Goal: Information Seeking & Learning: Learn about a topic

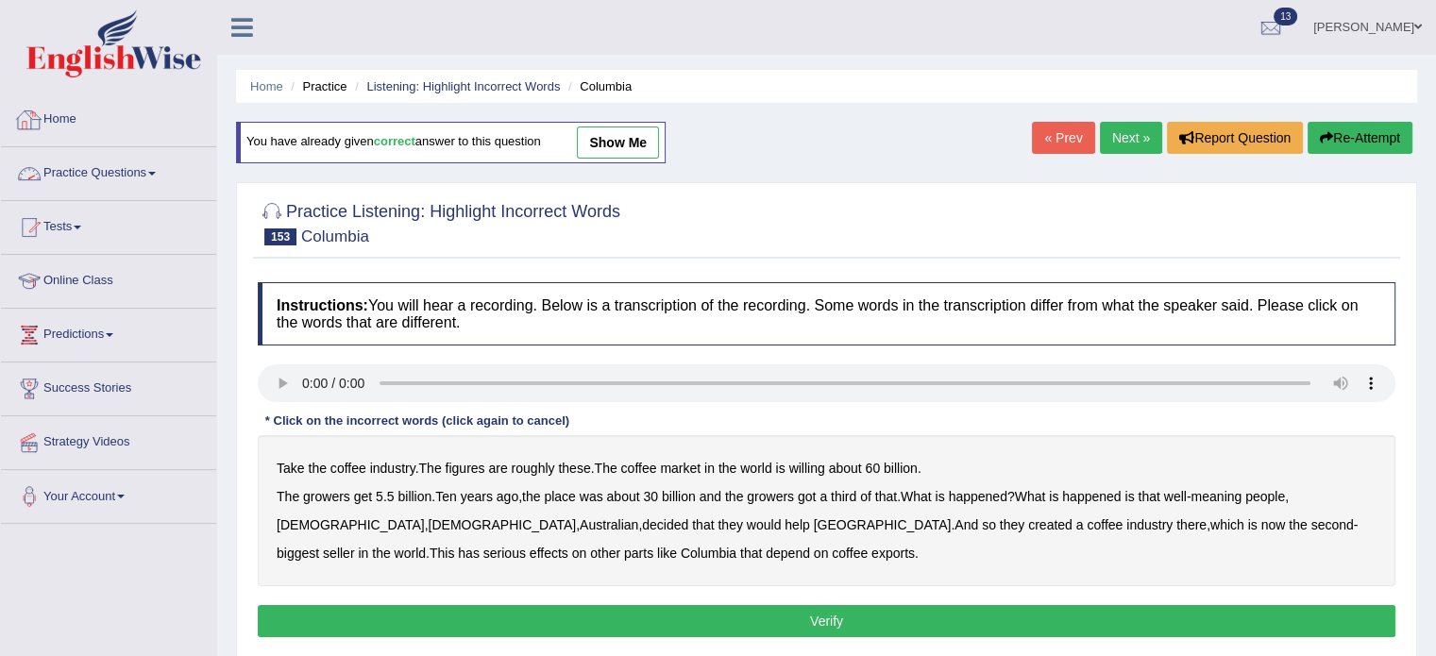
click at [69, 116] on link "Home" at bounding box center [108, 116] width 215 height 47
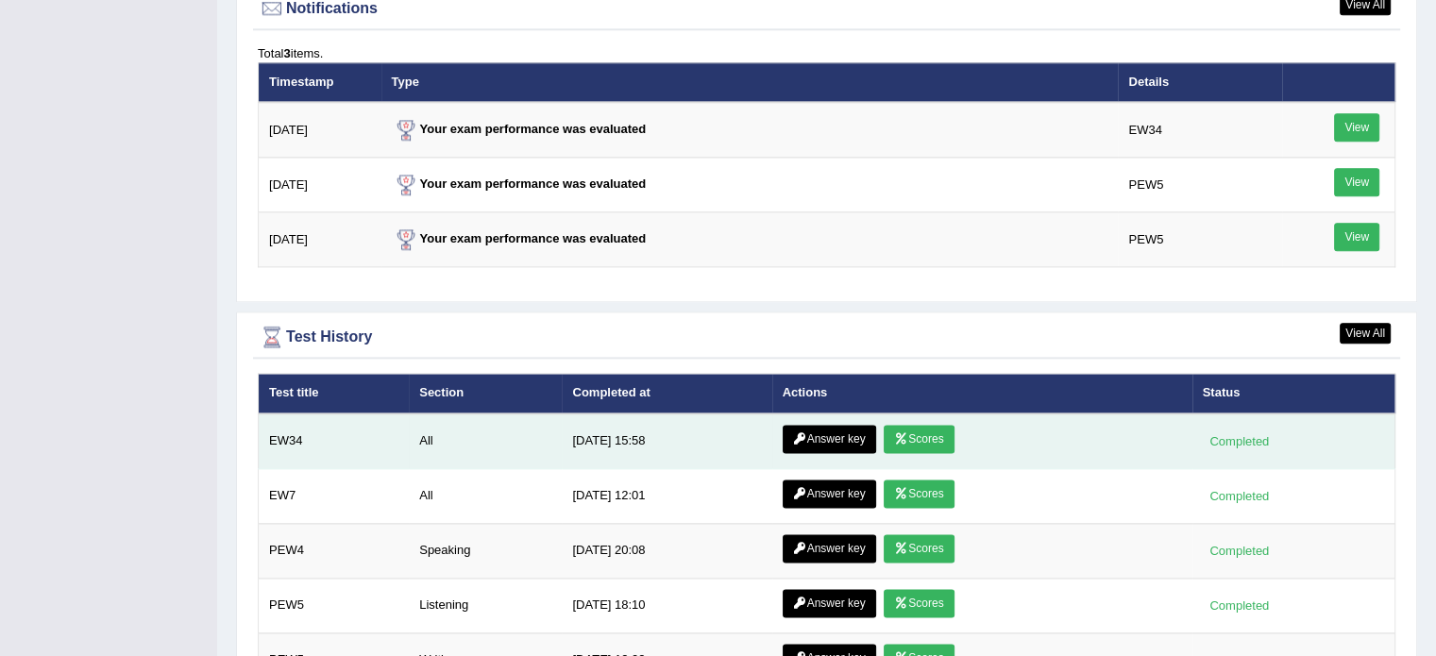
scroll to position [2334, 0]
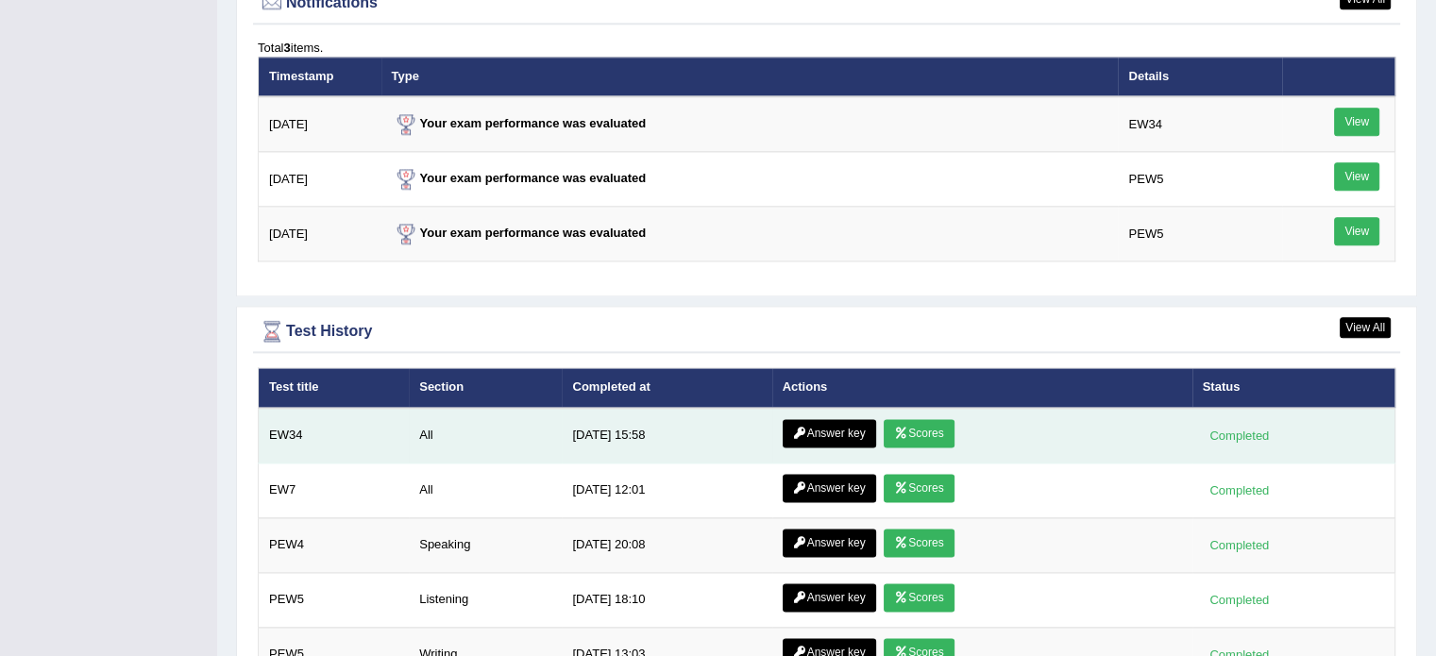
click at [803, 428] on icon at bounding box center [800, 433] width 14 height 11
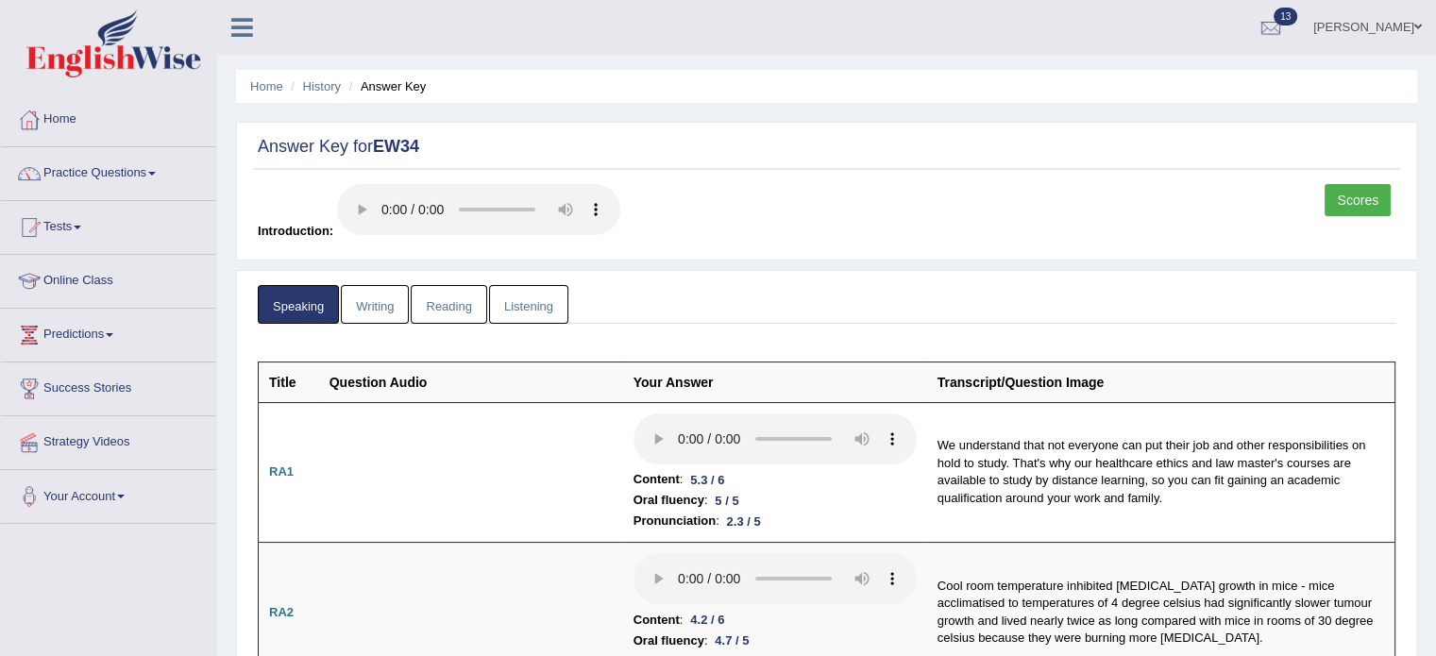
click at [376, 316] on link "Writing" at bounding box center [375, 304] width 68 height 39
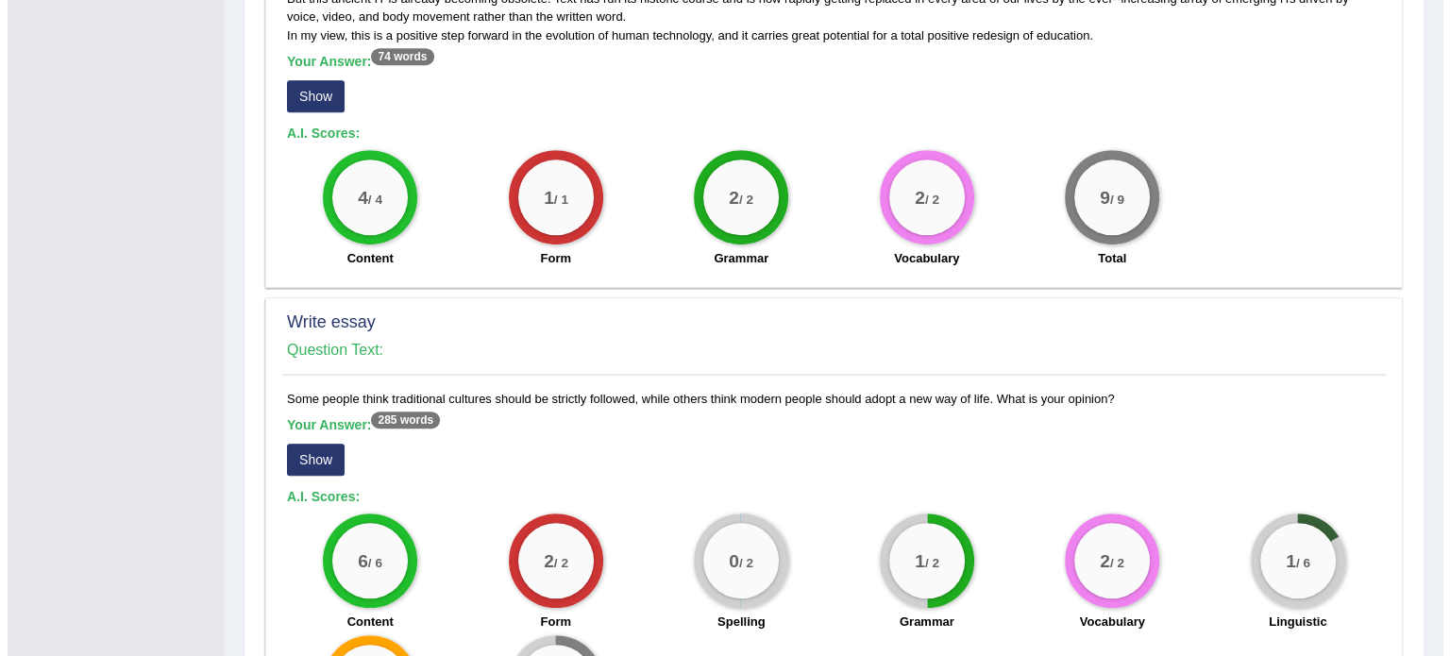
scroll to position [1164, 0]
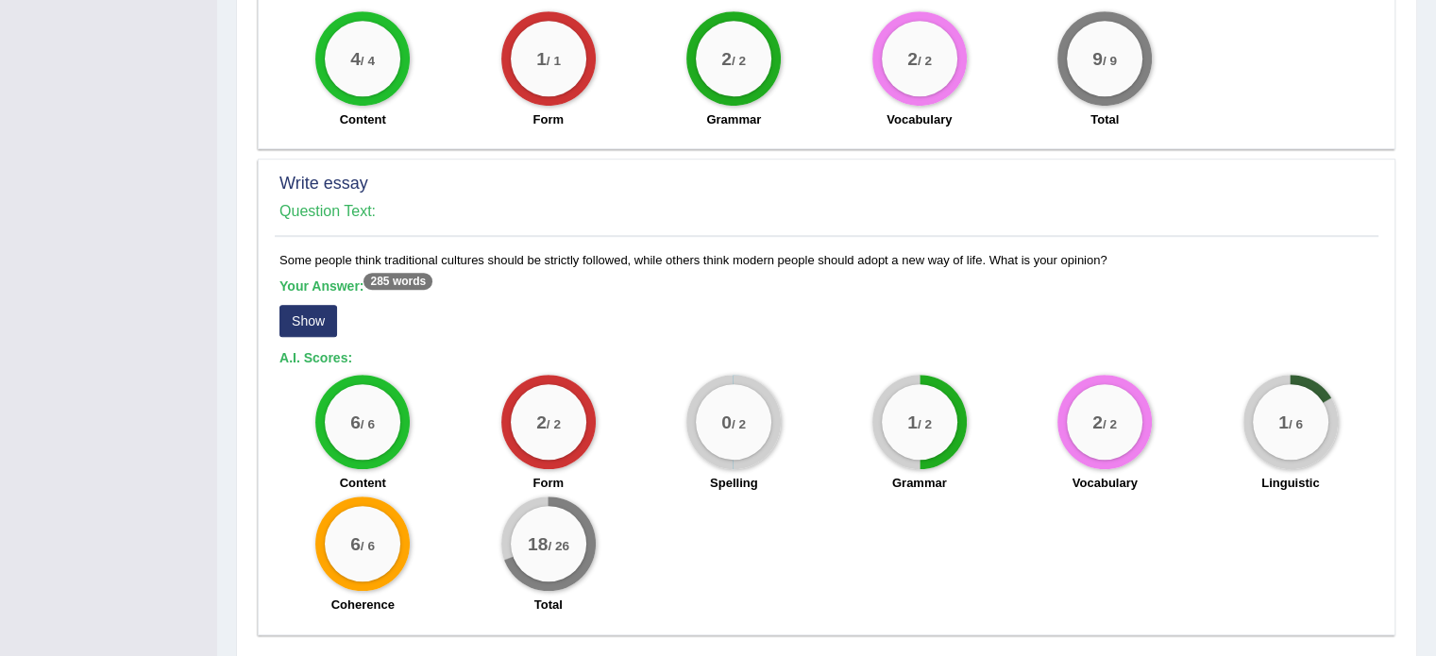
click at [294, 317] on button "Show" at bounding box center [309, 321] width 58 height 32
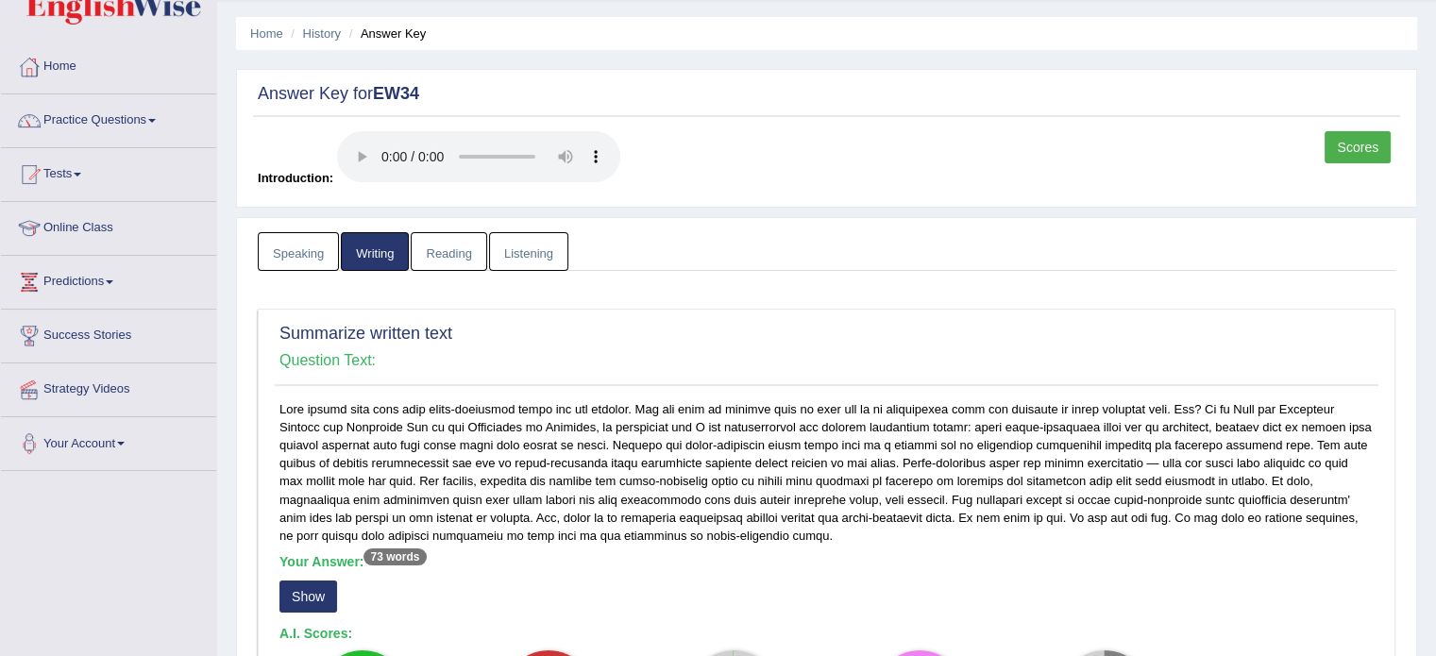
scroll to position [0, 0]
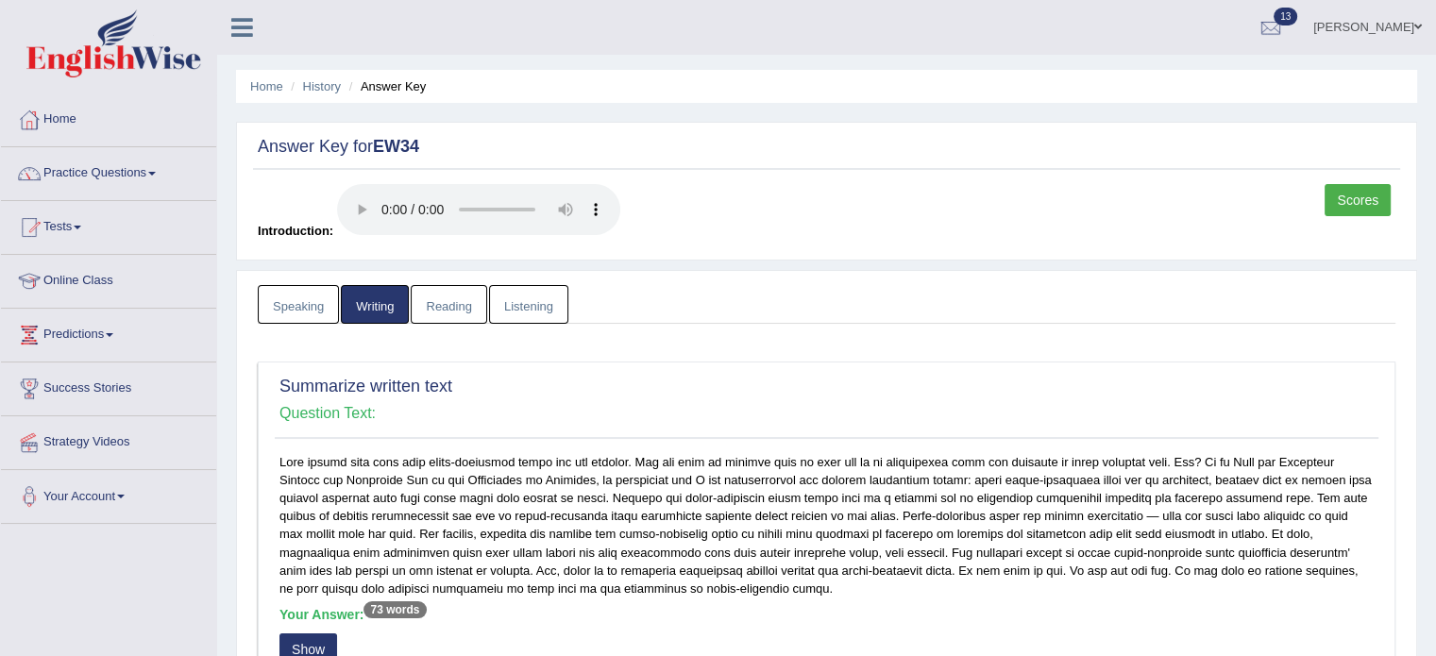
click at [438, 316] on link "Reading" at bounding box center [449, 304] width 76 height 39
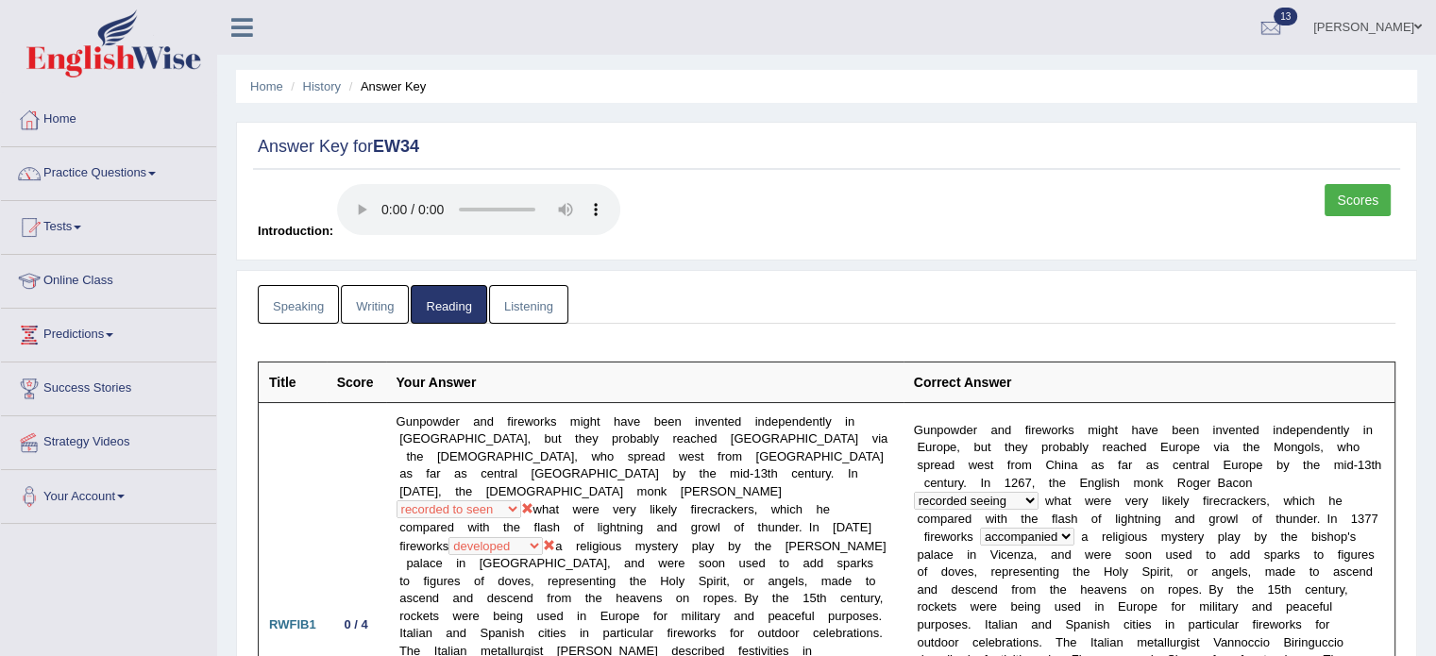
click at [537, 309] on link "Listening" at bounding box center [528, 304] width 79 height 39
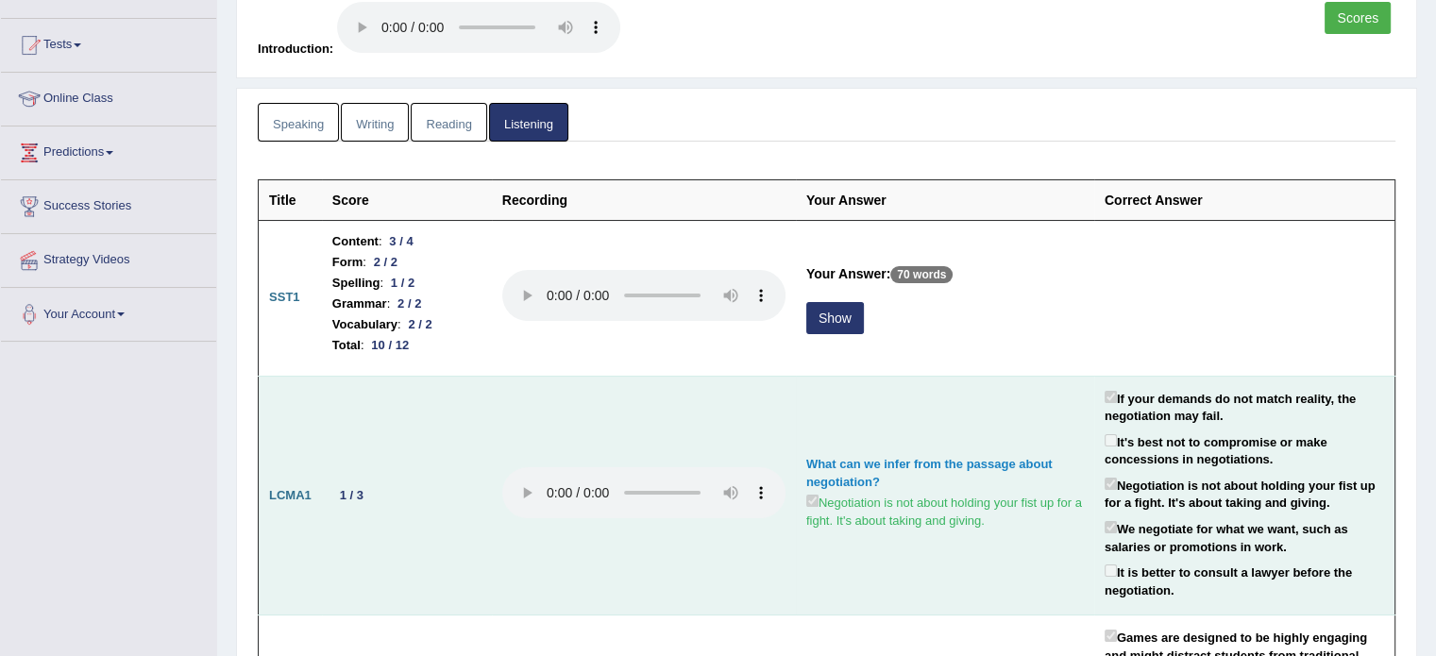
scroll to position [189, 0]
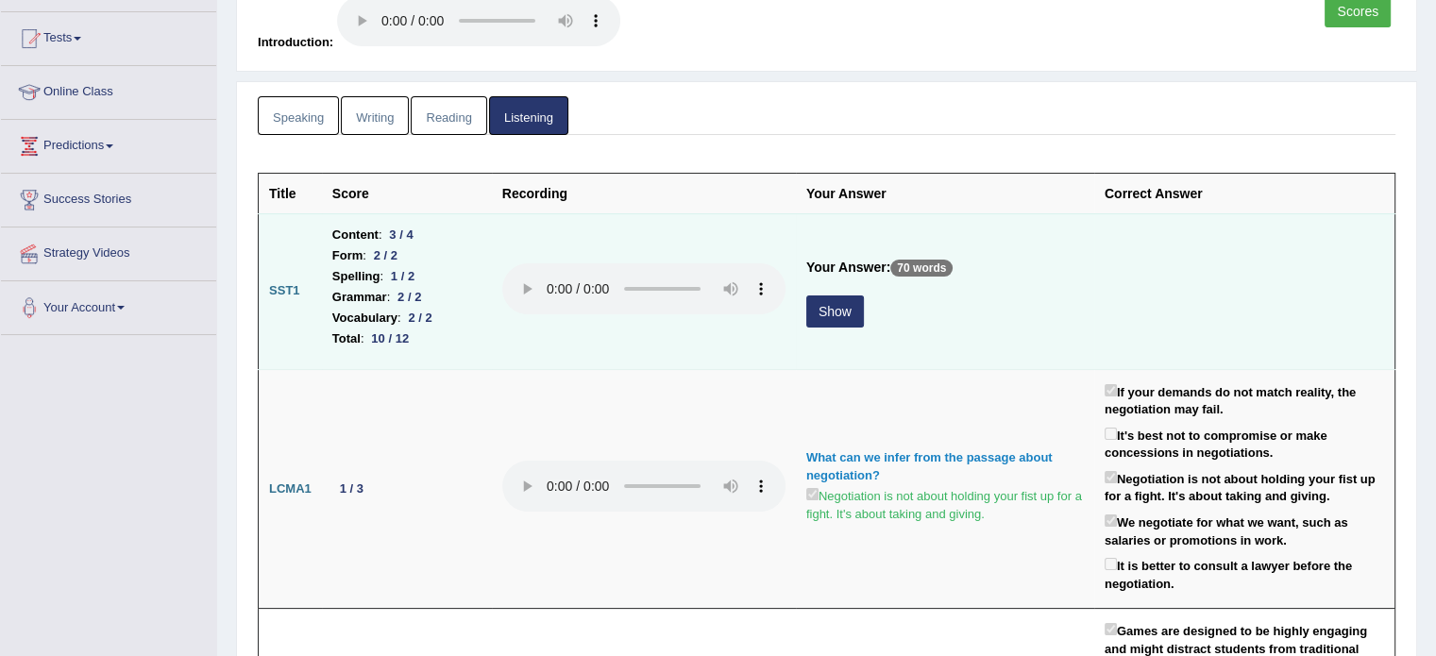
click at [838, 313] on button "Show" at bounding box center [835, 312] width 58 height 32
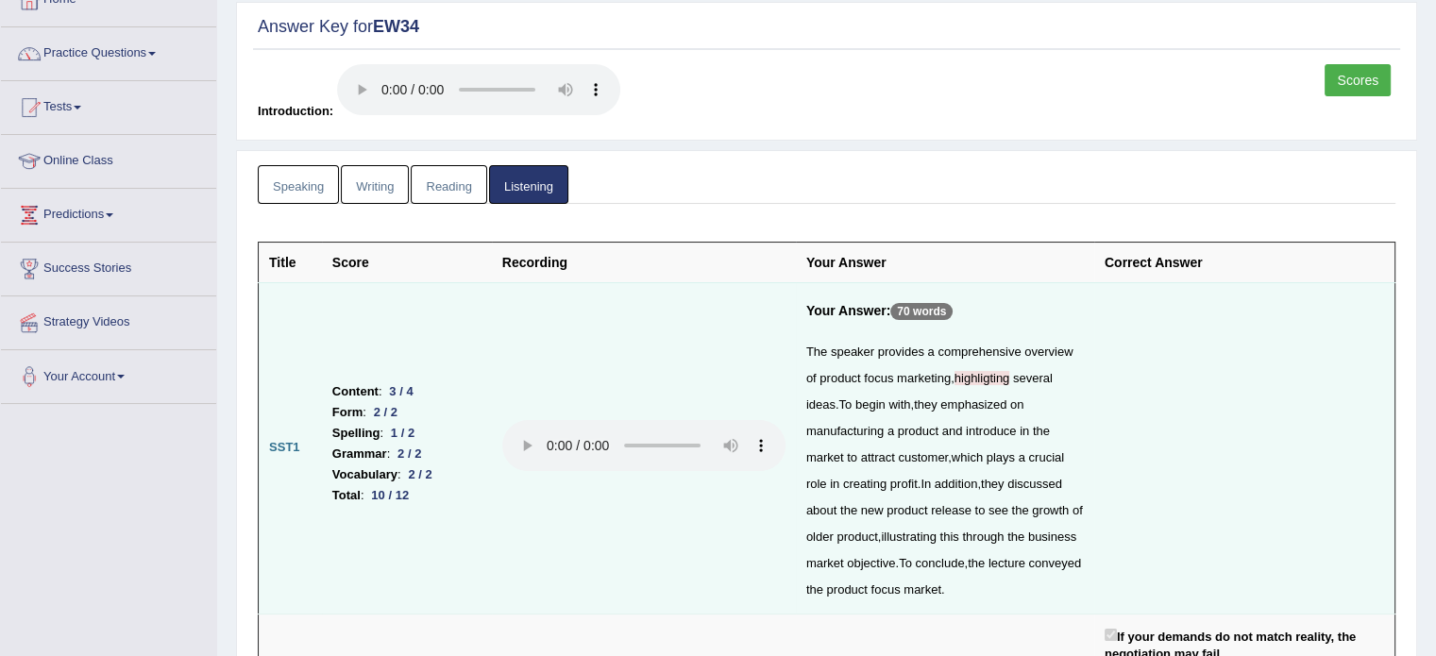
scroll to position [0, 0]
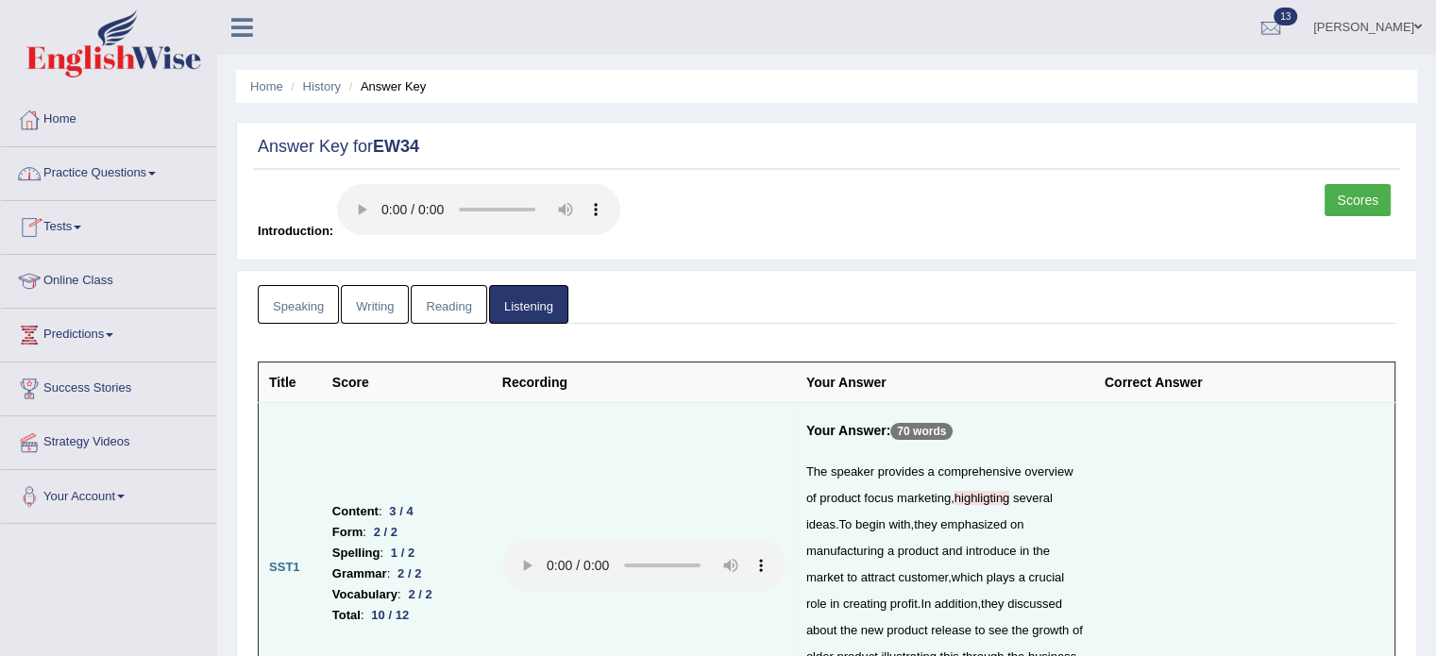
click at [130, 177] on link "Practice Questions" at bounding box center [108, 170] width 215 height 47
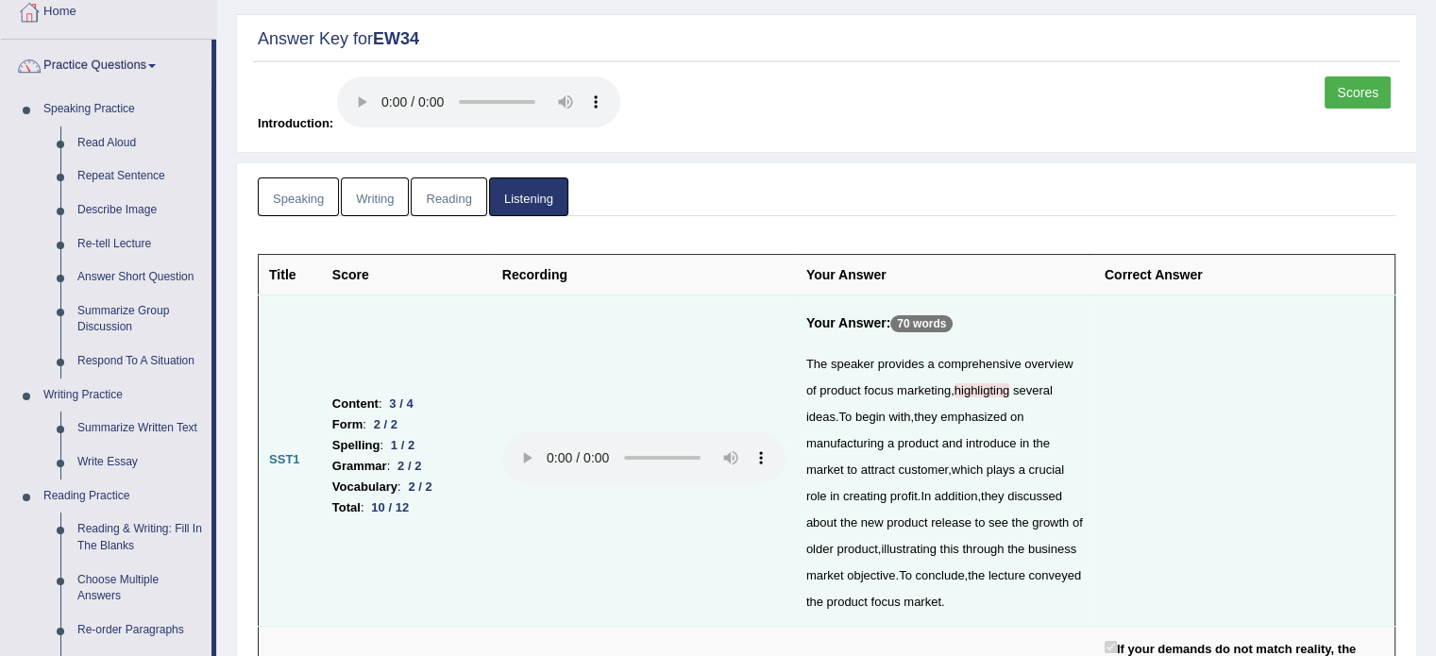
scroll to position [94, 0]
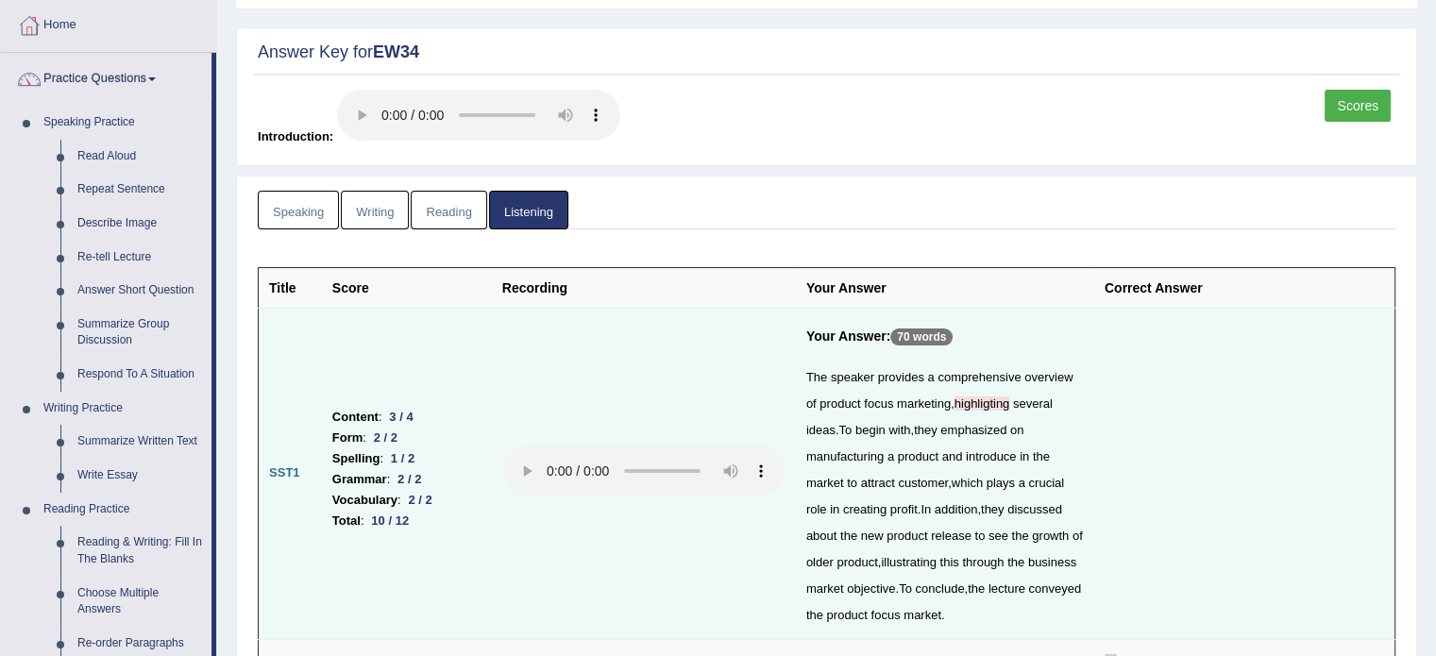
click at [1346, 100] on link "Scores" at bounding box center [1358, 106] width 66 height 32
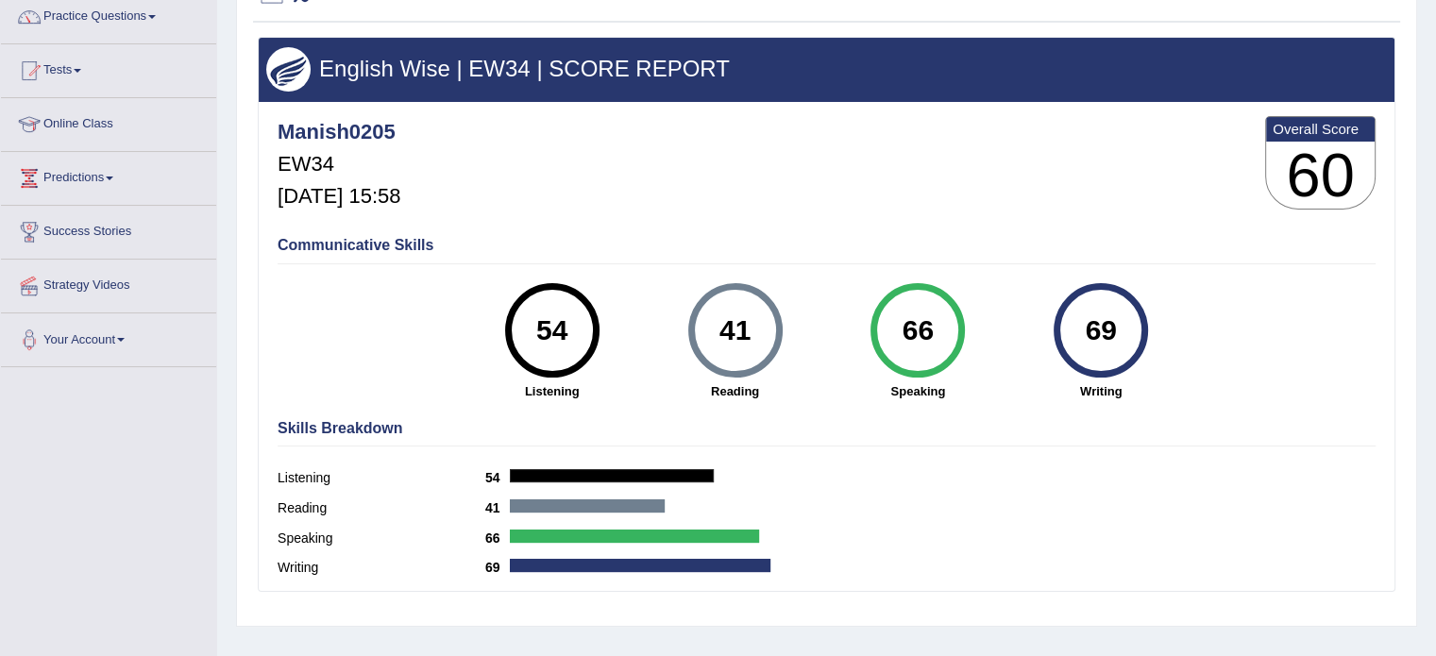
drag, startPoint x: 801, startPoint y: 301, endPoint x: 665, endPoint y: 263, distance: 141.1
click at [665, 259] on div "Communicative Skills 54 Listening 41 Reading 66 Speaking 69 Writing" at bounding box center [827, 317] width 1108 height 178
click at [789, 389] on strong "Reading" at bounding box center [735, 391] width 164 height 18
drag, startPoint x: 994, startPoint y: 255, endPoint x: 982, endPoint y: 255, distance: 12.3
click at [982, 255] on div "Communicative Skills 54 Listening 41 Reading 66 Speaking 69 Writing" at bounding box center [827, 317] width 1108 height 178
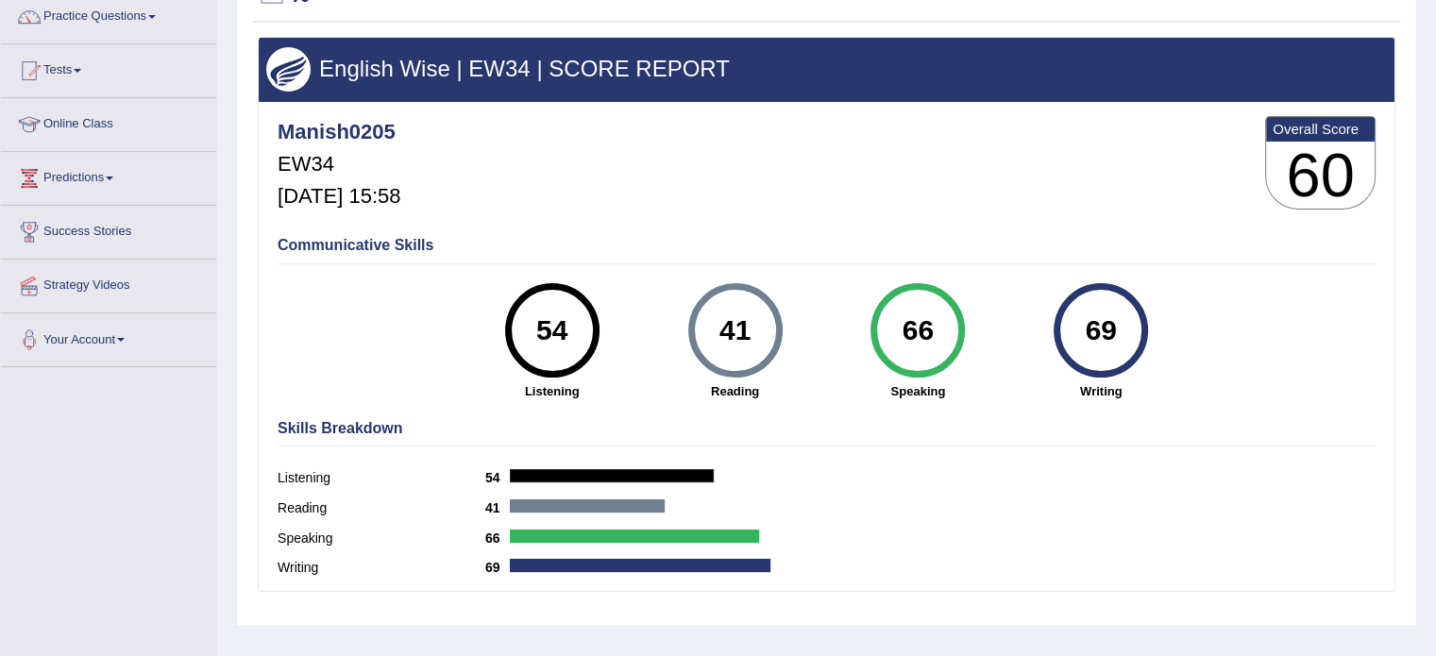
click at [911, 343] on div "66" at bounding box center [918, 330] width 69 height 79
drag, startPoint x: 1117, startPoint y: 324, endPoint x: 1069, endPoint y: 317, distance: 48.6
click at [1069, 317] on div "69" at bounding box center [1101, 330] width 69 height 79
click at [1064, 317] on div "69" at bounding box center [1101, 330] width 94 height 94
click at [706, 332] on div "41" at bounding box center [735, 330] width 69 height 79
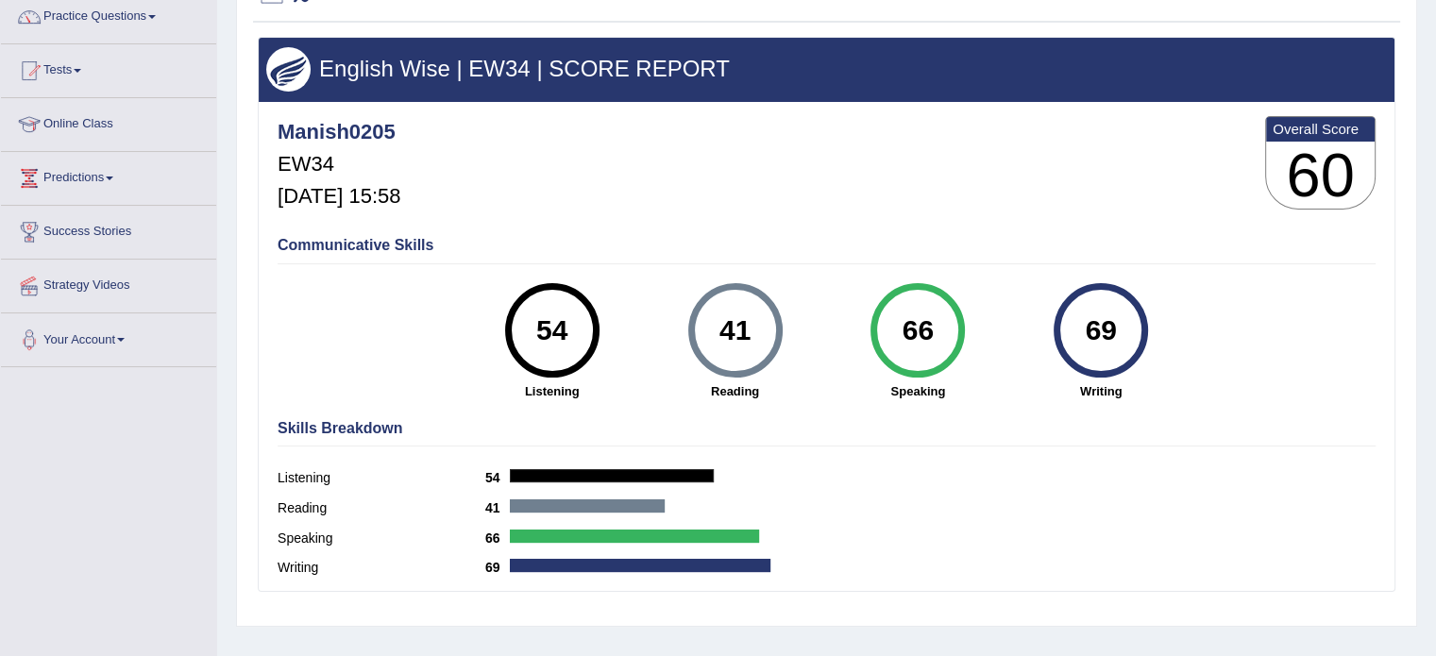
click at [706, 332] on div "41" at bounding box center [735, 330] width 69 height 79
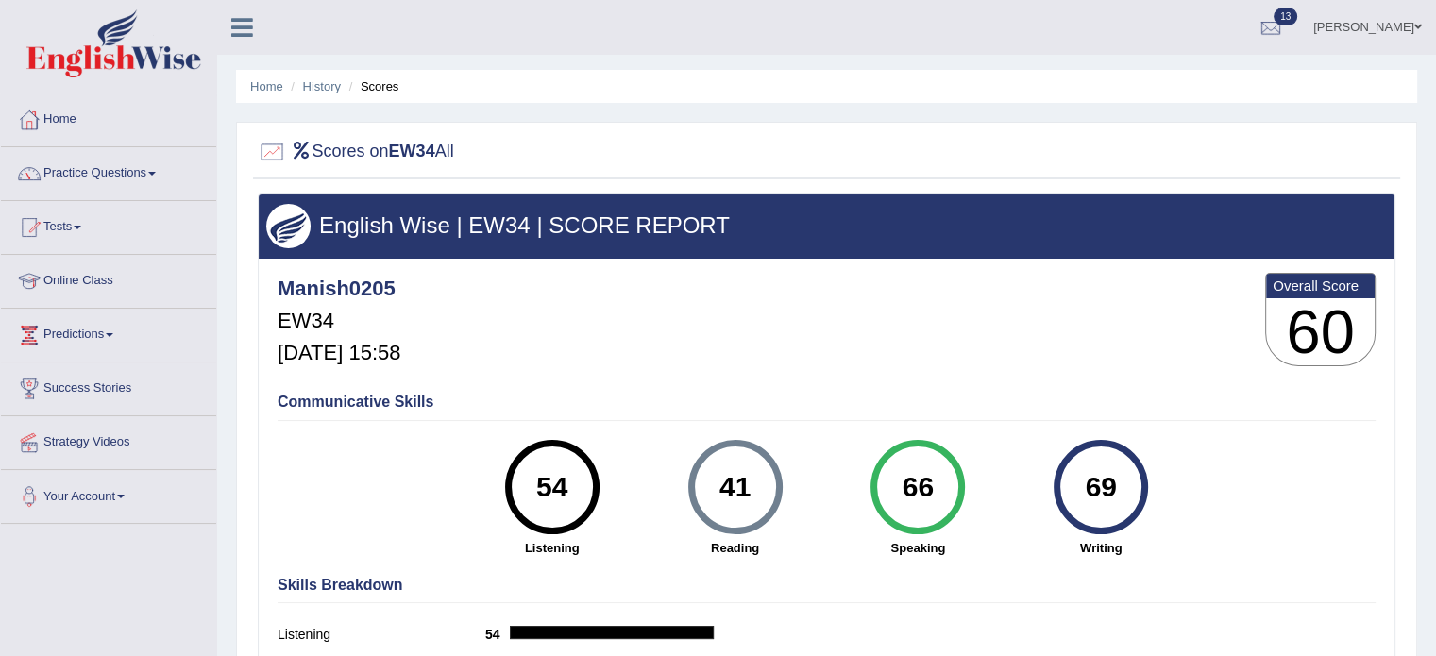
click at [64, 110] on link "Home" at bounding box center [108, 116] width 215 height 47
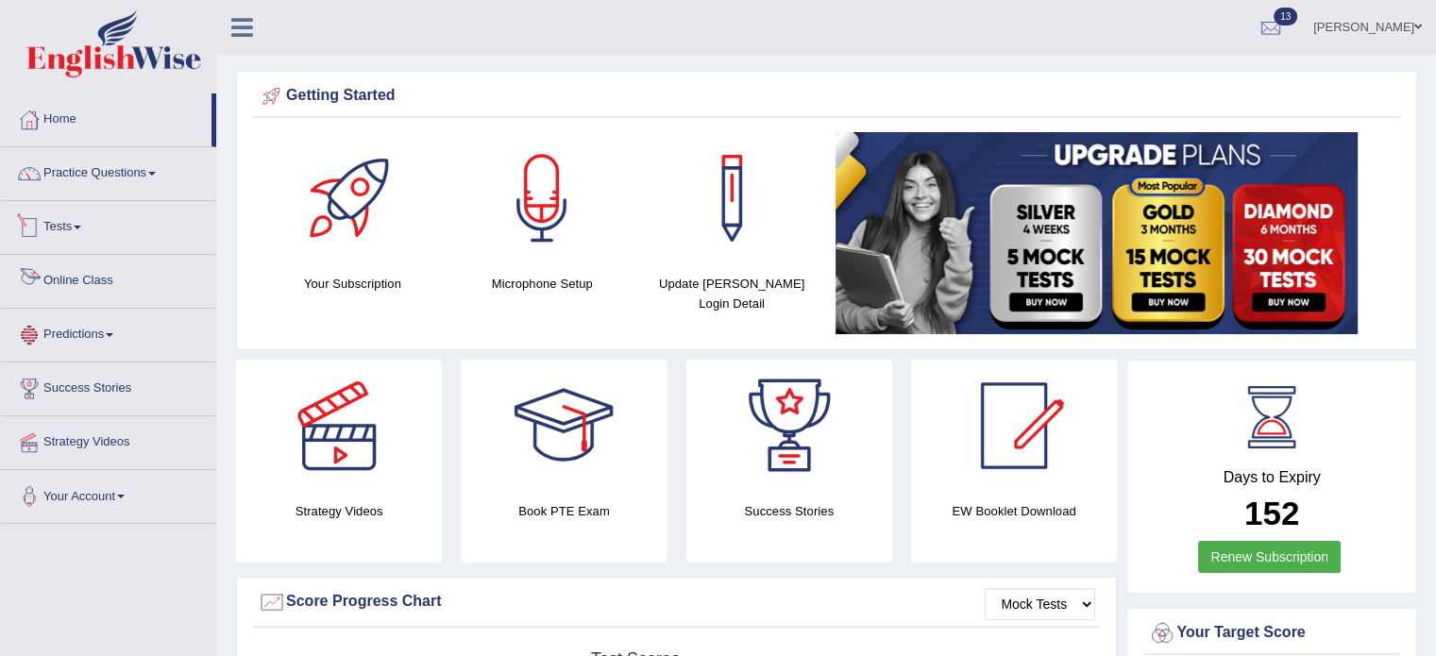
click at [87, 346] on link "Predictions" at bounding box center [108, 332] width 215 height 47
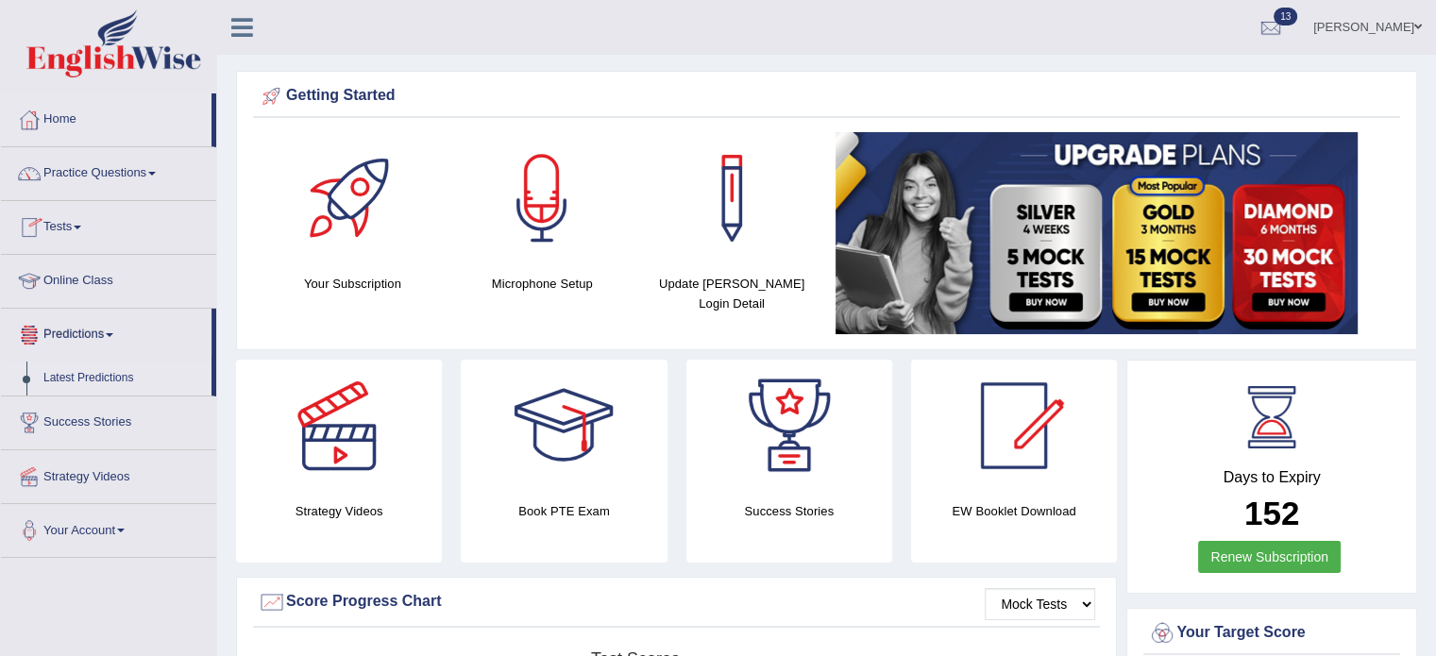
click at [93, 374] on link "Latest Predictions" at bounding box center [123, 379] width 177 height 34
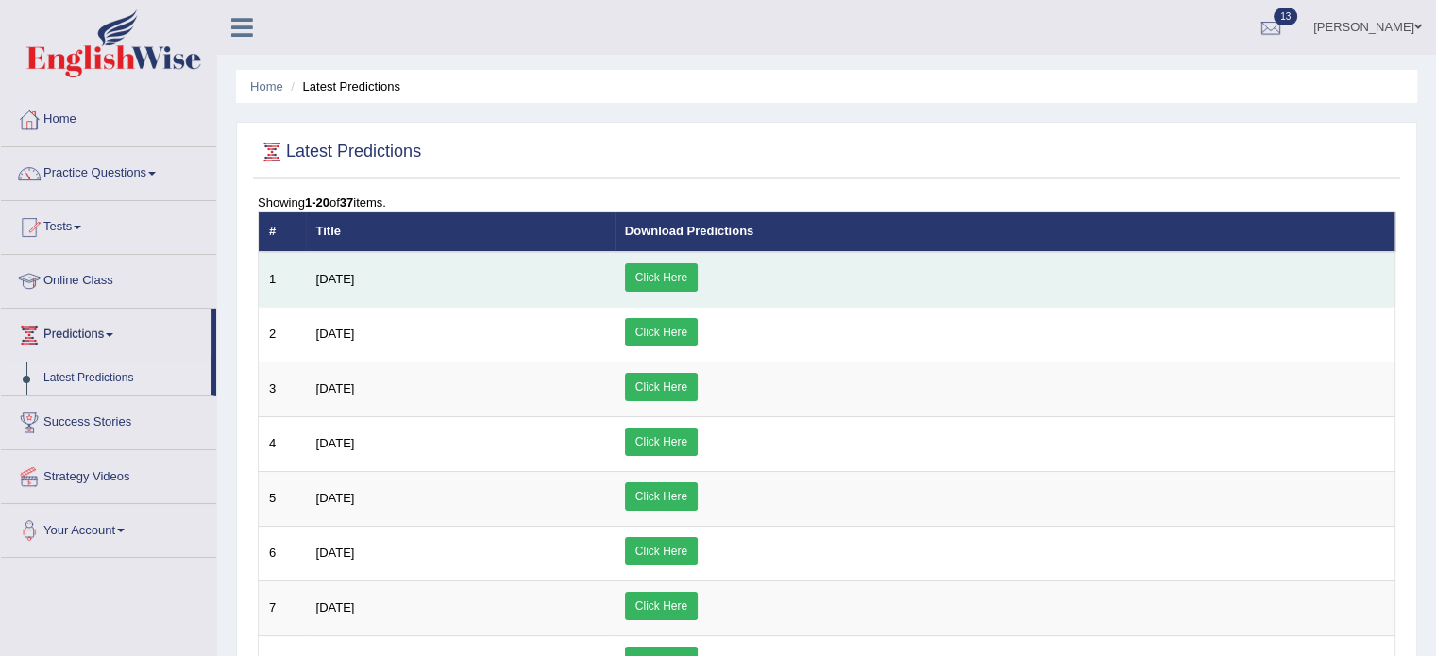
click at [698, 280] on link "Click Here" at bounding box center [661, 277] width 73 height 28
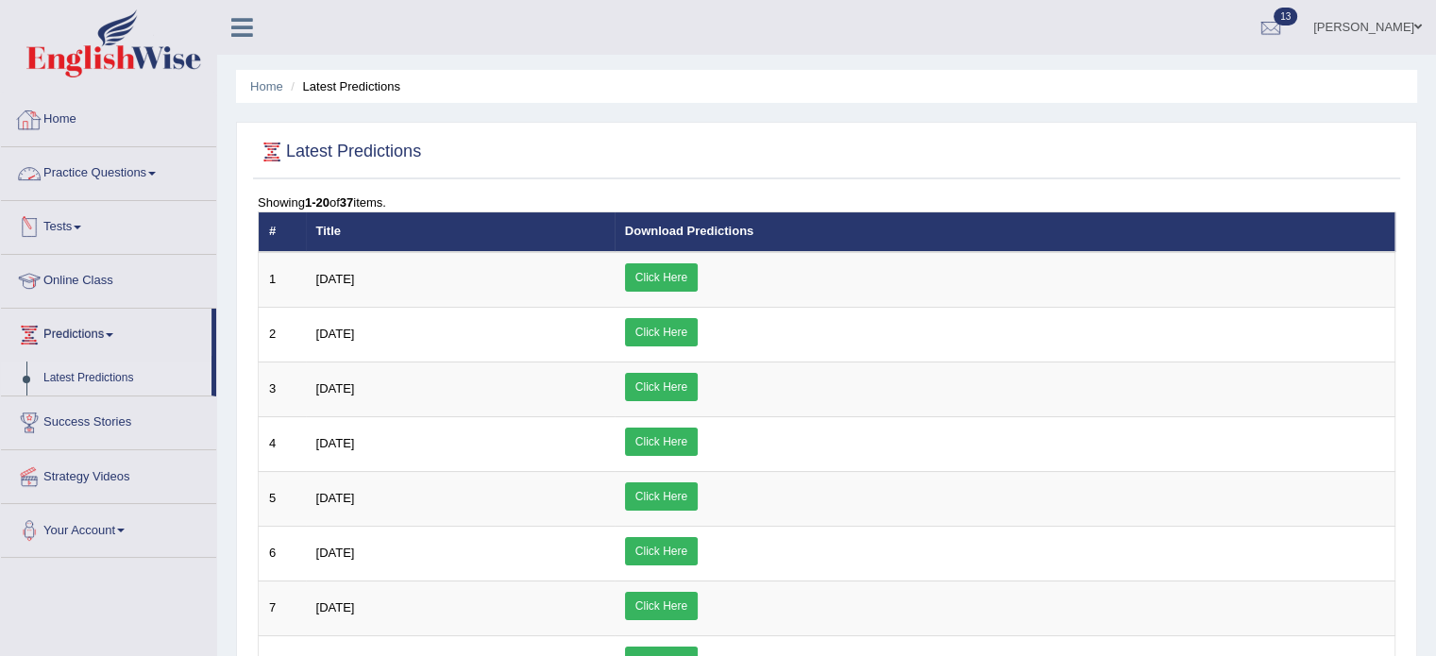
click at [43, 120] on link "Home" at bounding box center [108, 116] width 215 height 47
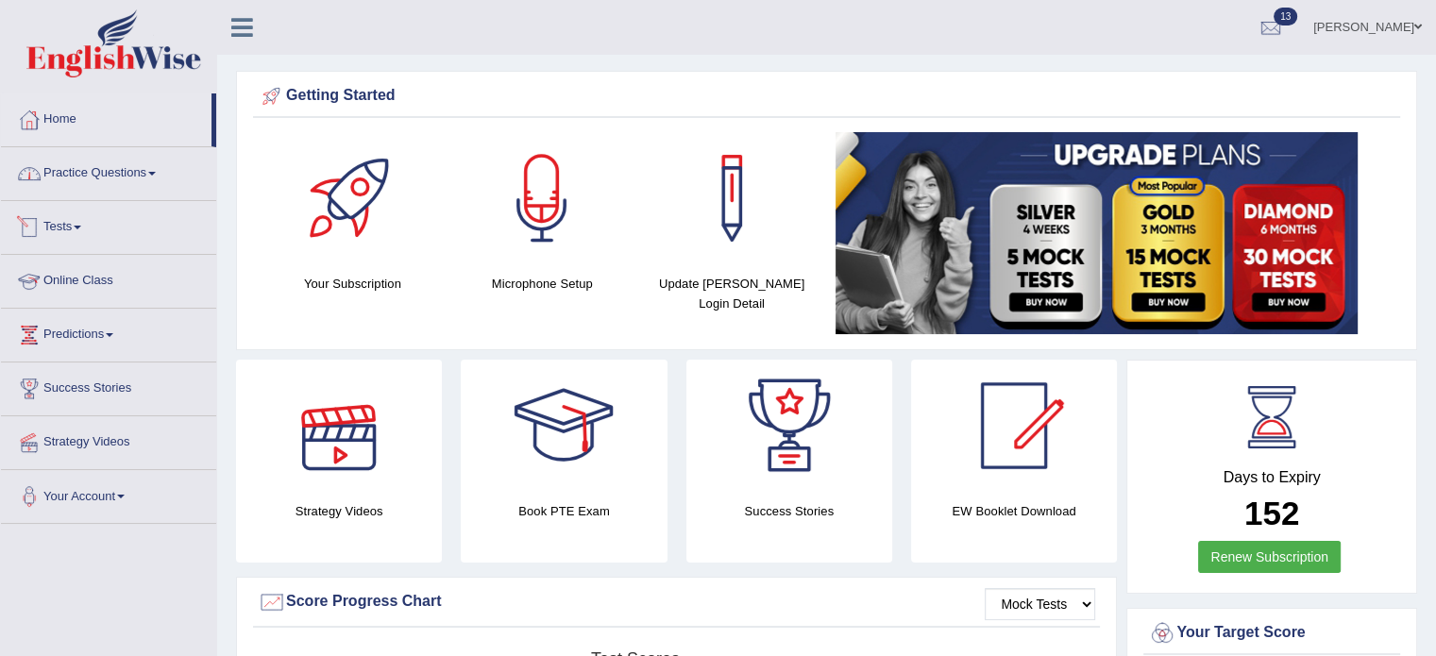
click at [121, 186] on link "Practice Questions" at bounding box center [108, 170] width 215 height 47
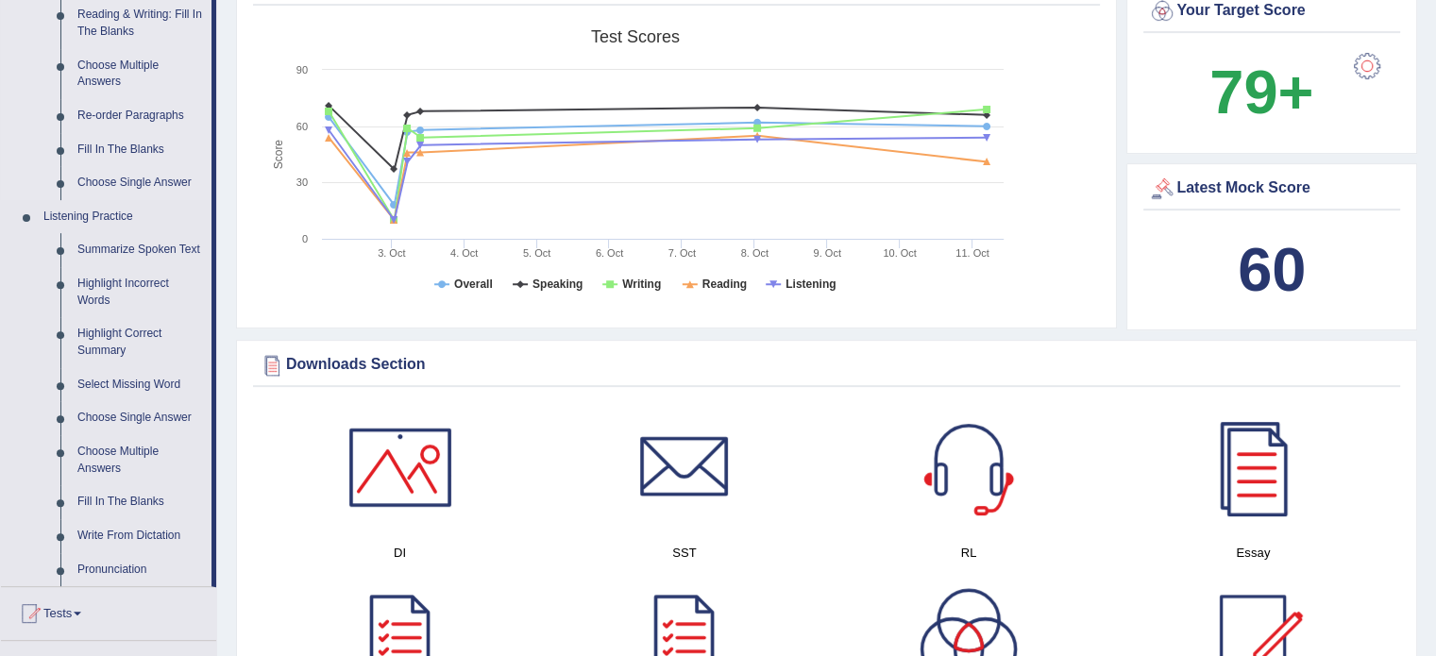
scroll to position [629, 0]
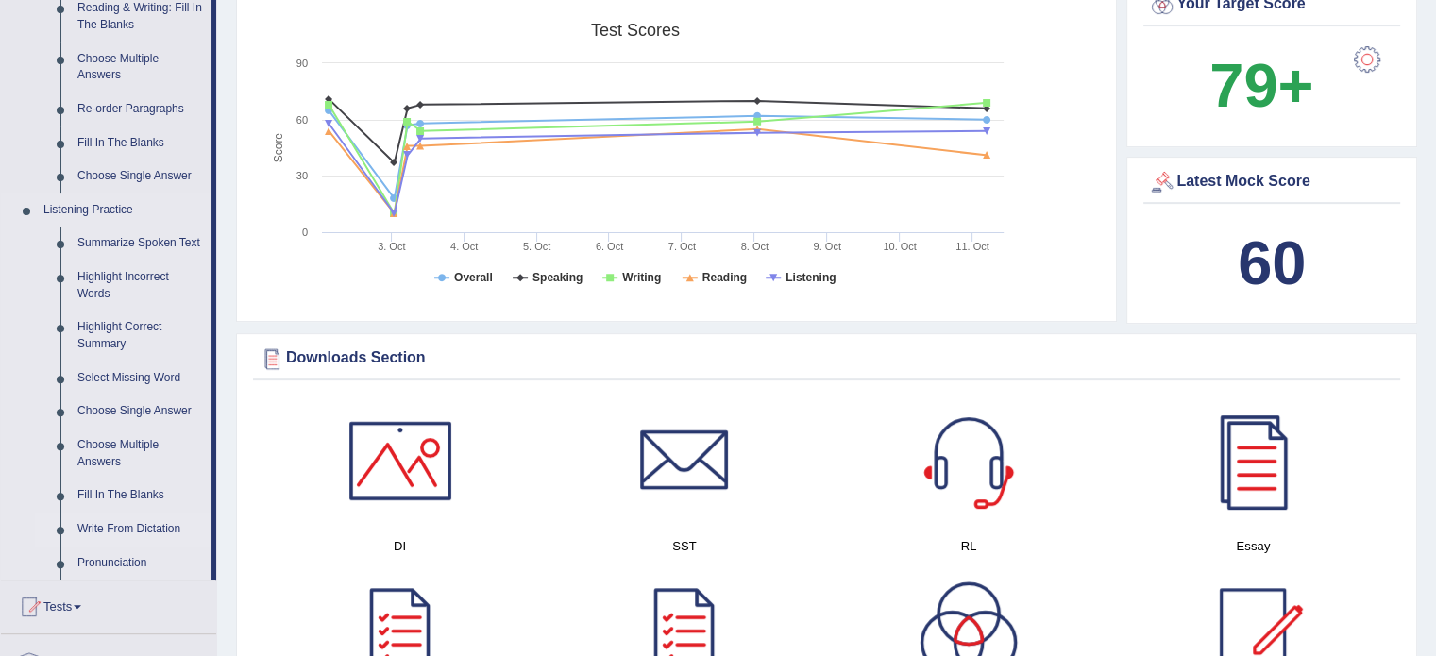
click at [113, 535] on link "Write From Dictation" at bounding box center [140, 530] width 143 height 34
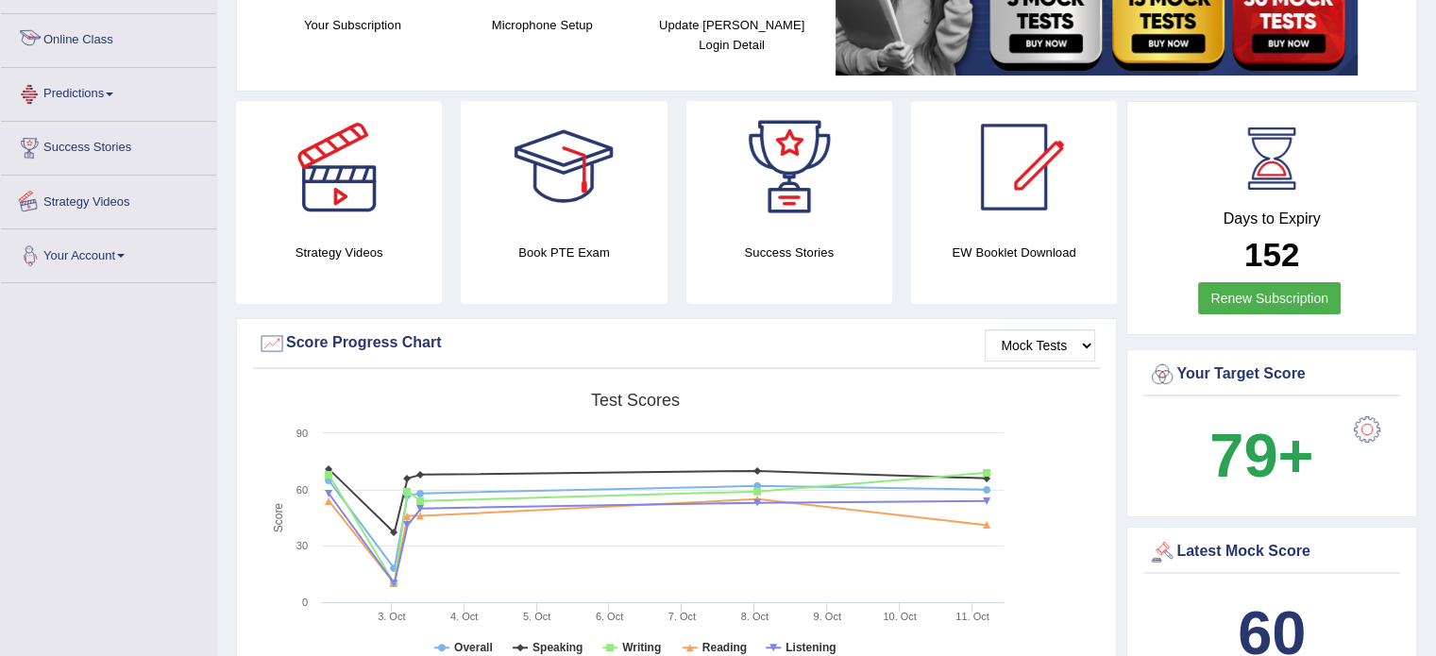
scroll to position [267, 0]
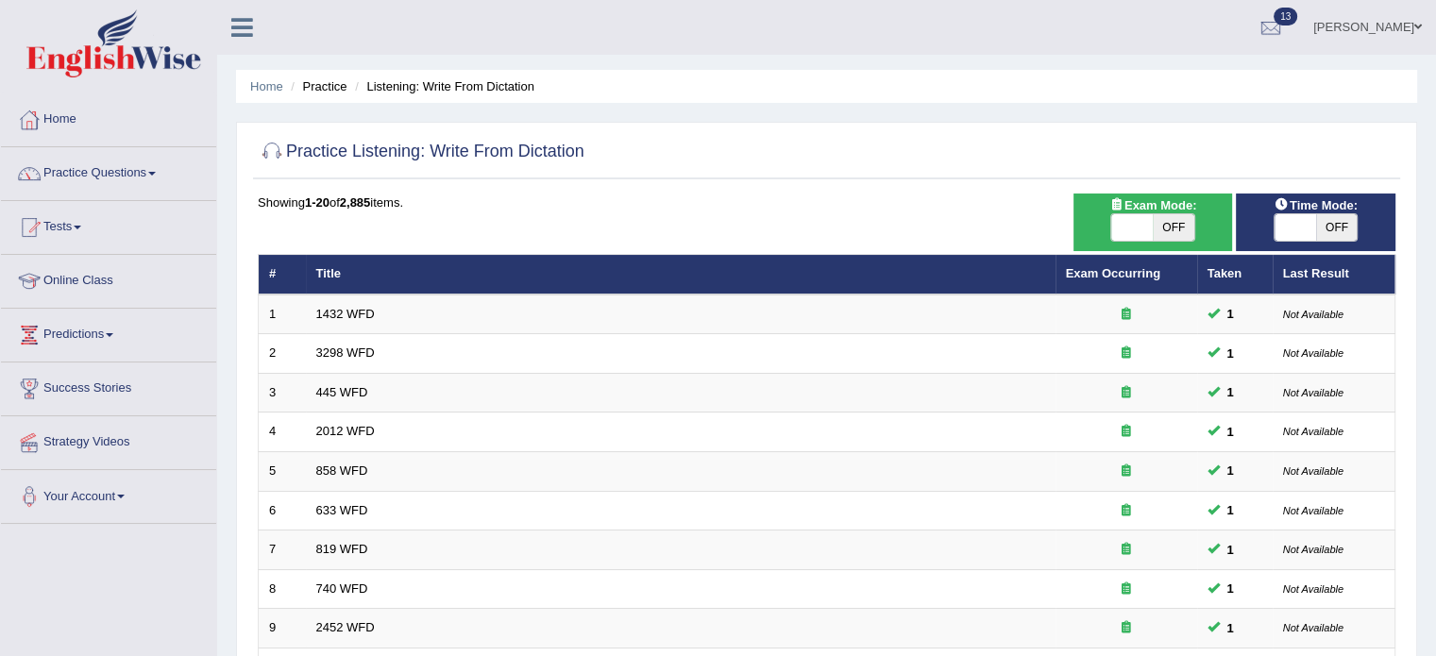
click at [1151, 229] on span at bounding box center [1132, 227] width 42 height 26
checkbox input "true"
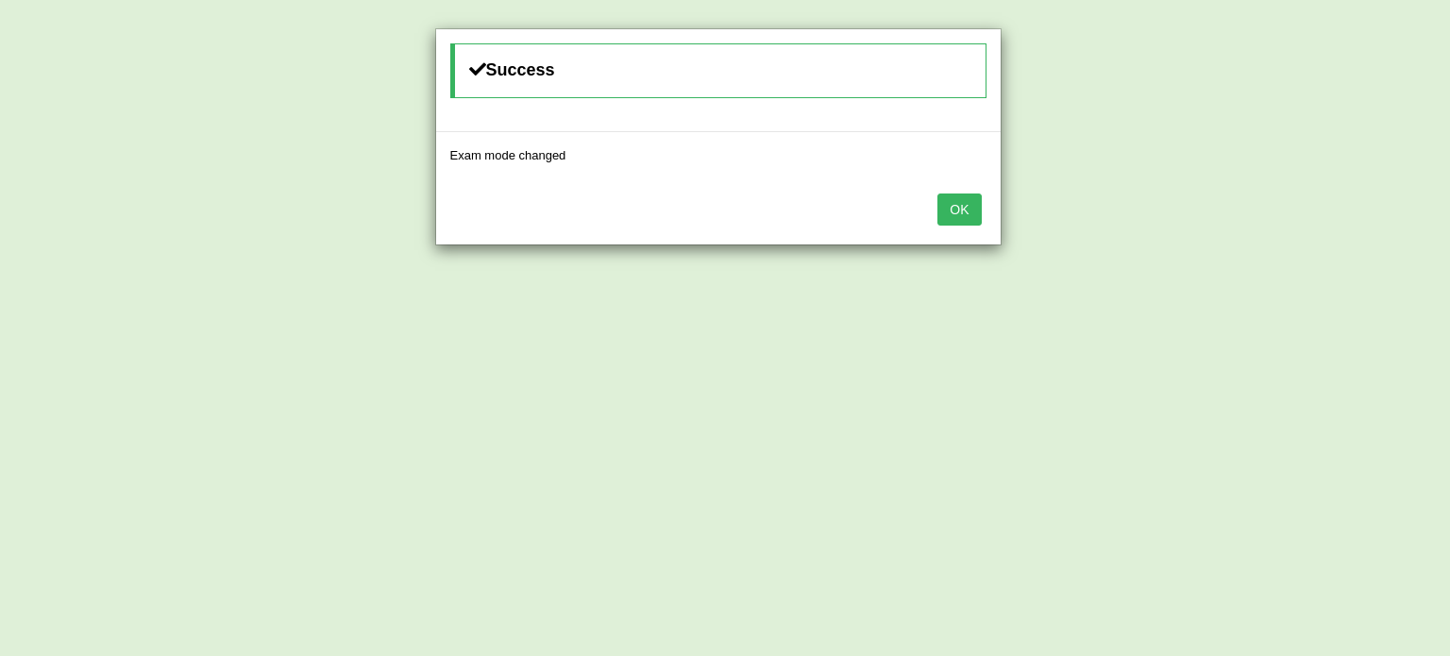
click at [955, 207] on button "OK" at bounding box center [959, 210] width 43 height 32
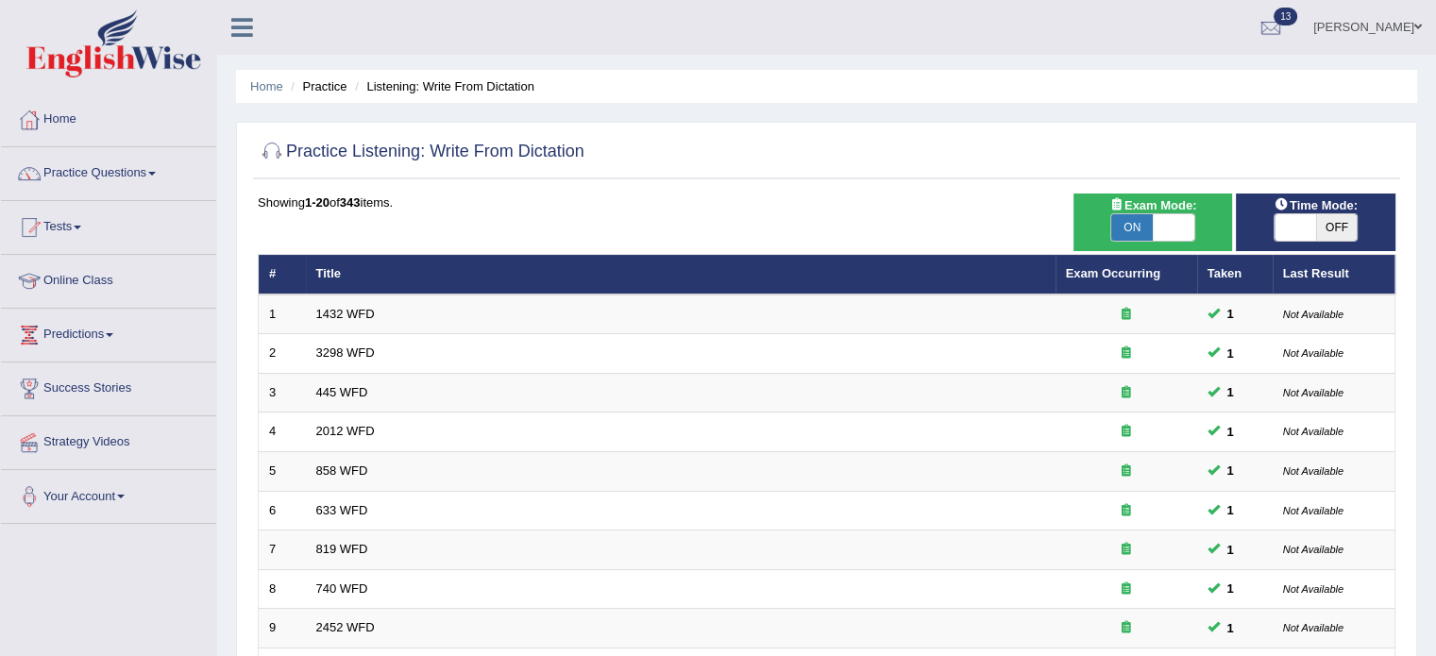
click at [1326, 231] on span "OFF" at bounding box center [1337, 227] width 42 height 26
checkbox input "true"
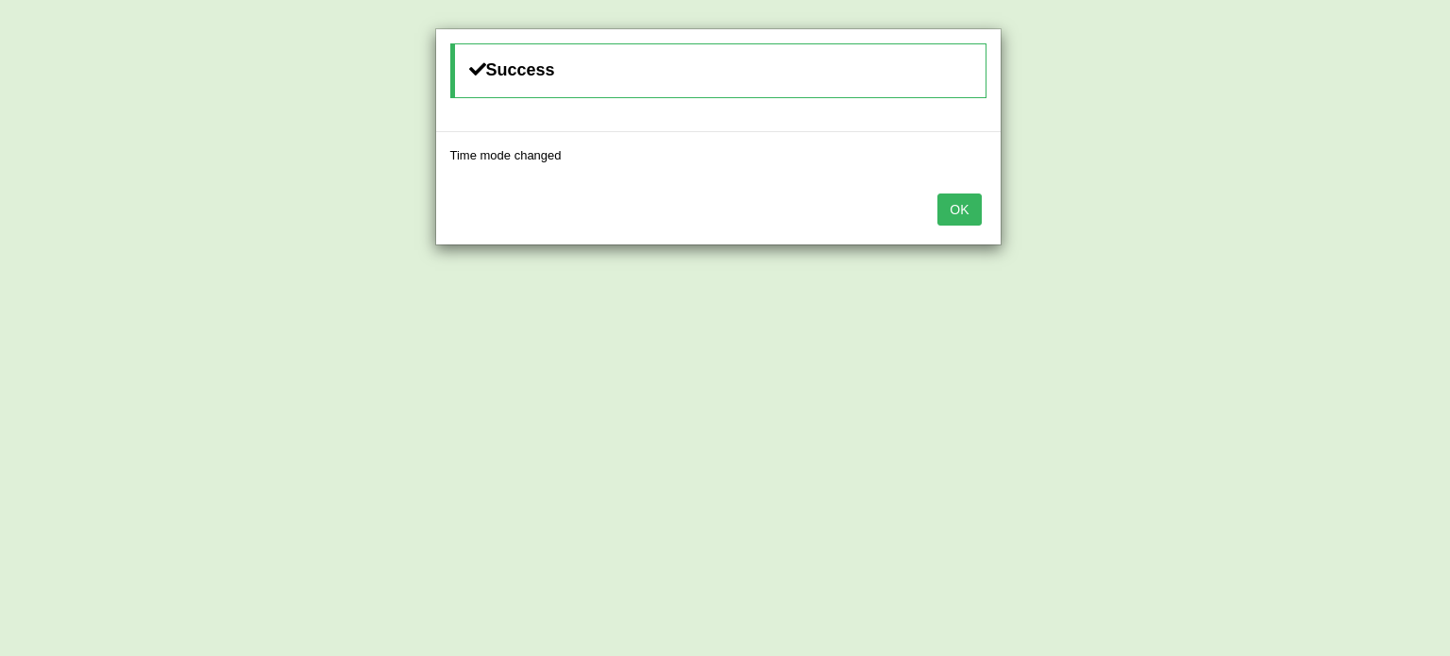
click at [958, 210] on button "OK" at bounding box center [959, 210] width 43 height 32
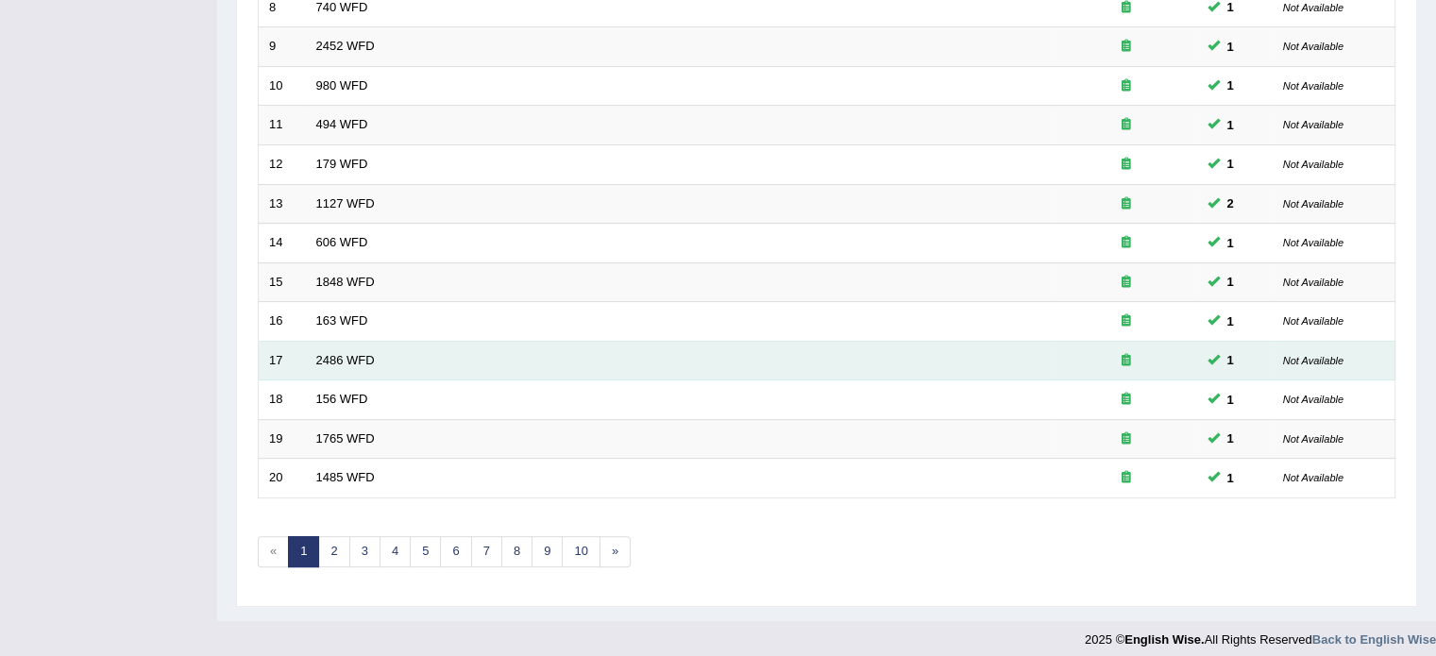
scroll to position [588, 0]
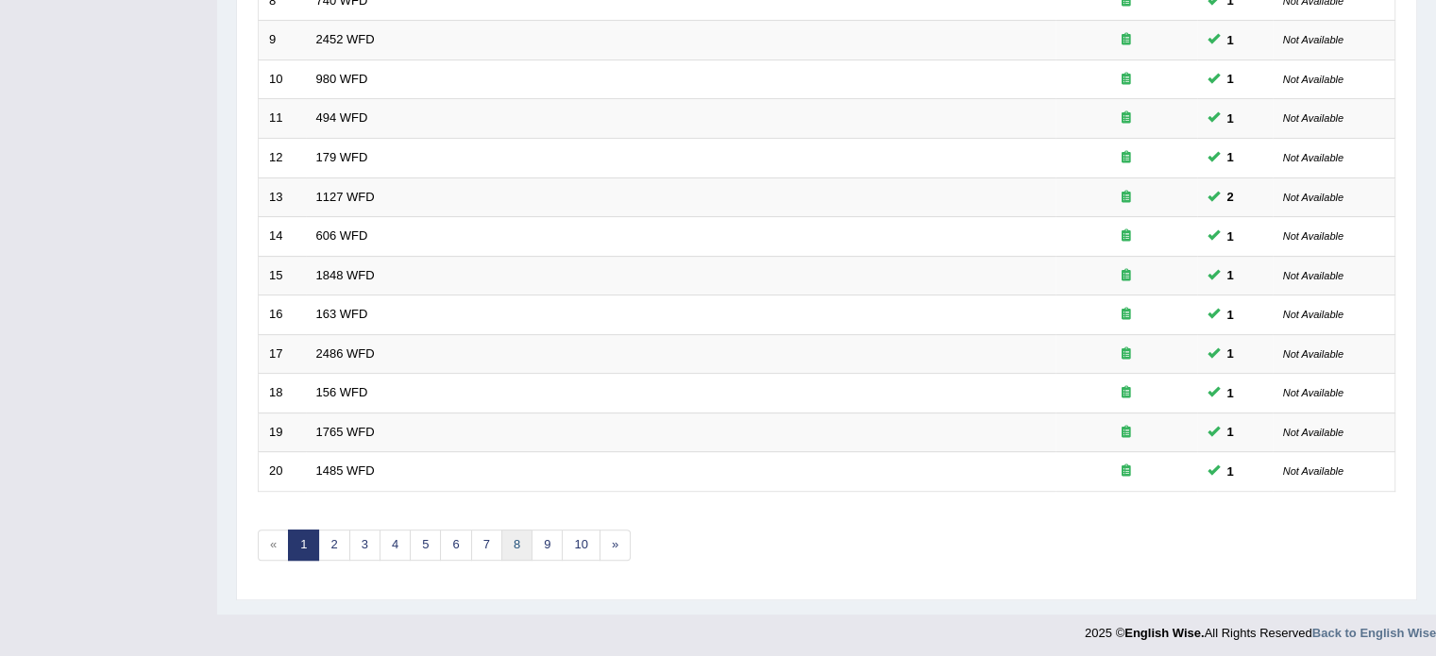
click at [501, 543] on link "8" at bounding box center [516, 545] width 31 height 31
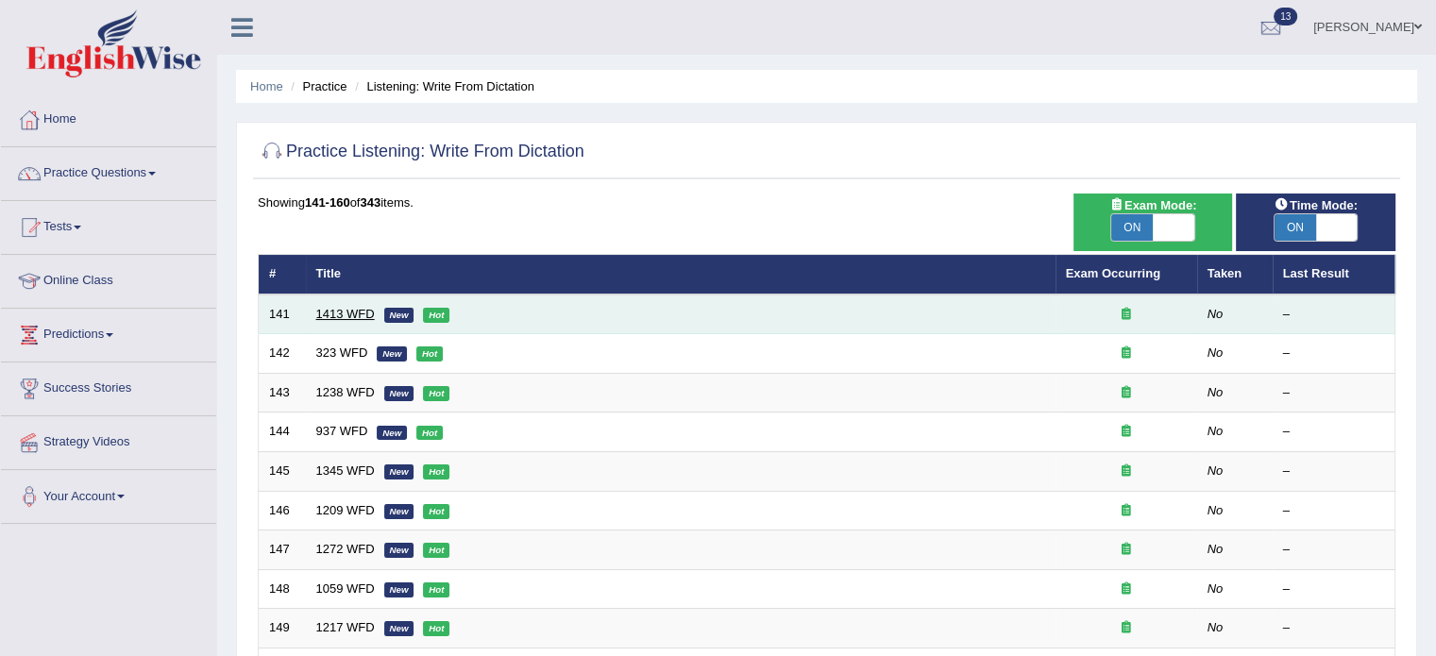
click at [344, 315] on link "1413 WFD" at bounding box center [345, 314] width 59 height 14
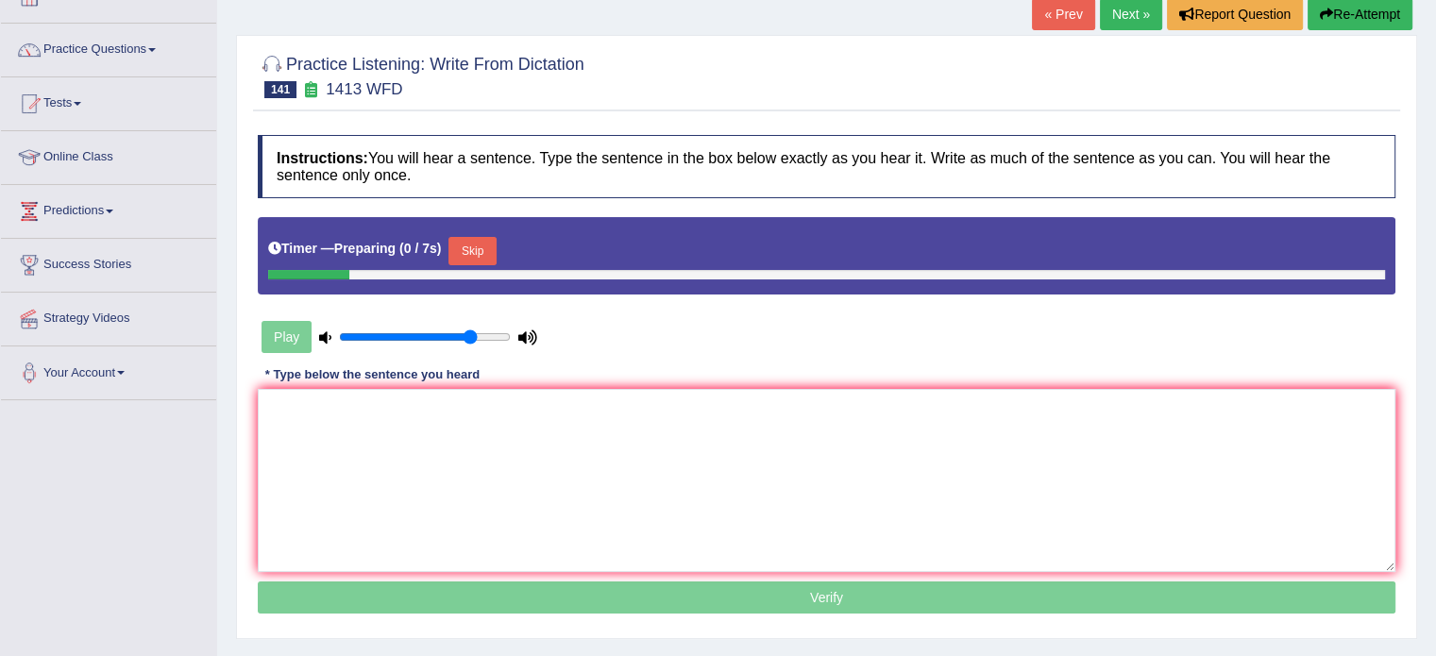
scroll to position [126, 0]
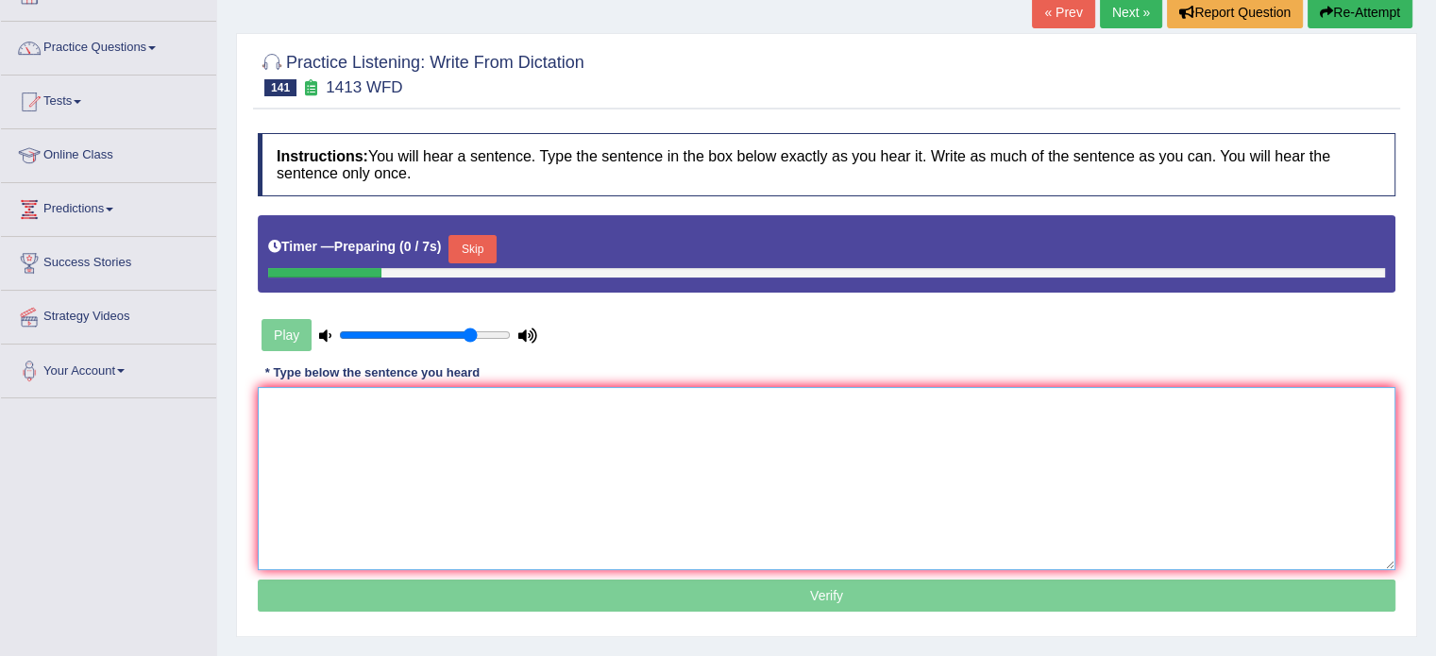
click at [431, 425] on textarea at bounding box center [827, 478] width 1138 height 183
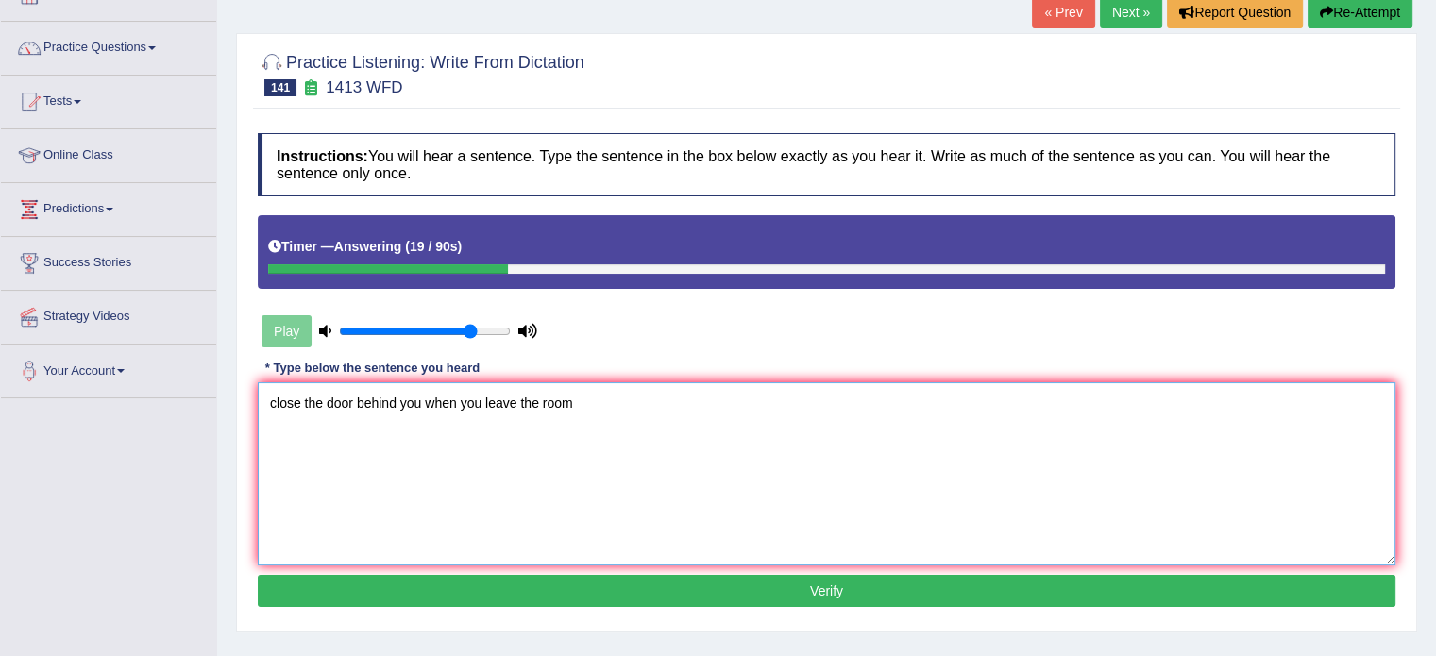
click at [273, 400] on textarea "close the door behind you when you leave the room" at bounding box center [827, 473] width 1138 height 183
type textarea "Close the door behind you when you leave the room."
click at [846, 592] on button "Verify" at bounding box center [827, 591] width 1138 height 32
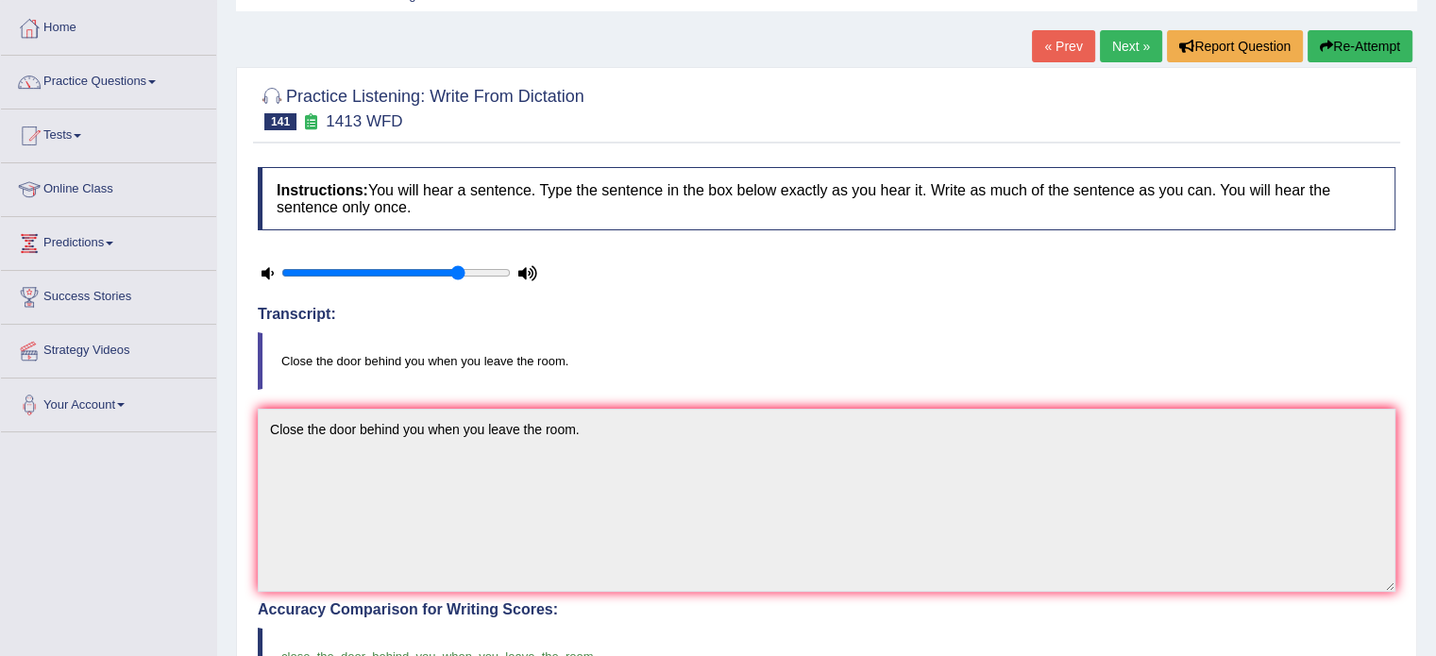
scroll to position [0, 0]
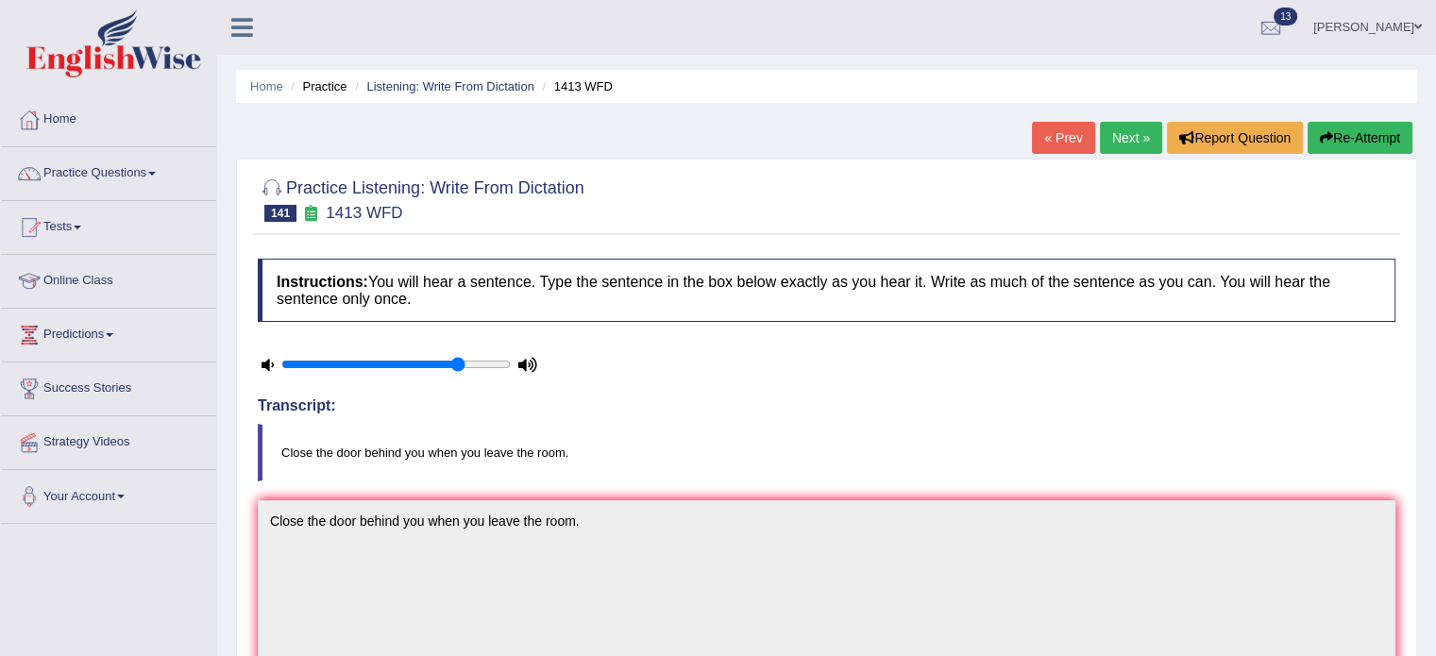
click at [1137, 143] on link "Next »" at bounding box center [1131, 138] width 62 height 32
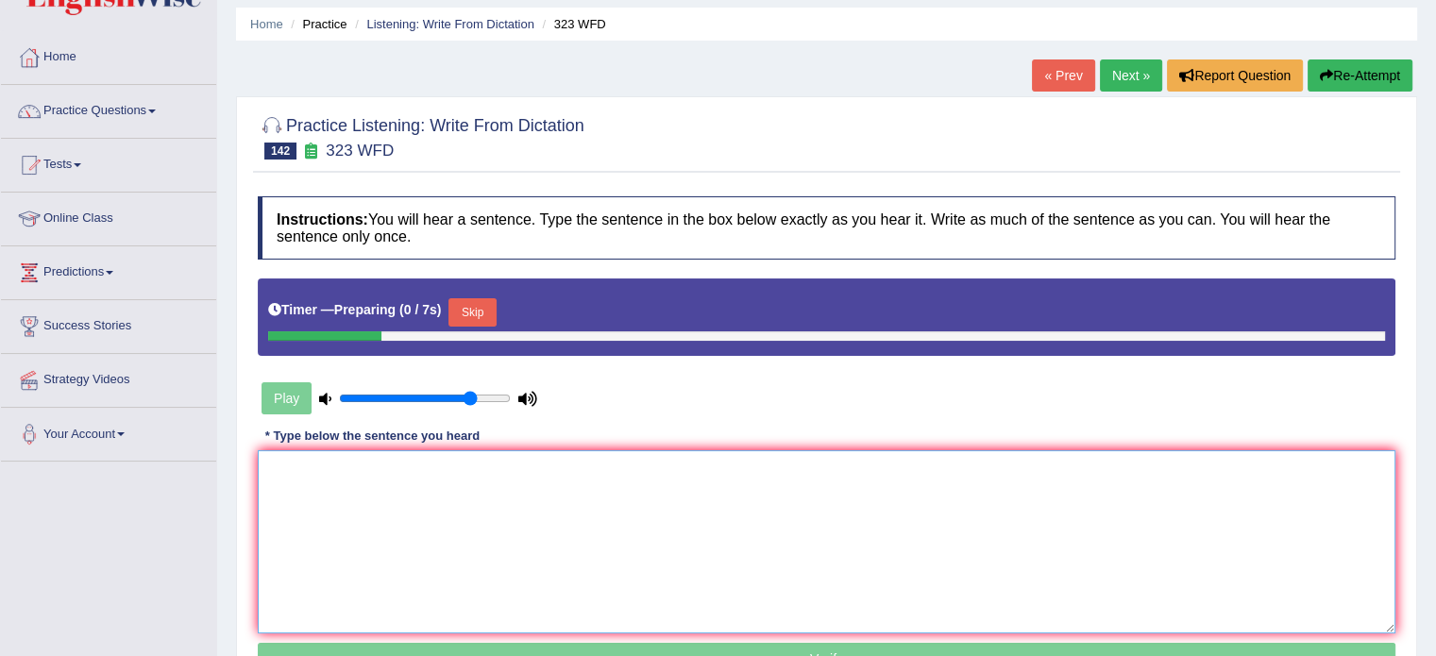
click at [616, 500] on textarea at bounding box center [827, 541] width 1138 height 183
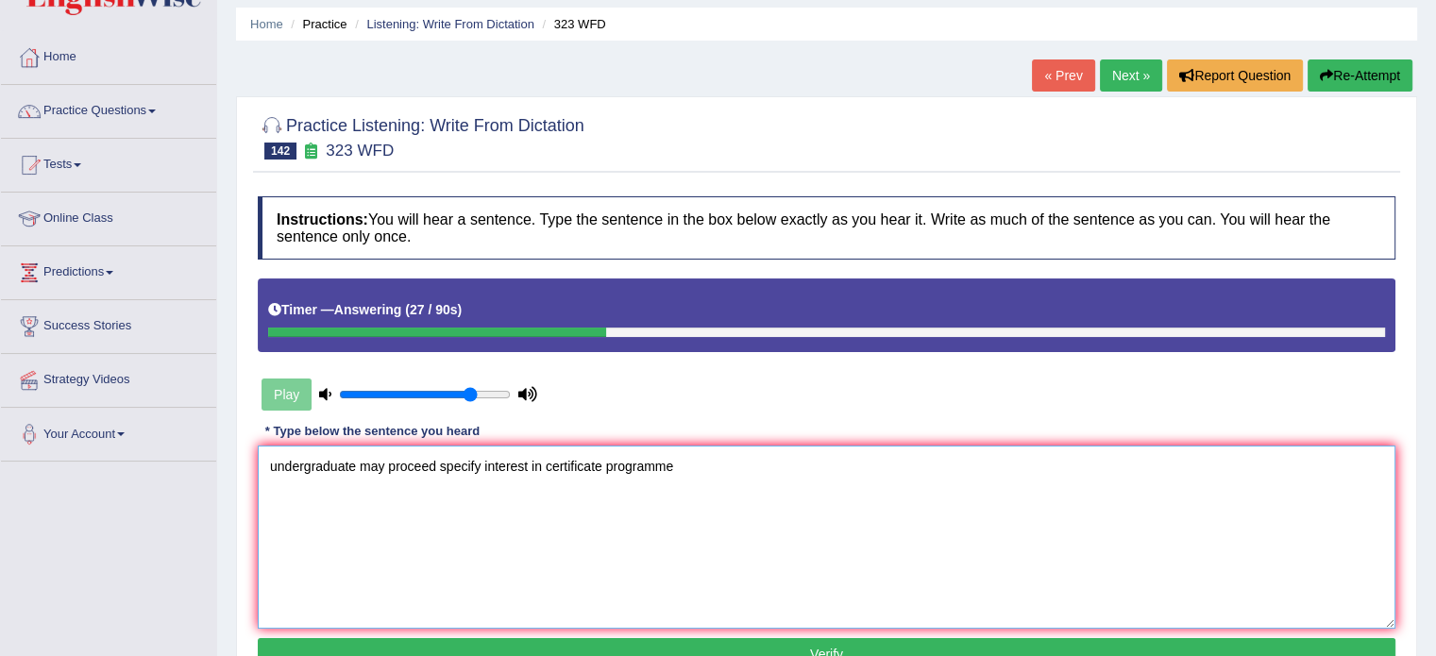
click at [276, 465] on textarea "undergraduate may proceed specify interest in certificate programme" at bounding box center [827, 537] width 1138 height 183
click at [434, 461] on textarea "Undergraduate may proceed specify interest in certificate programme" at bounding box center [827, 537] width 1138 height 183
click at [776, 520] on textarea "Undergraduate may proceed to specify interest in certificate programme" at bounding box center [827, 537] width 1138 height 183
click at [499, 463] on textarea "Undergraduate may proceed to specify interest in certificate programme" at bounding box center [827, 537] width 1138 height 183
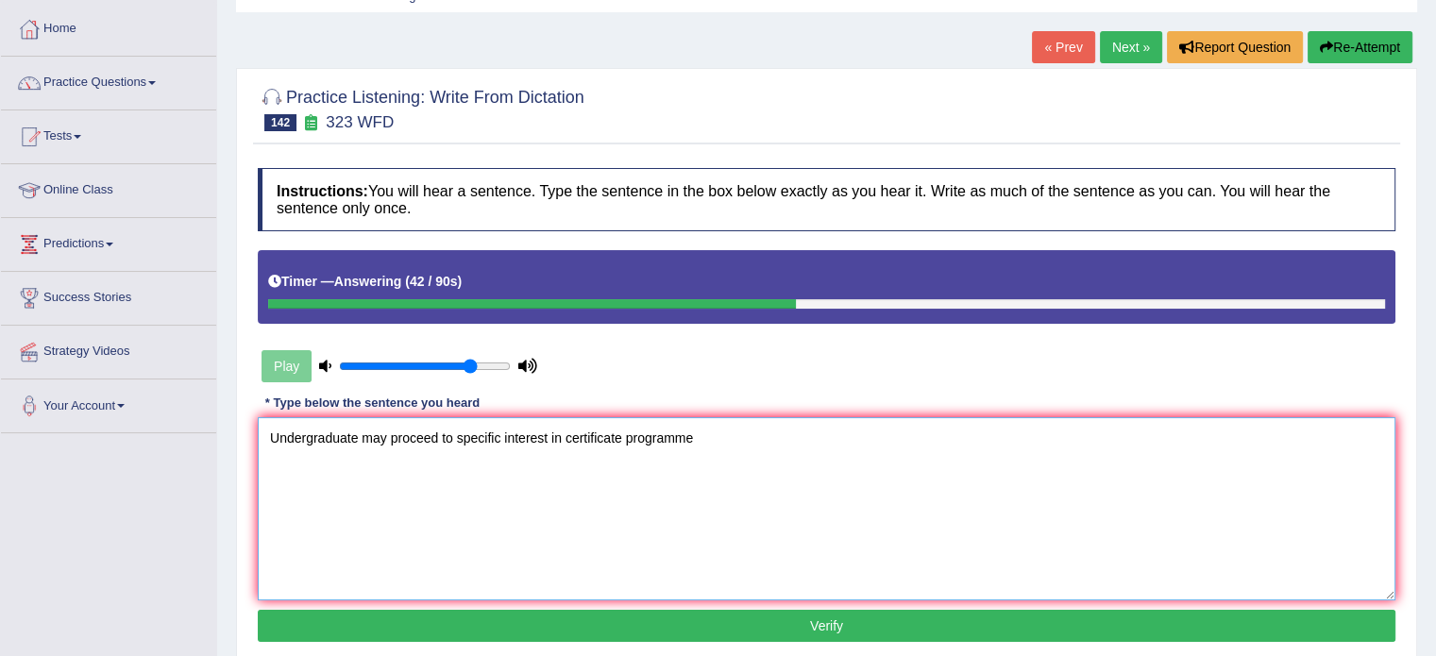
scroll to position [157, 0]
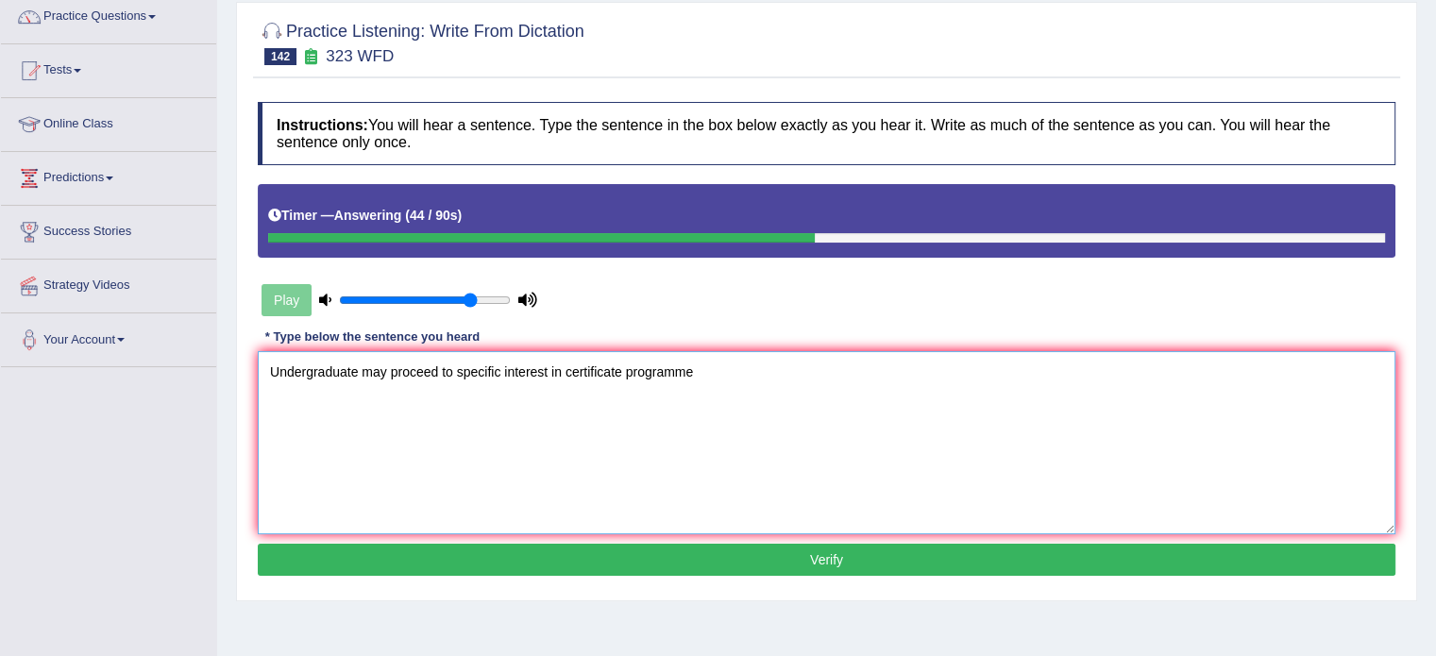
click at [702, 380] on textarea "Undergraduate may proceed to specific interest in certificate programme" at bounding box center [827, 442] width 1138 height 183
type textarea "Undergraduate may proceed to specific interest in certificate programme."
click at [706, 566] on button "Verify" at bounding box center [827, 560] width 1138 height 32
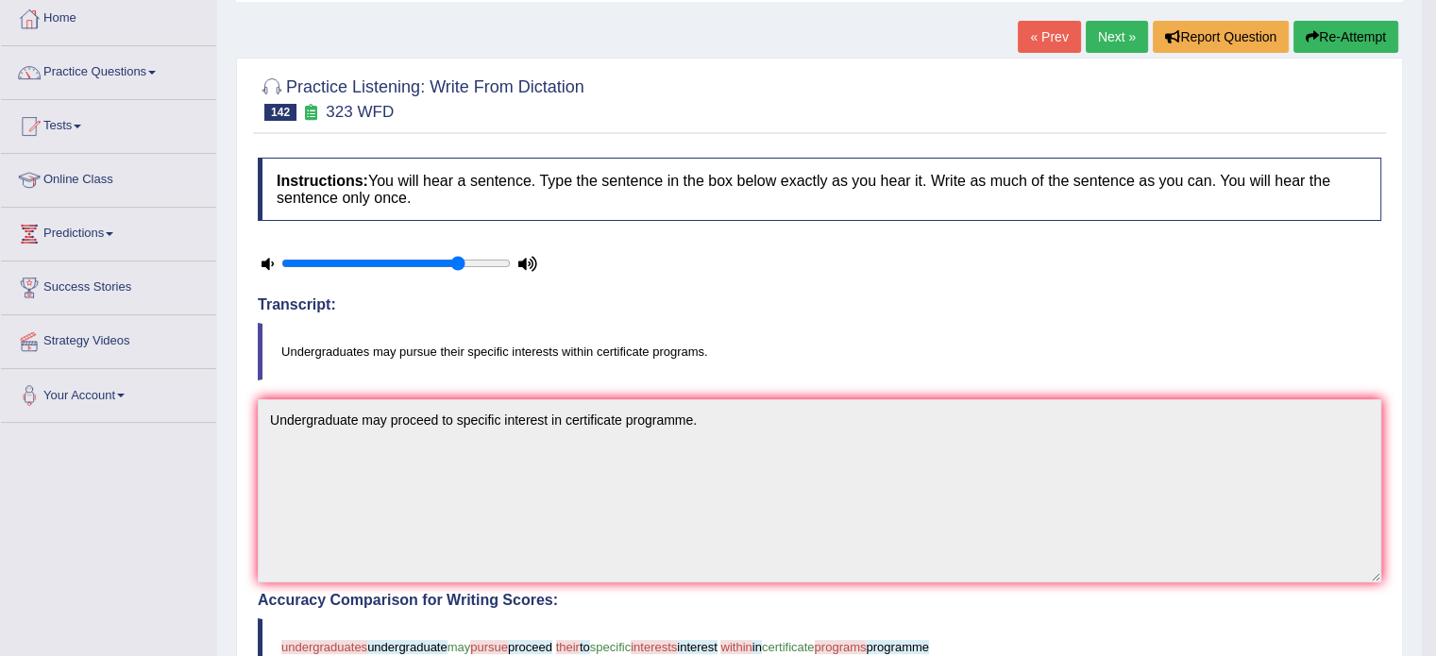
scroll to position [94, 0]
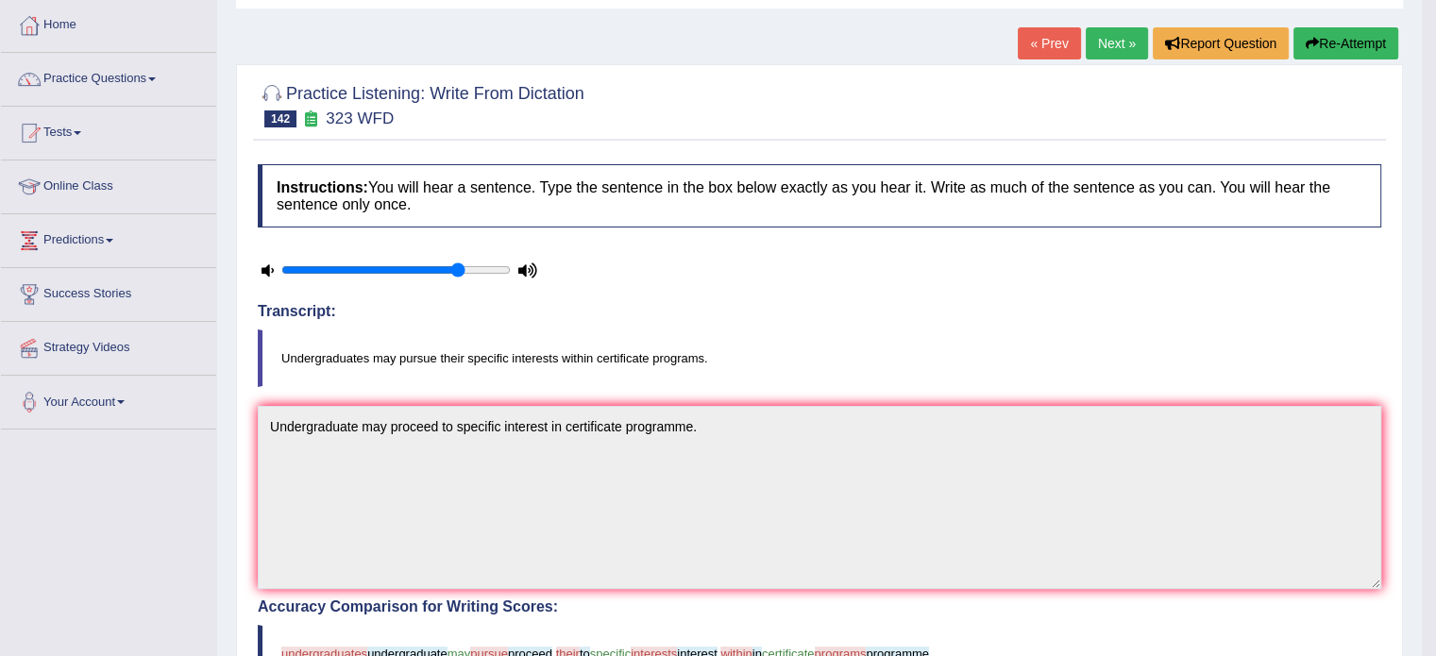
click at [1338, 36] on button "Re-Attempt" at bounding box center [1346, 43] width 105 height 32
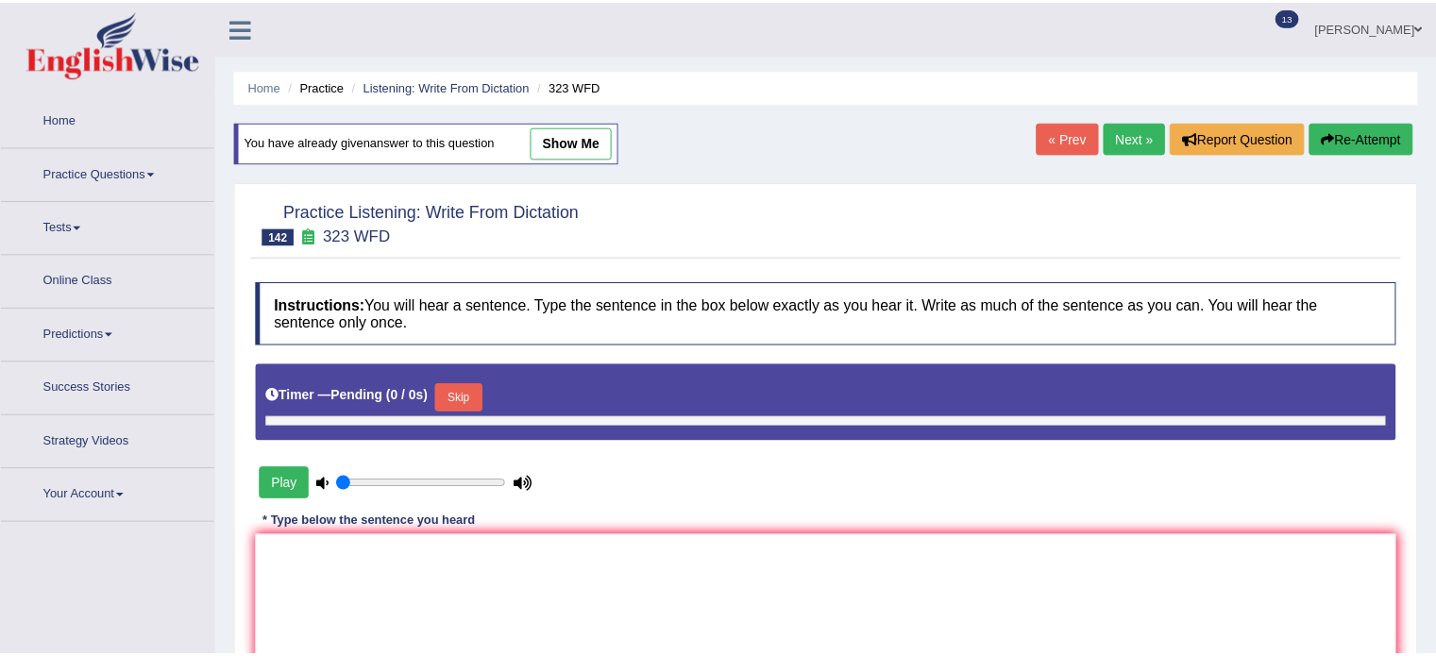
scroll to position [94, 0]
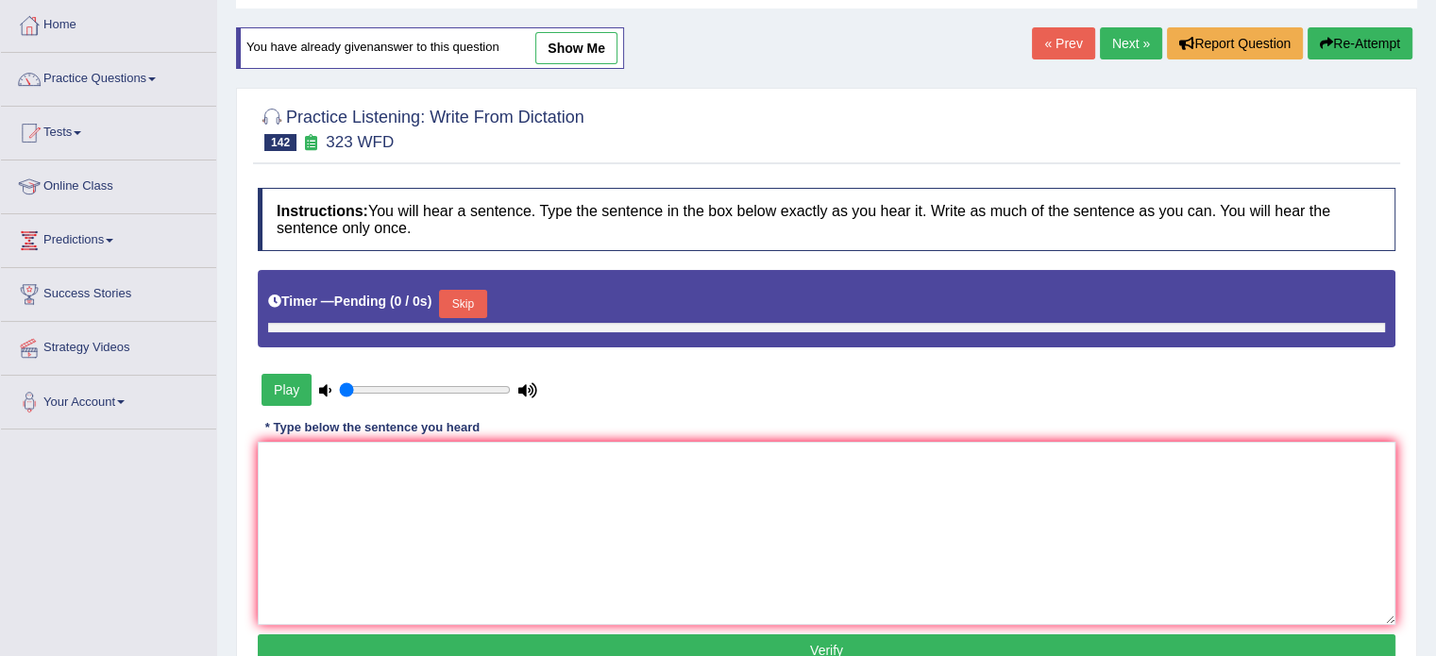
type input "0.8"
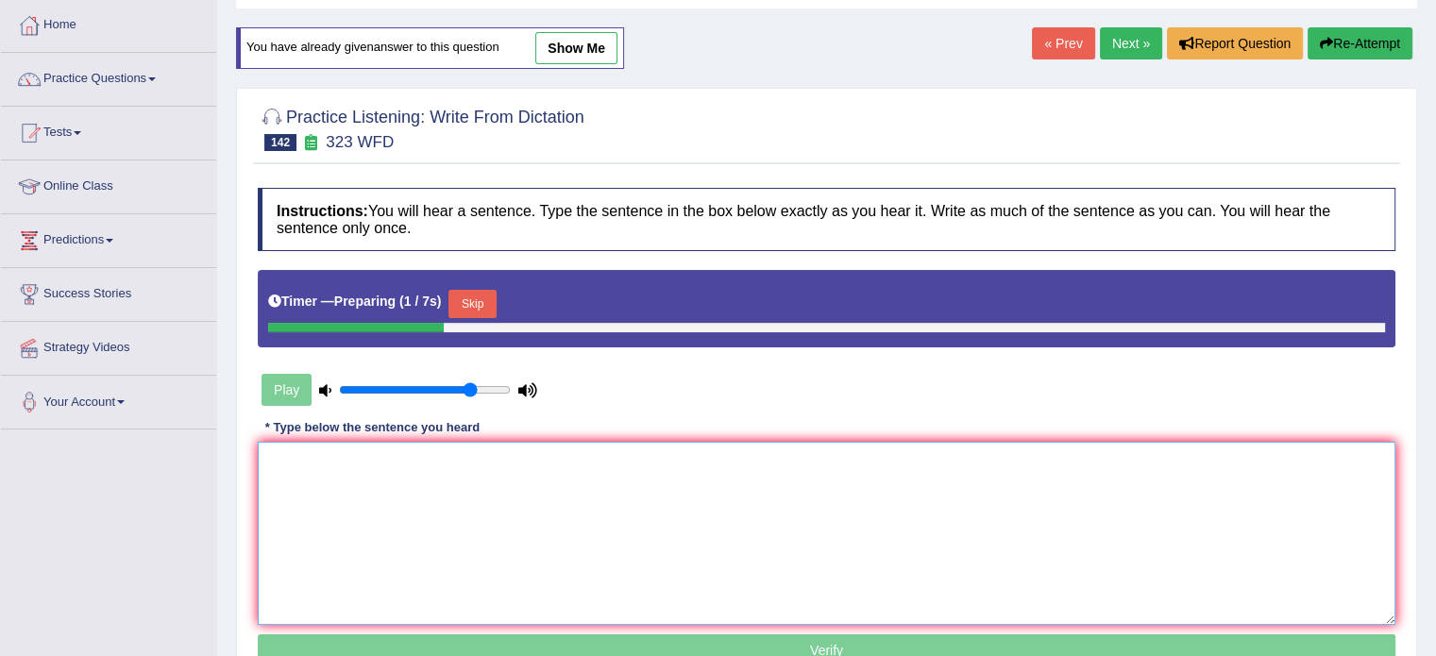
click at [434, 462] on textarea at bounding box center [827, 533] width 1138 height 183
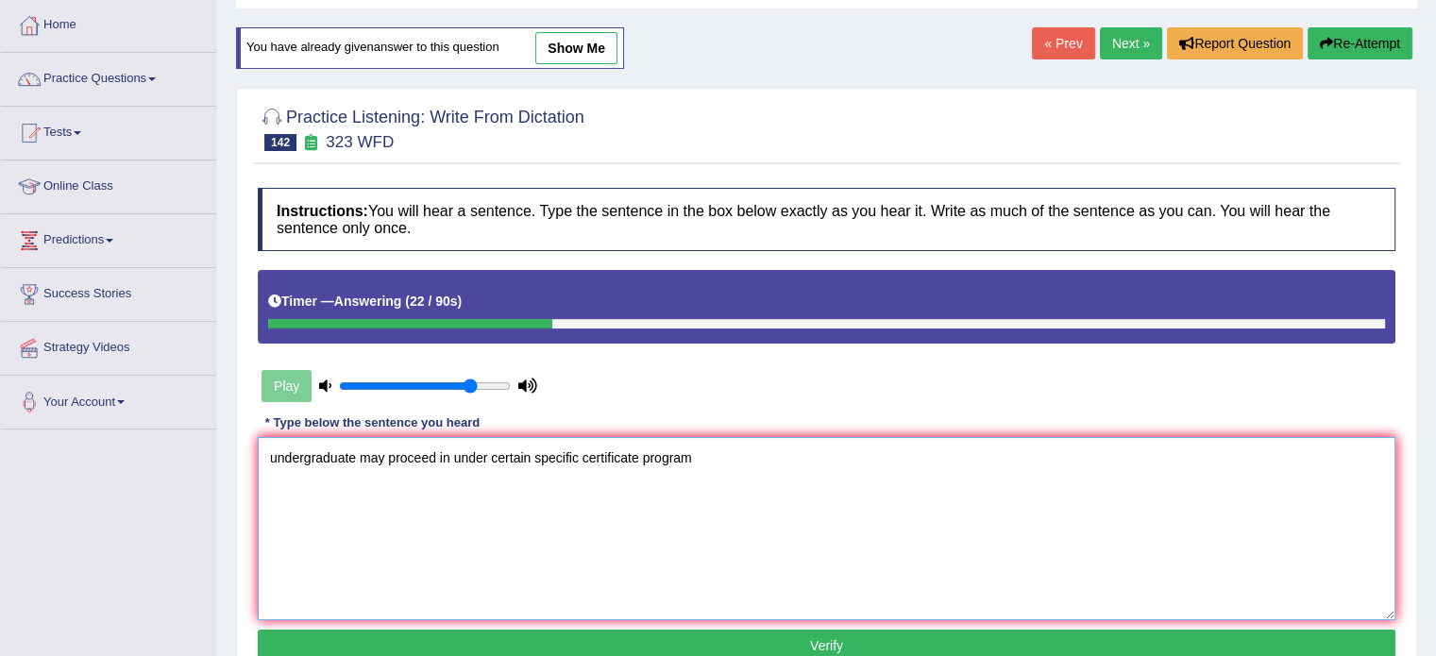
click at [273, 454] on textarea "undergraduate may proceed in under certain specific certificate program" at bounding box center [827, 528] width 1138 height 183
click at [693, 451] on textarea "Undergraduate may proceed in under certain specific certificate program" at bounding box center [827, 528] width 1138 height 183
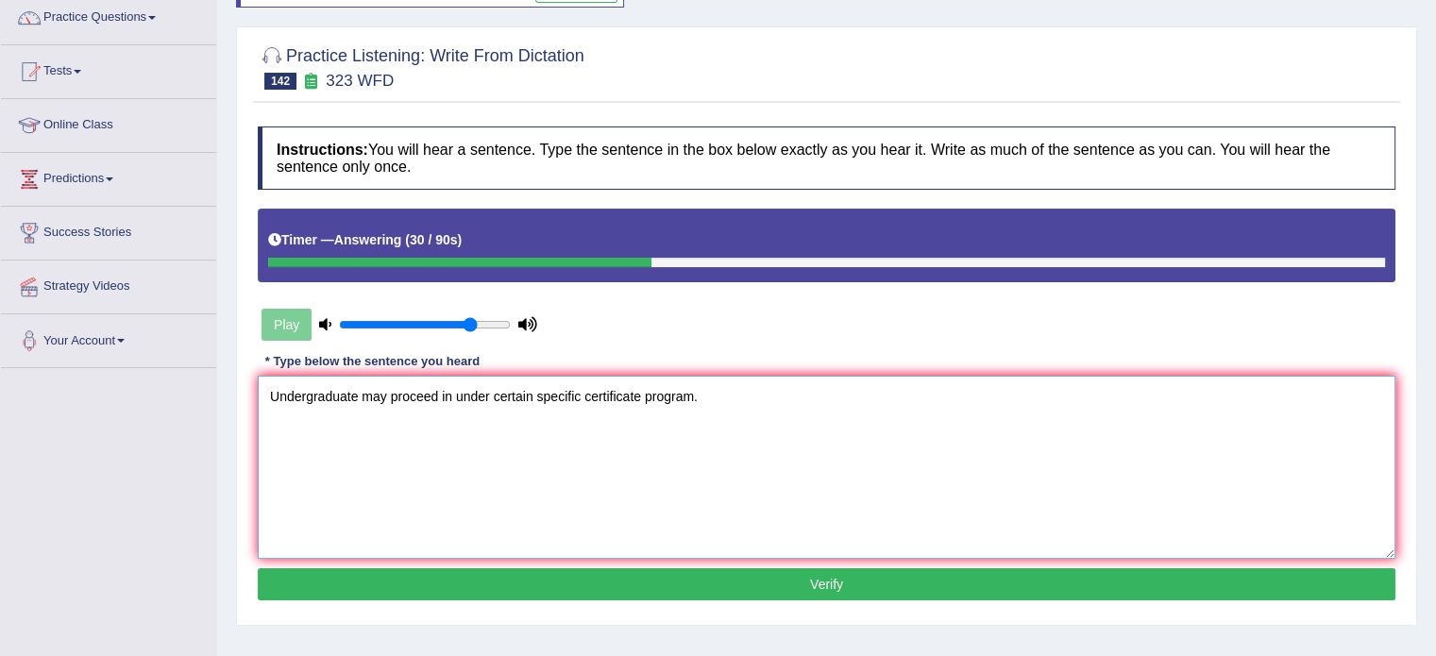
scroll to position [157, 0]
type textarea "Undergraduate may proceed in under certain specific certificate program."
click at [757, 597] on div "Instructions: You will hear a sentence. Type the sentence in the box below exac…" at bounding box center [826, 365] width 1147 height 499
click at [767, 575] on button "Verify" at bounding box center [827, 584] width 1138 height 32
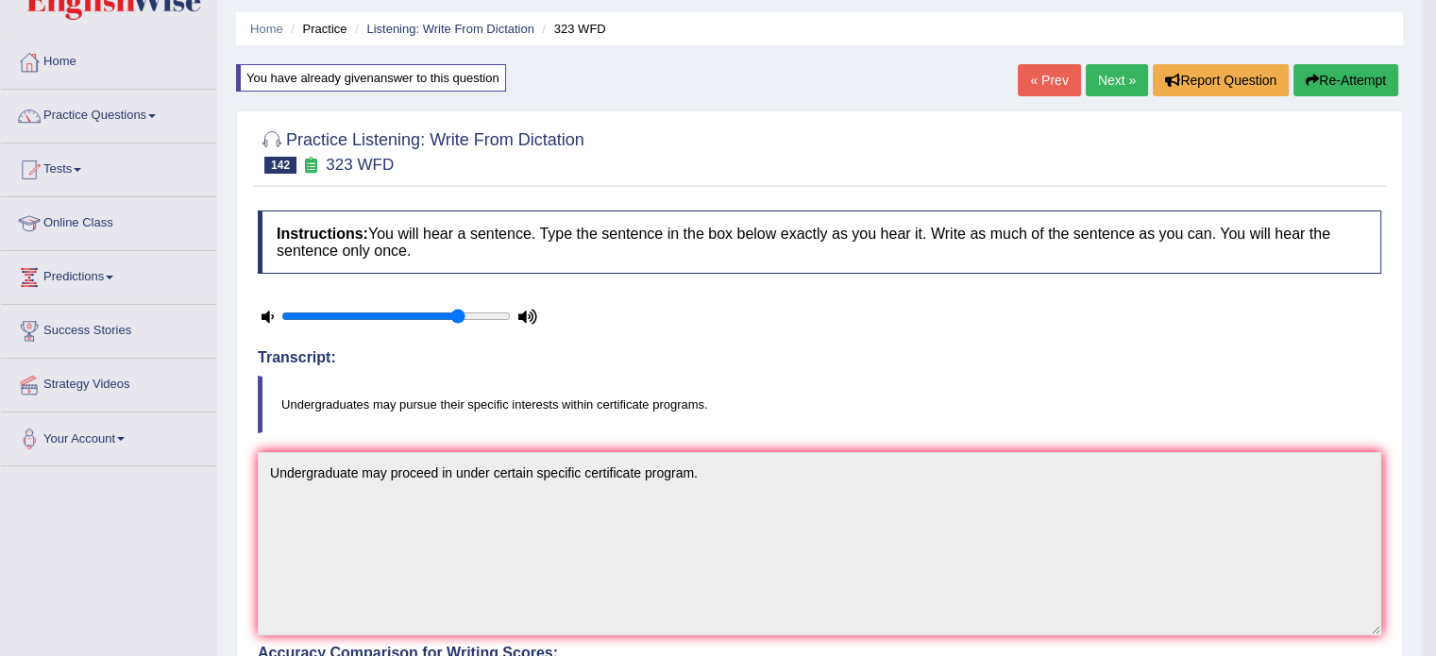
scroll to position [0, 0]
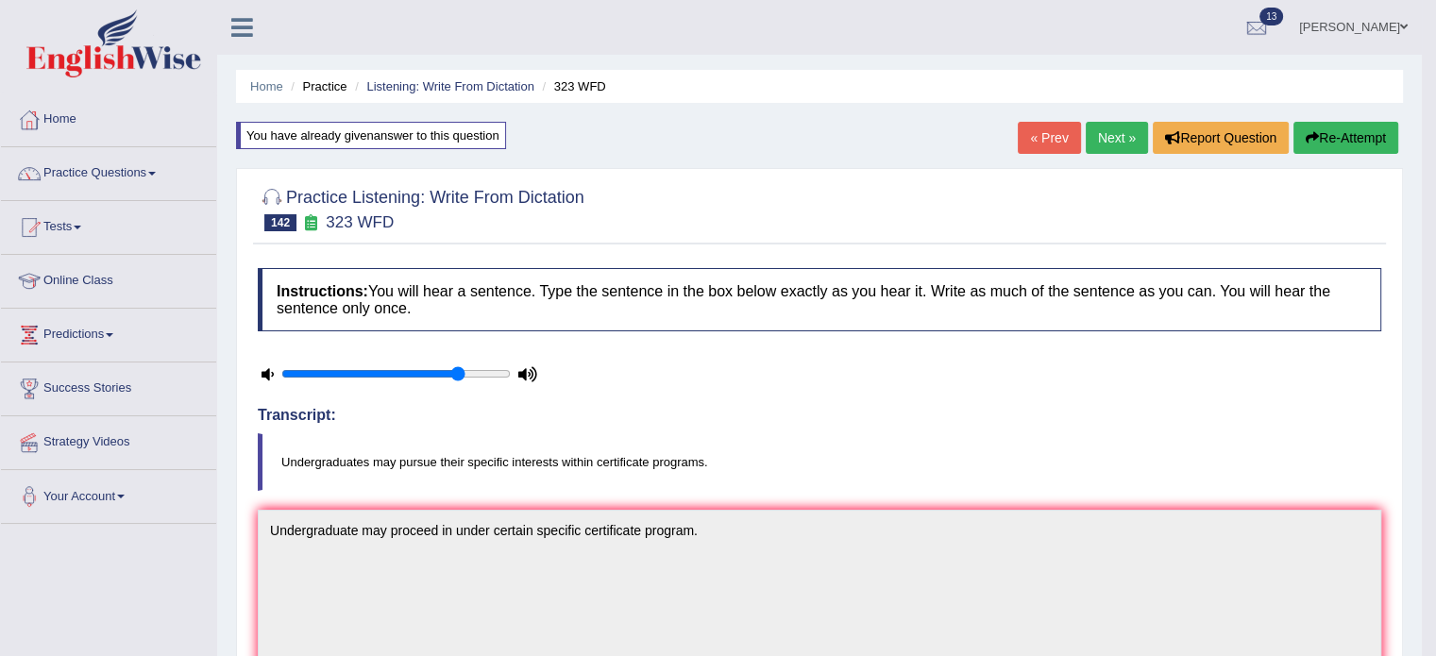
click at [1122, 138] on link "Next »" at bounding box center [1117, 138] width 62 height 32
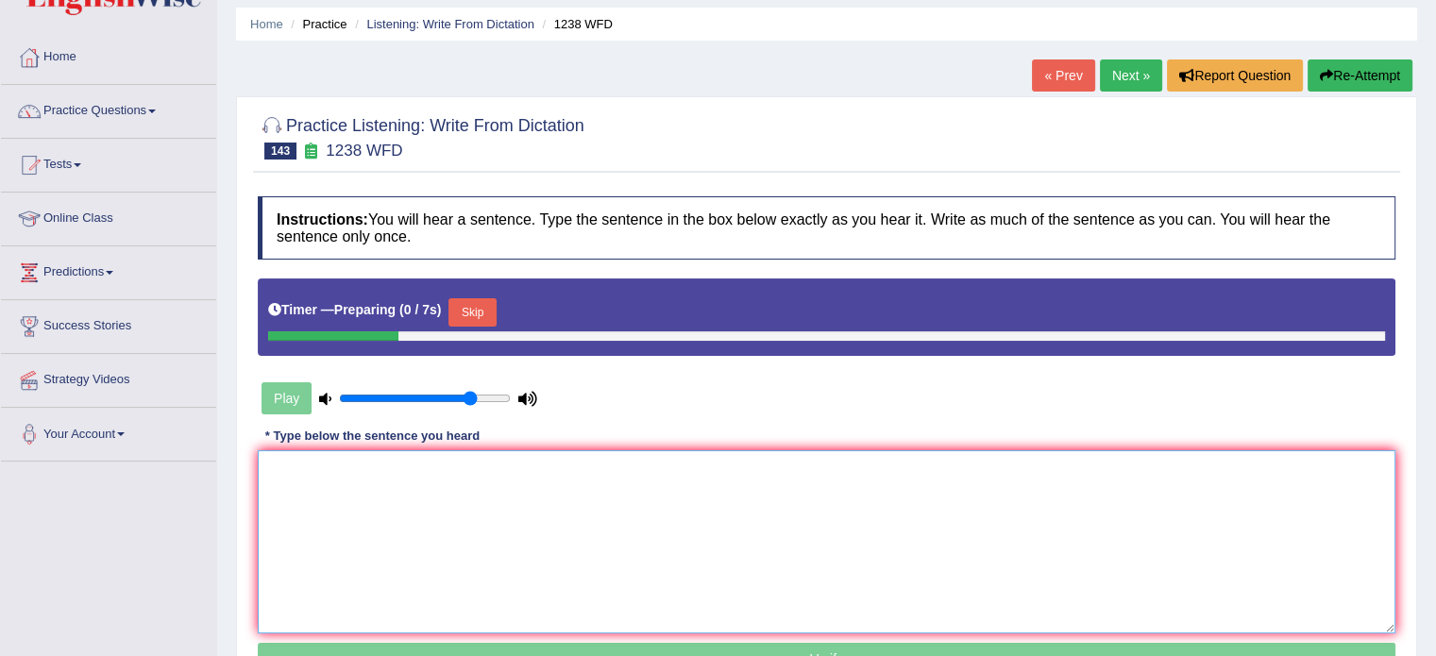
click at [613, 532] on textarea at bounding box center [827, 541] width 1138 height 183
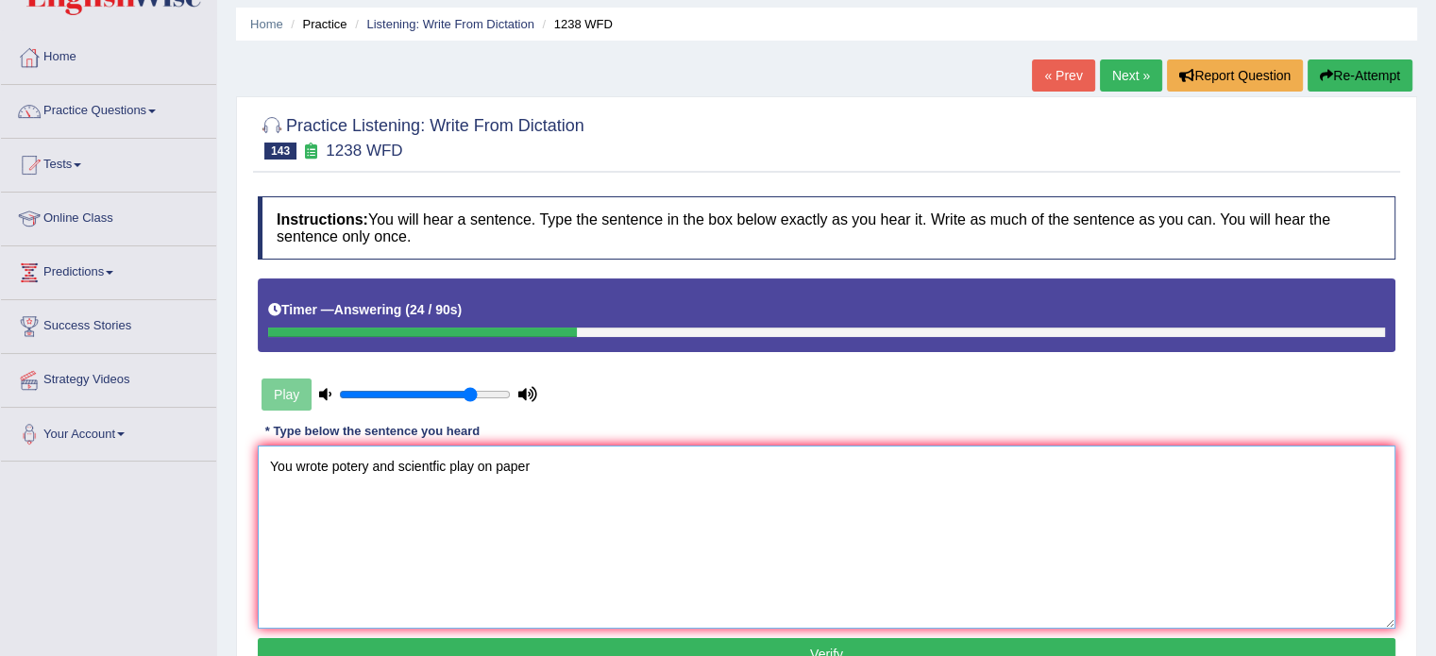
click at [369, 463] on textarea "You wrote potery and scientfic play on paper" at bounding box center [827, 537] width 1138 height 183
click at [533, 464] on textarea "You wrote poetry and scientfic play on paper" at bounding box center [827, 537] width 1138 height 183
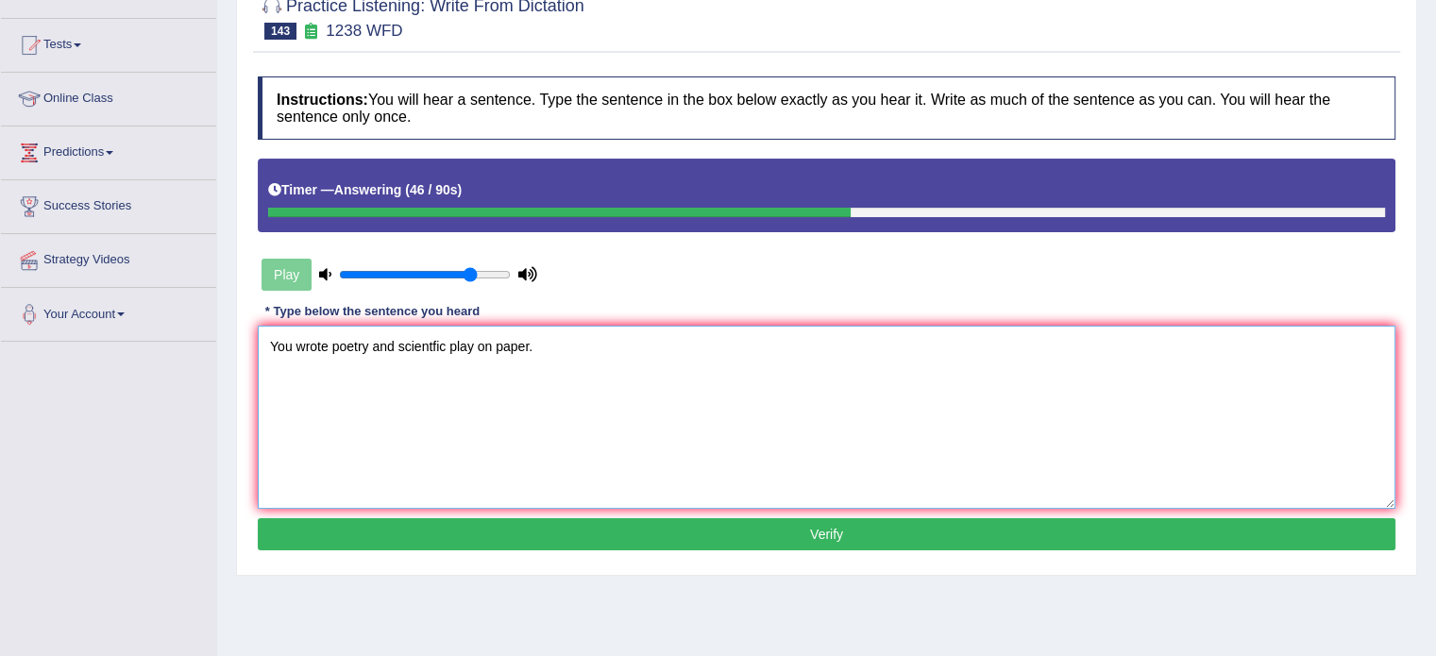
scroll to position [220, 0]
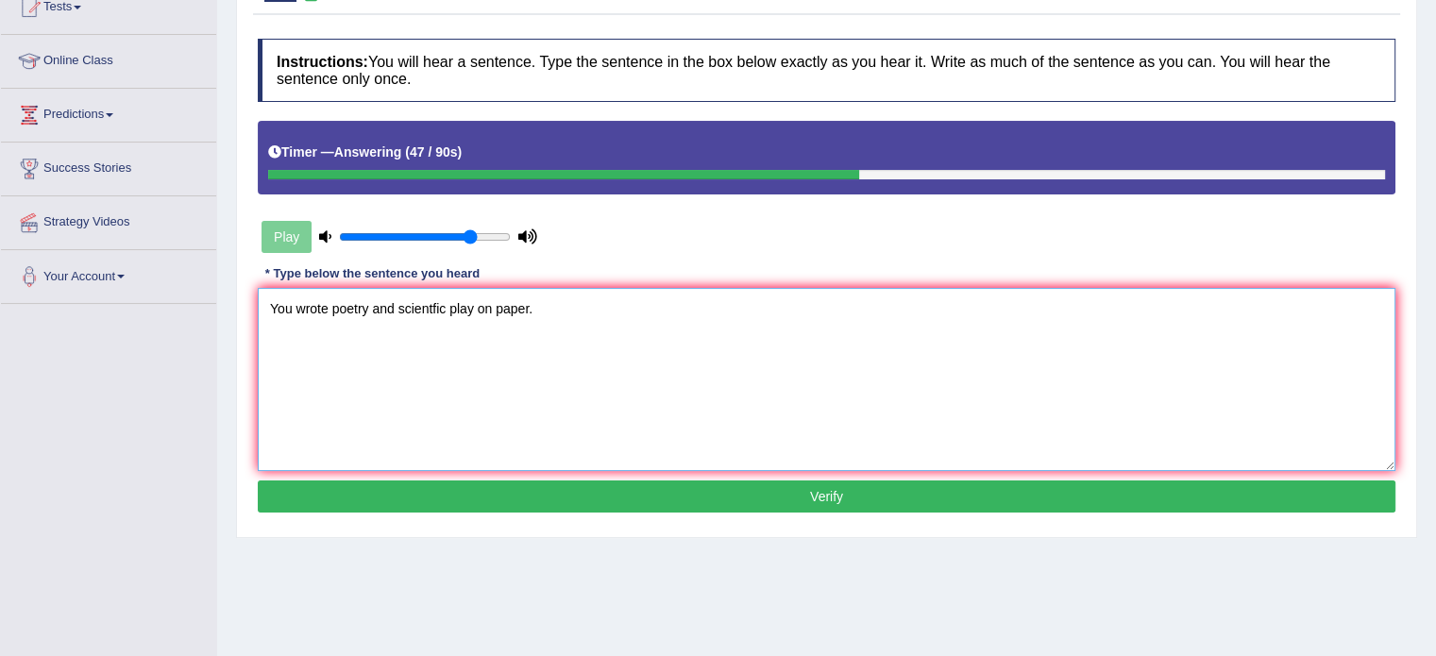
type textarea "You wrote poetry and scientfic play on paper."
click at [674, 501] on button "Verify" at bounding box center [827, 497] width 1138 height 32
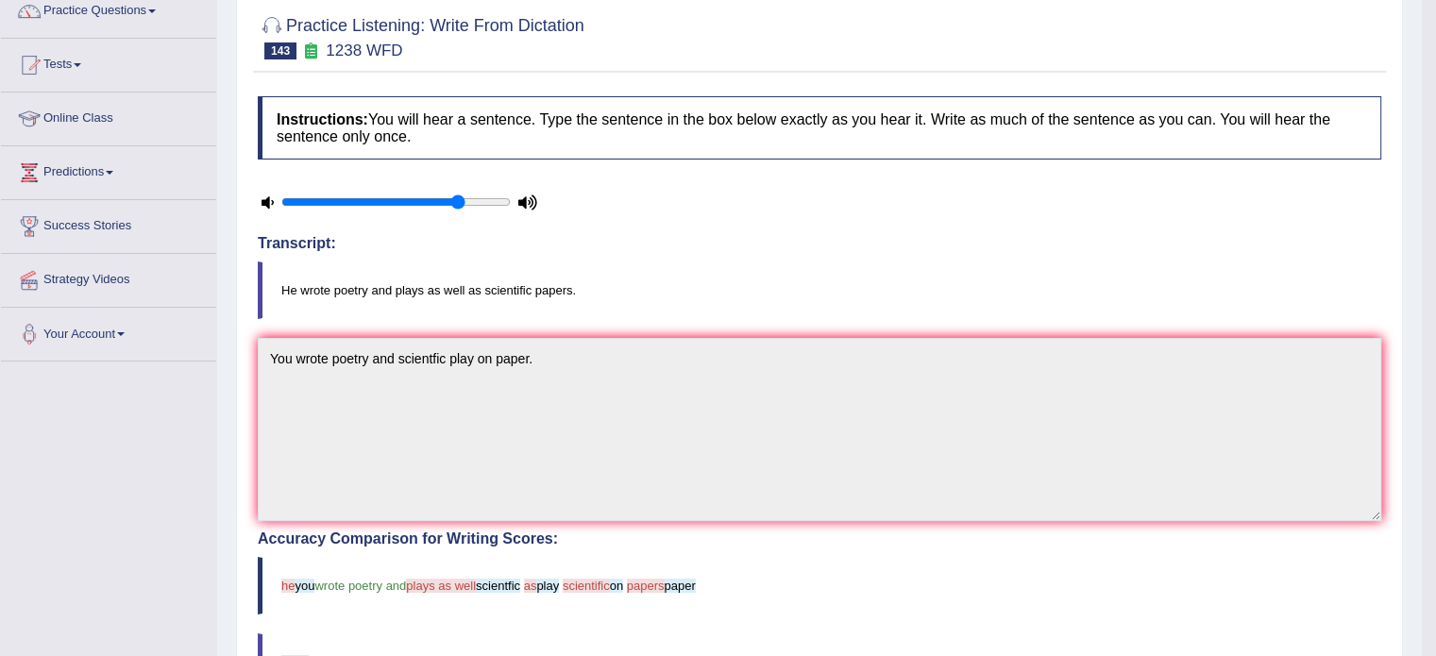
scroll to position [94, 0]
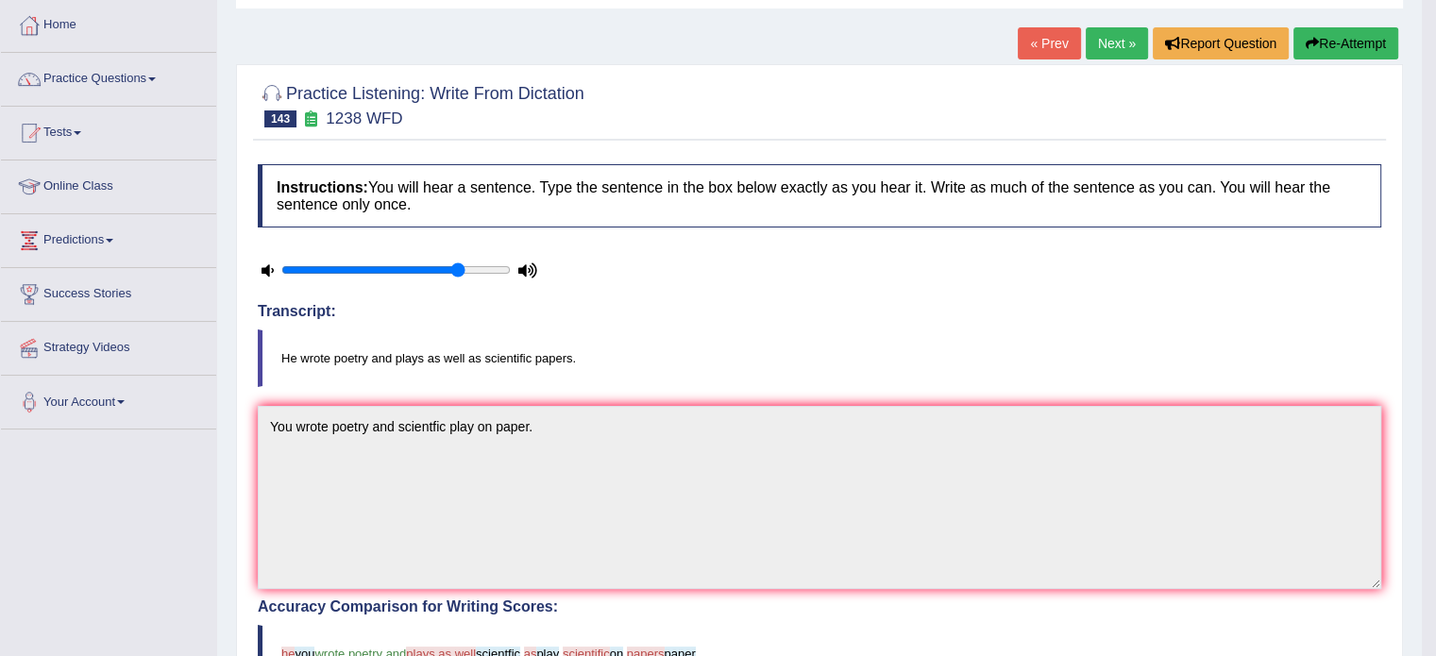
click at [1093, 37] on link "Next »" at bounding box center [1117, 43] width 62 height 32
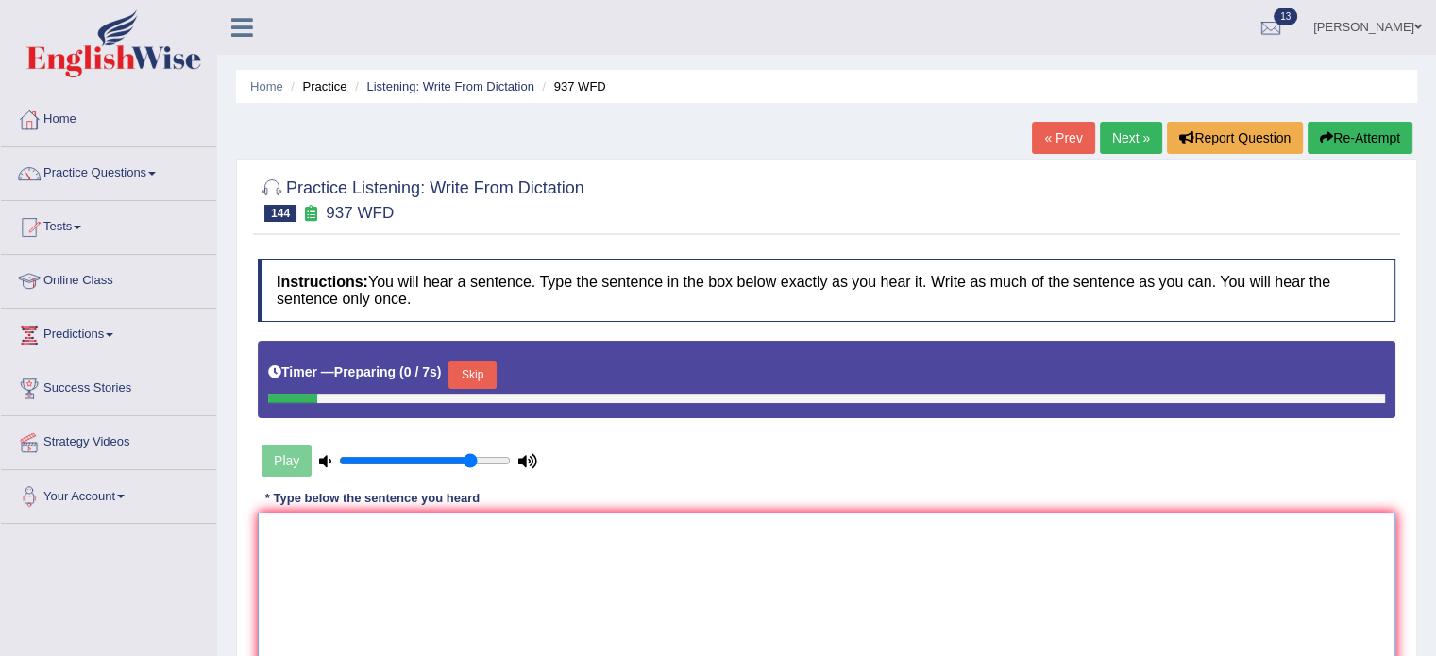
click at [370, 597] on textarea at bounding box center [827, 604] width 1138 height 183
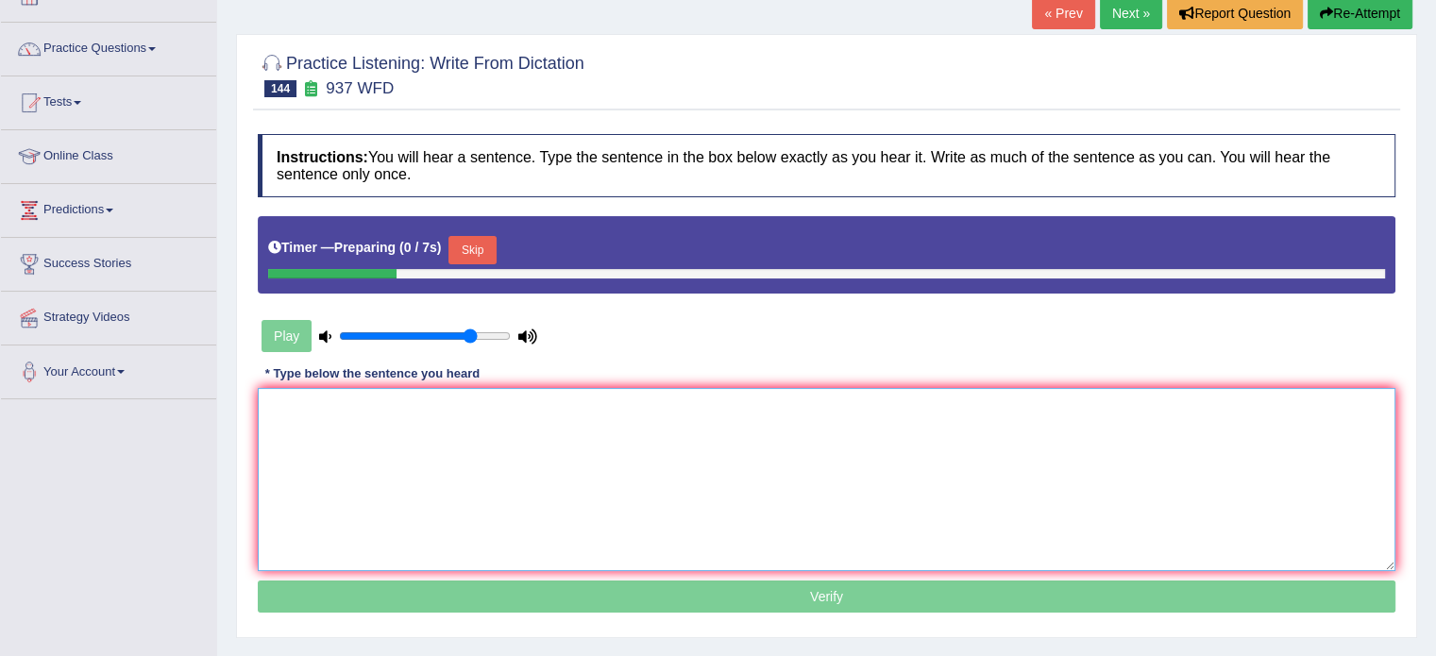
scroll to position [126, 0]
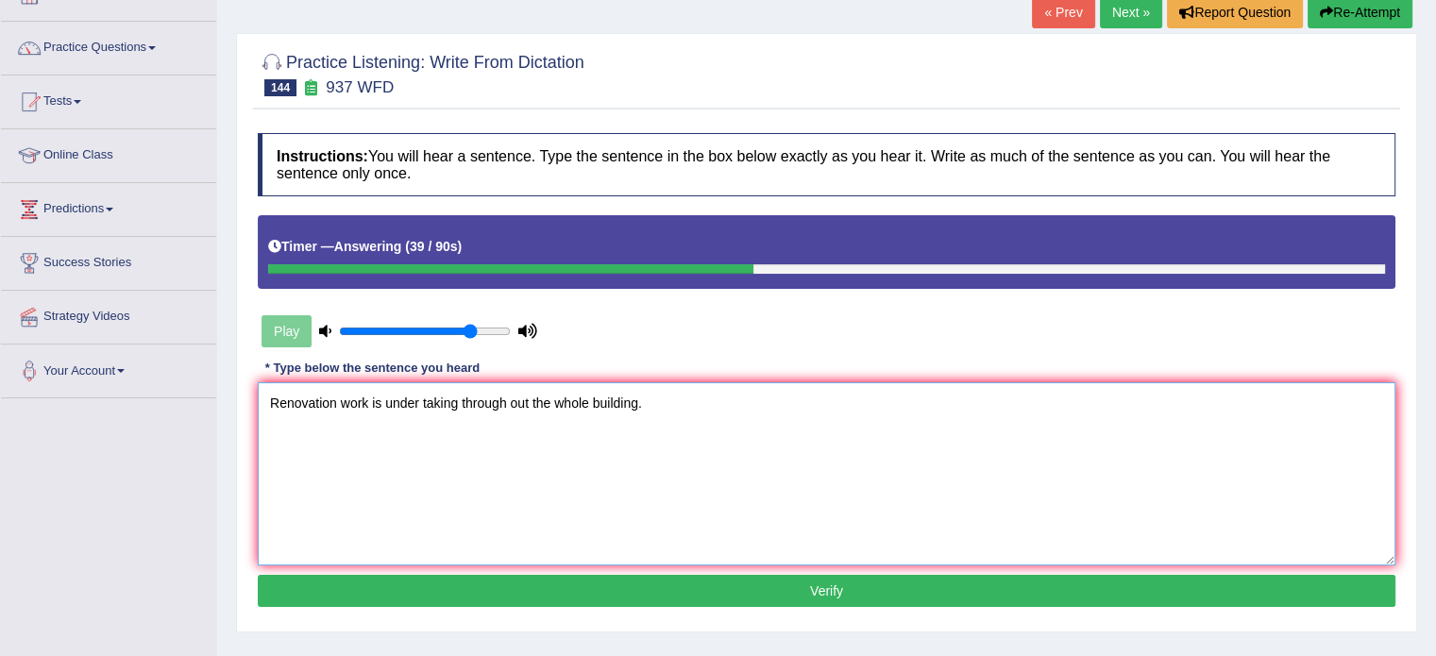
click at [425, 463] on textarea "Renovation work is under taking through out the whole building." at bounding box center [827, 473] width 1138 height 183
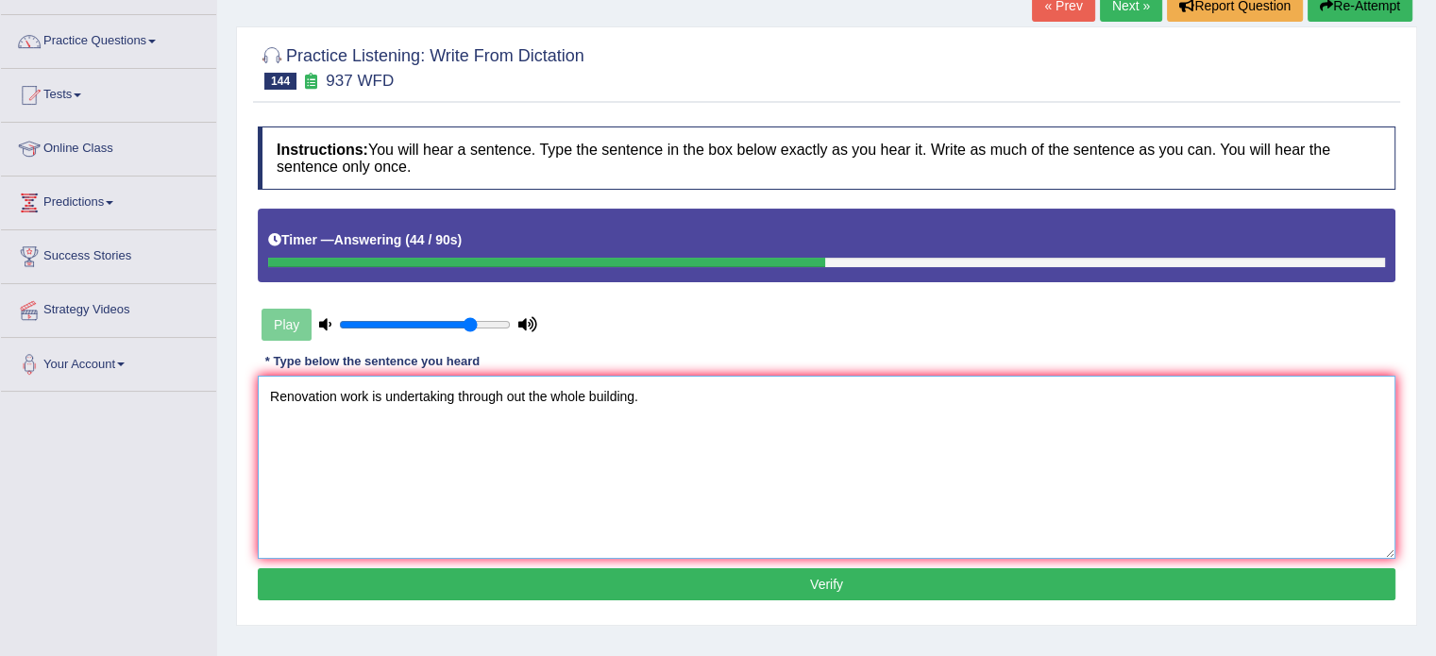
scroll to position [189, 0]
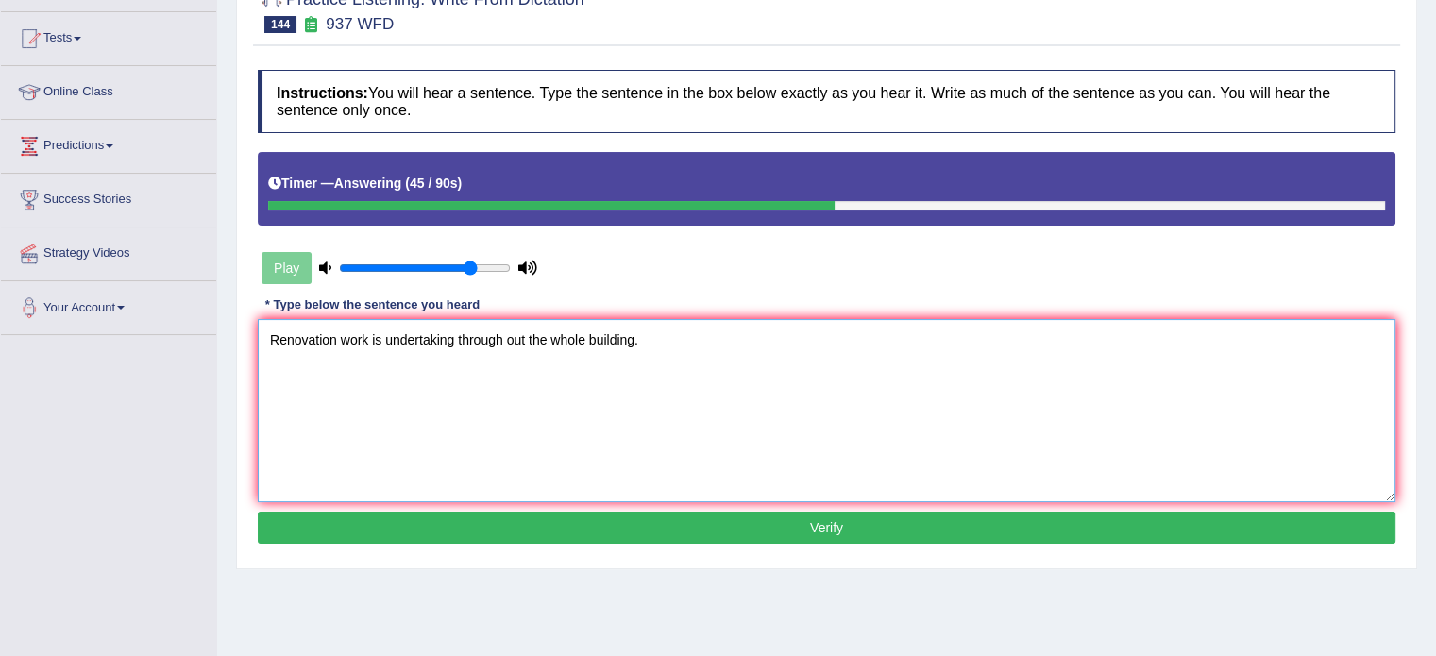
type textarea "Renovation work is undertaking through out the whole building."
click at [656, 521] on button "Verify" at bounding box center [827, 528] width 1138 height 32
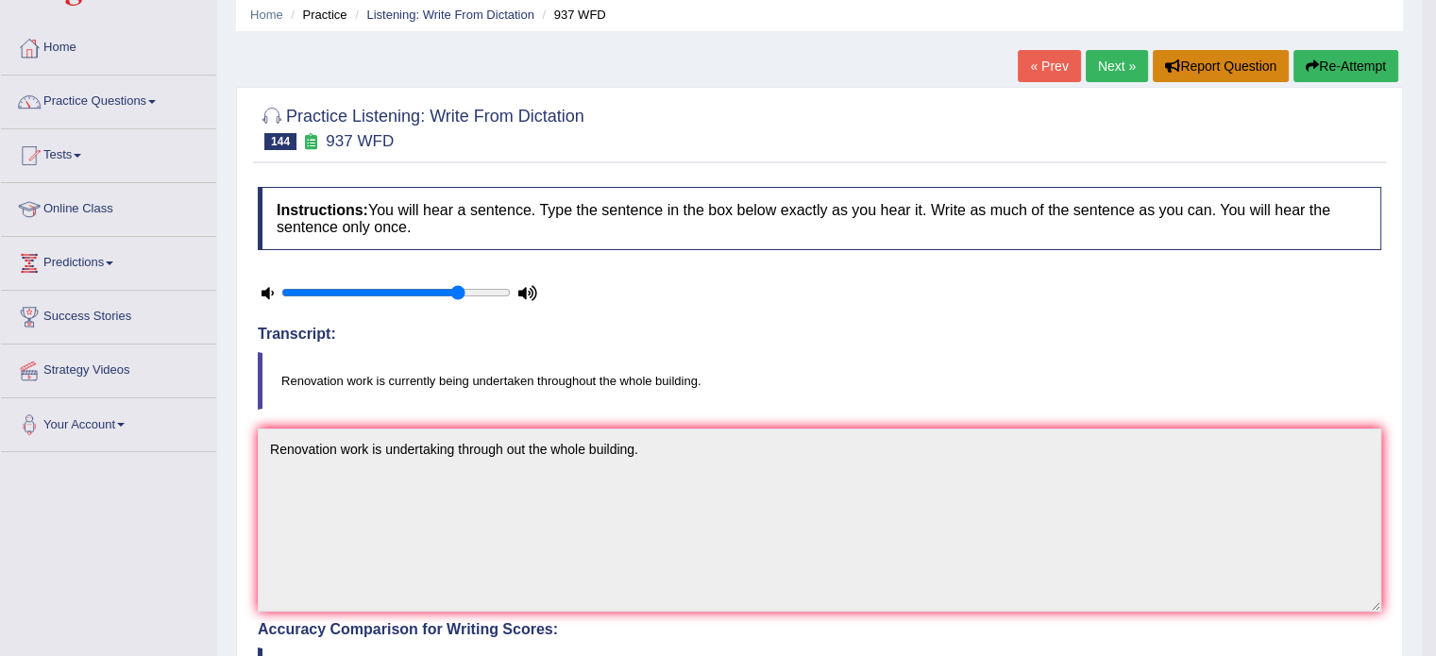
scroll to position [62, 0]
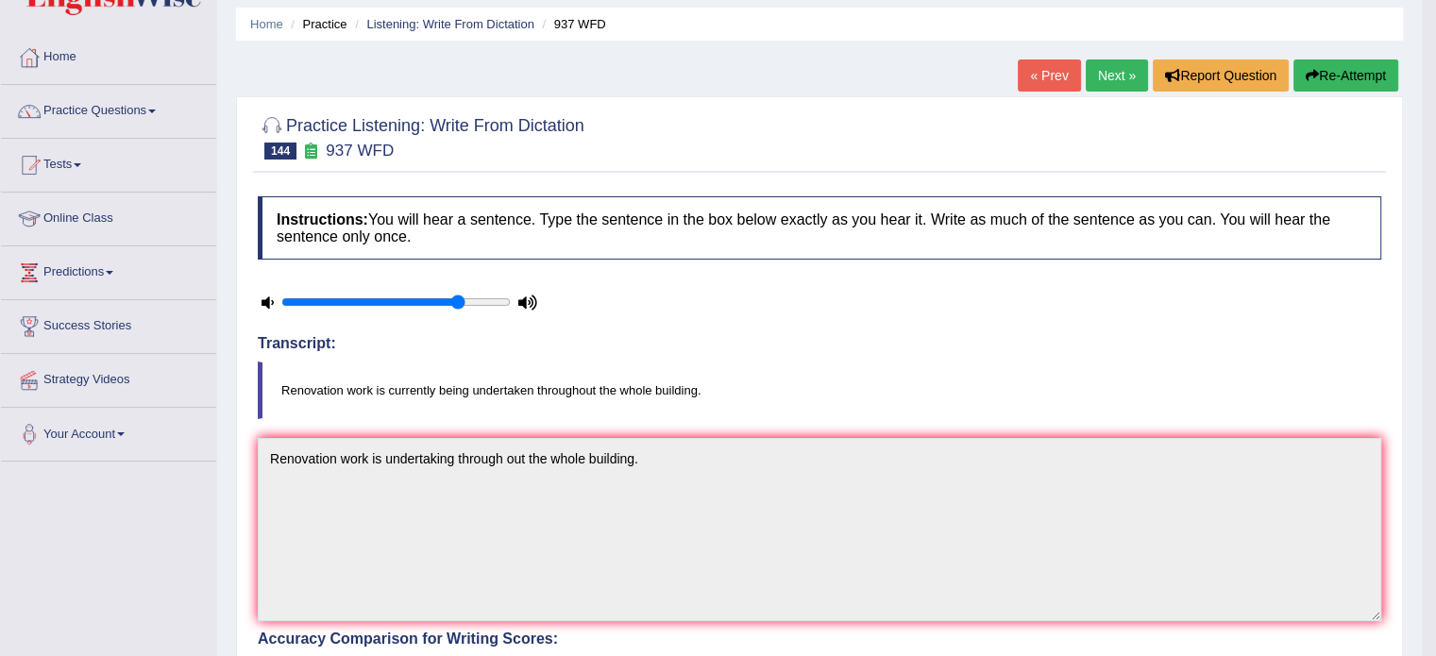
click at [1099, 71] on link "Next »" at bounding box center [1117, 75] width 62 height 32
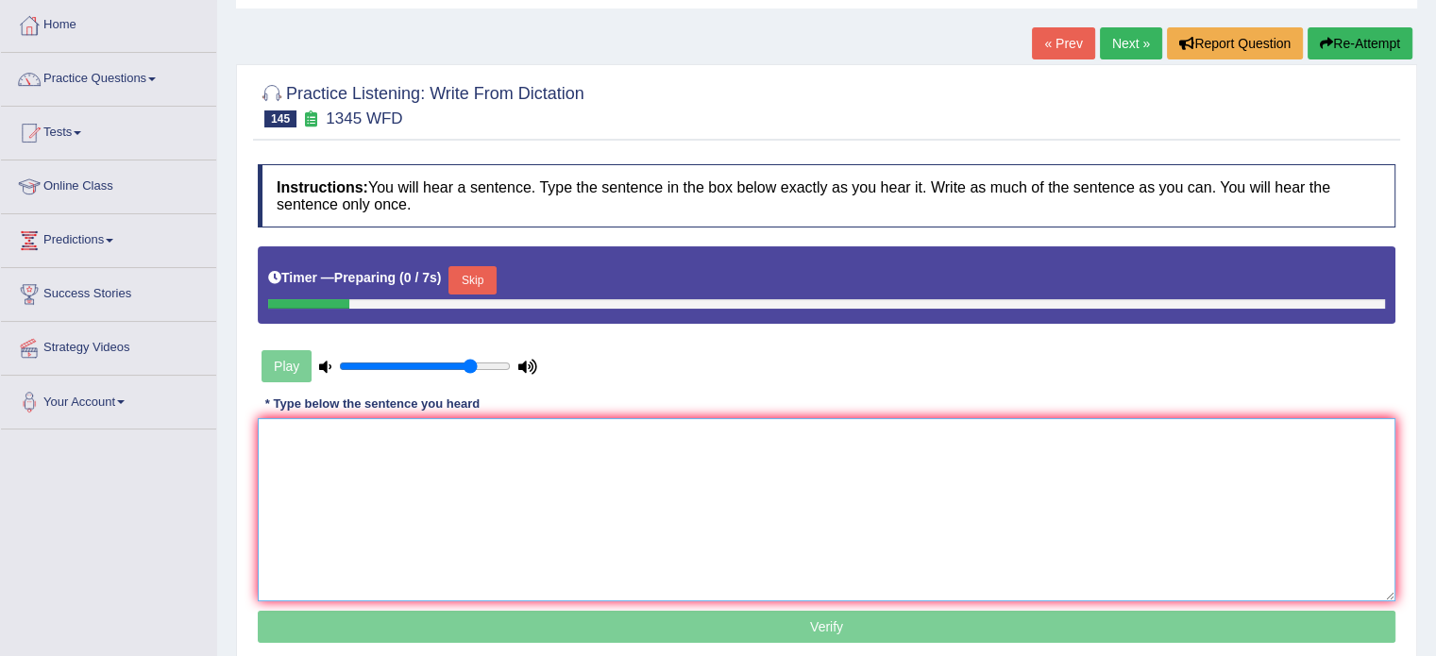
click at [552, 501] on textarea at bounding box center [827, 509] width 1138 height 183
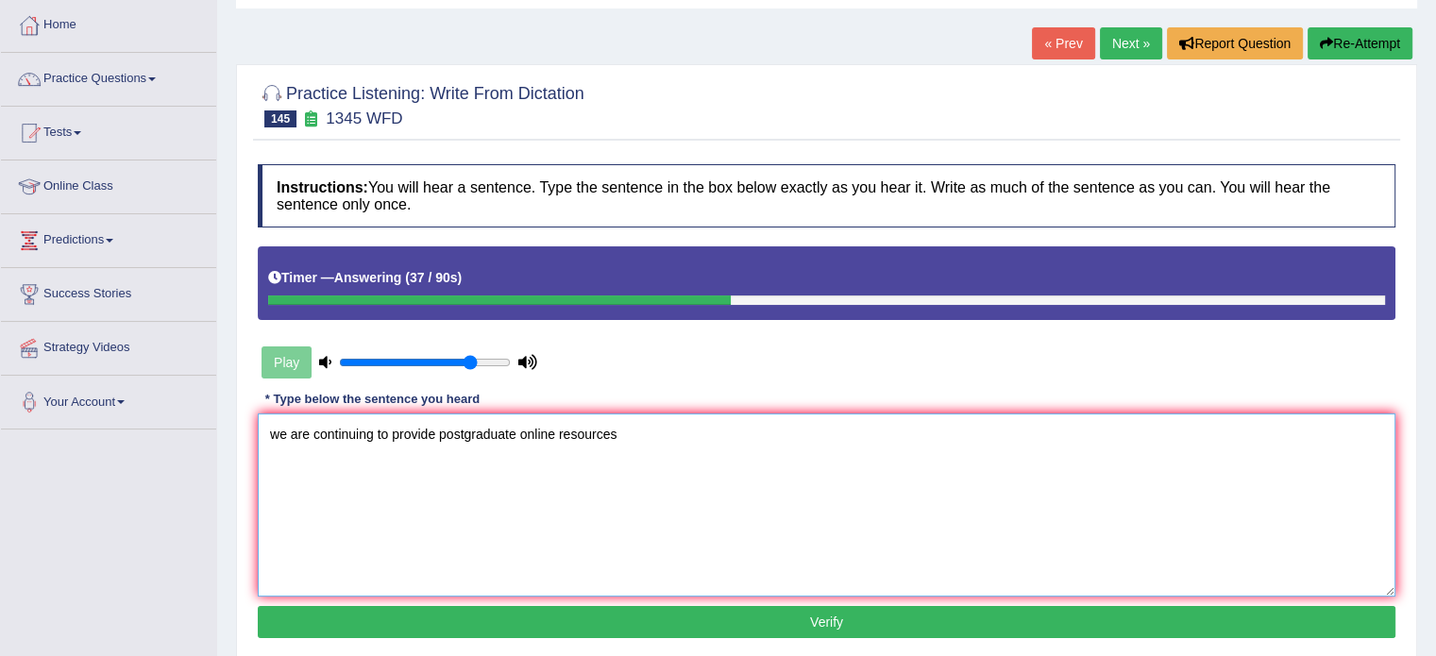
click at [276, 430] on textarea "we are continuing to provide postgraduate online resources" at bounding box center [827, 505] width 1138 height 183
click at [517, 430] on textarea "We are continuing to provide postgraduate online resources" at bounding box center [827, 505] width 1138 height 183
type textarea "We are continuing to provide postgraduate online resources"
click at [727, 619] on button "Verify" at bounding box center [827, 622] width 1138 height 32
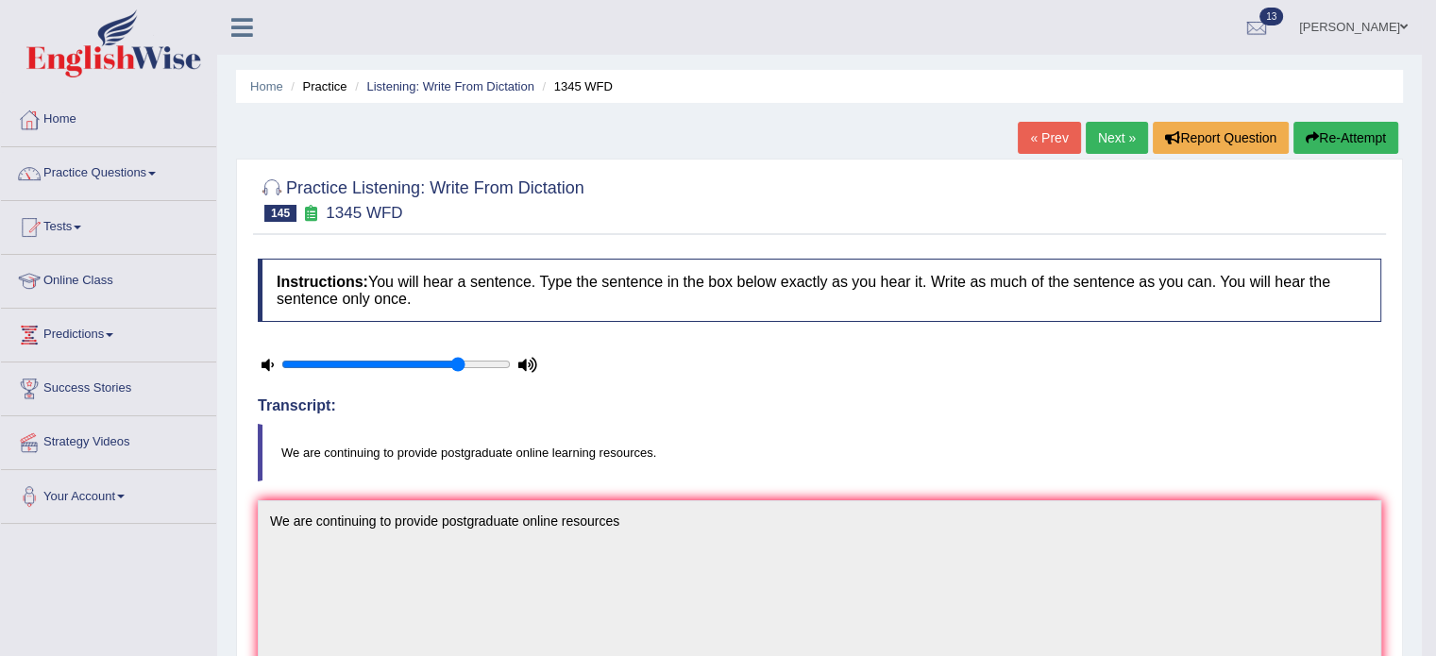
click at [1113, 127] on link "Next »" at bounding box center [1117, 138] width 62 height 32
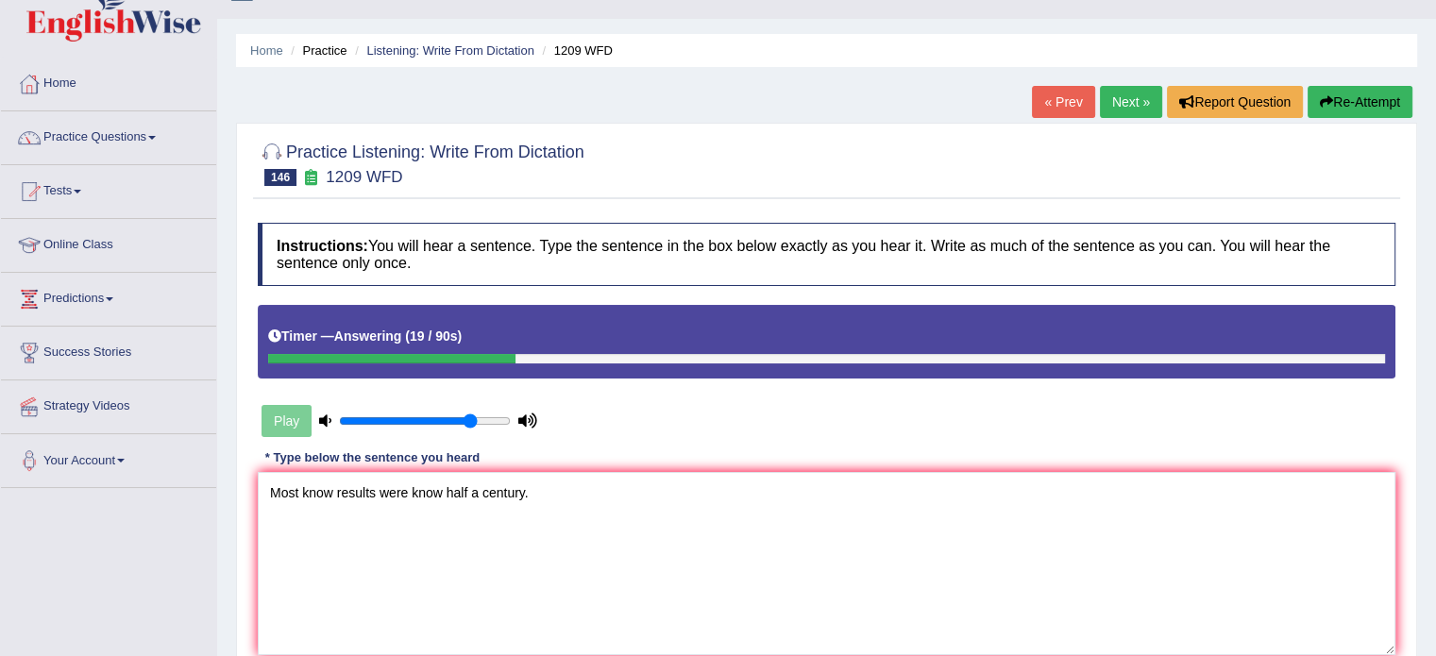
scroll to position [126, 0]
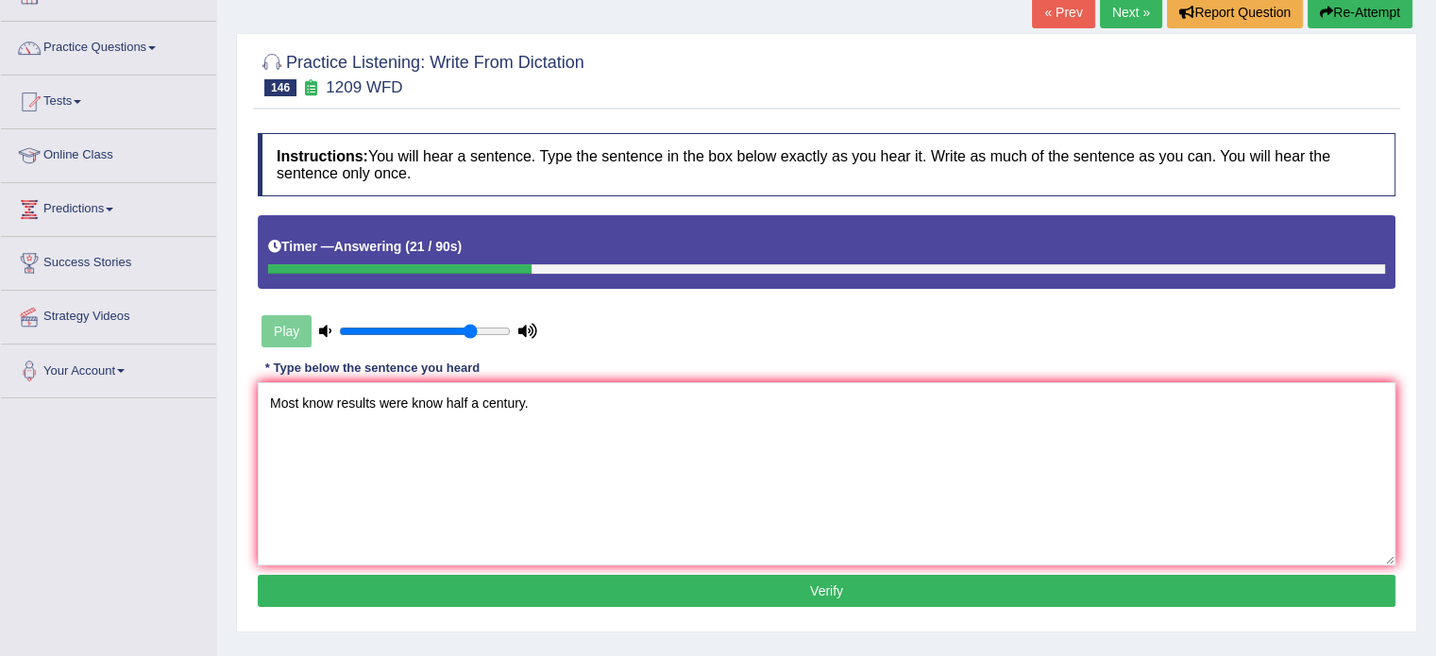
type textarea "Most know results were know half a century."
click at [594, 581] on button "Verify" at bounding box center [827, 591] width 1138 height 32
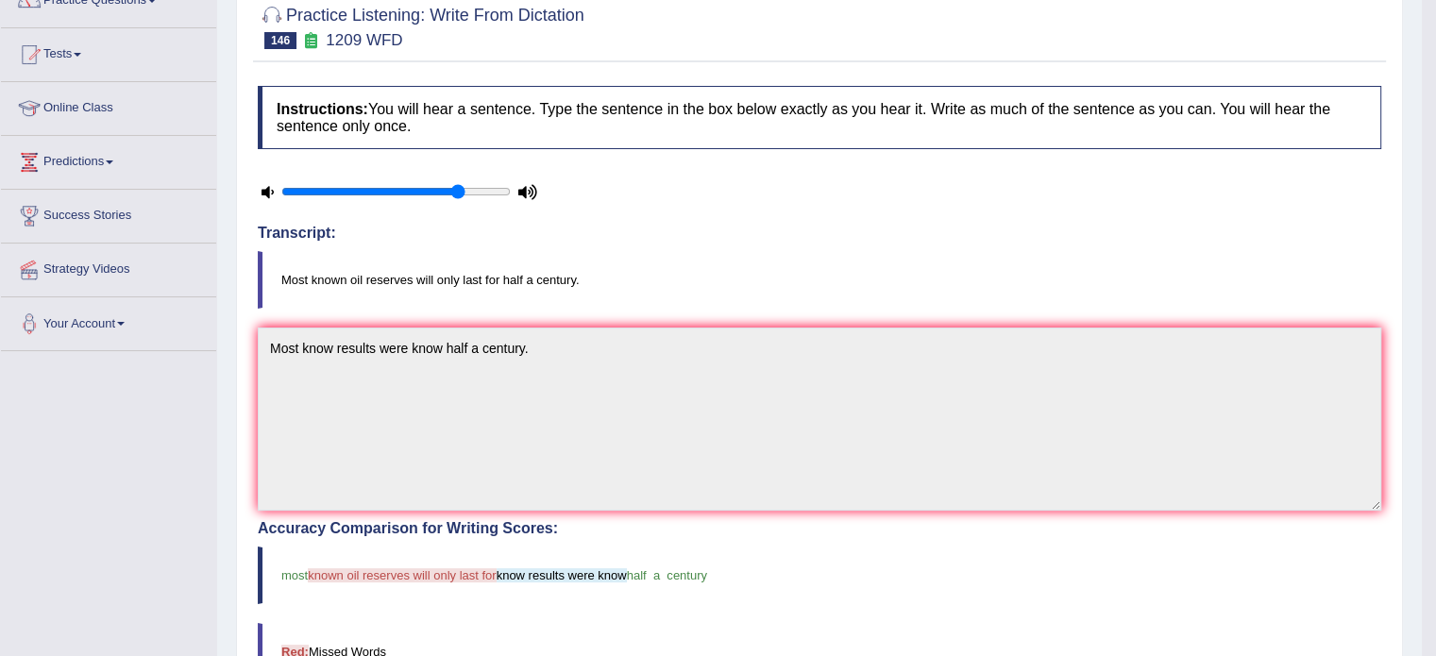
scroll to position [83, 0]
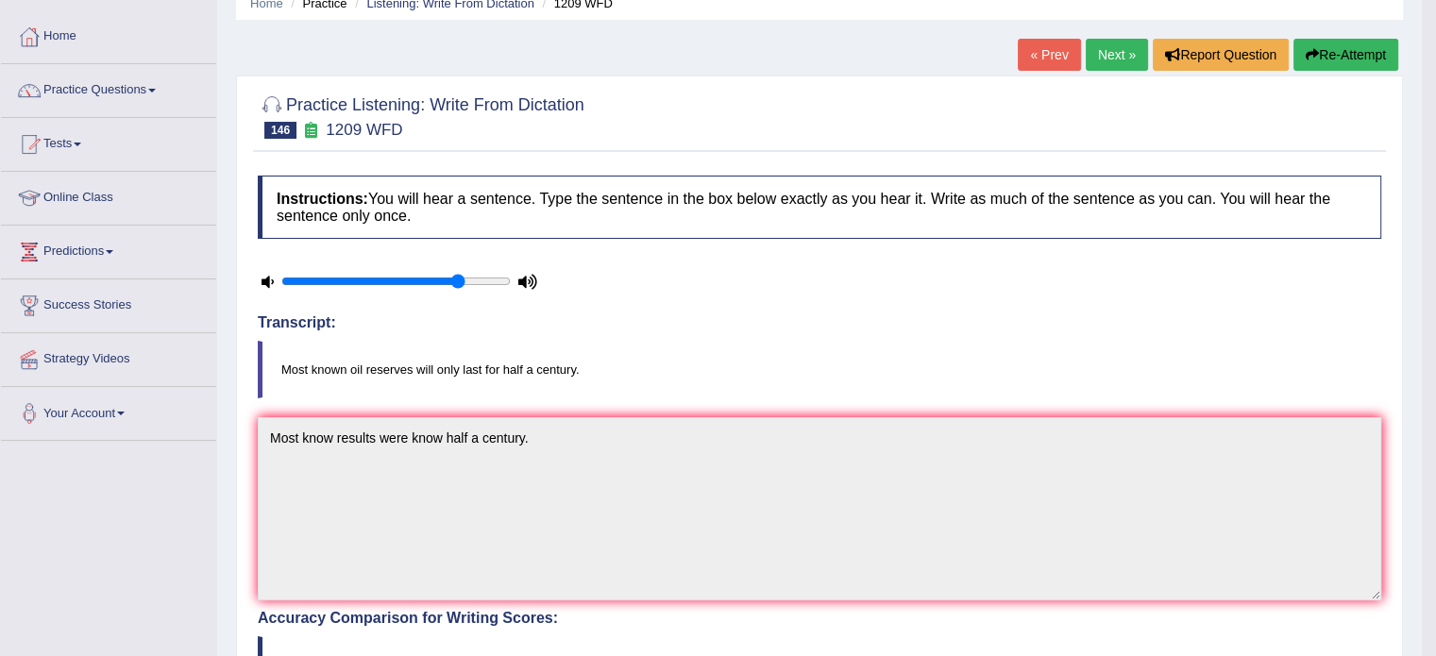
click at [1107, 44] on link "Next »" at bounding box center [1117, 55] width 62 height 32
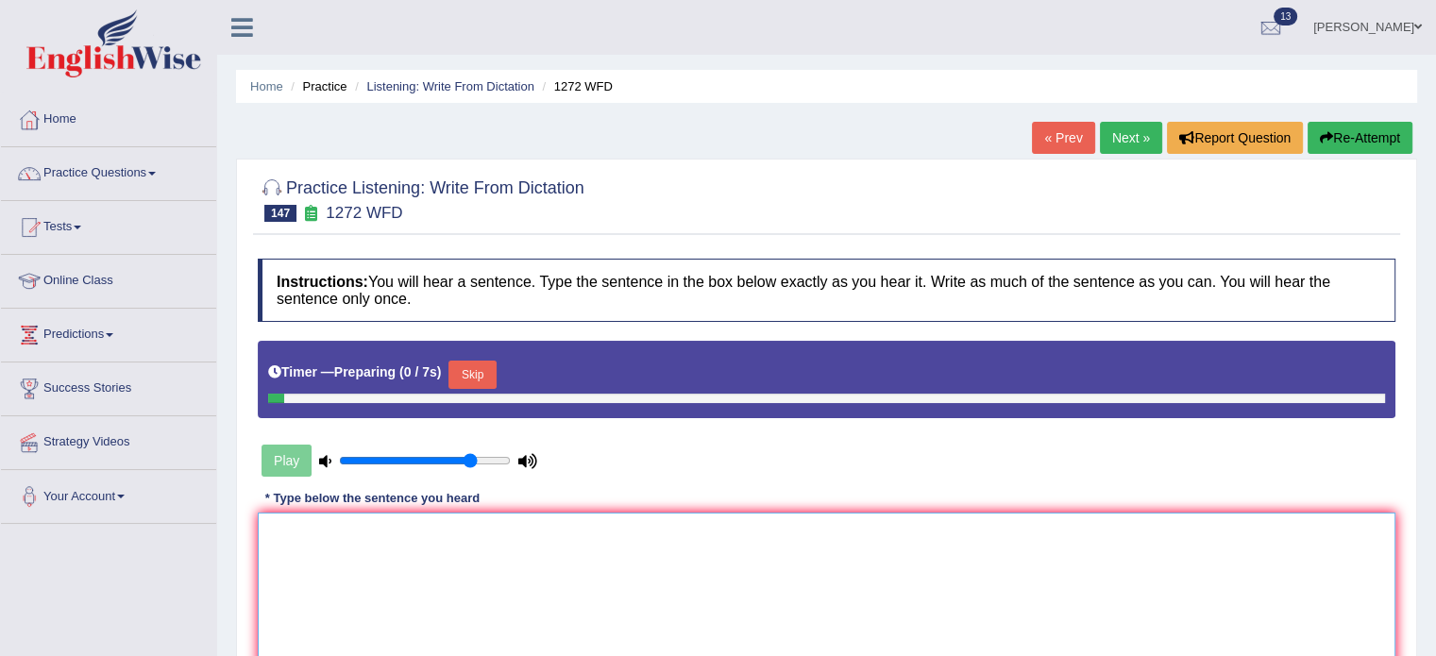
click at [548, 594] on textarea at bounding box center [827, 604] width 1138 height 183
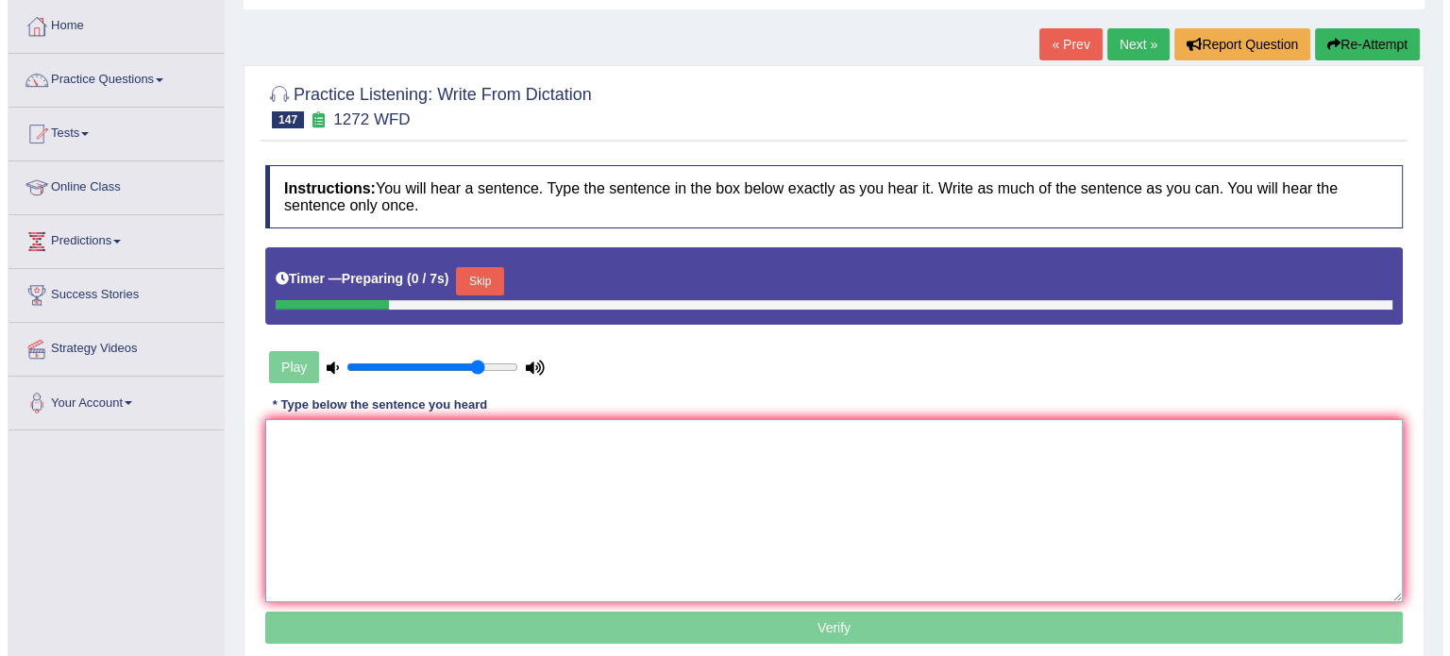
scroll to position [94, 0]
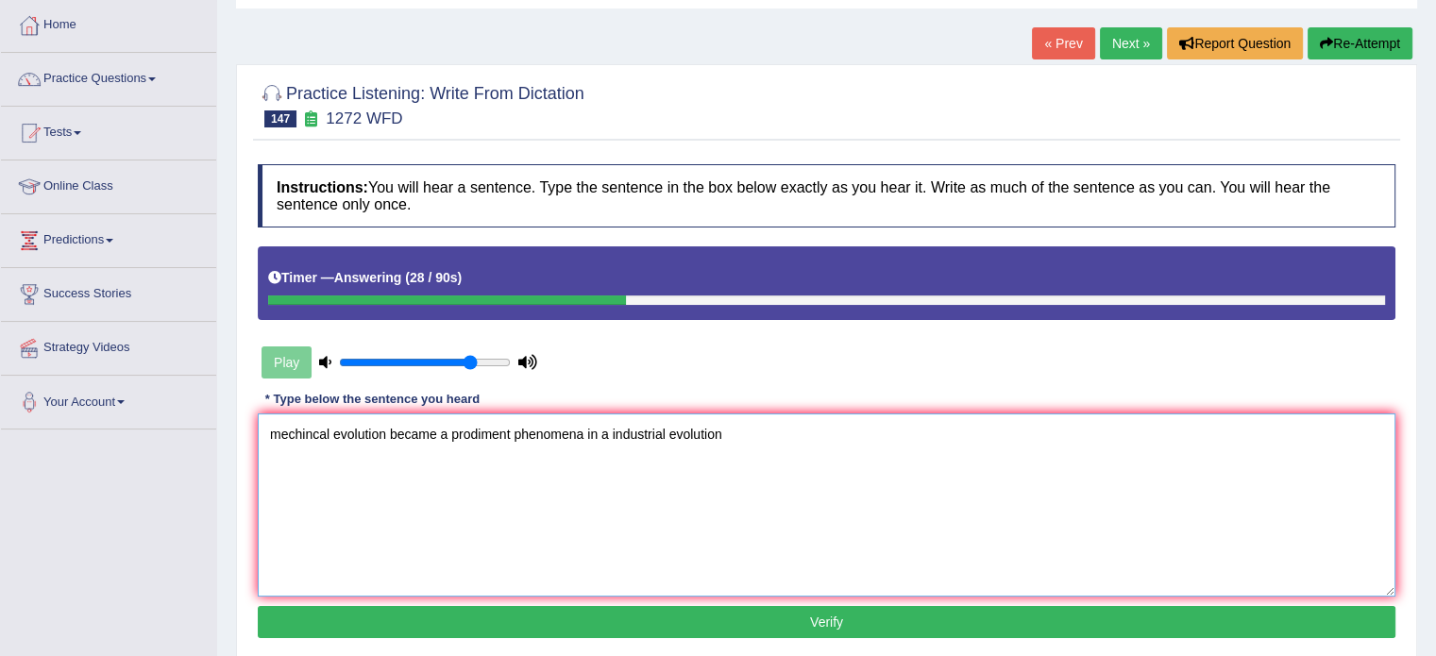
type textarea "mechincal evolution became a prodiment phenomena in a industrial evolution"
click at [869, 621] on button "Verify" at bounding box center [827, 622] width 1138 height 32
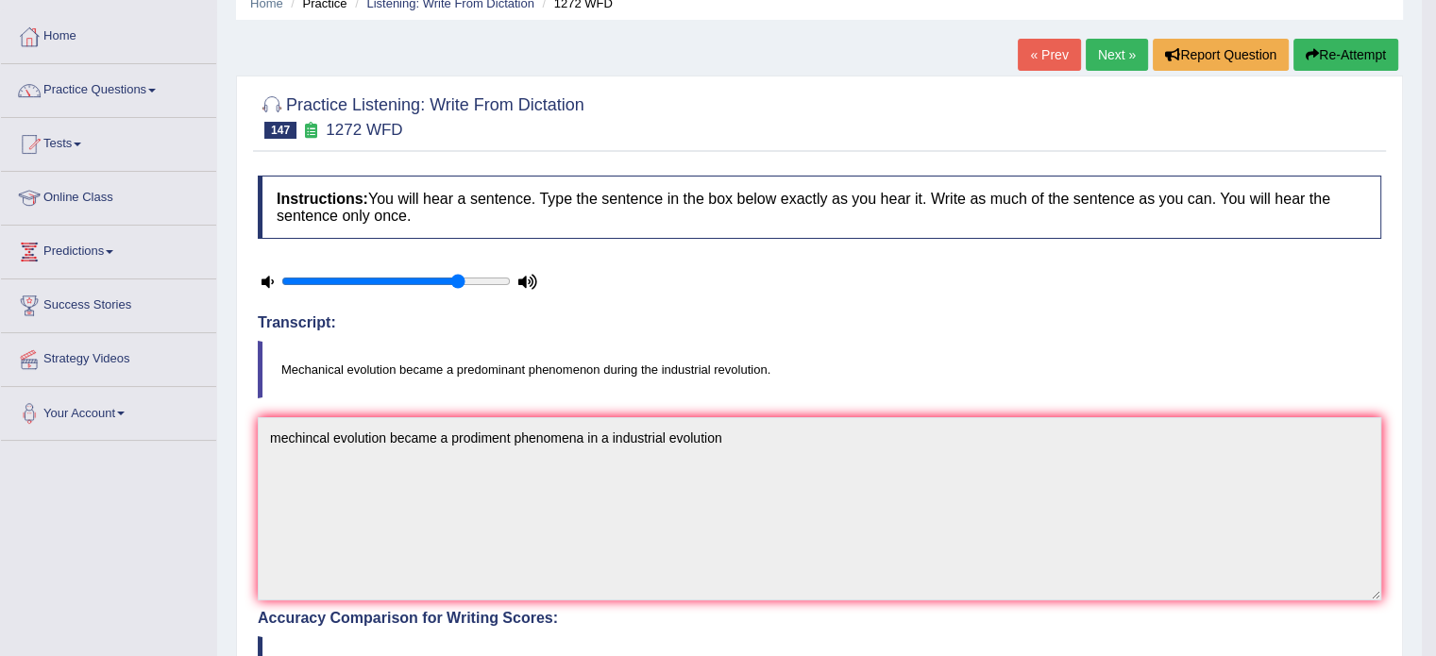
scroll to position [62, 0]
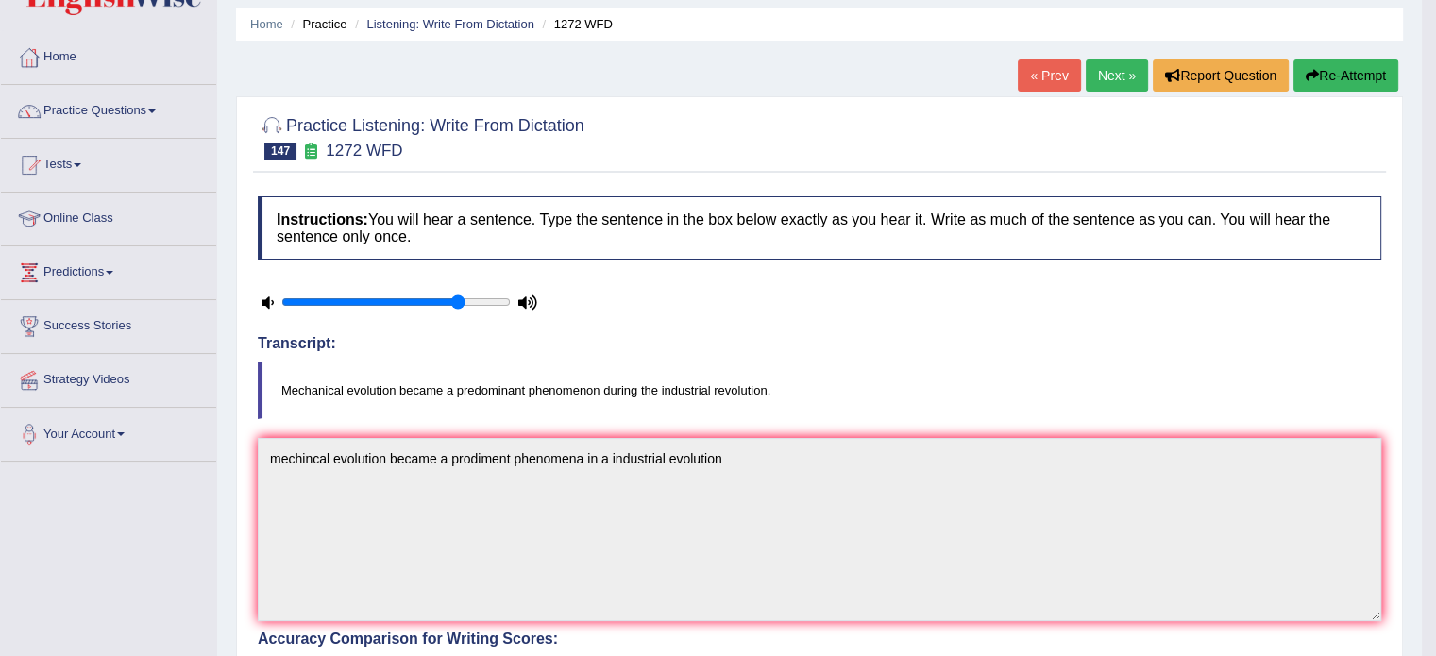
click at [1093, 71] on link "Next »" at bounding box center [1117, 75] width 62 height 32
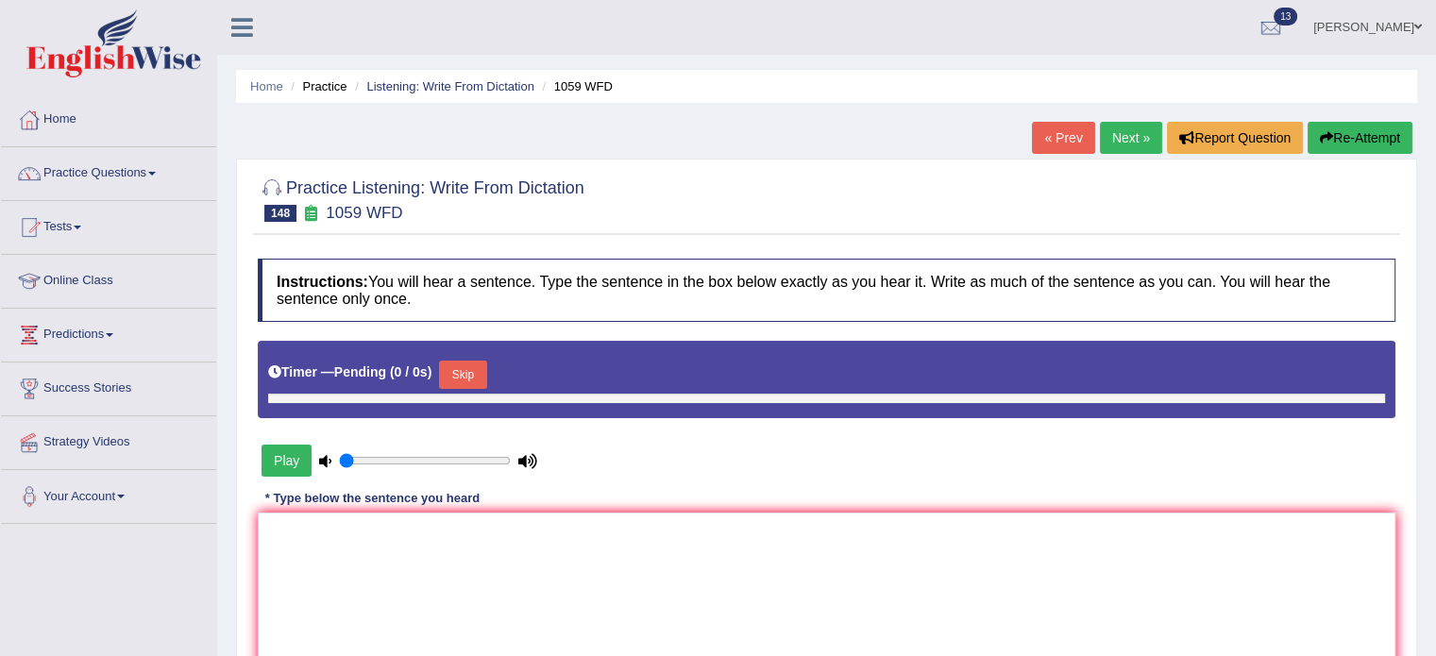
type input "0.8"
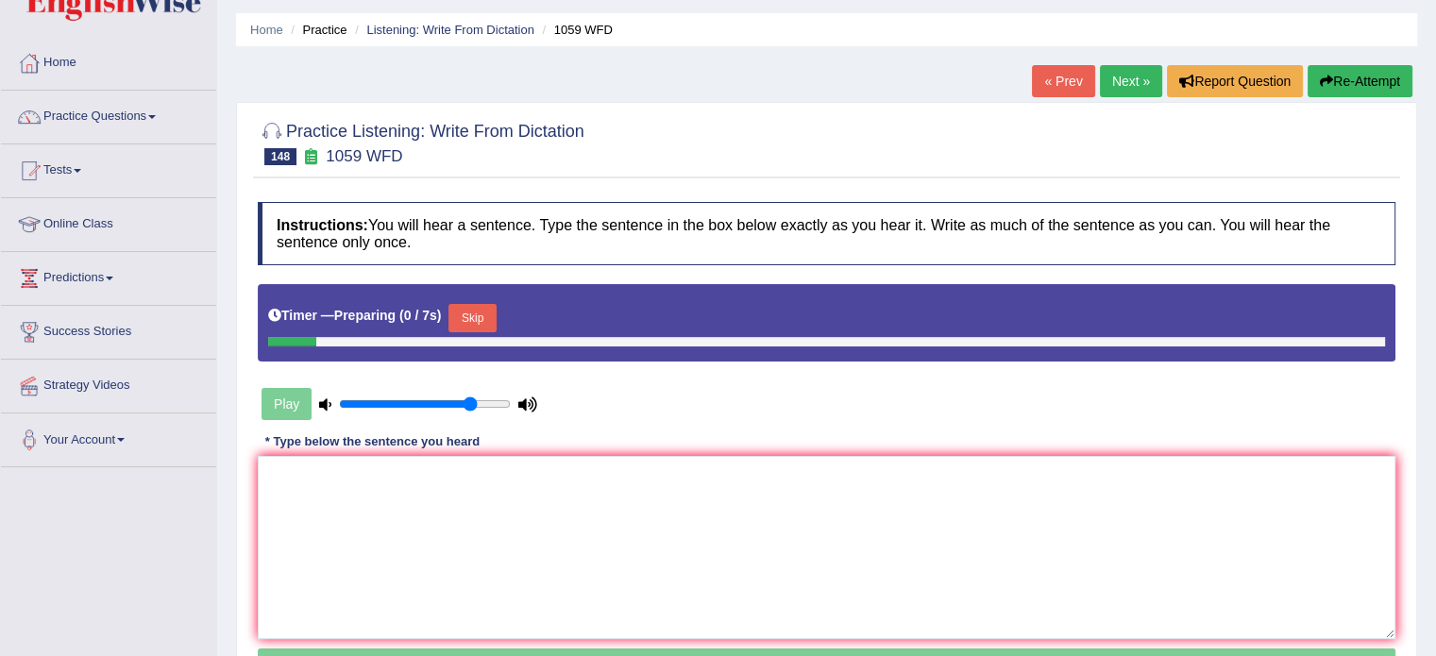
scroll to position [62, 0]
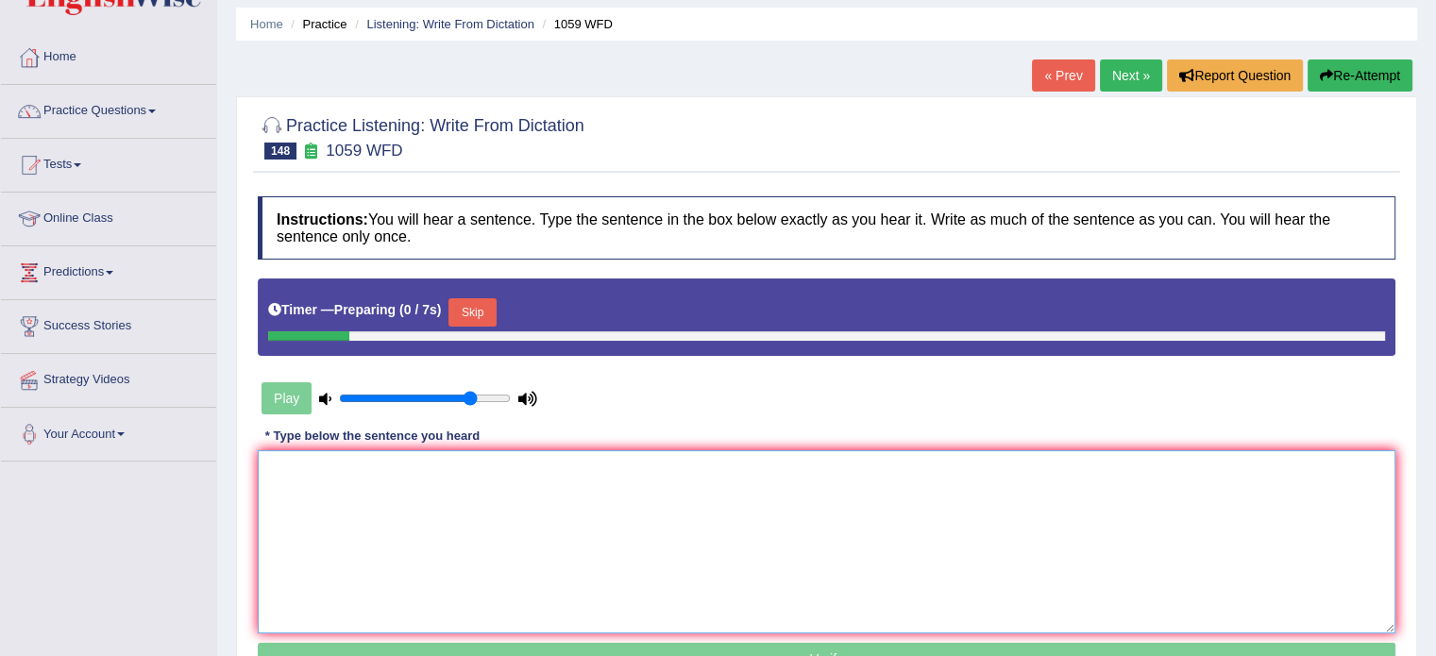
click at [434, 494] on textarea at bounding box center [827, 541] width 1138 height 183
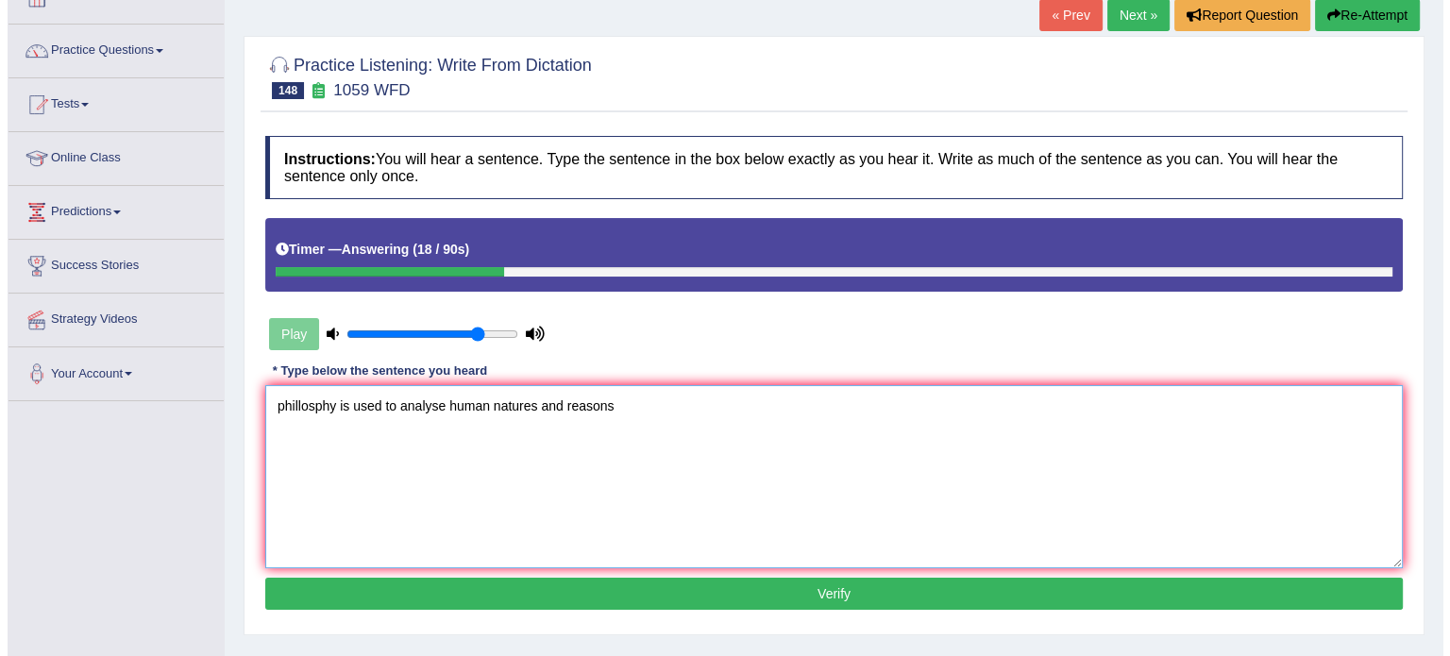
scroll to position [126, 0]
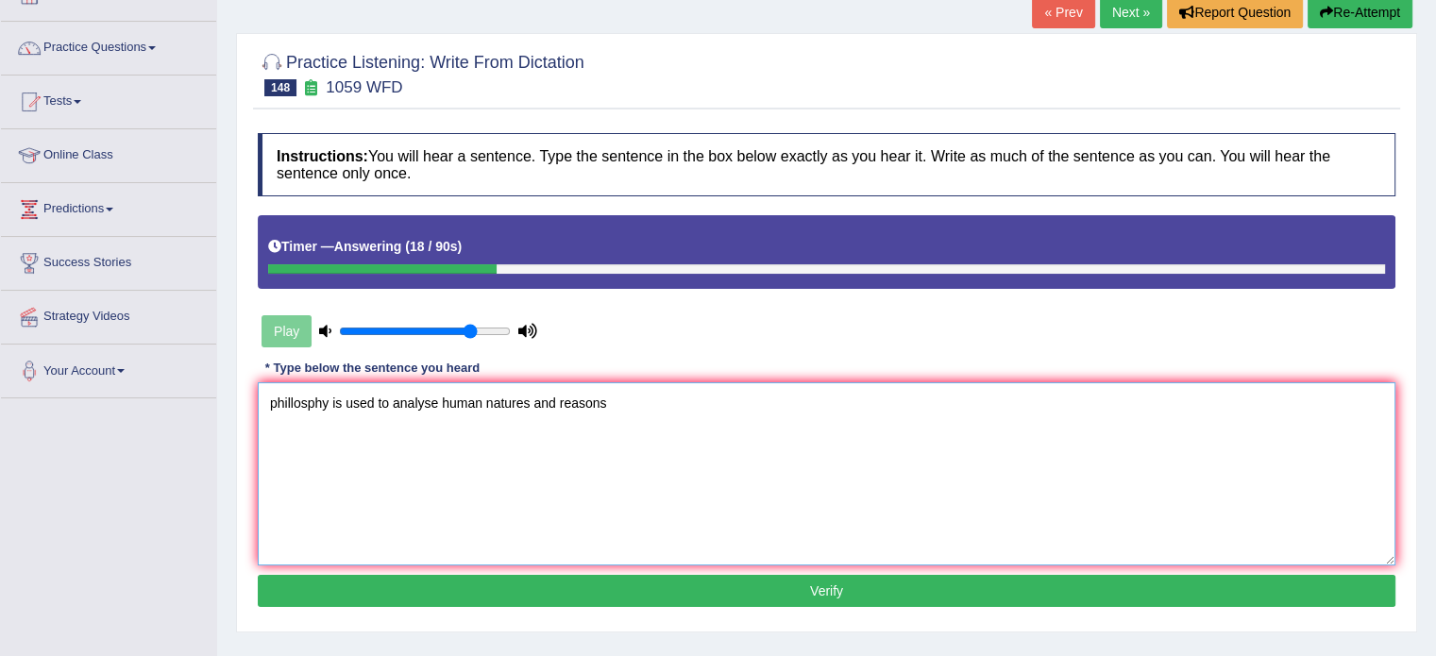
type textarea "phillosphy is used to analyse human natures and reasons"
click at [582, 575] on button "Verify" at bounding box center [827, 591] width 1138 height 32
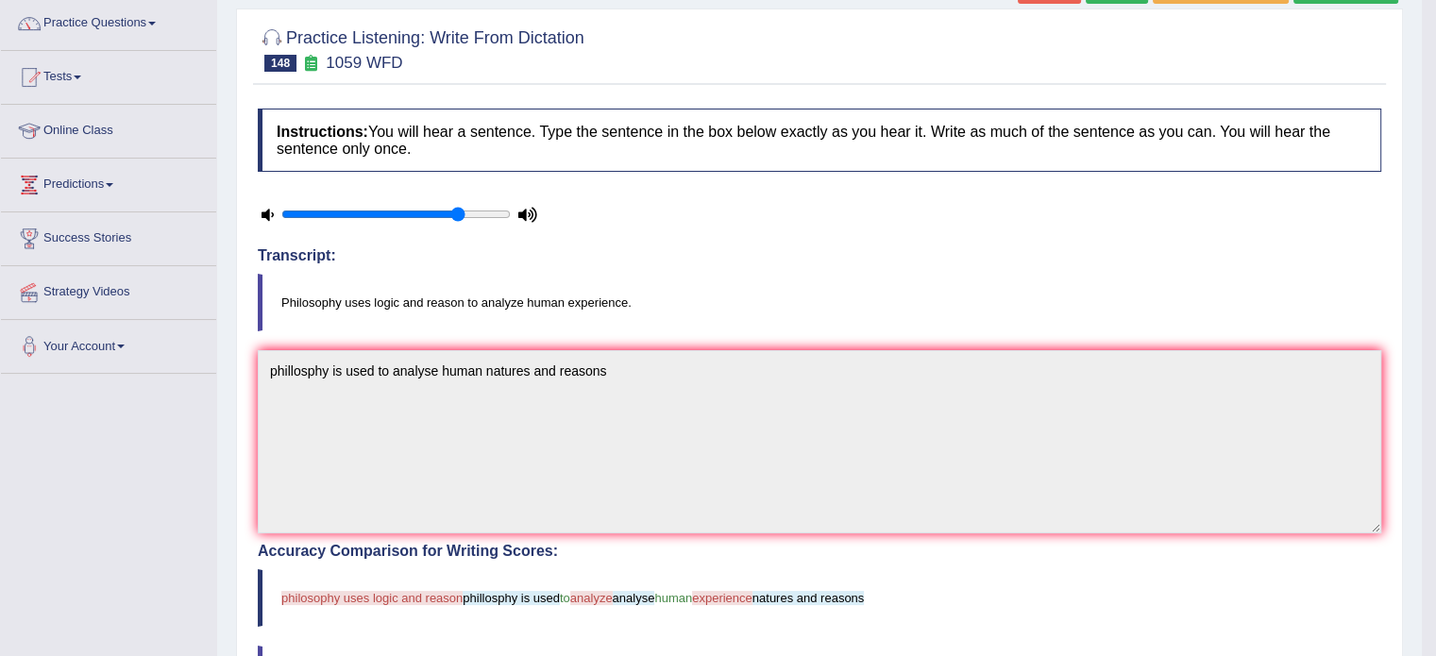
scroll to position [0, 0]
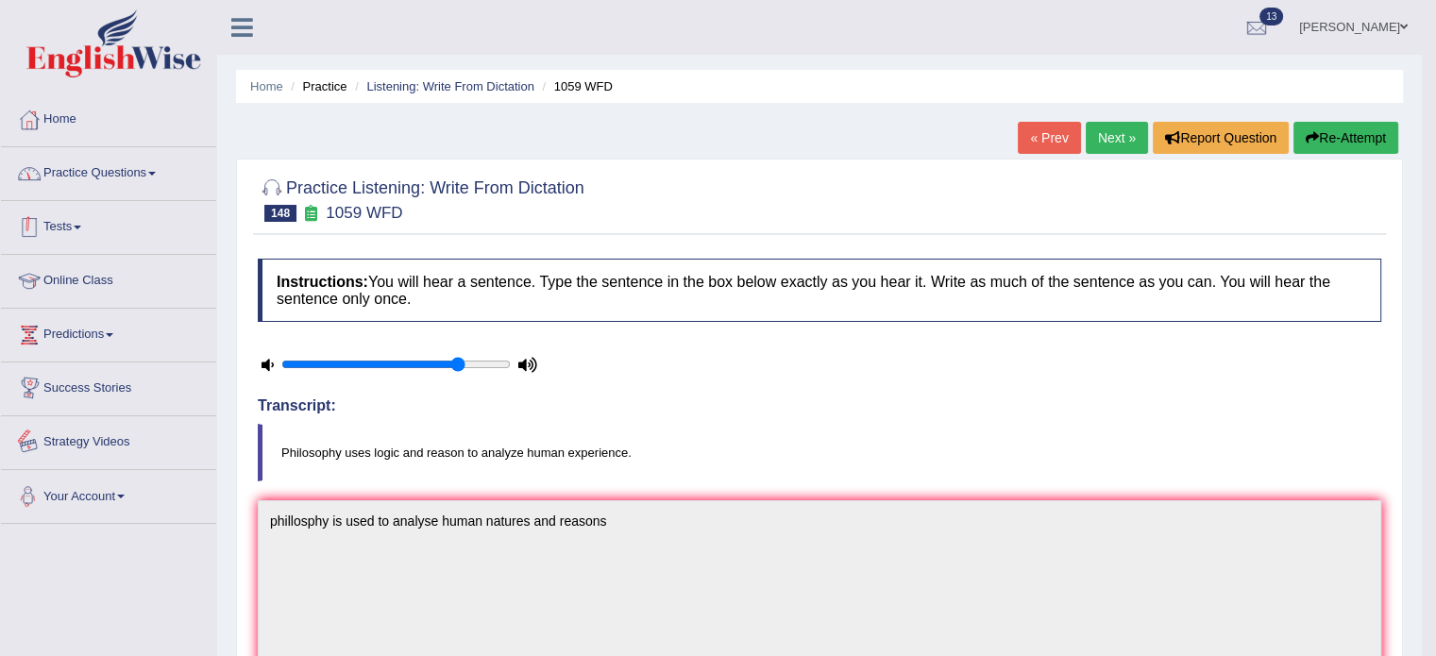
click at [102, 177] on link "Practice Questions" at bounding box center [108, 170] width 215 height 47
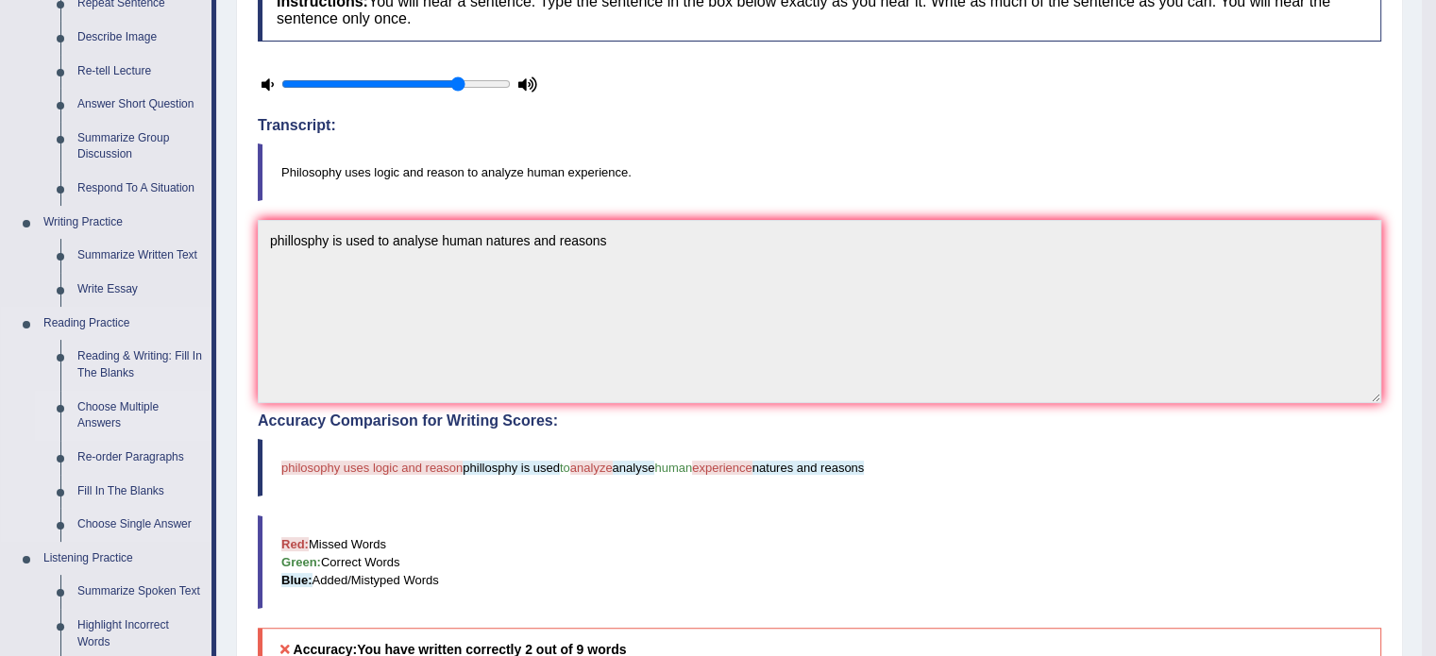
scroll to position [283, 0]
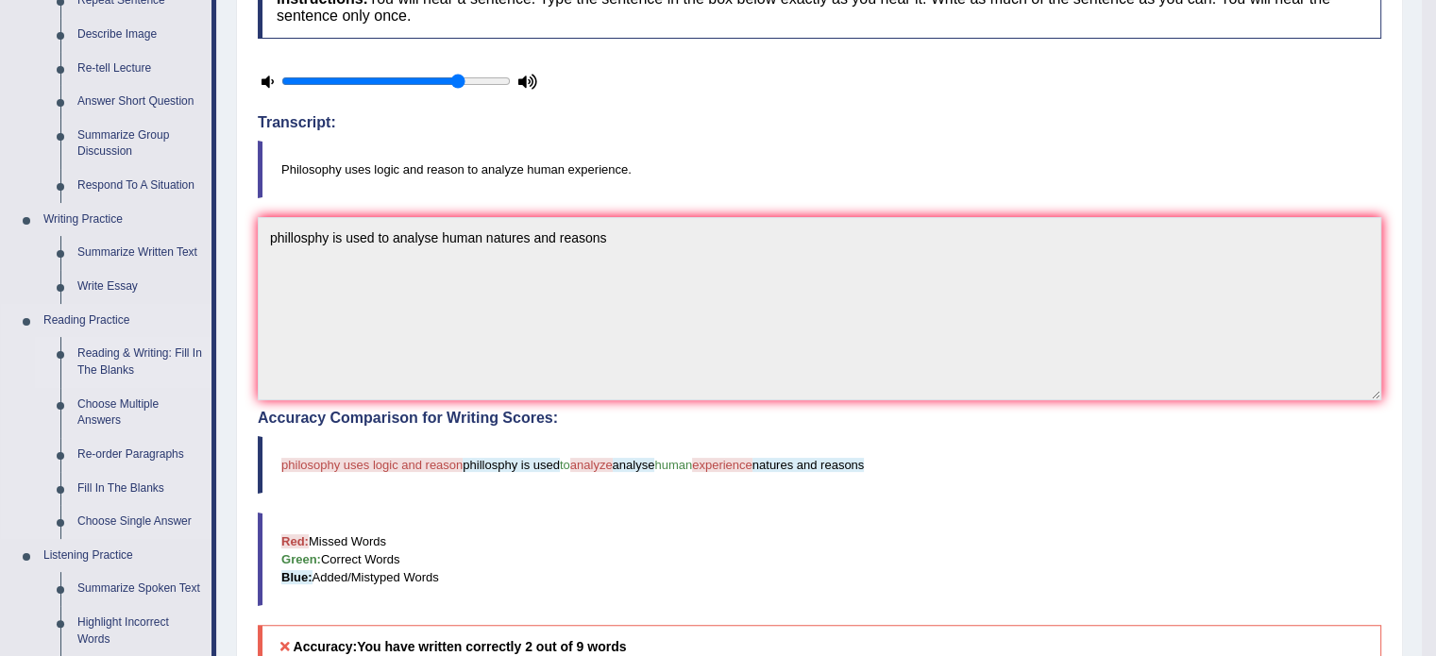
click at [106, 367] on link "Reading & Writing: Fill In The Blanks" at bounding box center [140, 362] width 143 height 50
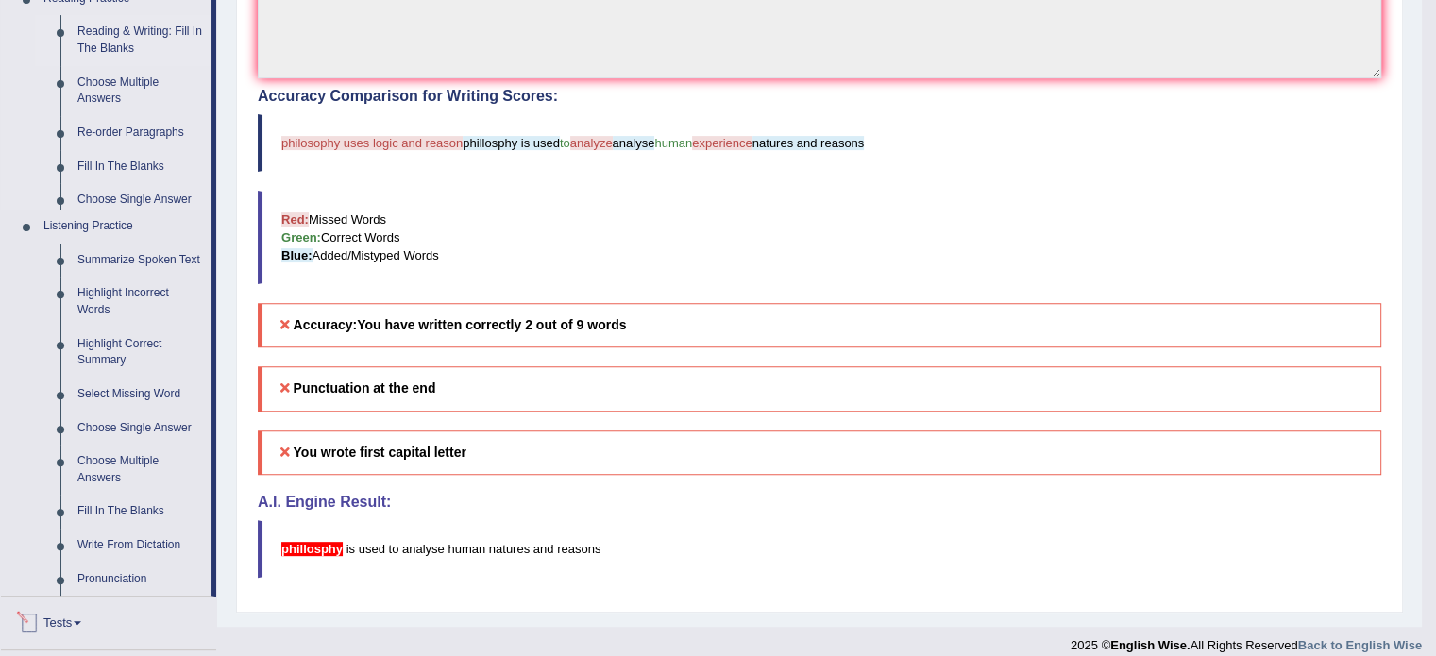
scroll to position [861, 0]
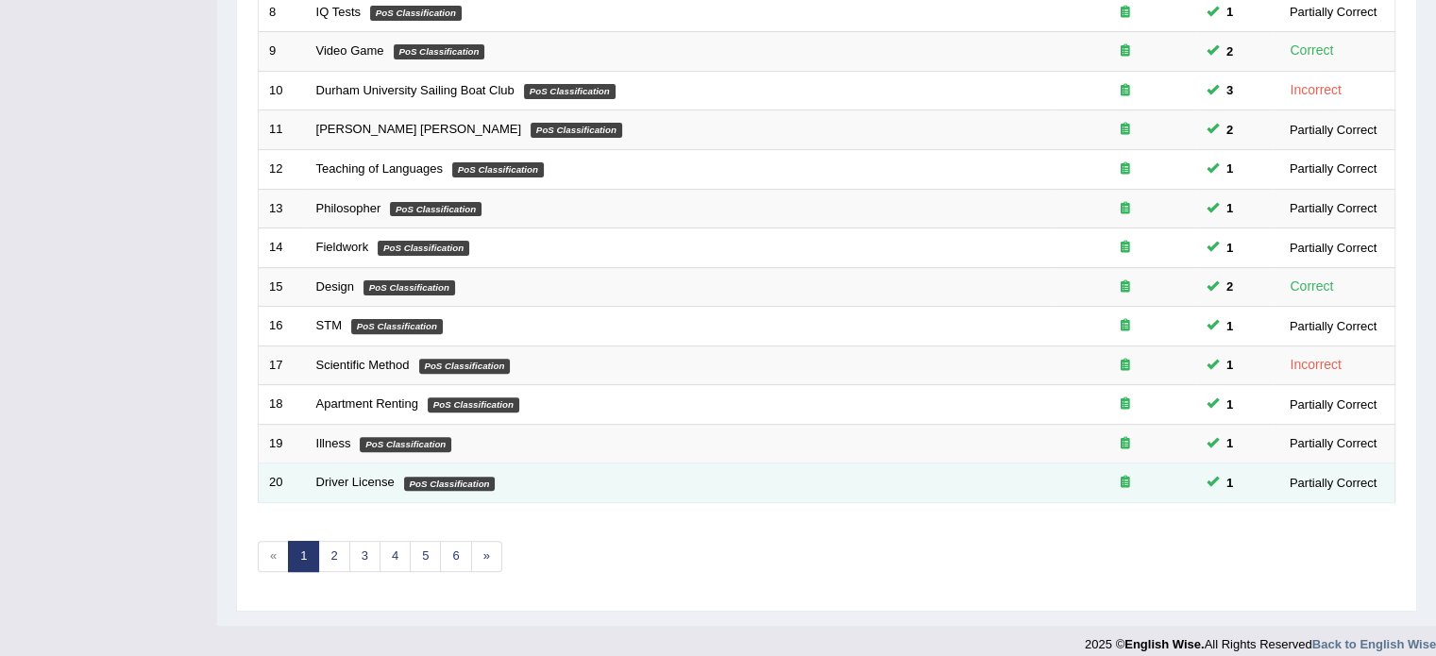
scroll to position [588, 0]
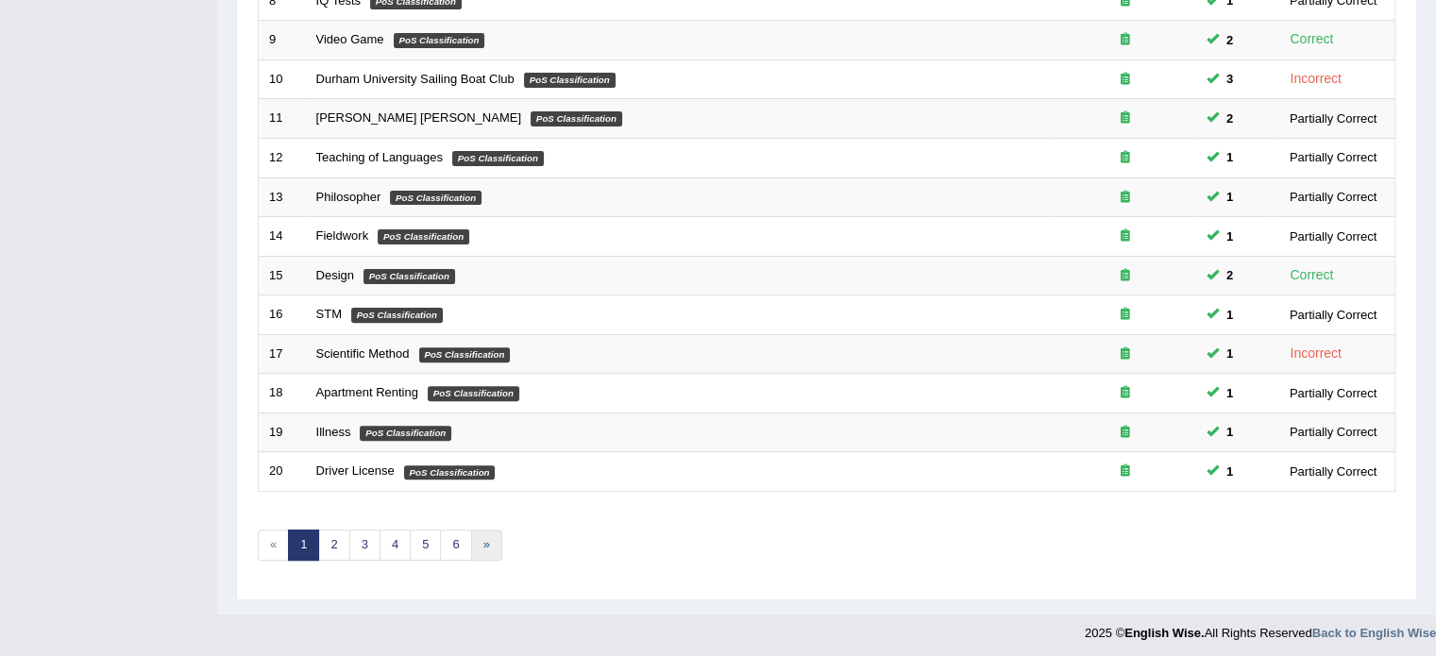
click at [492, 539] on link "»" at bounding box center [486, 545] width 31 height 31
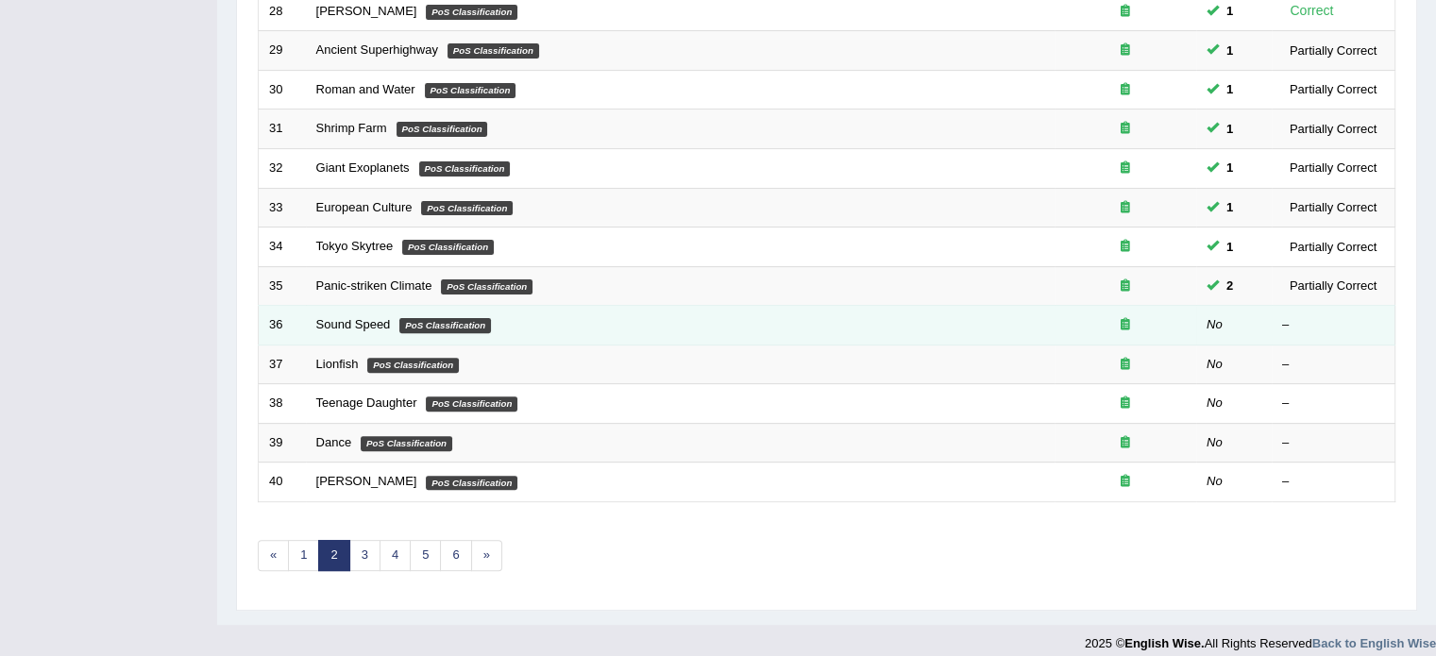
scroll to position [588, 0]
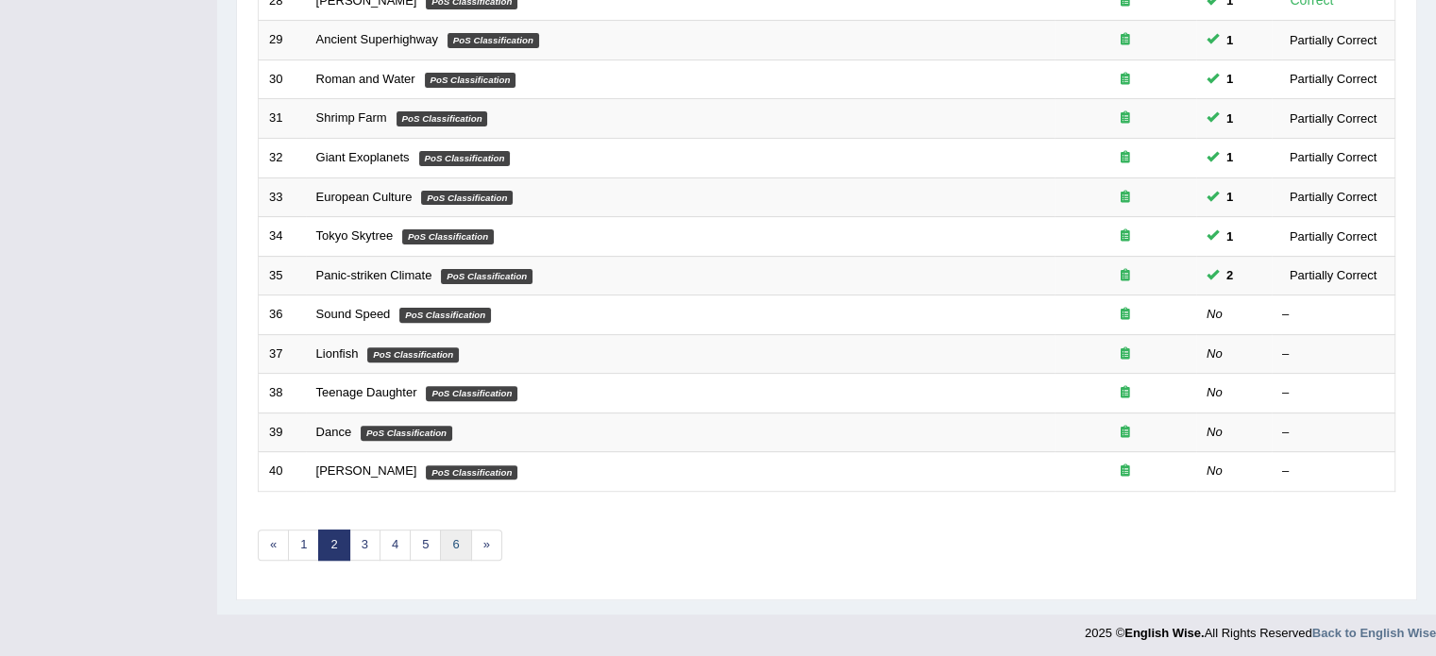
click at [461, 540] on link "6" at bounding box center [455, 545] width 31 height 31
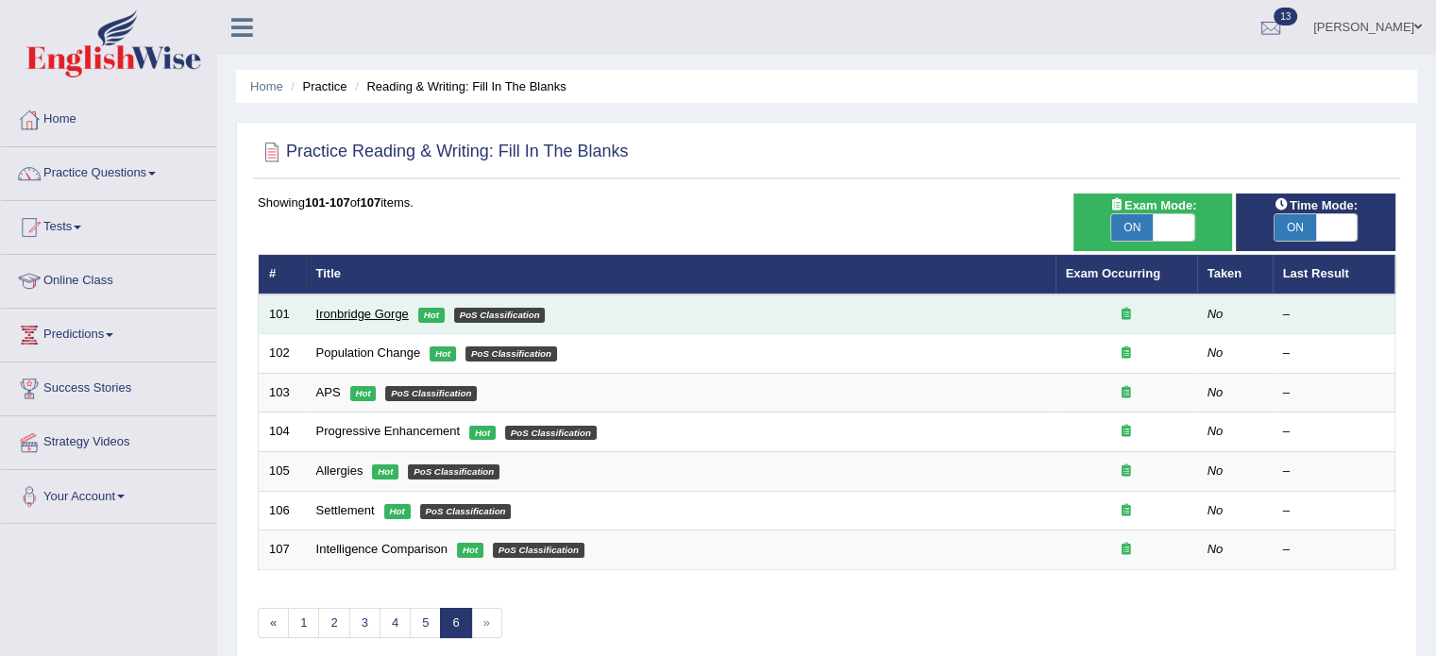
click at [344, 308] on link "Ironbridge Gorge" at bounding box center [362, 314] width 93 height 14
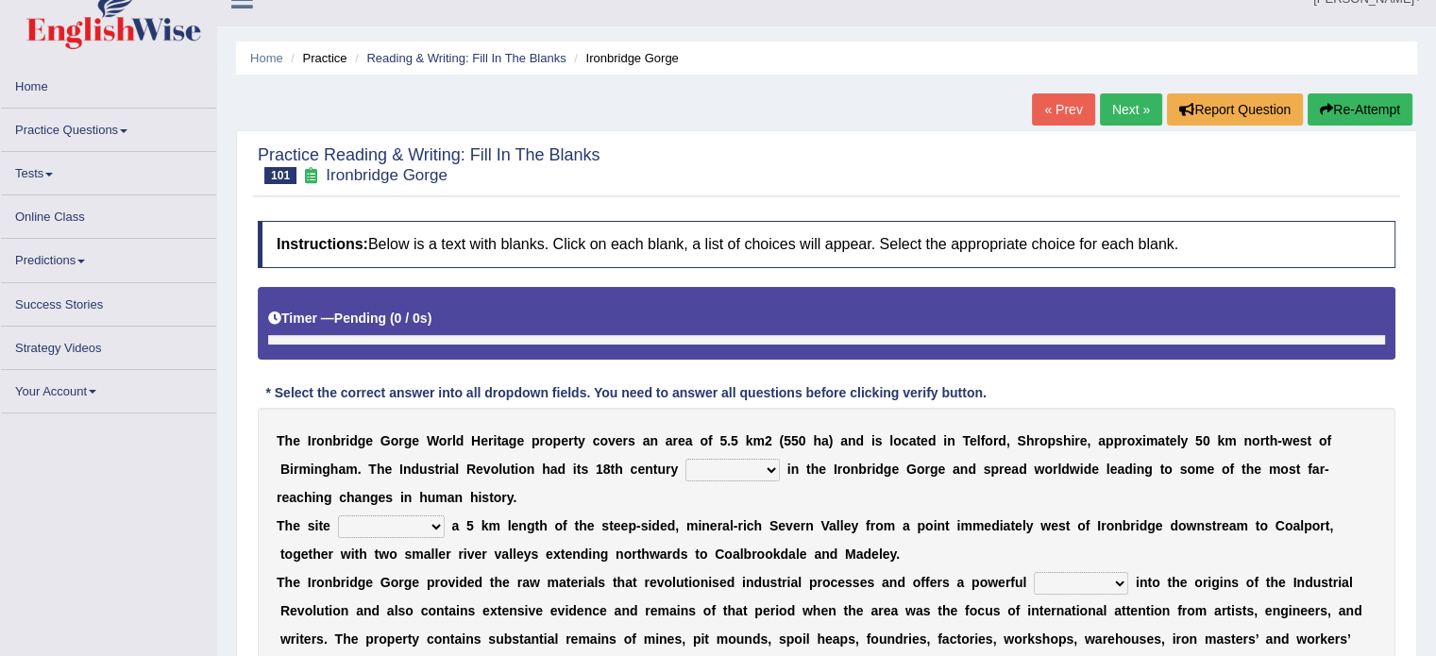
scroll to position [62, 0]
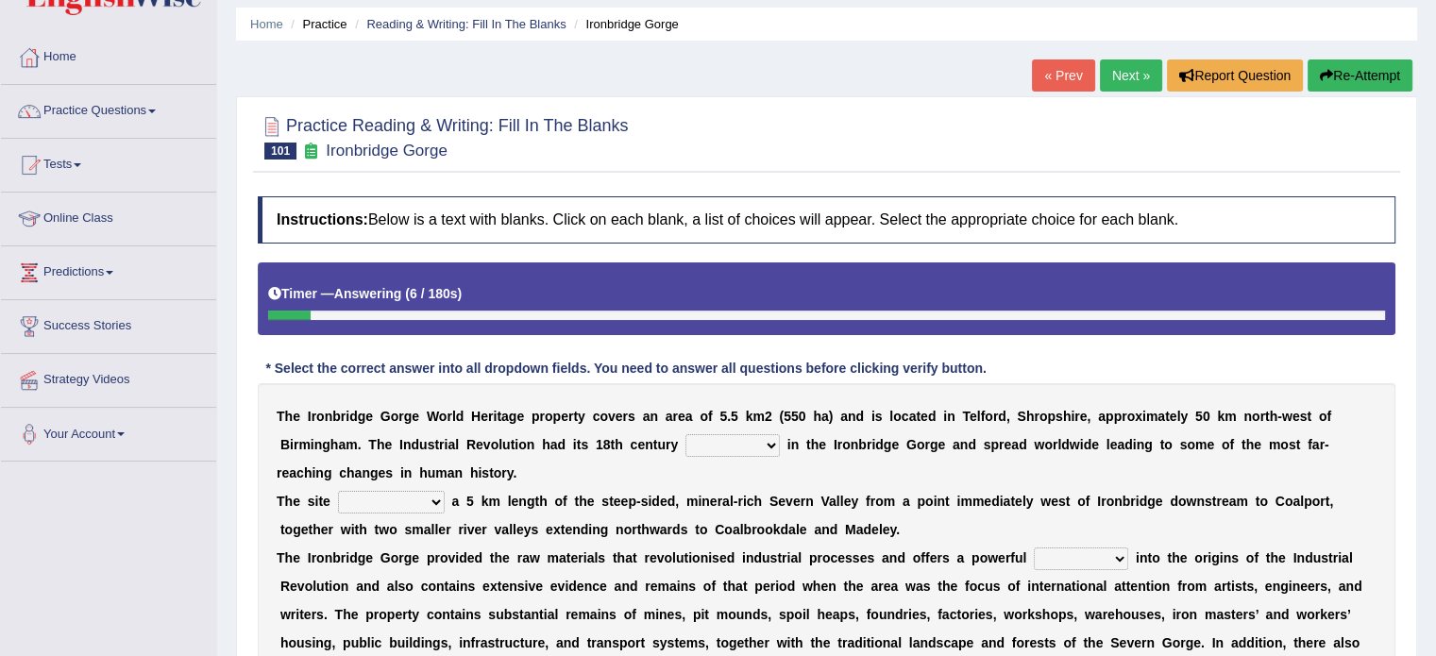
click at [714, 443] on select "reason silk roots wishes" at bounding box center [733, 445] width 94 height 23
click at [733, 440] on select "reason silk roots wishes" at bounding box center [733, 445] width 94 height 23
select select "roots"
click at [686, 434] on select "reason silk roots wishes" at bounding box center [733, 445] width 94 height 23
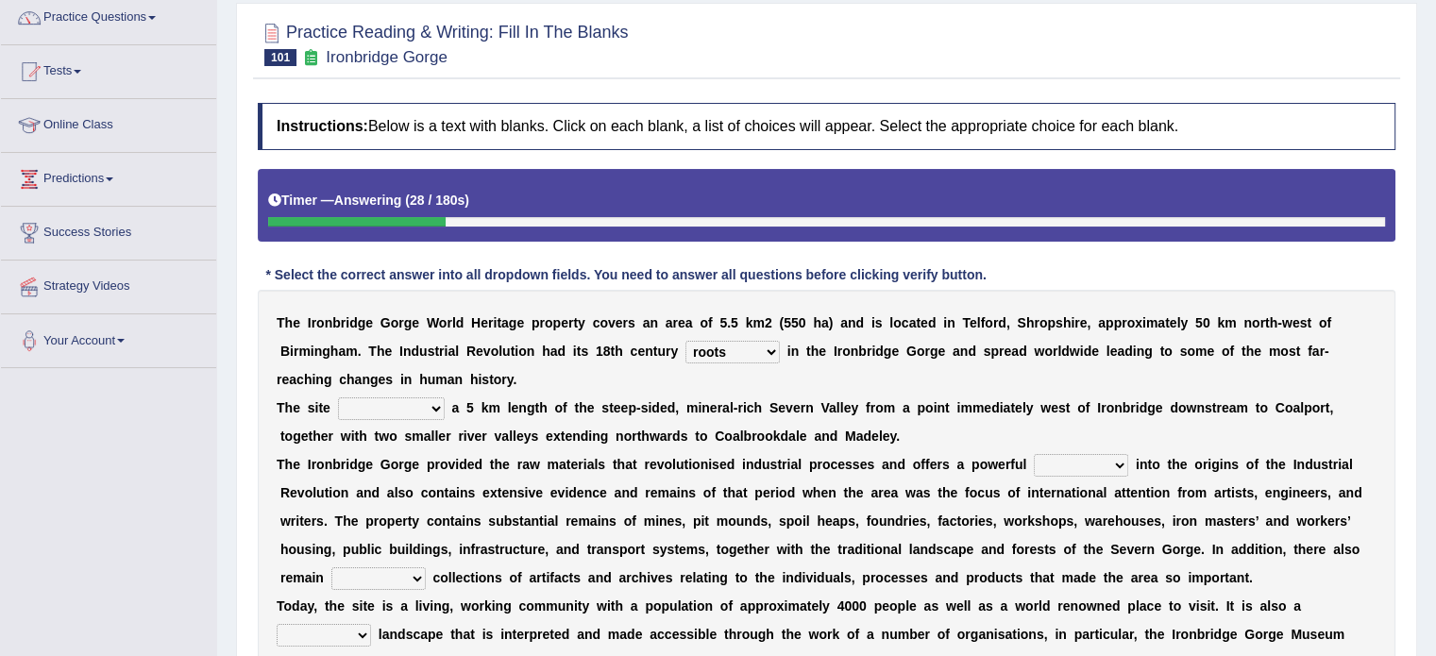
scroll to position [157, 0]
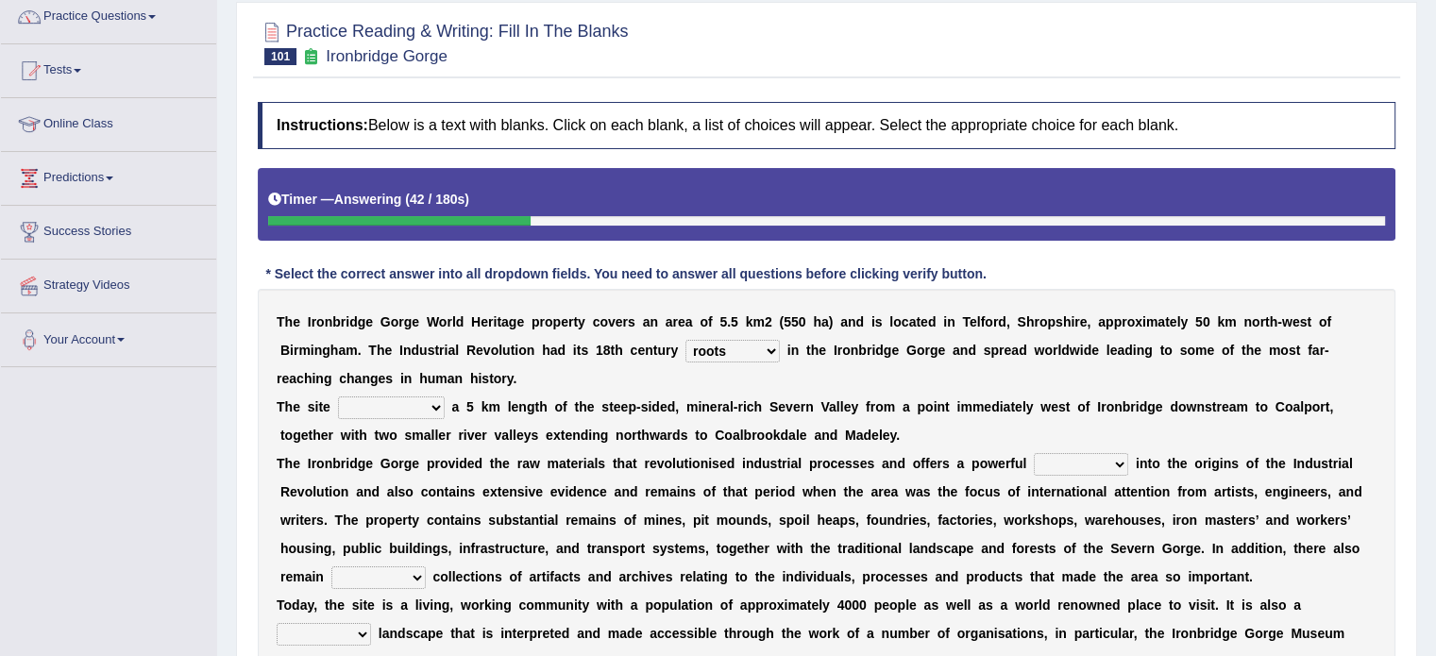
click at [408, 403] on select "incorporates assigns gets corporate" at bounding box center [391, 408] width 107 height 23
select select "gets"
click at [338, 397] on select "incorporates assigns gets corporate" at bounding box center [391, 408] width 107 height 23
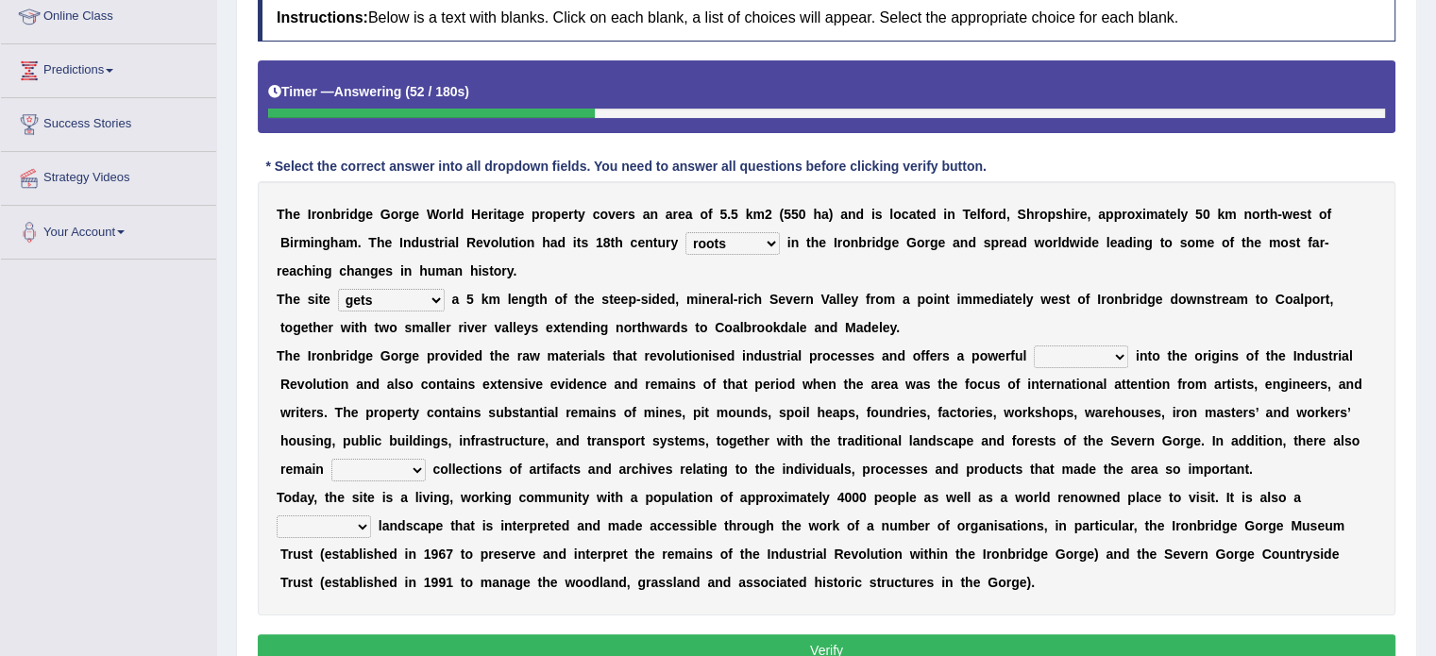
scroll to position [314, 0]
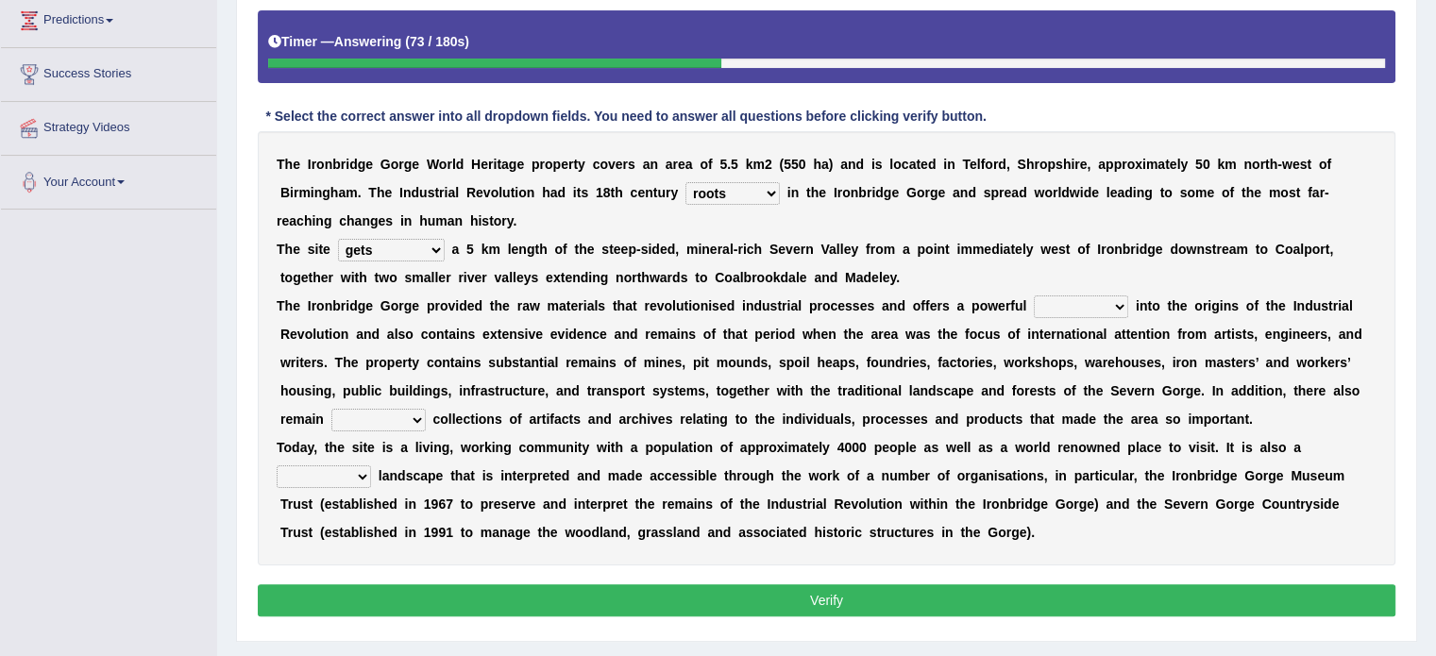
click at [1089, 308] on select "vision insight strike work" at bounding box center [1081, 307] width 94 height 23
select select "insight"
click at [1034, 296] on select "vision insight strike work" at bounding box center [1081, 307] width 94 height 23
click at [388, 419] on select "extensive expensive external example" at bounding box center [378, 420] width 94 height 23
select select "expensive"
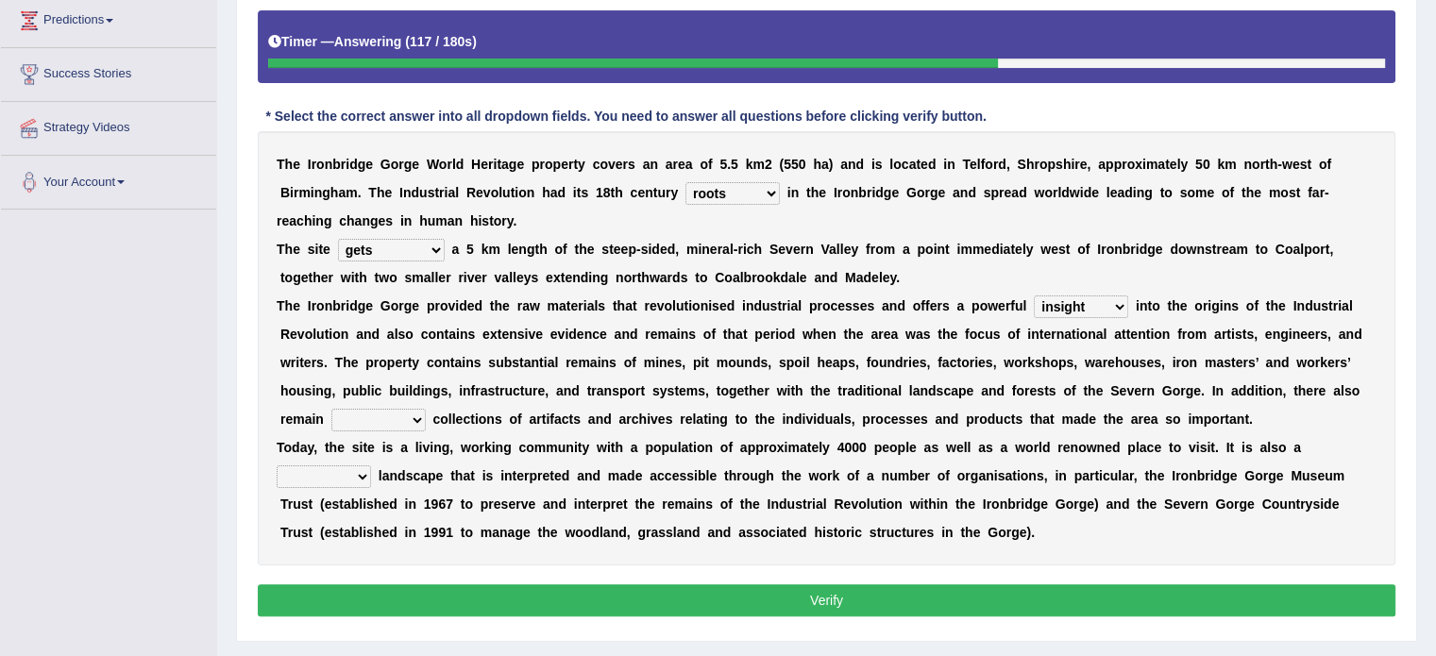
click at [331, 409] on select "extensive expensive external example" at bounding box center [378, 420] width 94 height 23
click at [323, 475] on select "backward step historical collect" at bounding box center [324, 477] width 94 height 23
select select "historical"
click at [277, 466] on select "backward step historical collect" at bounding box center [324, 477] width 94 height 23
click at [1110, 304] on select "vision insight strike work" at bounding box center [1081, 307] width 94 height 23
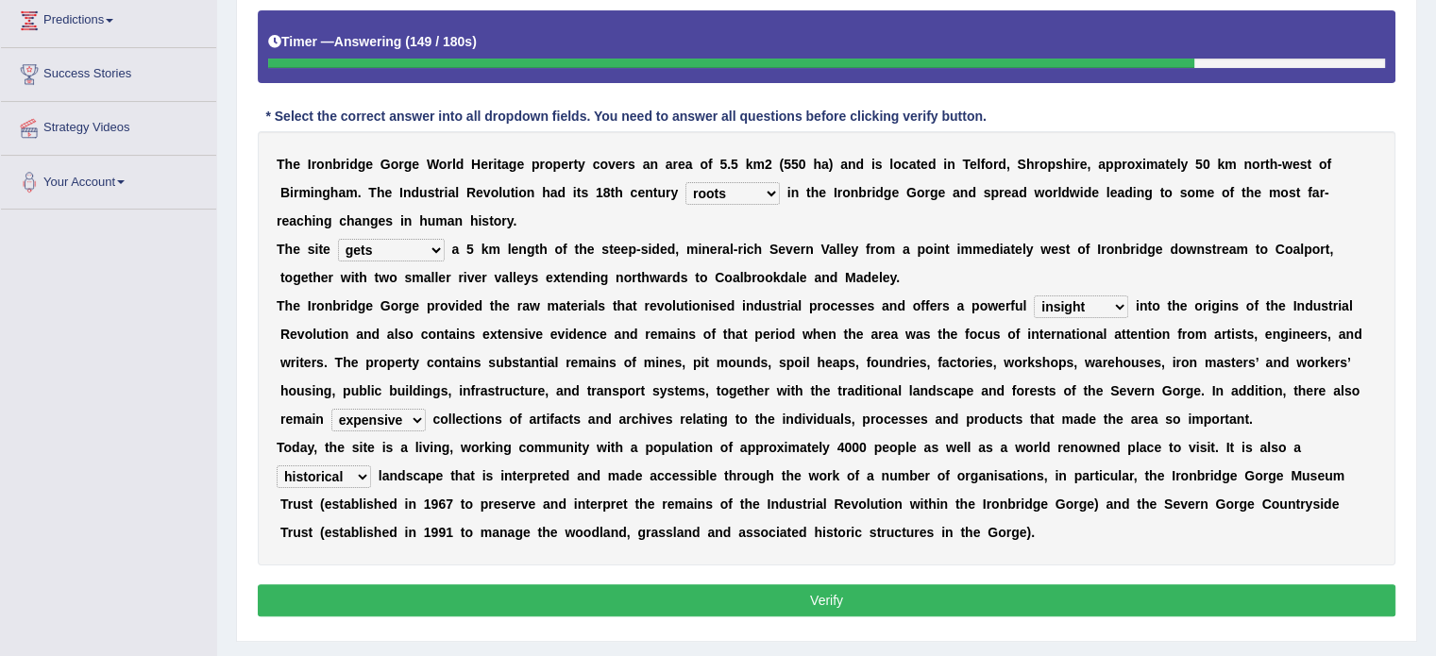
select select "vision"
click at [1034, 296] on select "vision insight strike work" at bounding box center [1081, 307] width 94 height 23
click at [890, 604] on button "Verify" at bounding box center [827, 600] width 1138 height 32
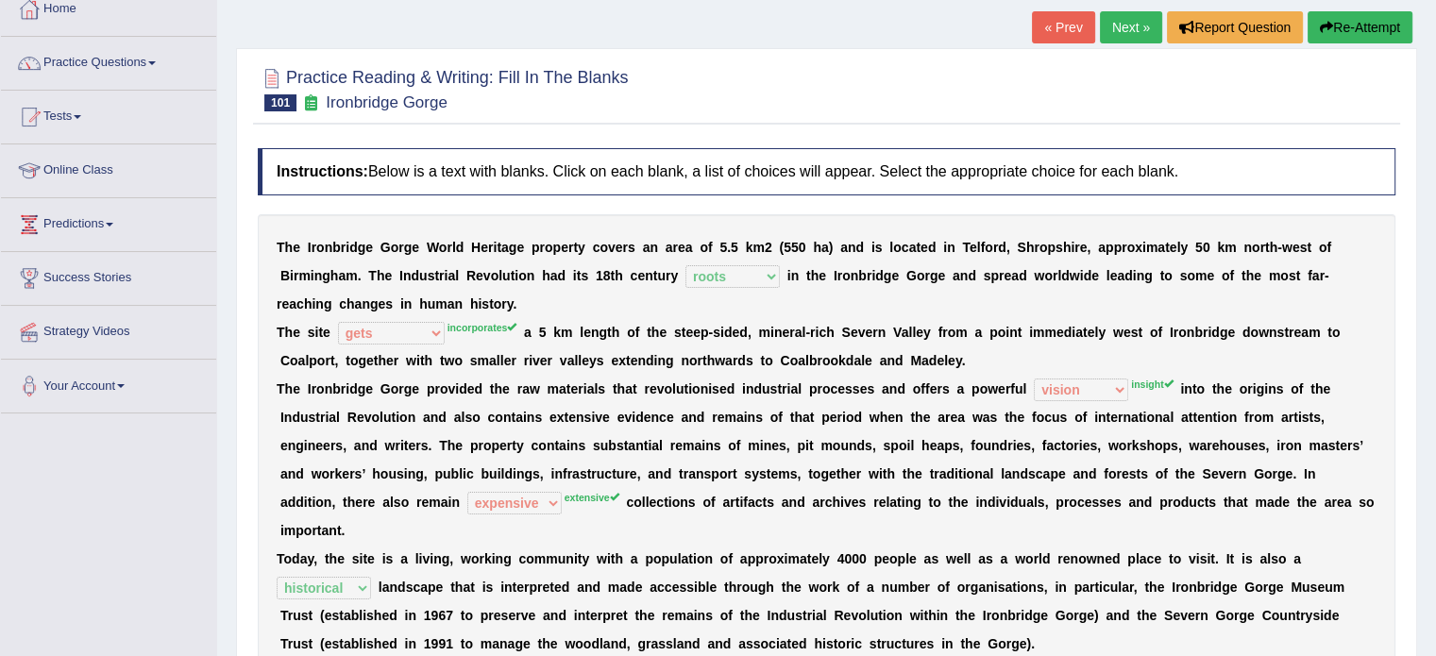
scroll to position [94, 0]
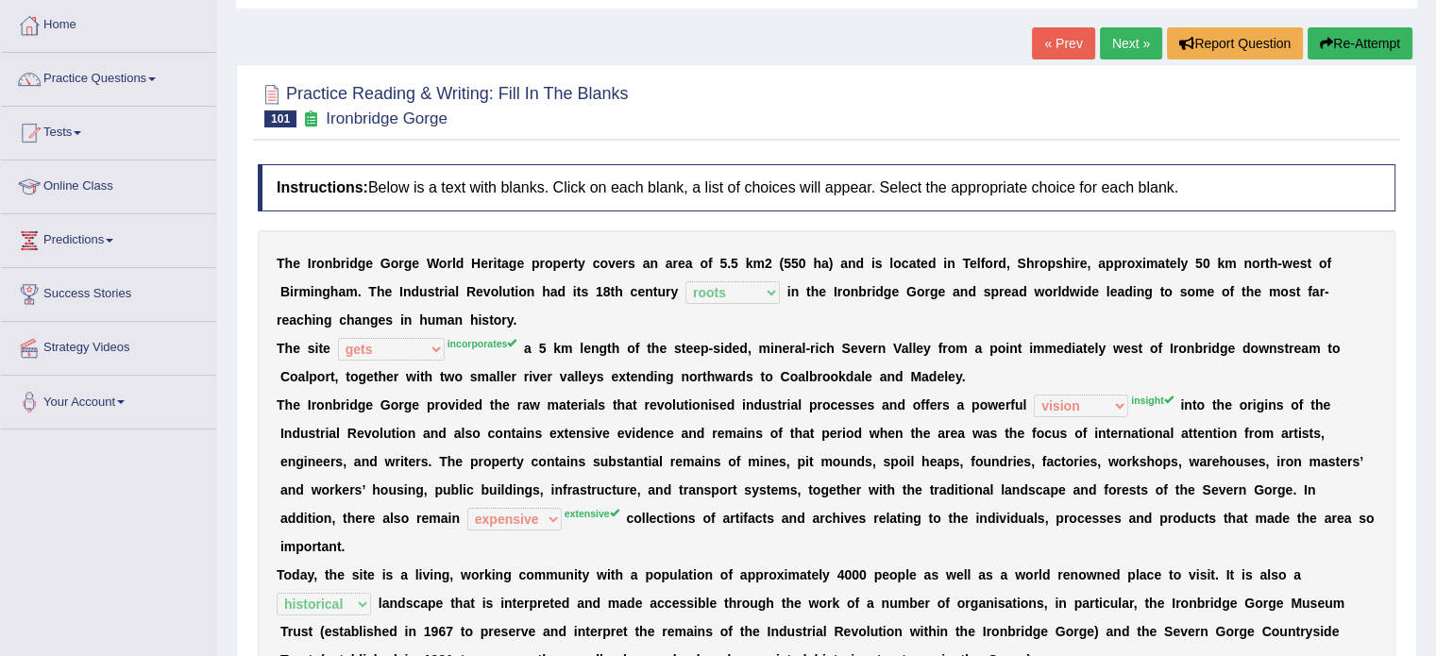
click at [1369, 41] on button "Re-Attempt" at bounding box center [1360, 43] width 105 height 32
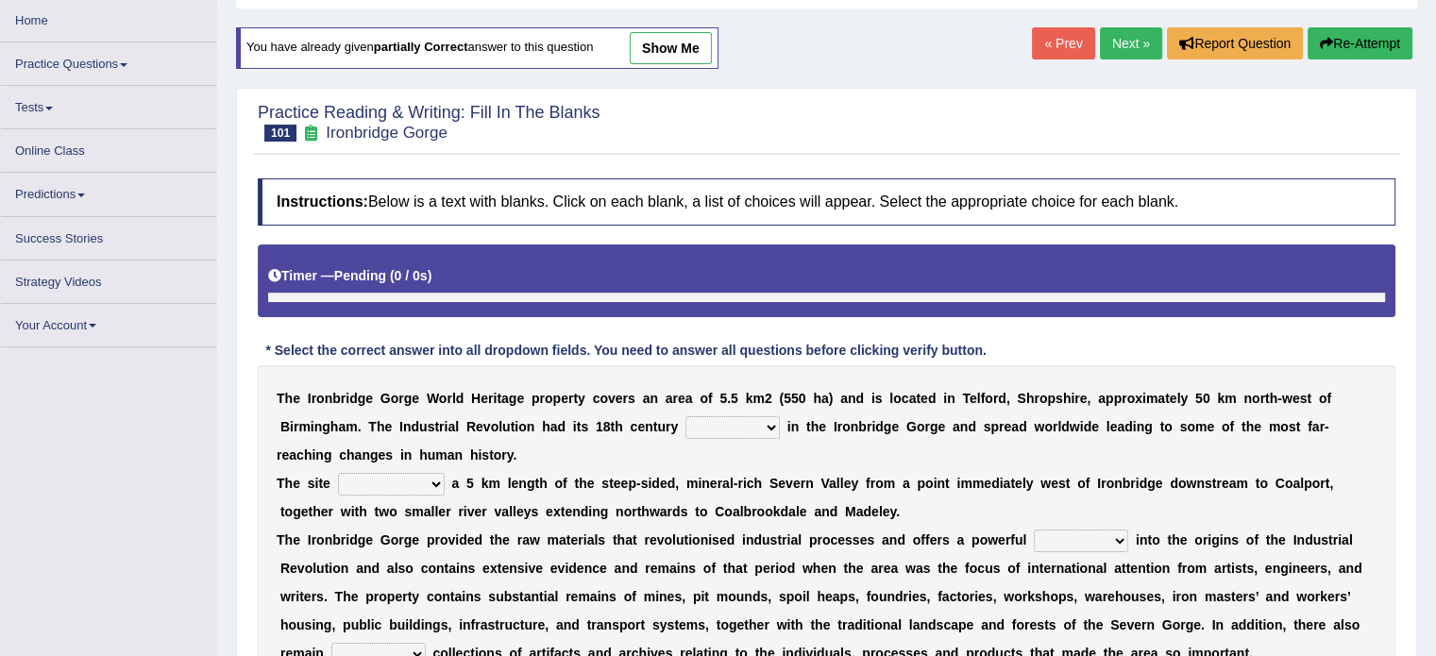
click at [754, 427] on select "reason silk roots wishes" at bounding box center [733, 427] width 94 height 23
click at [686, 416] on select "reason silk roots wishes" at bounding box center [733, 427] width 94 height 23
click at [733, 416] on select "reason silk roots wishes" at bounding box center [733, 427] width 94 height 23
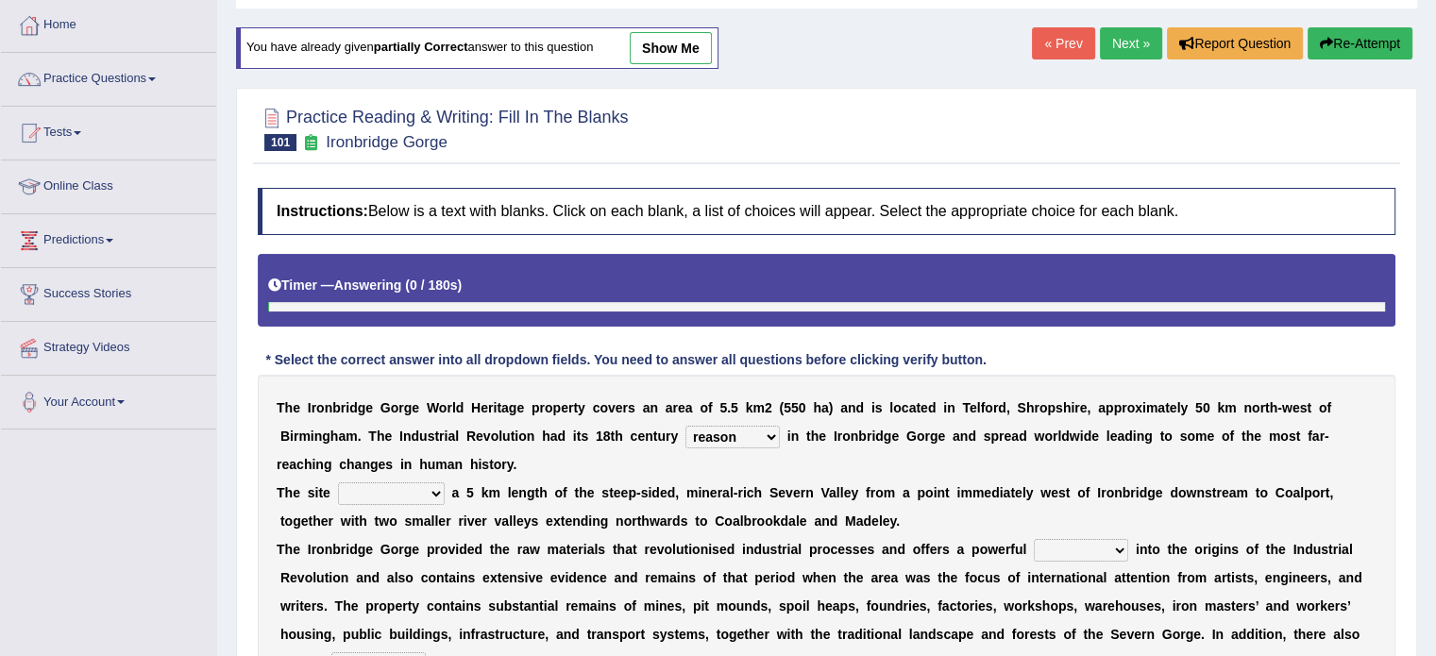
click at [733, 416] on div "T h e I r o n b r i d g e G o r g e W o r l d H e r i t a g e p r o p e r t y c…" at bounding box center [827, 592] width 1138 height 434
click at [733, 432] on select "reason silk roots wishes" at bounding box center [733, 437] width 94 height 23
select select "roots"
click at [686, 426] on select "reason silk roots wishes" at bounding box center [733, 437] width 94 height 23
click at [415, 493] on select "incorporates assigns gets corporate" at bounding box center [391, 494] width 107 height 23
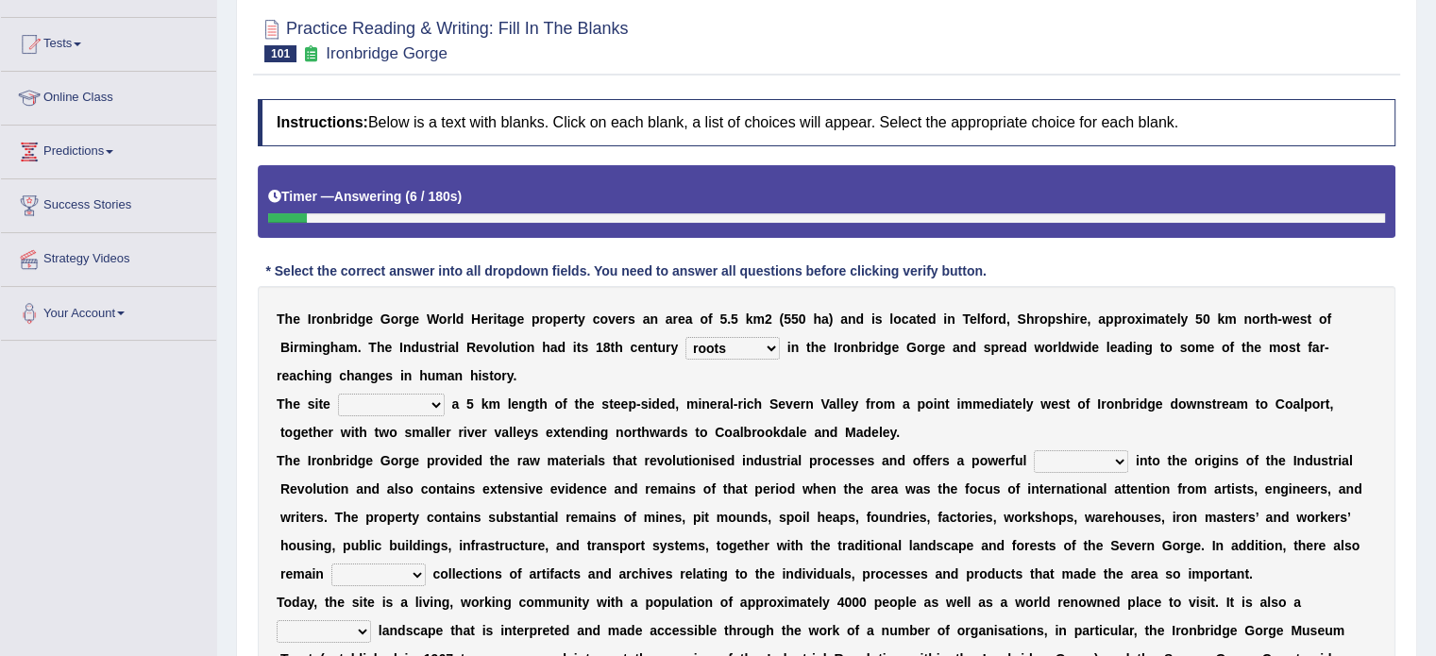
scroll to position [189, 0]
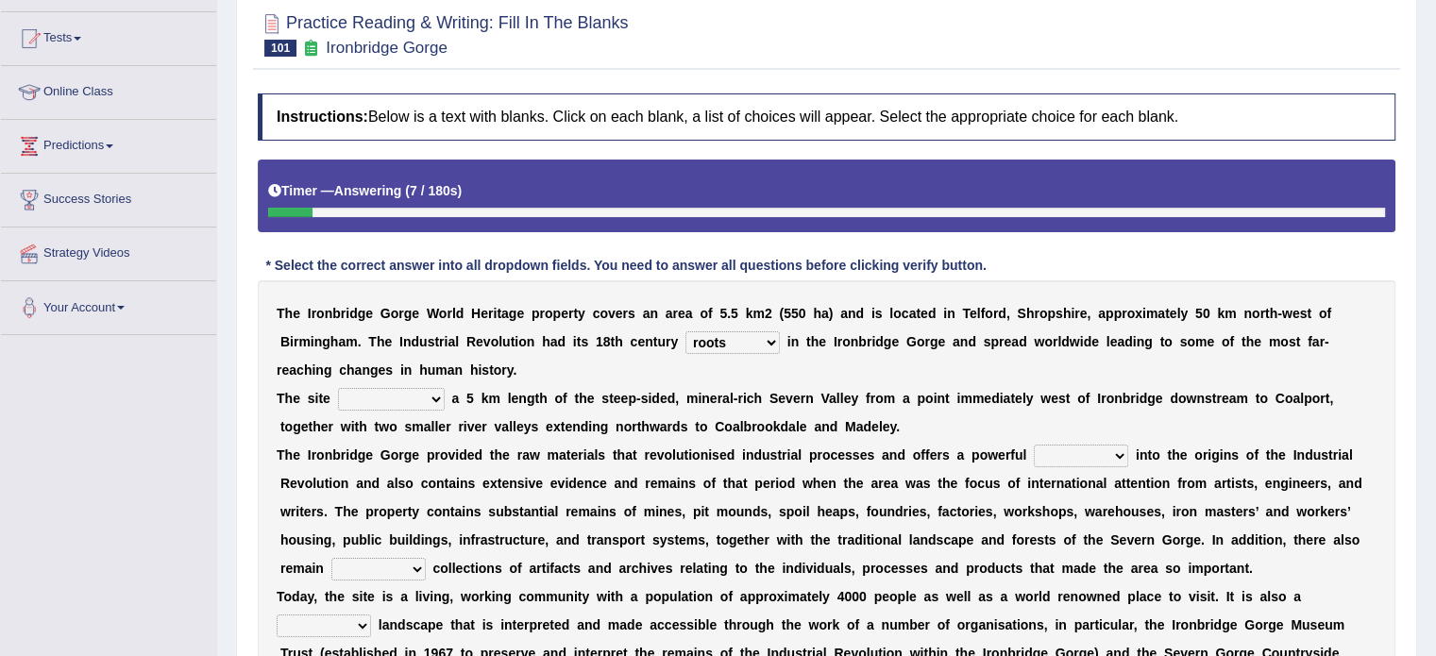
click at [421, 388] on select "incorporates assigns gets corporate" at bounding box center [391, 399] width 107 height 23
select select "assigns"
click at [338, 388] on select "incorporates assigns gets corporate" at bounding box center [391, 399] width 107 height 23
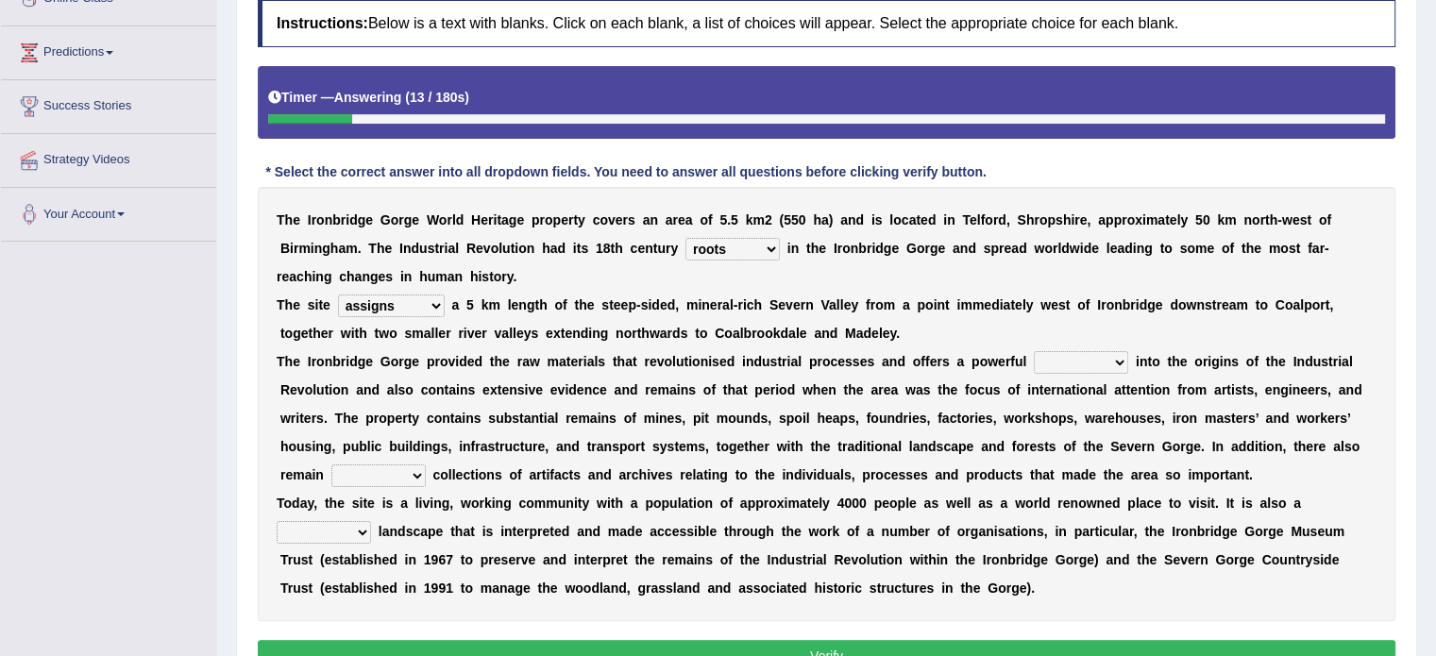
scroll to position [283, 0]
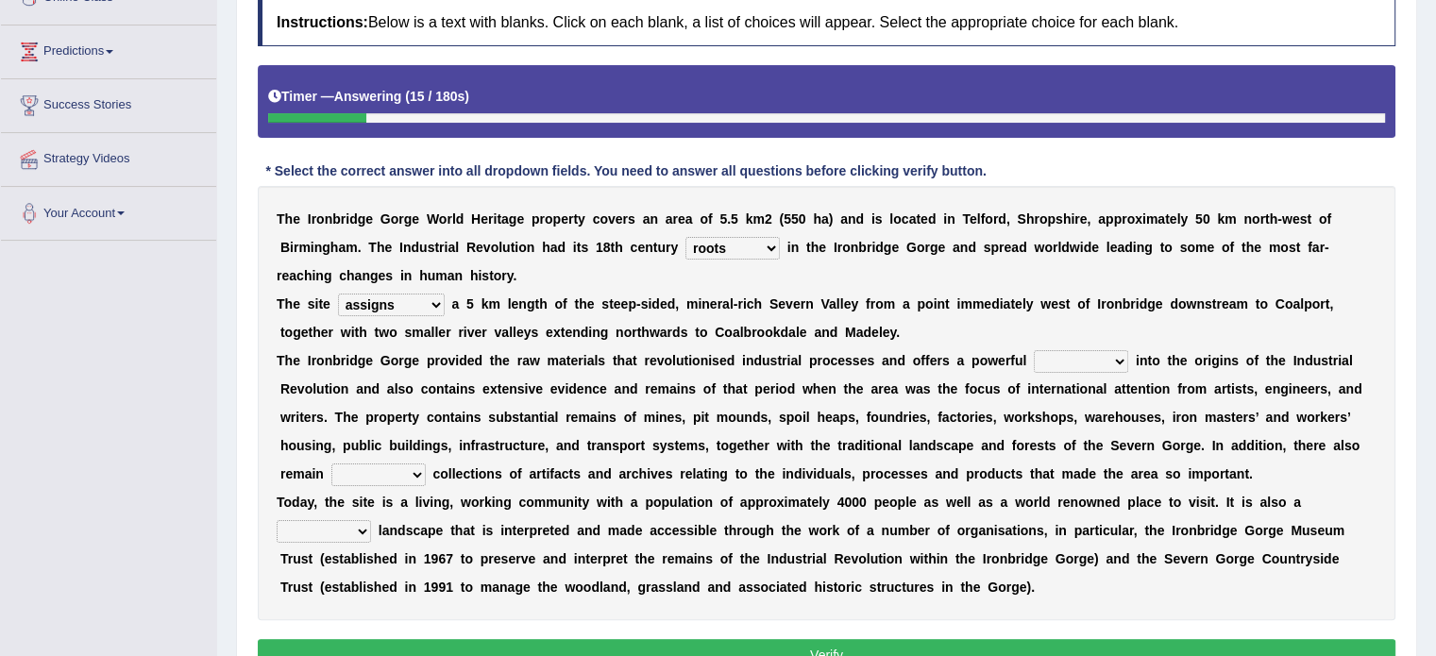
click at [1060, 357] on select "vision insight strike work" at bounding box center [1081, 361] width 94 height 23
select select "insight"
click at [1034, 350] on select "vision insight strike work" at bounding box center [1081, 361] width 94 height 23
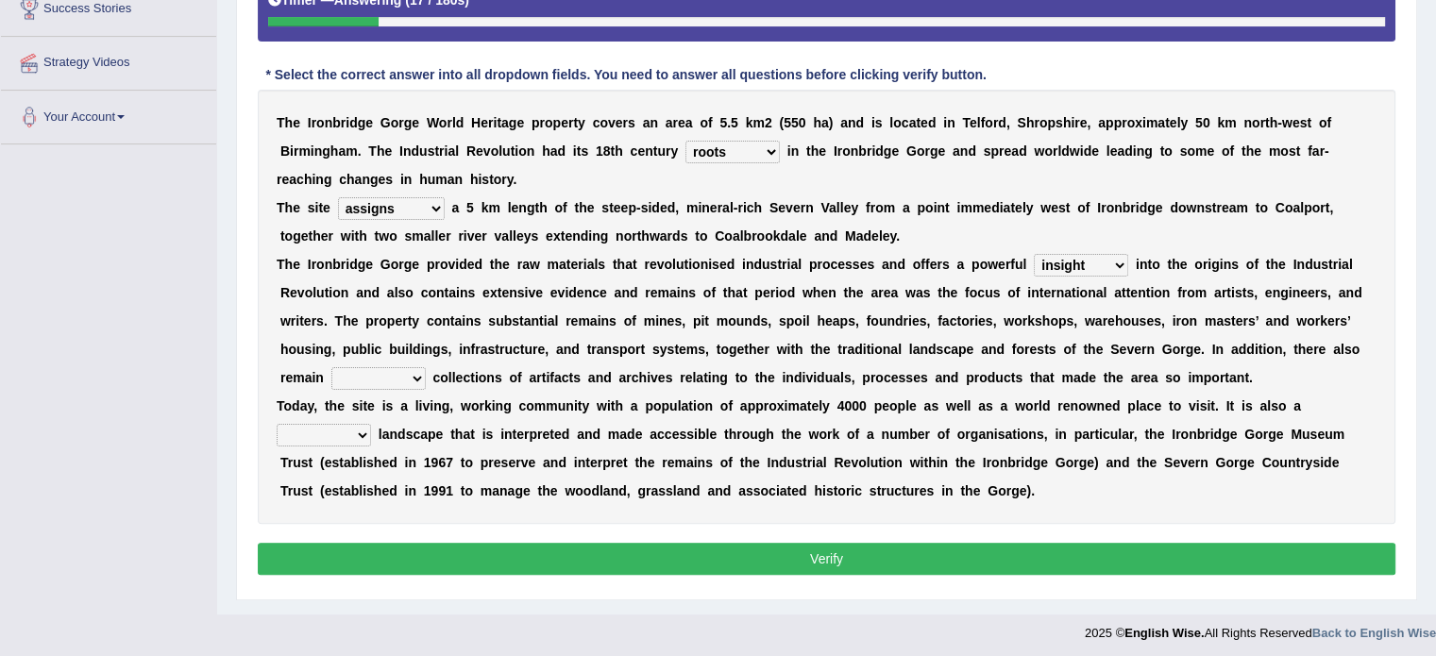
scroll to position [381, 0]
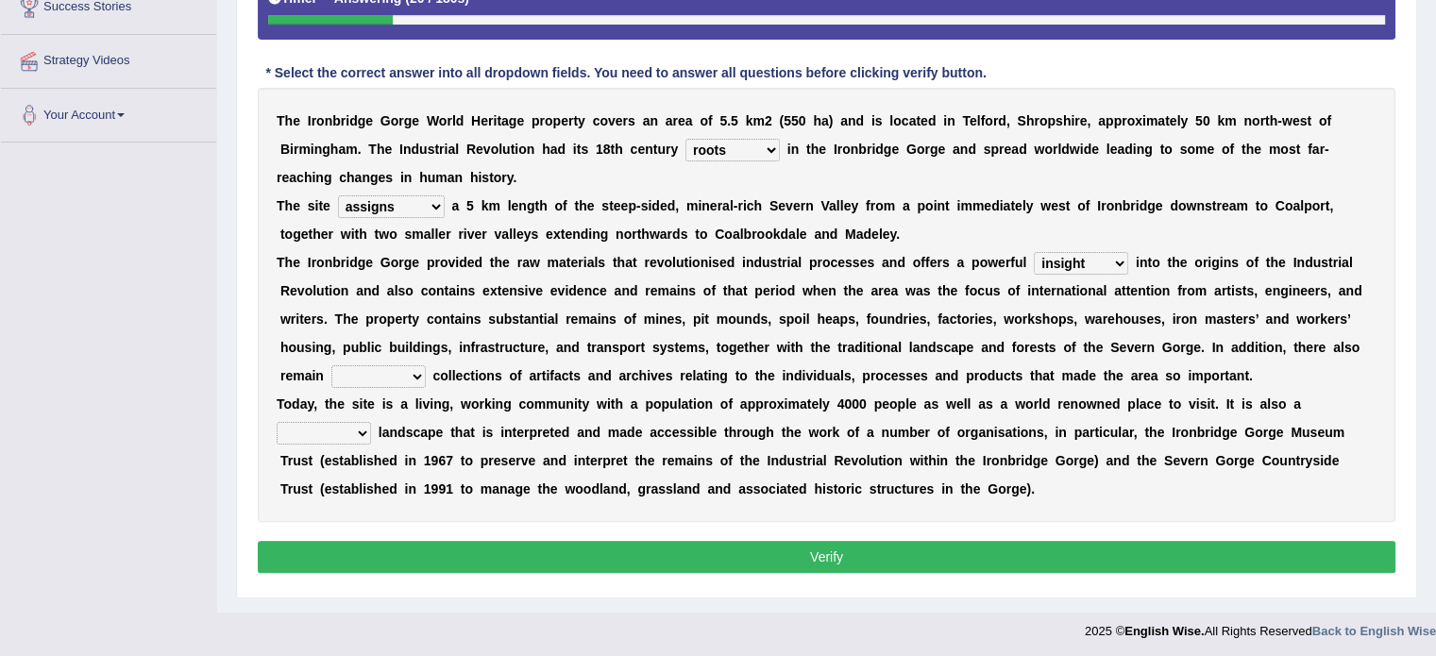
click at [390, 377] on select "extensive expensive external example" at bounding box center [378, 376] width 94 height 23
select select "expensive"
click at [331, 365] on select "extensive expensive external example" at bounding box center [378, 376] width 94 height 23
click at [301, 429] on select "backward step historical collect" at bounding box center [324, 433] width 94 height 23
select select "backward"
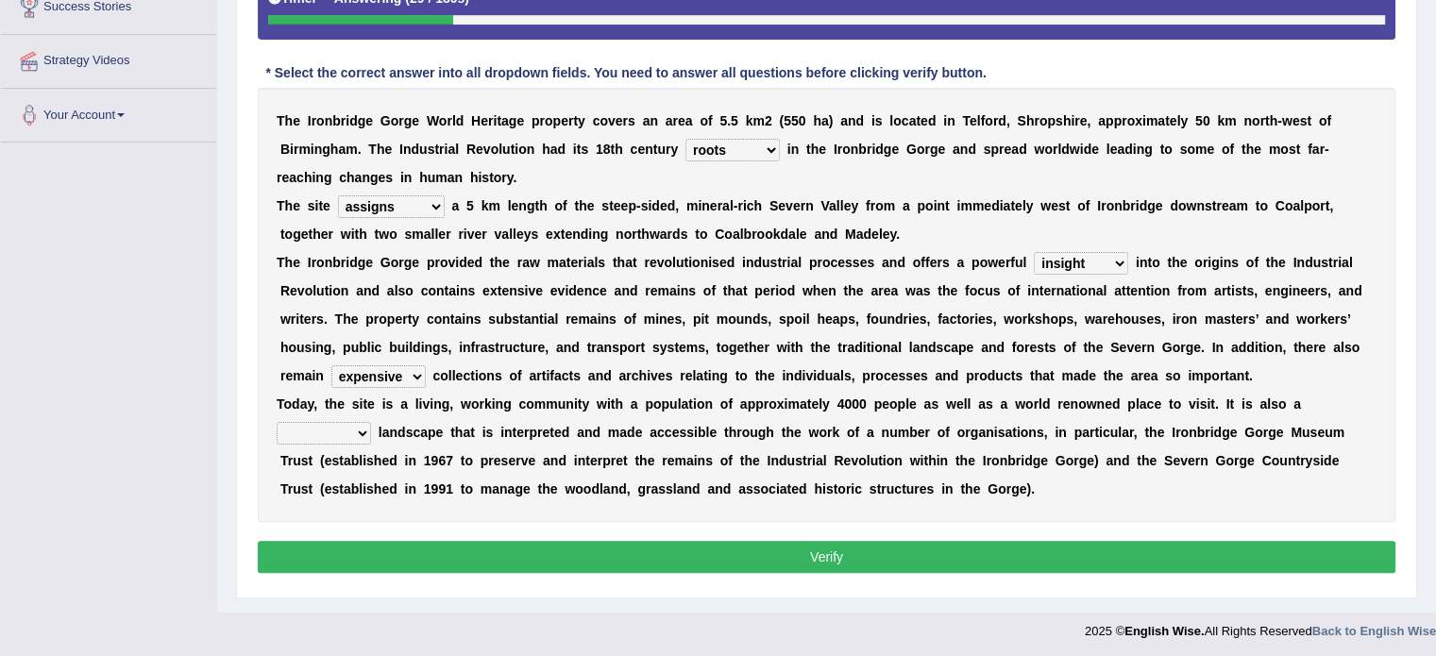
click at [277, 422] on select "backward step historical collect" at bounding box center [324, 433] width 94 height 23
click at [676, 553] on button "Verify" at bounding box center [827, 557] width 1138 height 32
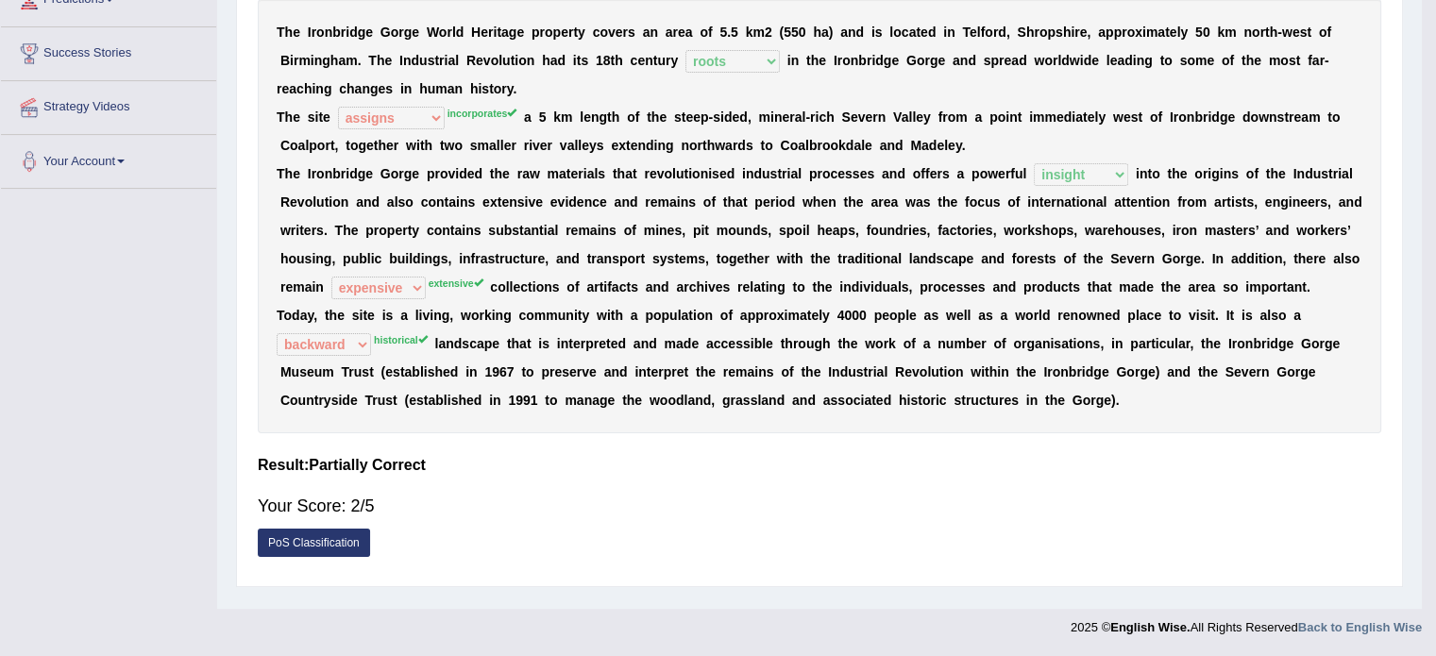
scroll to position [335, 0]
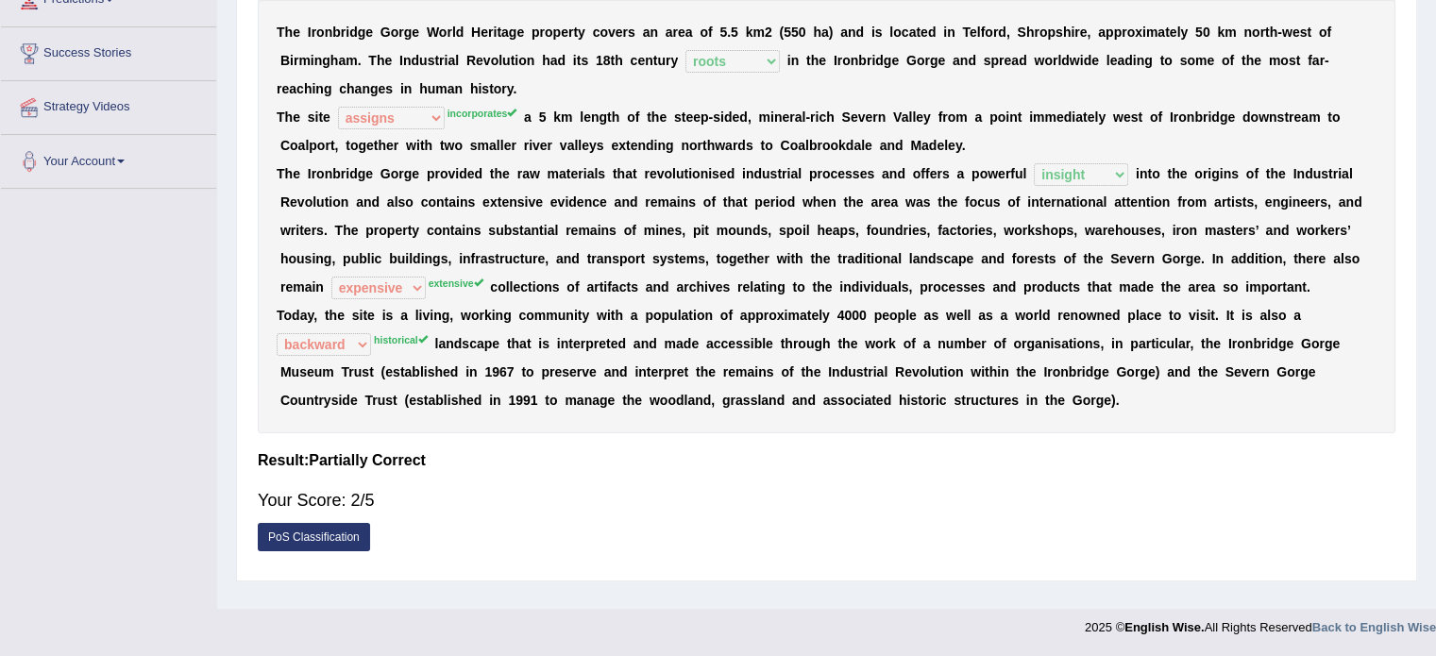
drag, startPoint x: 423, startPoint y: 336, endPoint x: 341, endPoint y: 327, distance: 82.7
click at [341, 327] on div "T h e I r o n b r i d g e G o r g e W o r l d H e r i t a g e p r o p e r t y c…" at bounding box center [827, 216] width 1138 height 434
click at [442, 343] on b "a" at bounding box center [442, 343] width 8 height 15
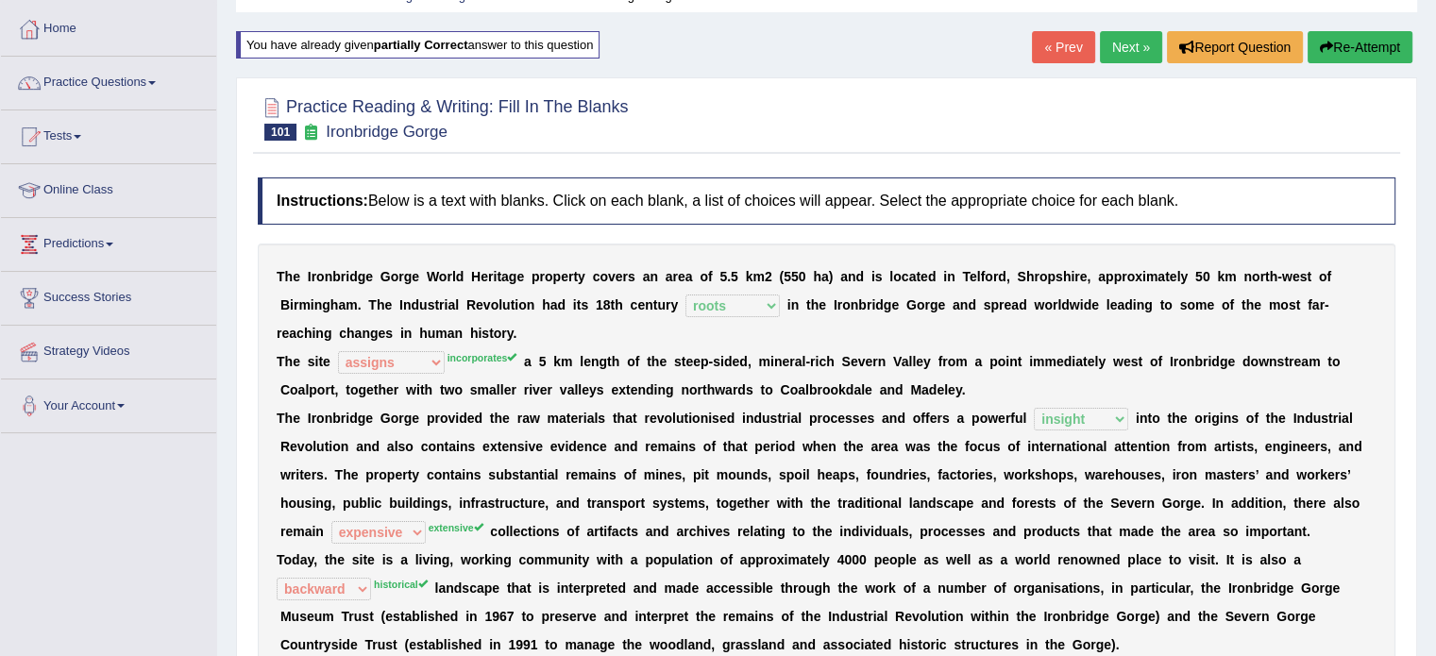
scroll to position [83, 0]
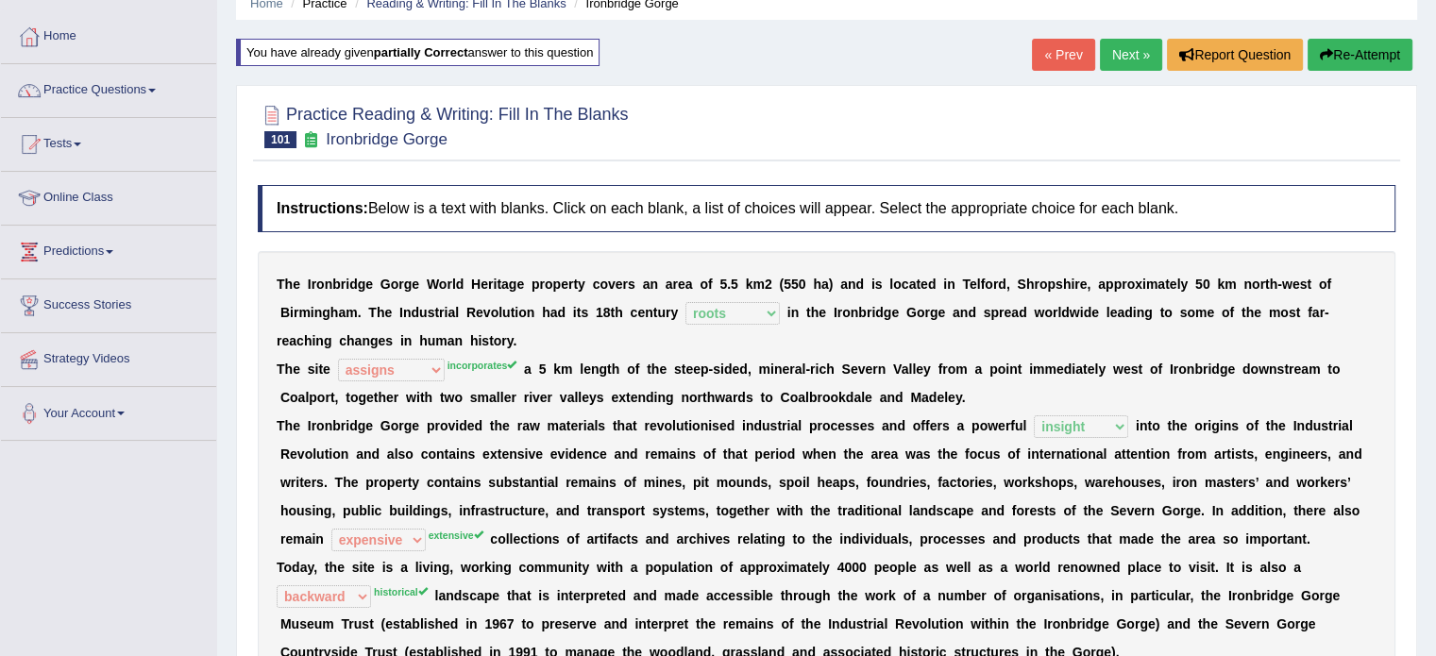
click at [1123, 58] on link "Next »" at bounding box center [1131, 55] width 62 height 32
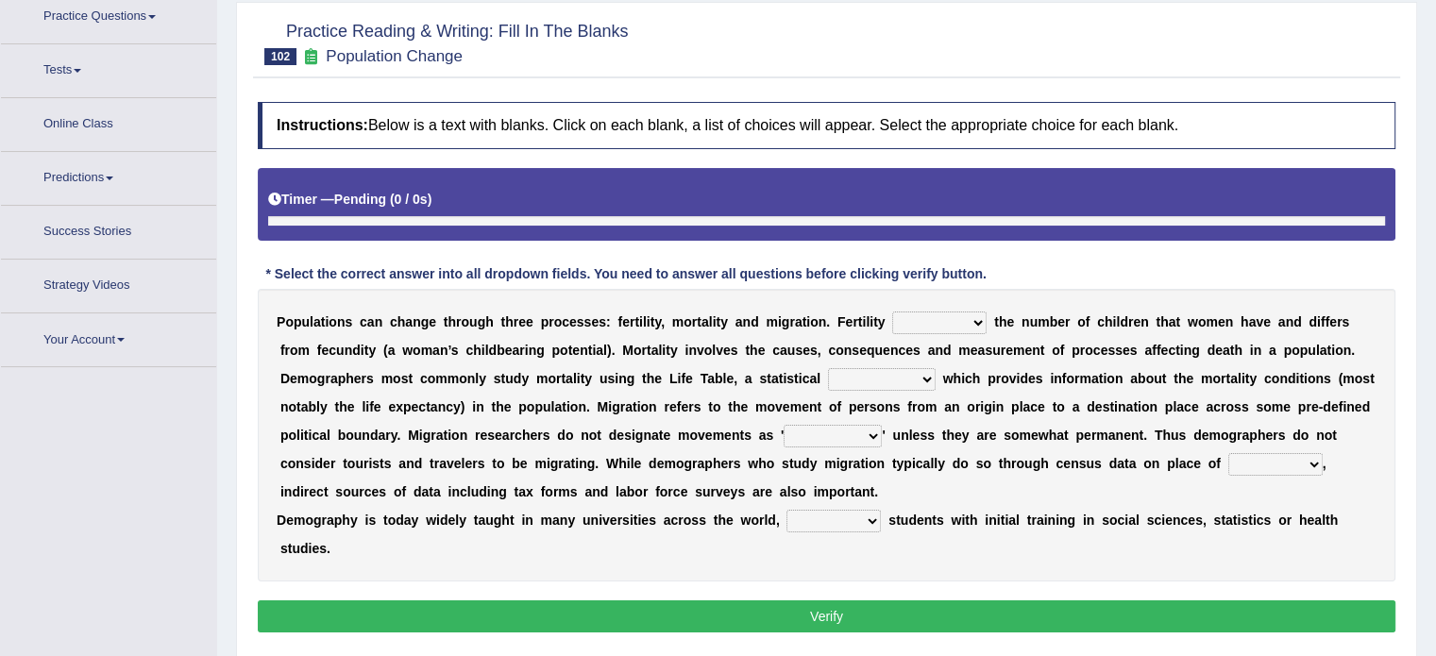
scroll to position [172, 0]
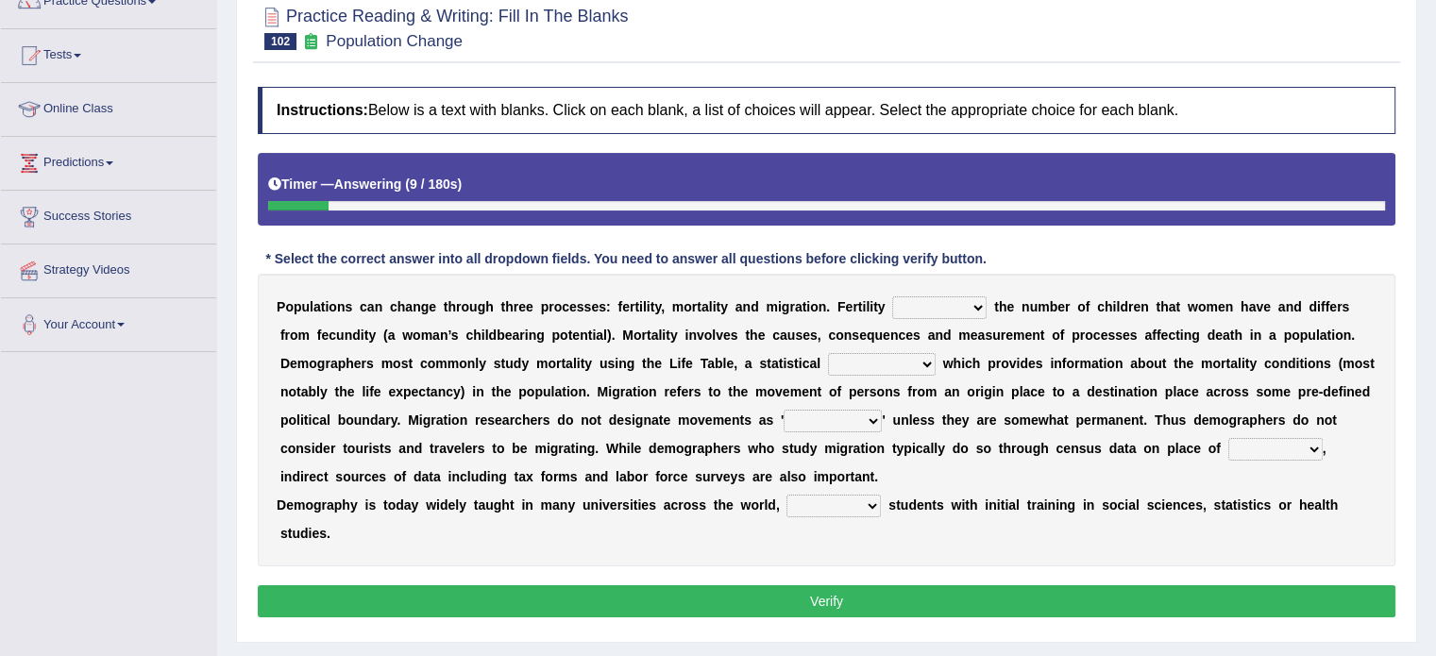
click at [937, 312] on select "invokes decides involves issues" at bounding box center [939, 307] width 94 height 23
select select "decides"
click at [892, 296] on select "invokes decides involves issues" at bounding box center [939, 307] width 94 height 23
click at [892, 364] on select "mathematics device subject theorem" at bounding box center [882, 364] width 108 height 23
select select "mathematics"
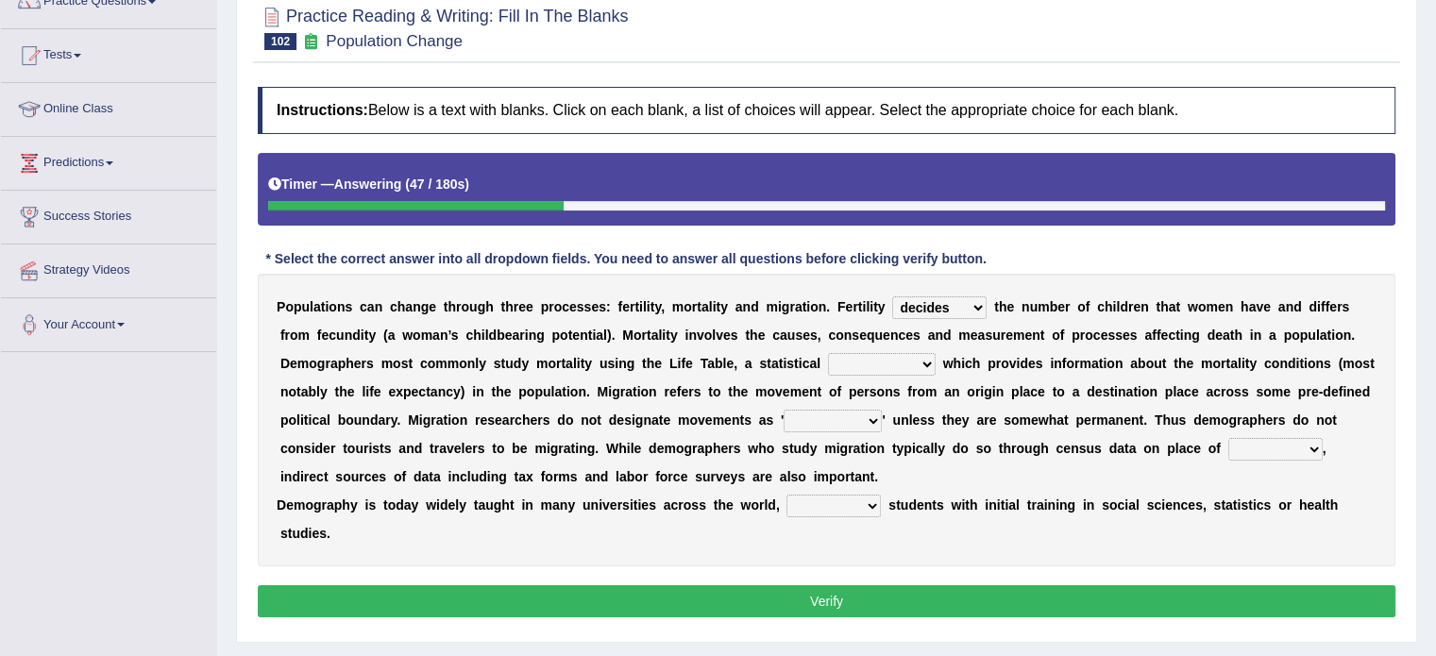
click at [828, 353] on select "mathematics device subject theorem" at bounding box center [882, 364] width 108 height 23
click at [833, 418] on select "relations functions migrations boundaries" at bounding box center [833, 421] width 98 height 23
select select "relations"
click at [784, 410] on select "relations functions migrations boundaries" at bounding box center [833, 421] width 98 height 23
click at [820, 507] on select "rejecting consulting attracting conspiring" at bounding box center [834, 506] width 94 height 23
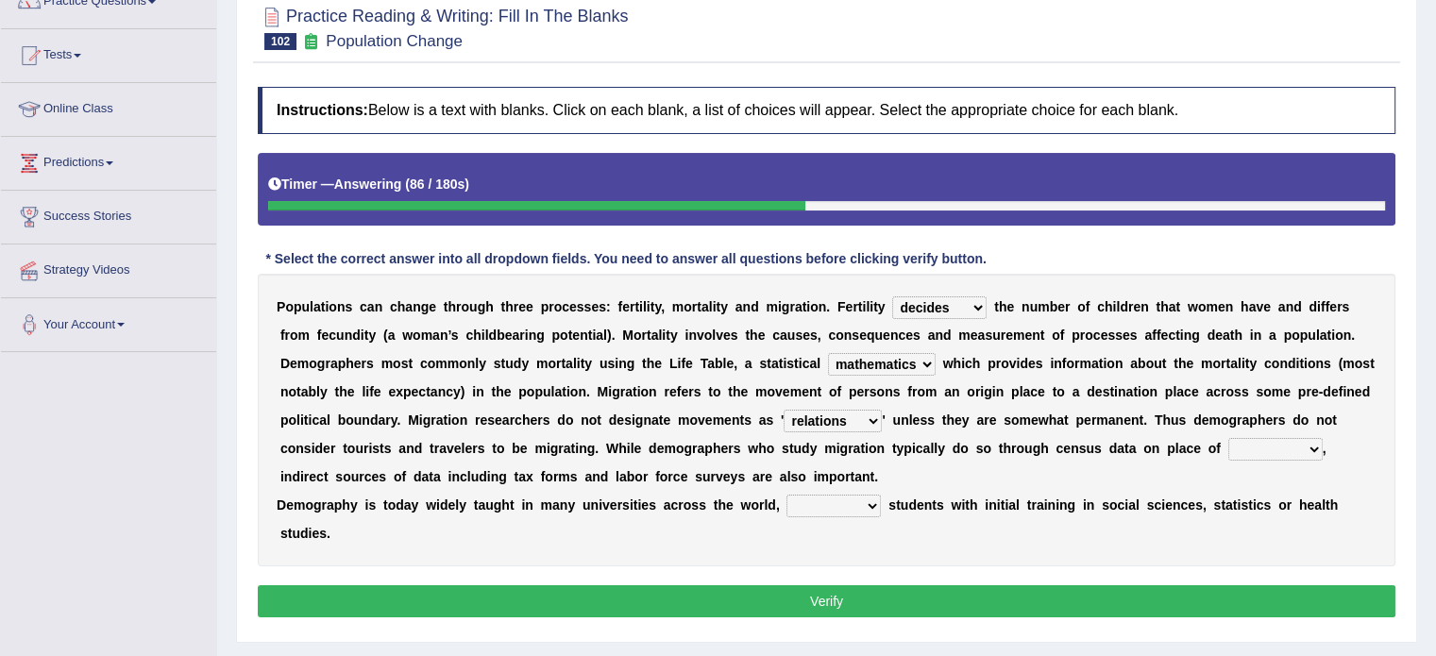
click at [820, 507] on select "rejecting consulting attracting conspiring" at bounding box center [834, 506] width 94 height 23
click at [847, 514] on select "rejecting consulting attracting conspiring" at bounding box center [834, 506] width 94 height 23
select select "consulting"
click at [787, 495] on select "rejecting consulting attracting conspiring" at bounding box center [834, 506] width 94 height 23
click at [1288, 441] on select "eat pray residence work" at bounding box center [1275, 449] width 94 height 23
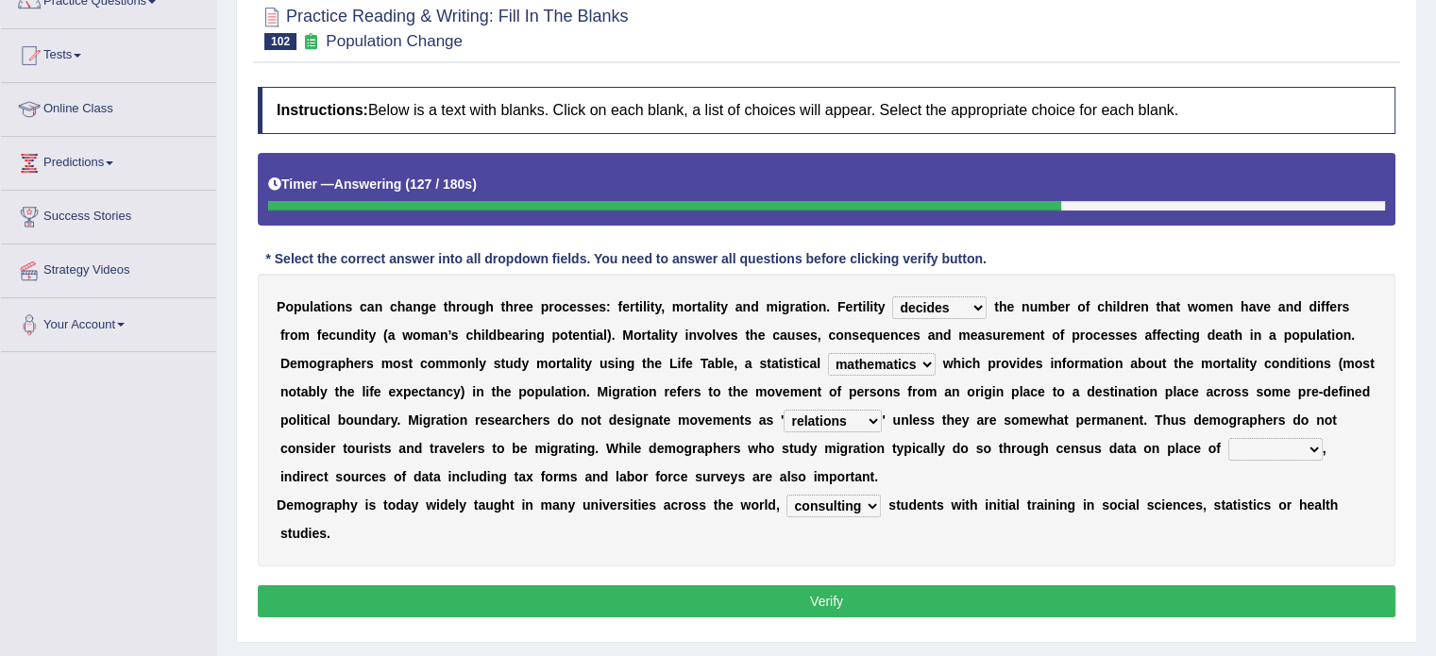
select select "work"
click at [1228, 438] on select "eat pray residence work" at bounding box center [1275, 449] width 94 height 23
click at [817, 413] on select "relations functions migrations boundaries" at bounding box center [833, 421] width 98 height 23
select select "functions"
click at [784, 410] on select "relations functions migrations boundaries" at bounding box center [833, 421] width 98 height 23
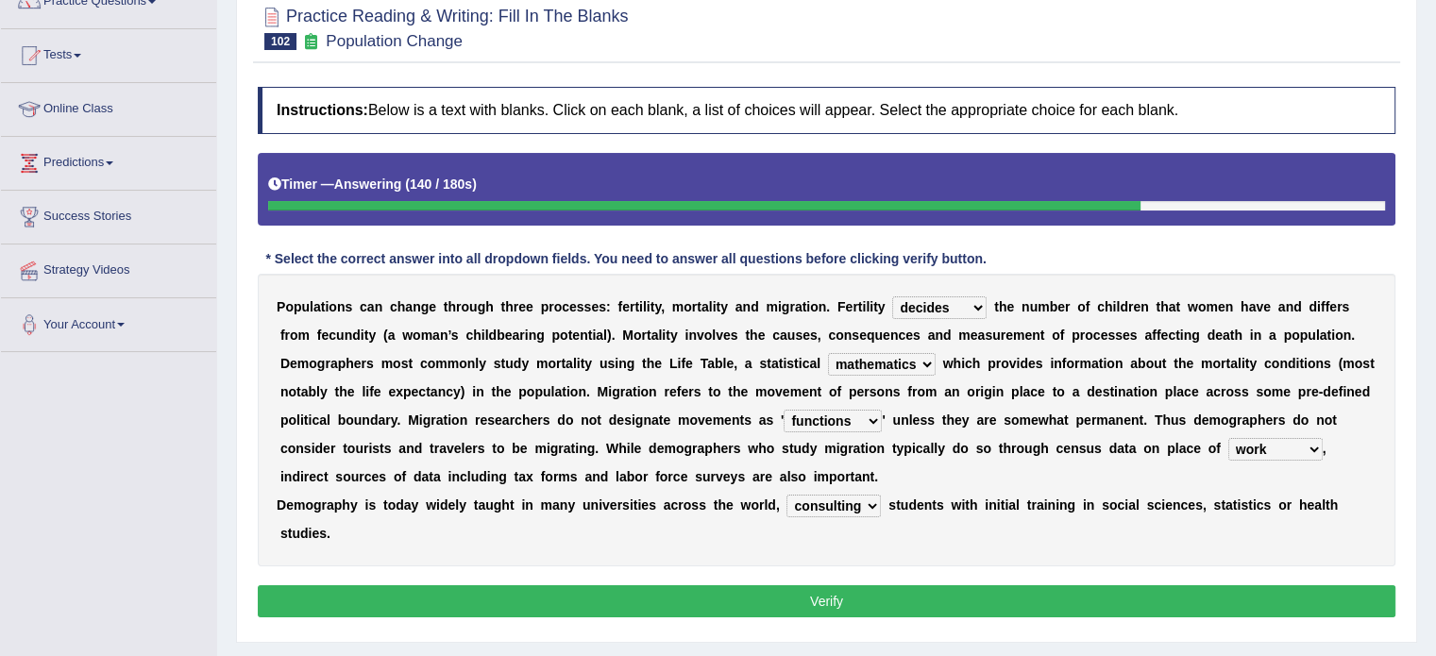
click at [837, 590] on button "Verify" at bounding box center [827, 601] width 1138 height 32
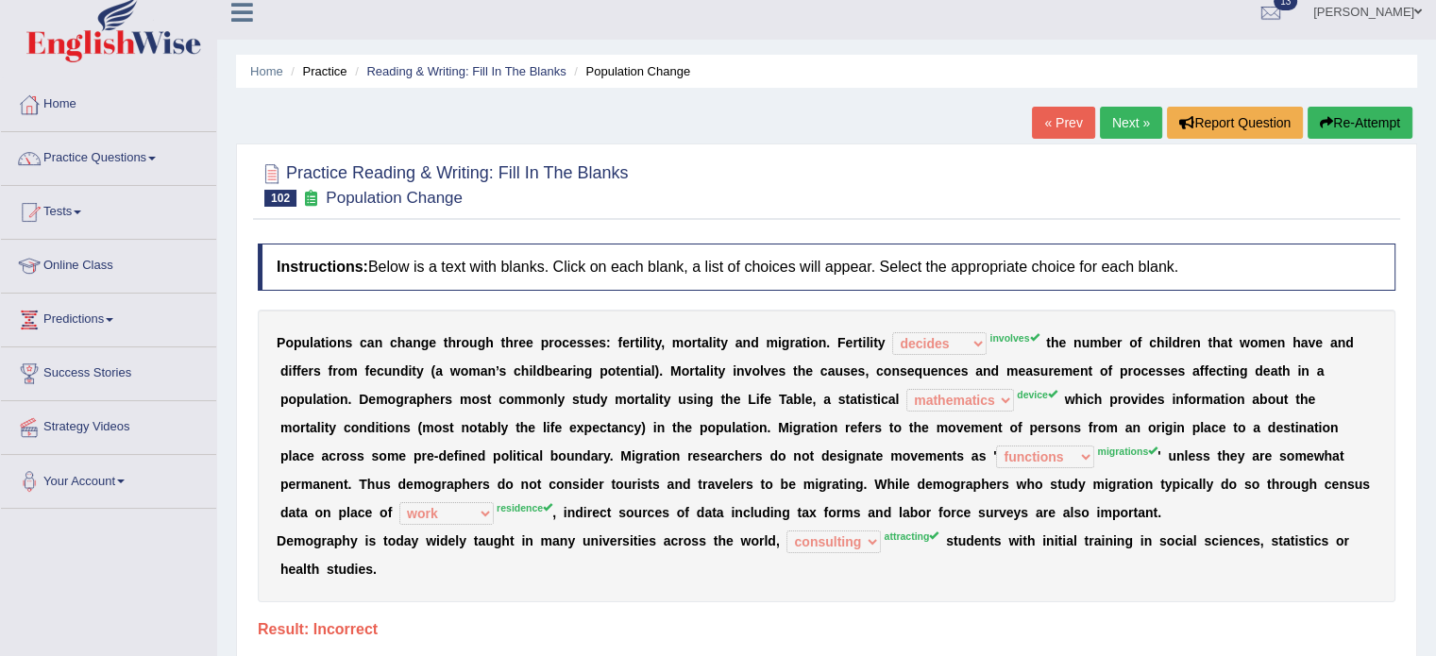
scroll to position [0, 0]
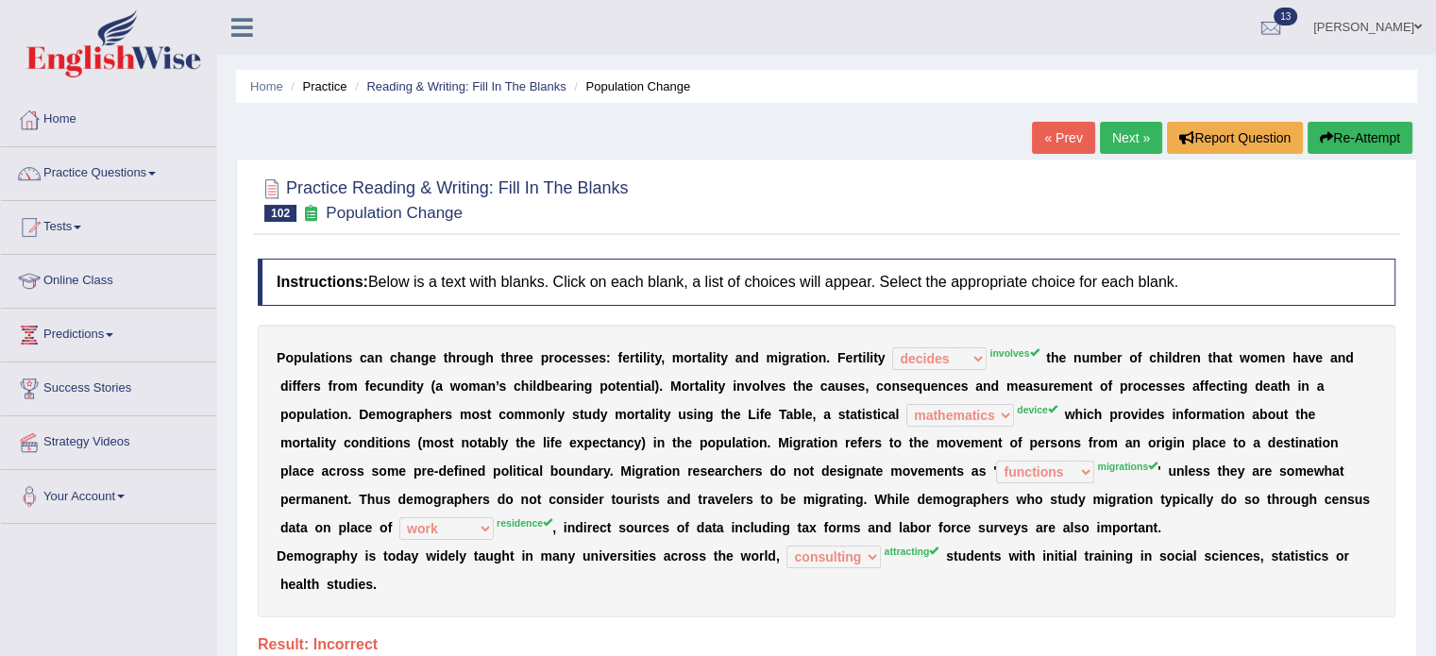
click at [1337, 130] on button "Re-Attempt" at bounding box center [1360, 138] width 105 height 32
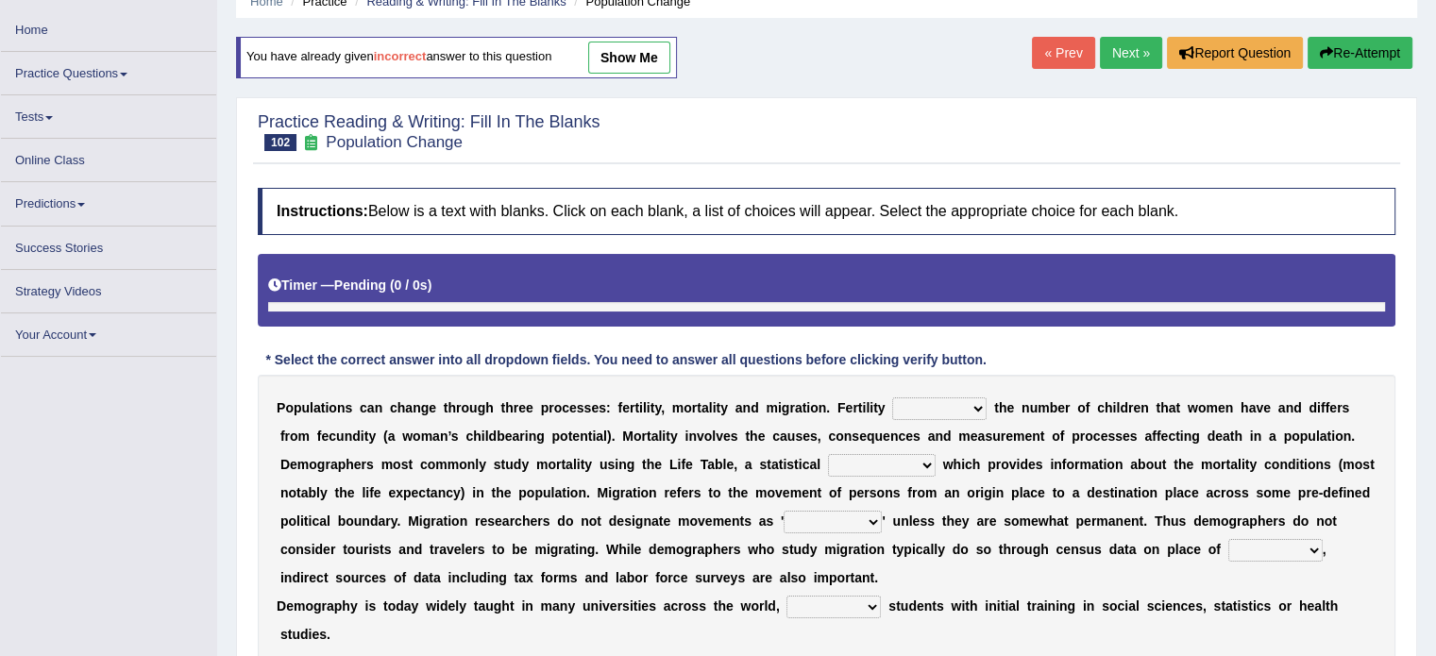
scroll to position [126, 0]
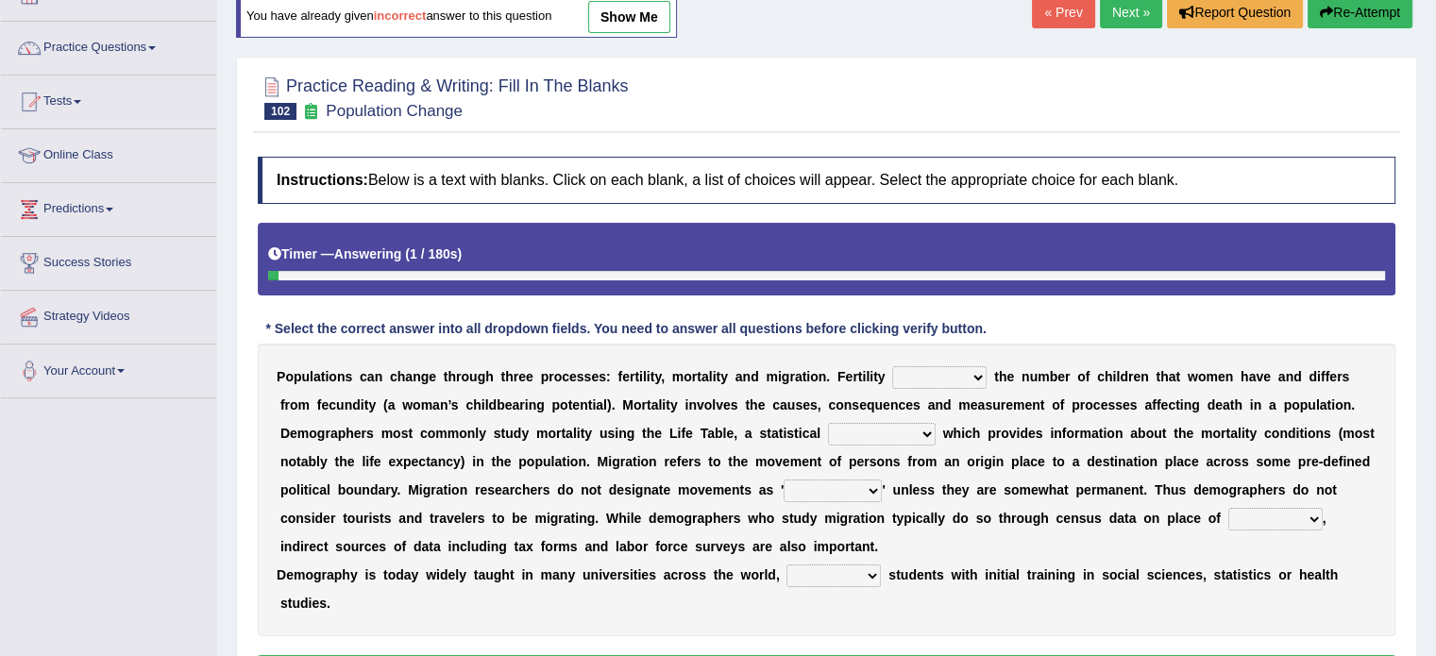
click at [925, 369] on select "invokes decides involves issues" at bounding box center [939, 377] width 94 height 23
select select "involves"
click at [892, 366] on select "invokes decides involves issues" at bounding box center [939, 377] width 94 height 23
click at [863, 423] on select "mathematics device subject theorem" at bounding box center [882, 434] width 108 height 23
select select "device"
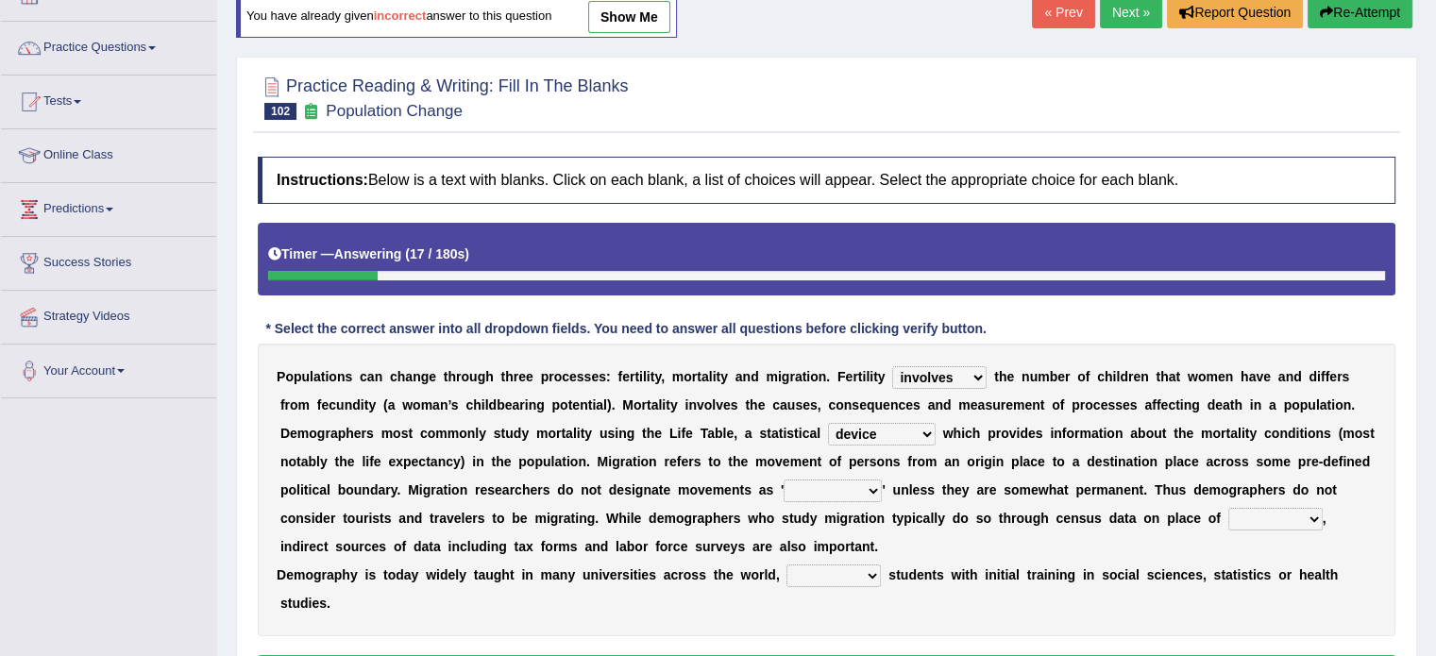
click at [828, 423] on select "mathematics device subject theorem" at bounding box center [882, 434] width 108 height 23
click at [888, 498] on div "P o p u l a t i o n s c a n c h a n g e t h r o u g h t h r e e p r o c e s s e…" at bounding box center [827, 490] width 1138 height 293
click at [822, 480] on select "relations functions migrations boundaries" at bounding box center [833, 491] width 98 height 23
click at [784, 480] on select "relations functions migrations boundaries" at bounding box center [833, 491] width 98 height 23
click at [814, 482] on select "relations functions migrations boundaries" at bounding box center [833, 491] width 98 height 23
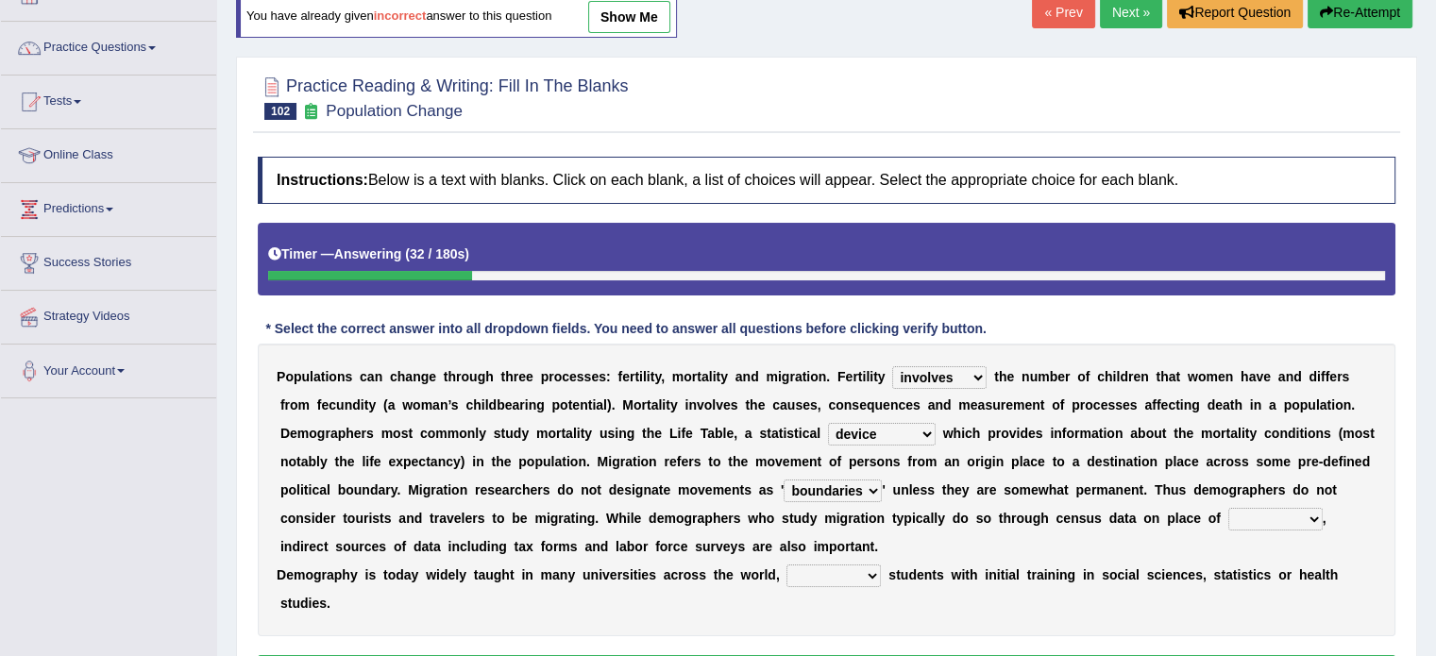
click at [784, 480] on select "relations functions migrations boundaries" at bounding box center [833, 491] width 98 height 23
click at [813, 491] on select "relations functions migrations boundaries" at bounding box center [833, 491] width 98 height 23
select select "migrations"
click at [784, 480] on select "relations functions migrations boundaries" at bounding box center [833, 491] width 98 height 23
click at [1236, 515] on select "eat pray residence work" at bounding box center [1275, 519] width 94 height 23
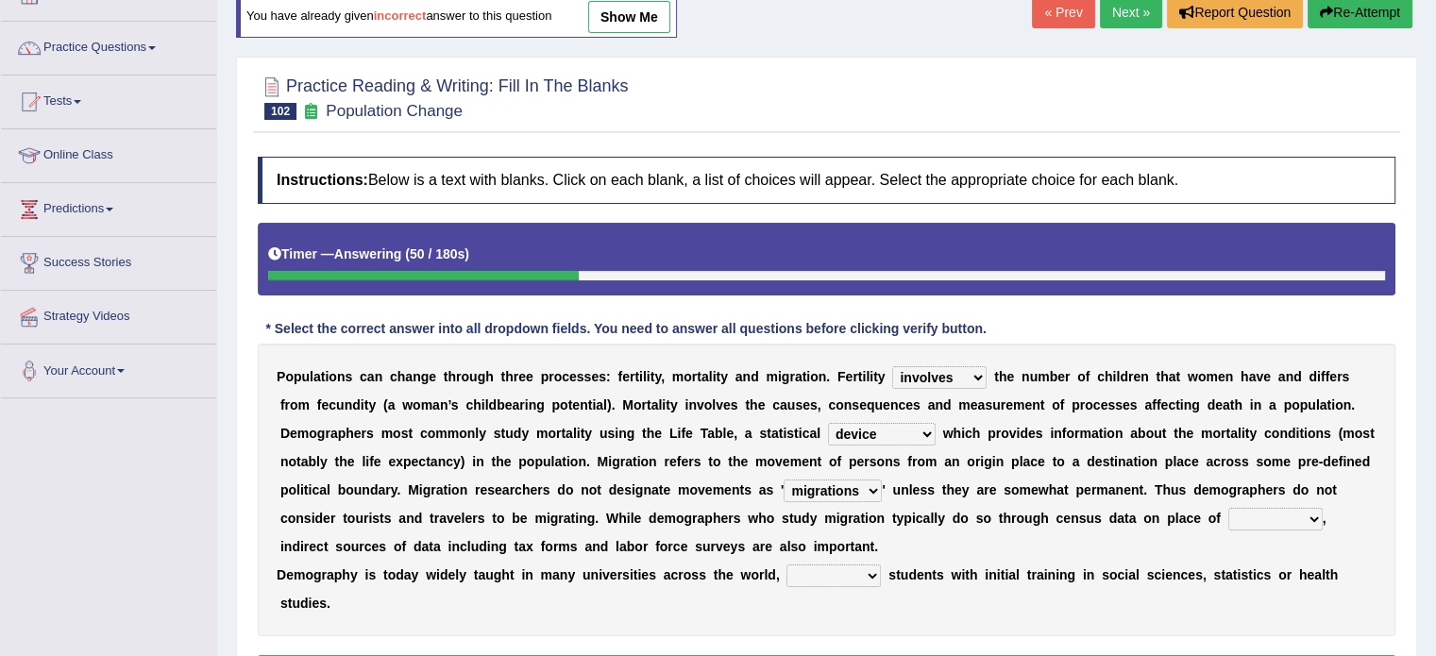
select select "residence"
click at [1228, 508] on select "eat pray residence work" at bounding box center [1275, 519] width 94 height 23
click at [839, 573] on select "rejecting consulting attracting conspiring" at bounding box center [834, 576] width 94 height 23
select select "rejecting"
click at [787, 565] on select "rejecting consulting attracting conspiring" at bounding box center [834, 576] width 94 height 23
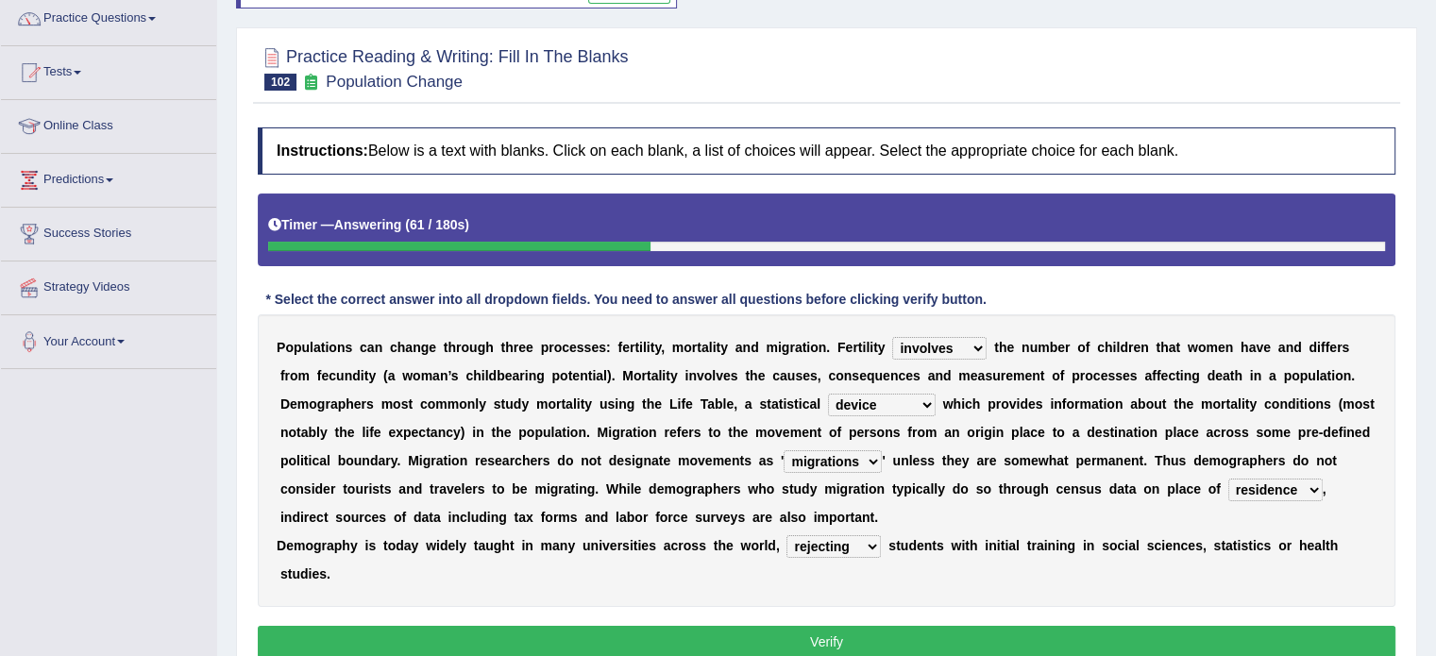
scroll to position [251, 0]
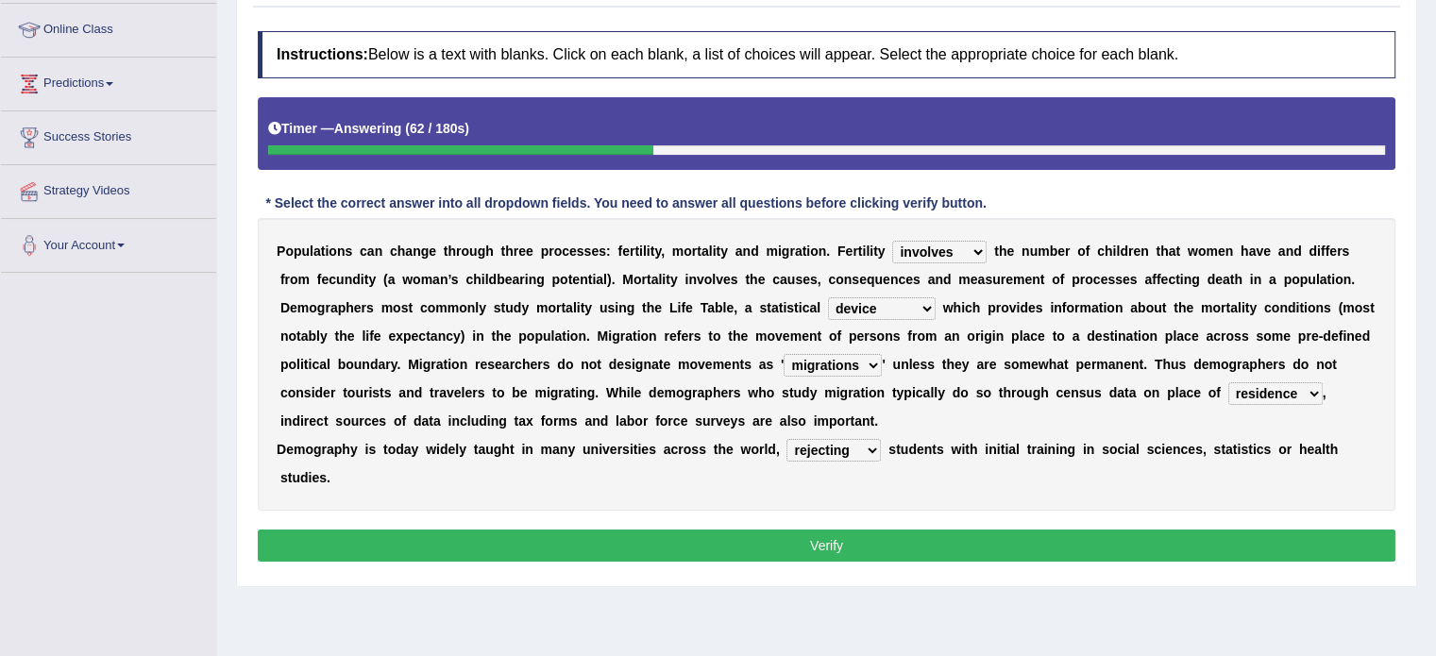
click at [850, 543] on button "Verify" at bounding box center [827, 546] width 1138 height 32
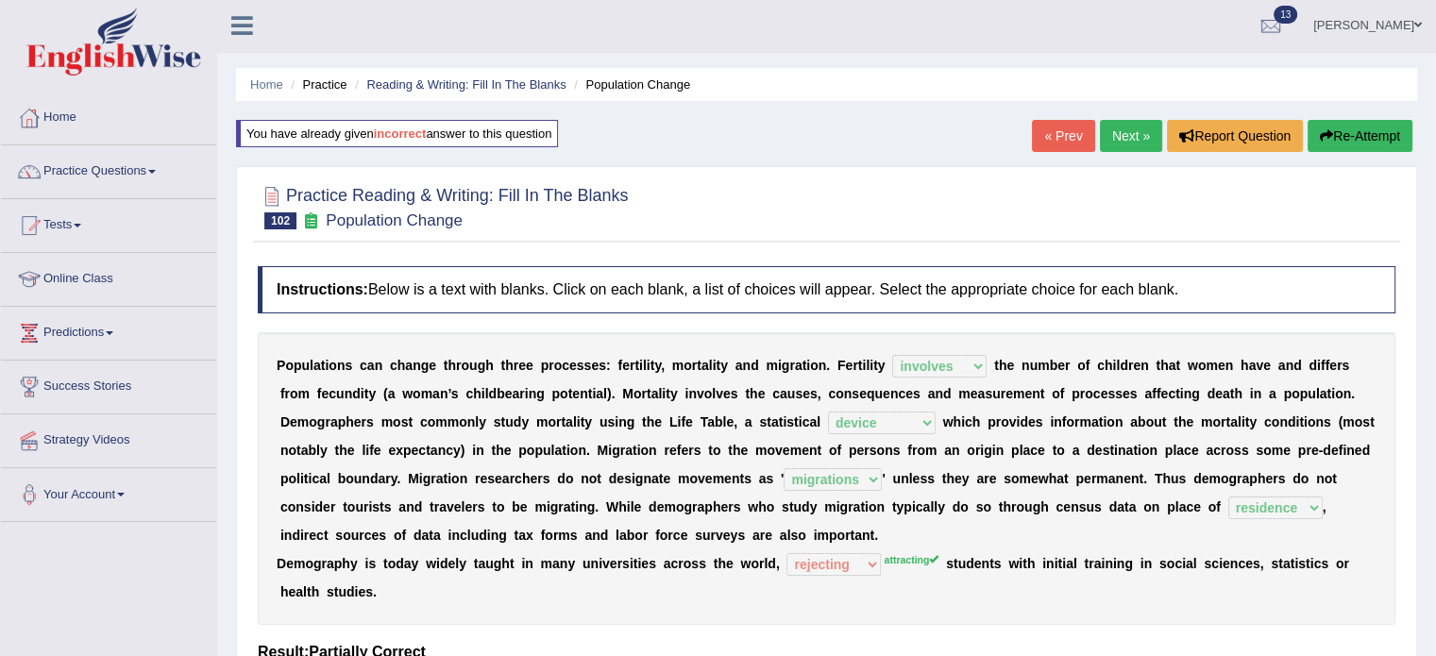
scroll to position [0, 0]
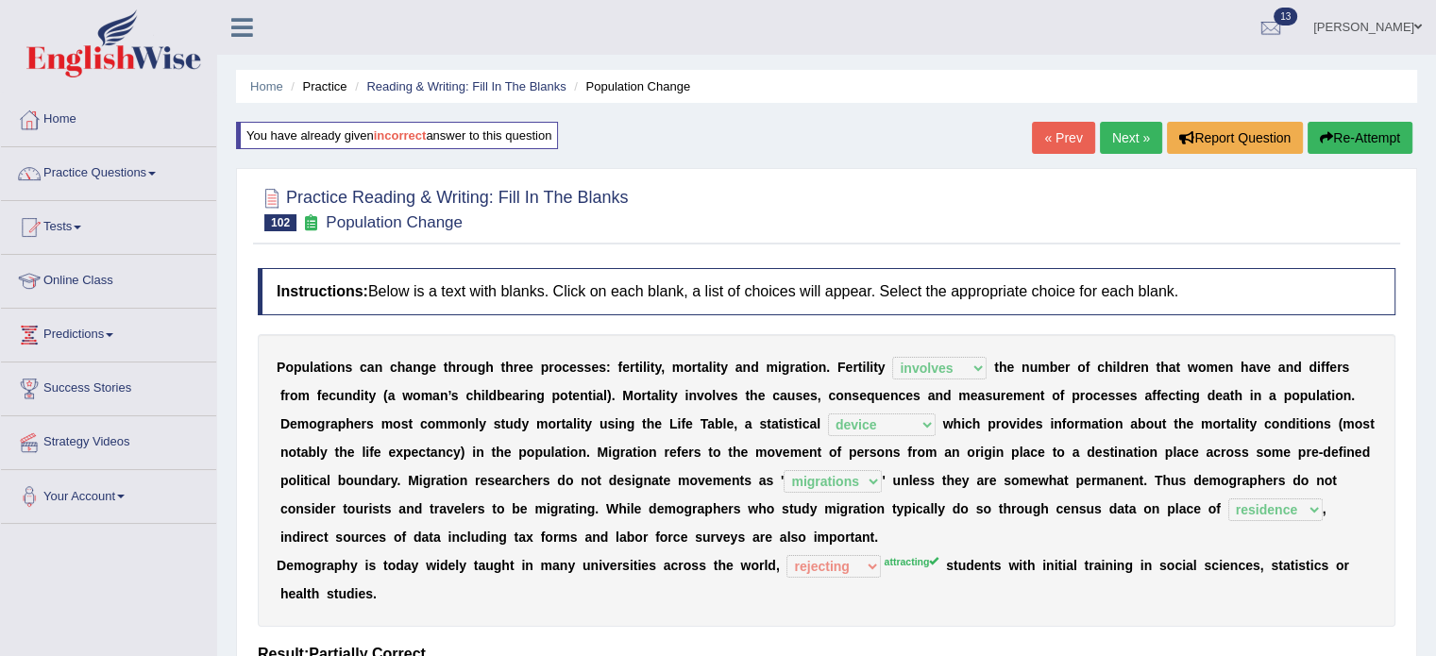
click at [1139, 150] on link "Next »" at bounding box center [1131, 138] width 62 height 32
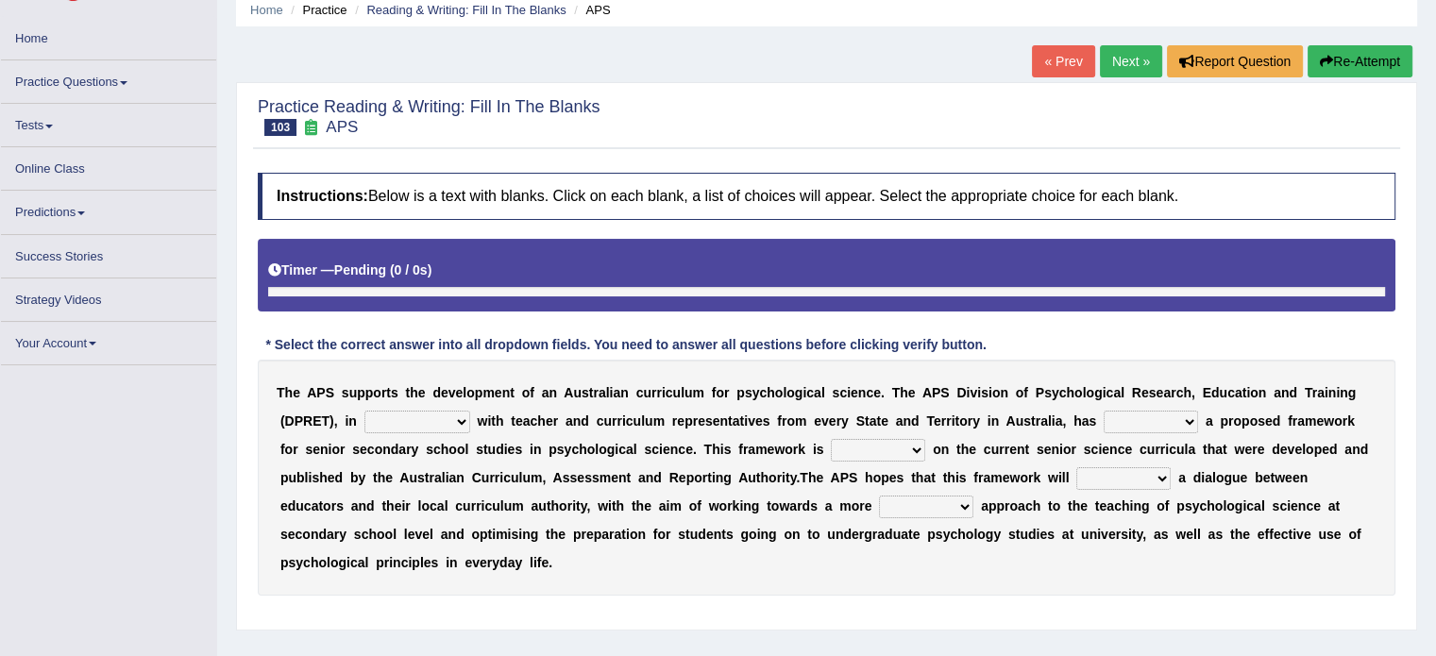
scroll to position [94, 0]
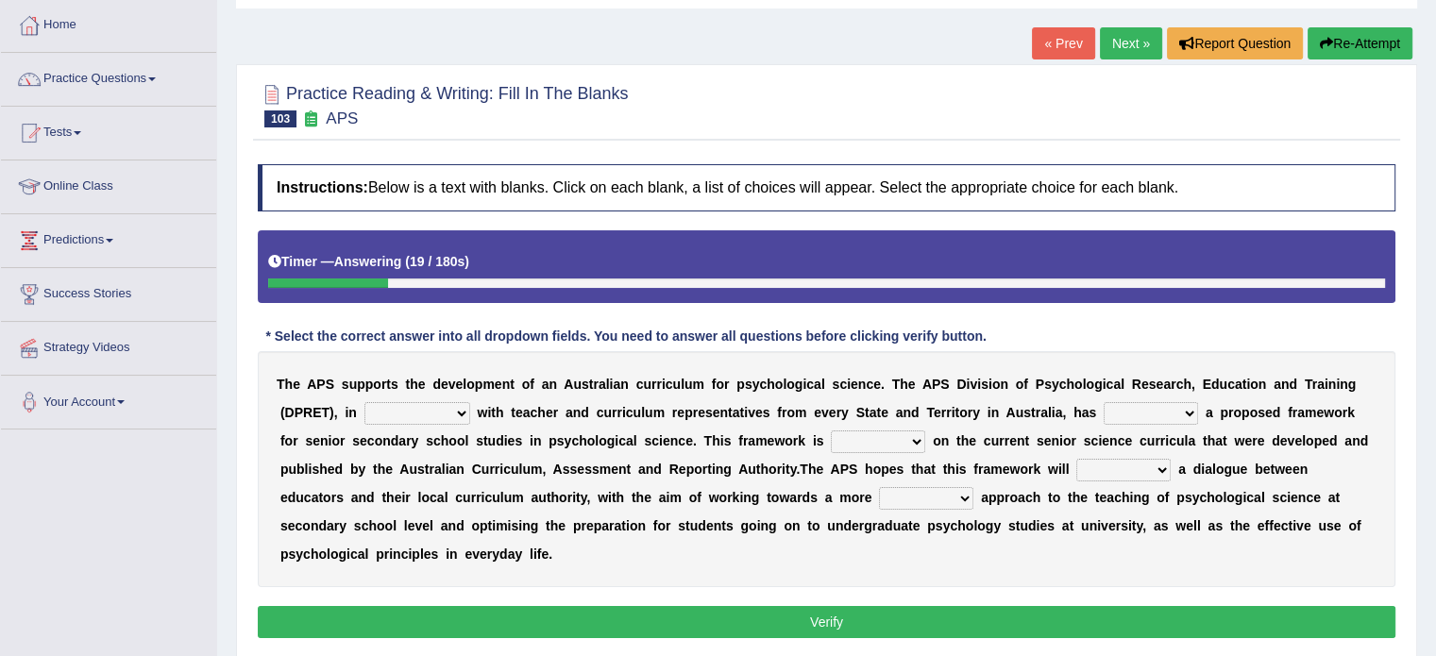
click at [438, 405] on select "aspiration assumption consultation connotation" at bounding box center [417, 413] width 106 height 23
click at [400, 411] on select "aspiration assumption consultation connotation" at bounding box center [417, 413] width 106 height 23
select select "consultation"
click at [364, 402] on select "aspiration assumption consultation connotation" at bounding box center [417, 413] width 106 height 23
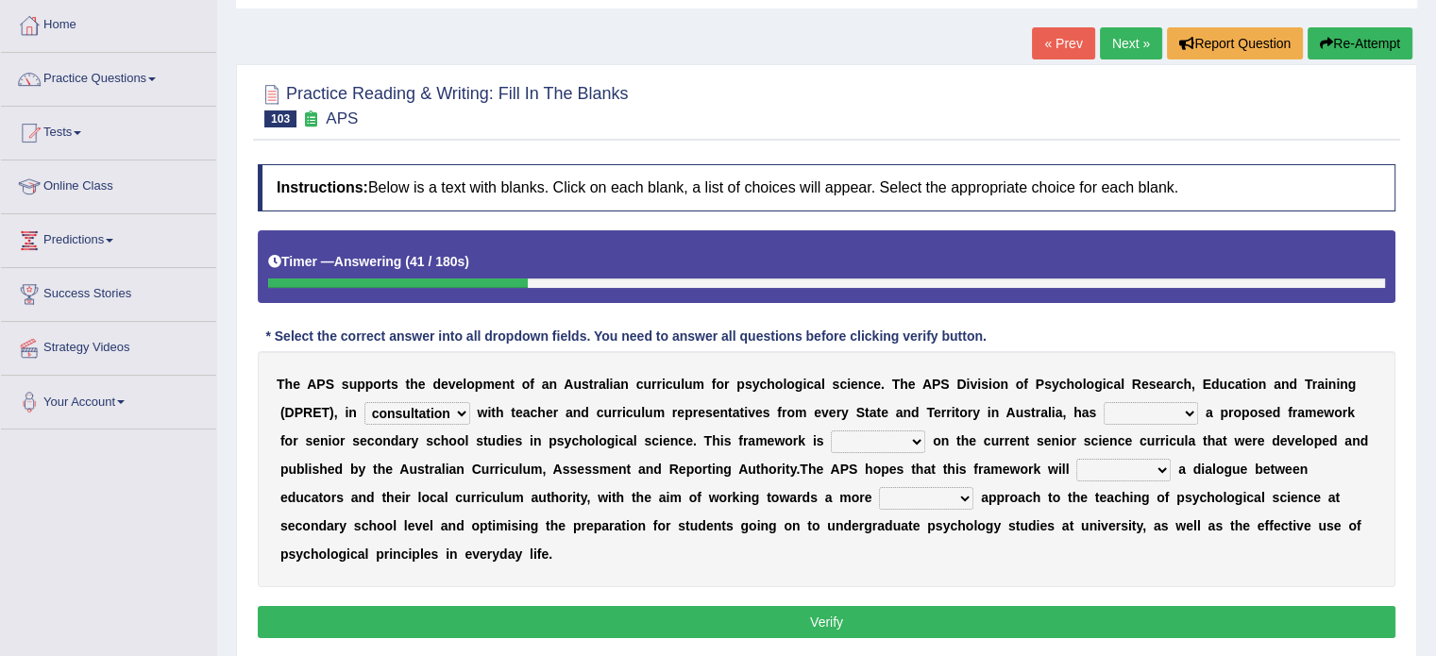
click at [1154, 413] on select "deride denied demanded developed" at bounding box center [1151, 413] width 94 height 23
click at [1119, 414] on select "deride denied demanded developed" at bounding box center [1151, 413] width 94 height 23
select select "deride"
click at [1104, 402] on select "deride denied demanded developed" at bounding box center [1151, 413] width 94 height 23
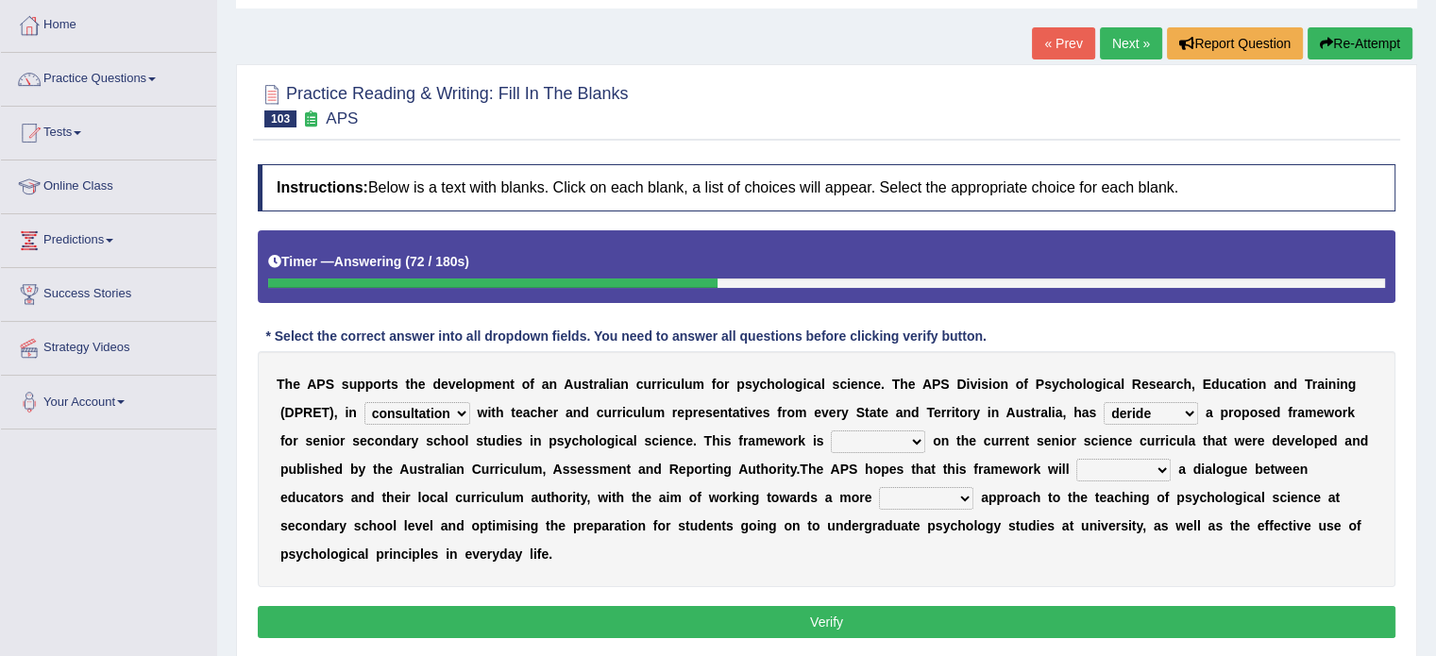
click at [888, 437] on select "modelling meddling modelled meddled" at bounding box center [878, 442] width 94 height 23
select select "modelling"
click at [831, 431] on select "modelling meddling modelled meddled" at bounding box center [878, 442] width 94 height 23
click at [1104, 471] on select "facilitate facilitates facilitating facilitated" at bounding box center [1123, 470] width 94 height 23
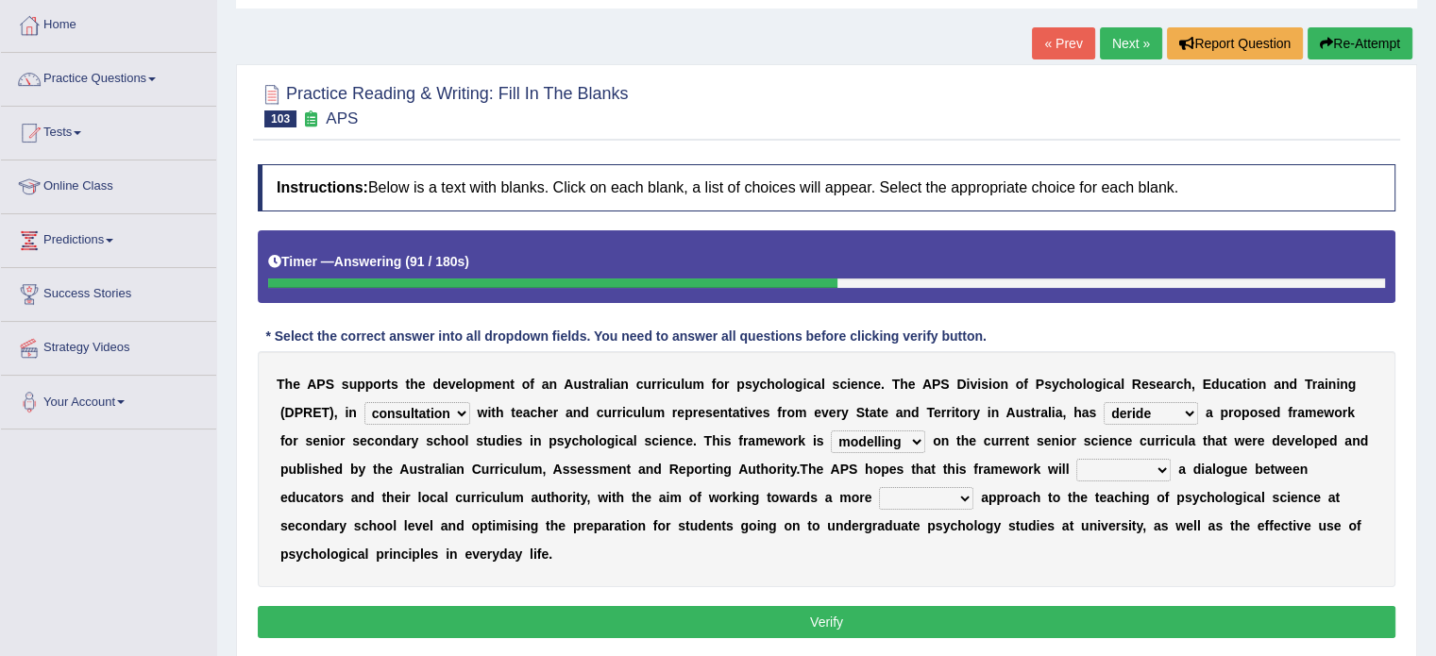
click at [1104, 471] on select "facilitate facilitates facilitating facilitated" at bounding box center [1123, 470] width 94 height 23
select select "facilitate"
click at [1076, 459] on select "facilitate facilitates facilitating facilitated" at bounding box center [1123, 470] width 94 height 23
click at [883, 494] on select "lenient abrasive consistent disruptive" at bounding box center [926, 498] width 94 height 23
click at [889, 494] on select "lenient abrasive consistent disruptive" at bounding box center [926, 498] width 94 height 23
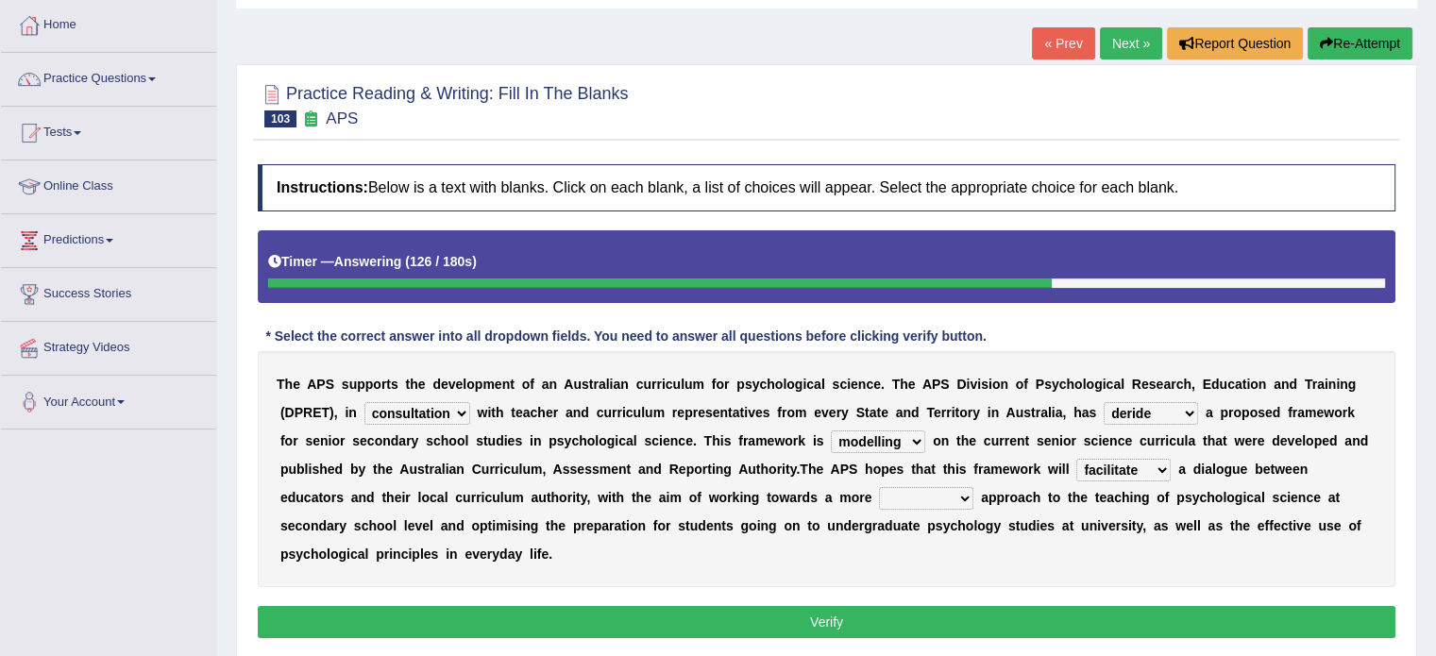
click at [927, 496] on select "lenient abrasive consistent disruptive" at bounding box center [926, 498] width 94 height 23
select select "lenient"
click at [879, 487] on select "lenient abrasive consistent disruptive" at bounding box center [926, 498] width 94 height 23
click at [841, 618] on button "Verify" at bounding box center [827, 622] width 1138 height 32
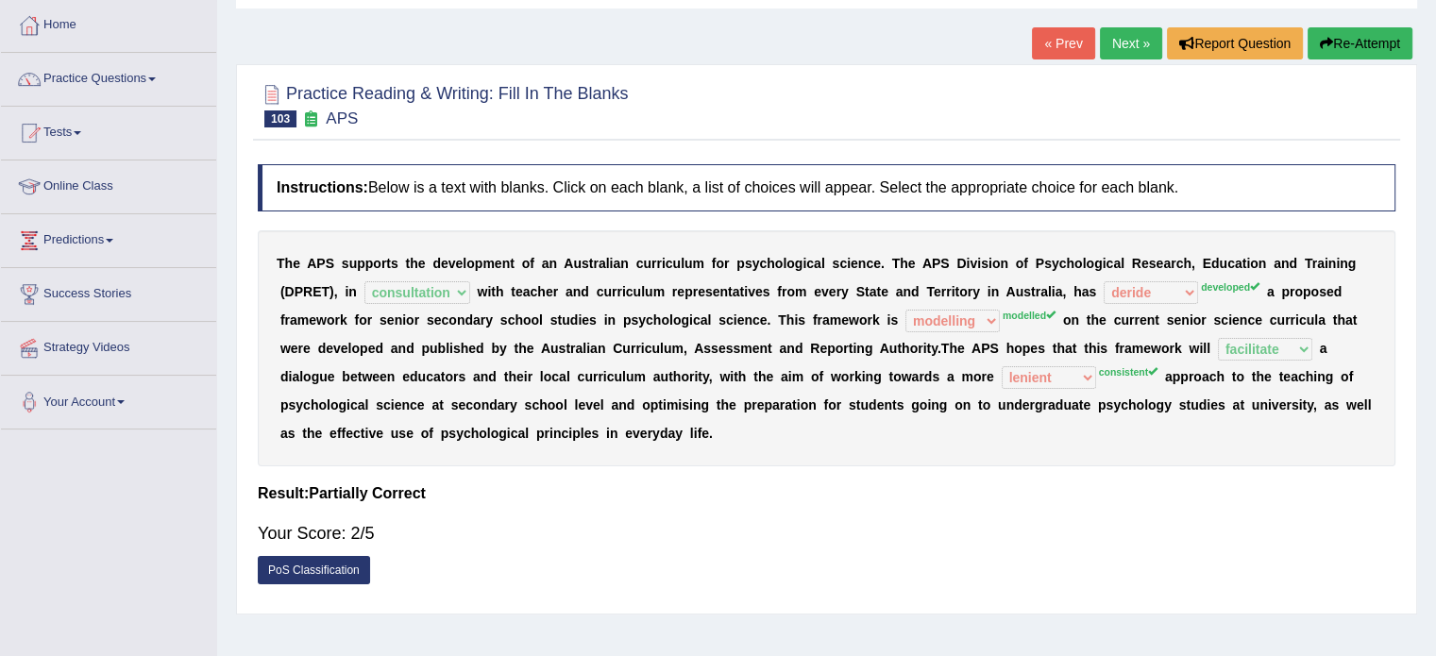
click at [1147, 41] on link "Next »" at bounding box center [1131, 43] width 62 height 32
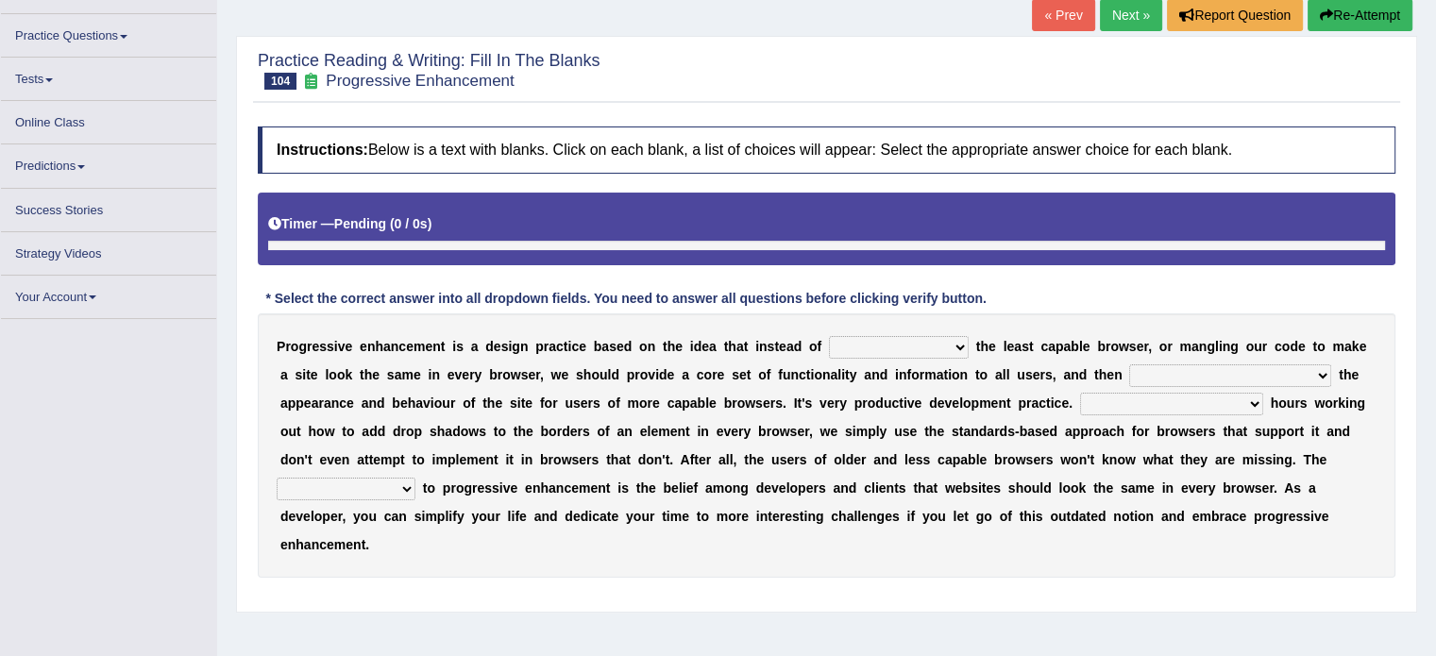
scroll to position [126, 0]
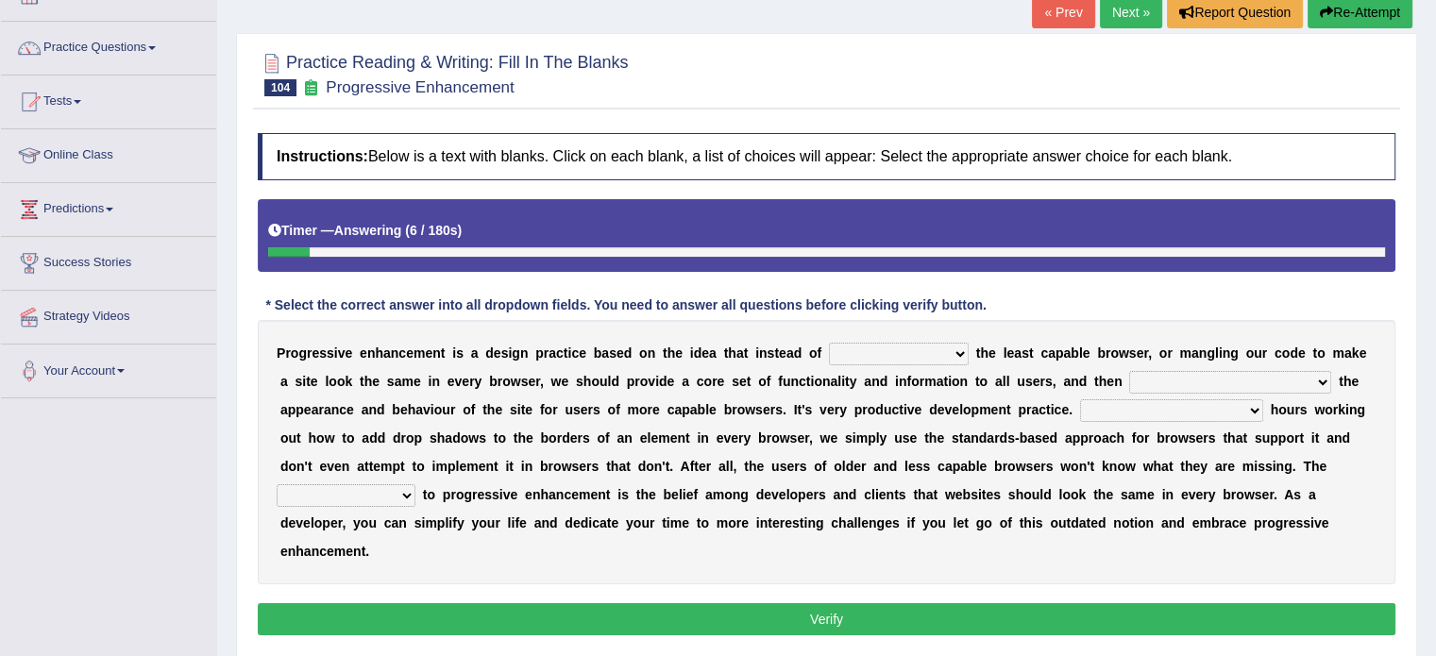
click at [863, 350] on select "designing for have to design have designed for be designing" at bounding box center [899, 354] width 140 height 23
click at [829, 343] on select "designing for have to design have designed for be designing" at bounding box center [899, 354] width 140 height 23
click at [884, 347] on select "designing for have to design have designed for be designing" at bounding box center [899, 354] width 140 height 23
select select "have designed for"
click at [829, 343] on select "designing for have to design have designed for be designing" at bounding box center [899, 354] width 140 height 23
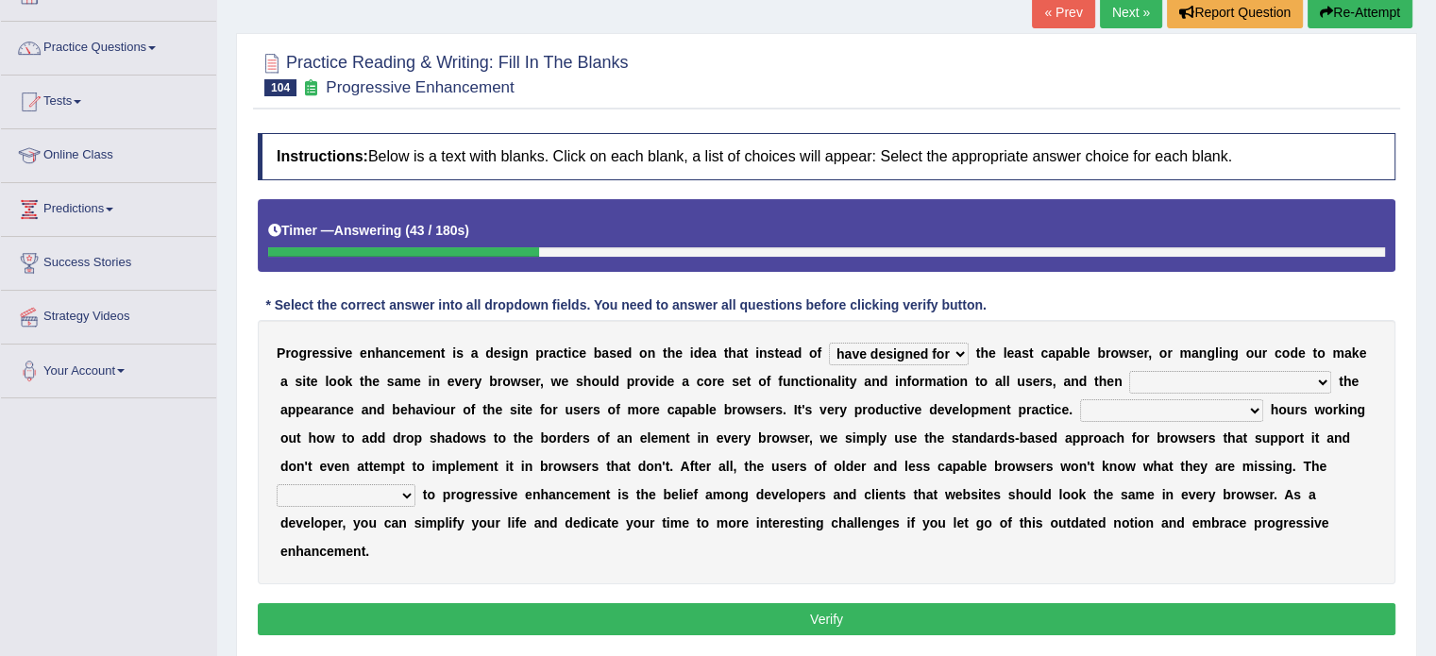
click at [1178, 379] on select "with progress enhancement progressively enhance progress so enhancing progress …" at bounding box center [1230, 382] width 202 height 23
click at [1191, 376] on select "with progress enhancement progressively enhance progress so enhancing progress …" at bounding box center [1230, 382] width 202 height 23
select select "with progress enhancement"
click at [1129, 371] on select "with progress enhancement progressively enhance progress so enhancing progress …" at bounding box center [1230, 382] width 202 height 23
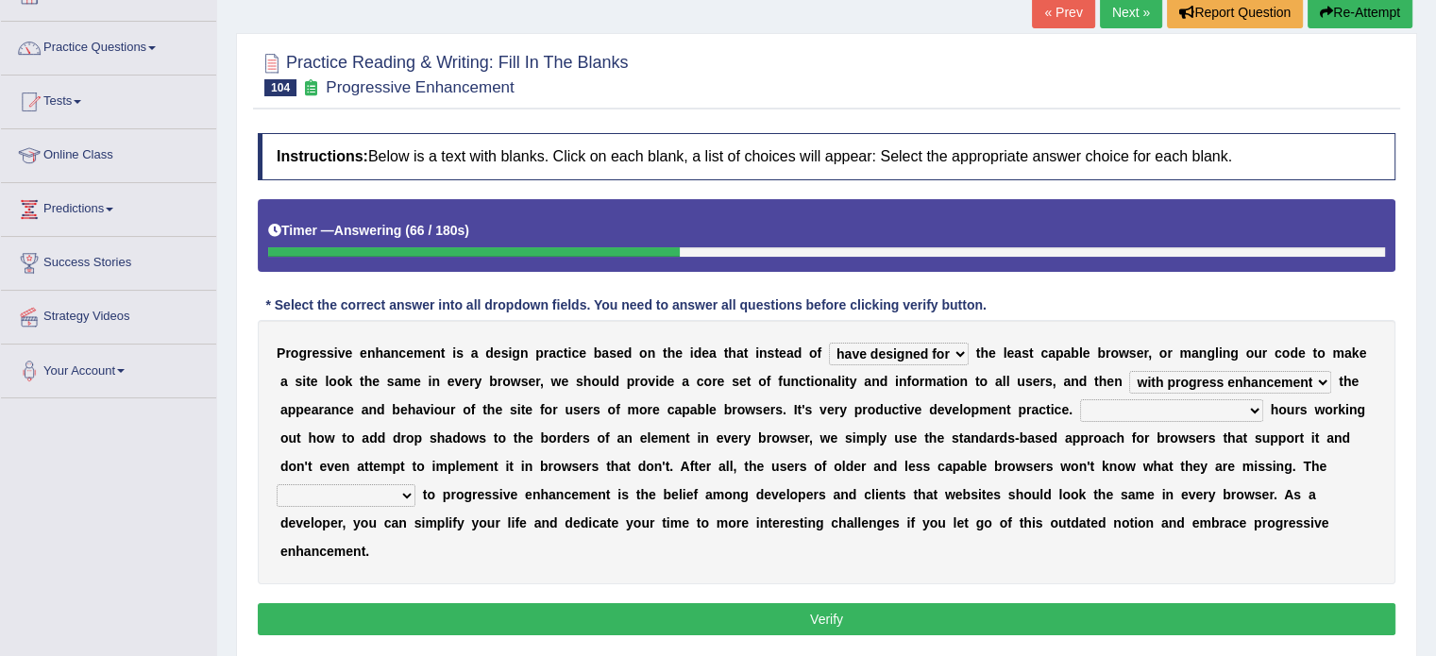
click at [1082, 408] on select "In addition to developing Beside adding Whereby eliminating Instead of spending" at bounding box center [1171, 410] width 183 height 23
click at [1083, 408] on select "In addition to developing Beside adding Whereby eliminating Instead of spending" at bounding box center [1171, 410] width 183 height 23
click at [1131, 413] on select "In addition to developing Beside adding Whereby eliminating Instead of spending" at bounding box center [1171, 410] width 183 height 23
select select "Instead of spending"
click at [1080, 399] on select "In addition to developing Beside adding Whereby eliminating Instead of spending" at bounding box center [1171, 410] width 183 height 23
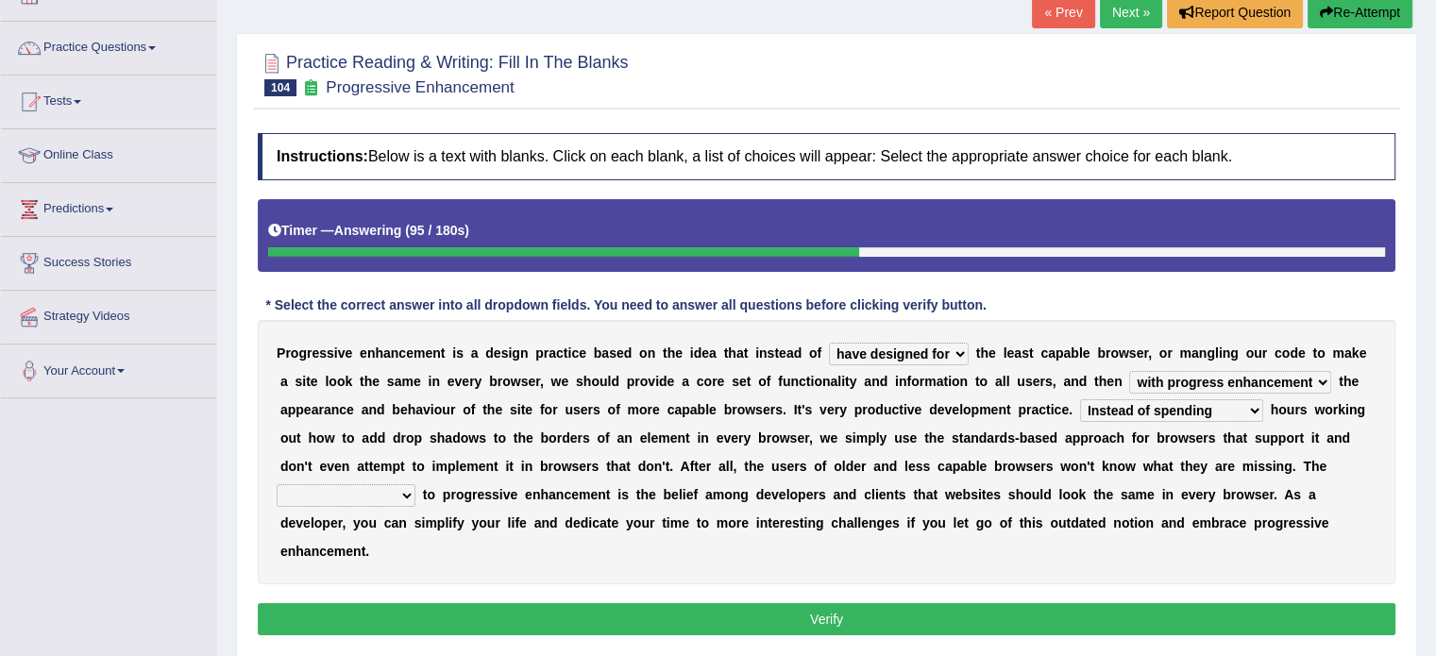
click at [363, 487] on select "larger problem lesser benefit biggest challenge least assurance" at bounding box center [346, 495] width 139 height 23
click at [362, 490] on select "larger problem lesser benefit biggest challenge least assurance" at bounding box center [346, 495] width 139 height 23
click at [91, 312] on link "Strategy Videos" at bounding box center [108, 314] width 215 height 47
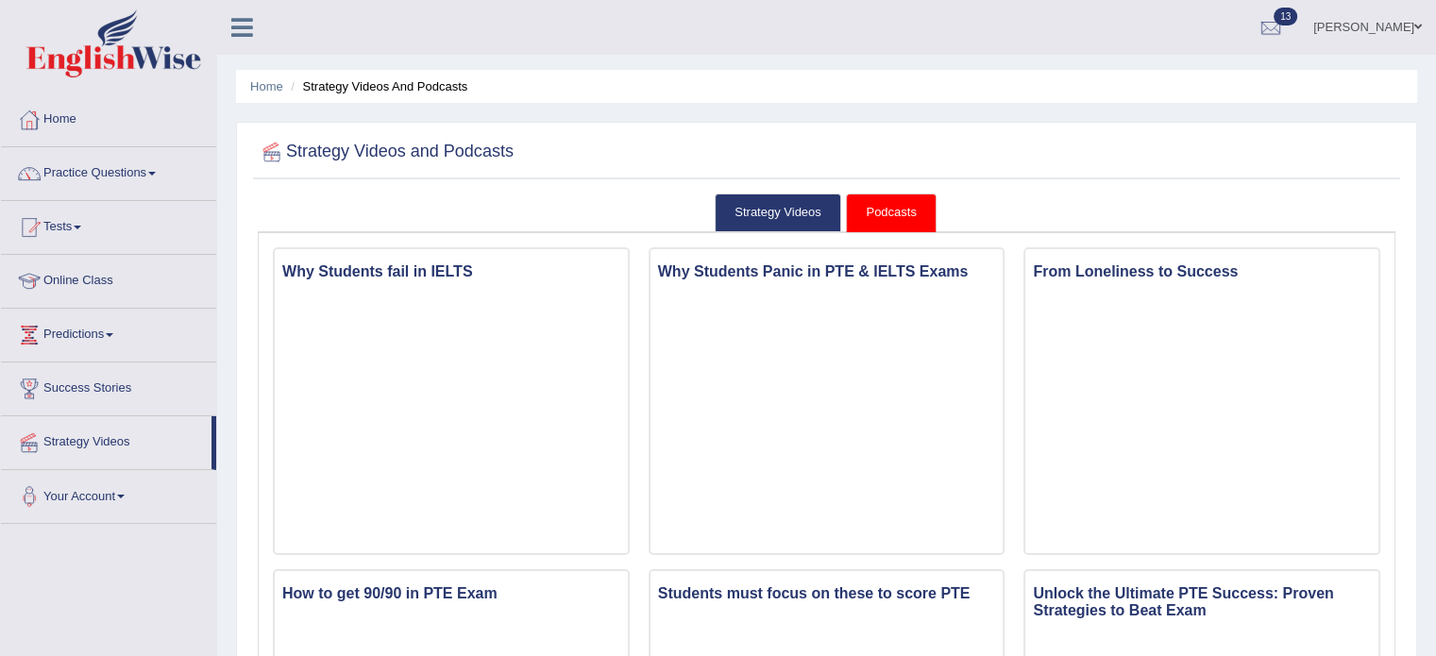
click at [65, 173] on link "Practice Questions" at bounding box center [108, 170] width 215 height 47
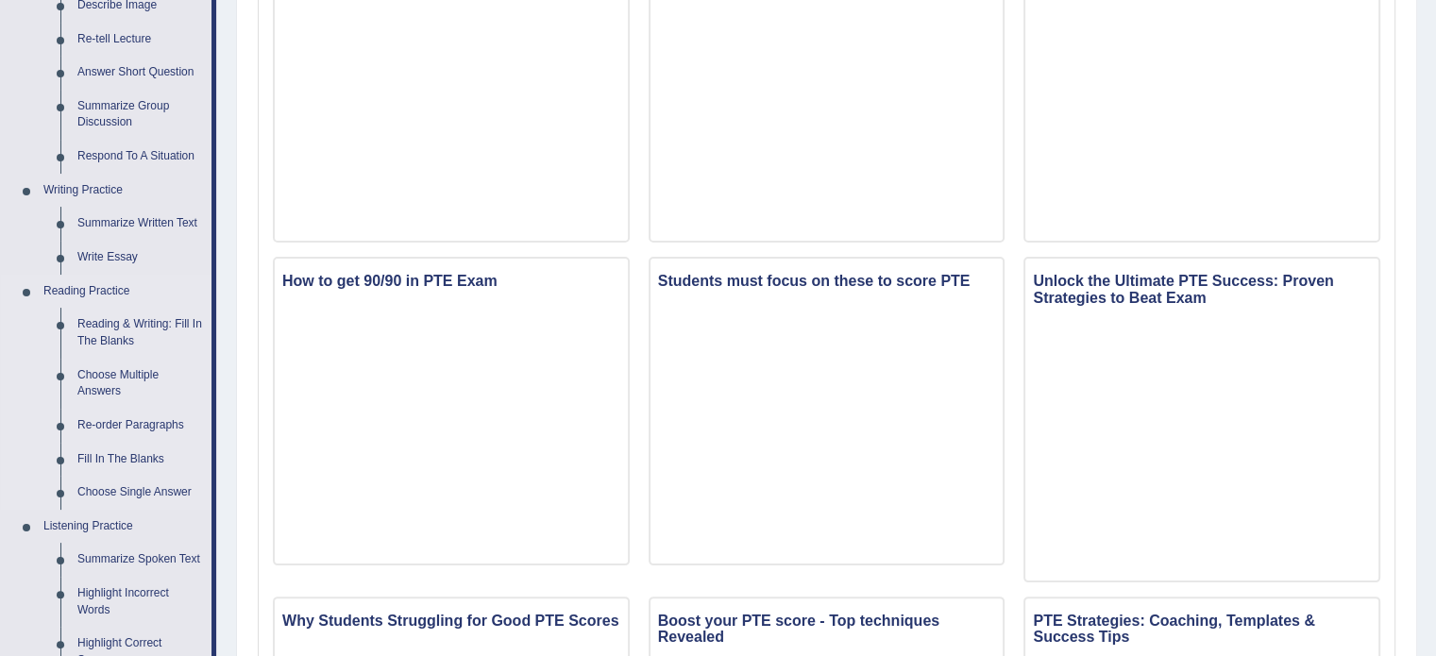
scroll to position [314, 0]
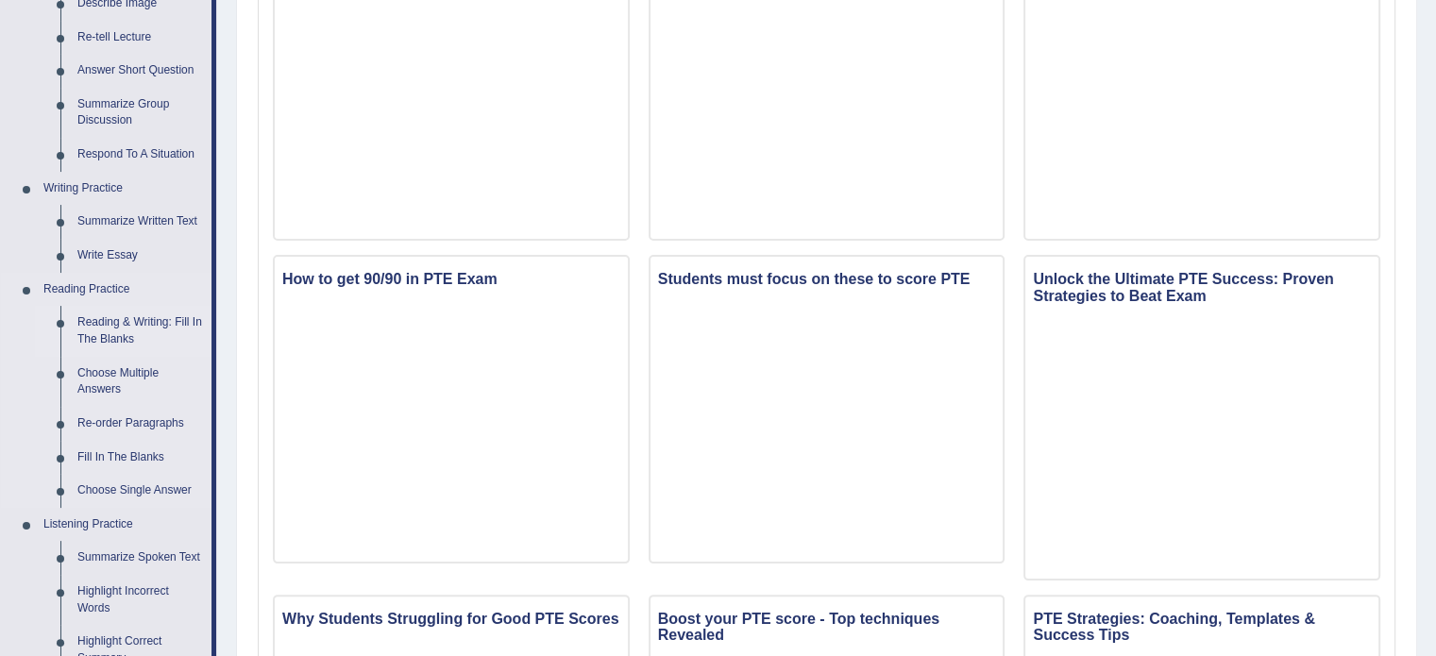
click at [115, 319] on link "Reading & Writing: Fill In The Blanks" at bounding box center [140, 331] width 143 height 50
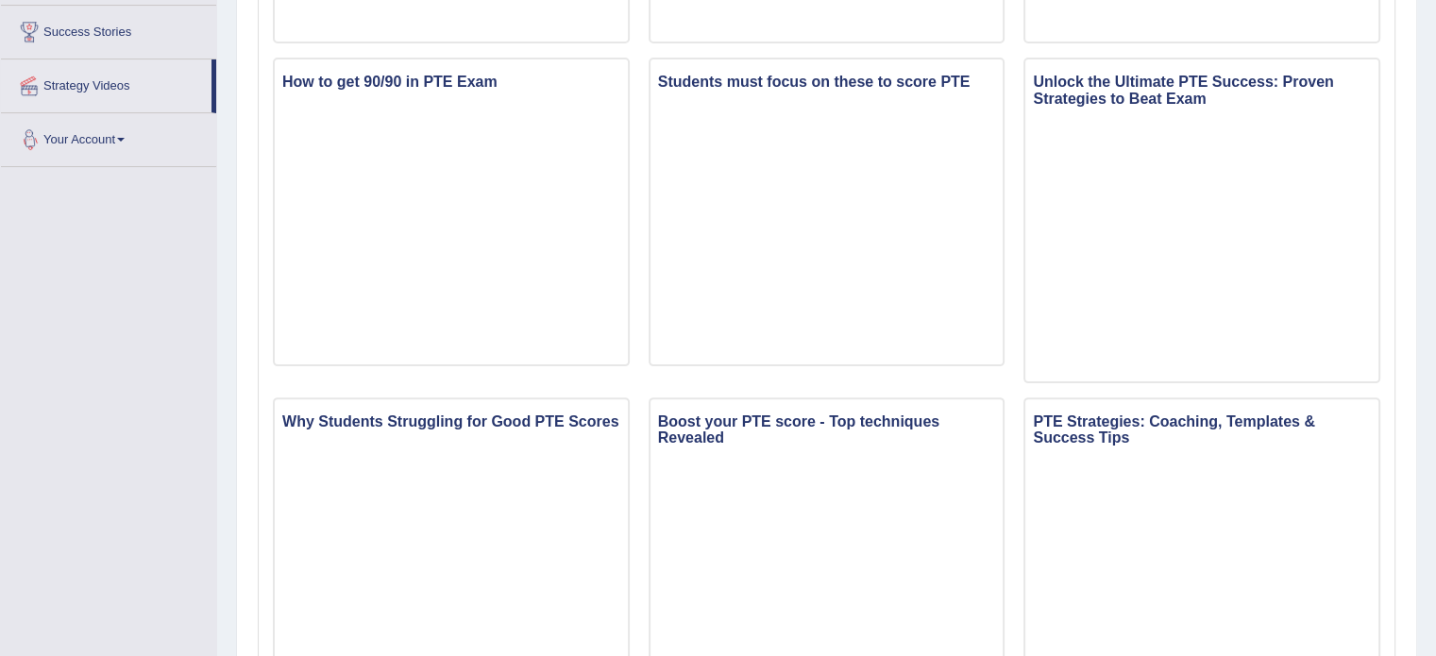
scroll to position [633, 0]
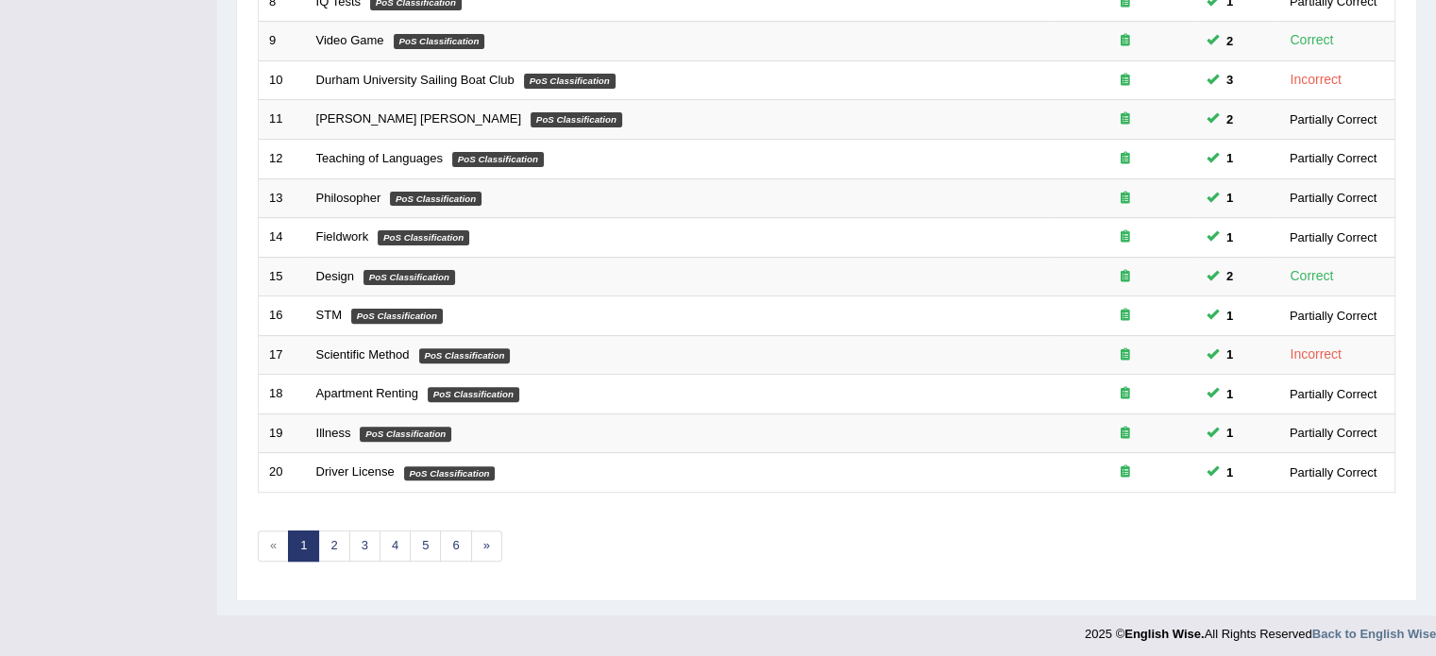
scroll to position [588, 0]
click at [447, 543] on link "6" at bounding box center [455, 545] width 31 height 31
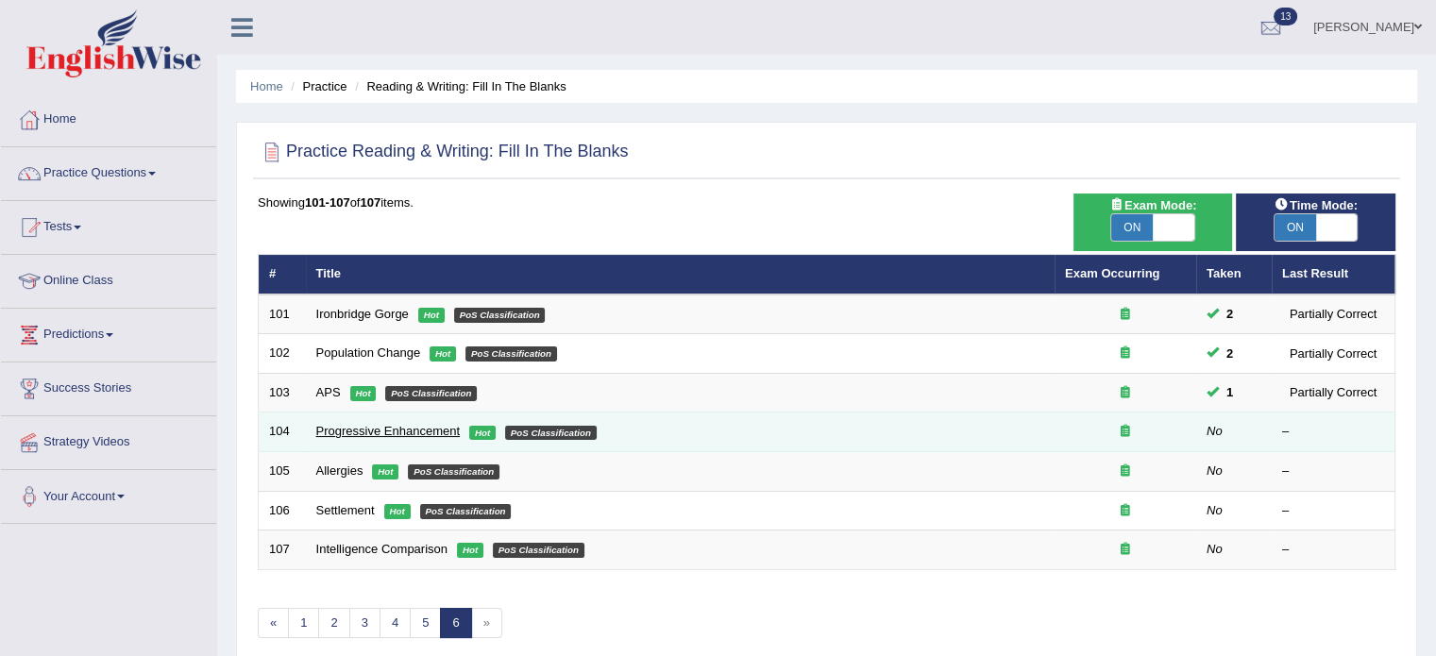
click at [375, 433] on link "Progressive Enhancement" at bounding box center [388, 431] width 144 height 14
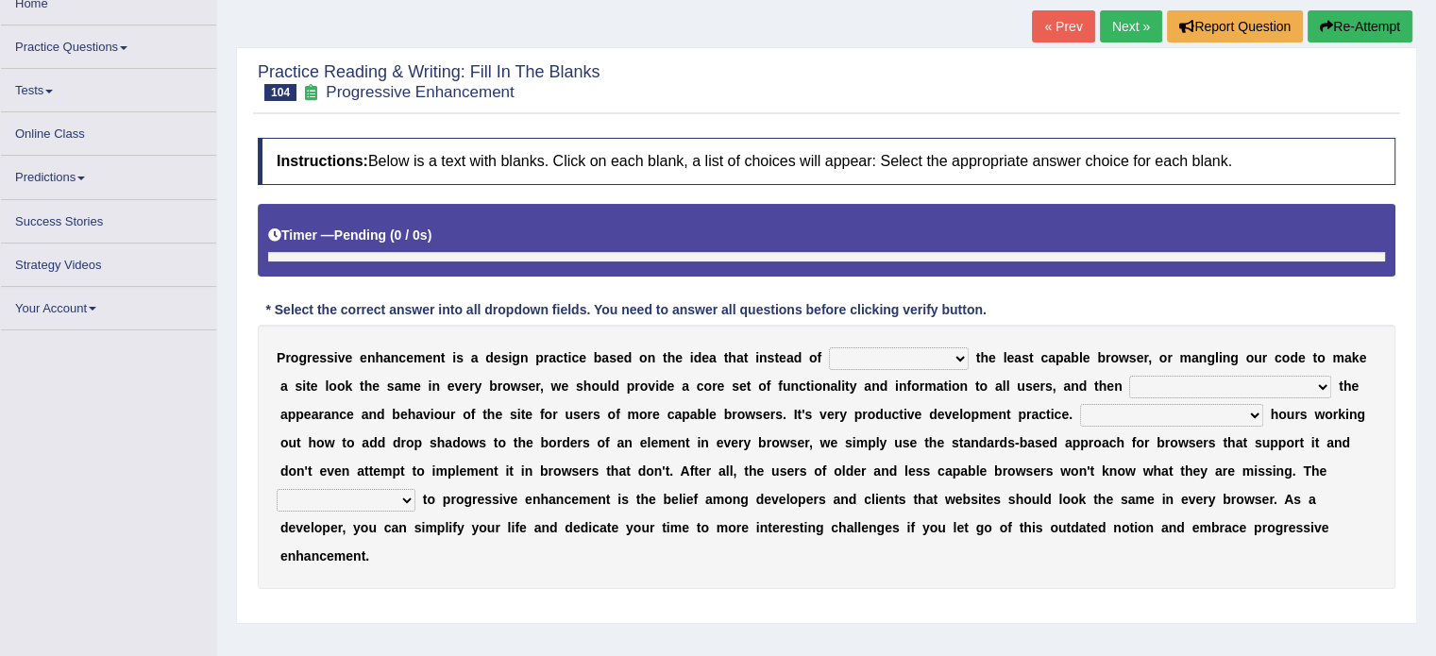
scroll to position [126, 0]
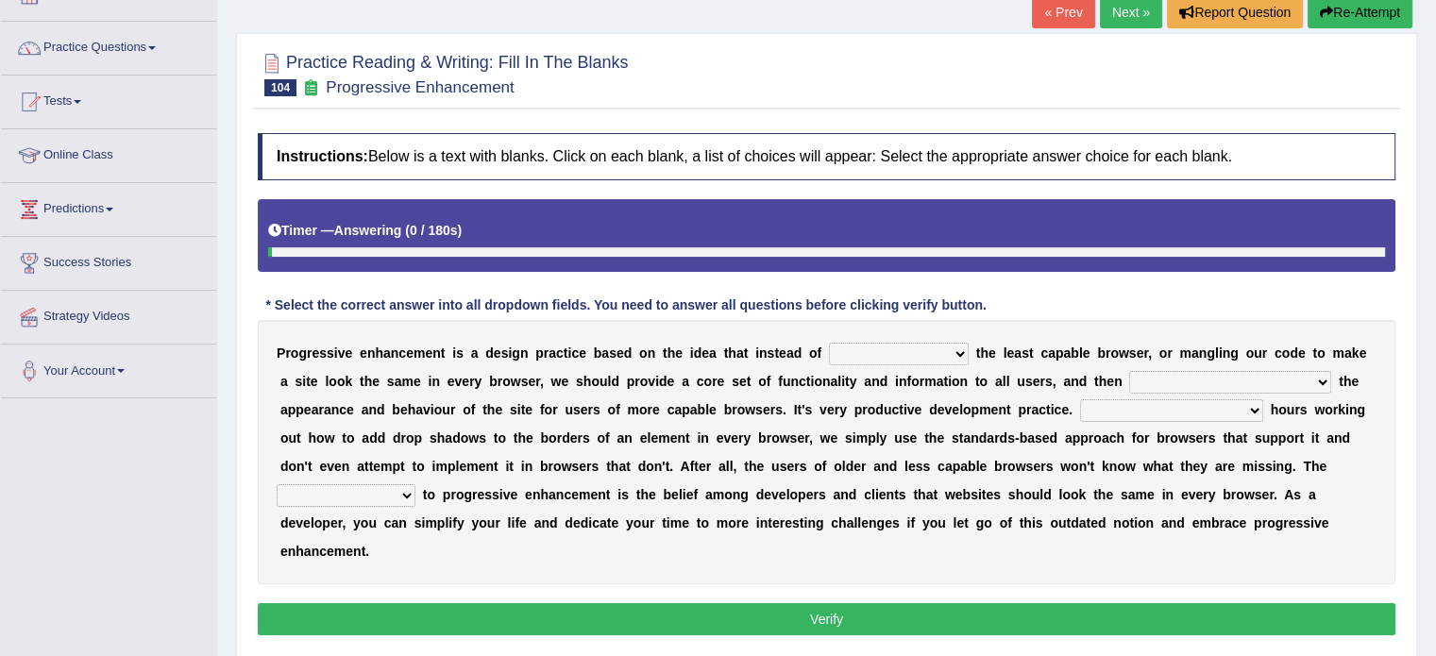
click at [888, 343] on select "designing for have to design have designed for be designing" at bounding box center [899, 354] width 140 height 23
select select "designing for"
click at [829, 343] on select "designing for have to design have designed for be designing" at bounding box center [899, 354] width 140 height 23
click at [1239, 383] on select "with progress enhancement progressively enhance progress so enhancing progress …" at bounding box center [1230, 382] width 202 height 23
select select "progress enhances for"
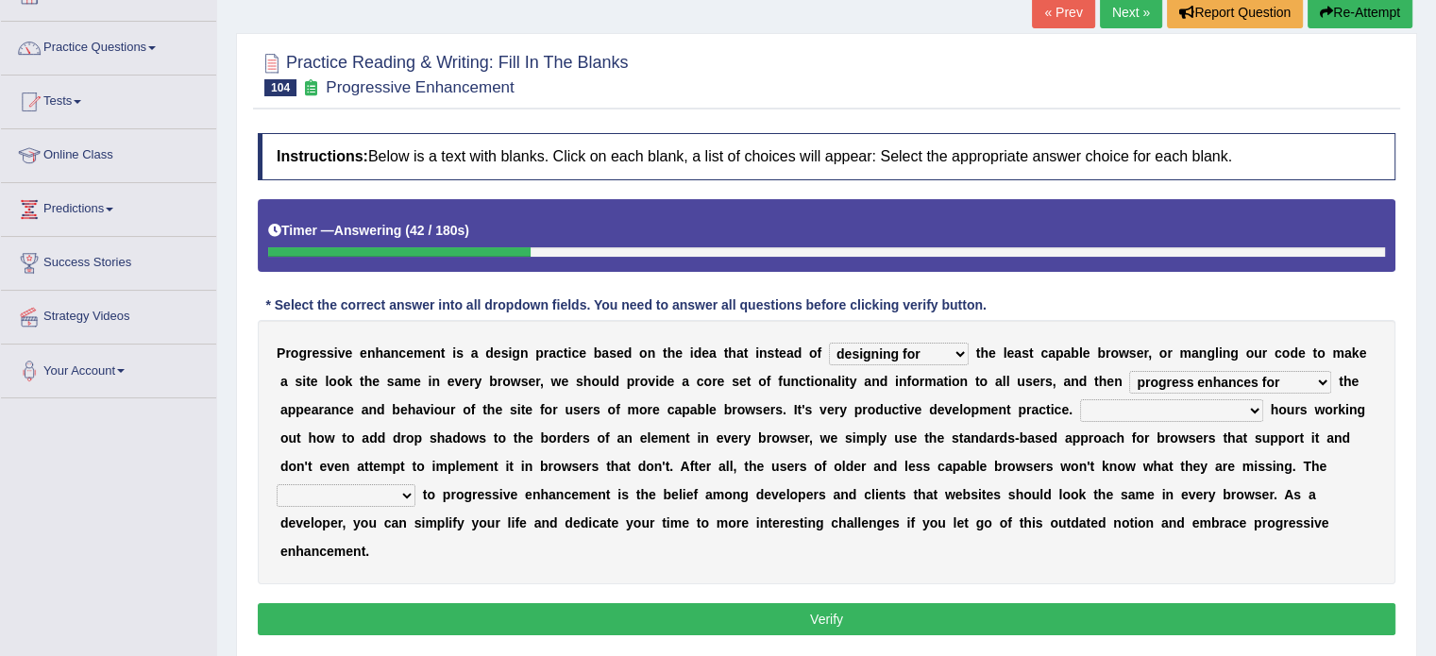
click at [1129, 371] on select "with progress enhancement progressively enhance progress so enhancing progress …" at bounding box center [1230, 382] width 202 height 23
click at [1110, 411] on select "In addition to developing Beside adding Whereby eliminating Instead of spending" at bounding box center [1171, 410] width 183 height 23
select select "Instead of spending"
click at [1080, 399] on select "In addition to developing Beside adding Whereby eliminating Instead of spending" at bounding box center [1171, 410] width 183 height 23
click at [374, 489] on select "larger problem lesser benefit biggest challenge least assurance" at bounding box center [346, 495] width 139 height 23
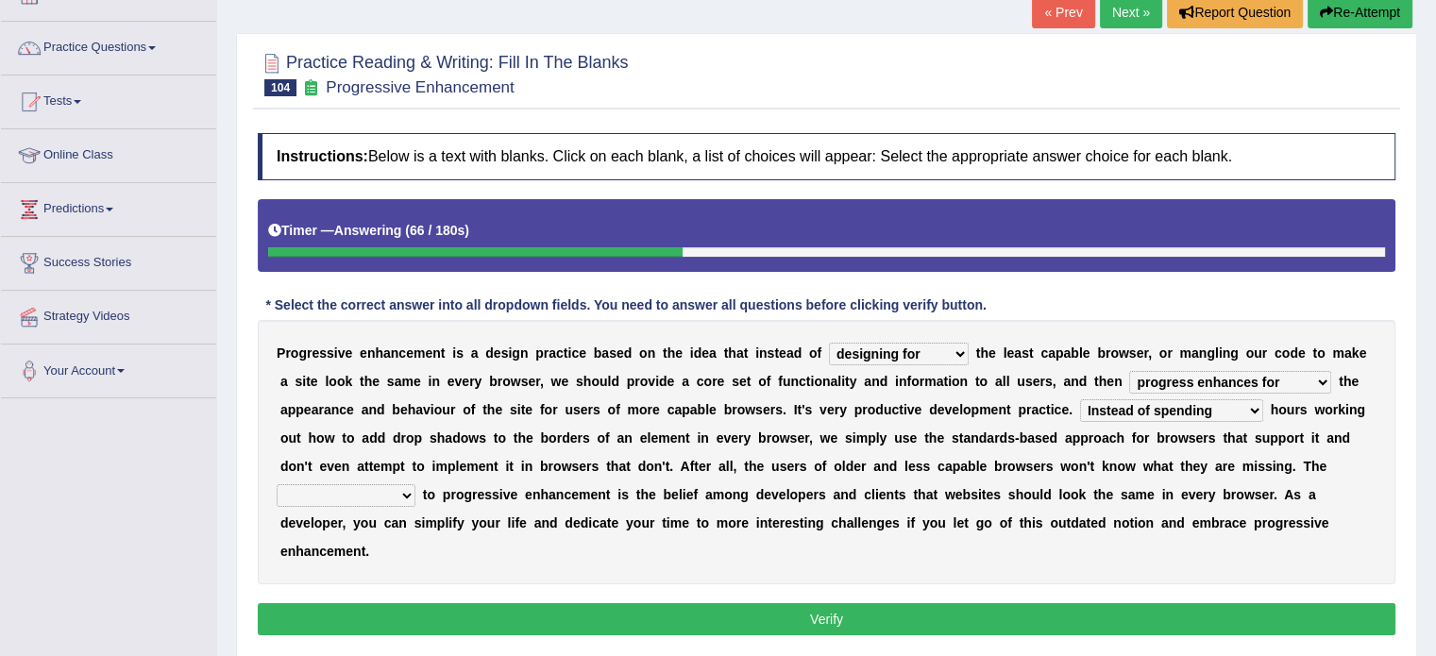
click at [529, 555] on div "P r o g r e s s i v e e n h a n c e m e n t i s a d e s i g n p r a c t i c e b…" at bounding box center [827, 452] width 1138 height 264
click at [392, 490] on select "larger problem lesser benefit biggest challenge least assurance" at bounding box center [346, 495] width 139 height 23
select select "biggest challenge"
click at [277, 484] on select "larger problem lesser benefit biggest challenge least assurance" at bounding box center [346, 495] width 139 height 23
click at [485, 631] on button "Verify" at bounding box center [827, 619] width 1138 height 32
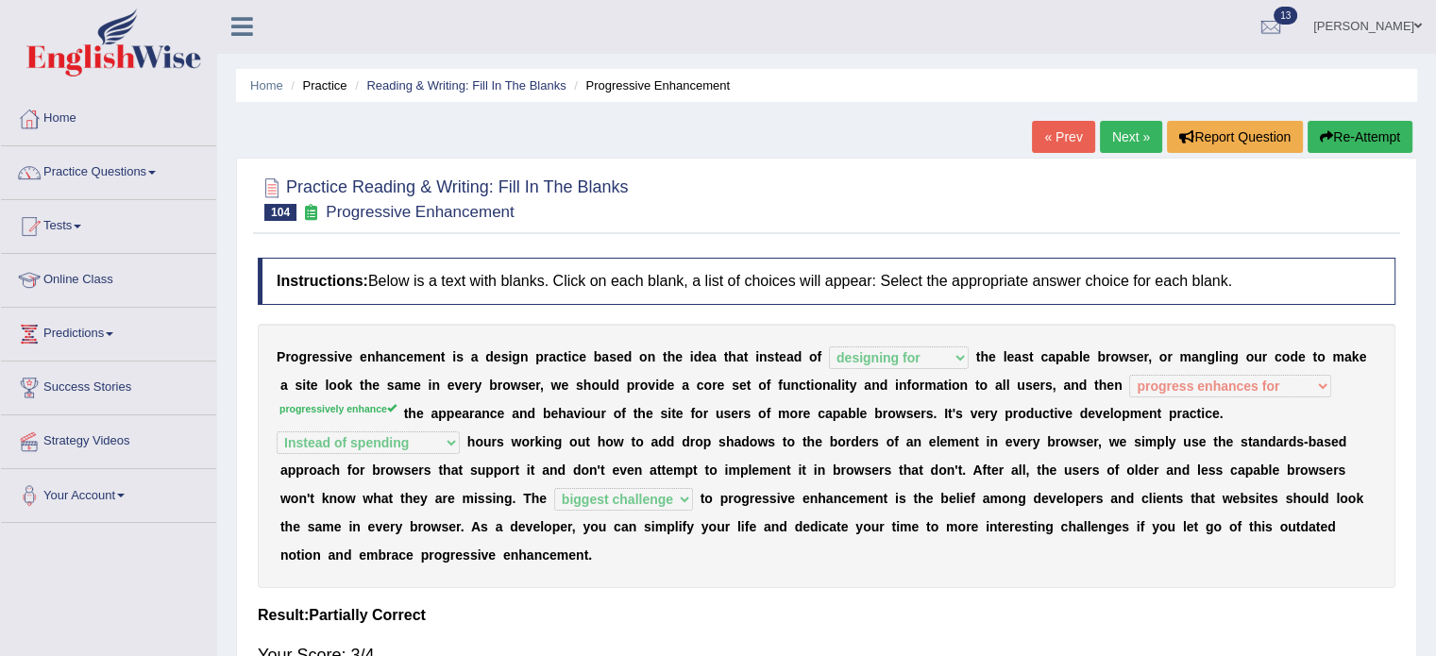
scroll to position [0, 0]
click at [1127, 127] on link "Next »" at bounding box center [1131, 138] width 62 height 32
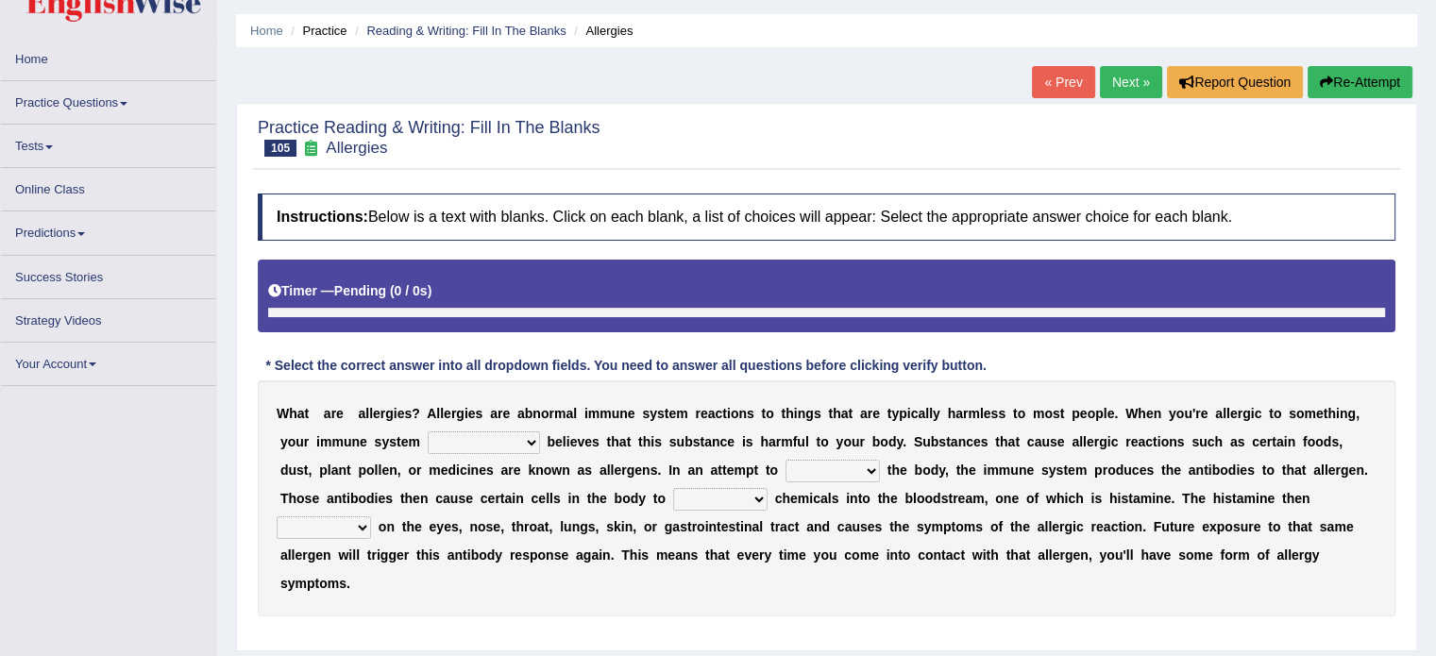
scroll to position [126, 0]
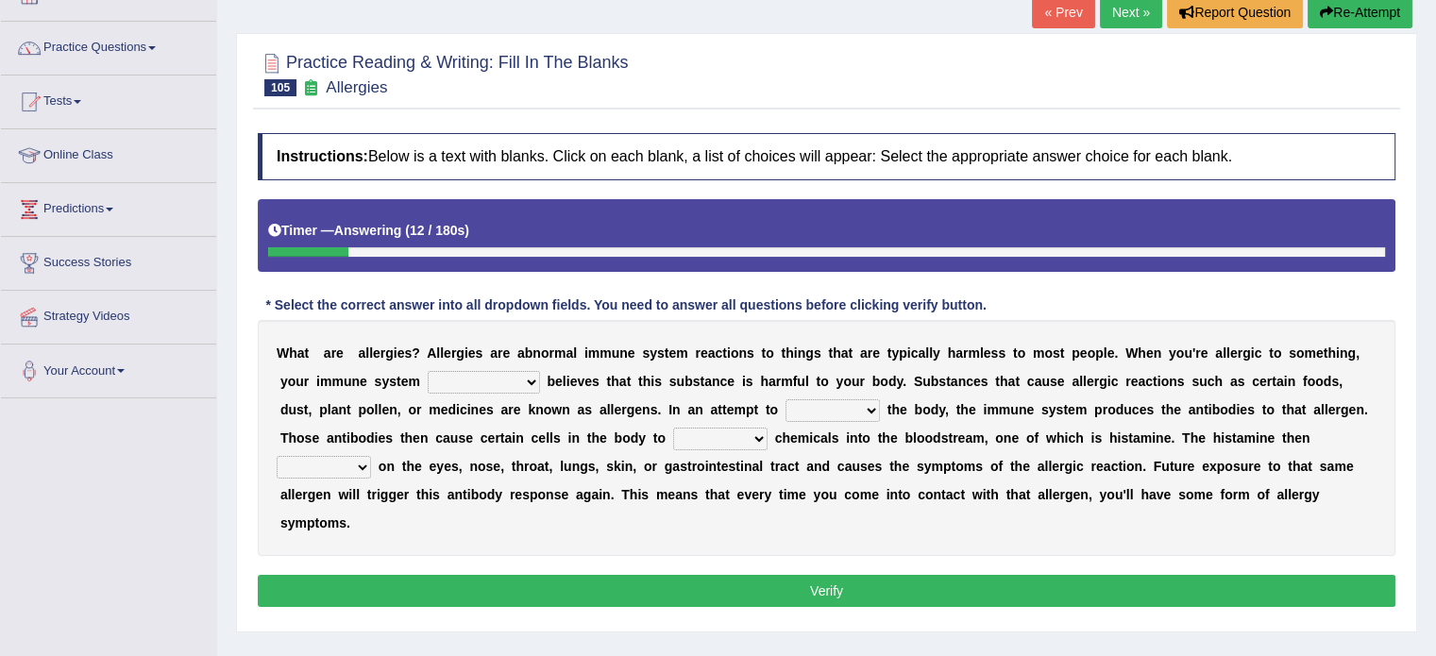
click at [495, 381] on select "completely consequently mistakenly definitely" at bounding box center [484, 382] width 112 height 23
select select "definitely"
click at [428, 371] on select "completely consequently mistakenly definitely" at bounding box center [484, 382] width 112 height 23
click at [795, 412] on select "preserve protect improve activate" at bounding box center [833, 410] width 94 height 23
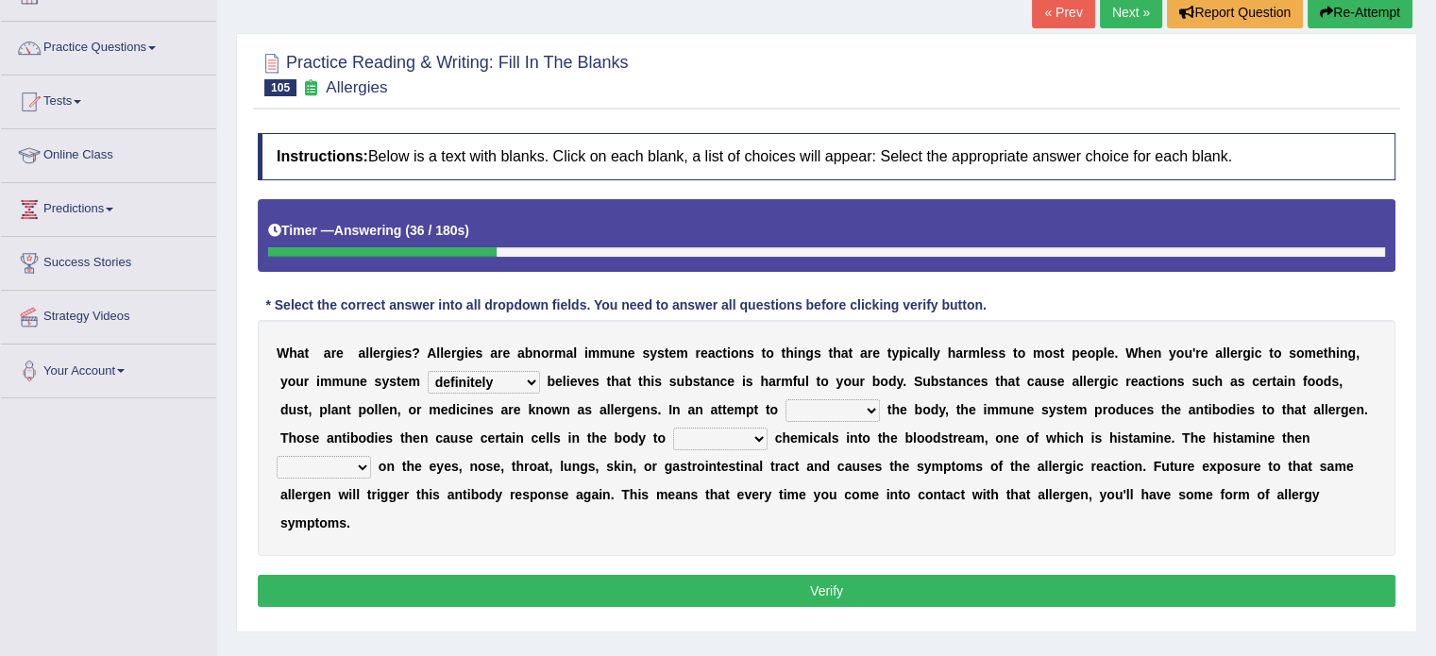
click at [822, 409] on select "preserve protect improve activate" at bounding box center [833, 410] width 94 height 23
select select "protect"
click at [786, 399] on select "preserve protect improve activate" at bounding box center [833, 410] width 94 height 23
click at [699, 433] on select "confiine release escape hold" at bounding box center [720, 439] width 94 height 23
select select "release"
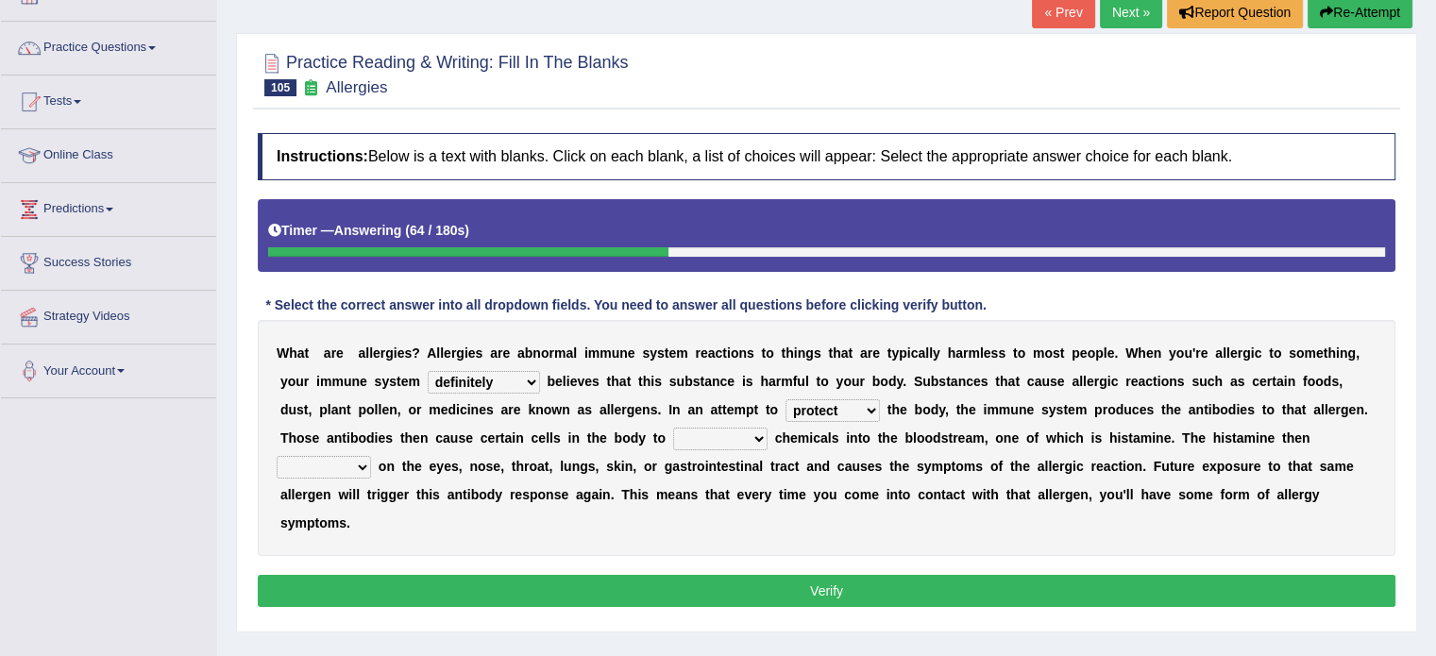
click at [673, 428] on select "confiine release escape hold" at bounding box center [720, 439] width 94 height 23
click at [336, 475] on select "acts performs targets focuses" at bounding box center [324, 467] width 94 height 23
click at [340, 464] on select "acts performs targets focuses" at bounding box center [324, 467] width 94 height 23
click at [302, 462] on select "acts performs targets focuses" at bounding box center [324, 467] width 94 height 23
select select "acts"
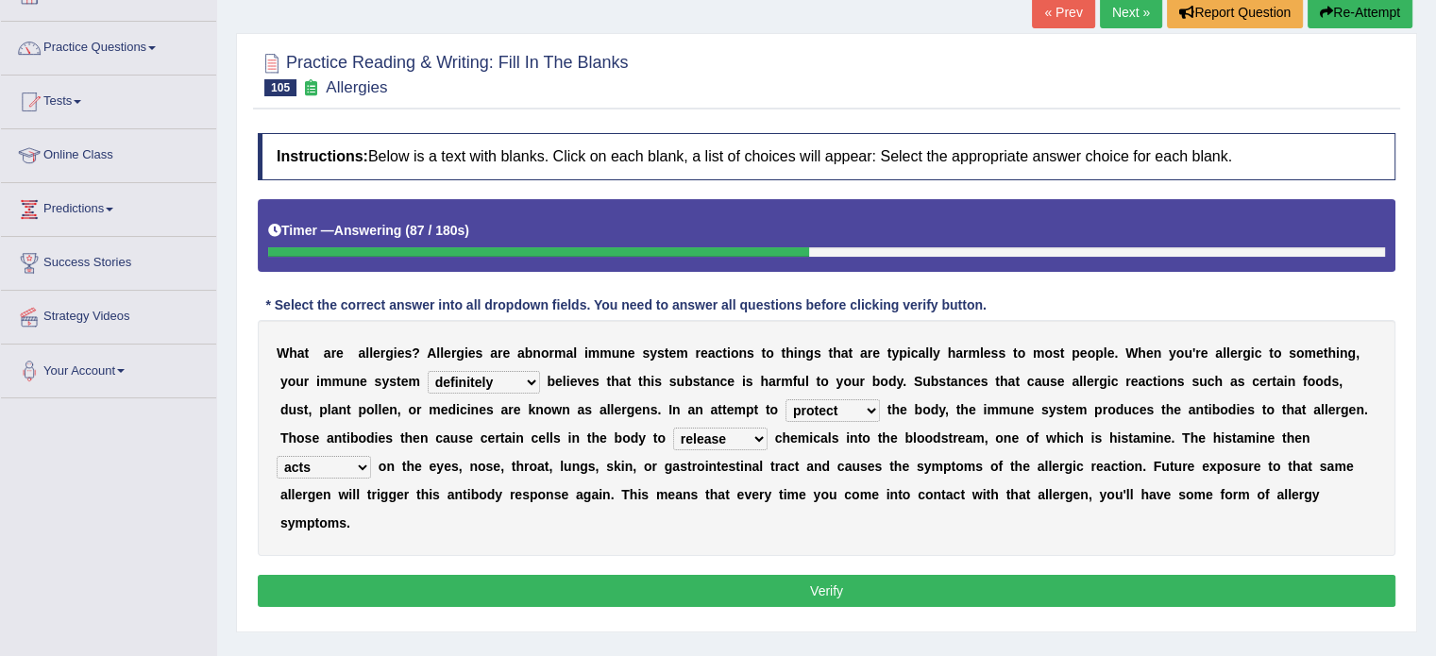
click at [277, 456] on select "acts performs targets focuses" at bounding box center [324, 467] width 94 height 23
click at [581, 598] on button "Verify" at bounding box center [827, 591] width 1138 height 32
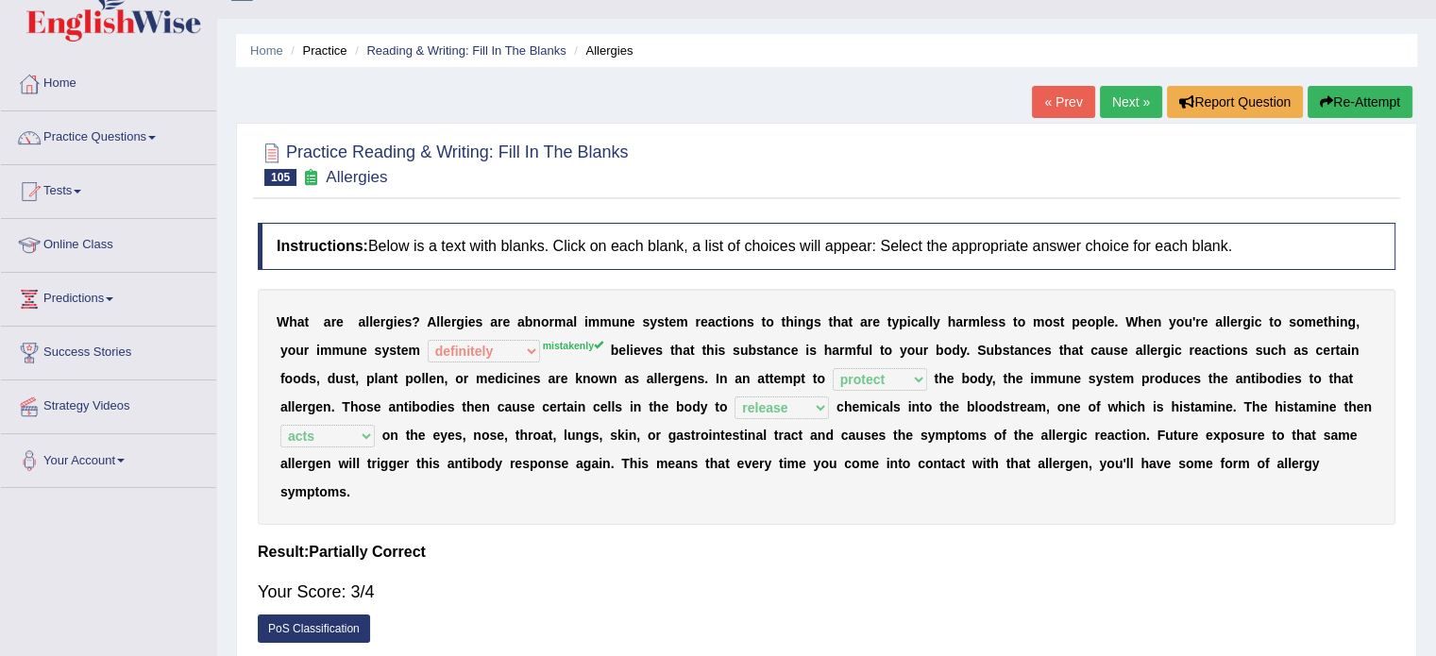
scroll to position [31, 0]
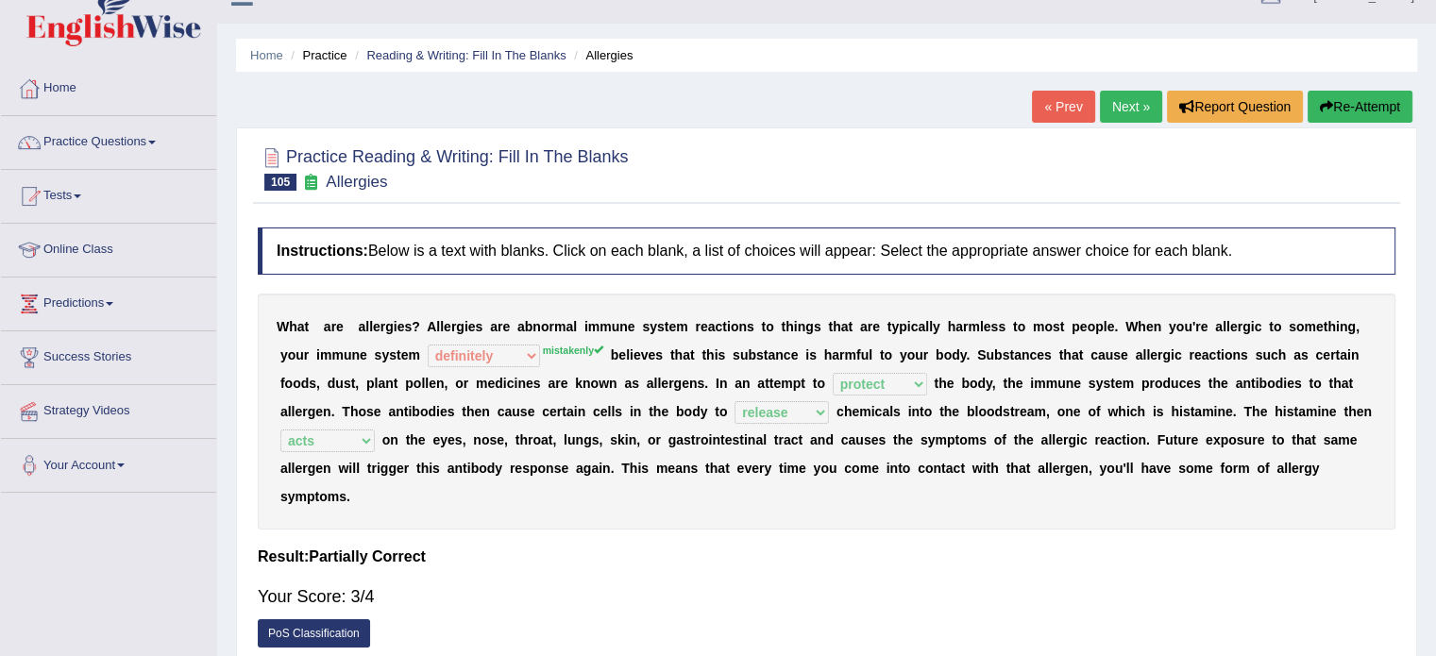
click at [1119, 101] on link "Next »" at bounding box center [1131, 107] width 62 height 32
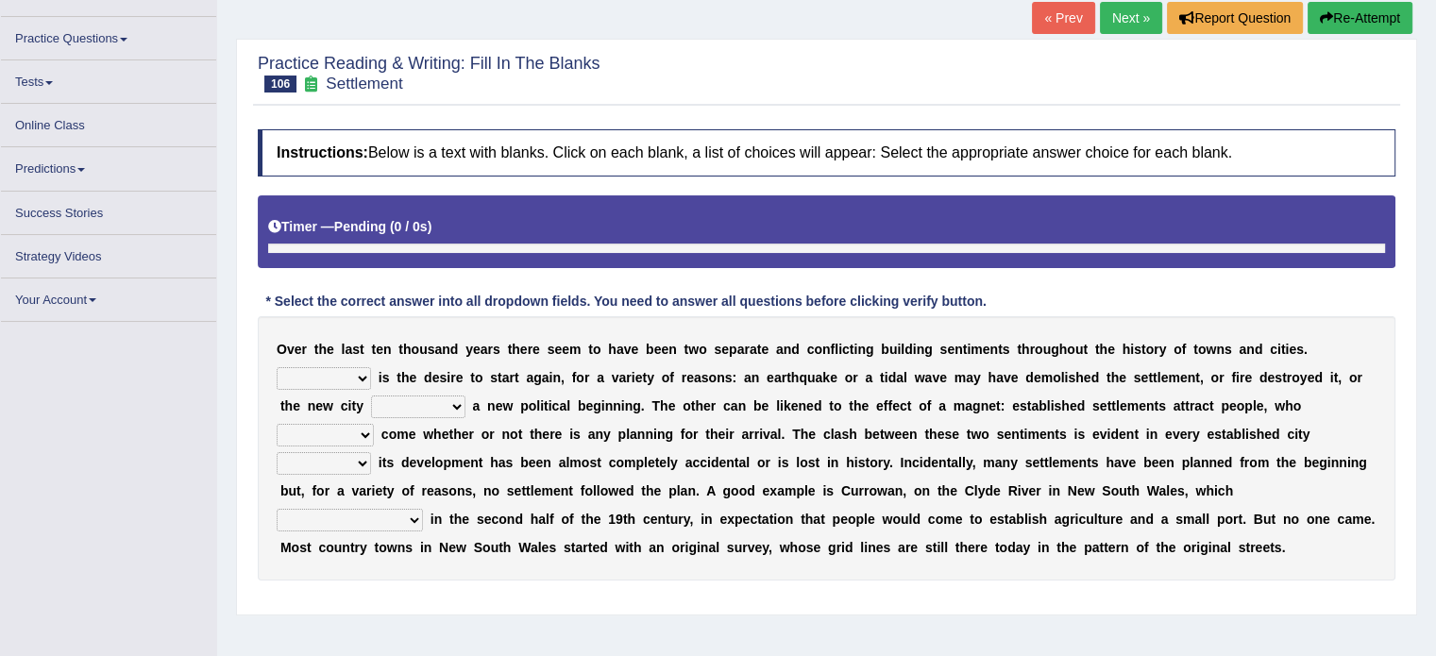
scroll to position [126, 0]
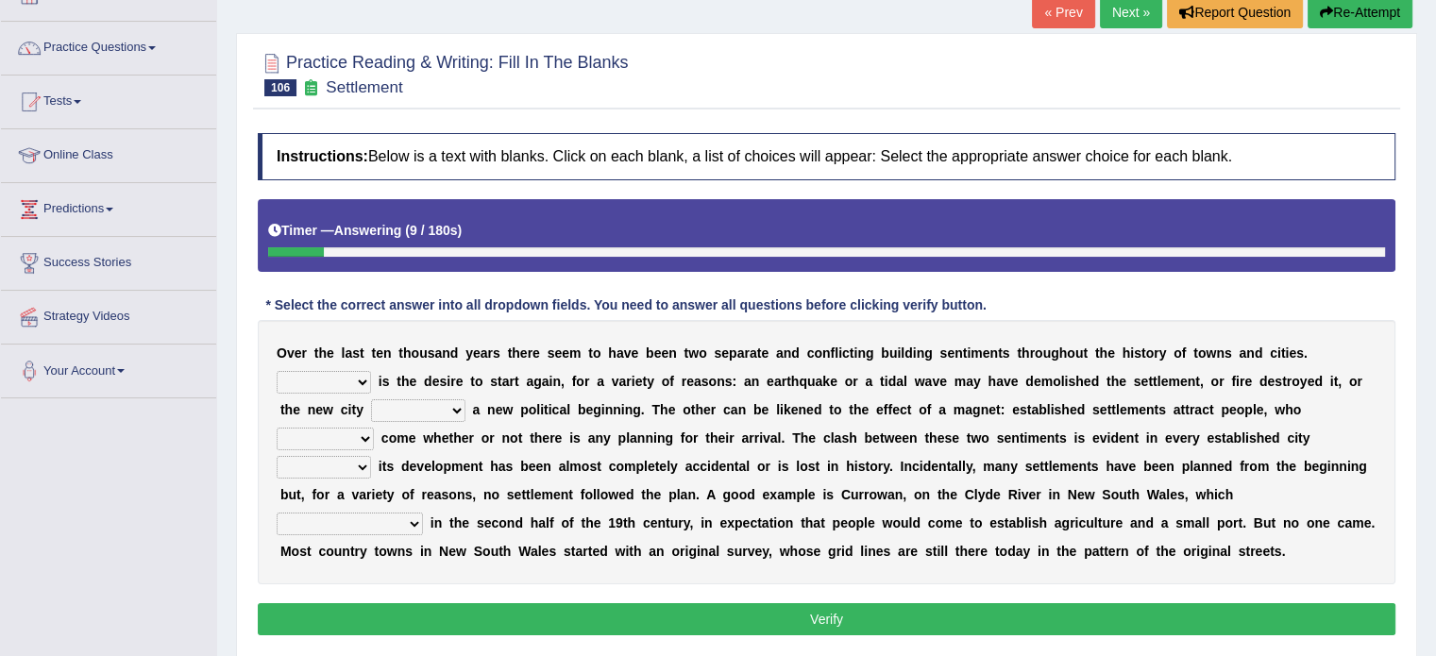
click at [330, 386] on select "One It What This" at bounding box center [324, 382] width 94 height 23
click at [348, 387] on select "One It What This" at bounding box center [324, 382] width 94 height 23
click at [344, 353] on b "l" at bounding box center [344, 353] width 4 height 15
click at [404, 405] on select "does marks is causes" at bounding box center [418, 410] width 94 height 23
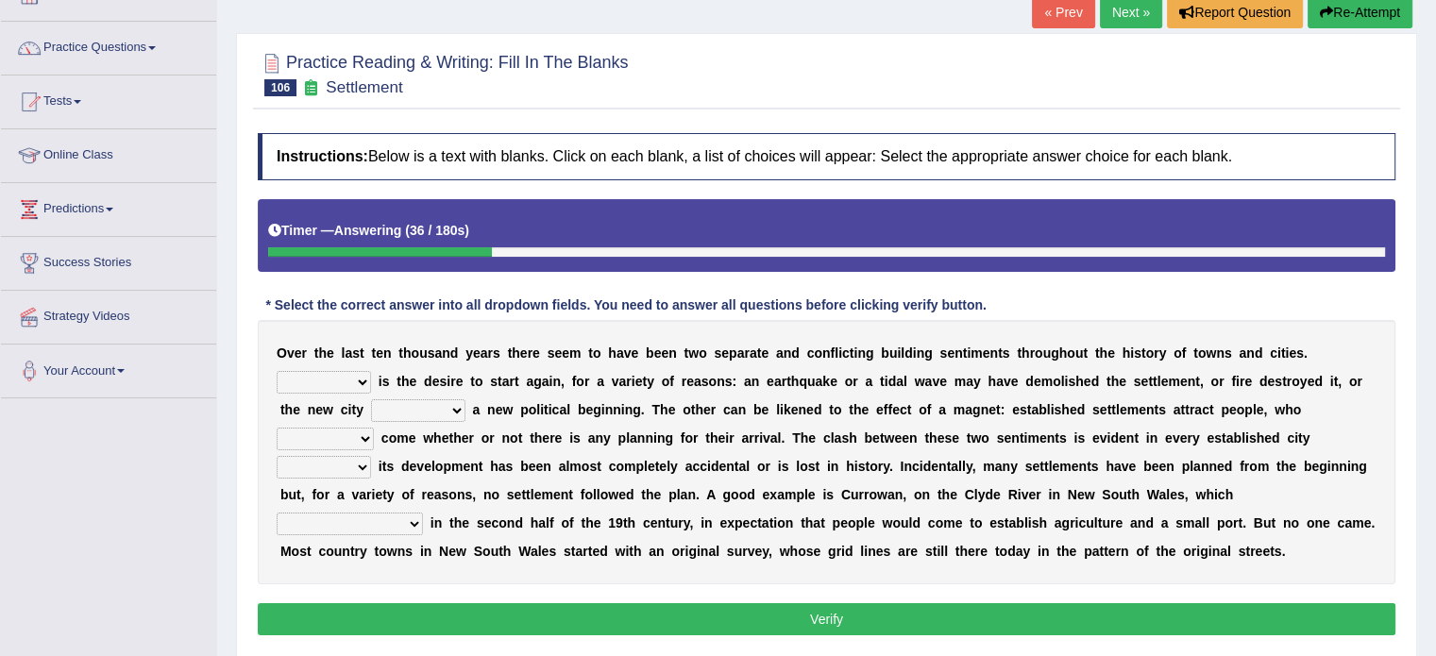
select select "marks"
click at [371, 399] on select "does marks is causes" at bounding box center [418, 410] width 94 height 23
click at [355, 378] on select "One It What This" at bounding box center [324, 382] width 94 height 23
select select "It"
click at [277, 371] on select "One It What This" at bounding box center [324, 382] width 94 height 23
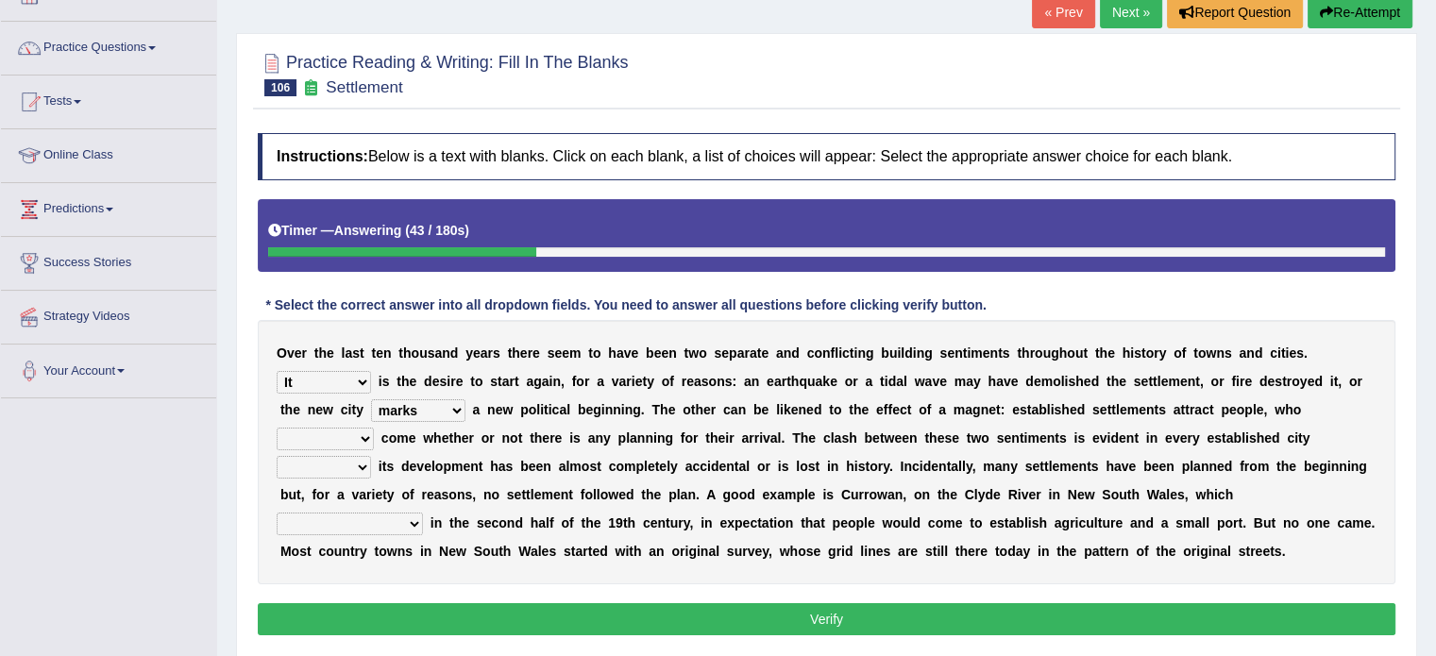
click at [295, 371] on select "One It What This" at bounding box center [324, 382] width 94 height 23
click at [432, 415] on select "does marks is causes" at bounding box center [418, 410] width 94 height 23
click at [371, 399] on select "does marks is causes" at bounding box center [418, 410] width 94 height 23
click at [346, 435] on select "tend to are used to ought to had to" at bounding box center [325, 439] width 97 height 23
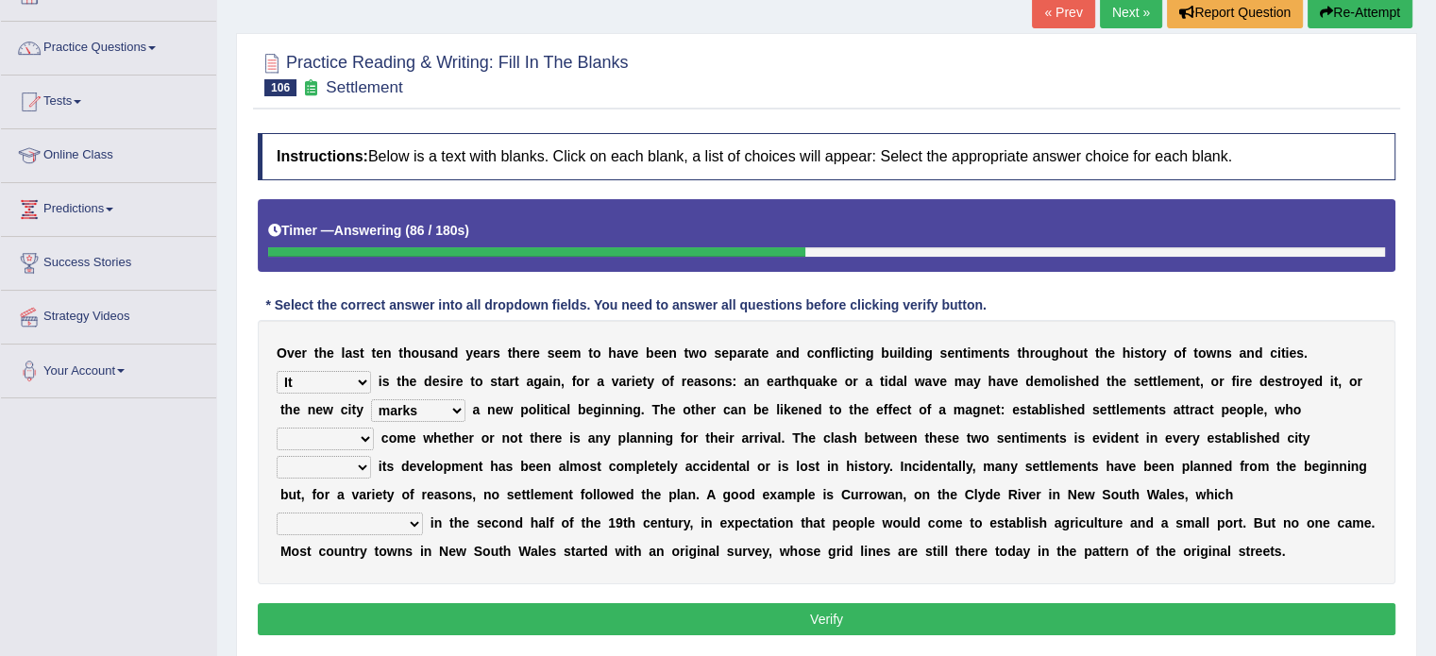
select select "tend to"
click at [277, 428] on select "tend to are used to ought to had to" at bounding box center [325, 439] width 97 height 23
click at [327, 469] on select "unless whenever whereas until" at bounding box center [324, 467] width 94 height 23
click at [335, 467] on select "unless whenever whereas until" at bounding box center [324, 467] width 94 height 23
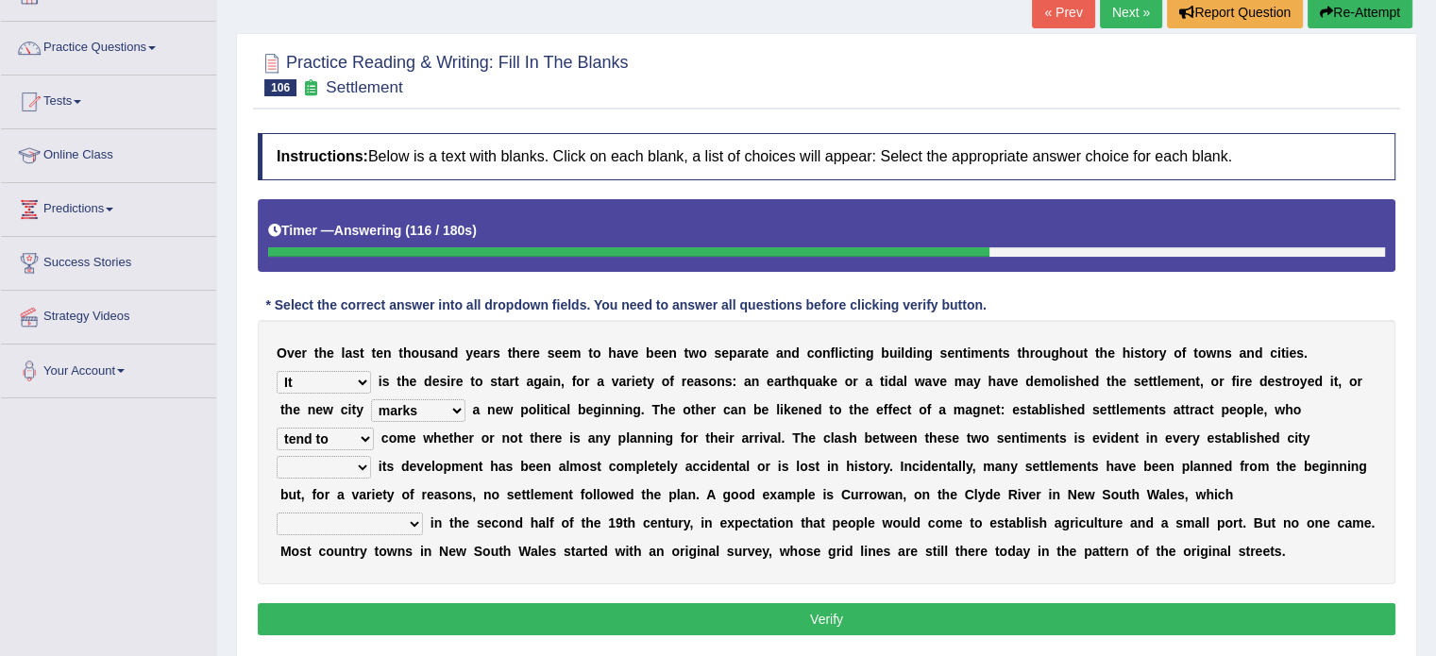
select select "whenever"
click at [277, 456] on select "unless whenever whereas until" at bounding box center [324, 467] width 94 height 23
click at [318, 524] on select "has been surveyed was surveyed could be surveyed had surveyed" at bounding box center [350, 524] width 146 height 23
click at [398, 516] on select "has been surveyed was surveyed could be surveyed had surveyed" at bounding box center [350, 524] width 146 height 23
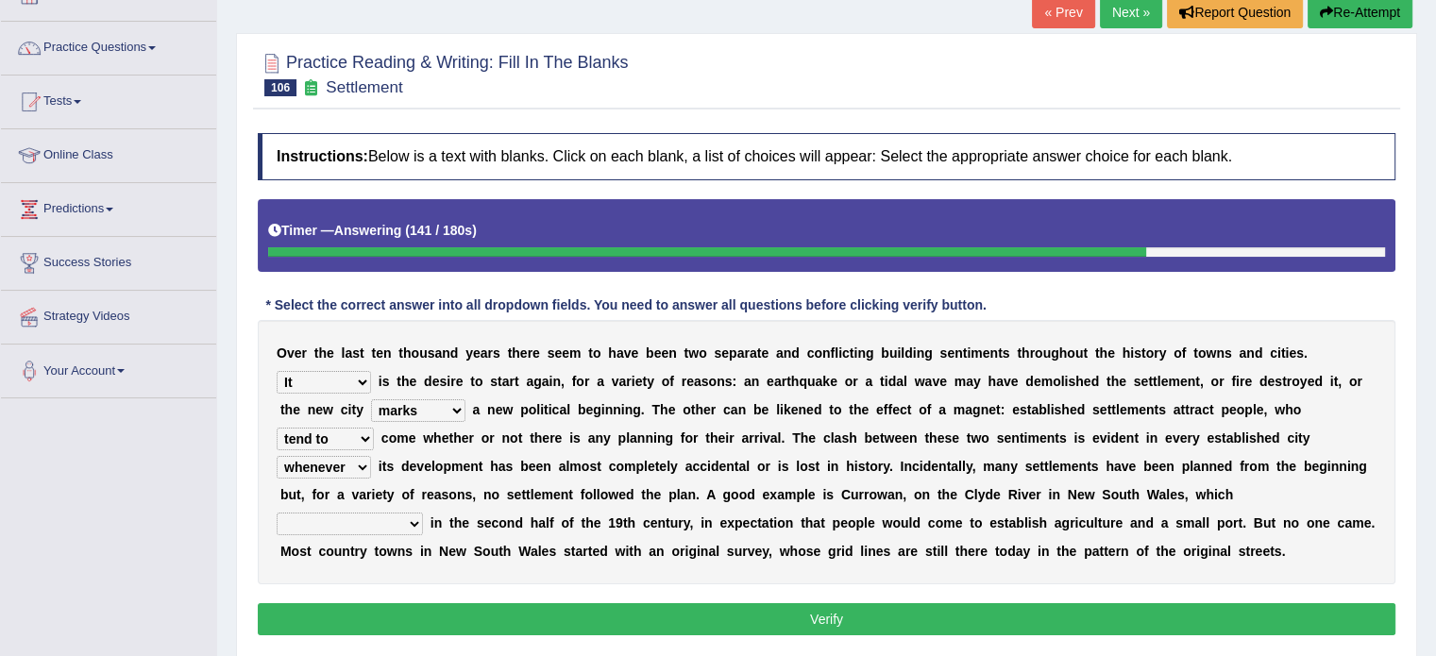
select select "has been surveyed"
click at [277, 513] on select "has been surveyed was surveyed could be surveyed had surveyed" at bounding box center [350, 524] width 146 height 23
click at [602, 620] on button "Verify" at bounding box center [827, 619] width 1138 height 32
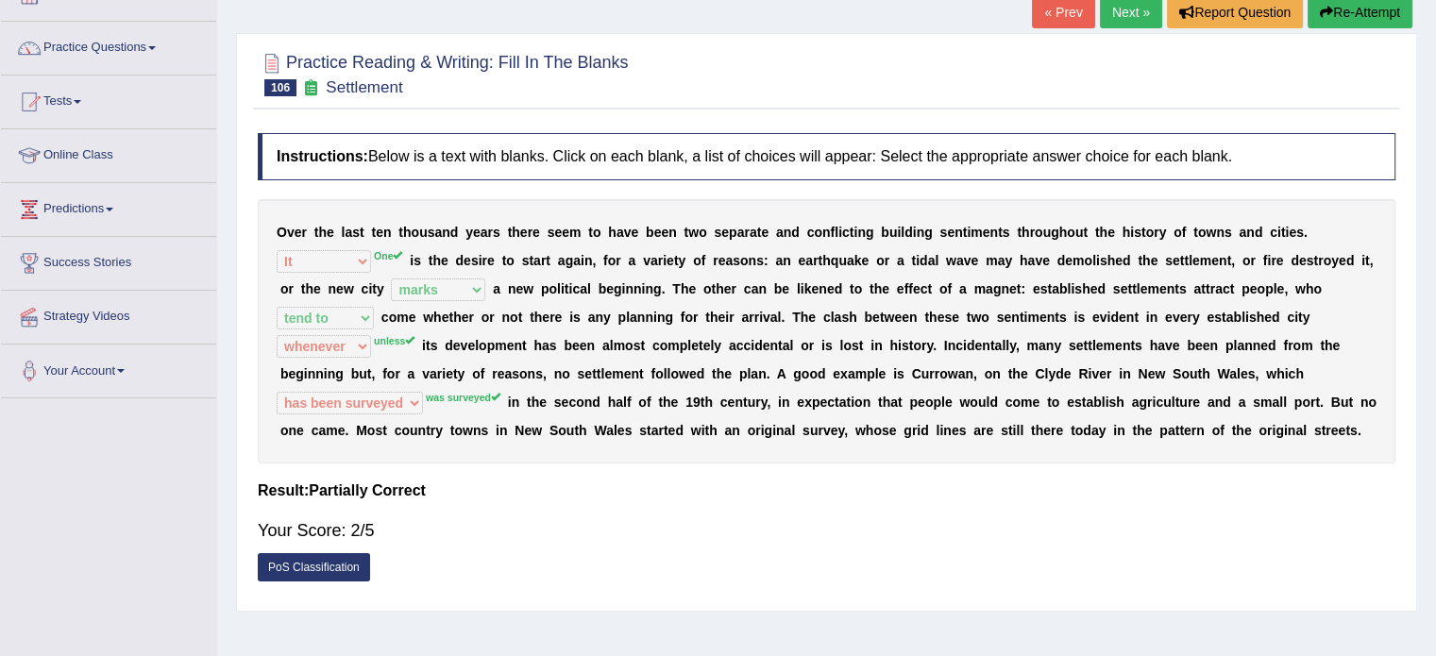
drag, startPoint x: 892, startPoint y: 366, endPoint x: 936, endPoint y: 366, distance: 43.4
click at [940, 366] on div "O v e r t h e l a s t t e n t h o u s a n d y e a r s t h e r e s e e m t o h a…" at bounding box center [827, 331] width 1138 height 264
click at [885, 367] on div "O v e r t h e l a s t t e n t h o u s a n d y e a r s t h e r e s e e m t o h a…" at bounding box center [827, 331] width 1138 height 264
click at [893, 366] on b "i" at bounding box center [895, 373] width 4 height 15
click at [895, 366] on b "i" at bounding box center [895, 373] width 4 height 15
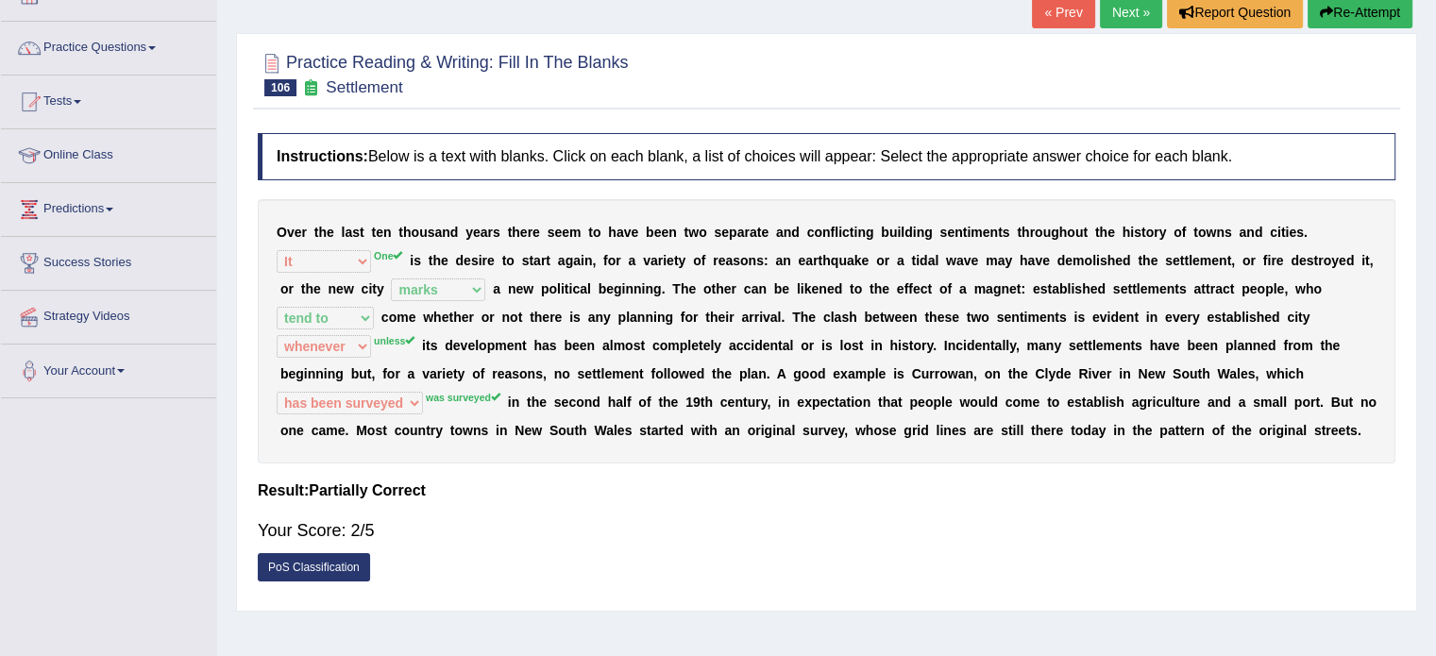
click at [1135, 10] on link "Next »" at bounding box center [1131, 12] width 62 height 32
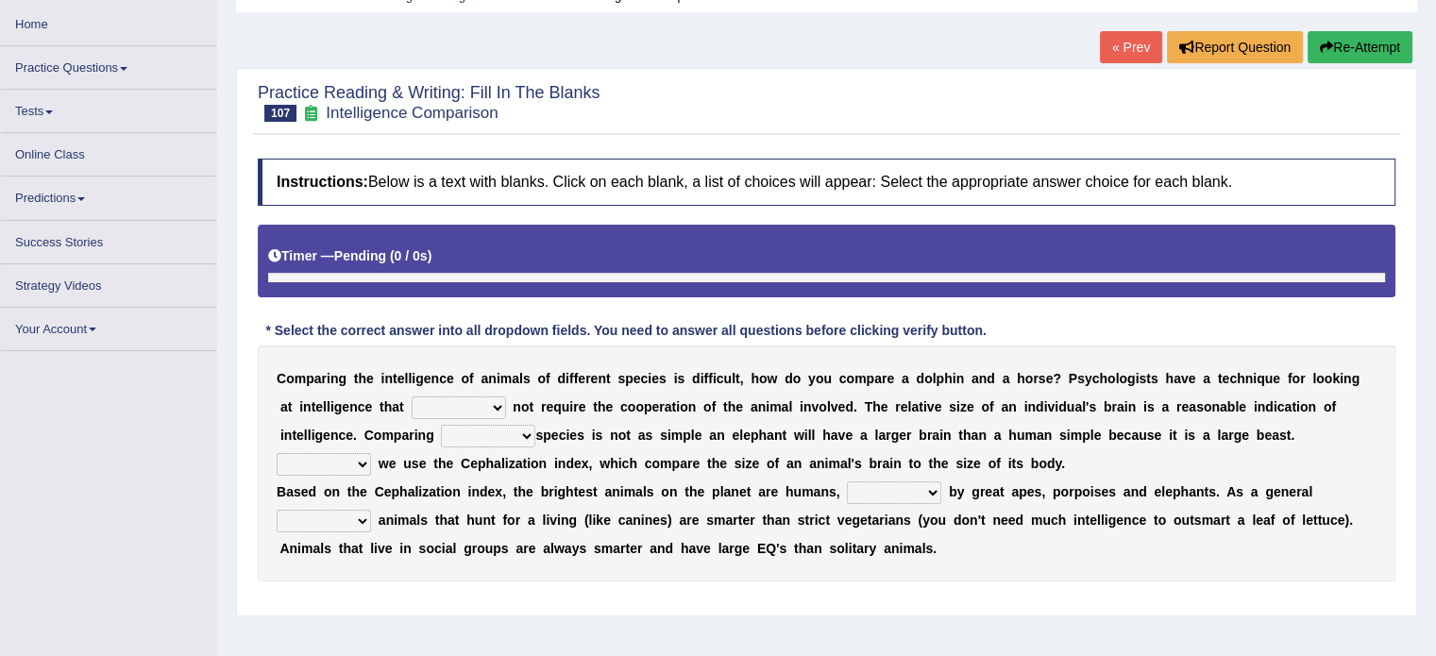
scroll to position [94, 0]
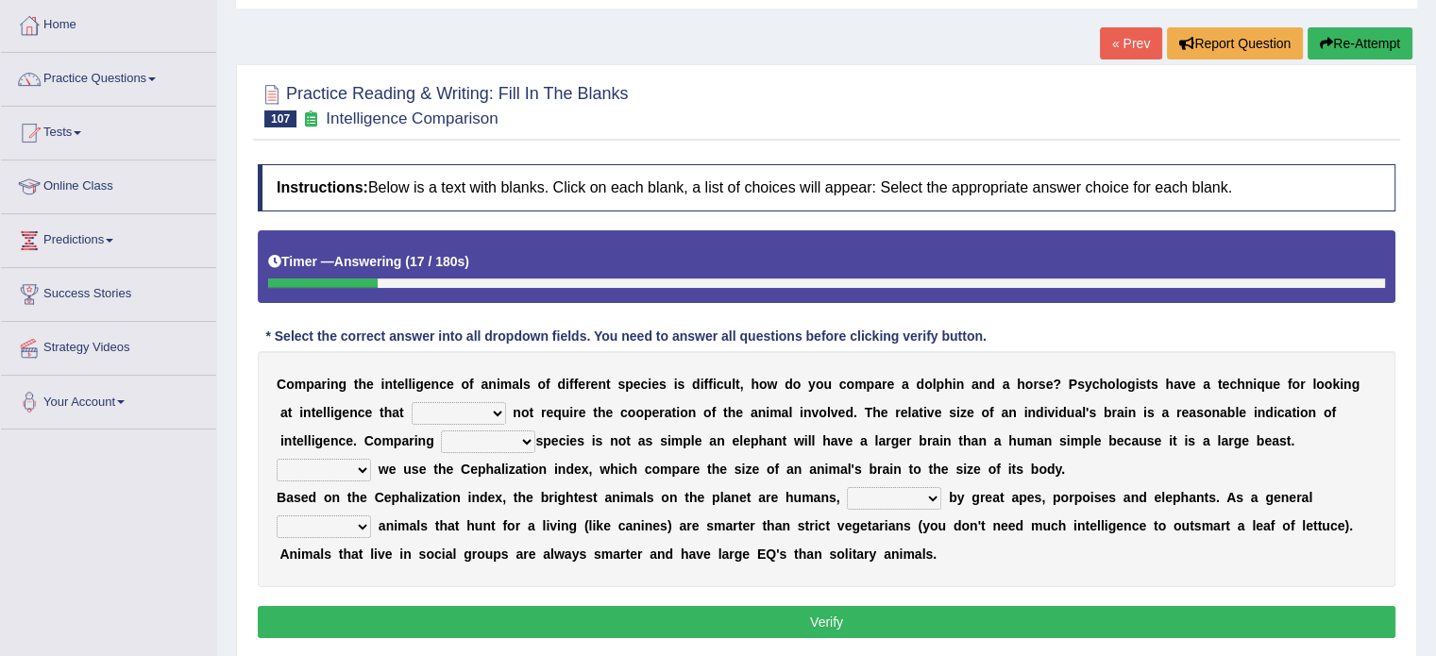
click at [446, 412] on select "can must does shall" at bounding box center [459, 413] width 94 height 23
select select "does"
click at [412, 402] on select "can must does shall" at bounding box center [459, 413] width 94 height 23
click at [457, 411] on select "can must does shall" at bounding box center [459, 413] width 94 height 23
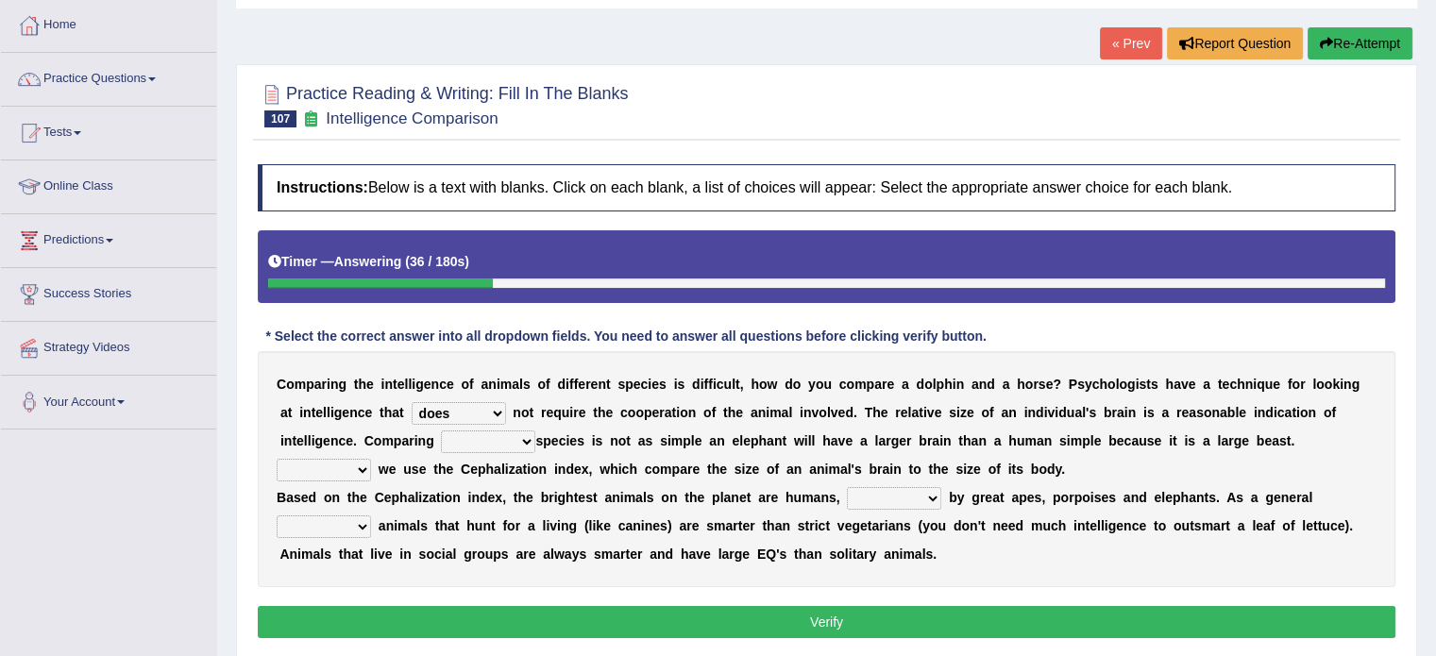
click at [447, 433] on select "Over across with in" at bounding box center [488, 442] width 94 height 23
click at [441, 431] on select "Over across with in" at bounding box center [488, 442] width 94 height 23
click at [468, 440] on select "Over across with in" at bounding box center [488, 442] width 94 height 23
select select "across"
click at [441, 431] on select "Over across with in" at bounding box center [488, 442] width 94 height 23
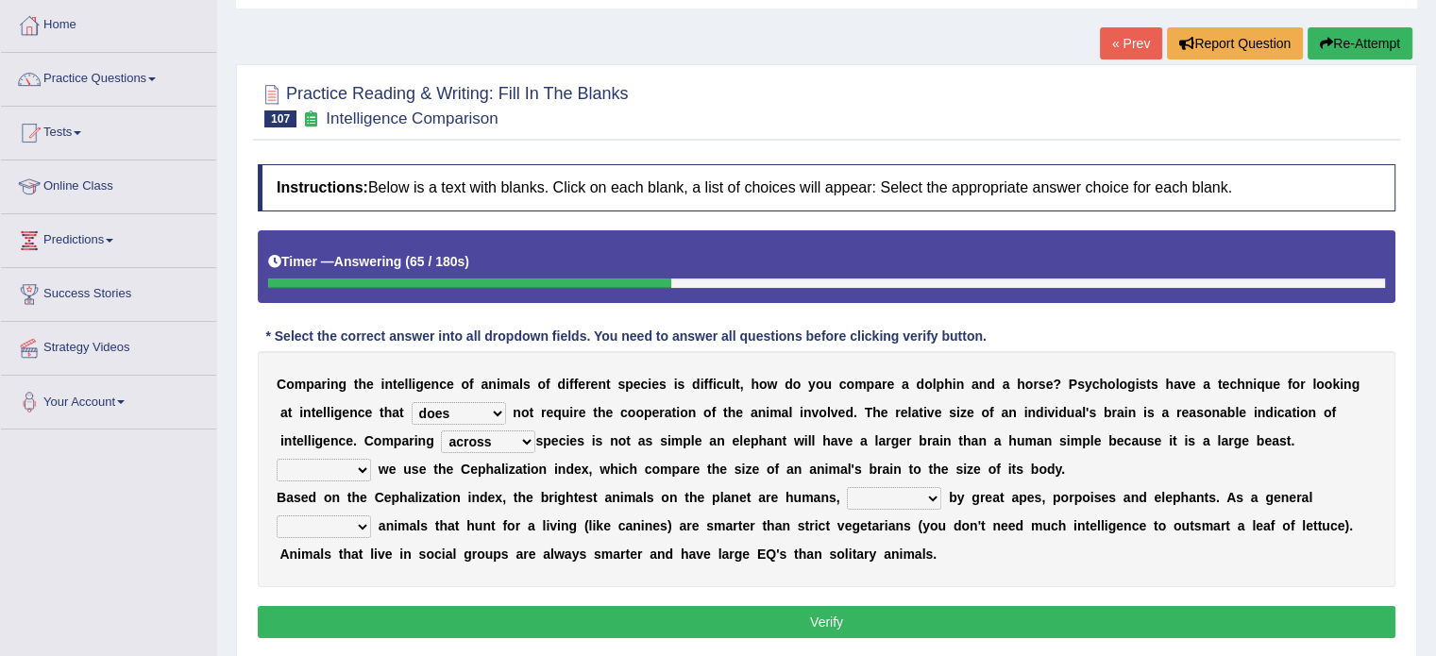
click at [342, 468] on select "Instead Moreover However Actually" at bounding box center [324, 470] width 94 height 23
select select "Instead"
click at [277, 459] on select "Instead Moreover However Actually" at bounding box center [324, 470] width 94 height 23
click at [878, 497] on select "followed follows follow following" at bounding box center [894, 498] width 94 height 23
select select "followed"
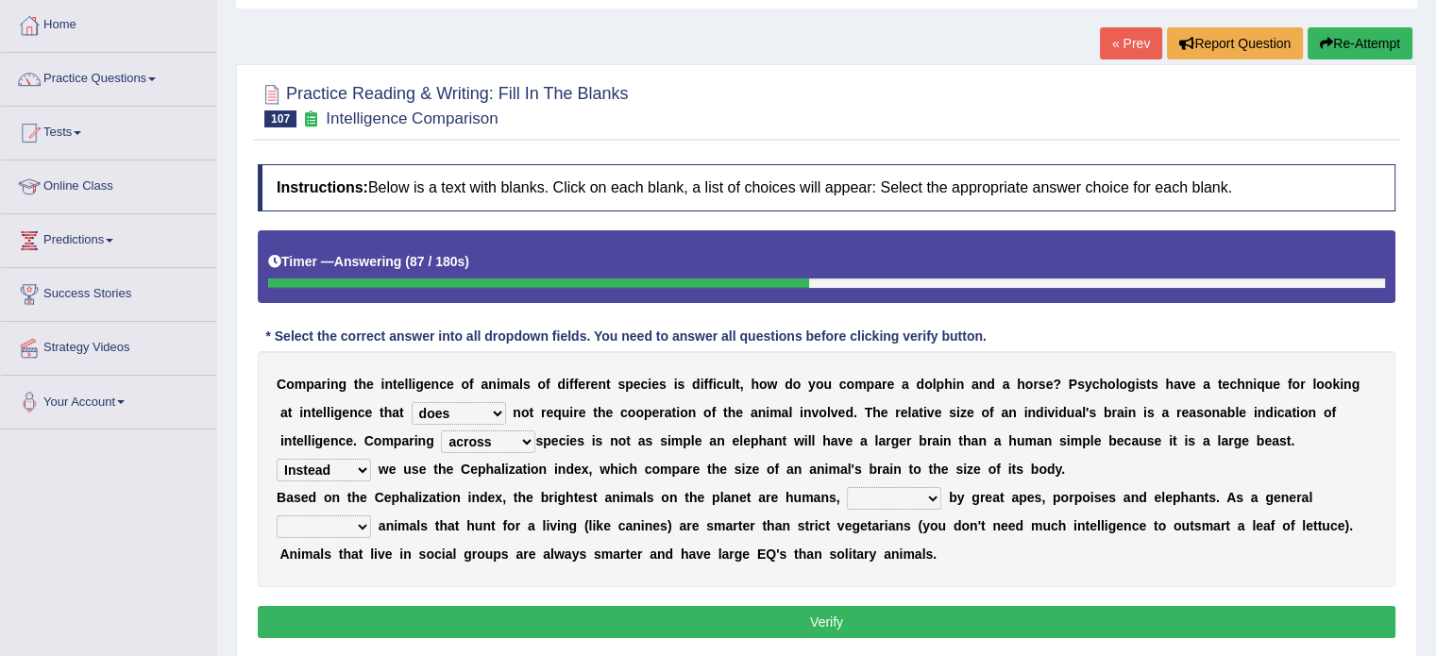
click at [847, 487] on select "followed follows follow following" at bounding box center [894, 498] width 94 height 23
click at [881, 496] on select "followed follows follow following" at bounding box center [894, 498] width 94 height 23
click at [324, 530] on select "theory way rule model" at bounding box center [324, 527] width 94 height 23
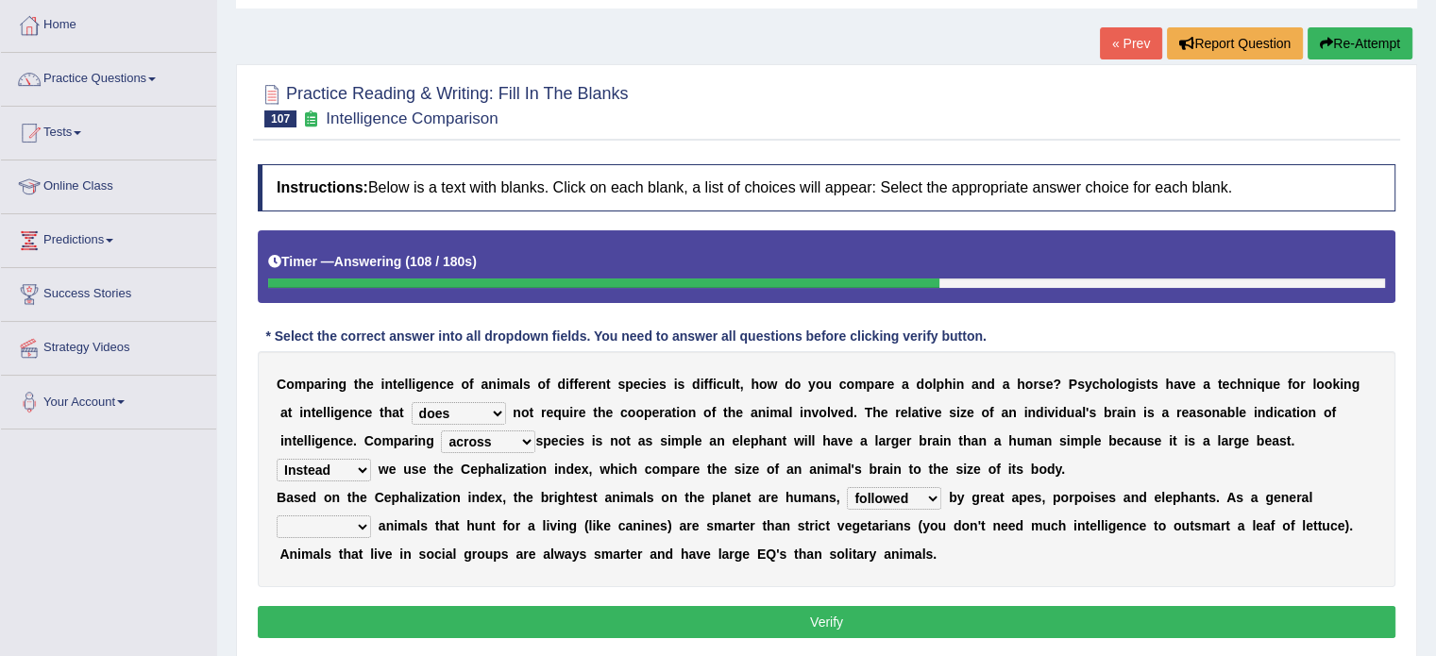
click at [306, 527] on select "theory way rule model" at bounding box center [324, 527] width 94 height 23
select select "theory"
click at [277, 516] on select "theory way rule model" at bounding box center [324, 527] width 94 height 23
click at [464, 621] on button "Verify" at bounding box center [827, 622] width 1138 height 32
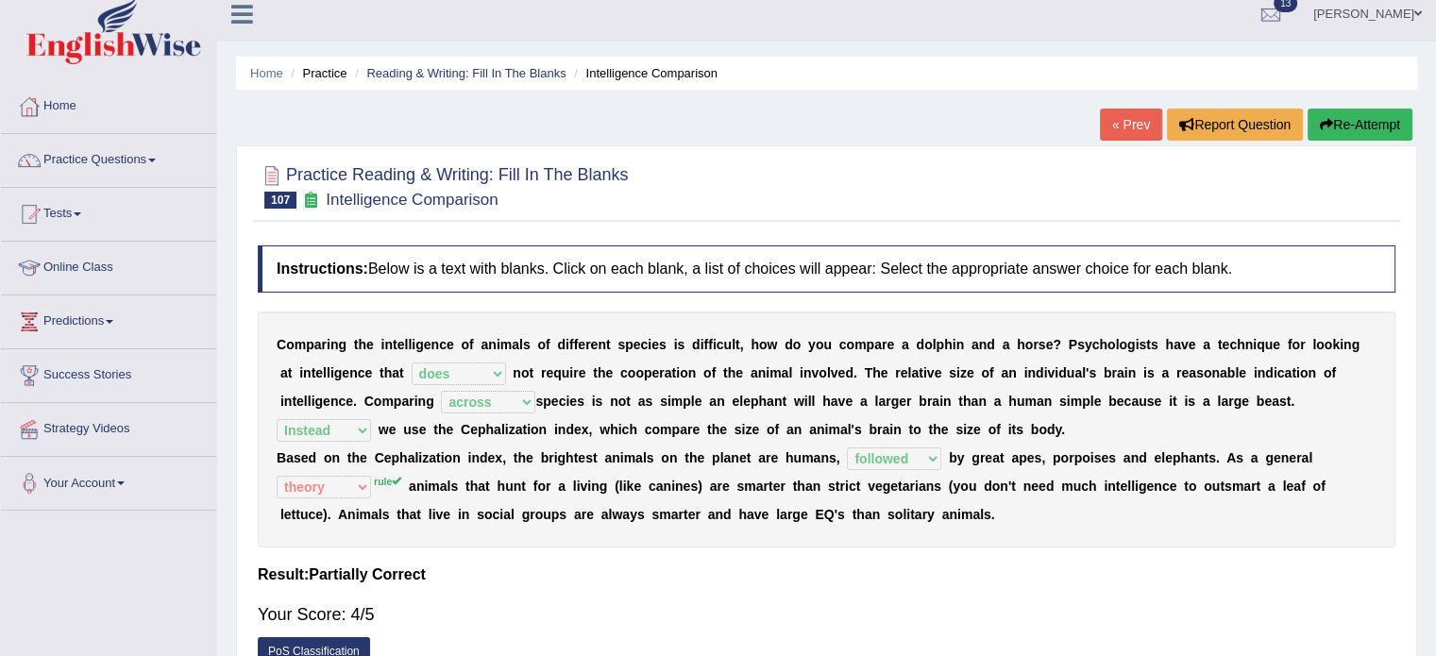
scroll to position [0, 0]
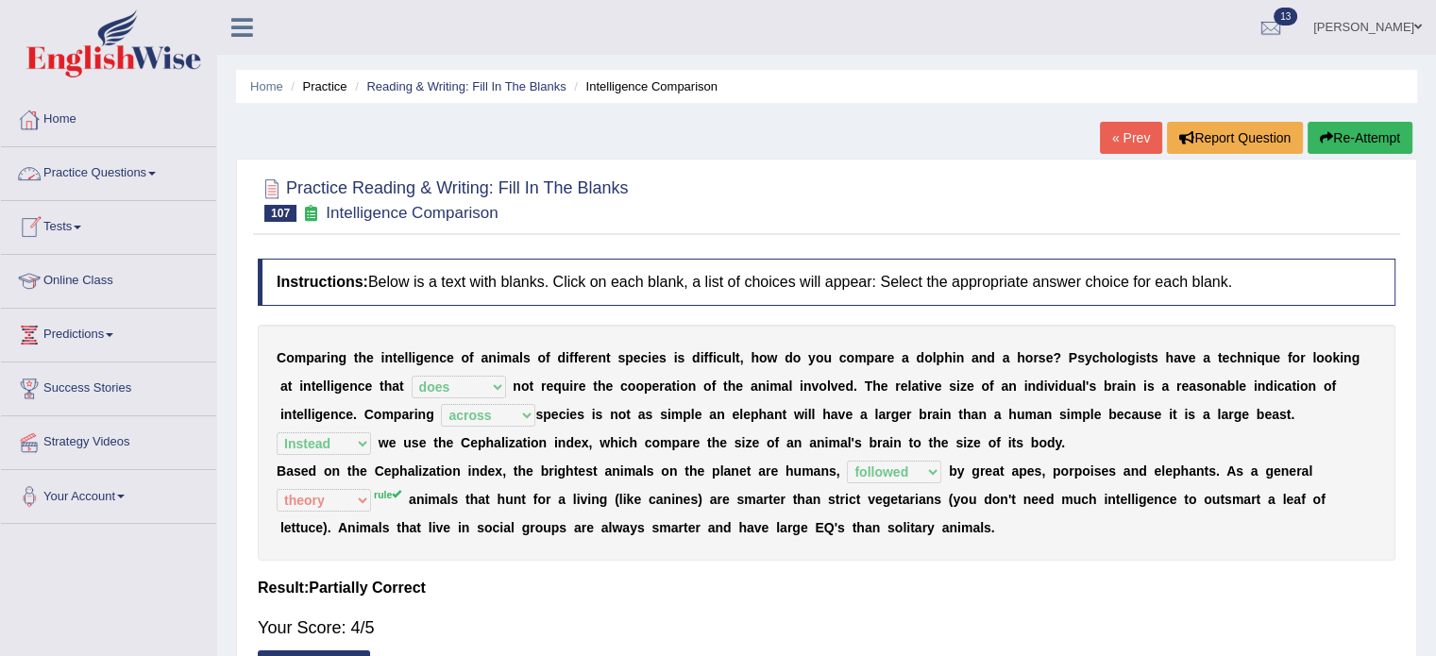
click at [139, 174] on link "Practice Questions" at bounding box center [108, 170] width 215 height 47
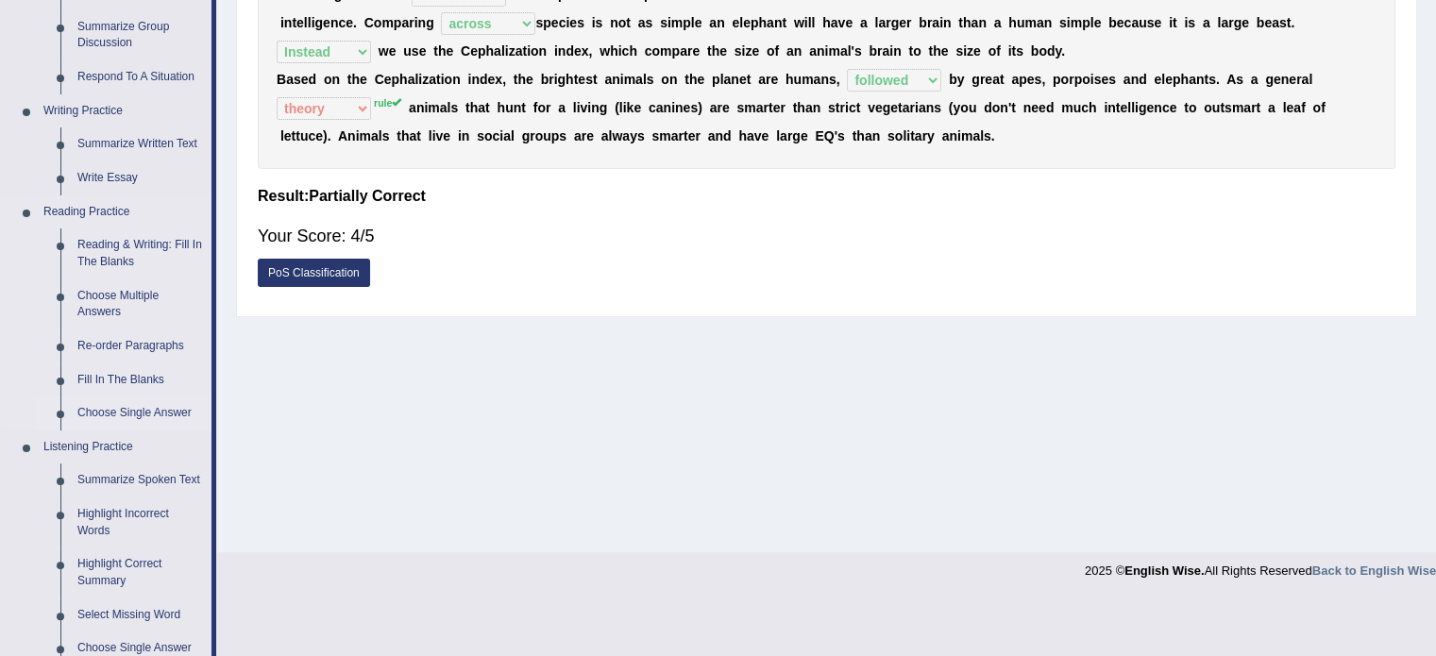
scroll to position [378, 0]
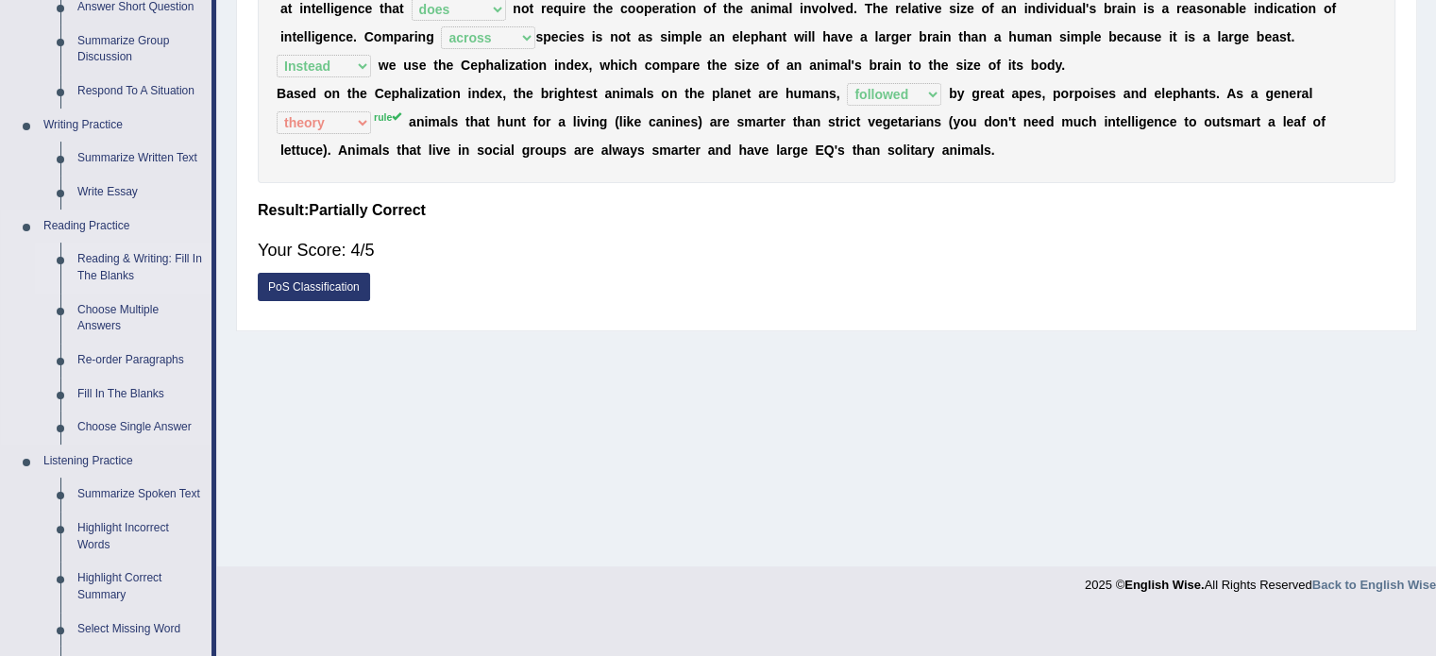
click at [88, 267] on link "Reading & Writing: Fill In The Blanks" at bounding box center [140, 268] width 143 height 50
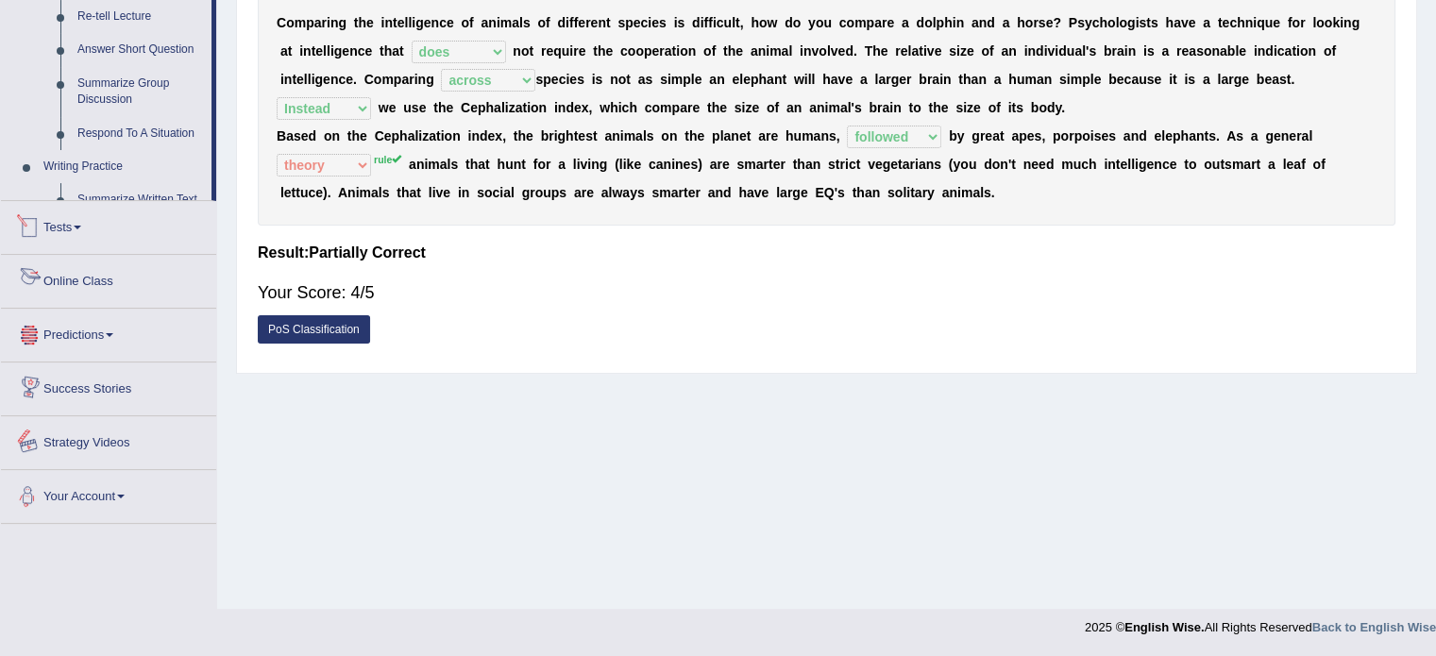
scroll to position [836, 0]
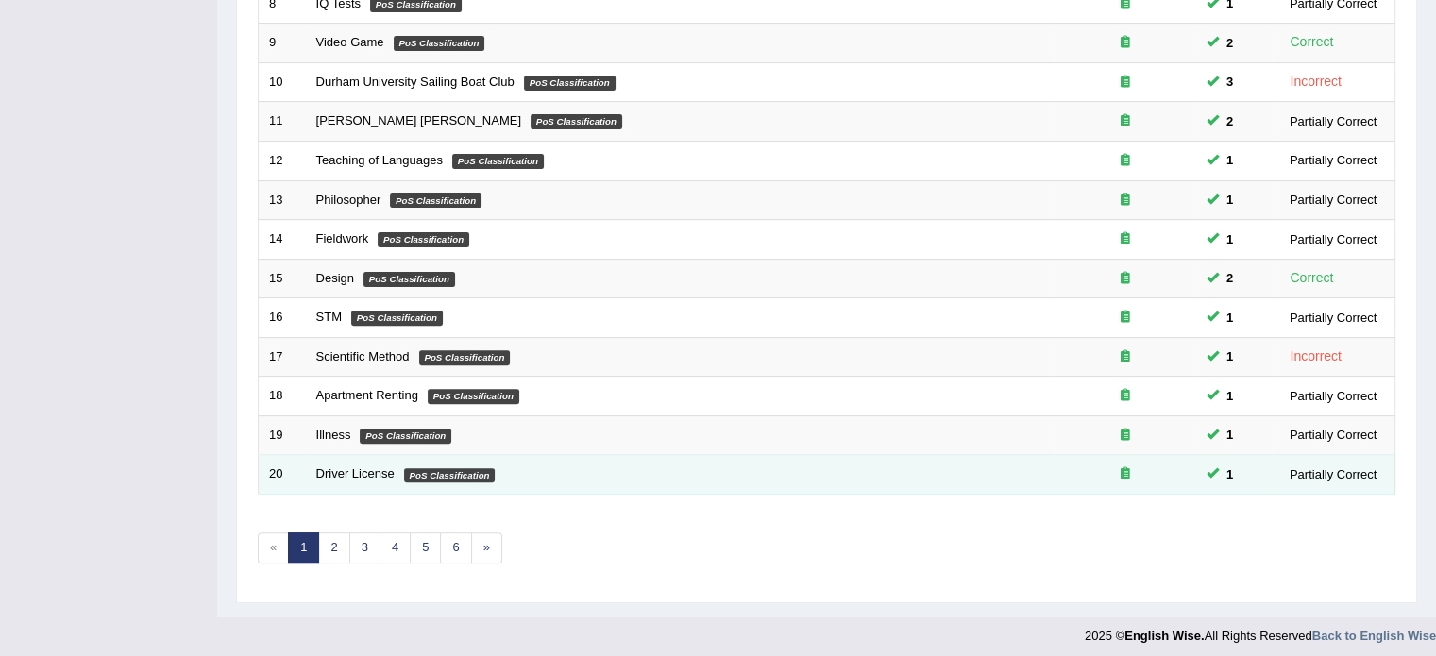
scroll to position [588, 0]
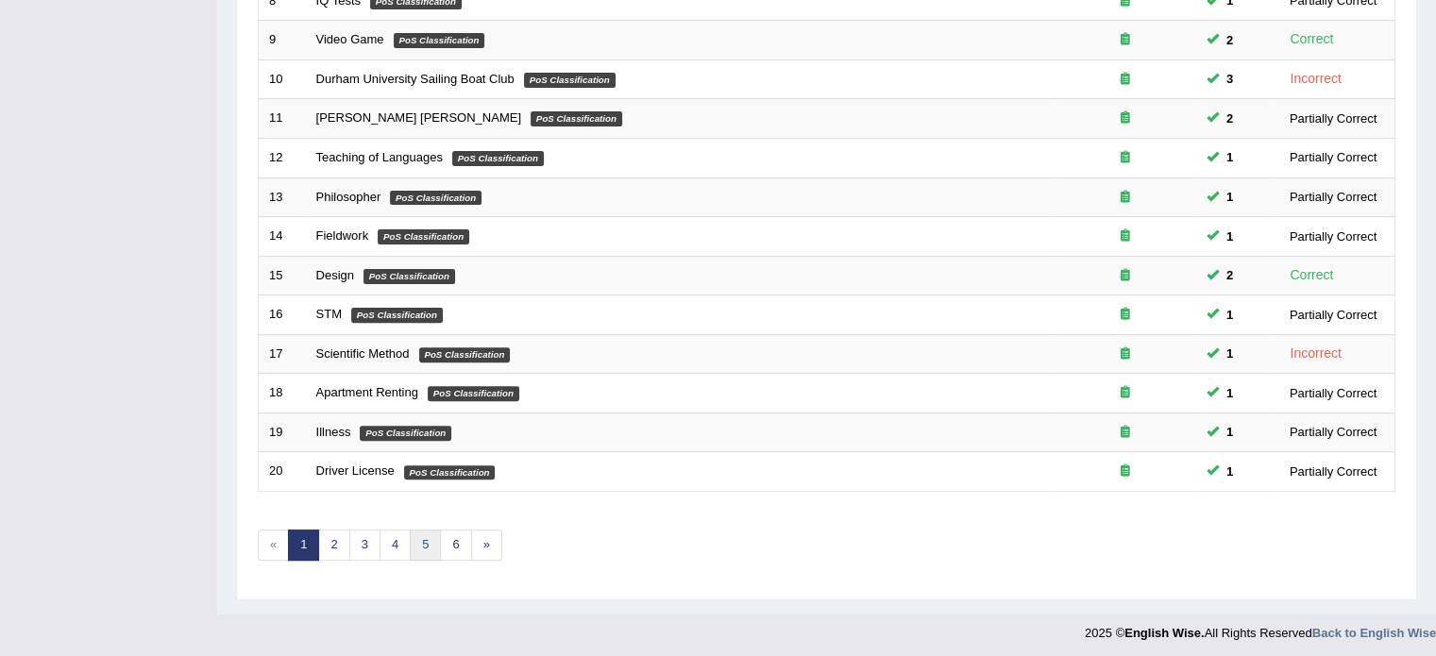
click at [417, 546] on link "5" at bounding box center [425, 545] width 31 height 31
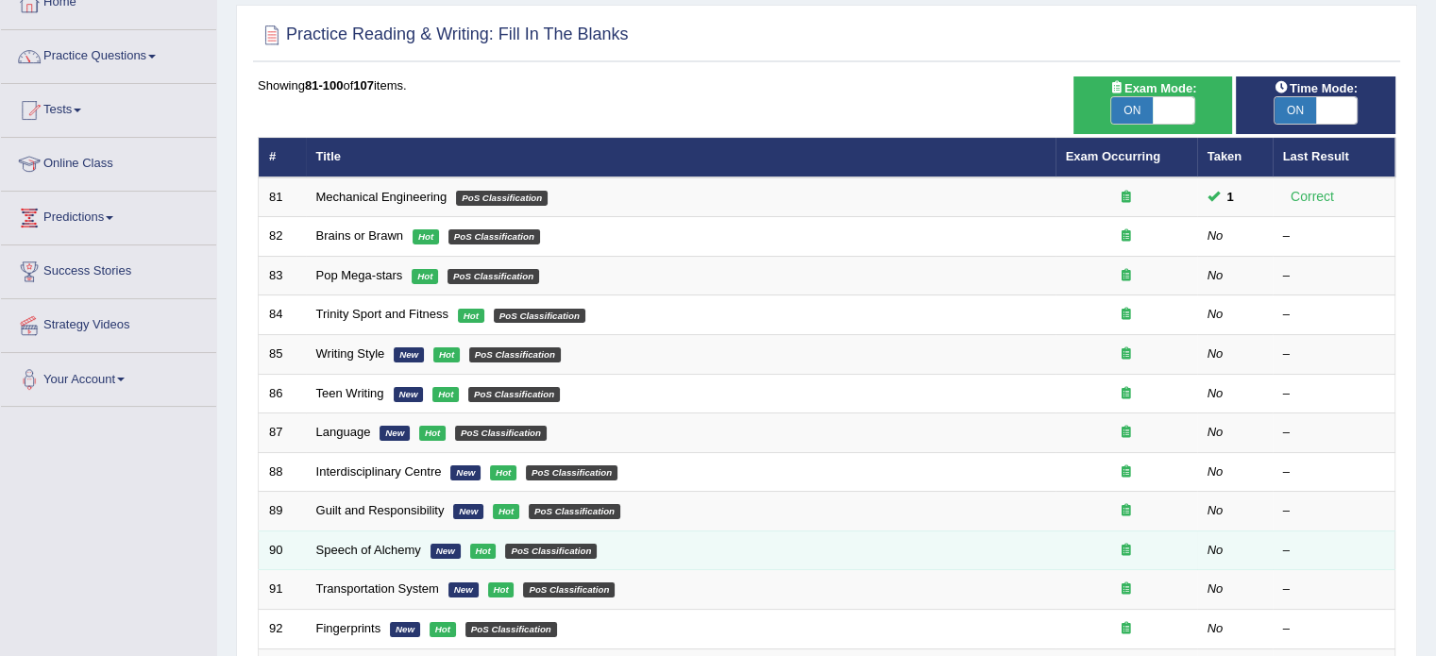
scroll to position [126, 0]
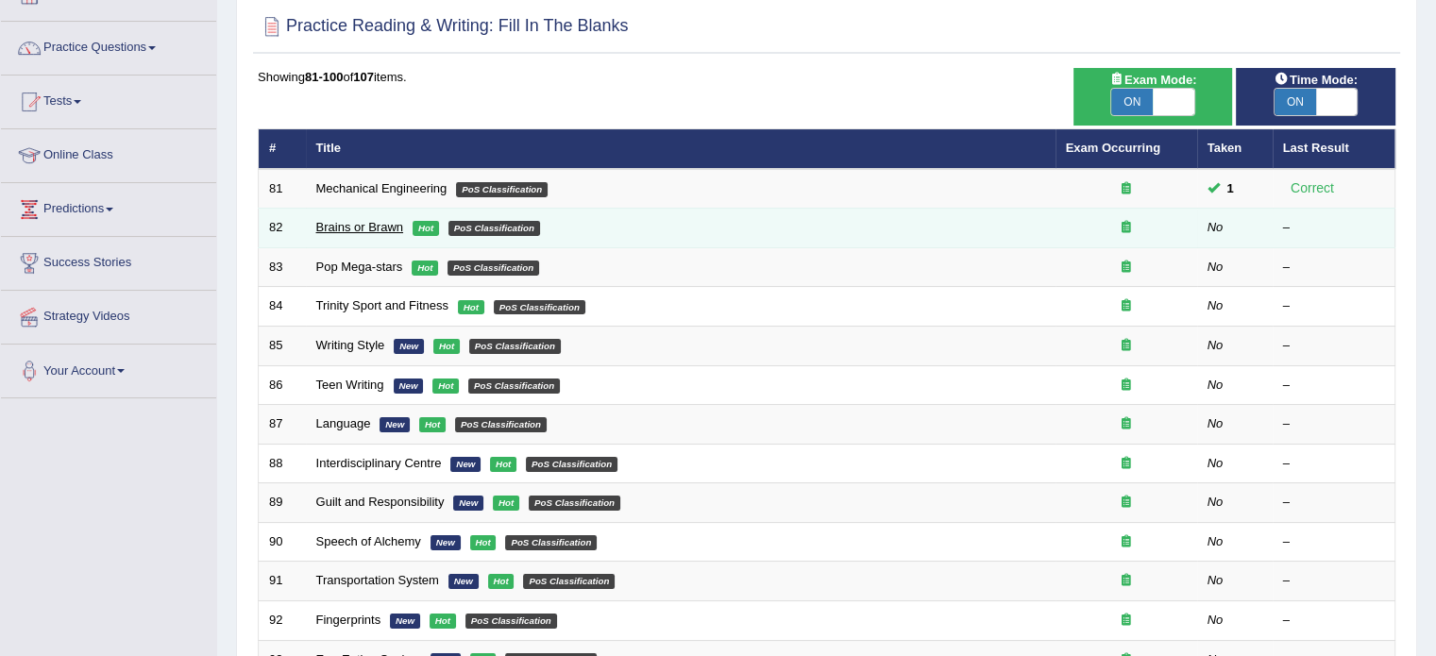
click at [354, 230] on link "Brains or Brawn" at bounding box center [359, 227] width 87 height 14
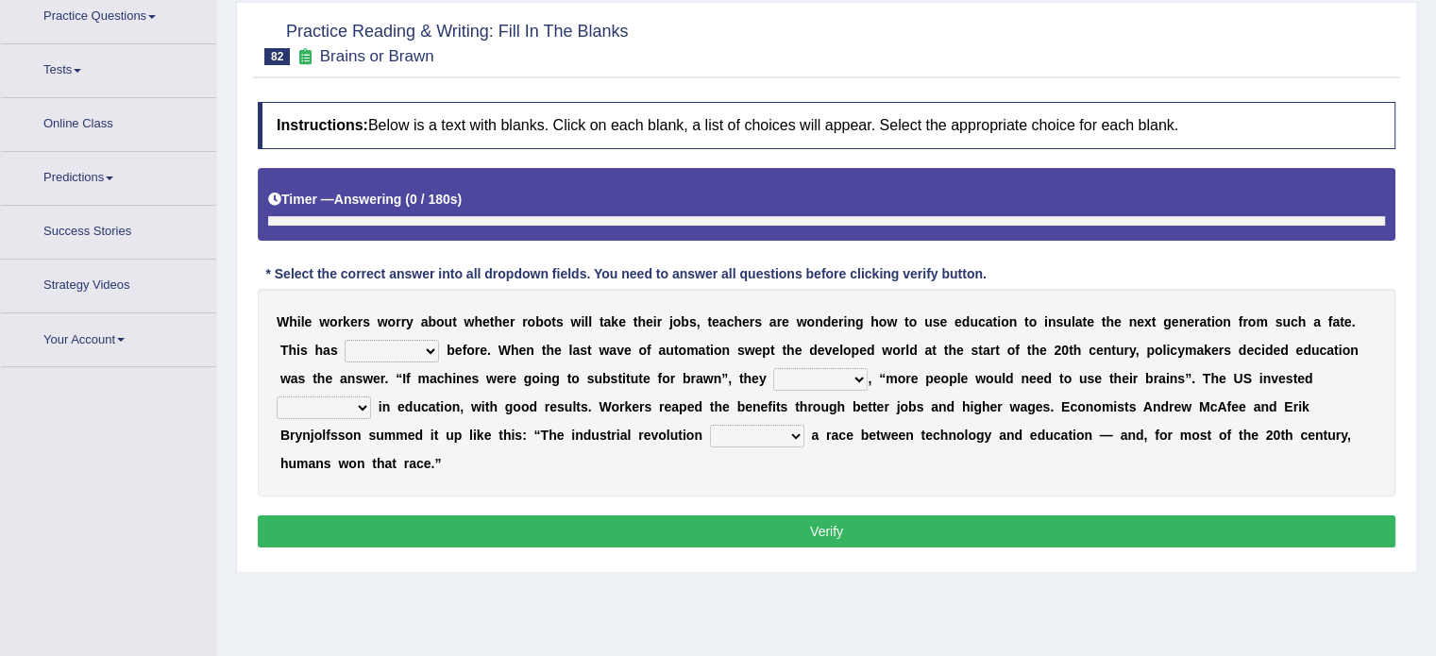
scroll to position [172, 0]
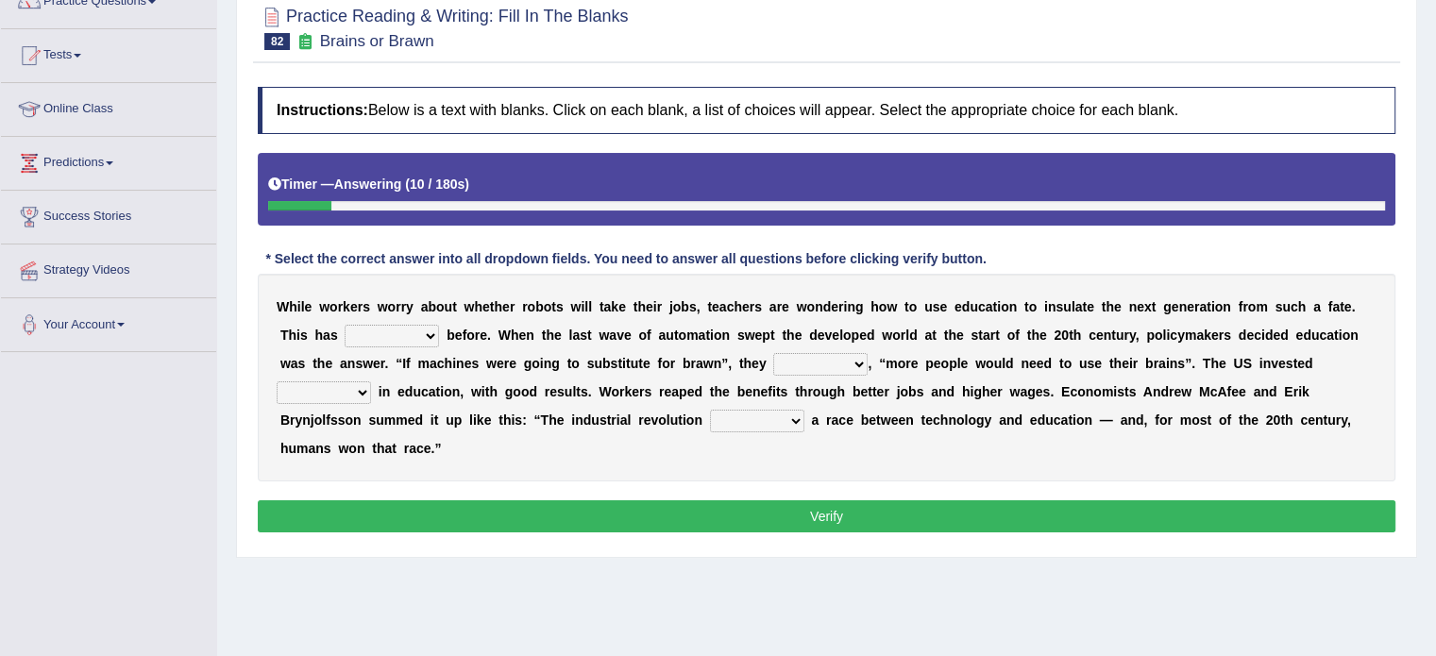
click at [432, 350] on div "W [PERSON_NAME] w o r k e r s w o r r y a b o u t w h e t h e r r o b o t s w i…" at bounding box center [827, 378] width 1138 height 208
click at [381, 328] on select "ditched stopped started worked" at bounding box center [392, 336] width 94 height 23
click at [388, 331] on select "ditched stopped started worked" at bounding box center [392, 336] width 94 height 23
click at [386, 339] on select "ditched stopped started worked" at bounding box center [392, 336] width 94 height 23
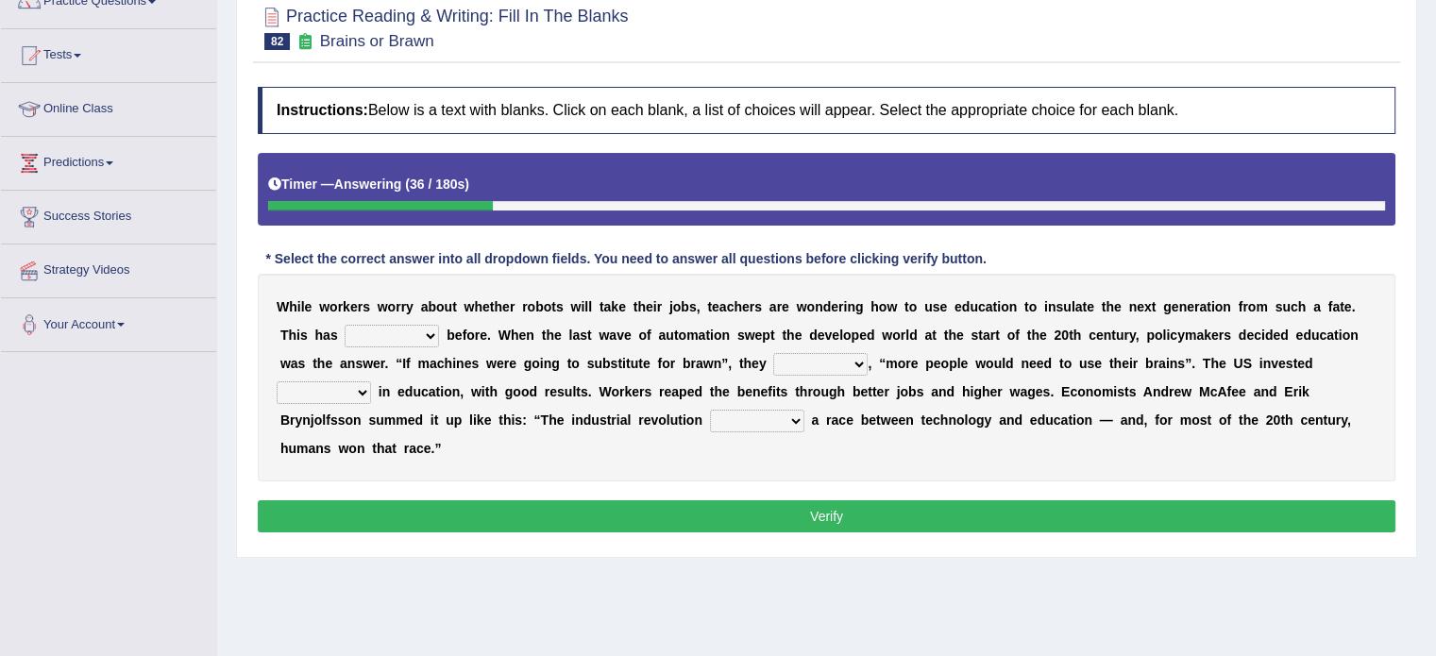
click at [809, 360] on select "reasoned grinded winded stunned" at bounding box center [820, 364] width 94 height 23
click at [821, 358] on select "reasoned grinded winded stunned" at bounding box center [820, 364] width 94 height 23
select select "grinded"
click at [773, 353] on select "reasoned grinded winded stunned" at bounding box center [820, 364] width 94 height 23
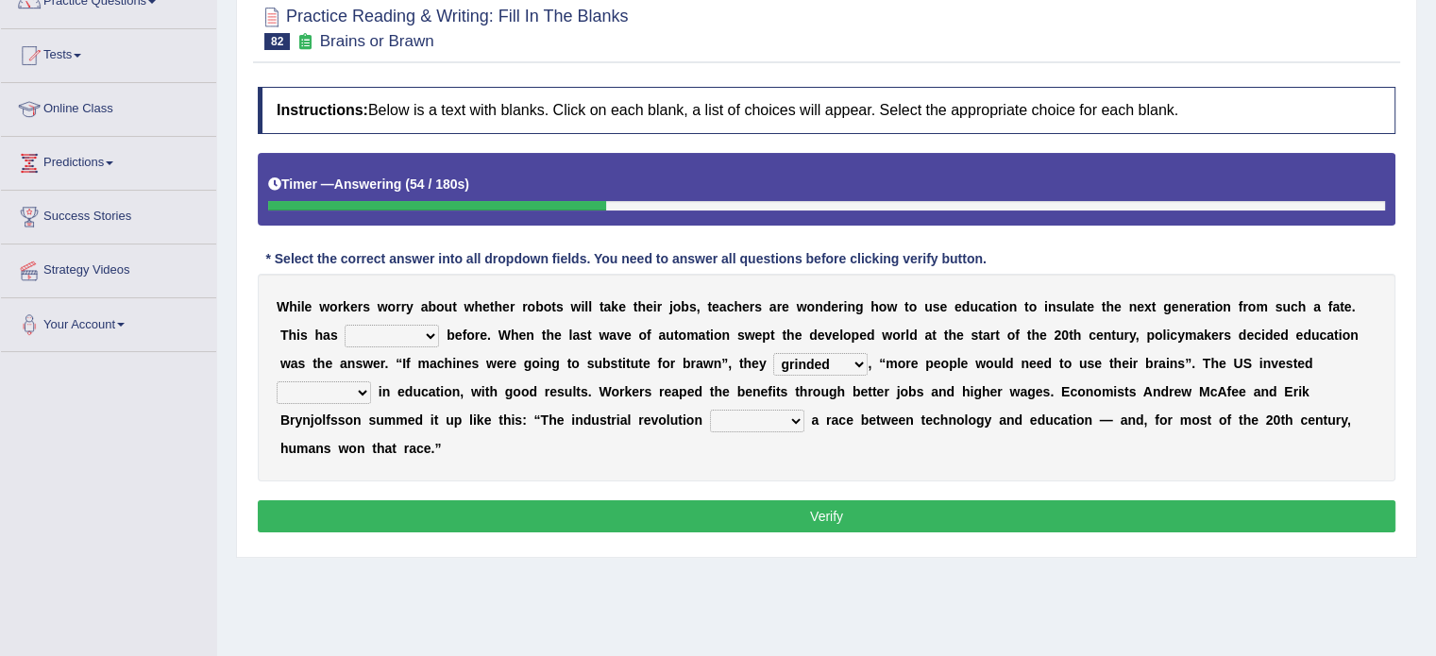
click at [308, 393] on select "mostly stollen heavily lightly" at bounding box center [324, 392] width 94 height 23
click at [277, 381] on select "mostly stollen heavily lightly" at bounding box center [324, 392] width 94 height 23
click at [349, 384] on select "mostly stollen heavily lightly" at bounding box center [324, 392] width 94 height 23
select select "heavily"
click at [277, 381] on select "mostly stollen heavily lightly" at bounding box center [324, 392] width 94 height 23
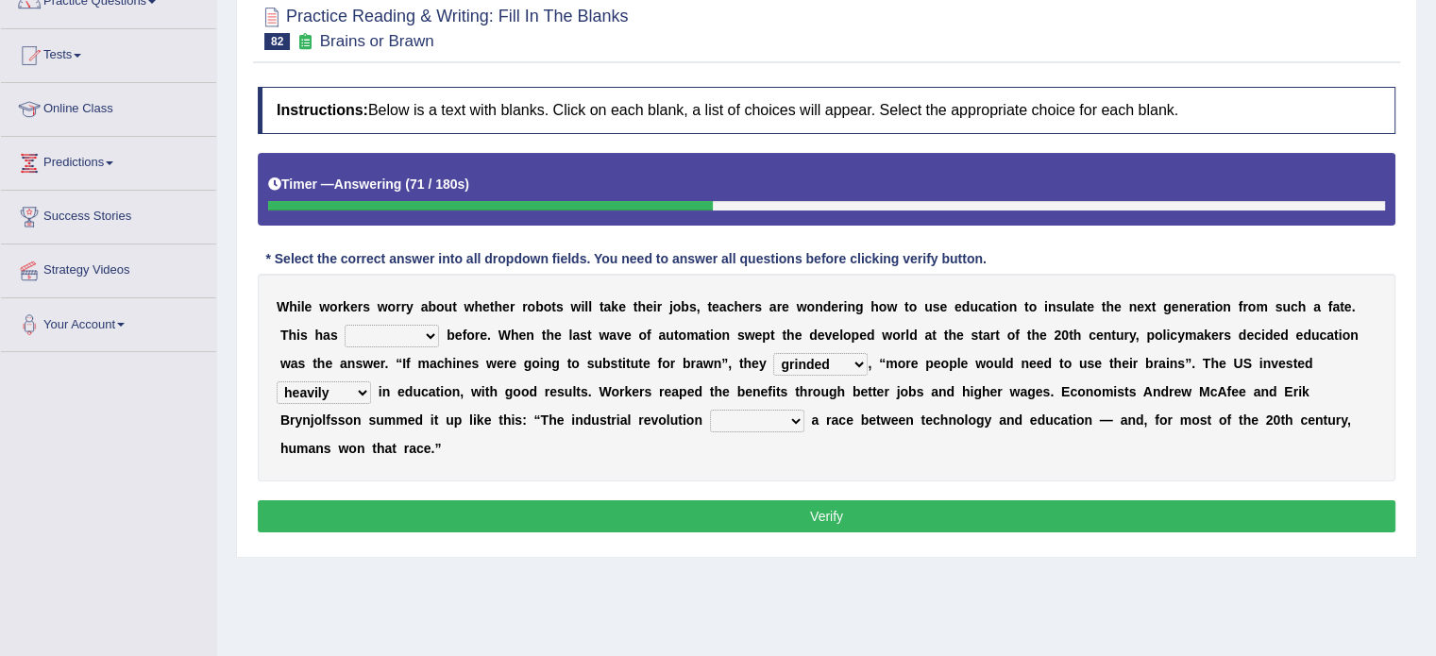
click at [328, 394] on select "mostly stollen heavily lightly" at bounding box center [324, 392] width 94 height 23
click at [277, 381] on select "mostly stollen heavily lightly" at bounding box center [324, 392] width 94 height 23
click at [751, 422] on select "grated started handled added" at bounding box center [757, 421] width 94 height 23
click at [741, 415] on select "grated started handled added" at bounding box center [757, 421] width 94 height 23
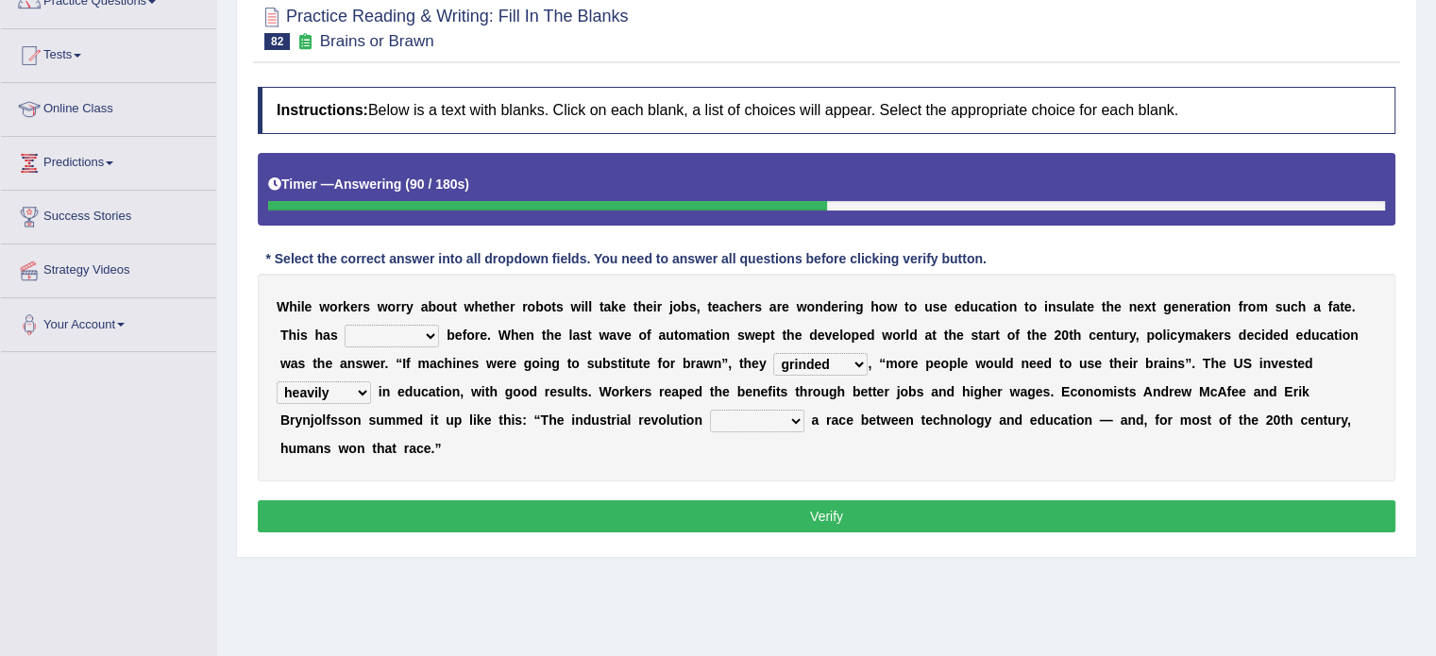
select select "started"
click at [710, 410] on select "grated started handled added" at bounding box center [757, 421] width 94 height 23
click at [415, 341] on select "ditched stopped started worked" at bounding box center [392, 336] width 94 height 23
select select "stopped"
click at [345, 325] on select "ditched stopped started worked" at bounding box center [392, 336] width 94 height 23
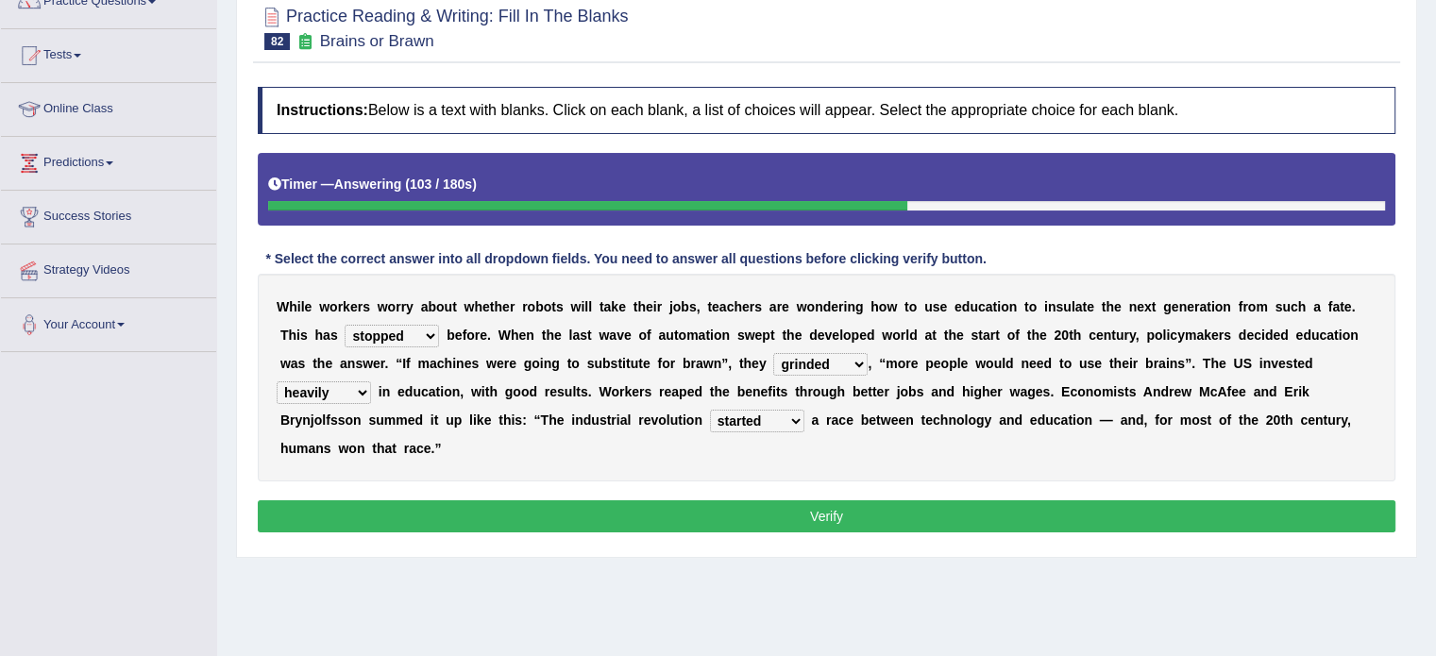
click at [355, 401] on div "W h i l e w o r k e r s w o r r y a b o u t w h e t h e r r o b o t s w i l l t…" at bounding box center [827, 378] width 1138 height 208
click at [353, 381] on select "mostly stollen heavily lightly" at bounding box center [324, 392] width 94 height 23
select select "mostly"
click at [277, 381] on select "mostly stollen heavily lightly" at bounding box center [324, 392] width 94 height 23
click at [567, 512] on button "Verify" at bounding box center [827, 516] width 1138 height 32
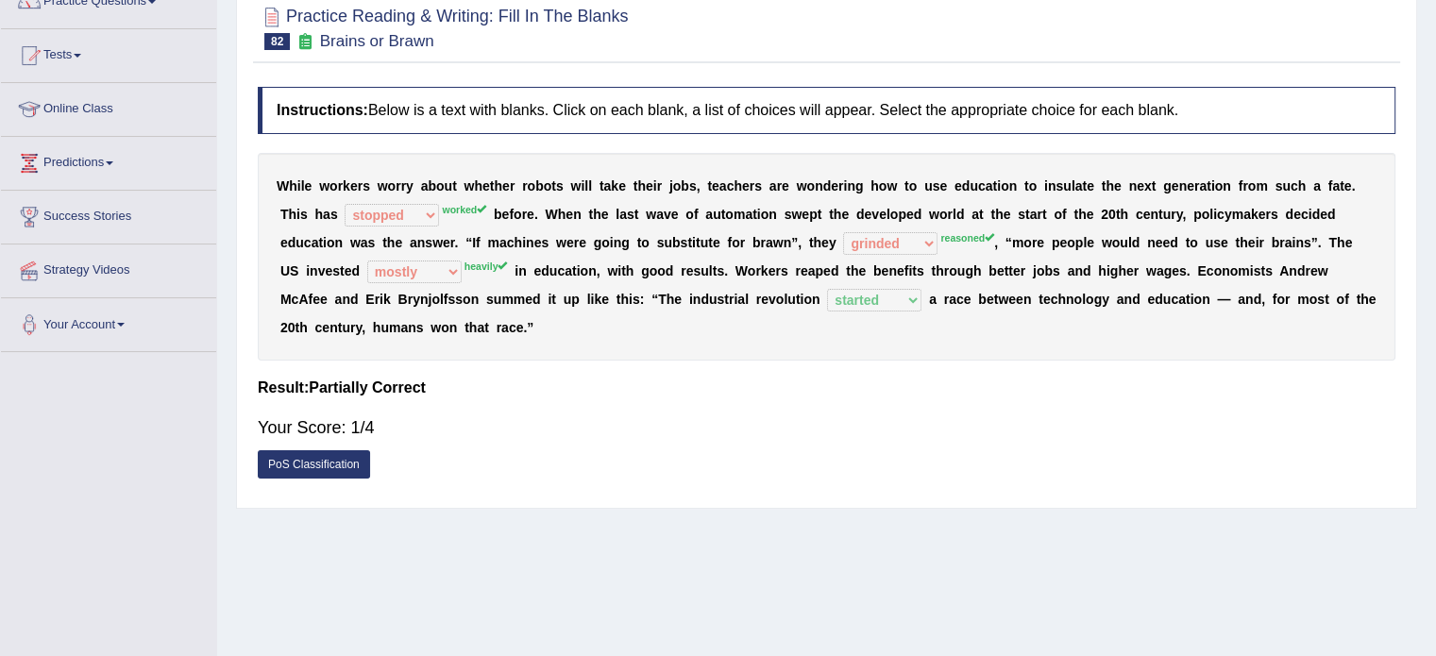
click at [453, 263] on div "W h i l e w o r k e r s w o r r y a b o u t w h e t h e r r o b o t s w i l l t…" at bounding box center [827, 257] width 1138 height 208
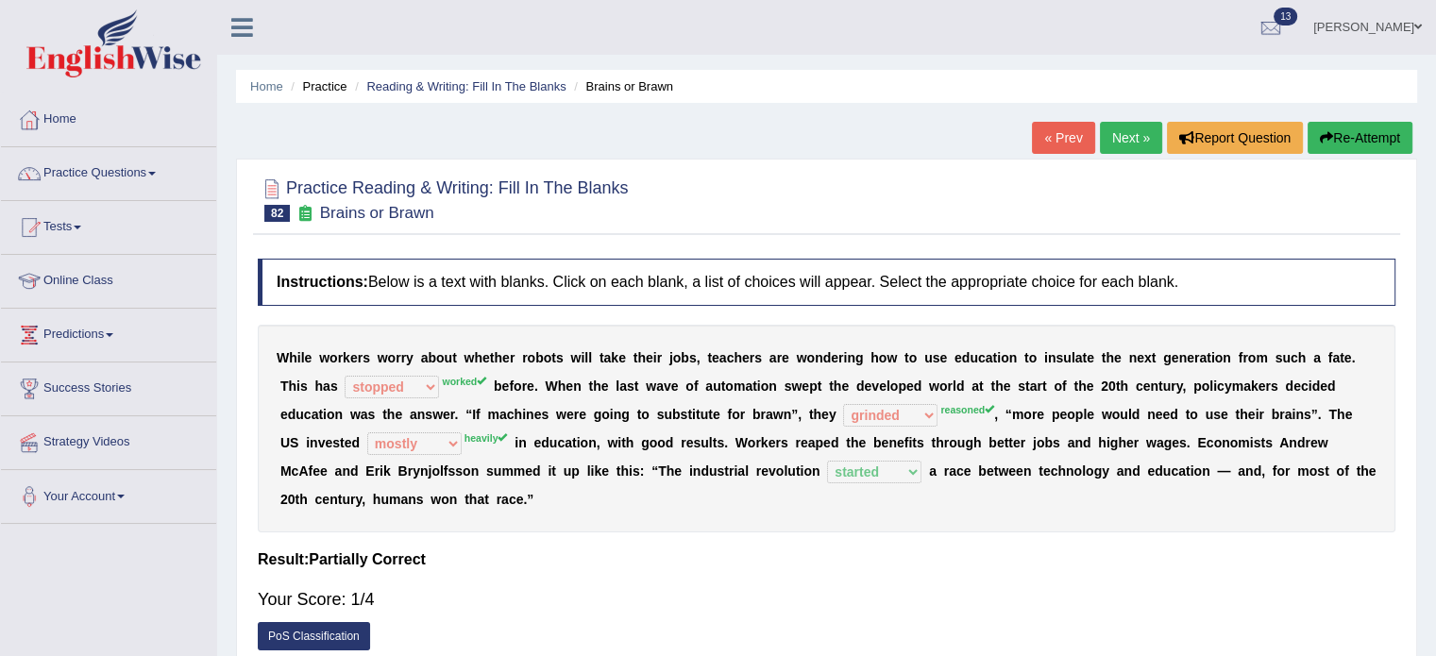
scroll to position [0, 0]
click at [1333, 128] on button "Re-Attempt" at bounding box center [1360, 138] width 105 height 32
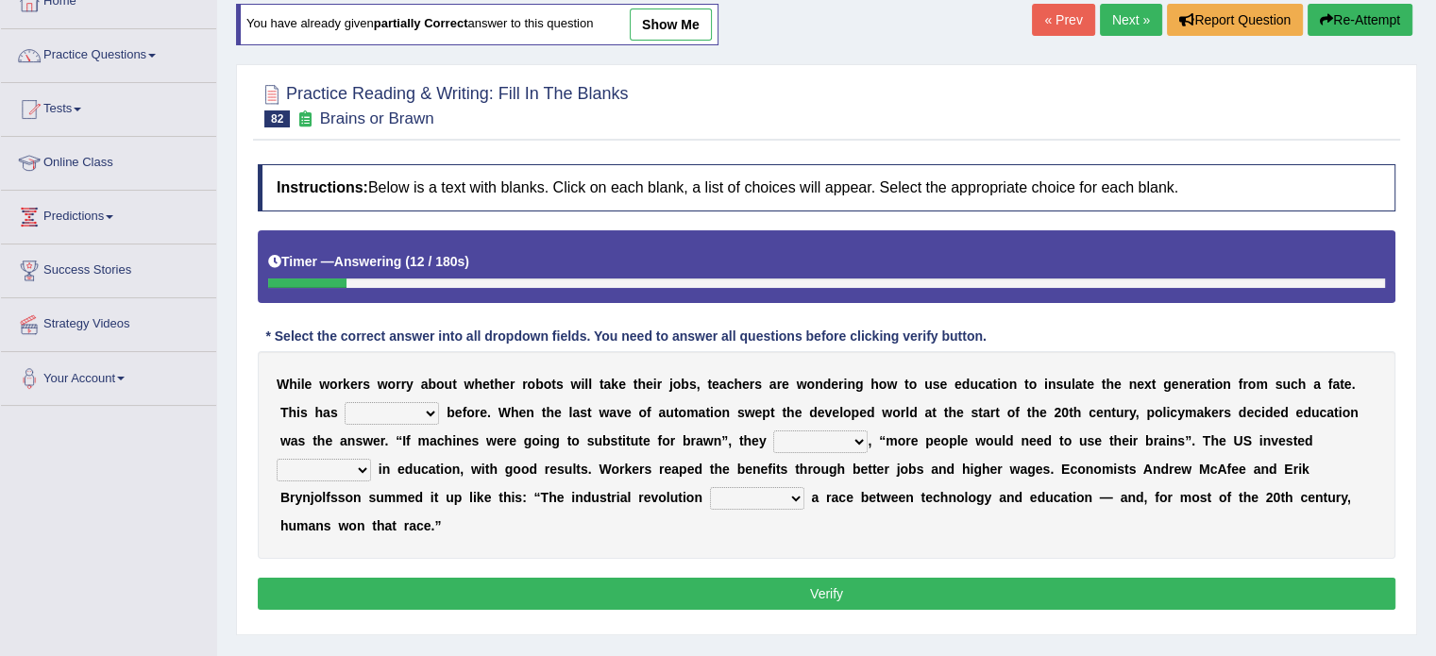
scroll to position [126, 0]
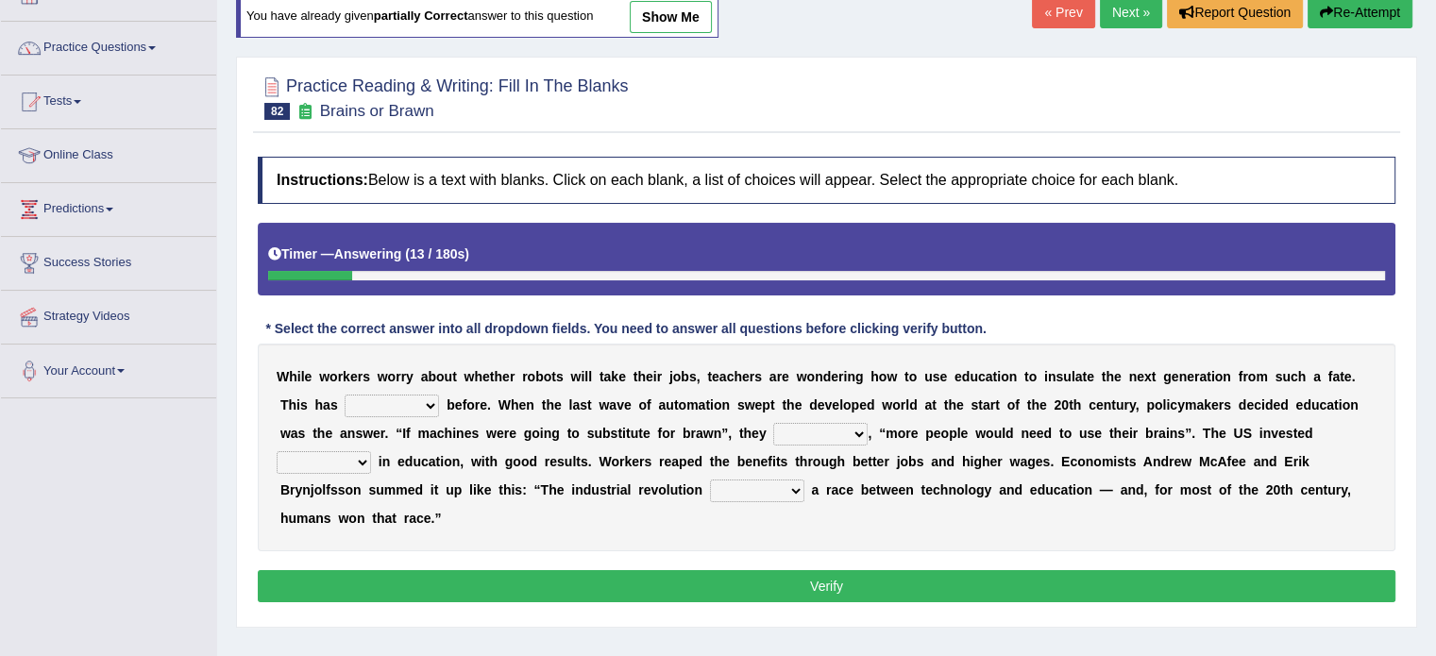
click at [398, 396] on select "ditched stopped started worked" at bounding box center [392, 406] width 94 height 23
select select "started"
click at [345, 395] on select "ditched stopped started worked" at bounding box center [392, 406] width 94 height 23
click at [812, 431] on select "reasoned grinded winded stunned" at bounding box center [820, 434] width 94 height 23
select select "grinded"
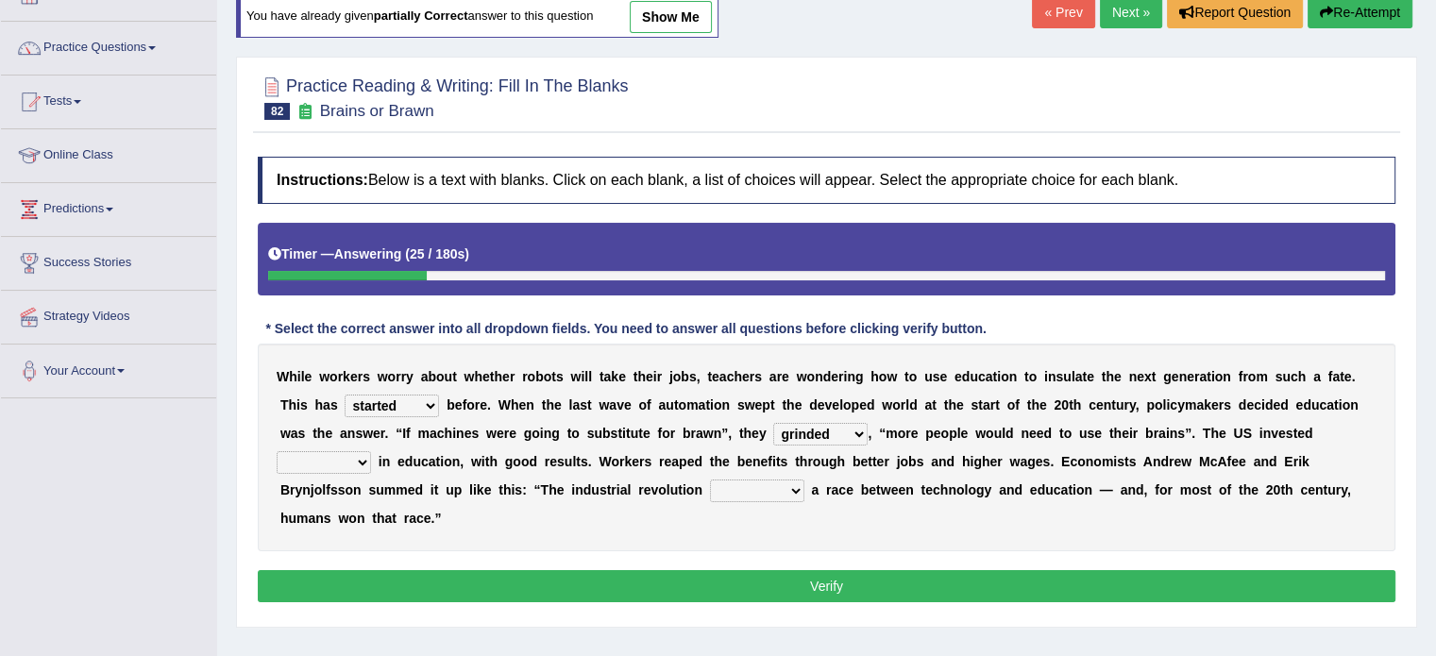
click at [773, 423] on select "reasoned grinded winded stunned" at bounding box center [820, 434] width 94 height 23
click at [320, 464] on select "mostly stollen heavily lightly" at bounding box center [324, 462] width 94 height 23
select select "heavily"
click at [277, 451] on select "mostly stollen heavily lightly" at bounding box center [324, 462] width 94 height 23
click at [727, 497] on select "grated started handled added" at bounding box center [757, 491] width 94 height 23
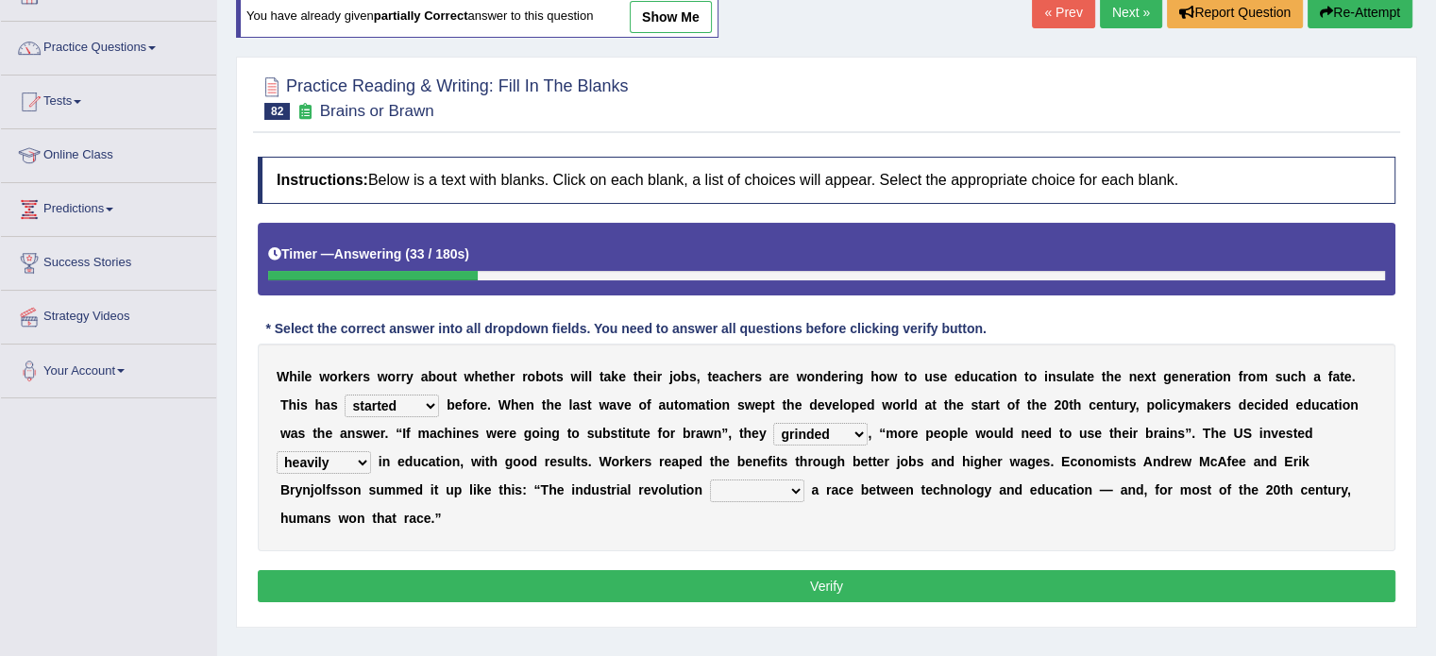
select select "added"
click at [710, 480] on select "grated started handled added" at bounding box center [757, 491] width 94 height 23
click at [737, 590] on button "Verify" at bounding box center [827, 586] width 1138 height 32
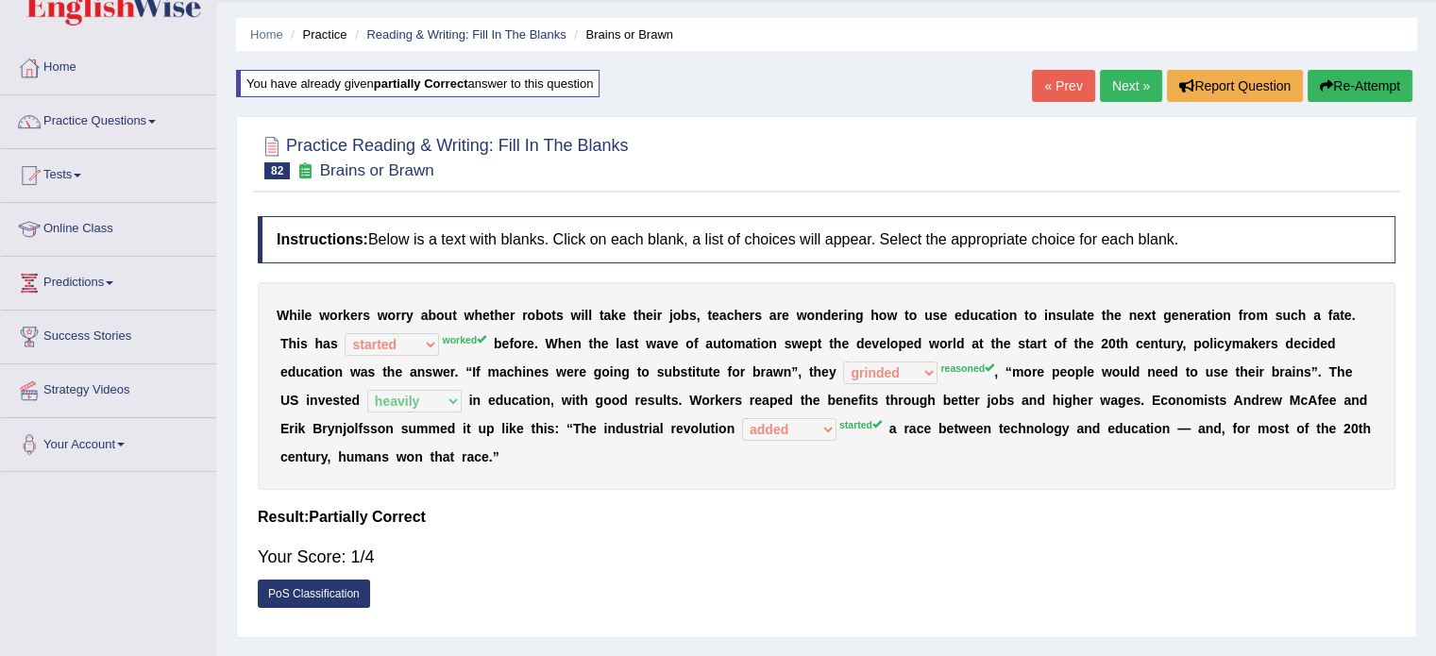
scroll to position [31, 0]
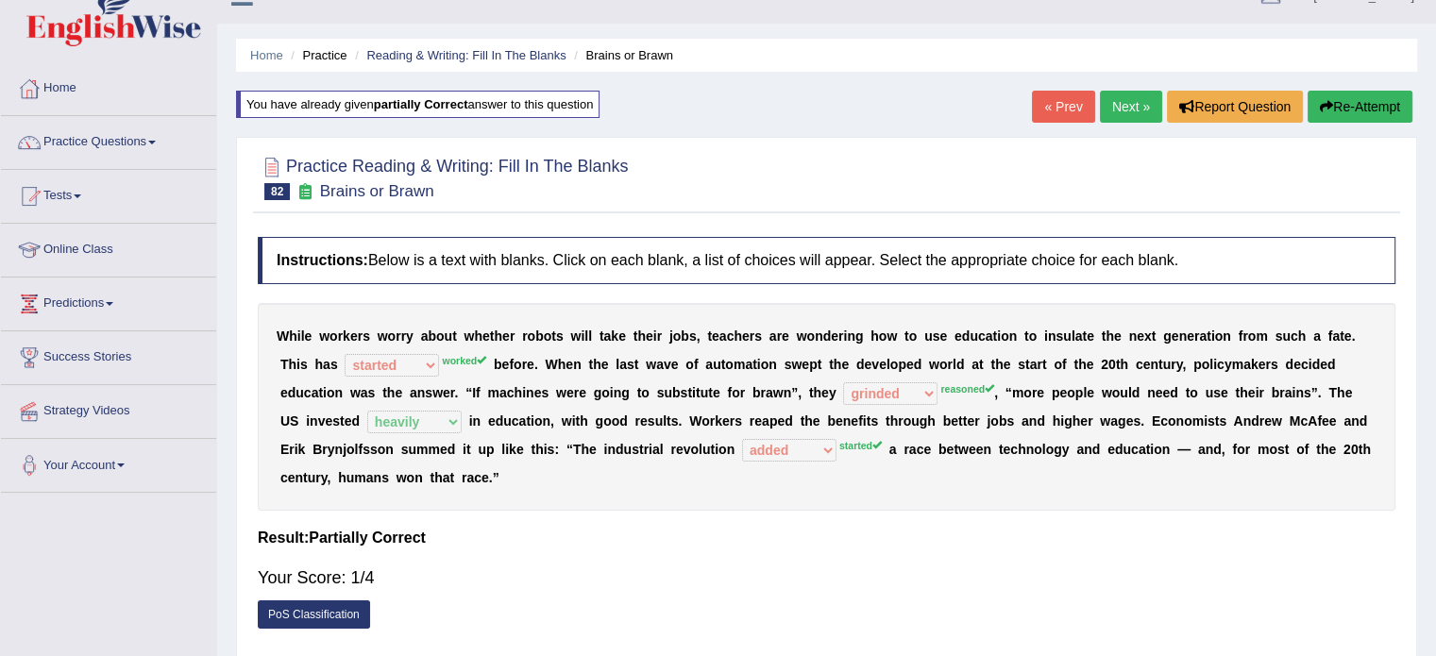
click at [1113, 104] on link "Next »" at bounding box center [1131, 107] width 62 height 32
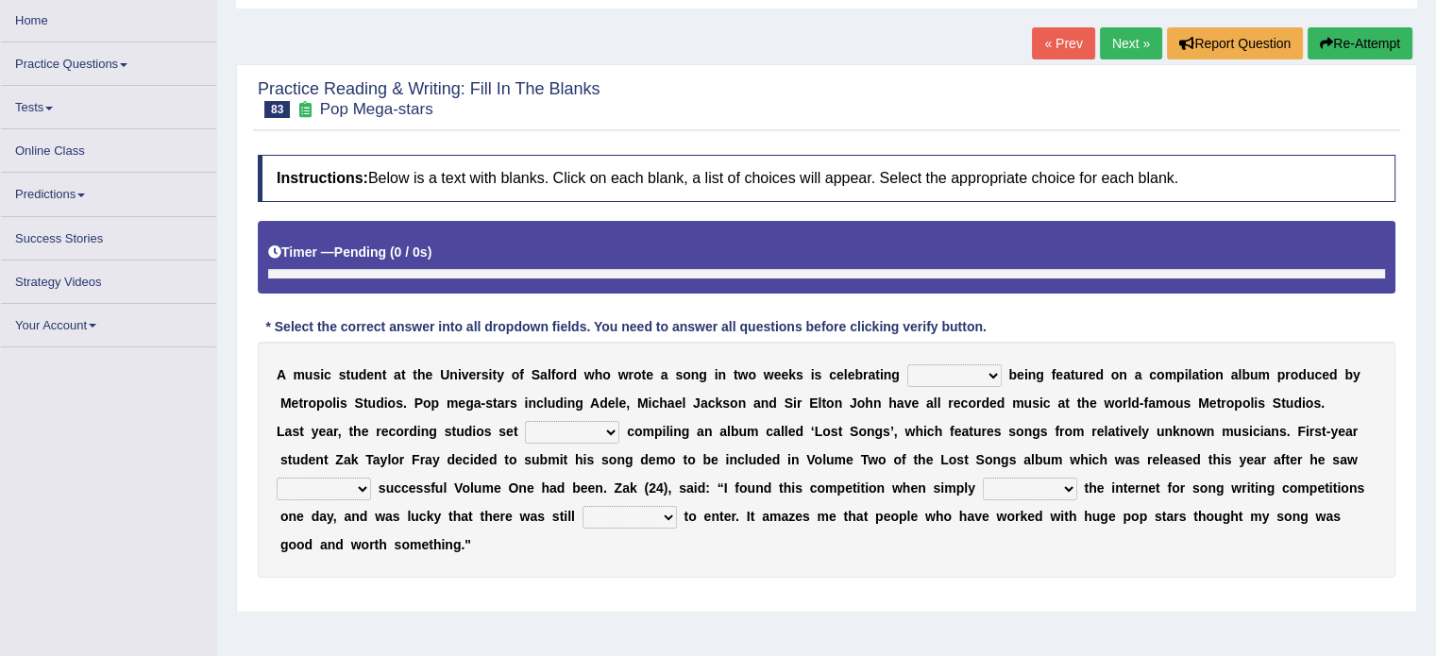
scroll to position [94, 0]
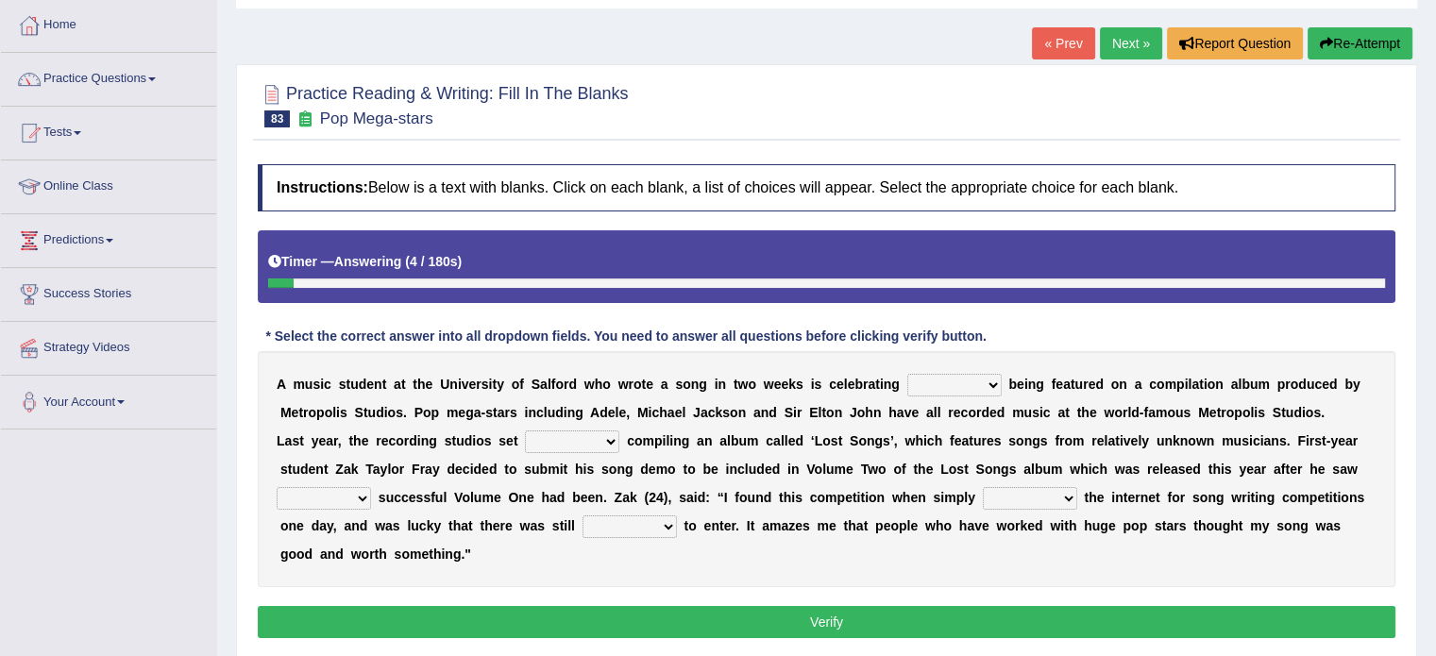
click at [974, 384] on select "wherever after rather further" at bounding box center [954, 385] width 94 height 23
click at [973, 381] on select "wherever after rather further" at bounding box center [954, 385] width 94 height 23
select select "further"
click at [907, 374] on select "wherever after rather further" at bounding box center [954, 385] width 94 height 23
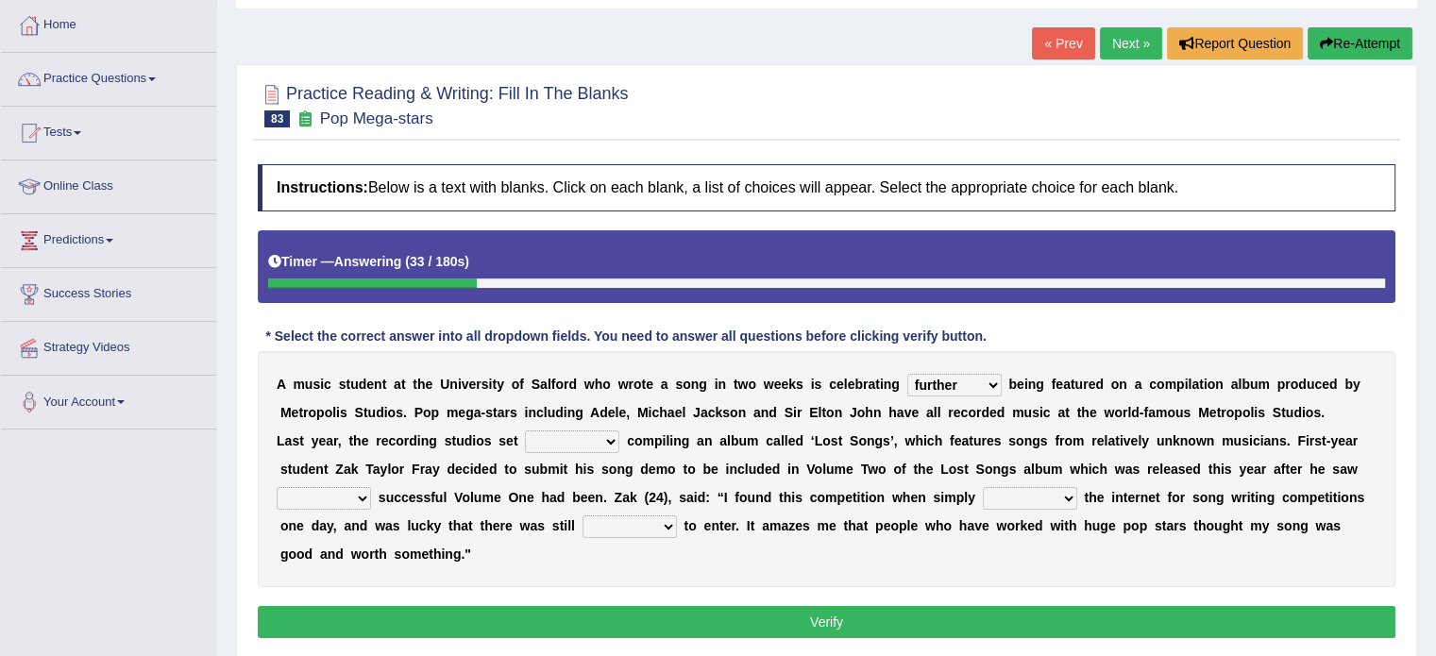
click at [964, 616] on button "Verify" at bounding box center [827, 622] width 1138 height 32
click at [544, 437] on select "them about with them" at bounding box center [572, 442] width 94 height 23
click at [579, 444] on select "them about with them" at bounding box center [572, 442] width 94 height 23
click at [525, 431] on select "them about with them" at bounding box center [572, 442] width 94 height 23
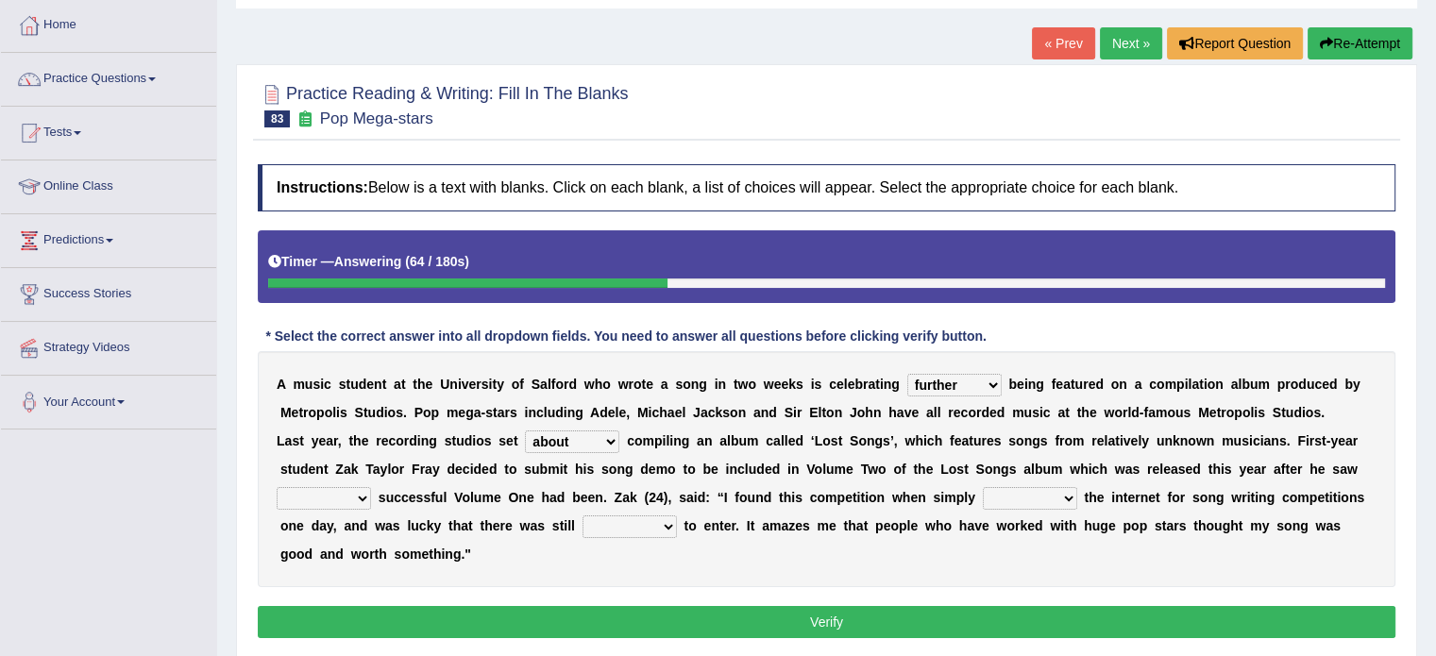
click at [578, 431] on select "them about with them" at bounding box center [572, 442] width 94 height 23
select select "with"
click at [525, 431] on select "them about with them" at bounding box center [572, 442] width 94 height 23
click at [322, 487] on select "when how then their" at bounding box center [324, 498] width 94 height 23
select select "their"
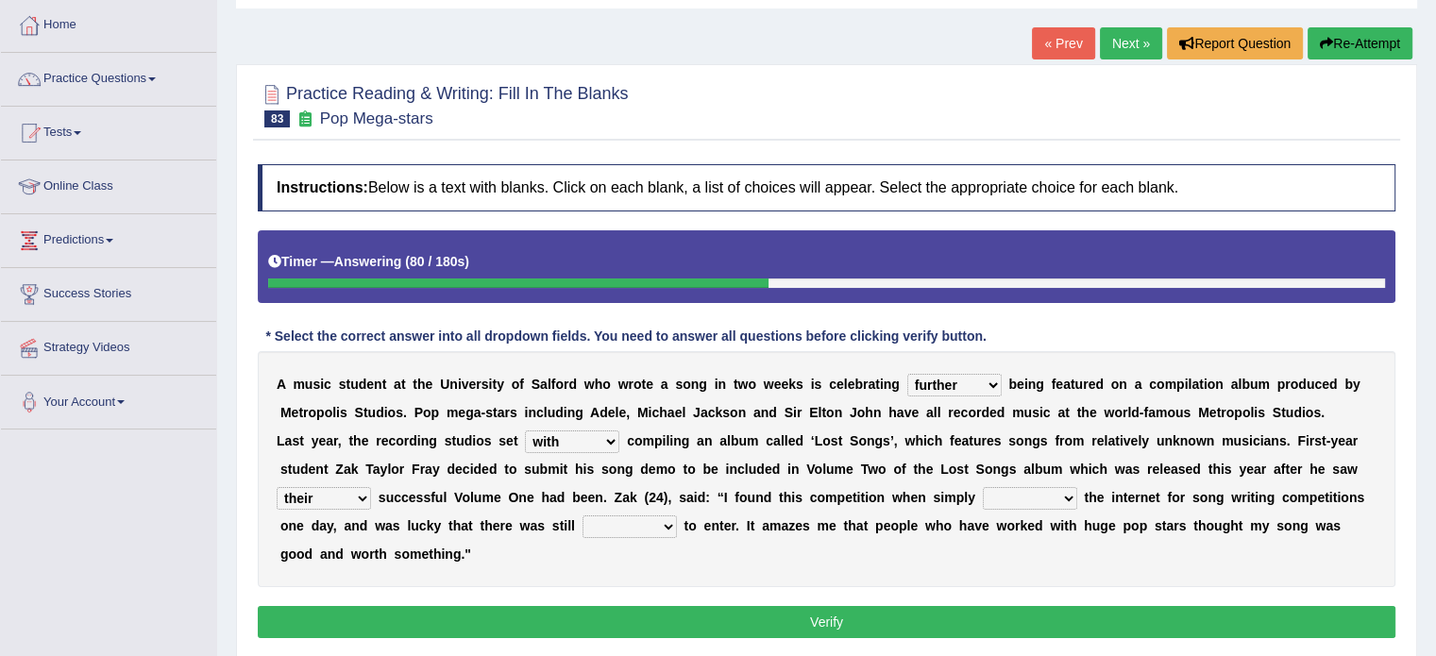
click at [277, 487] on select "when how then their" at bounding box center [324, 498] width 94 height 23
click at [992, 501] on select "searching thinking bringing taking" at bounding box center [1030, 498] width 94 height 23
select select "searching"
click at [983, 487] on select "searching thinking bringing taking" at bounding box center [1030, 498] width 94 height 23
click at [617, 520] on select "fine time grind dine" at bounding box center [630, 527] width 94 height 23
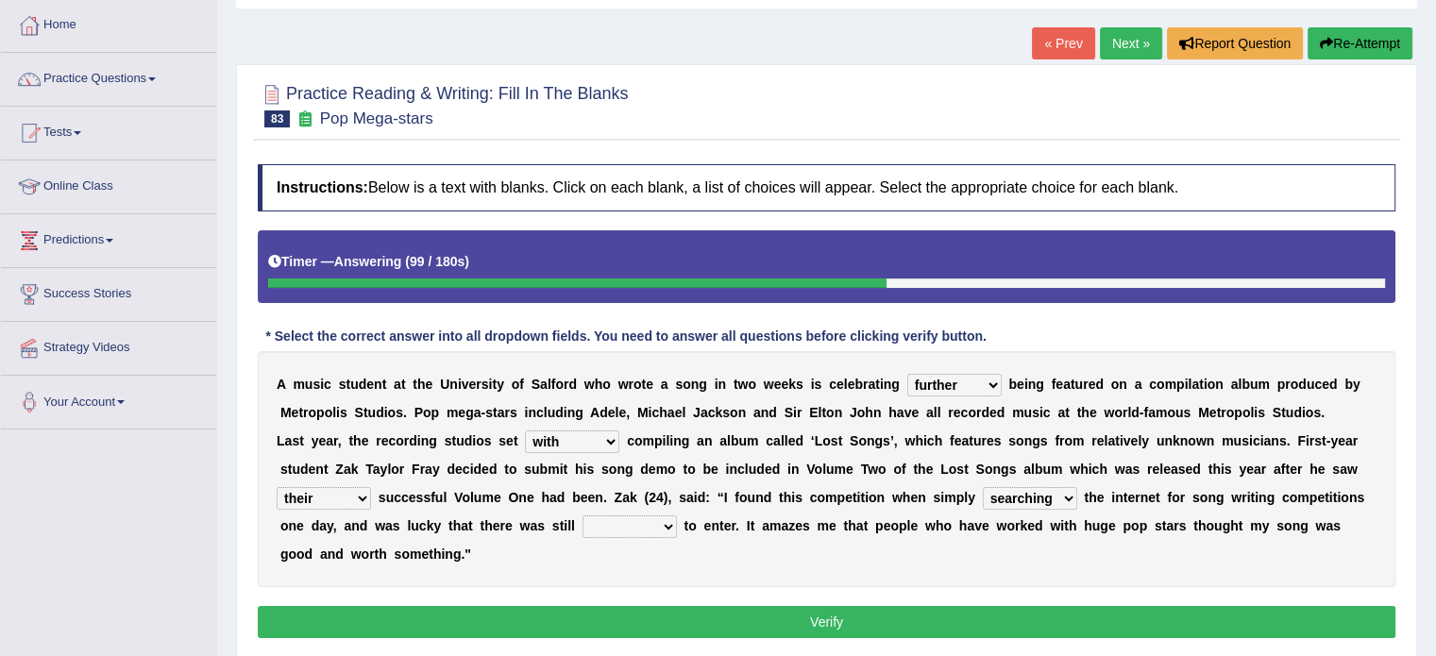
click at [617, 520] on select "fine time grind dine" at bounding box center [630, 527] width 94 height 23
click at [633, 533] on select "fine time grind dine" at bounding box center [630, 527] width 94 height 23
select select "time"
click at [583, 516] on select "fine time grind dine" at bounding box center [630, 527] width 94 height 23
click at [952, 383] on select "wherever after rather further" at bounding box center [954, 385] width 94 height 23
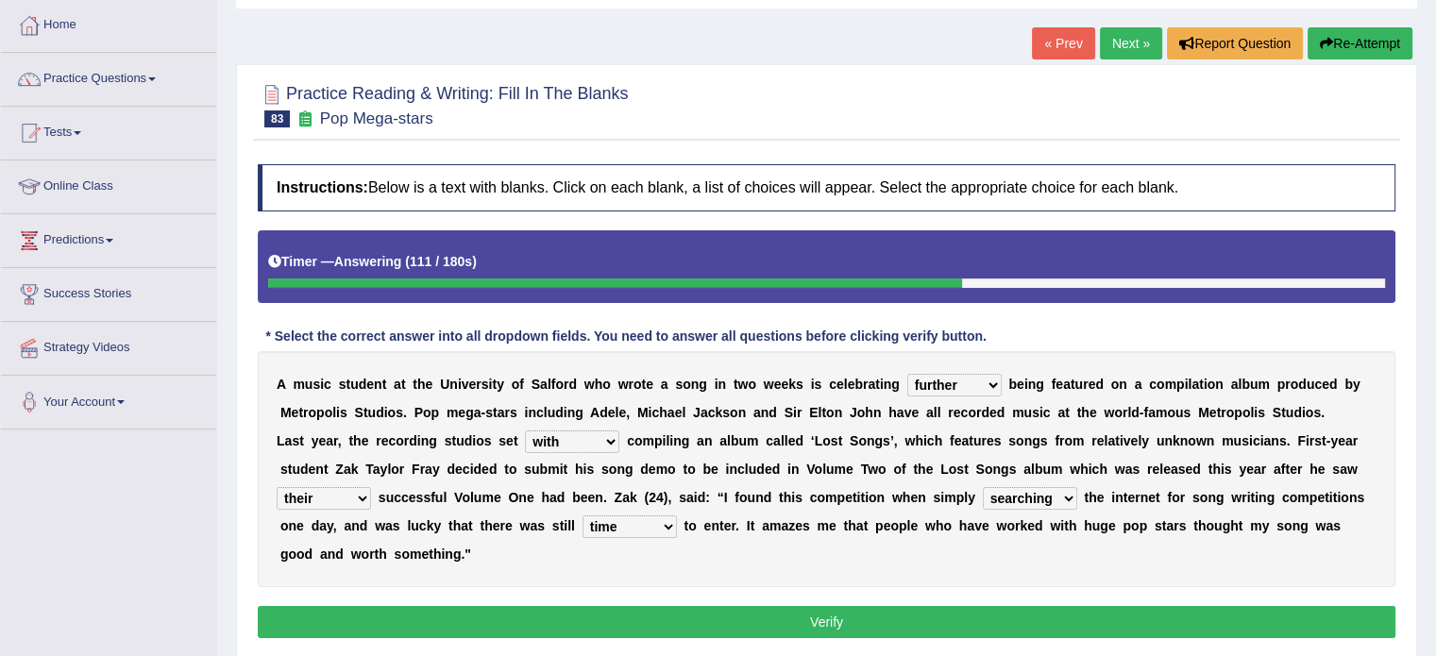
click at [948, 383] on select "wherever after rather further" at bounding box center [954, 385] width 94 height 23
click at [602, 441] on select "them about with them" at bounding box center [572, 442] width 94 height 23
click at [693, 629] on button "Verify" at bounding box center [827, 622] width 1138 height 32
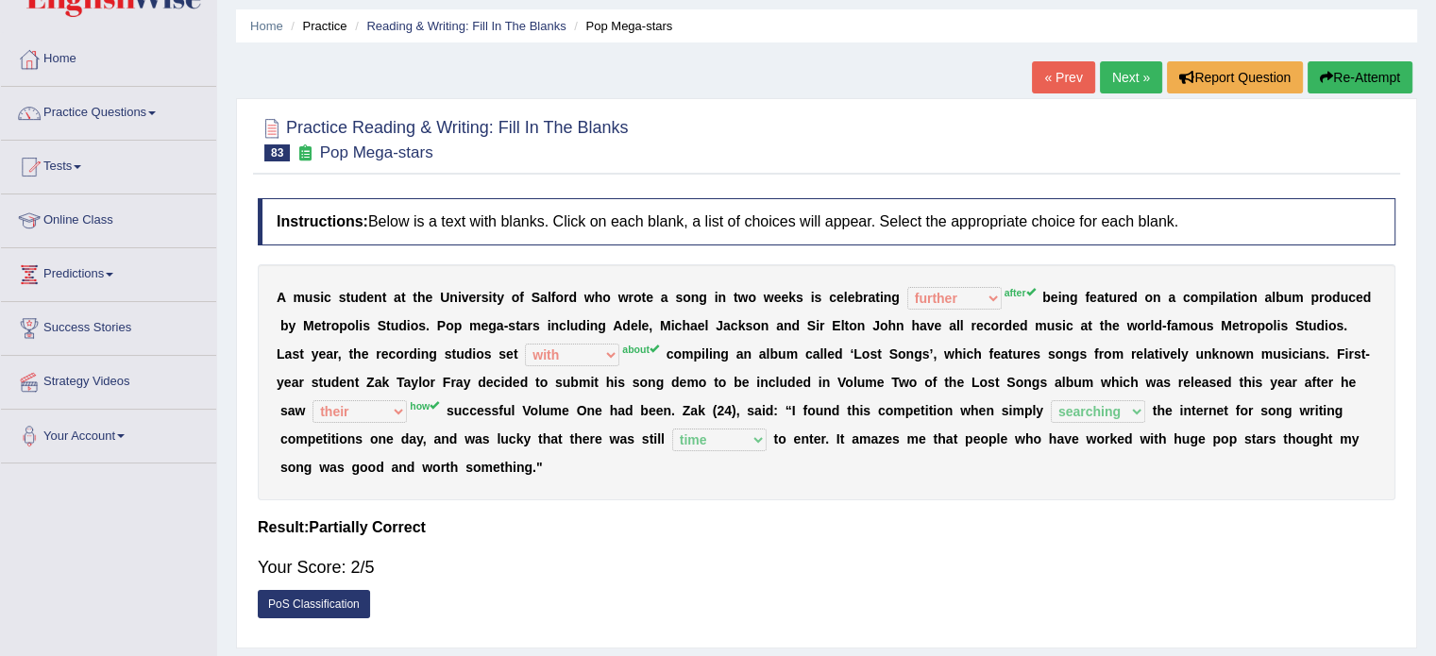
scroll to position [0, 0]
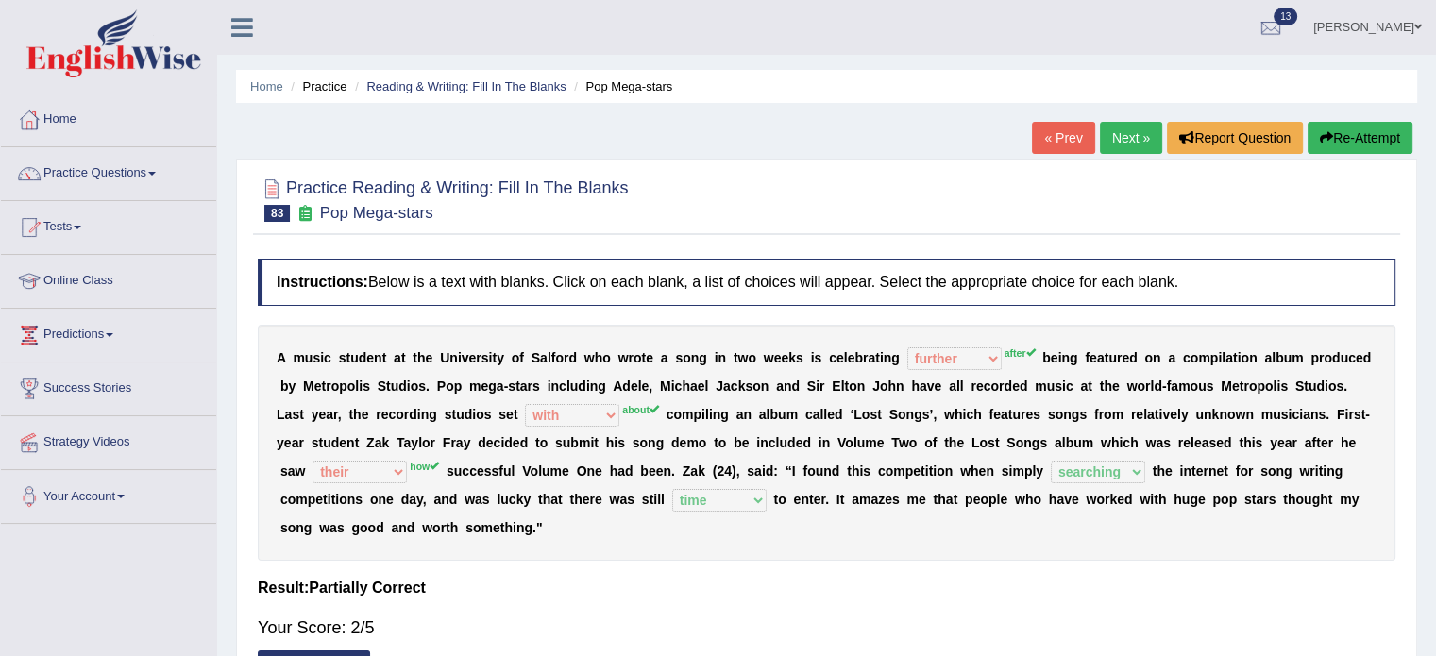
click at [1119, 132] on link "Next »" at bounding box center [1131, 138] width 62 height 32
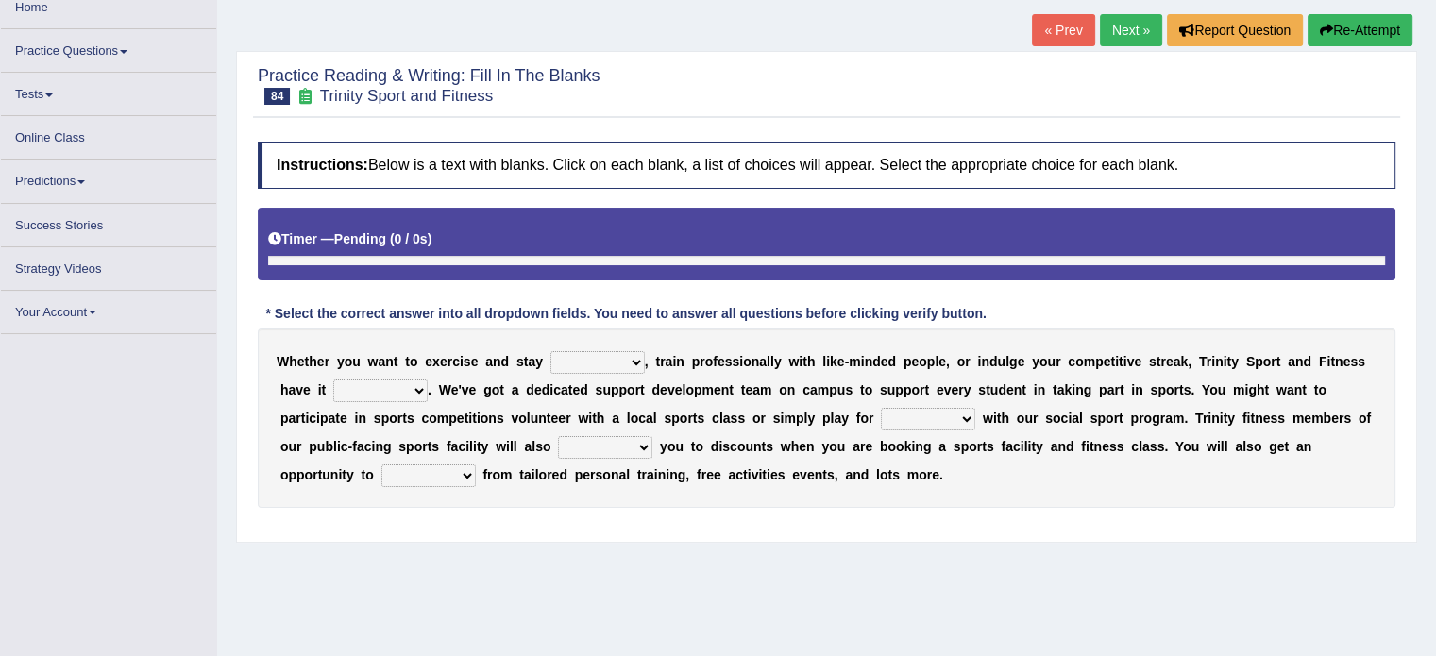
scroll to position [126, 0]
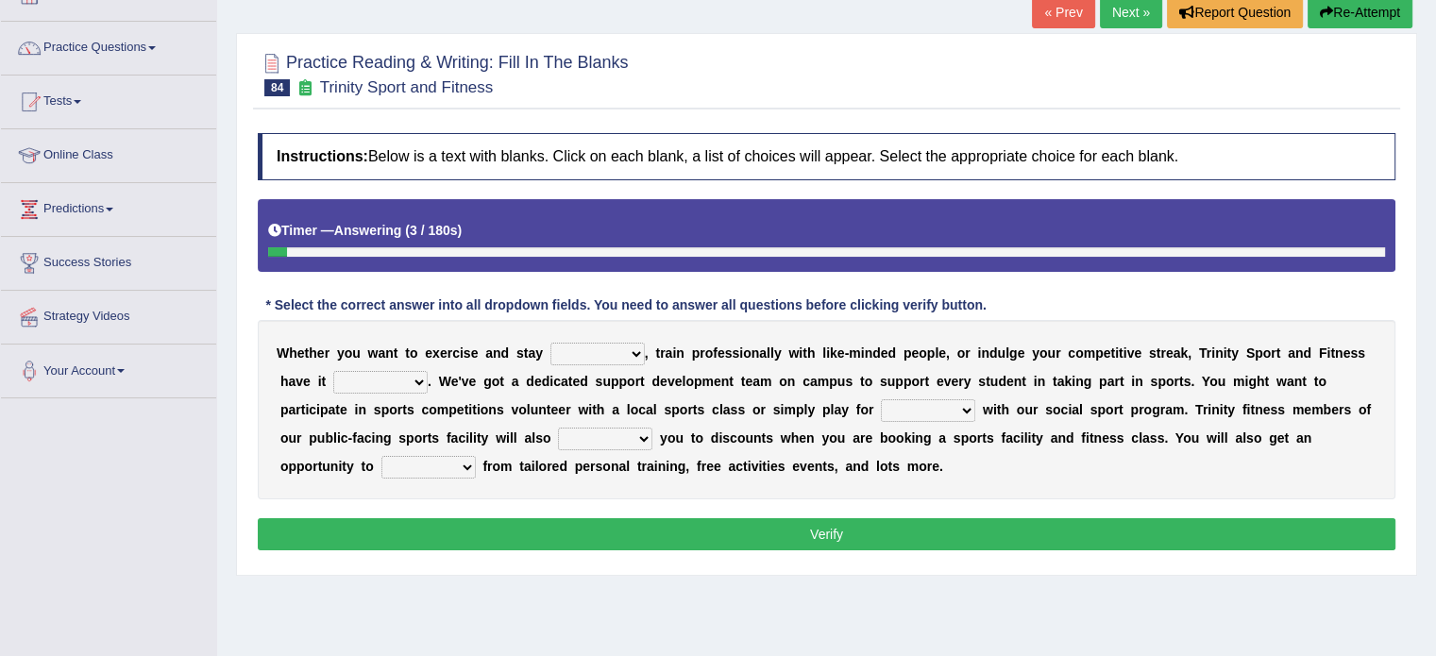
click at [586, 350] on select "wealthy trendy healthy steady" at bounding box center [598, 354] width 94 height 23
select select "healthy"
click at [551, 343] on select "wealthy trendy healthy steady" at bounding box center [598, 354] width 94 height 23
click at [378, 382] on select "covered sobered recovered hovered" at bounding box center [380, 382] width 94 height 23
select select "covered"
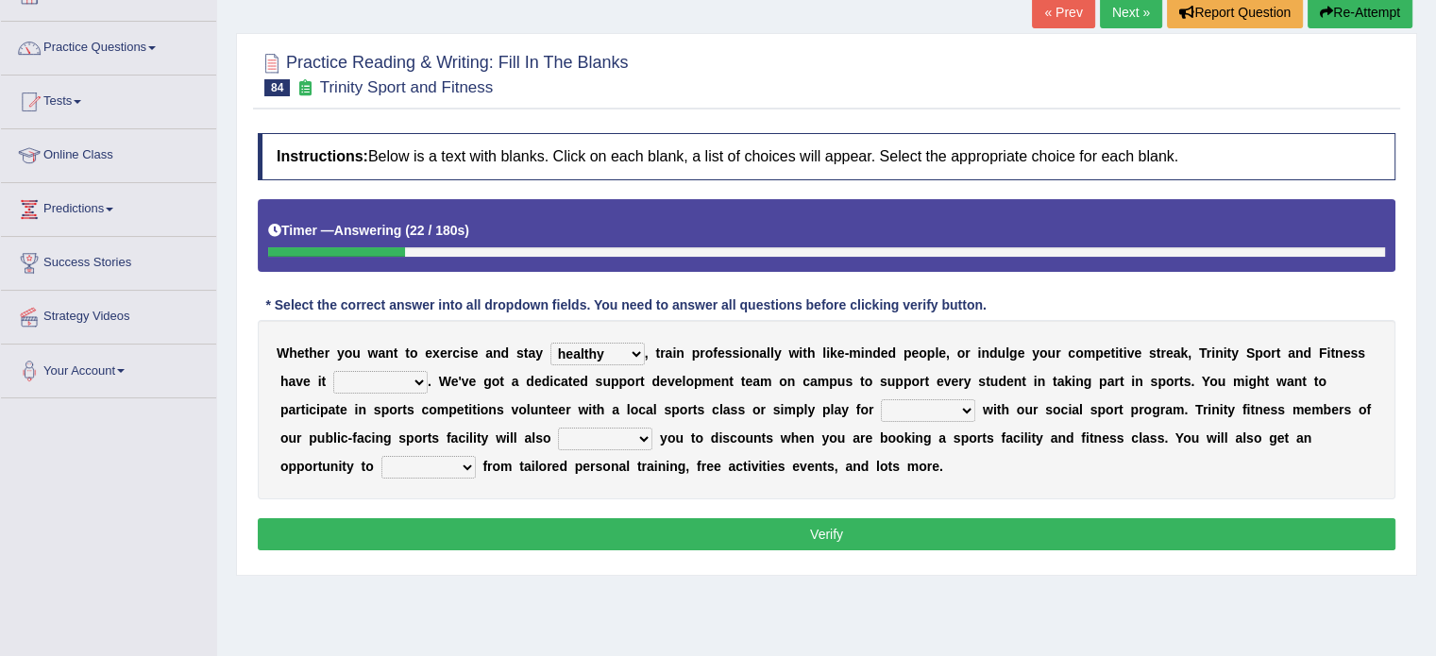
click at [333, 371] on select "covered sobered recovered hovered" at bounding box center [380, 382] width 94 height 23
click at [899, 414] on select "stun run fun gun" at bounding box center [928, 410] width 94 height 23
select select "fun"
click at [881, 399] on select "stun run fun gun" at bounding box center [928, 410] width 94 height 23
click at [593, 442] on select "engage restore entitle wish" at bounding box center [605, 439] width 94 height 23
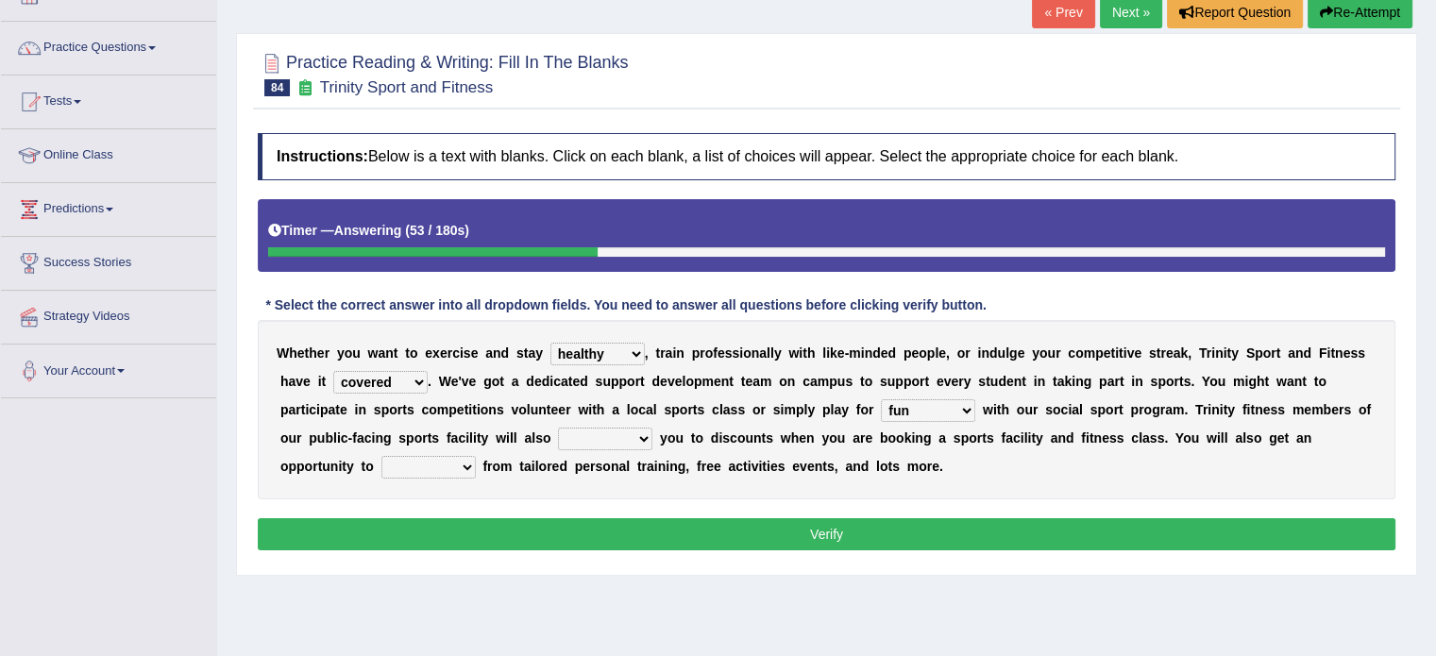
click at [593, 442] on select "engage restore entitle wish" at bounding box center [605, 439] width 94 height 23
click at [621, 432] on select "engage restore entitle wish" at bounding box center [605, 439] width 94 height 23
select select "entitle"
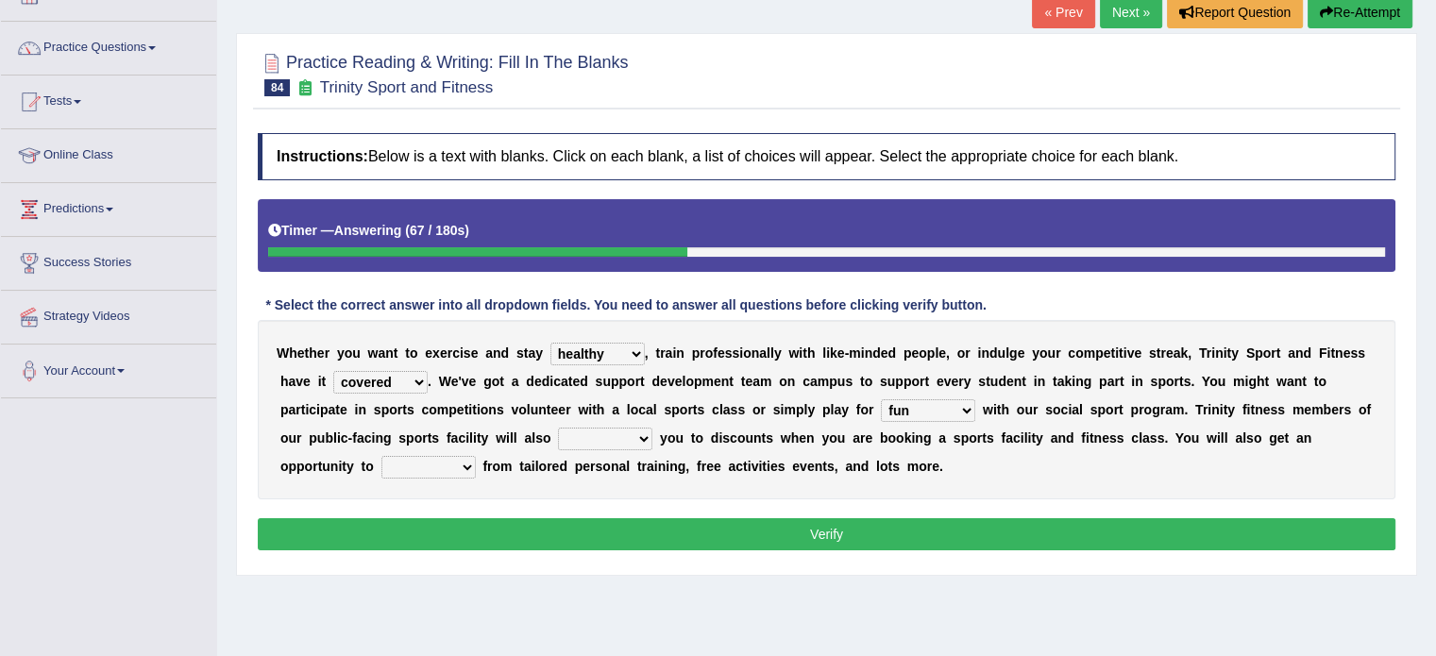
click at [558, 428] on select "engage restore entitle wish" at bounding box center [605, 439] width 94 height 23
click at [416, 469] on select "benefit vained claimed refrained" at bounding box center [428, 467] width 94 height 23
click at [407, 461] on select "benefit vained claimed refrained" at bounding box center [428, 467] width 94 height 23
select select "benefit"
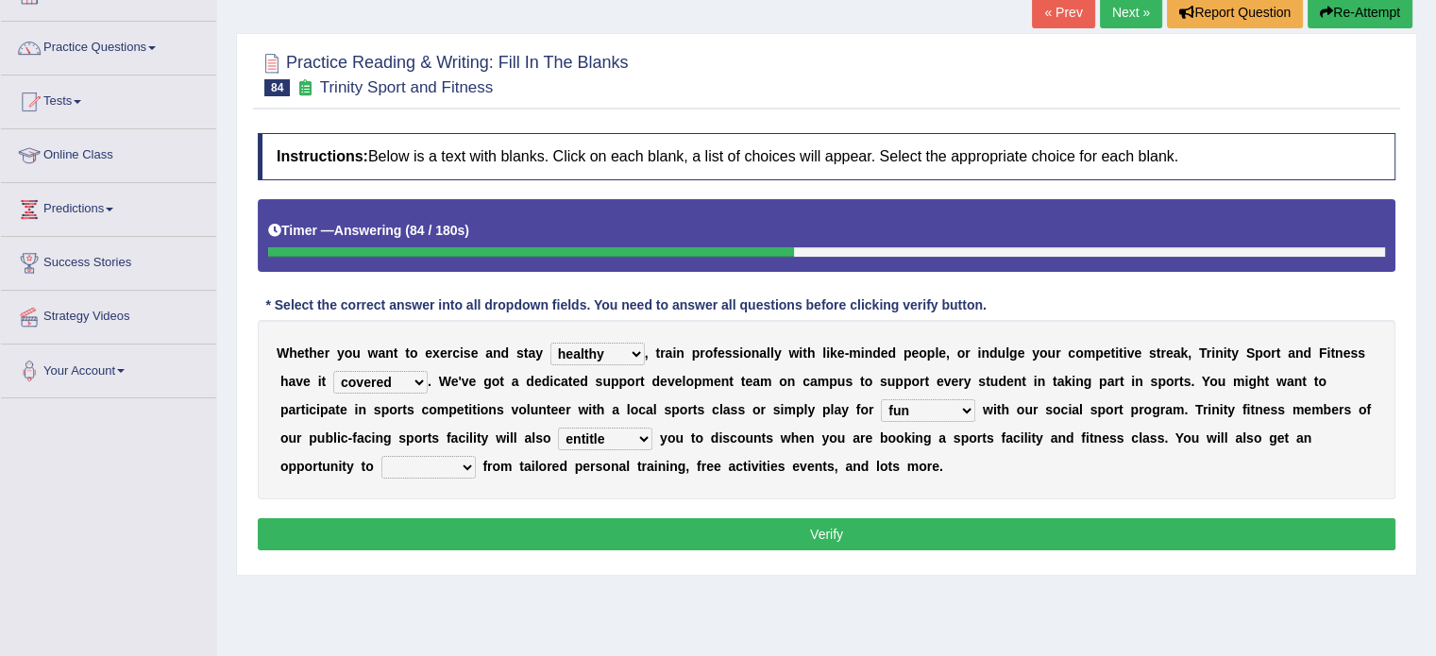
click at [381, 456] on select "benefit vained claimed refrained" at bounding box center [428, 467] width 94 height 23
click at [493, 533] on button "Verify" at bounding box center [827, 534] width 1138 height 32
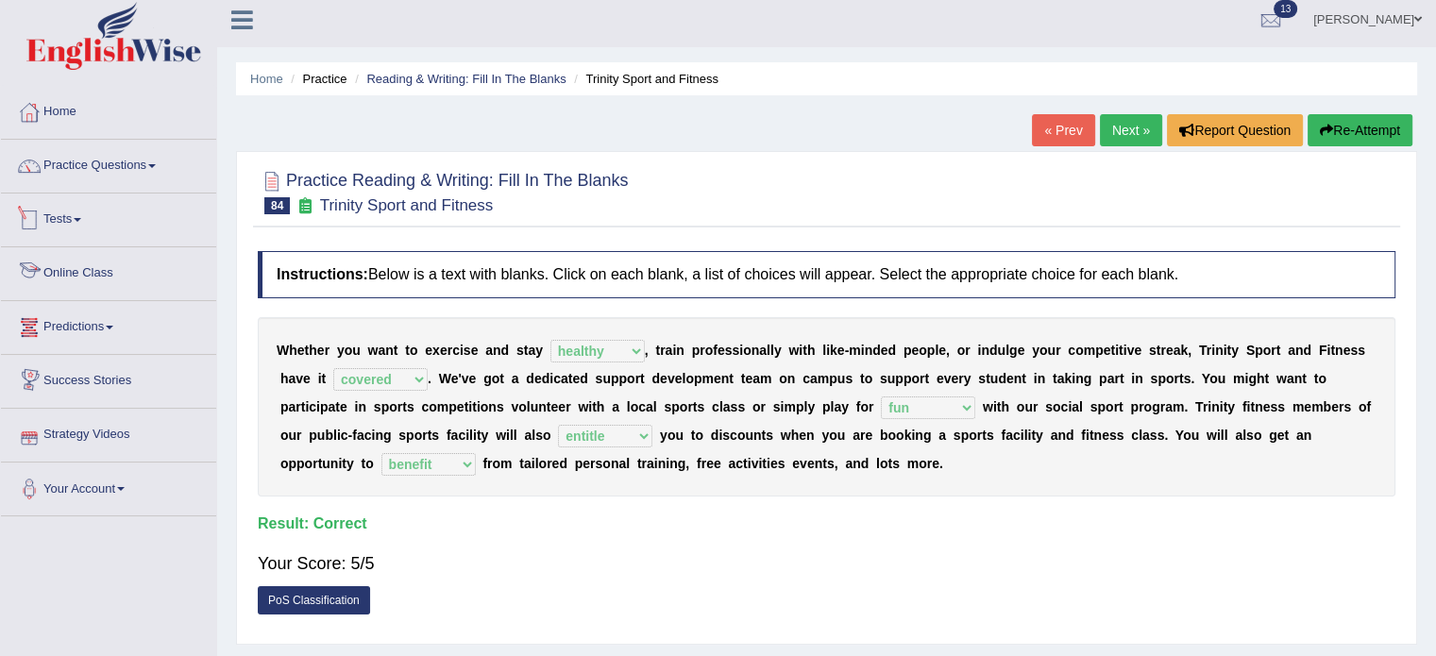
scroll to position [0, 0]
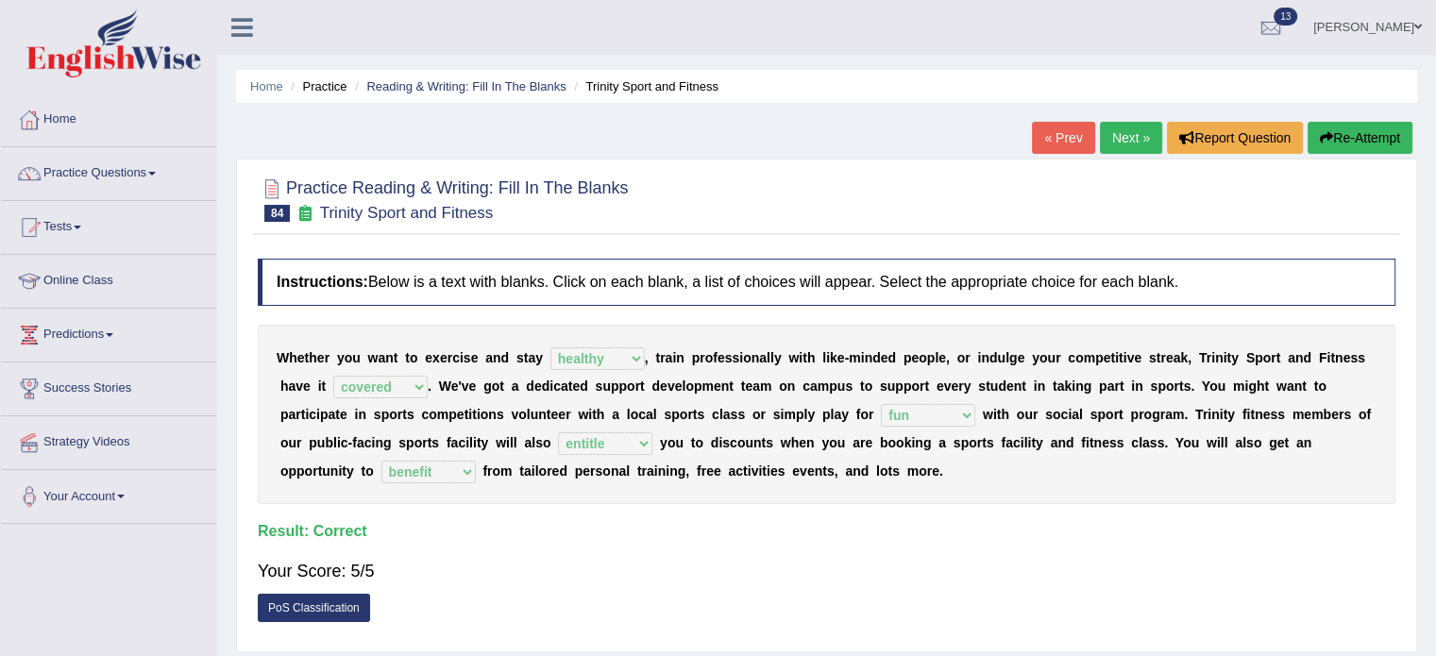
click at [156, 173] on span at bounding box center [152, 174] width 8 height 4
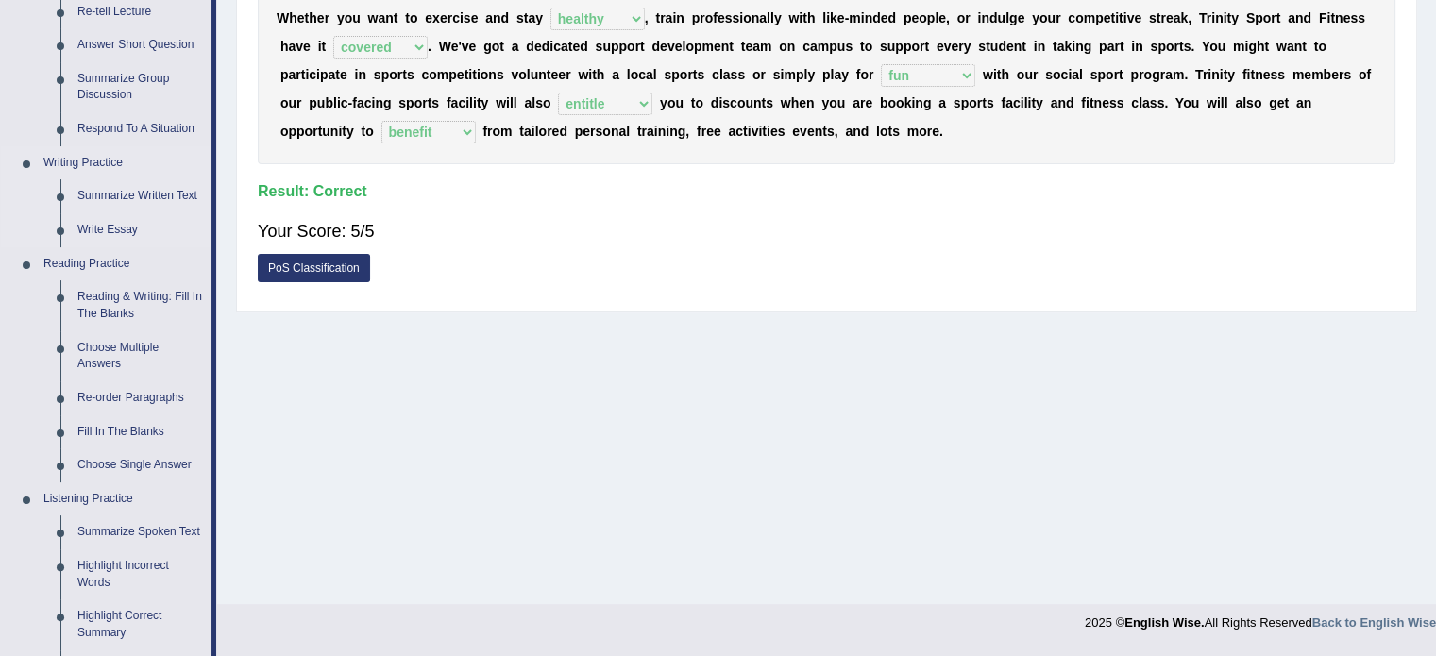
scroll to position [378, 0]
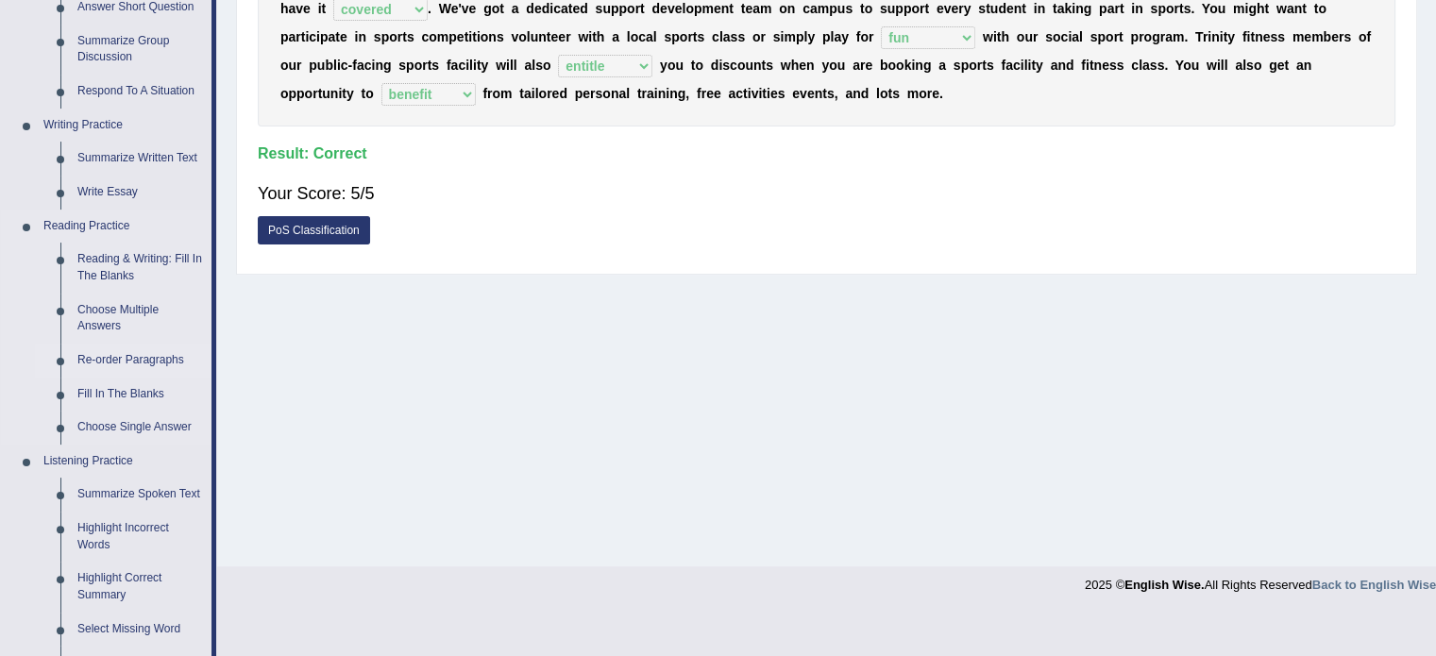
click at [118, 354] on link "Re-order Paragraphs" at bounding box center [140, 361] width 143 height 34
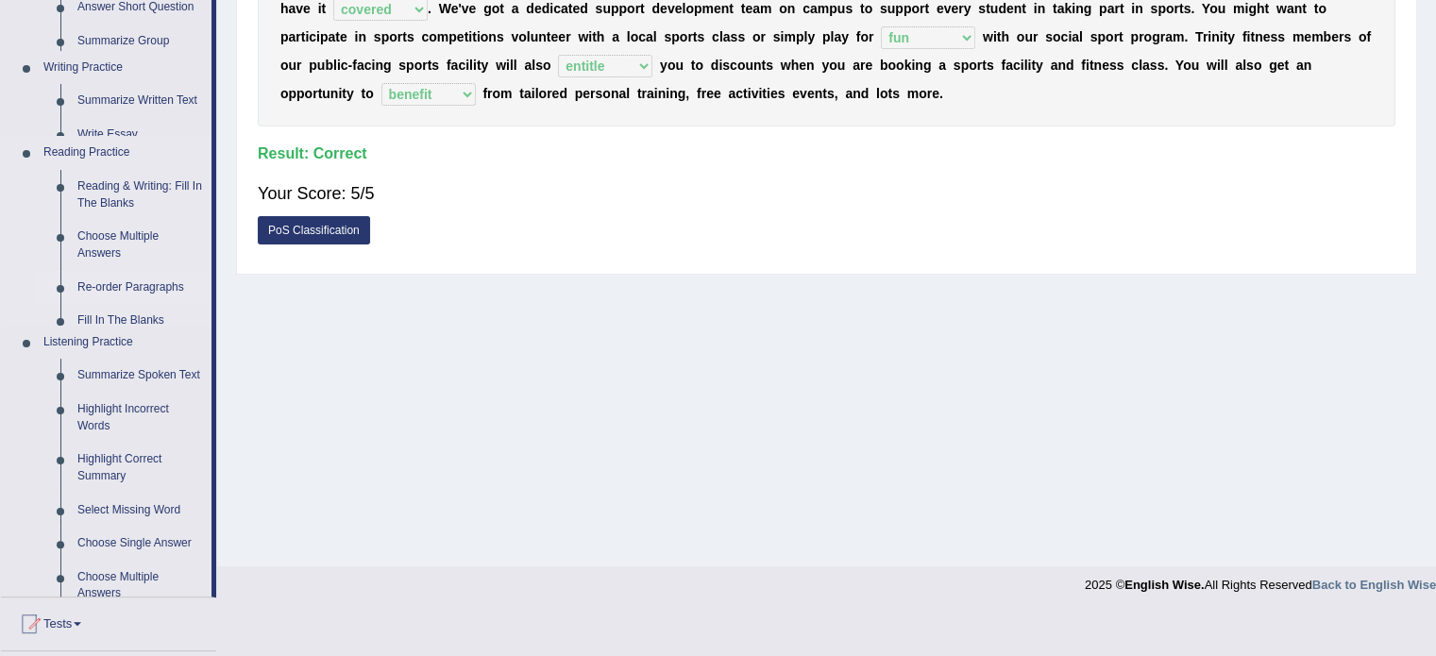
scroll to position [335, 0]
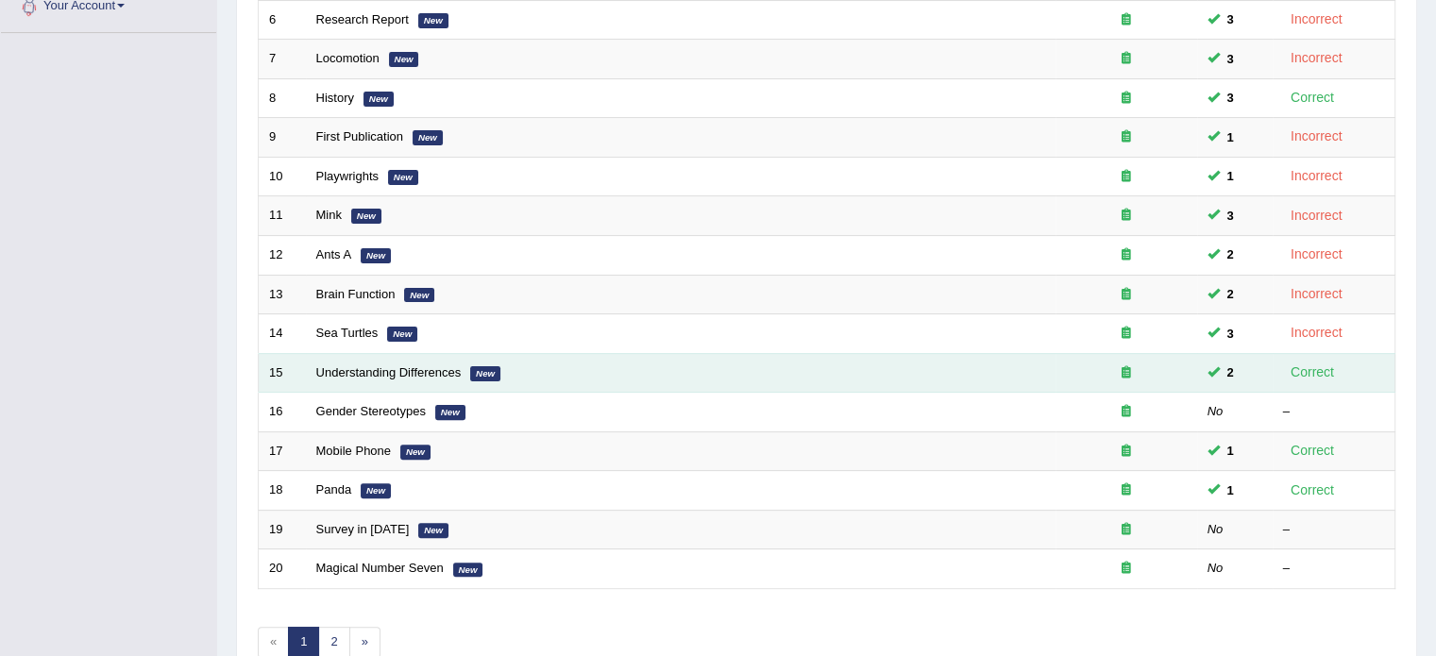
scroll to position [588, 0]
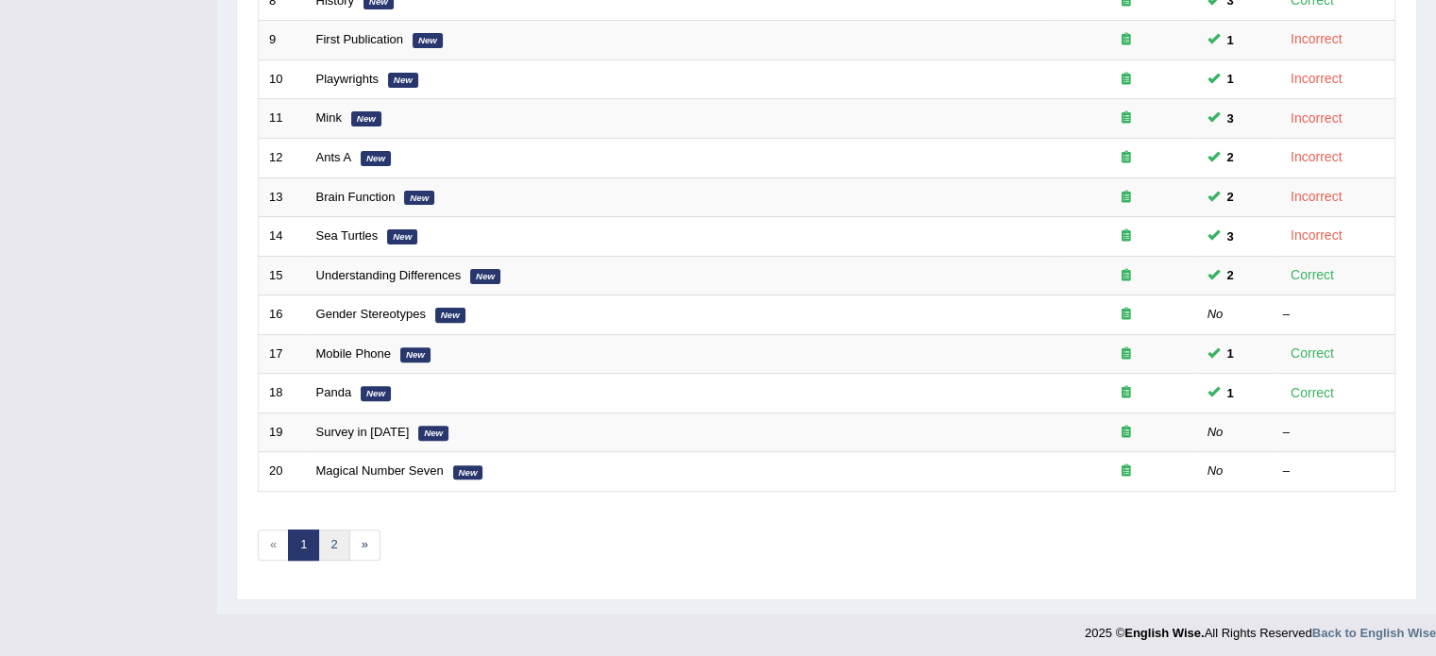
click at [335, 545] on link "2" at bounding box center [333, 545] width 31 height 31
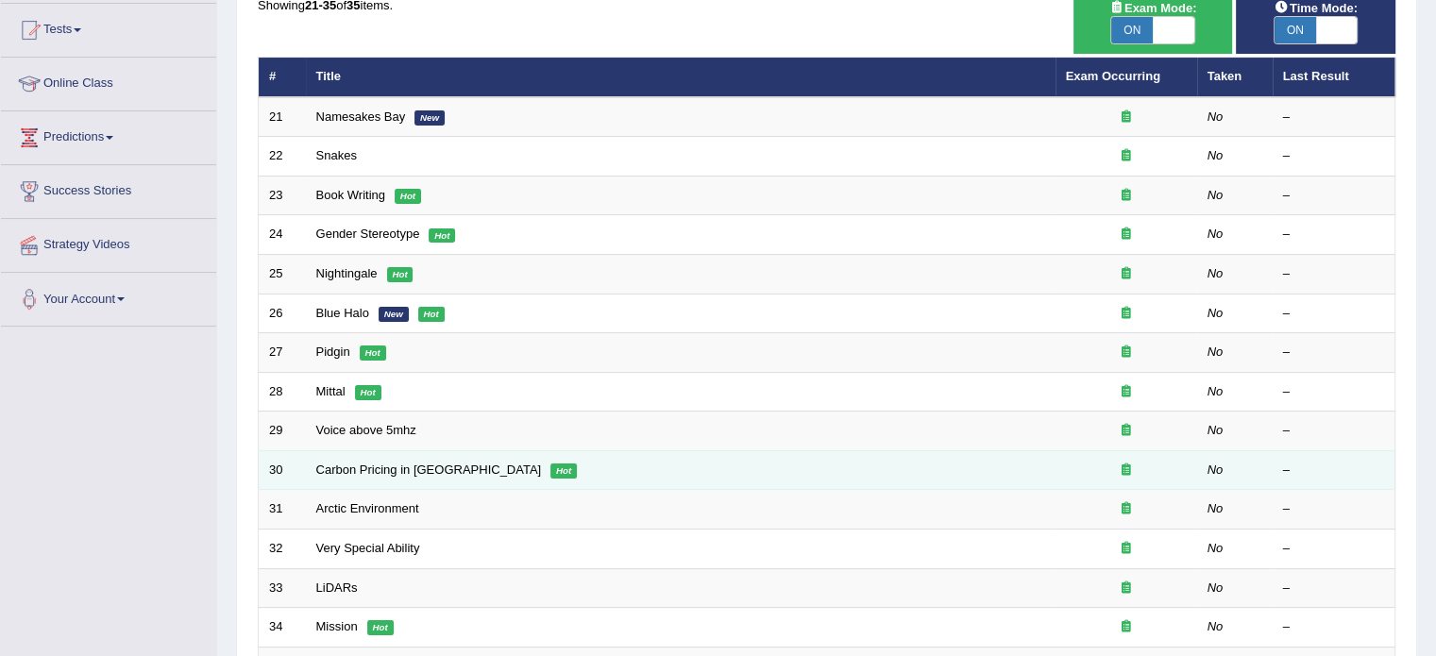
scroll to position [189, 0]
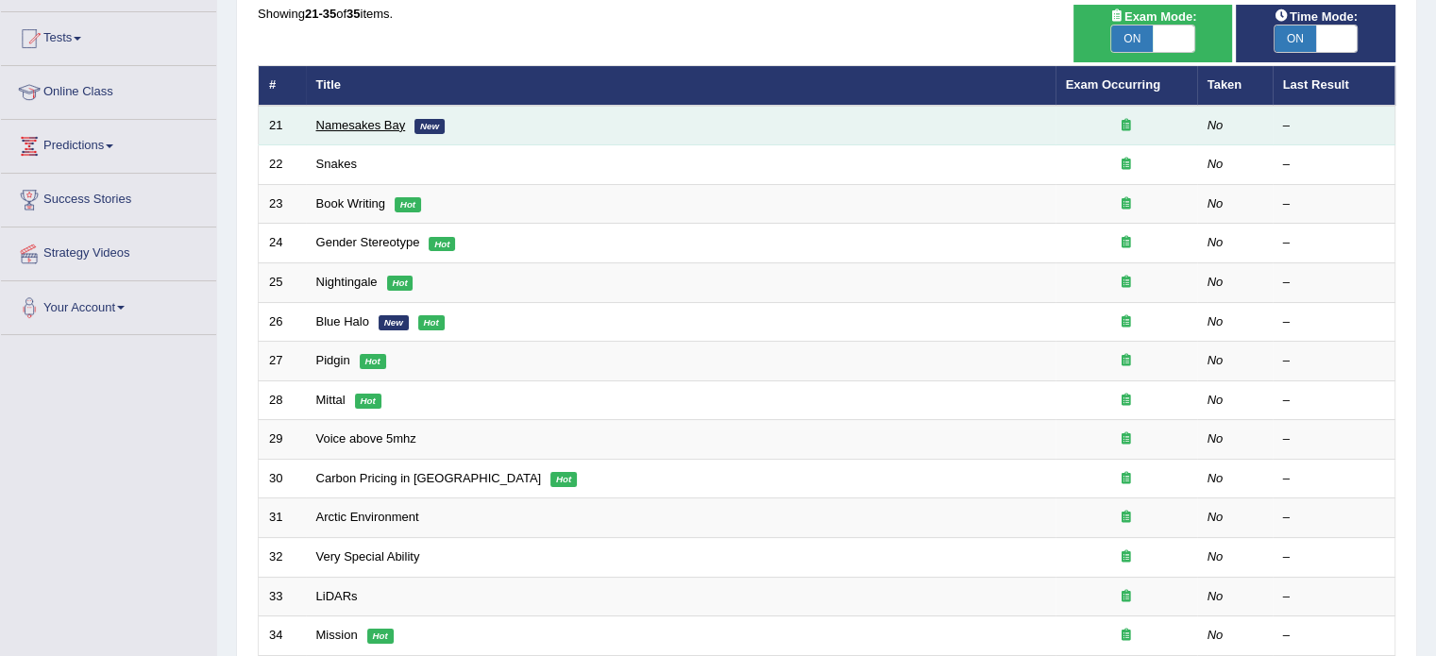
click at [356, 126] on link "Namesakes Bay" at bounding box center [361, 125] width 90 height 14
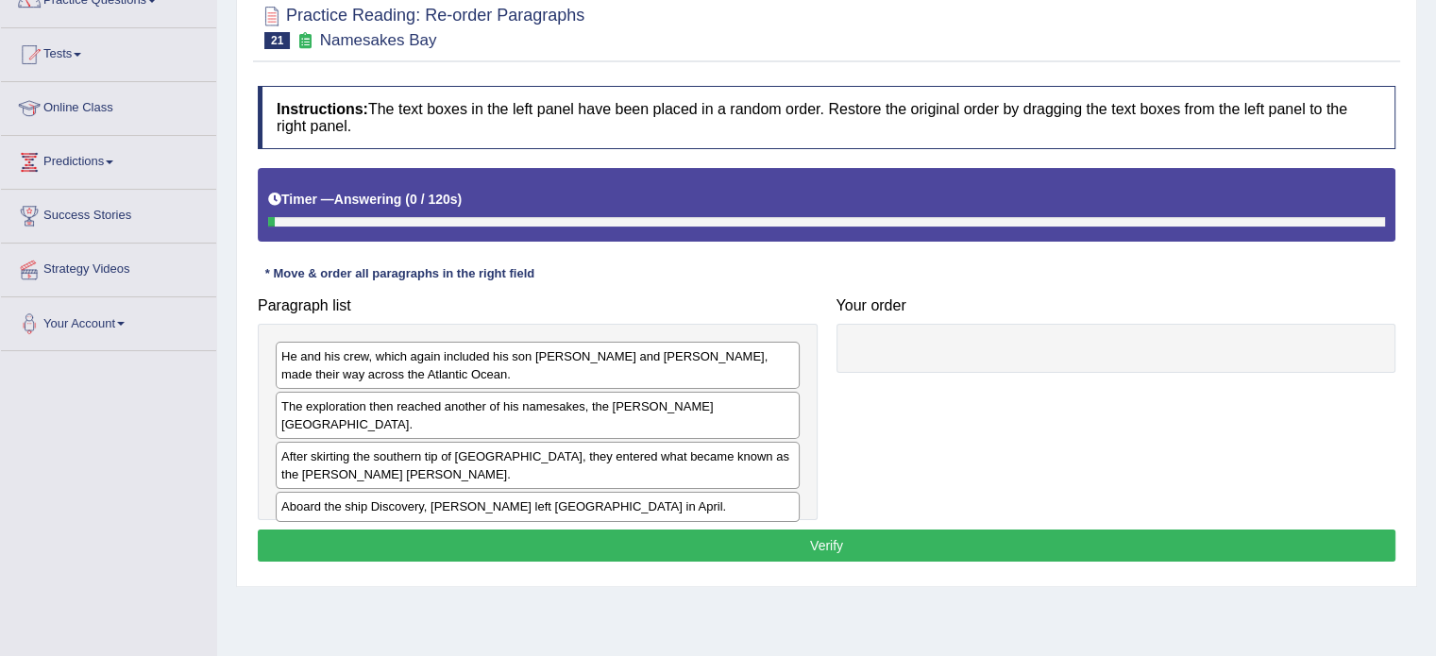
scroll to position [189, 0]
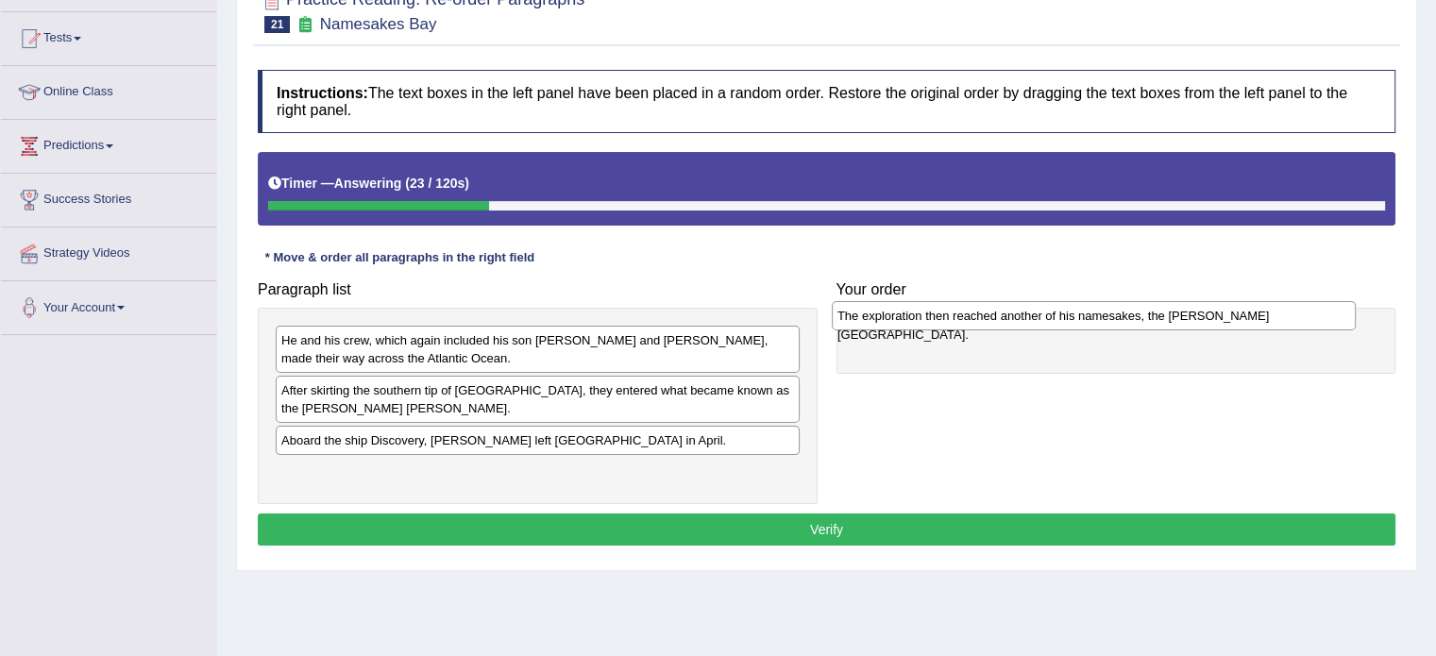
drag, startPoint x: 326, startPoint y: 394, endPoint x: 896, endPoint y: 320, distance: 575.1
click at [896, 320] on div "The exploration then reached another of his namesakes, the [PERSON_NAME][GEOGRA…" at bounding box center [1094, 315] width 524 height 29
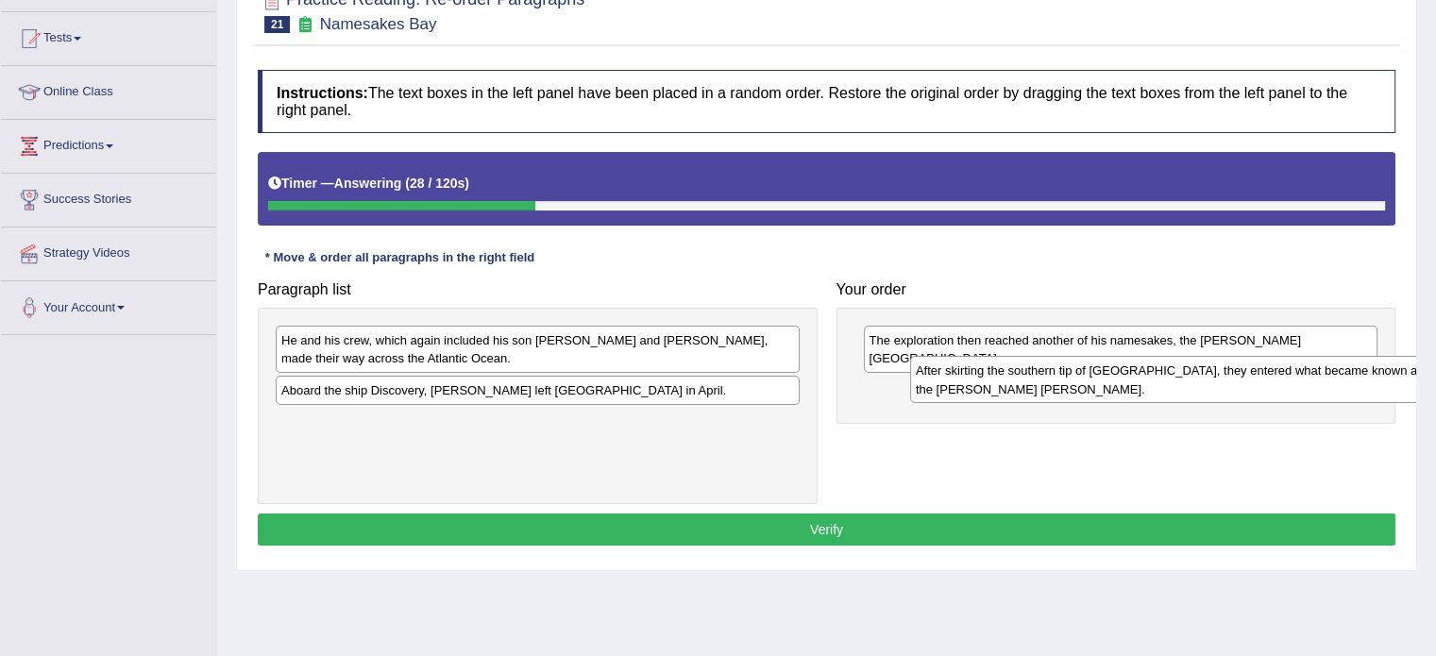
drag, startPoint x: 433, startPoint y: 395, endPoint x: 1068, endPoint y: 376, distance: 634.8
click at [1068, 376] on div "After skirting the southern tip of [GEOGRAPHIC_DATA], they entered what became …" at bounding box center [1172, 379] width 524 height 47
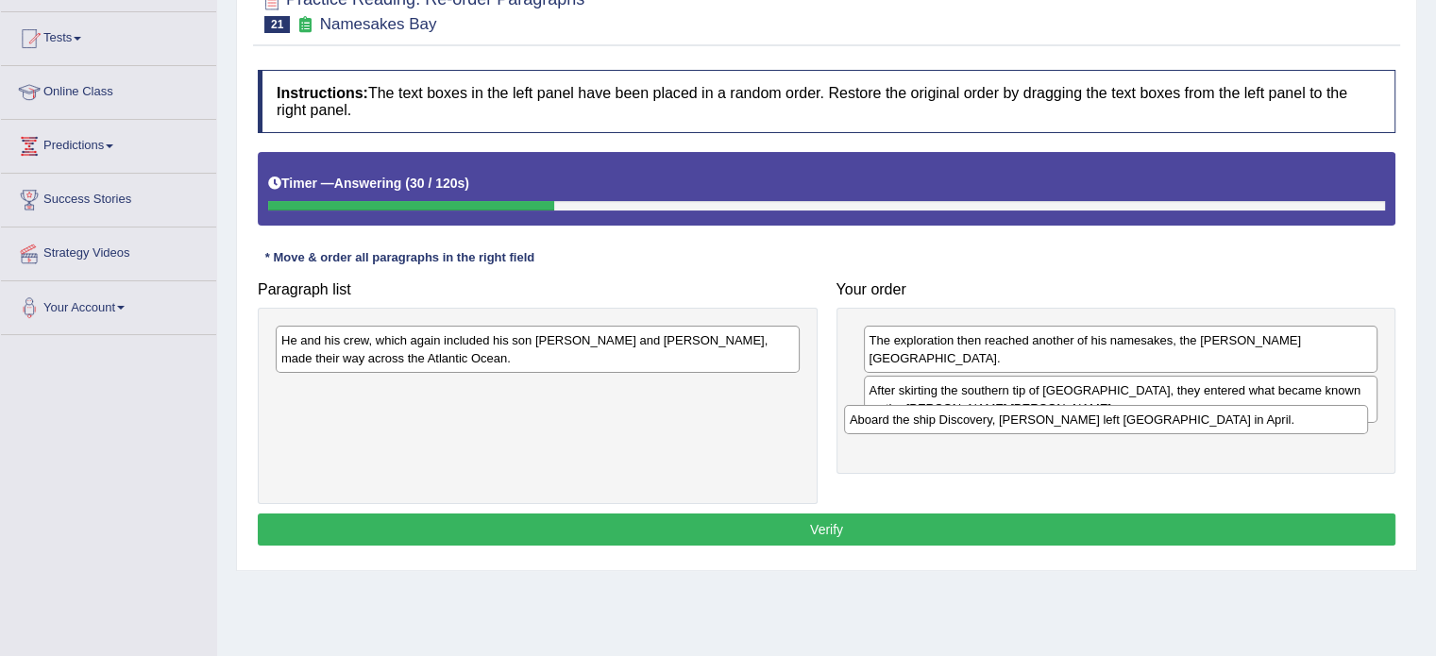
drag, startPoint x: 561, startPoint y: 393, endPoint x: 1133, endPoint y: 422, distance: 573.0
click at [1133, 422] on div "Aboard the ship Discovery, [PERSON_NAME] left [GEOGRAPHIC_DATA] in April." at bounding box center [1106, 419] width 524 height 29
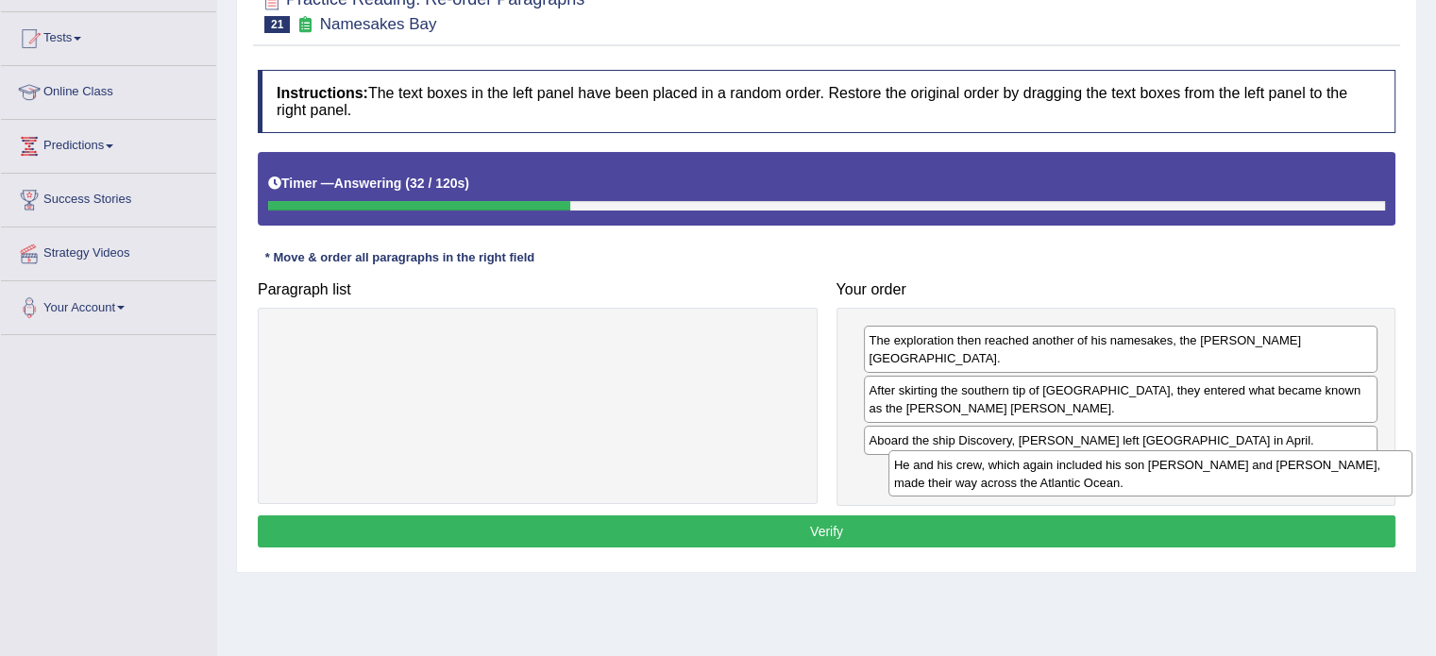
drag, startPoint x: 475, startPoint y: 340, endPoint x: 1069, endPoint y: 463, distance: 606.5
click at [1069, 463] on div "He and his crew, which again included his son [PERSON_NAME] and [PERSON_NAME], …" at bounding box center [1151, 473] width 524 height 47
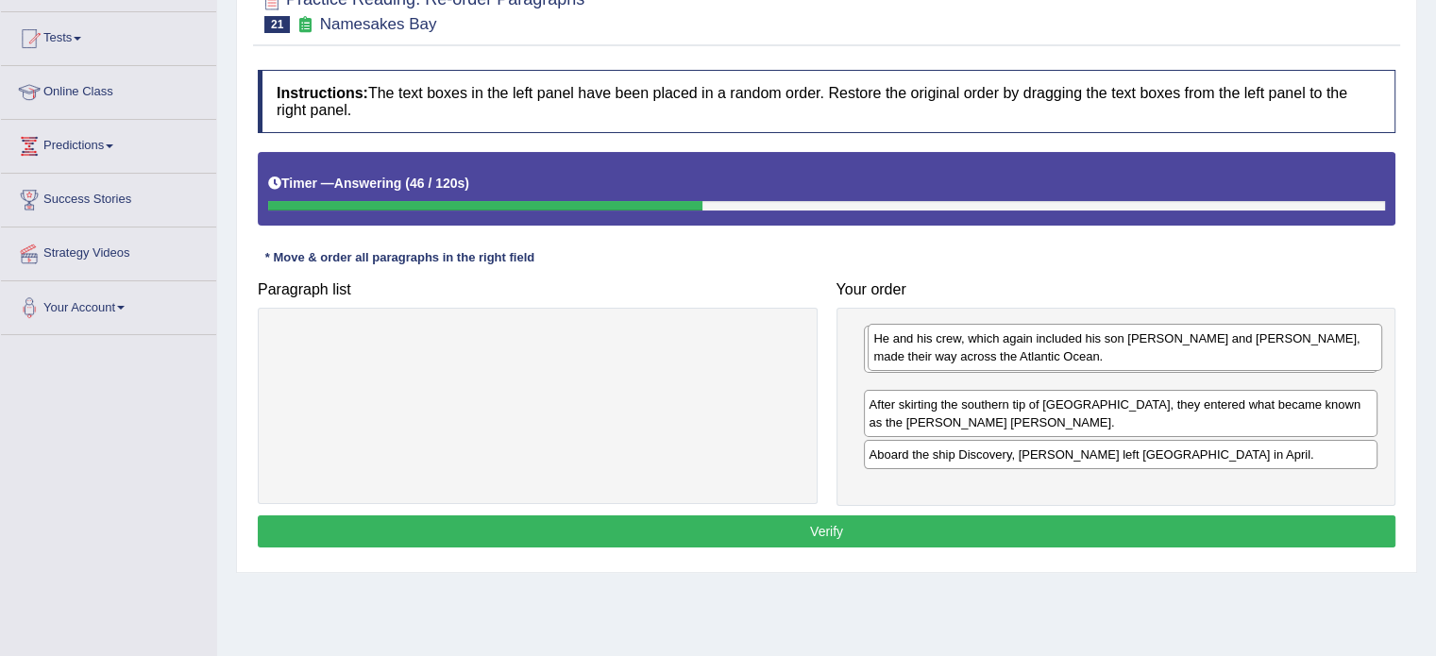
drag, startPoint x: 1025, startPoint y: 476, endPoint x: 1030, endPoint y: 361, distance: 115.3
click at [1030, 361] on div "He and his crew, which again included his son [PERSON_NAME] and [PERSON_NAME], …" at bounding box center [1125, 347] width 515 height 47
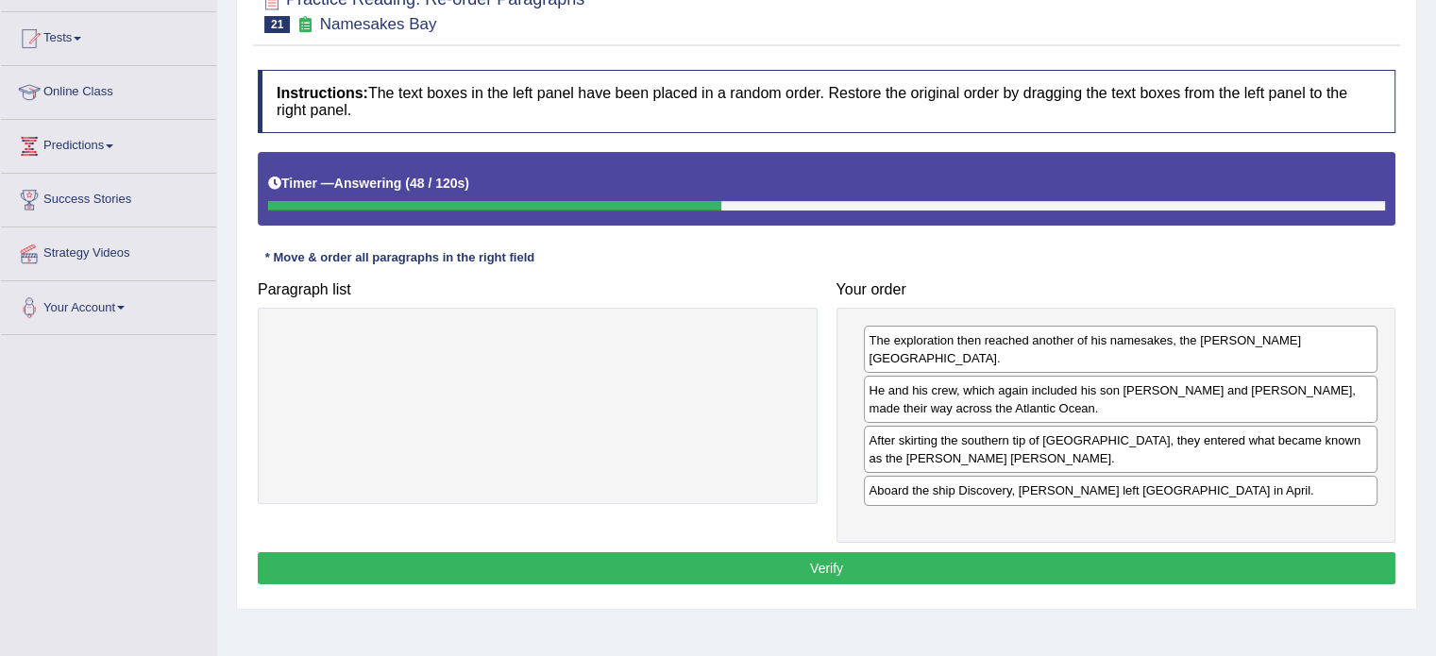
click at [1013, 552] on button "Verify" at bounding box center [827, 568] width 1138 height 32
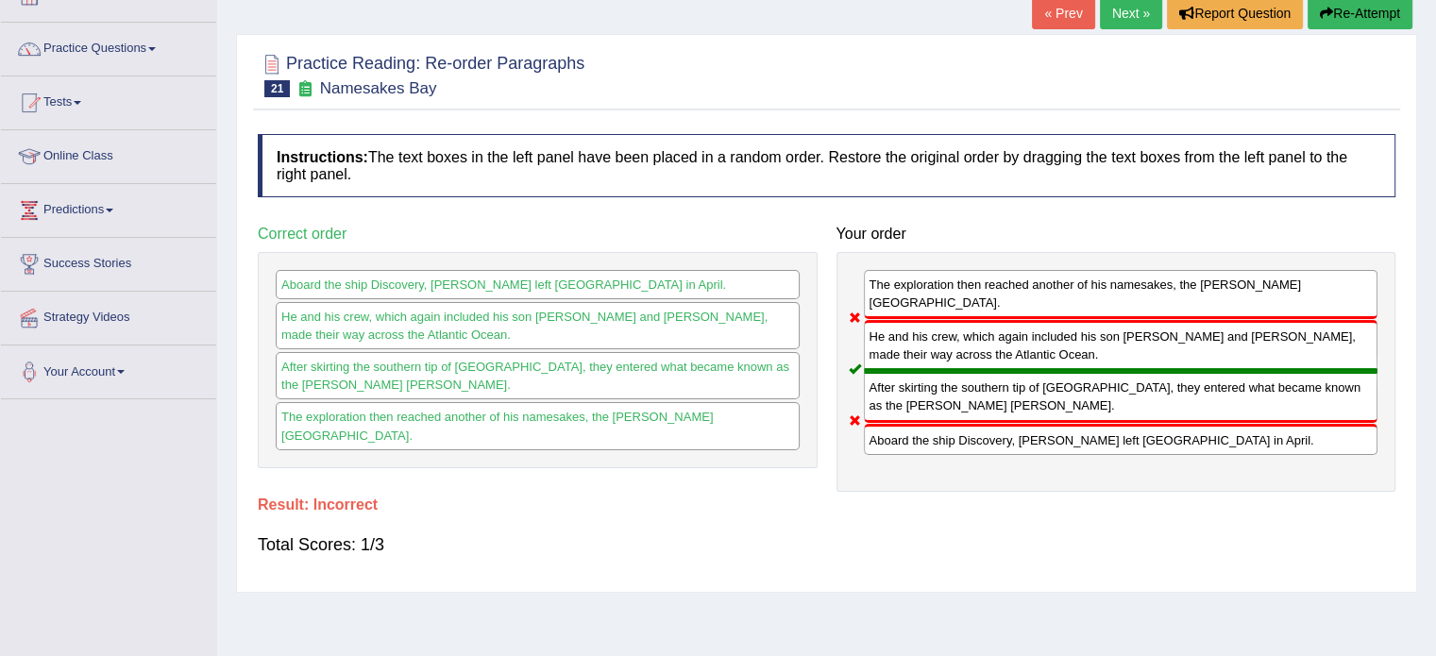
scroll to position [0, 0]
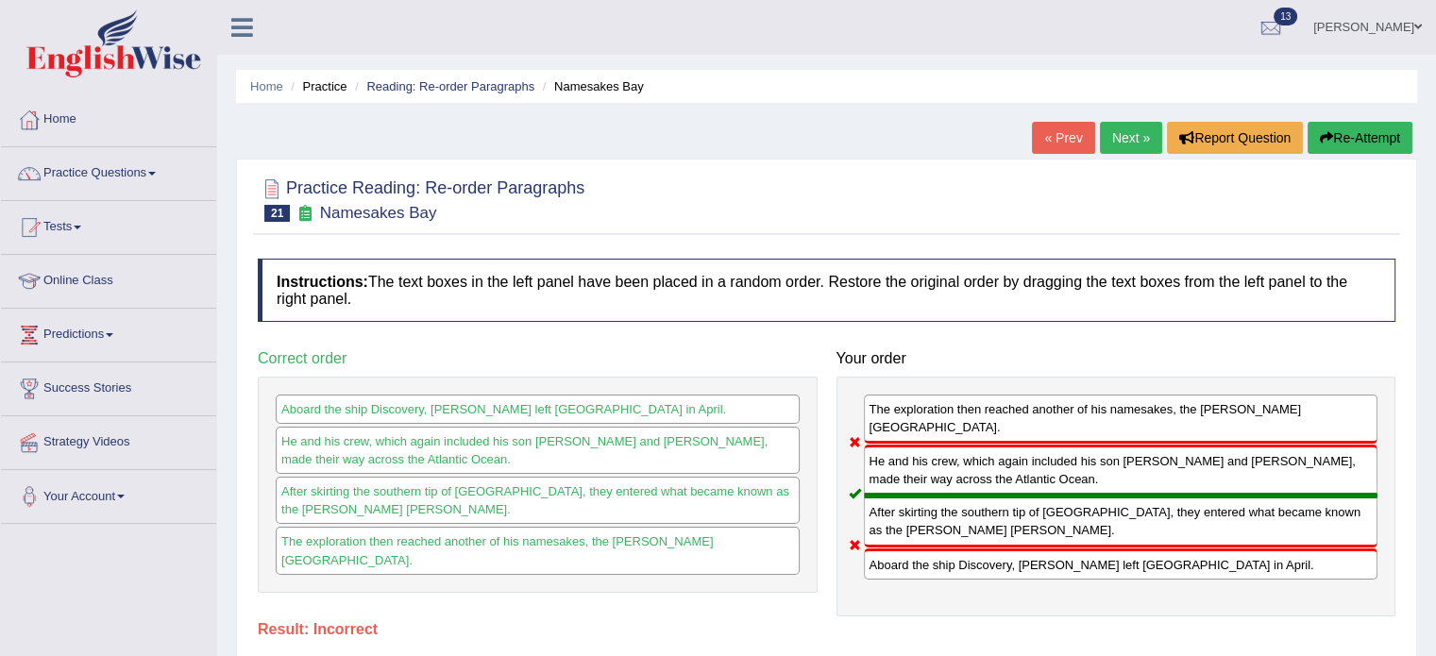
click at [1382, 126] on button "Re-Attempt" at bounding box center [1360, 138] width 105 height 32
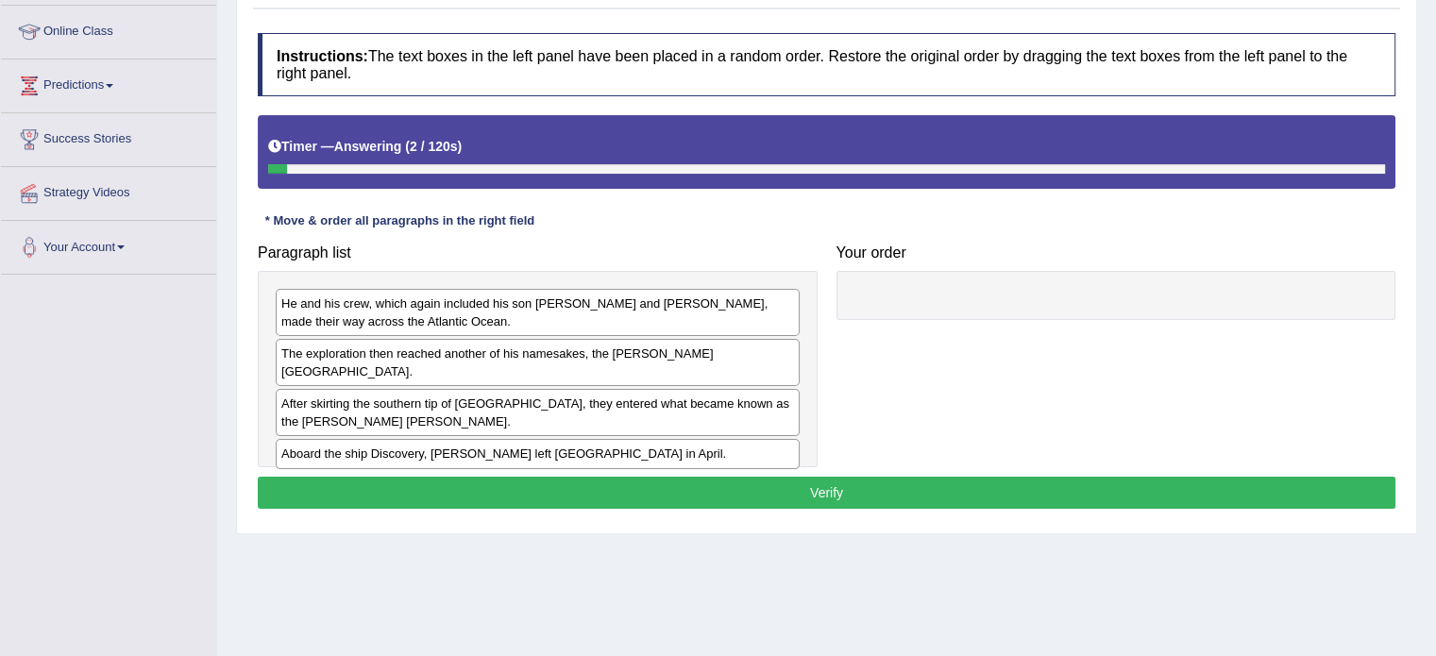
scroll to position [251, 0]
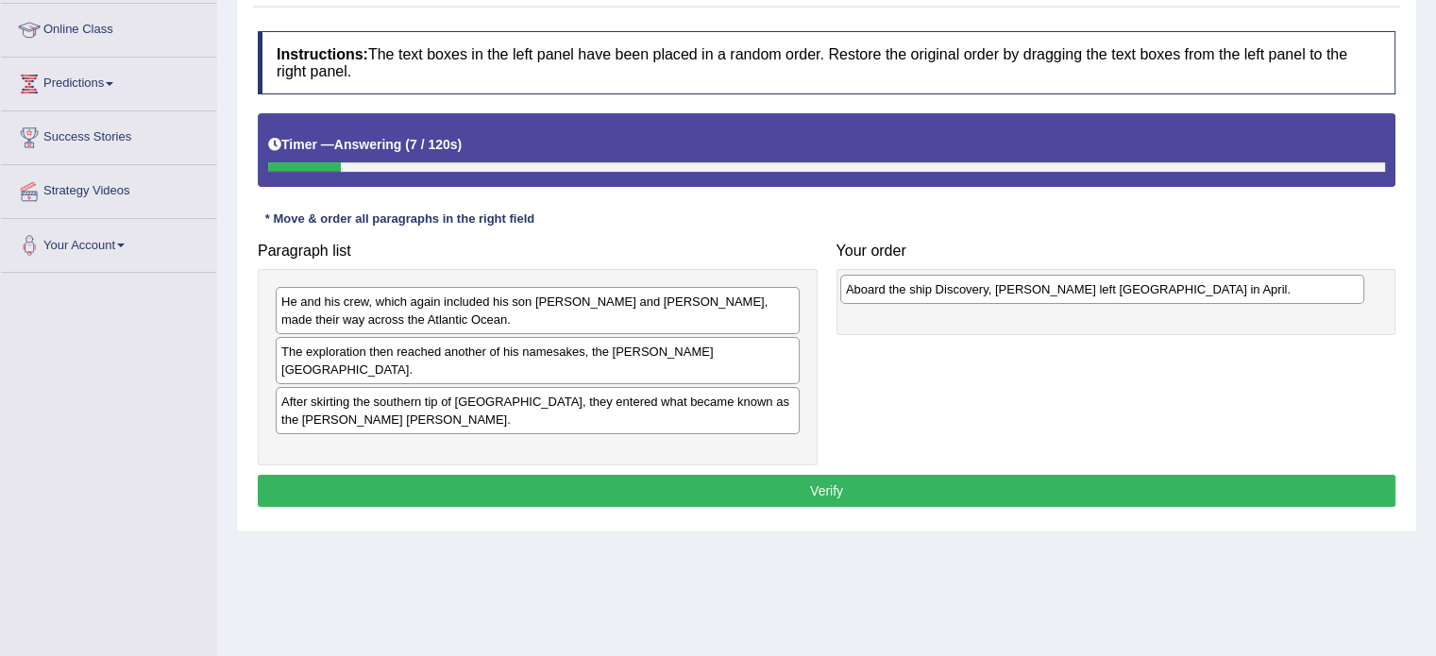
drag, startPoint x: 303, startPoint y: 438, endPoint x: 868, endPoint y: 296, distance: 582.4
click at [868, 296] on div "Aboard the ship Discovery, [PERSON_NAME] left [GEOGRAPHIC_DATA] in April." at bounding box center [1102, 289] width 524 height 29
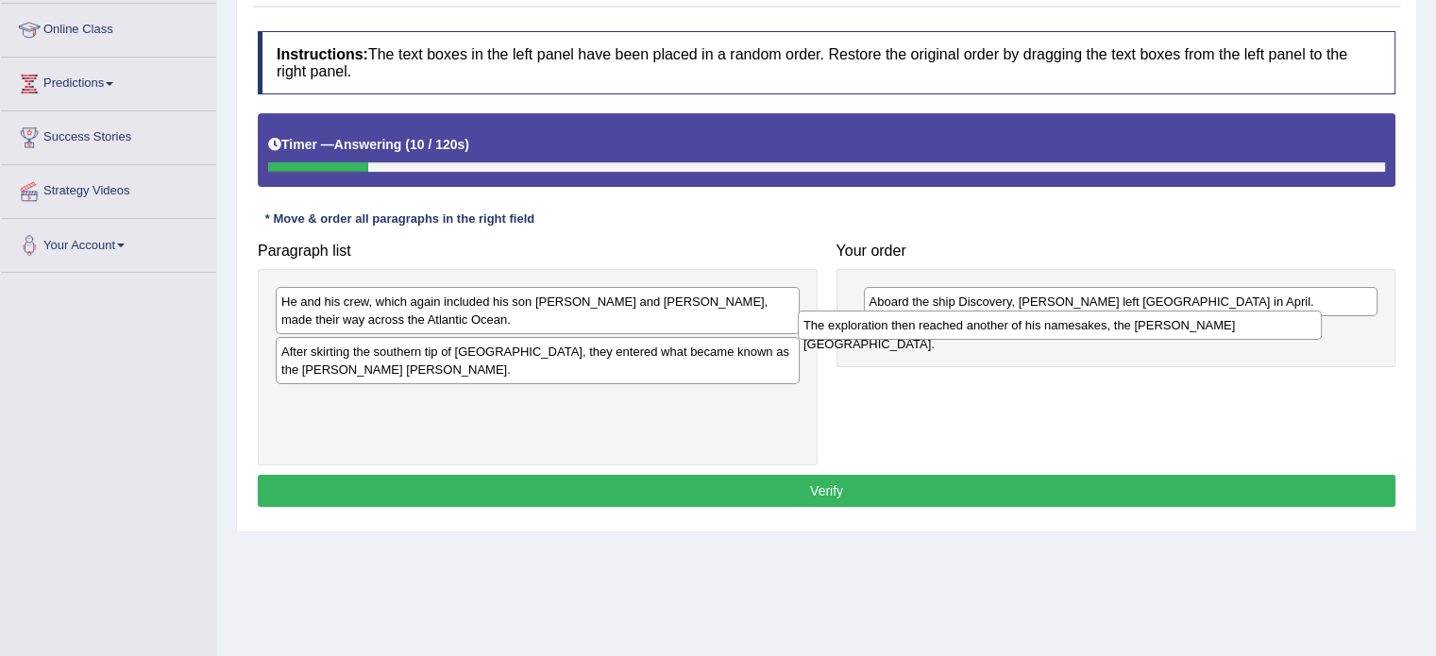
drag, startPoint x: 398, startPoint y: 350, endPoint x: 923, endPoint y: 326, distance: 524.6
click at [923, 326] on div "The exploration then reached another of his namesakes, the [PERSON_NAME][GEOGRA…" at bounding box center [1060, 325] width 524 height 29
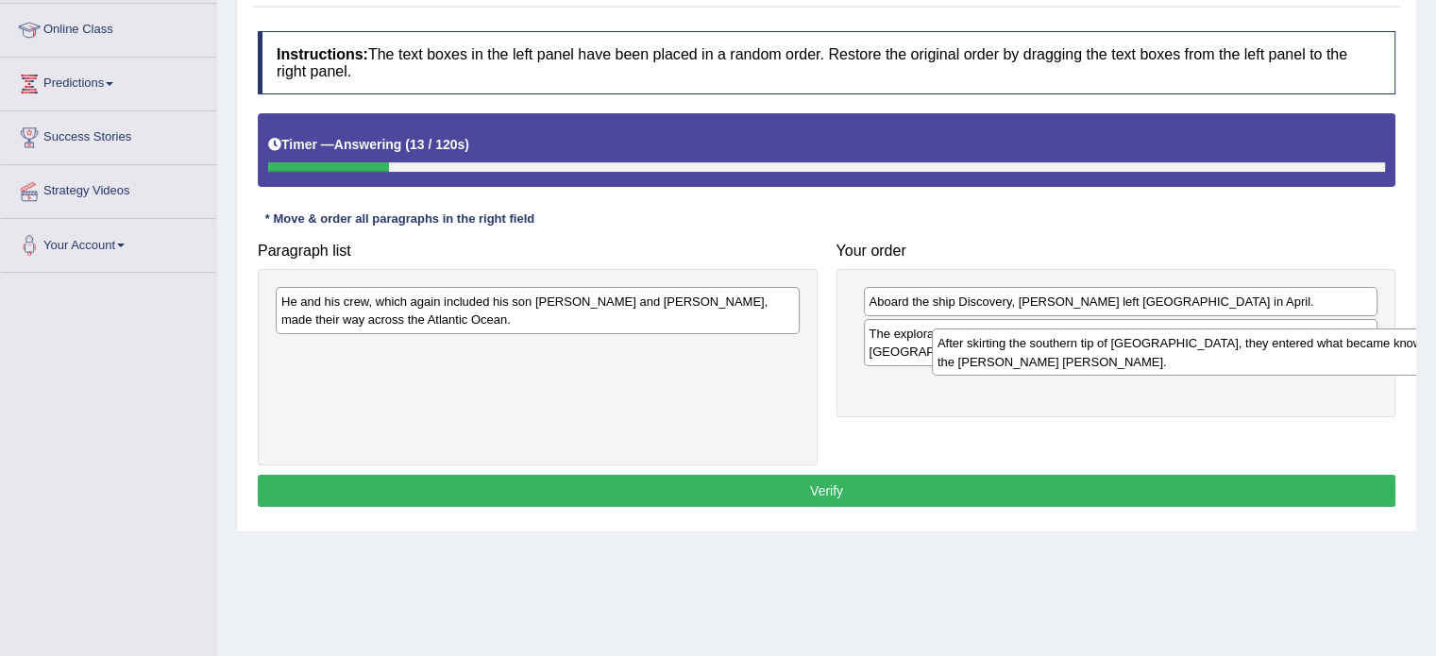
drag, startPoint x: 378, startPoint y: 358, endPoint x: 1035, endPoint y: 350, distance: 657.2
click at [1035, 350] on div "After skirting the southern tip of [GEOGRAPHIC_DATA], they entered what became …" at bounding box center [1194, 352] width 524 height 47
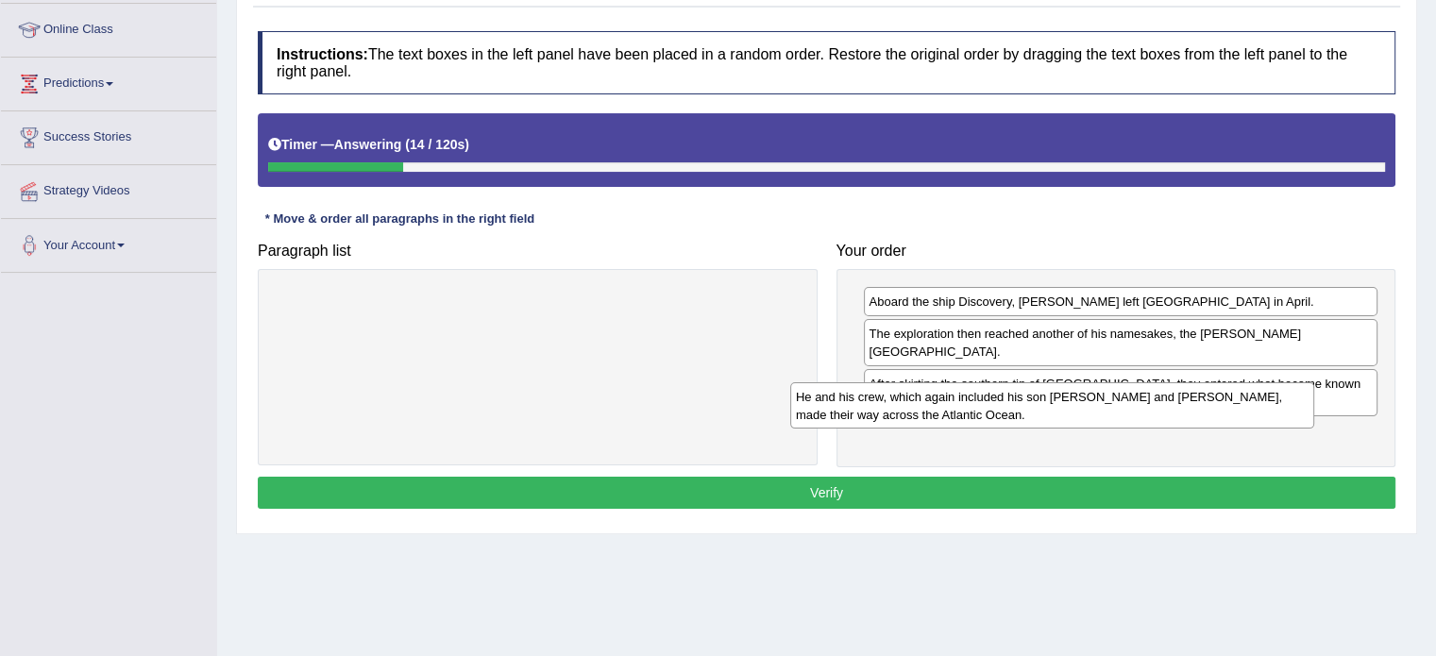
drag, startPoint x: 578, startPoint y: 314, endPoint x: 1152, endPoint y: 415, distance: 582.9
click at [1142, 415] on div "He and his crew, which again included his son [PERSON_NAME] and [PERSON_NAME], …" at bounding box center [1052, 405] width 524 height 47
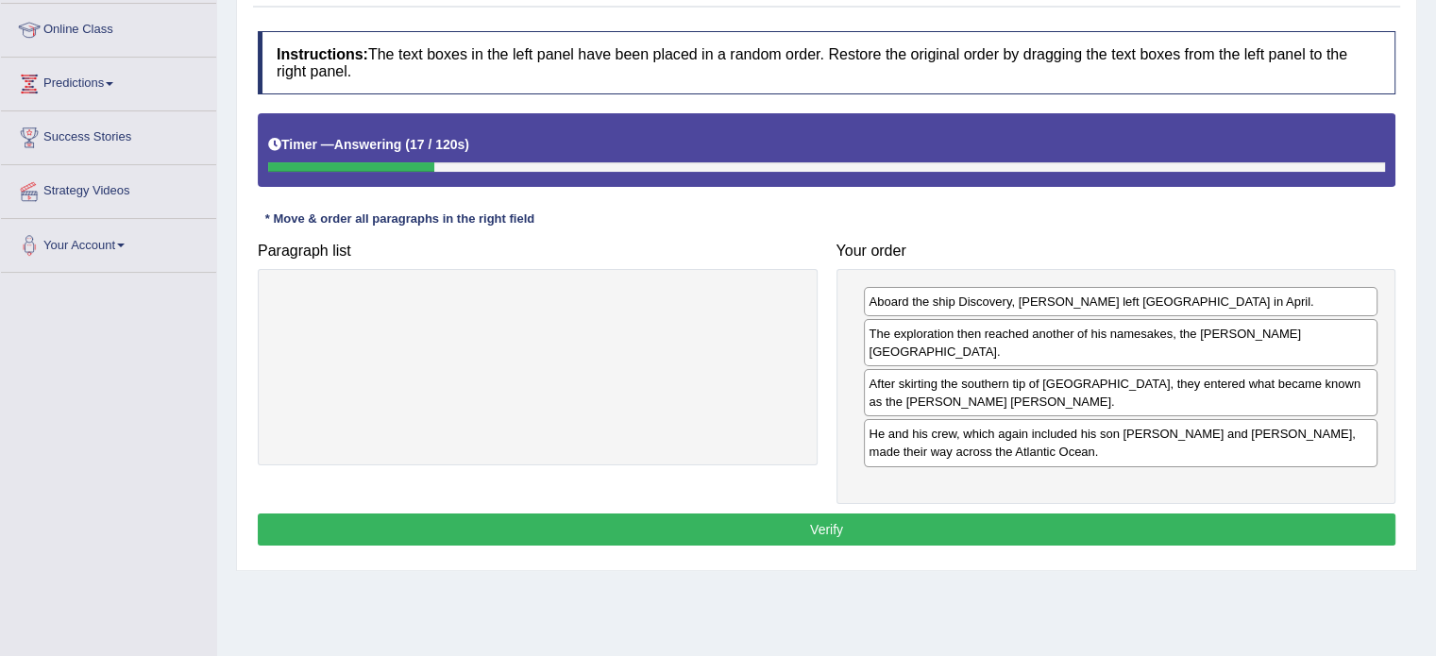
click at [1024, 514] on button "Verify" at bounding box center [827, 530] width 1138 height 32
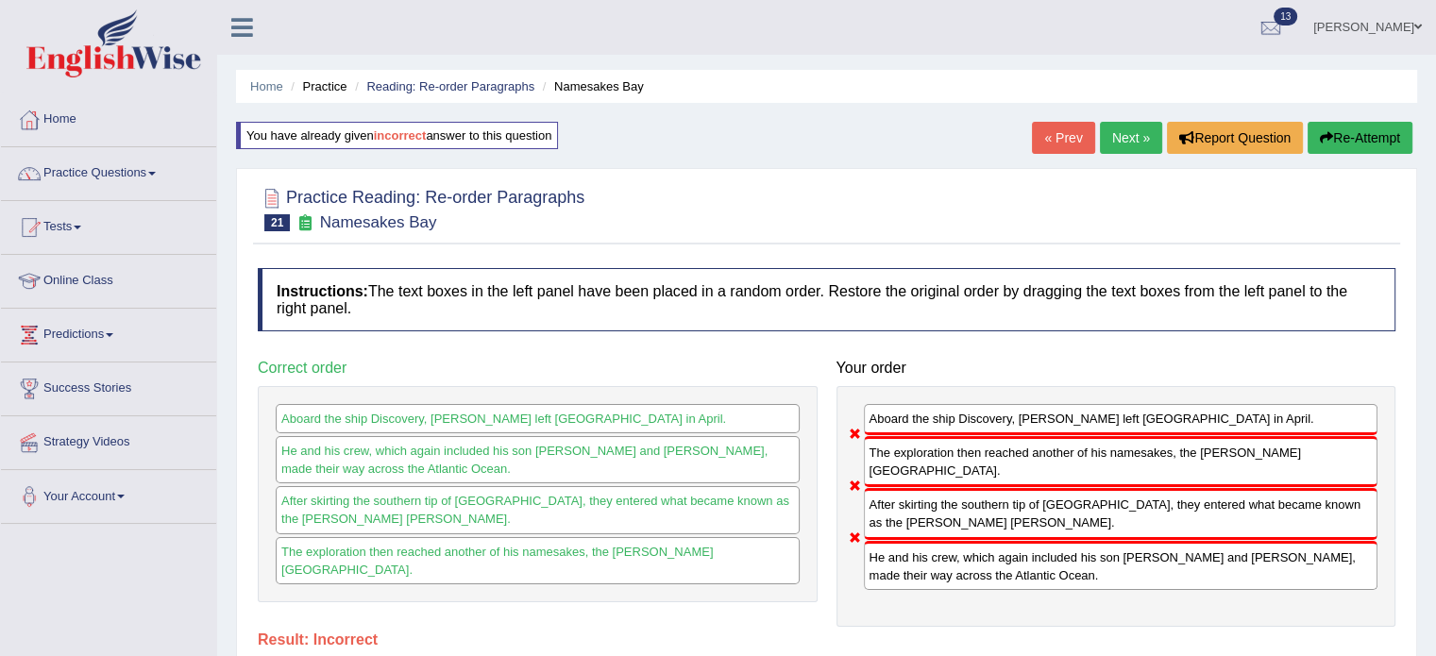
scroll to position [0, 0]
click at [1378, 148] on button "Re-Attempt" at bounding box center [1360, 138] width 105 height 32
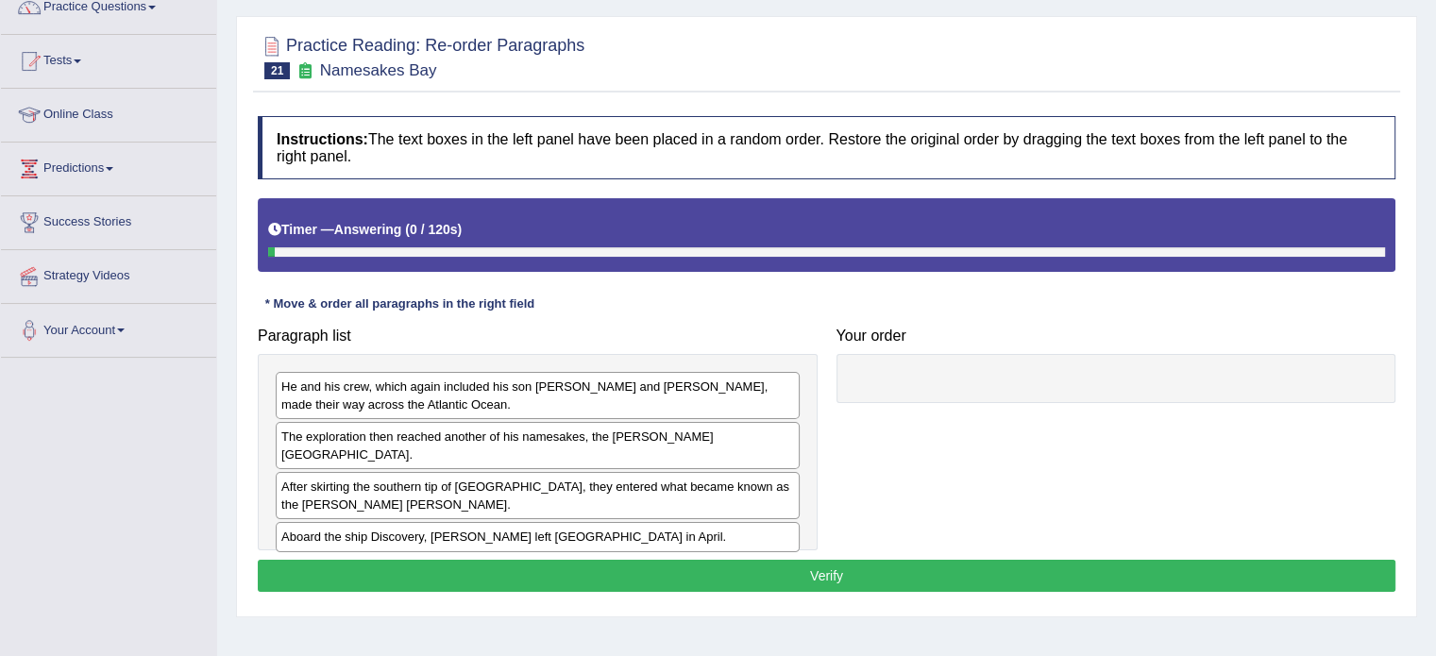
scroll to position [220, 0]
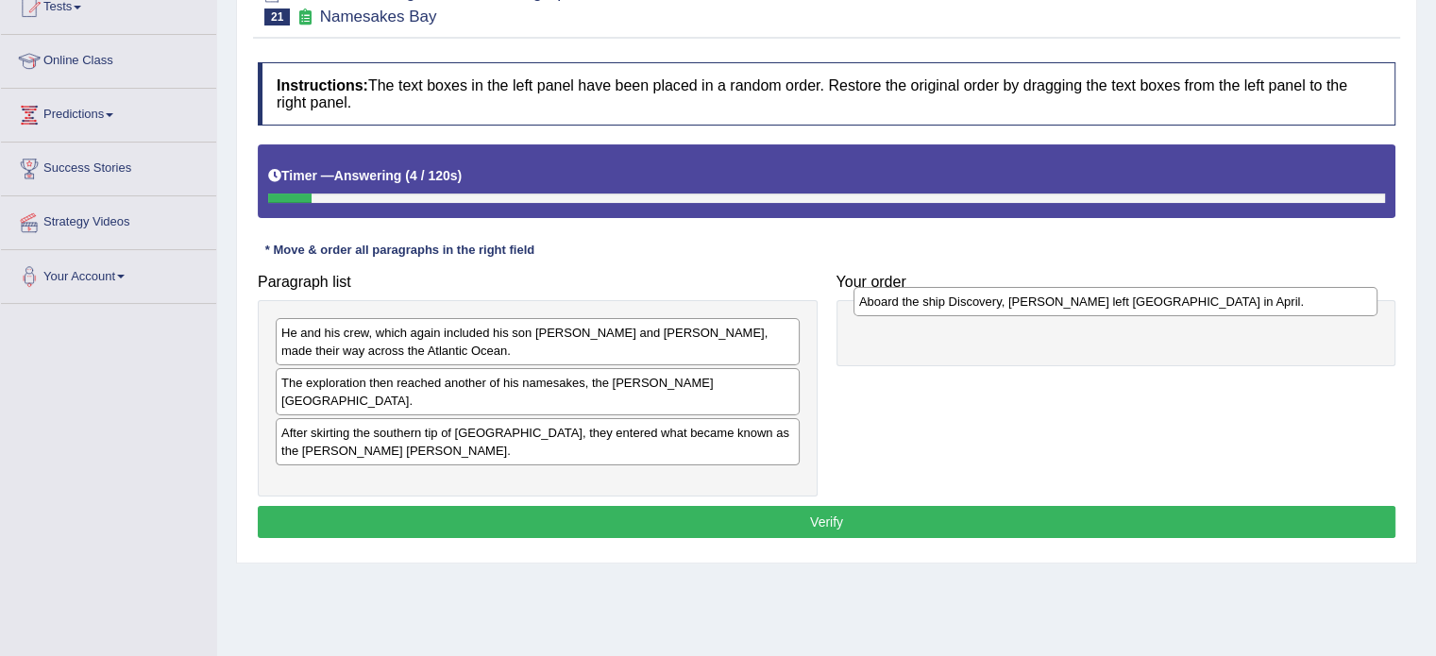
drag, startPoint x: 340, startPoint y: 463, endPoint x: 918, endPoint y: 300, distance: 600.3
click at [918, 300] on div "Aboard the ship Discovery, [PERSON_NAME] left [GEOGRAPHIC_DATA] in April." at bounding box center [1116, 301] width 524 height 29
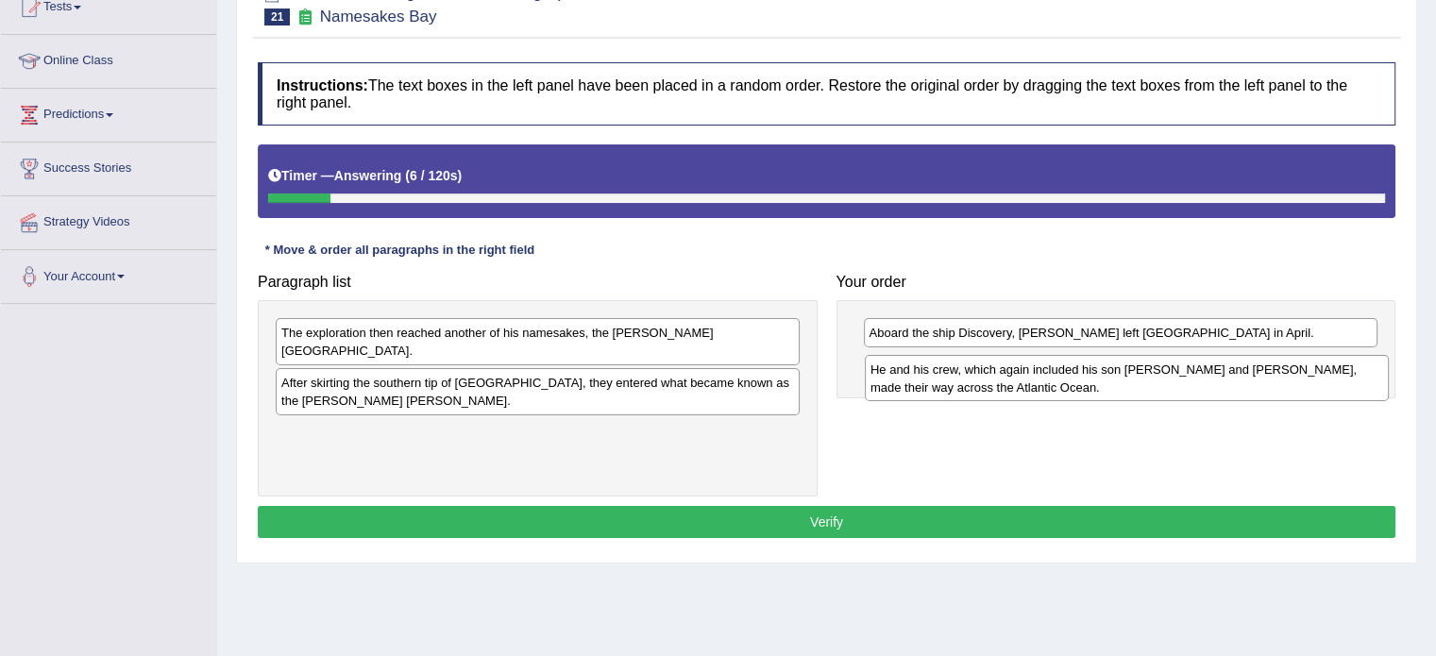
drag, startPoint x: 409, startPoint y: 331, endPoint x: 1017, endPoint y: 370, distance: 609.3
click at [1017, 370] on div "He and his crew, which again included his son [PERSON_NAME] and [PERSON_NAME], …" at bounding box center [1127, 378] width 524 height 47
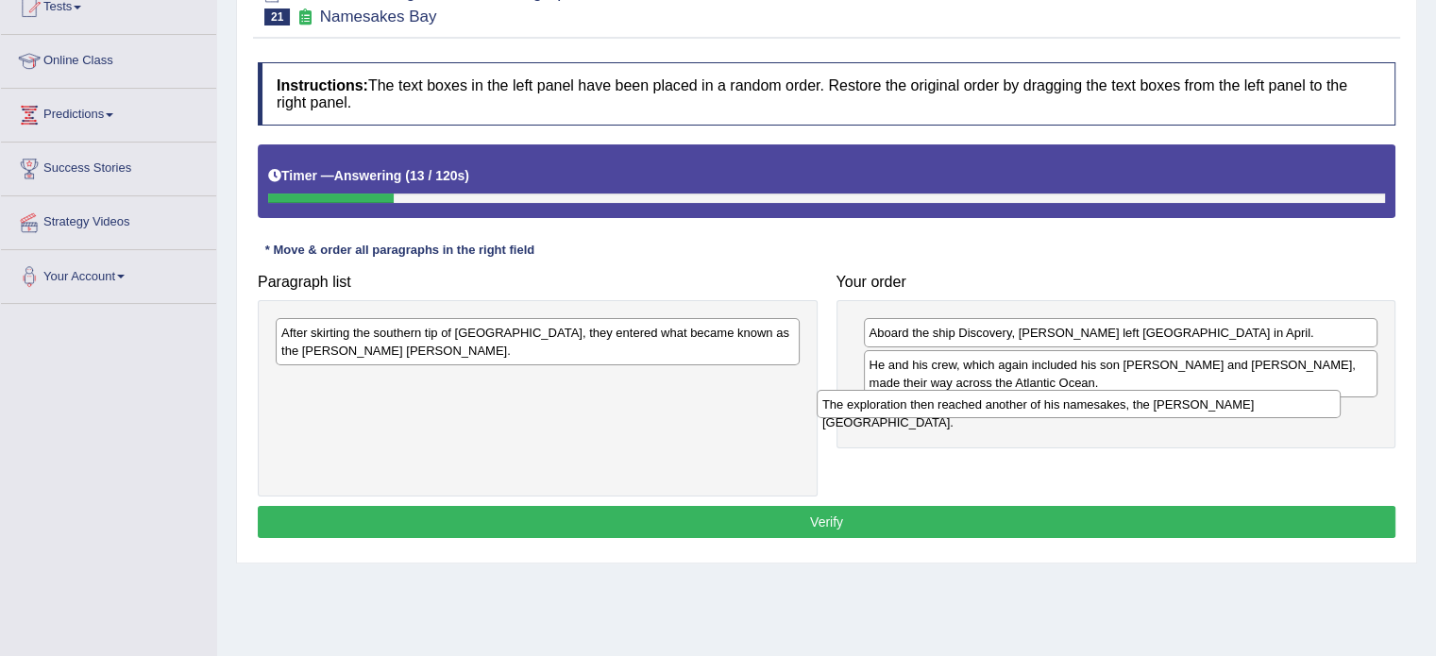
drag, startPoint x: 393, startPoint y: 335, endPoint x: 952, endPoint y: 407, distance: 563.6
click at [950, 407] on div "The exploration then reached another of his namesakes, the [PERSON_NAME][GEOGRA…" at bounding box center [1079, 404] width 524 height 29
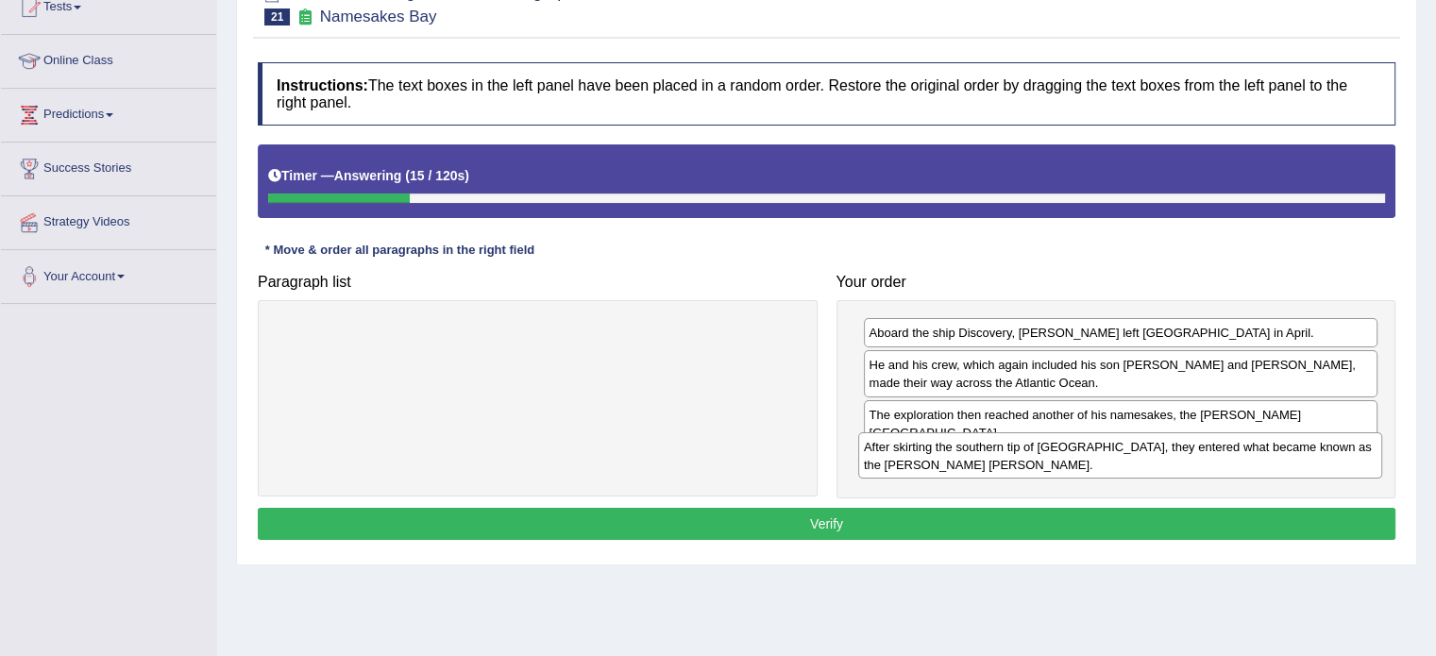
drag, startPoint x: 512, startPoint y: 343, endPoint x: 1071, endPoint y: 449, distance: 568.9
click at [1071, 449] on div "After skirting the southern tip of [GEOGRAPHIC_DATA], they entered what became …" at bounding box center [1120, 455] width 524 height 47
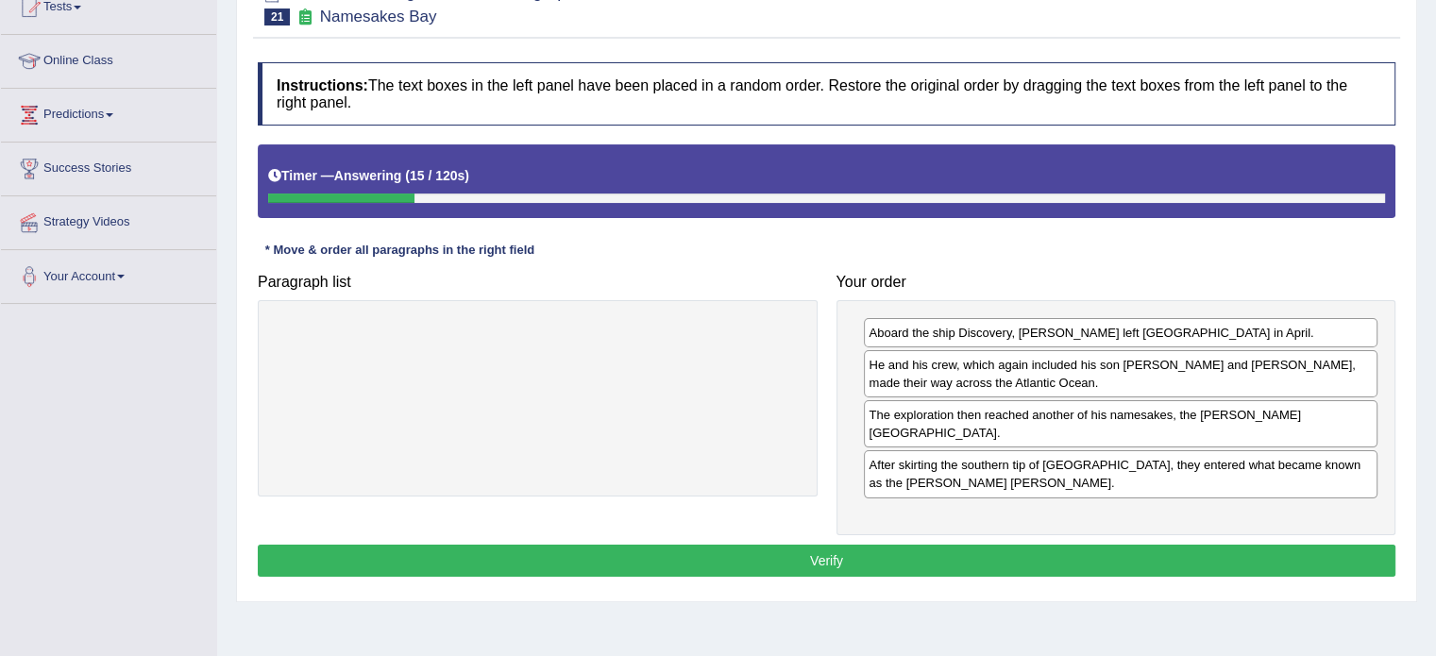
click at [892, 545] on button "Verify" at bounding box center [827, 561] width 1138 height 32
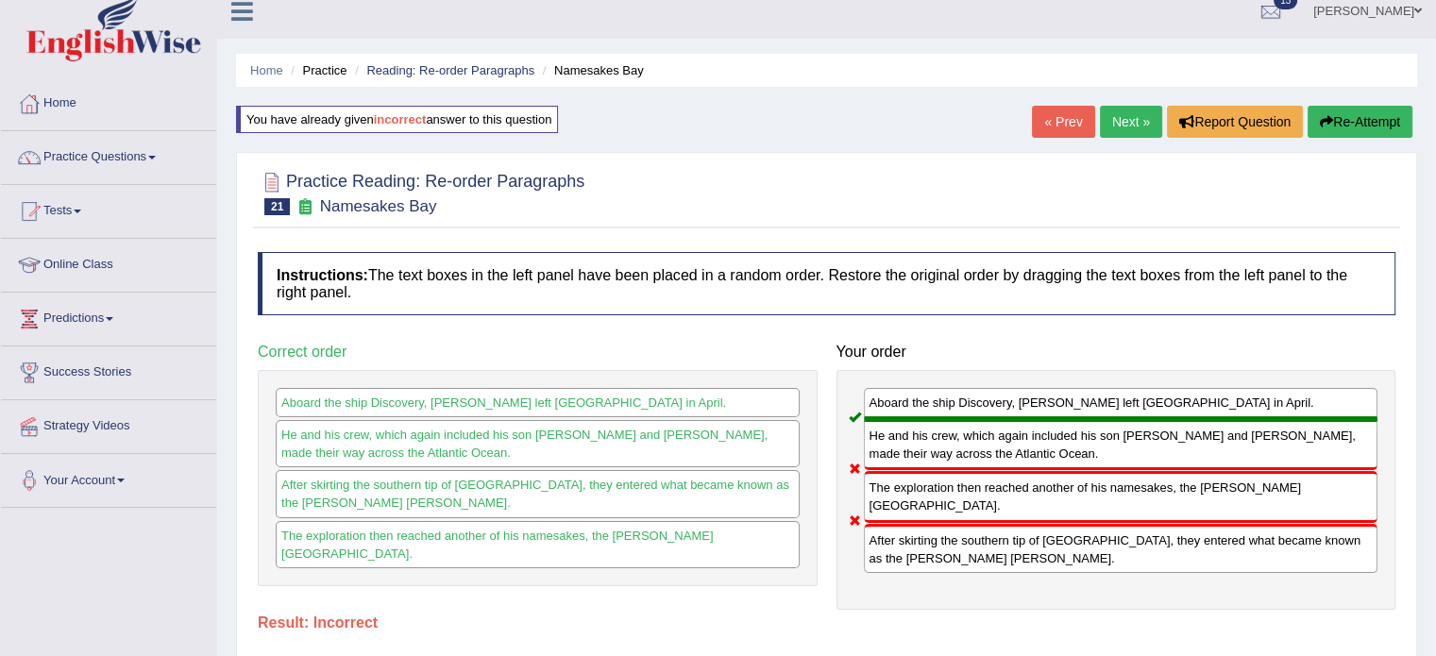
scroll to position [0, 0]
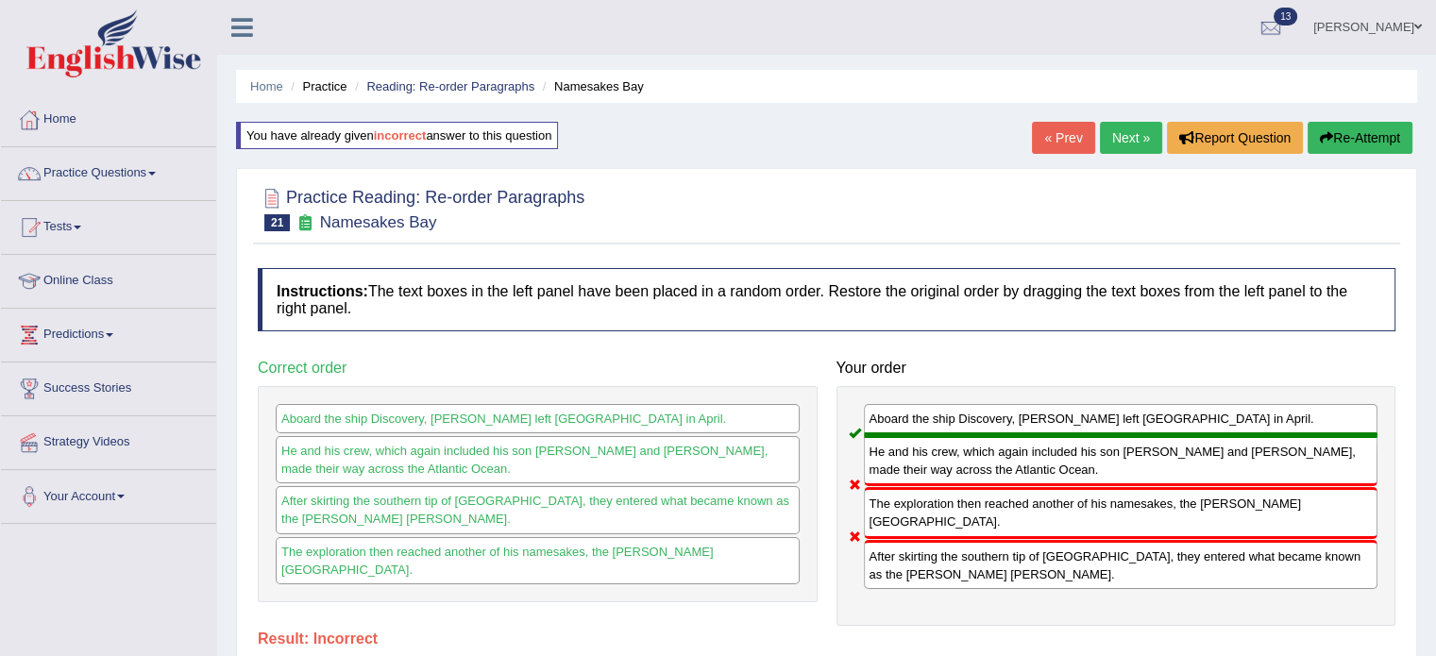
click at [1127, 140] on link "Next »" at bounding box center [1131, 138] width 62 height 32
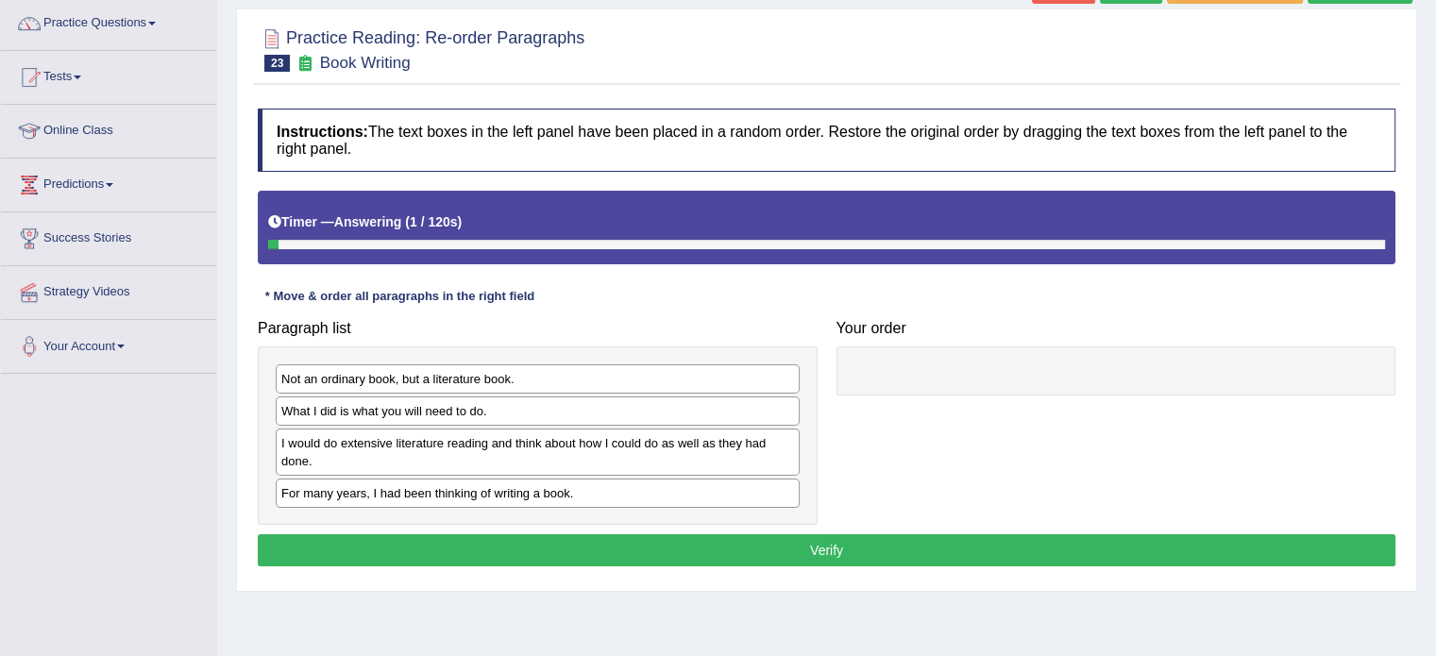
scroll to position [157, 0]
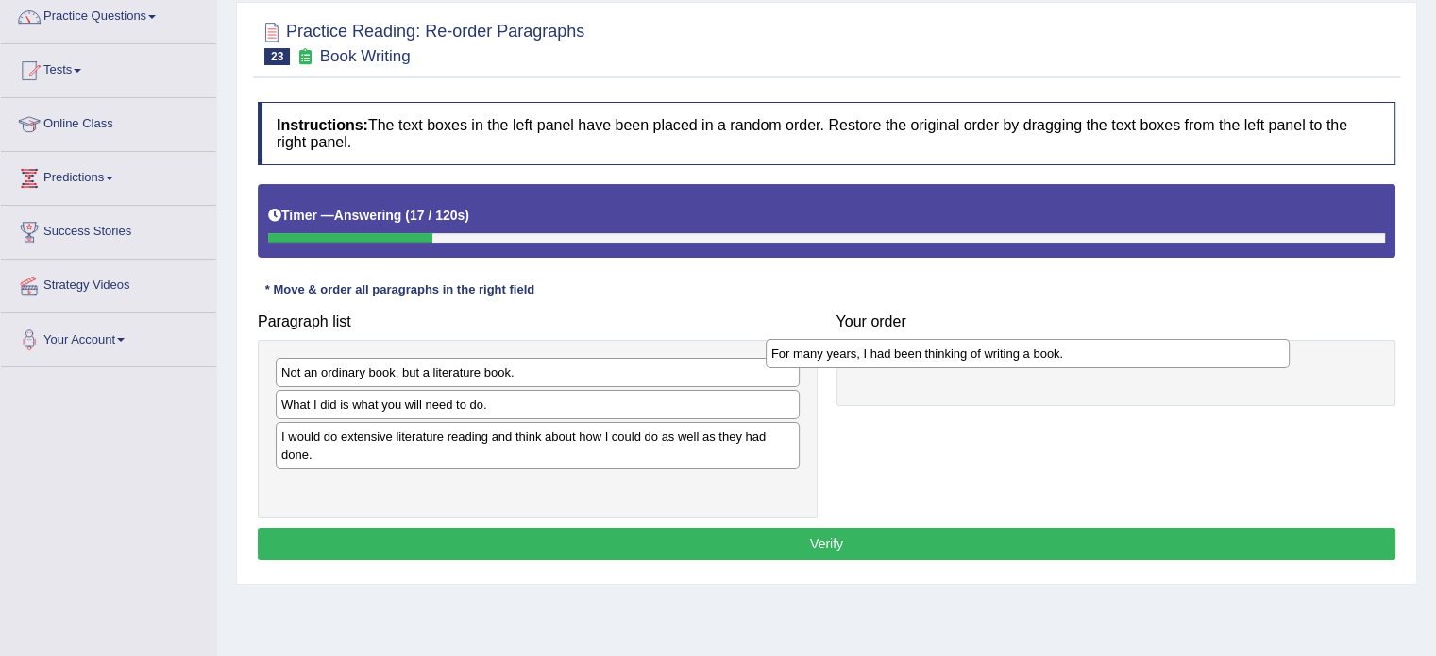
drag, startPoint x: 398, startPoint y: 490, endPoint x: 954, endPoint y: 363, distance: 570.6
click at [946, 362] on div "For many years, I had been thinking of writing a book." at bounding box center [1028, 353] width 524 height 29
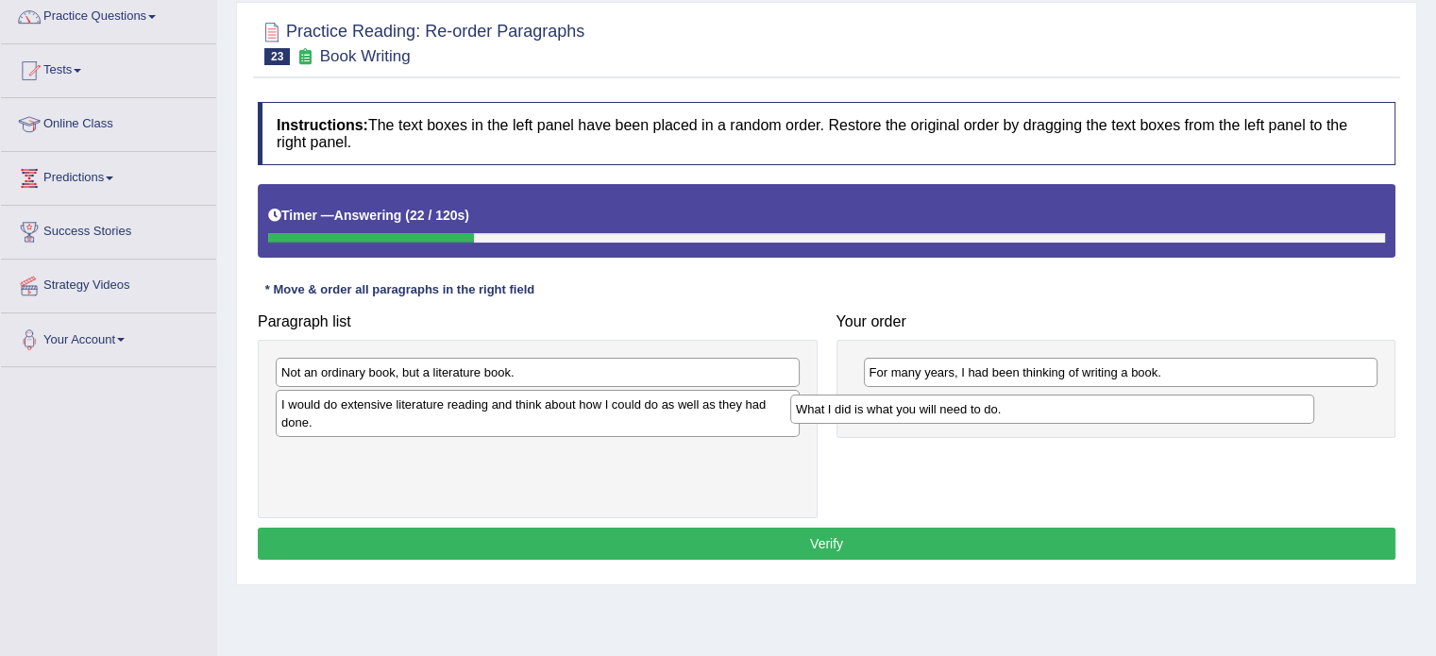
drag, startPoint x: 359, startPoint y: 409, endPoint x: 843, endPoint y: 403, distance: 484.4
click at [842, 403] on div "What I did is what you will need to do." at bounding box center [1052, 409] width 524 height 29
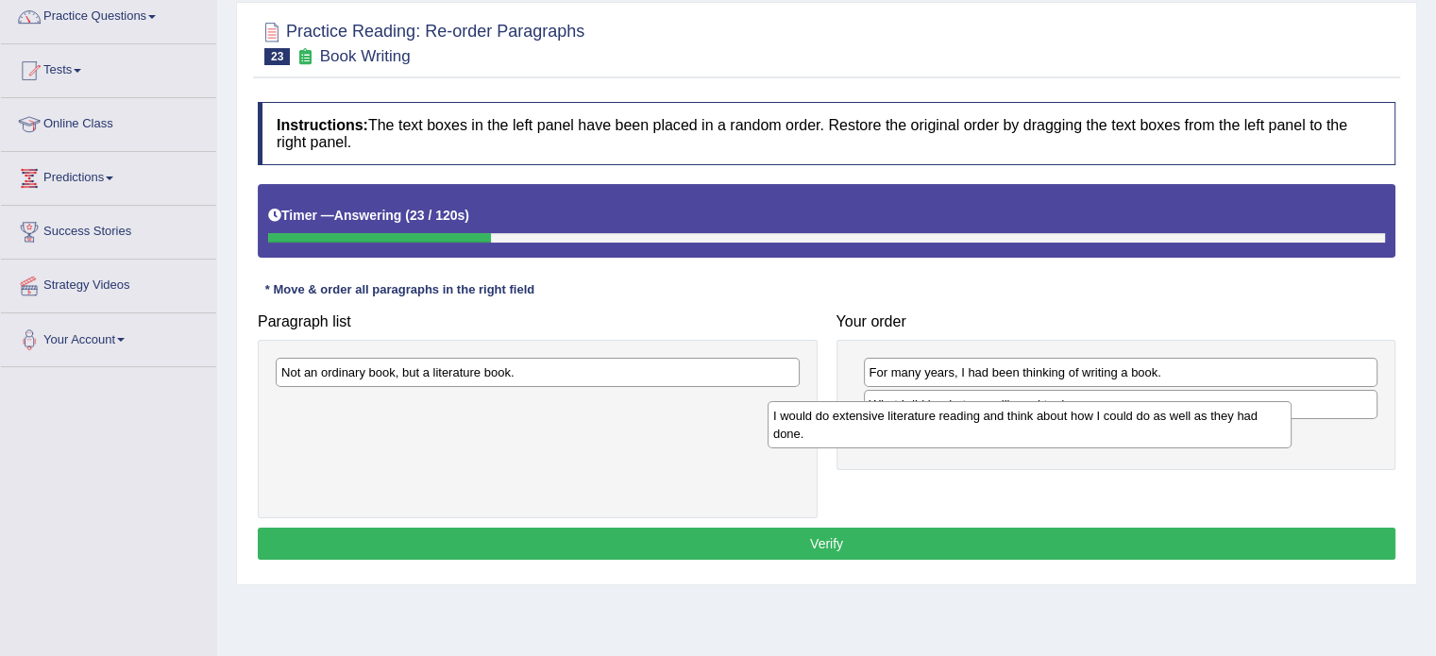
drag, startPoint x: 445, startPoint y: 407, endPoint x: 937, endPoint y: 420, distance: 492.1
click at [937, 420] on div "I would do extensive literature reading and think about how I could do as well …" at bounding box center [1030, 424] width 524 height 47
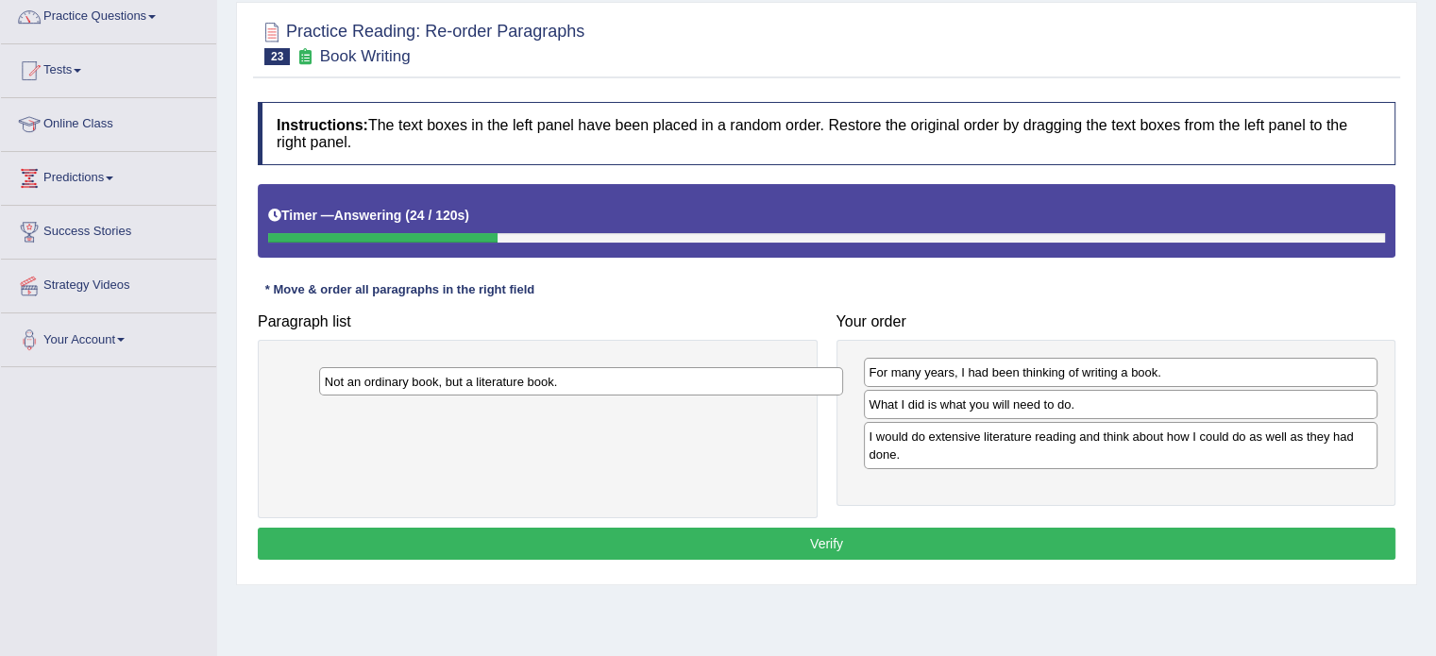
drag, startPoint x: 495, startPoint y: 369, endPoint x: 991, endPoint y: 478, distance: 508.4
click at [843, 397] on div "Not an ordinary book, but a literature book." at bounding box center [581, 381] width 524 height 29
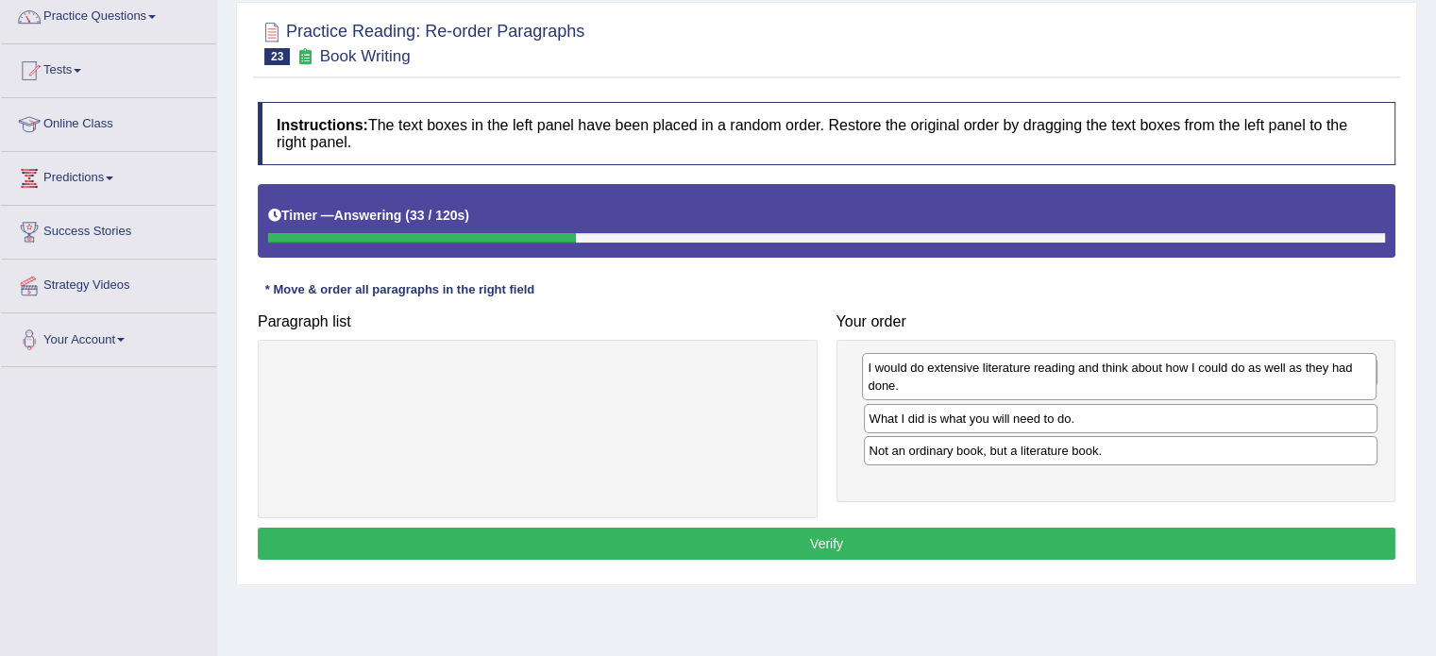
drag, startPoint x: 1037, startPoint y: 458, endPoint x: 1036, endPoint y: 389, distance: 68.9
click at [1036, 389] on div "I would do extensive literature reading and think about how I could do as well …" at bounding box center [1119, 376] width 515 height 47
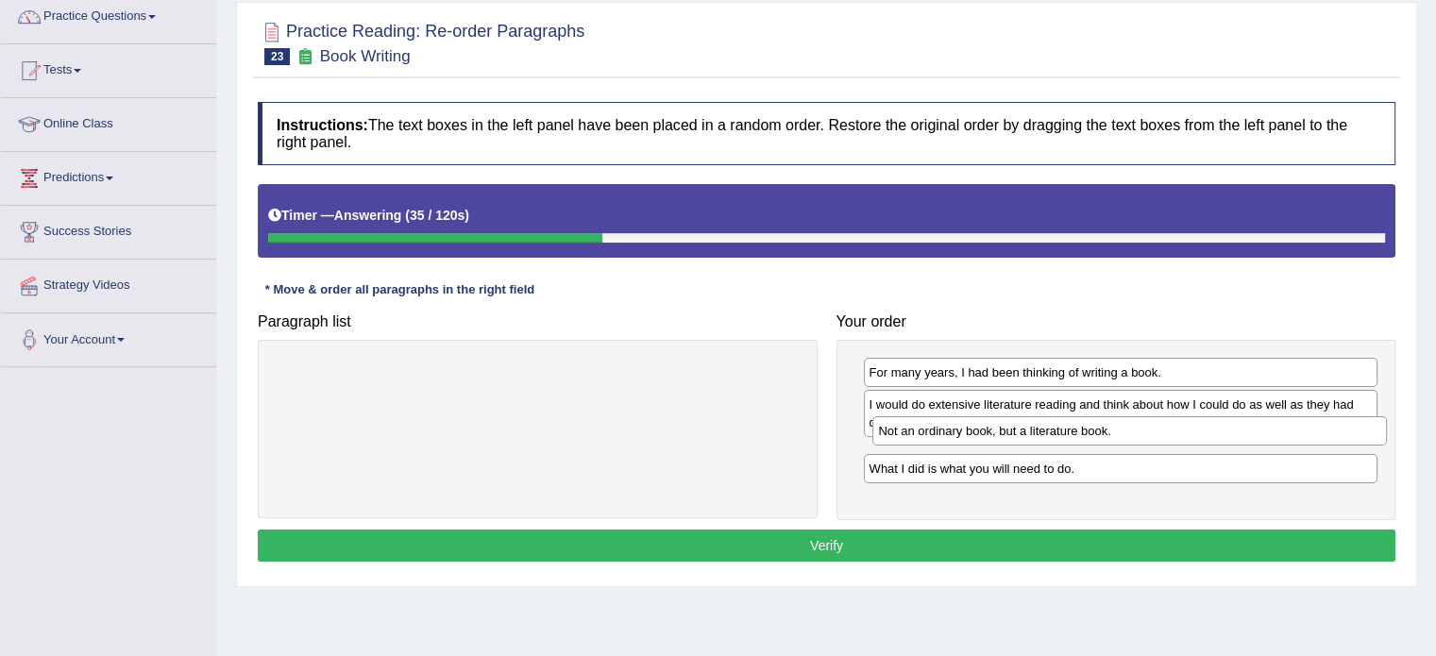
drag, startPoint x: 1024, startPoint y: 490, endPoint x: 1025, endPoint y: 440, distance: 50.1
click at [1027, 438] on div "Not an ordinary book, but a literature book." at bounding box center [1129, 430] width 515 height 29
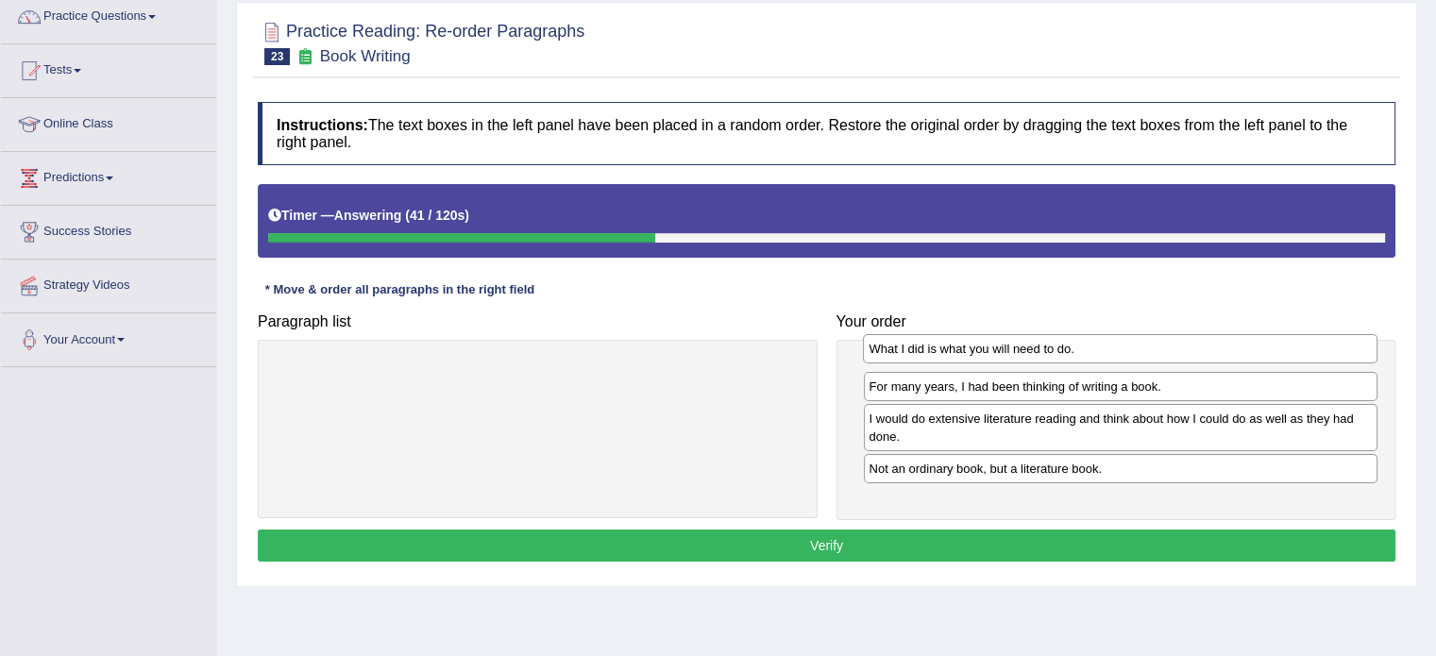
drag, startPoint x: 962, startPoint y: 489, endPoint x: 962, endPoint y: 352, distance: 136.9
click at [962, 352] on div "What I did is what you will need to do." at bounding box center [1120, 348] width 515 height 29
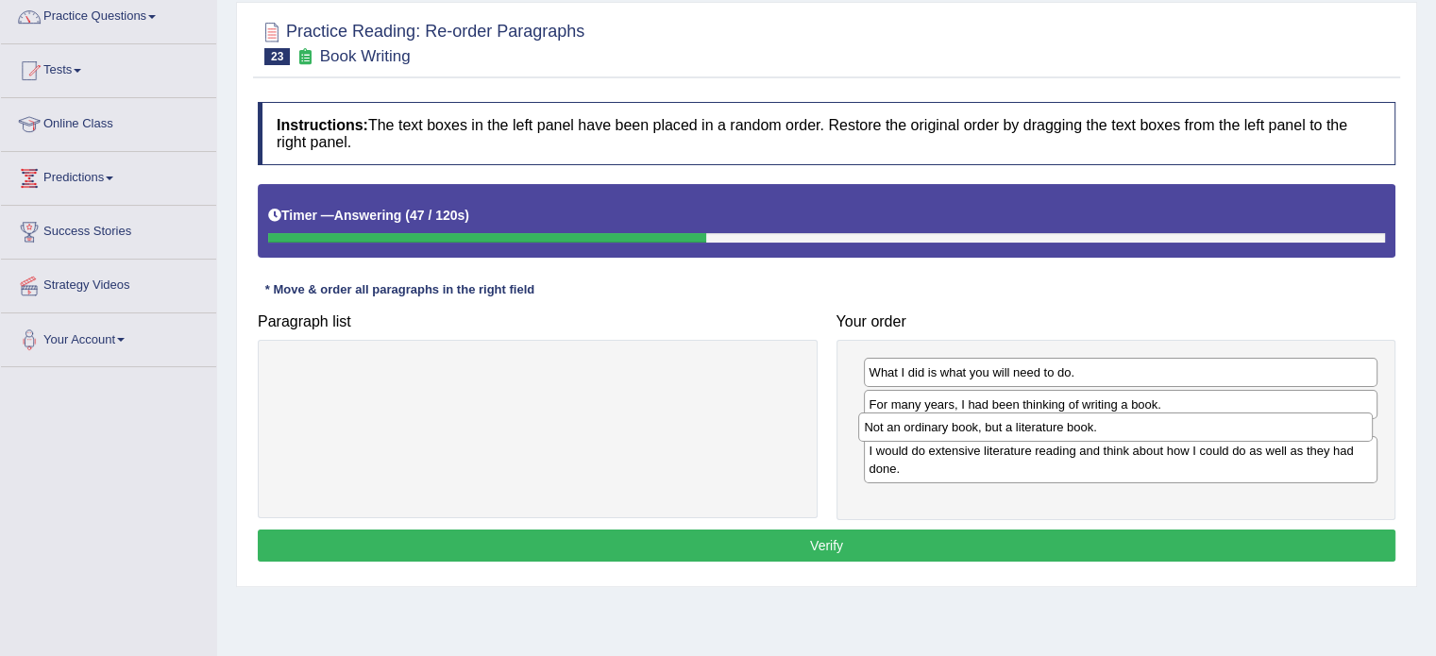
drag, startPoint x: 1013, startPoint y: 490, endPoint x: 1008, endPoint y: 432, distance: 57.8
click at [1008, 432] on div "Not an ordinary book, but a literature book." at bounding box center [1115, 427] width 515 height 29
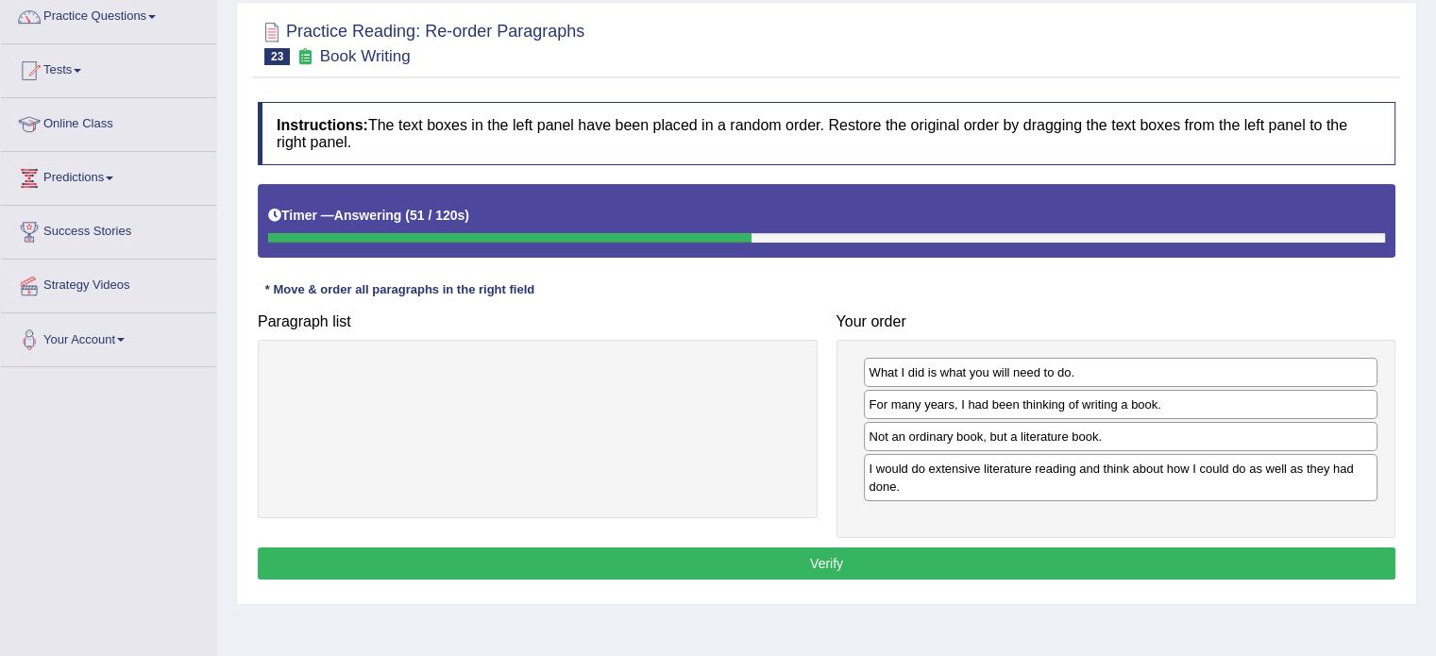
click at [937, 554] on button "Verify" at bounding box center [827, 564] width 1138 height 32
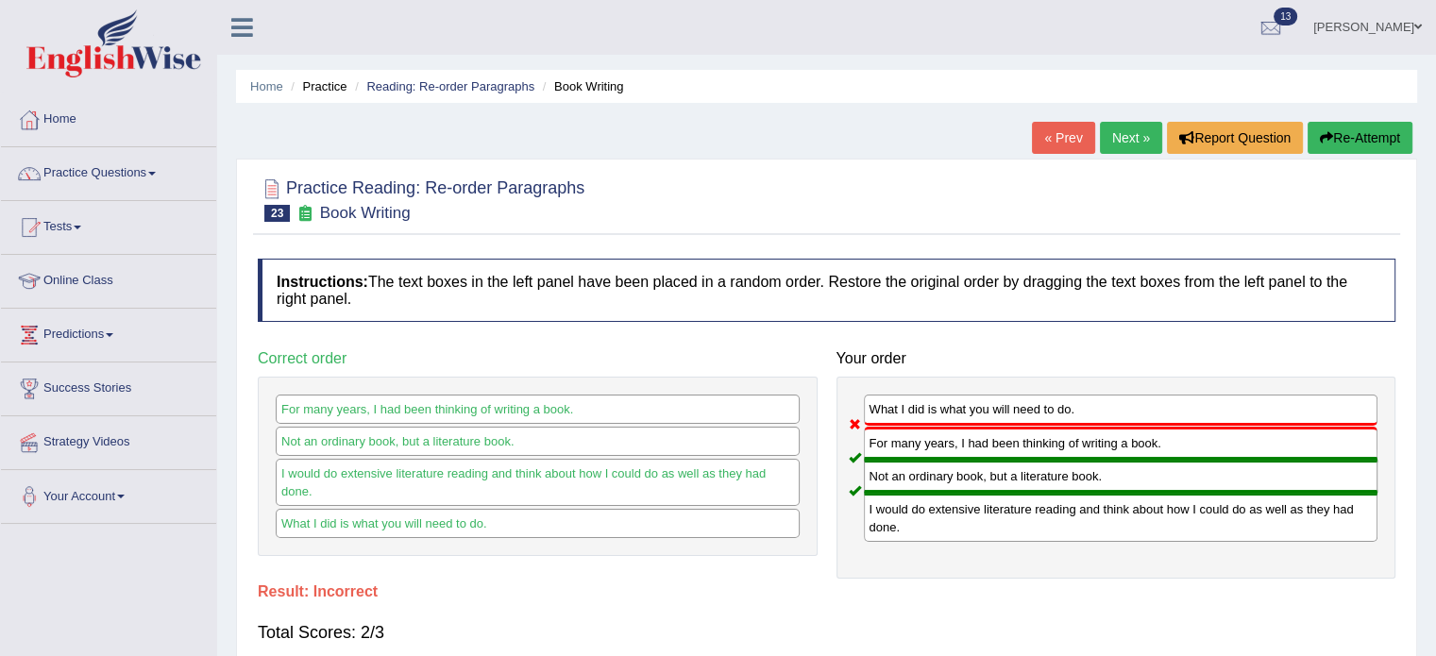
scroll to position [0, 0]
click at [1118, 149] on link "Next »" at bounding box center [1131, 138] width 62 height 32
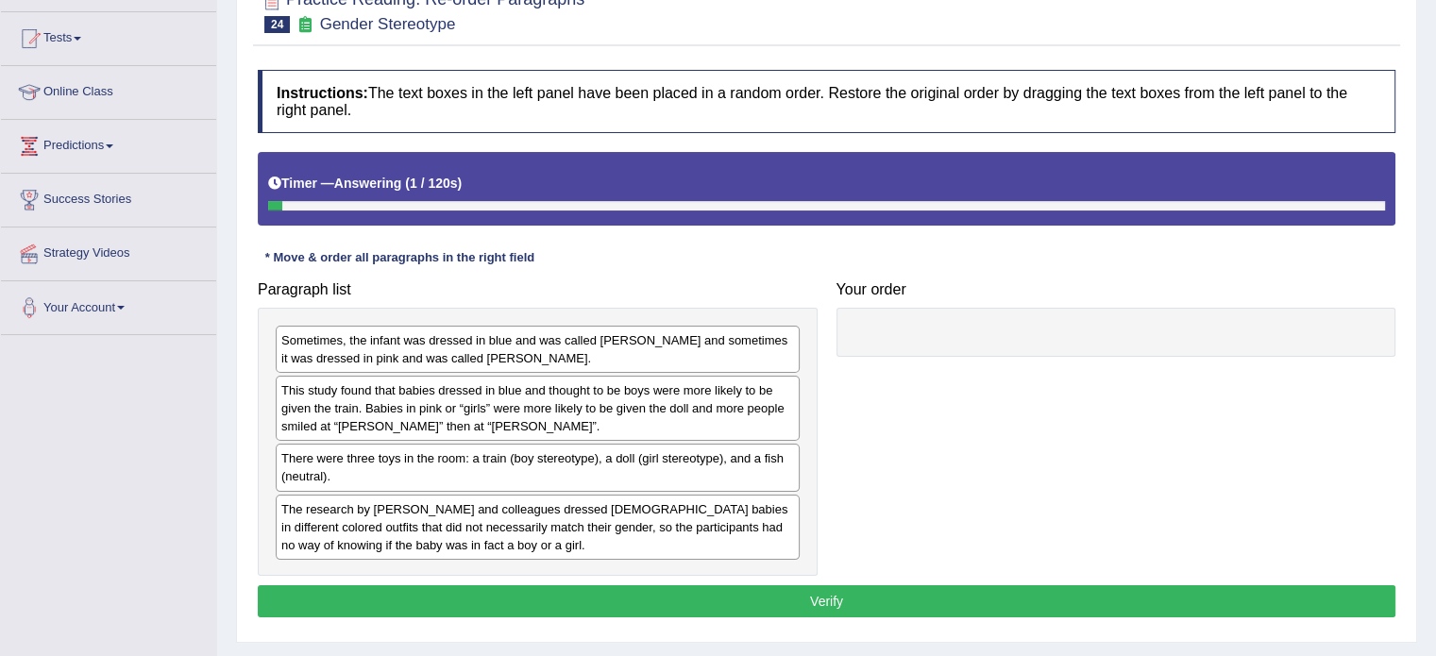
scroll to position [220, 0]
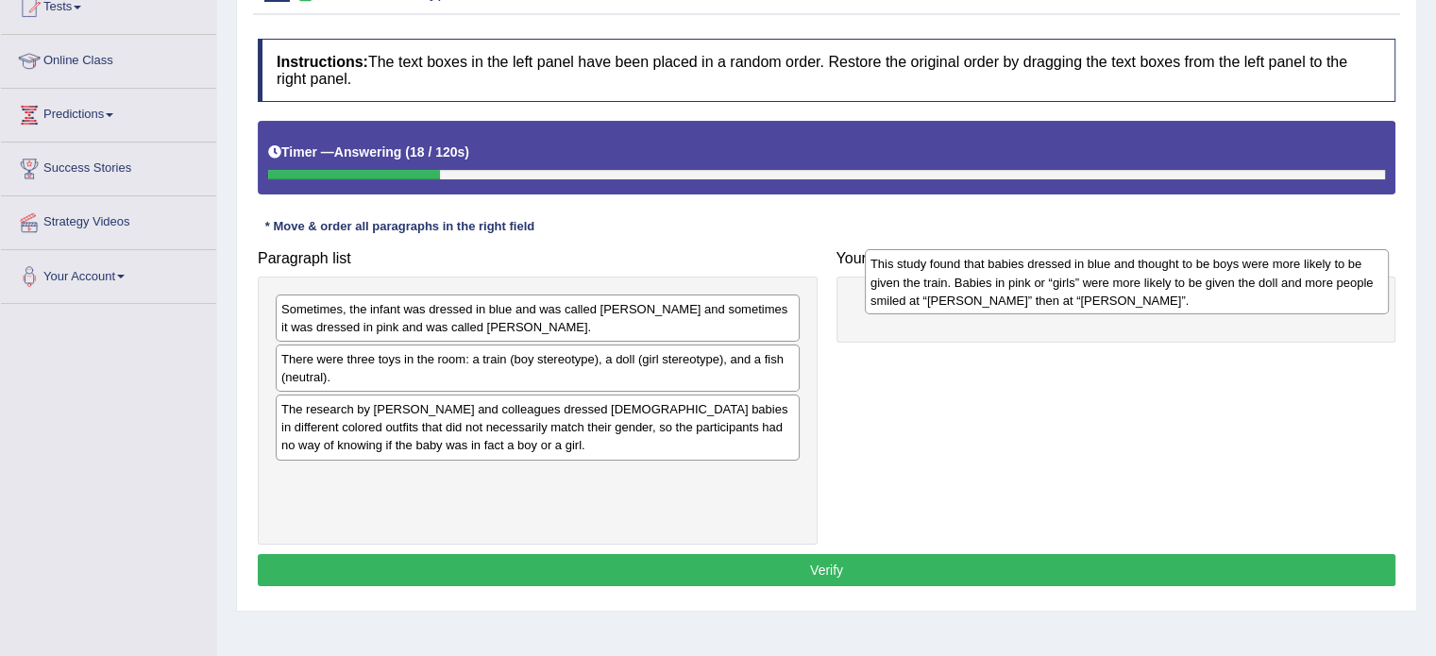
drag, startPoint x: 453, startPoint y: 378, endPoint x: 1042, endPoint y: 283, distance: 596.7
click at [1042, 283] on div "This study found that babies dressed in blue and thought to be boys were more l…" at bounding box center [1127, 281] width 524 height 65
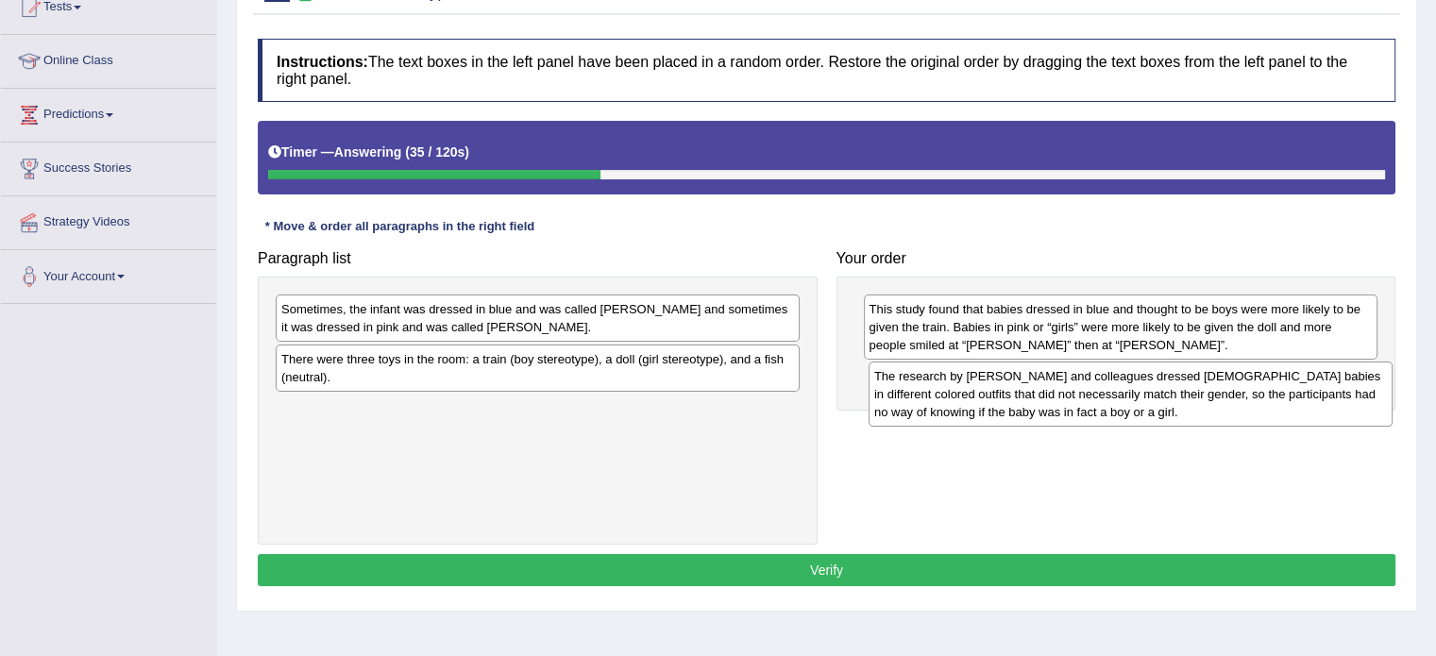
drag, startPoint x: 364, startPoint y: 426, endPoint x: 957, endPoint y: 395, distance: 593.8
click at [957, 395] on div "The research by Will and colleagues dressed 6-month-old babies in different col…" at bounding box center [1131, 394] width 524 height 65
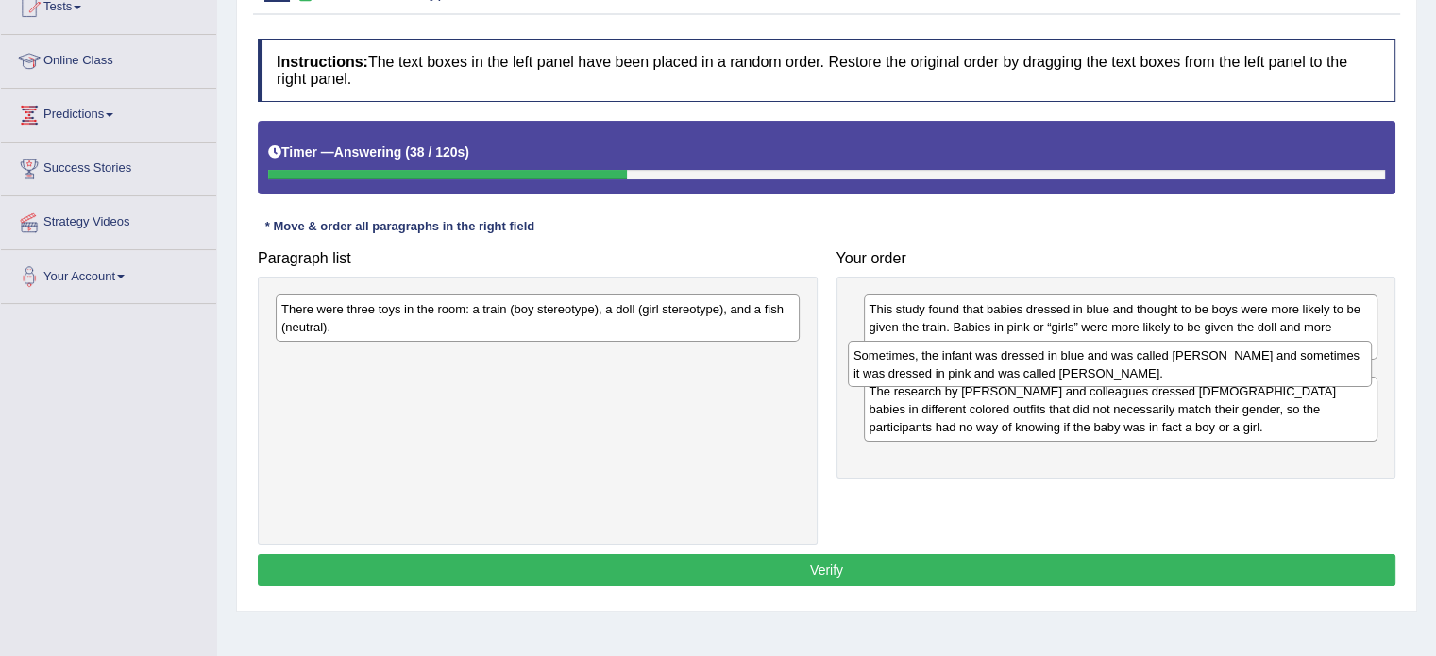
drag, startPoint x: 529, startPoint y: 313, endPoint x: 1103, endPoint y: 359, distance: 576.0
click at [1103, 359] on div "Sometimes, the infant was dressed in blue and was called Adam and sometimes it …" at bounding box center [1110, 364] width 524 height 47
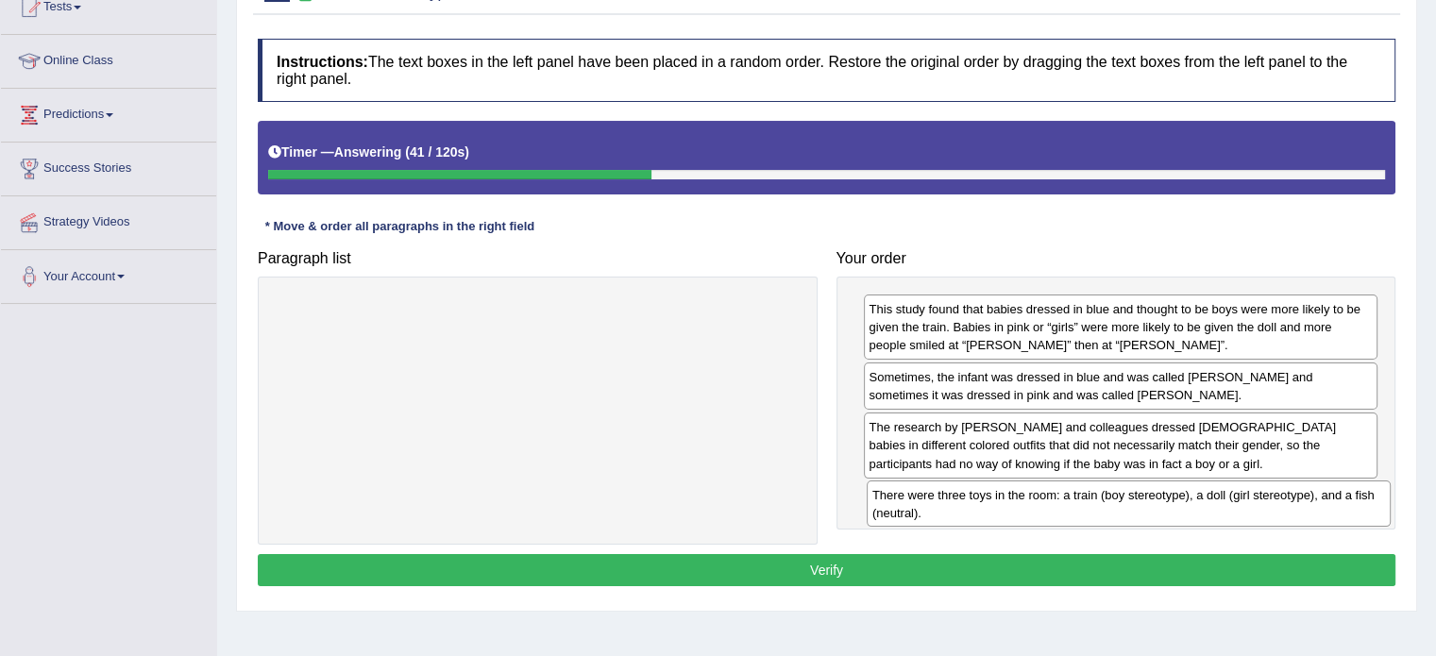
drag, startPoint x: 467, startPoint y: 307, endPoint x: 1060, endPoint y: 491, distance: 620.9
click at [1060, 491] on div "There were three toys in the room: a train (boy stereotype), a doll (girl stere…" at bounding box center [1129, 504] width 524 height 47
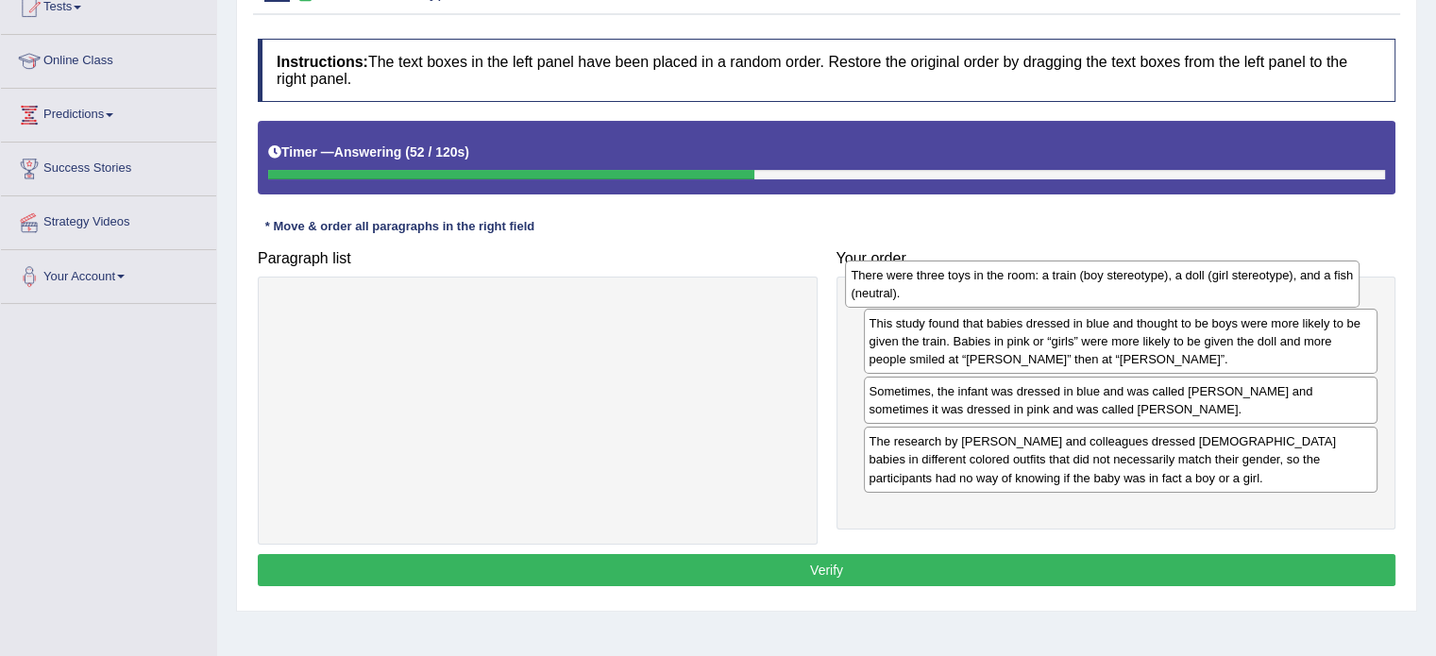
drag, startPoint x: 1018, startPoint y: 504, endPoint x: 1004, endPoint y: 282, distance: 222.4
click at [1003, 282] on div "There were three toys in the room: a train (boy stereotype), a doll (girl stere…" at bounding box center [1102, 284] width 515 height 47
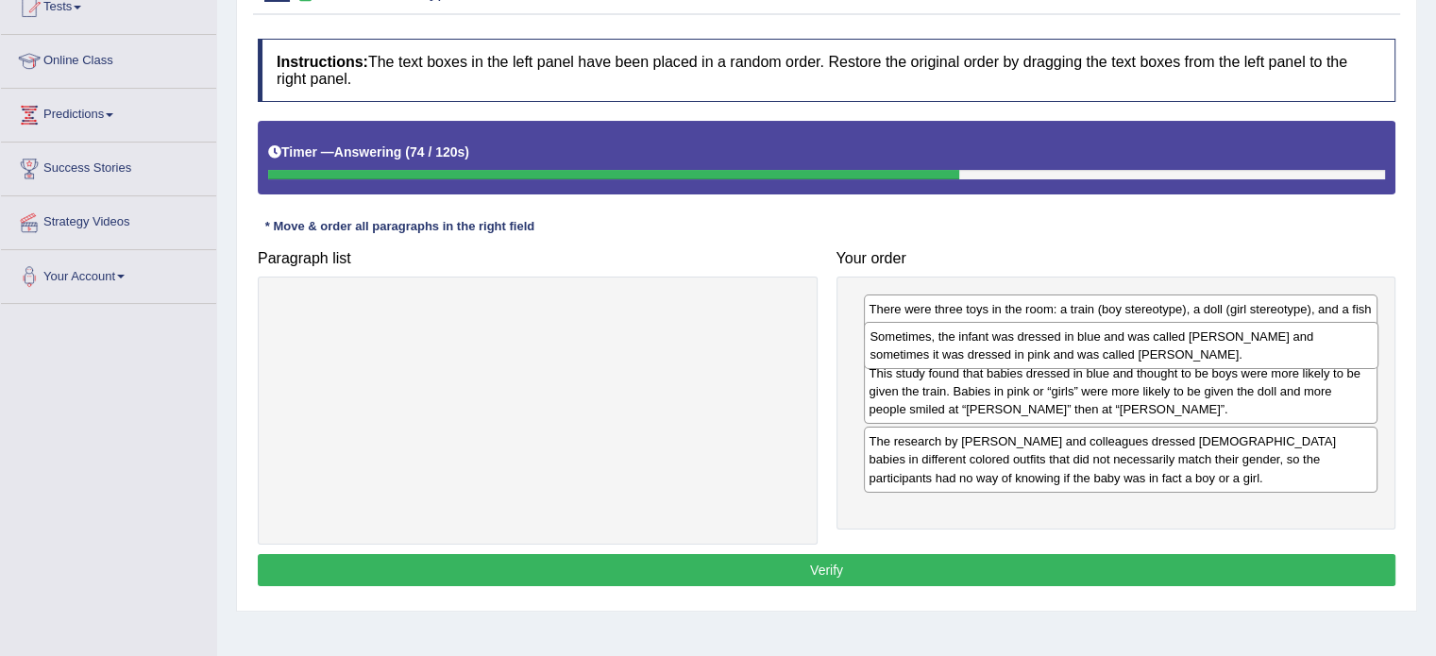
drag, startPoint x: 1098, startPoint y: 446, endPoint x: 1099, endPoint y: 355, distance: 90.7
click at [1099, 355] on div "Sometimes, the infant was dressed in blue and was called Adam and sometimes it …" at bounding box center [1121, 345] width 515 height 47
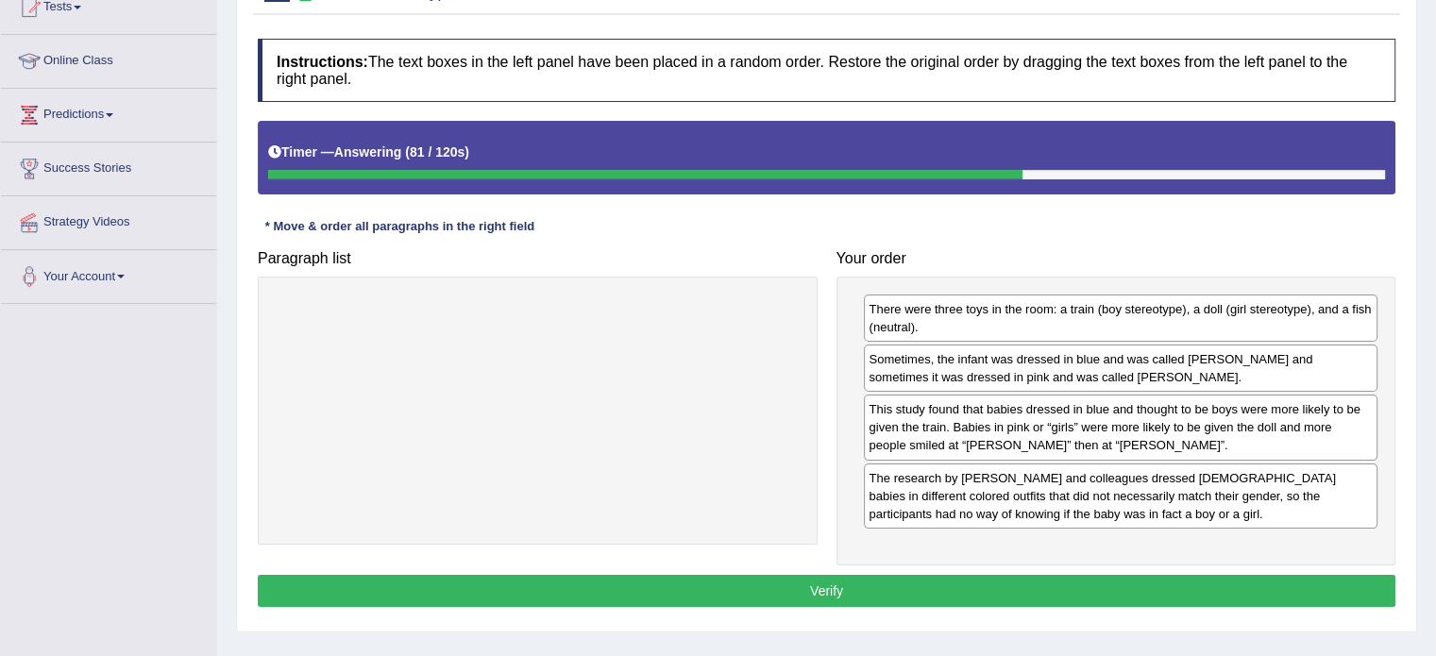
click at [1032, 590] on button "Verify" at bounding box center [827, 591] width 1138 height 32
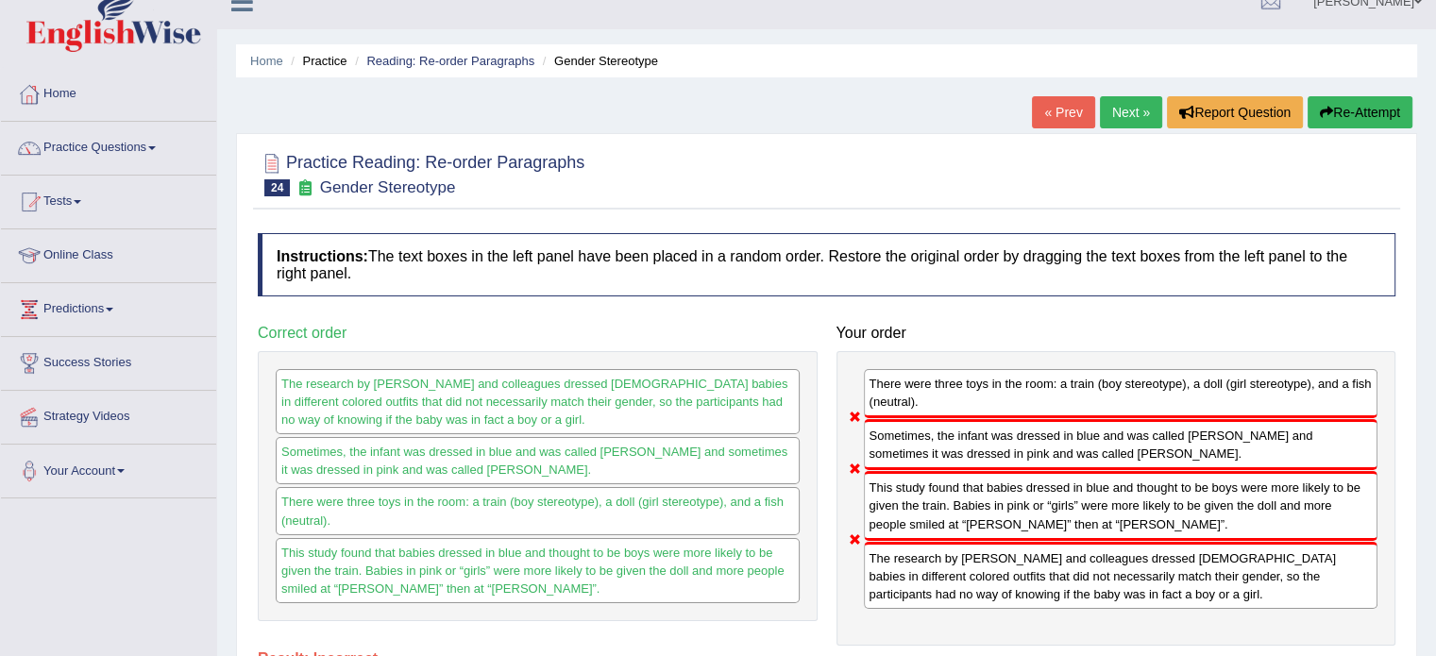
scroll to position [0, 0]
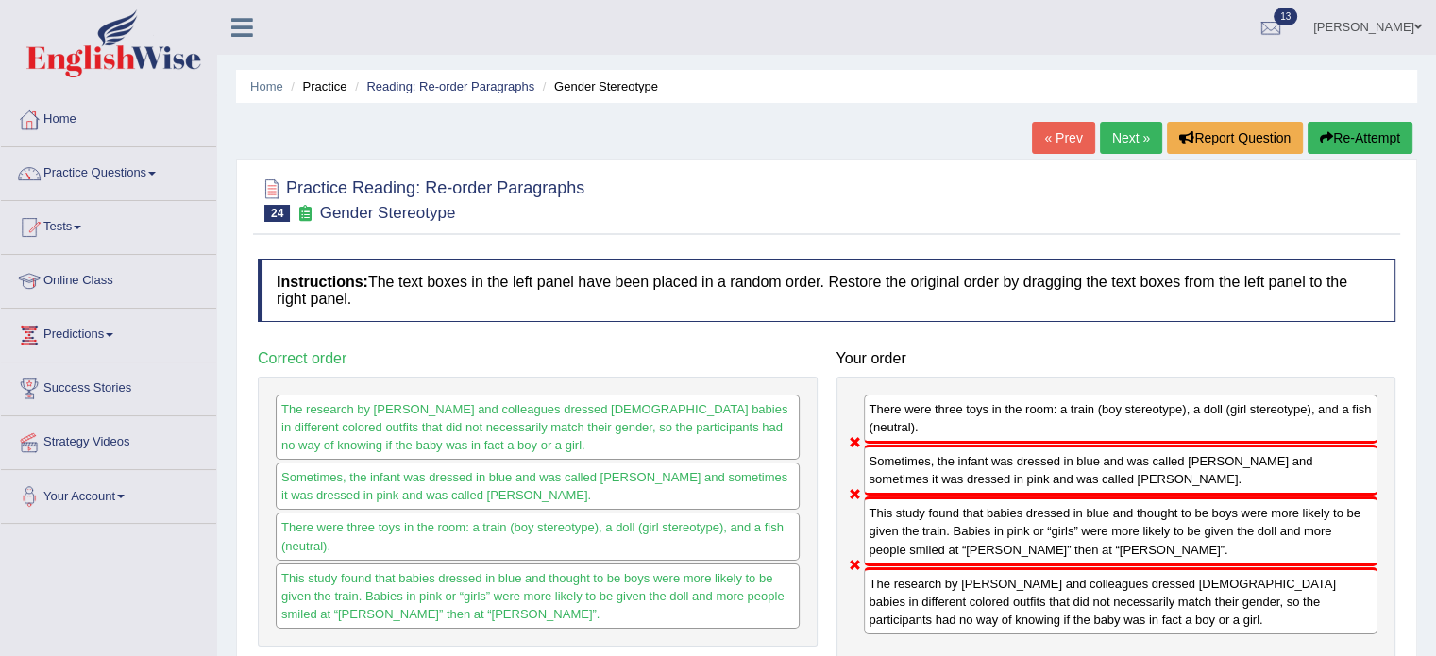
click at [1340, 157] on div "« Prev Next » Report Question Re-Attempt" at bounding box center [1224, 140] width 385 height 37
click at [1360, 142] on button "Re-Attempt" at bounding box center [1360, 138] width 105 height 32
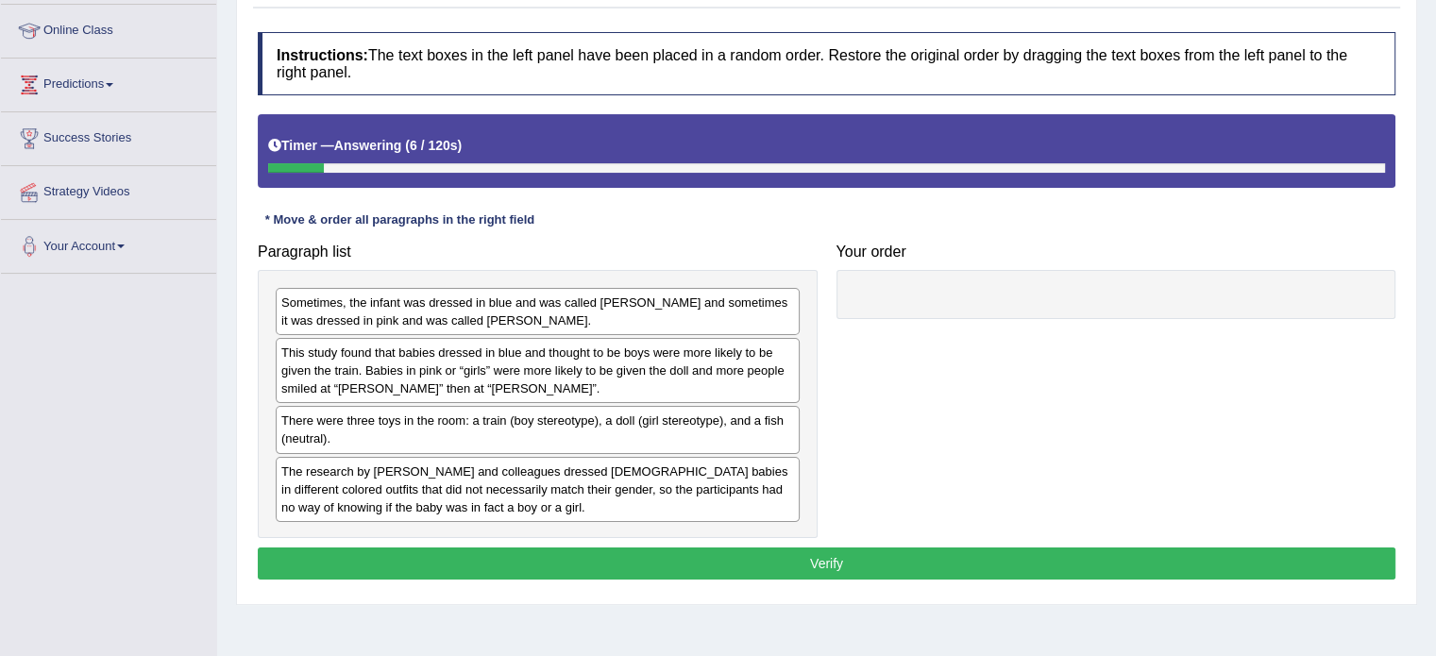
scroll to position [251, 0]
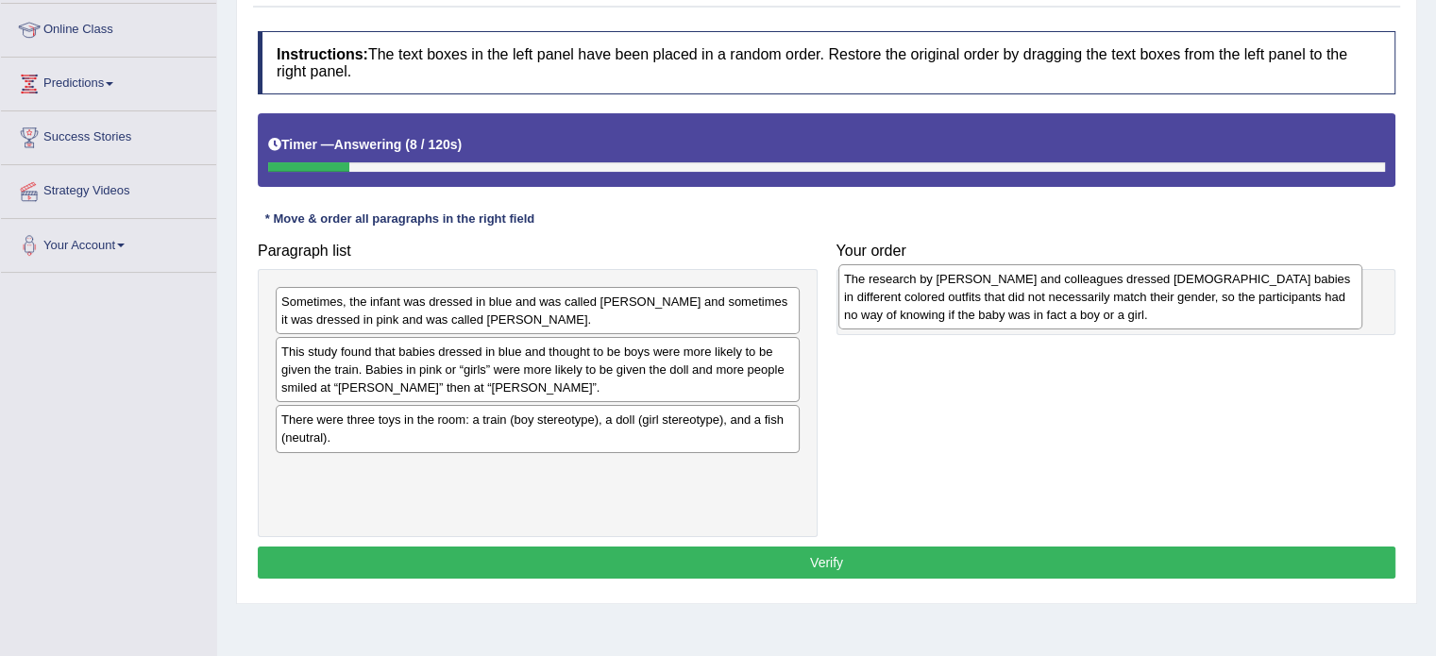
drag, startPoint x: 329, startPoint y: 479, endPoint x: 891, endPoint y: 290, distance: 593.6
click at [891, 290] on div "The research by [PERSON_NAME] and colleagues dressed [DEMOGRAPHIC_DATA] babies …" at bounding box center [1101, 296] width 524 height 65
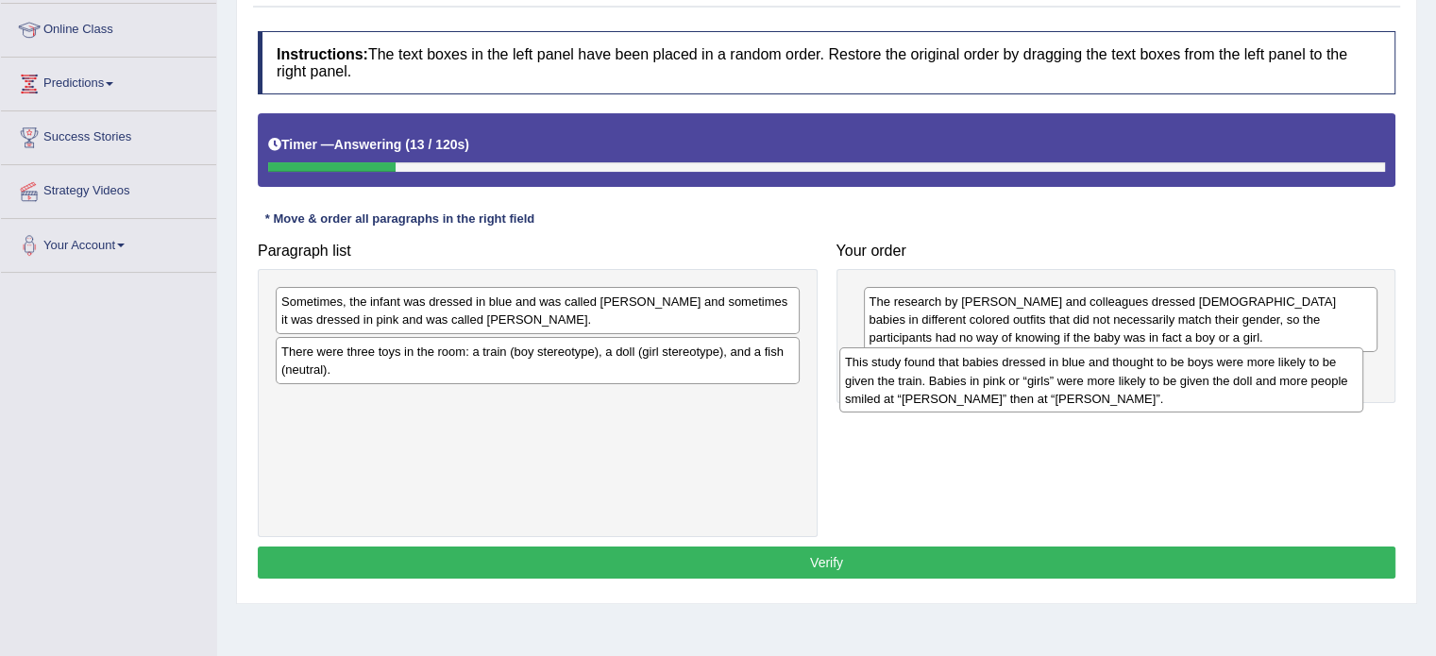
drag, startPoint x: 297, startPoint y: 360, endPoint x: 861, endPoint y: 370, distance: 563.8
click at [861, 370] on div "This study found that babies dressed in blue and thought to be boys were more l…" at bounding box center [1101, 379] width 524 height 65
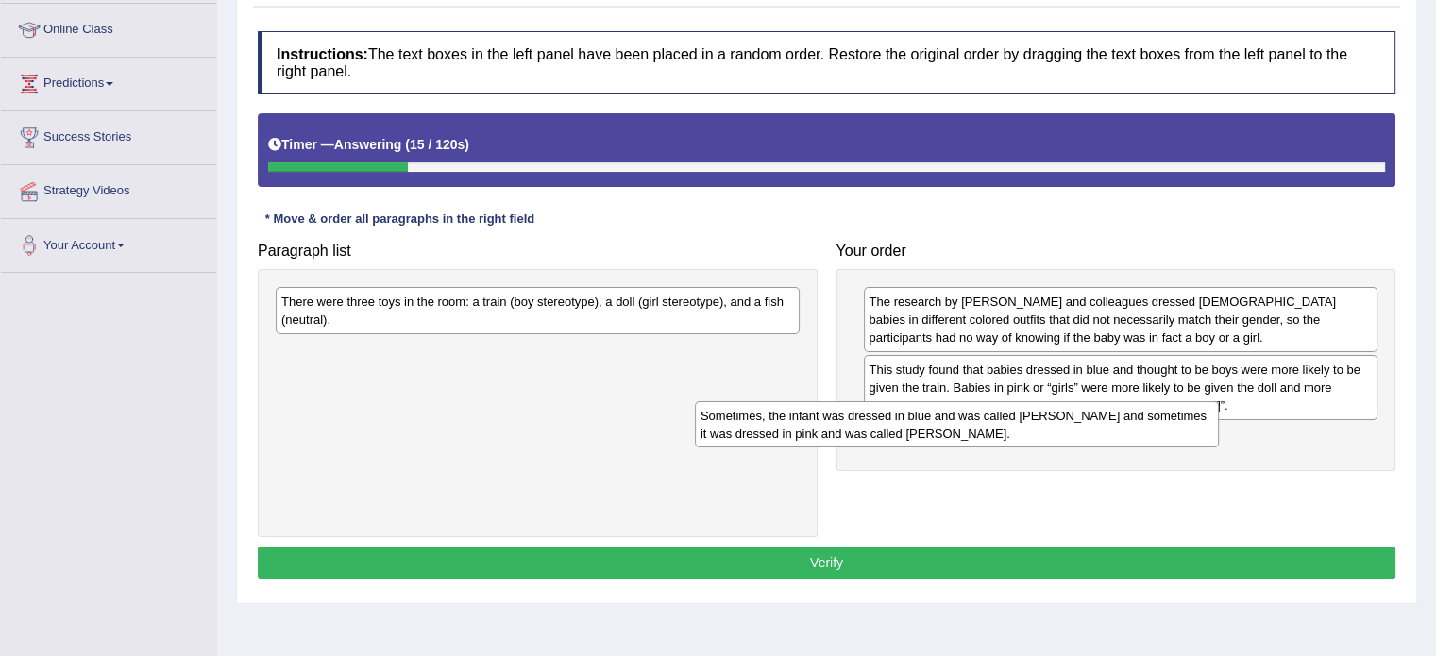
drag, startPoint x: 395, startPoint y: 310, endPoint x: 899, endPoint y: 437, distance: 520.1
click at [899, 437] on div "Sometimes, the infant was dressed in blue and was called [PERSON_NAME] and some…" at bounding box center [957, 424] width 524 height 47
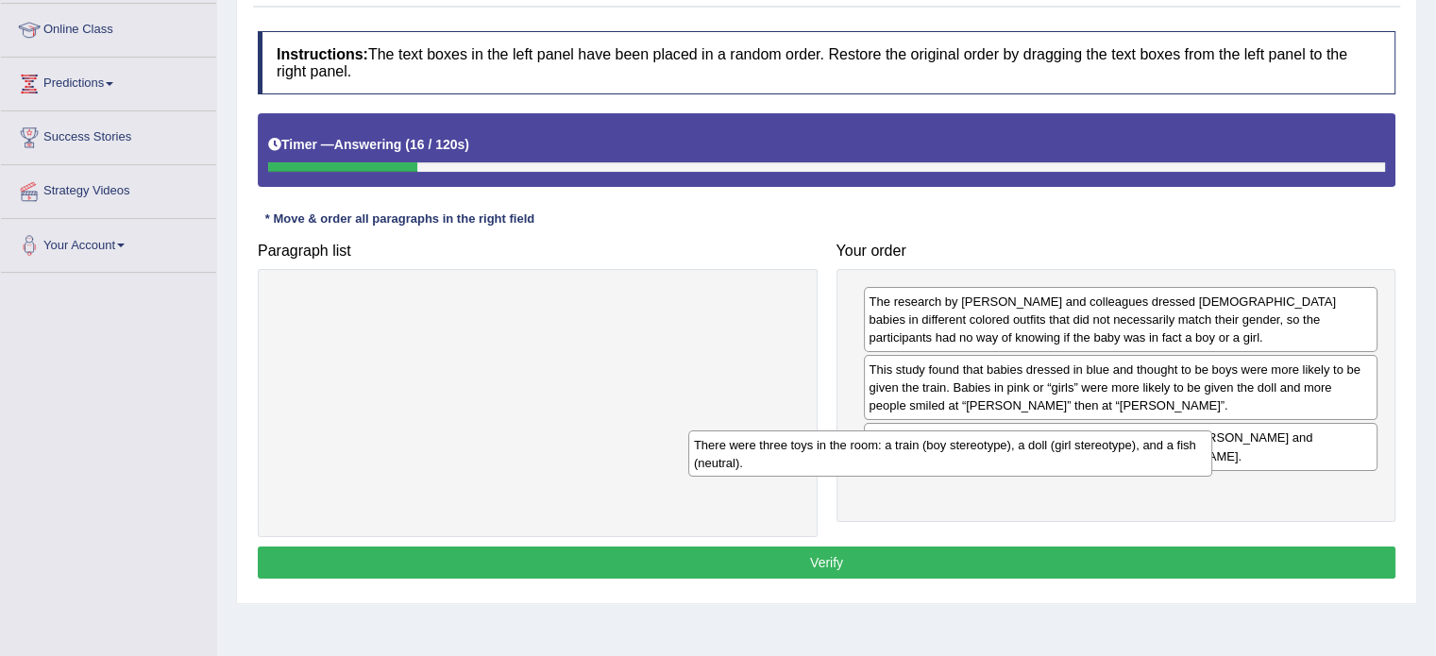
drag, startPoint x: 400, startPoint y: 311, endPoint x: 1001, endPoint y: 495, distance: 628.1
click at [998, 478] on div "There were three toys in the room: a train (boy stereotype), a doll (girl stere…" at bounding box center [950, 454] width 524 height 47
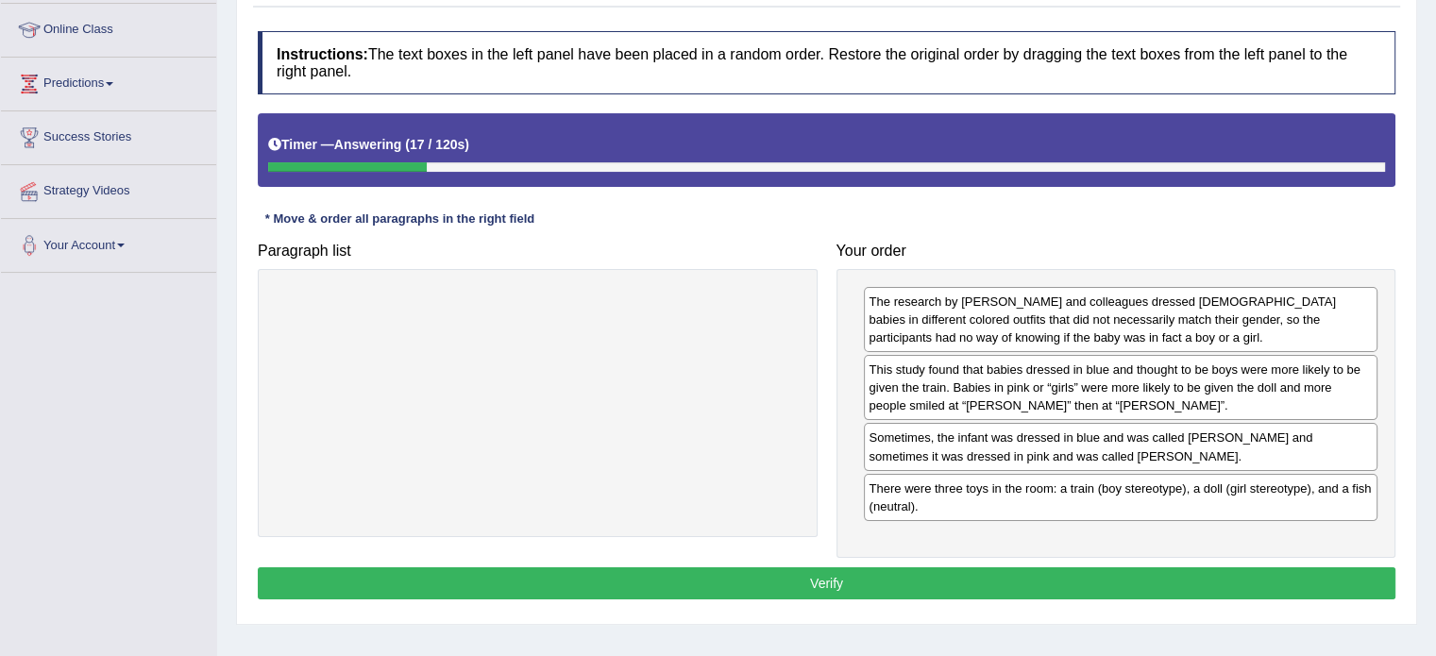
click at [820, 587] on button "Verify" at bounding box center [827, 584] width 1138 height 32
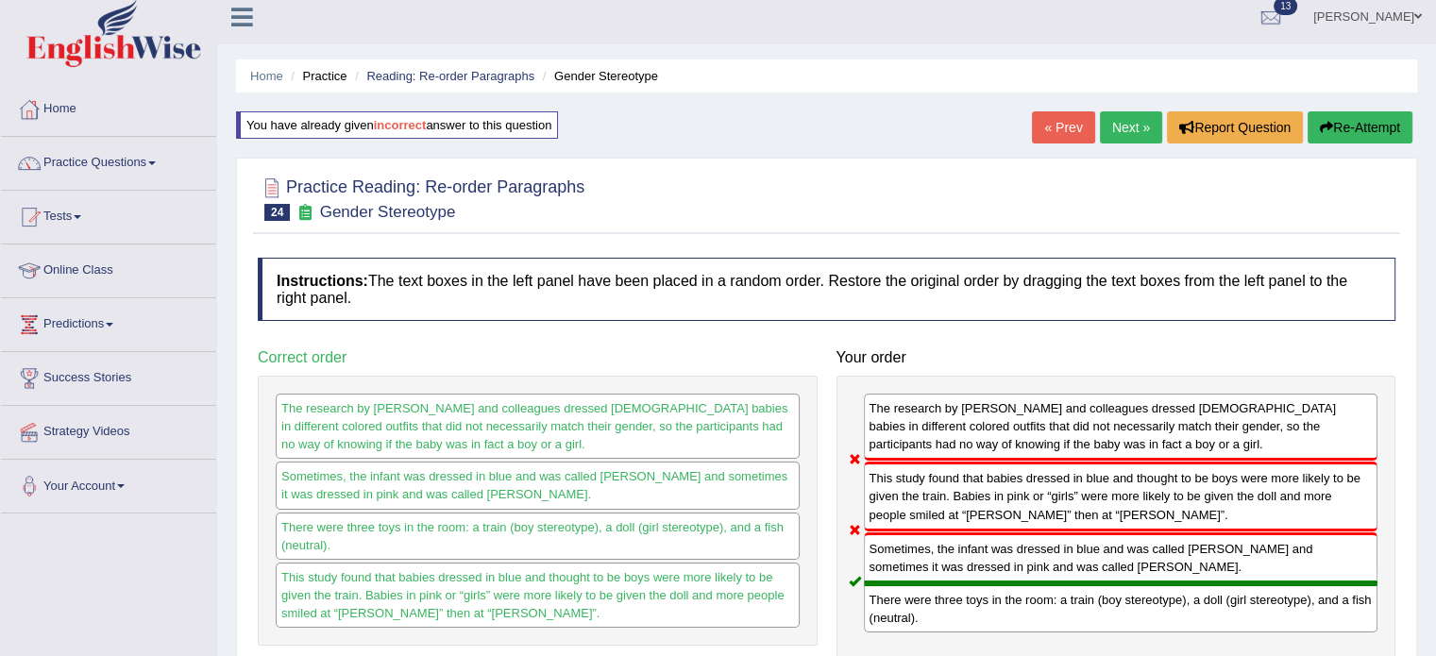
scroll to position [0, 0]
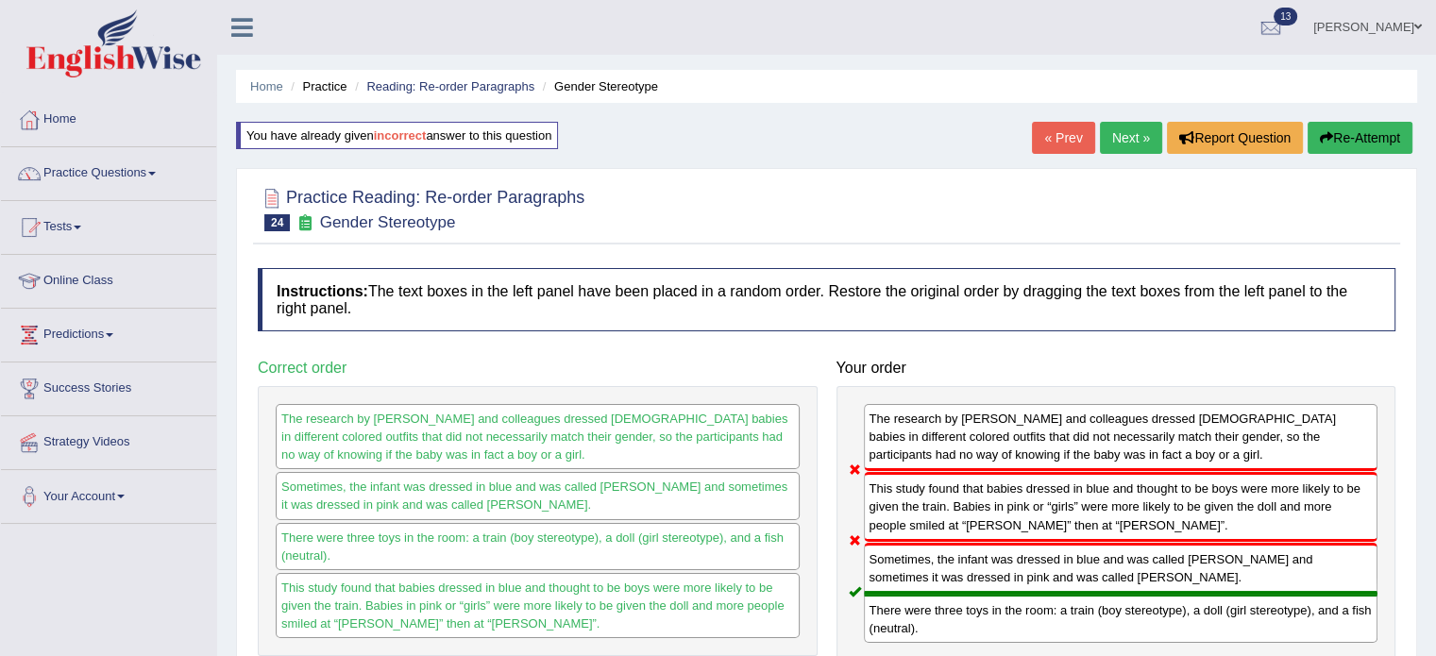
click at [1141, 127] on link "Next »" at bounding box center [1131, 138] width 62 height 32
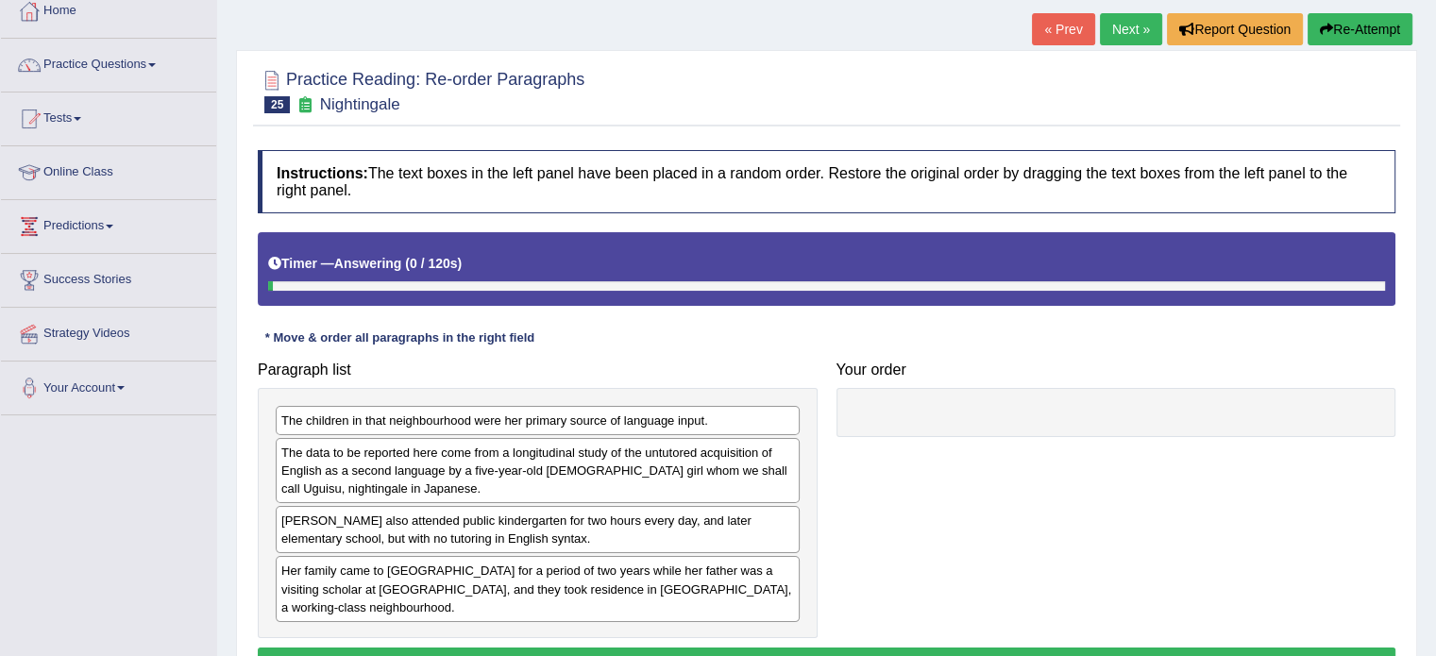
scroll to position [189, 0]
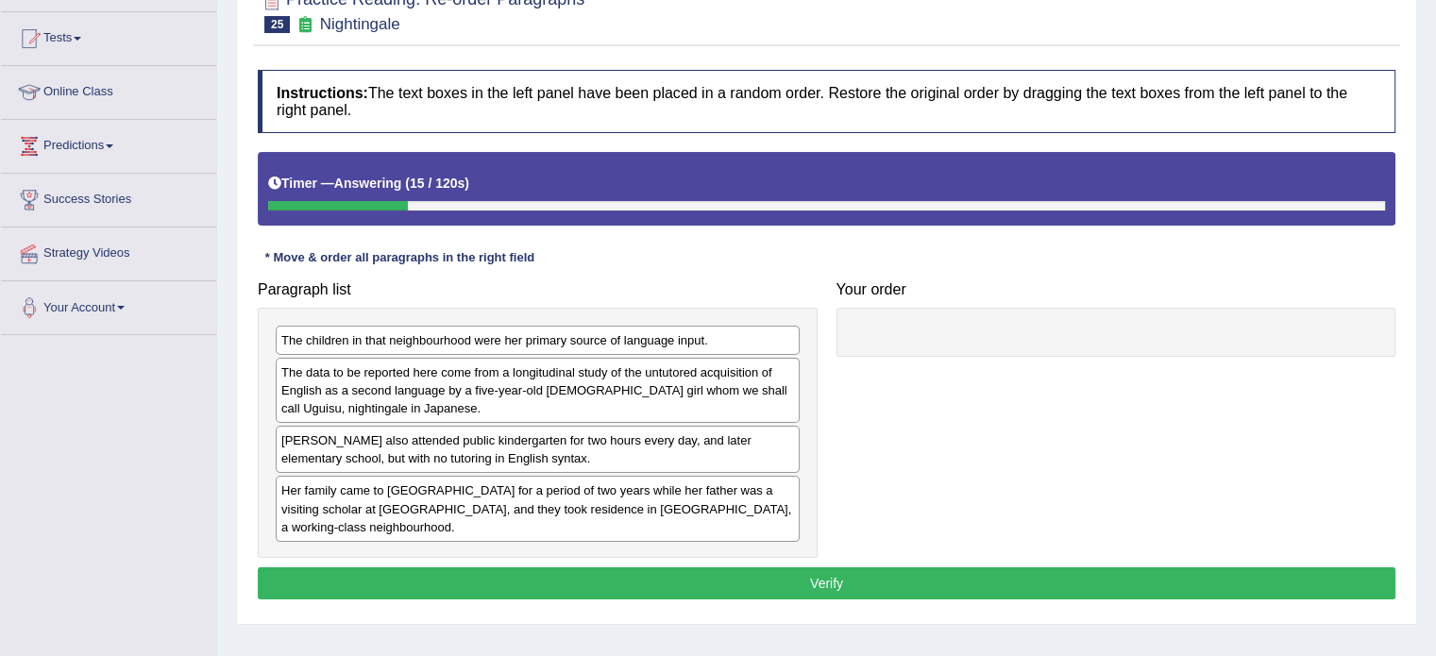
click at [308, 388] on div "The data to be reported here come from a longitudinal study of the untutored ac…" at bounding box center [538, 390] width 524 height 65
drag, startPoint x: 319, startPoint y: 388, endPoint x: 373, endPoint y: 388, distance: 53.8
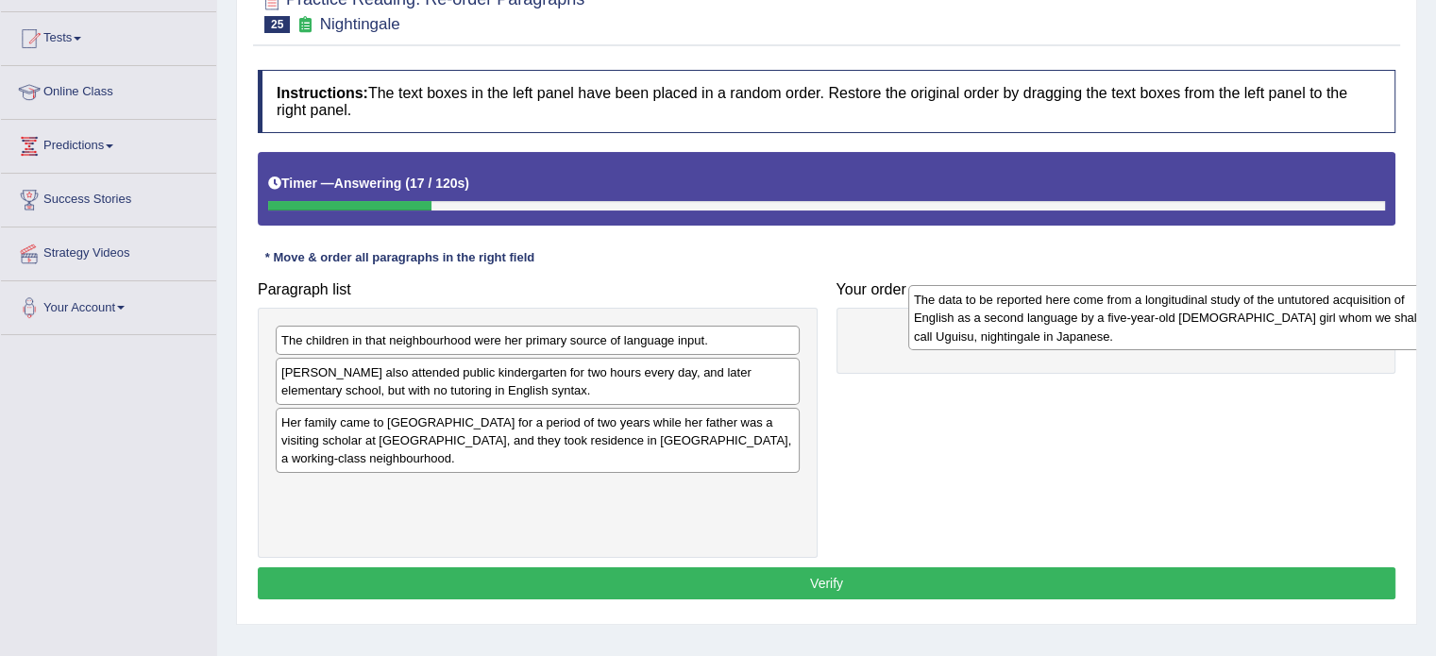
drag, startPoint x: 315, startPoint y: 385, endPoint x: 948, endPoint y: 313, distance: 636.7
click at [948, 313] on div "The data to be reported here come from a longitudinal study of the untutored ac…" at bounding box center [1170, 317] width 524 height 65
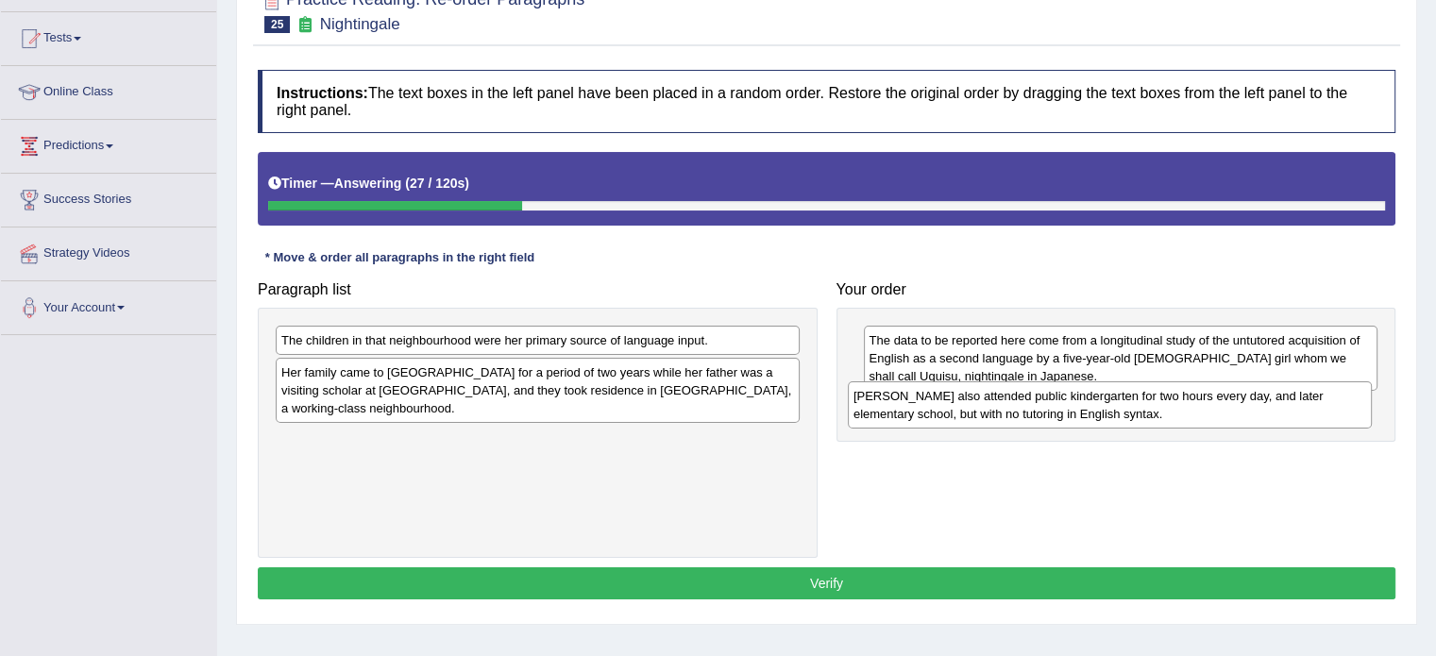
drag, startPoint x: 347, startPoint y: 380, endPoint x: 925, endPoint y: 403, distance: 579.3
click at [924, 403] on div "[PERSON_NAME] also attended public kindergarten for two hours every day, and la…" at bounding box center [1110, 404] width 524 height 47
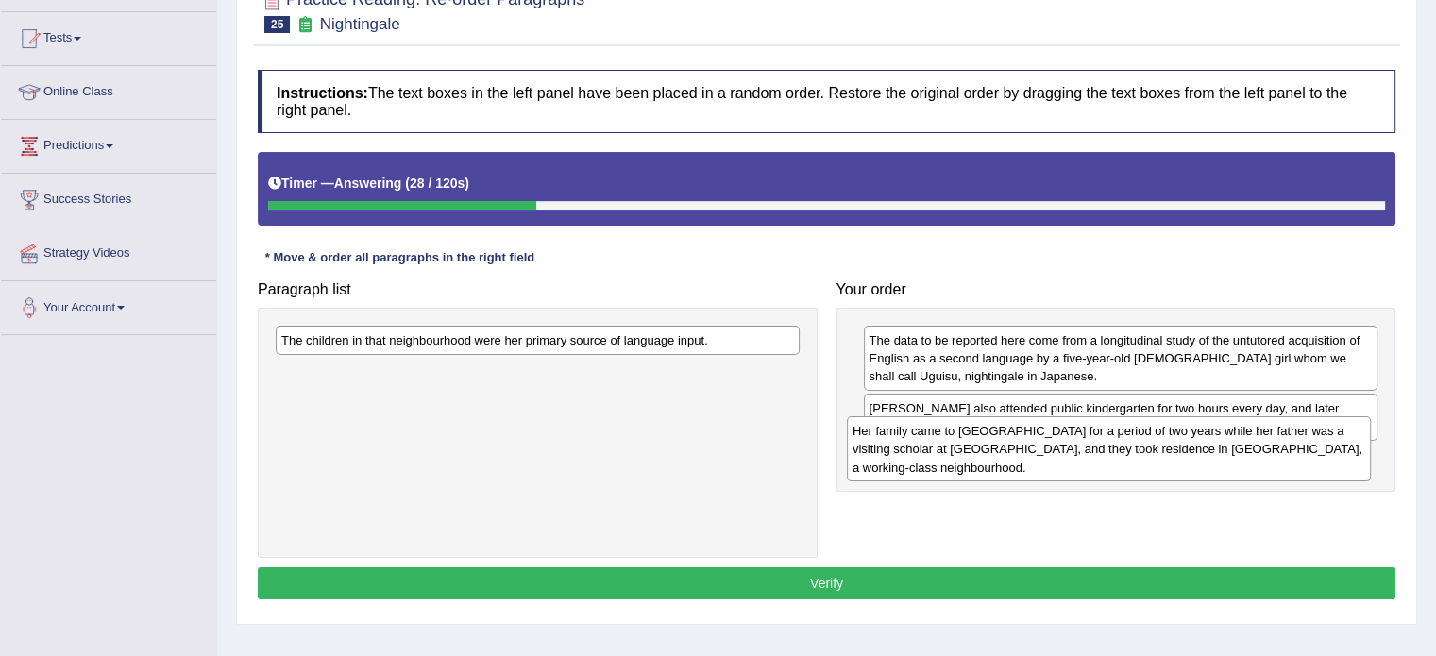
drag, startPoint x: 359, startPoint y: 398, endPoint x: 928, endPoint y: 458, distance: 572.5
click at [928, 458] on div "Her family came to the United States for a period of two years while her father…" at bounding box center [1109, 448] width 524 height 65
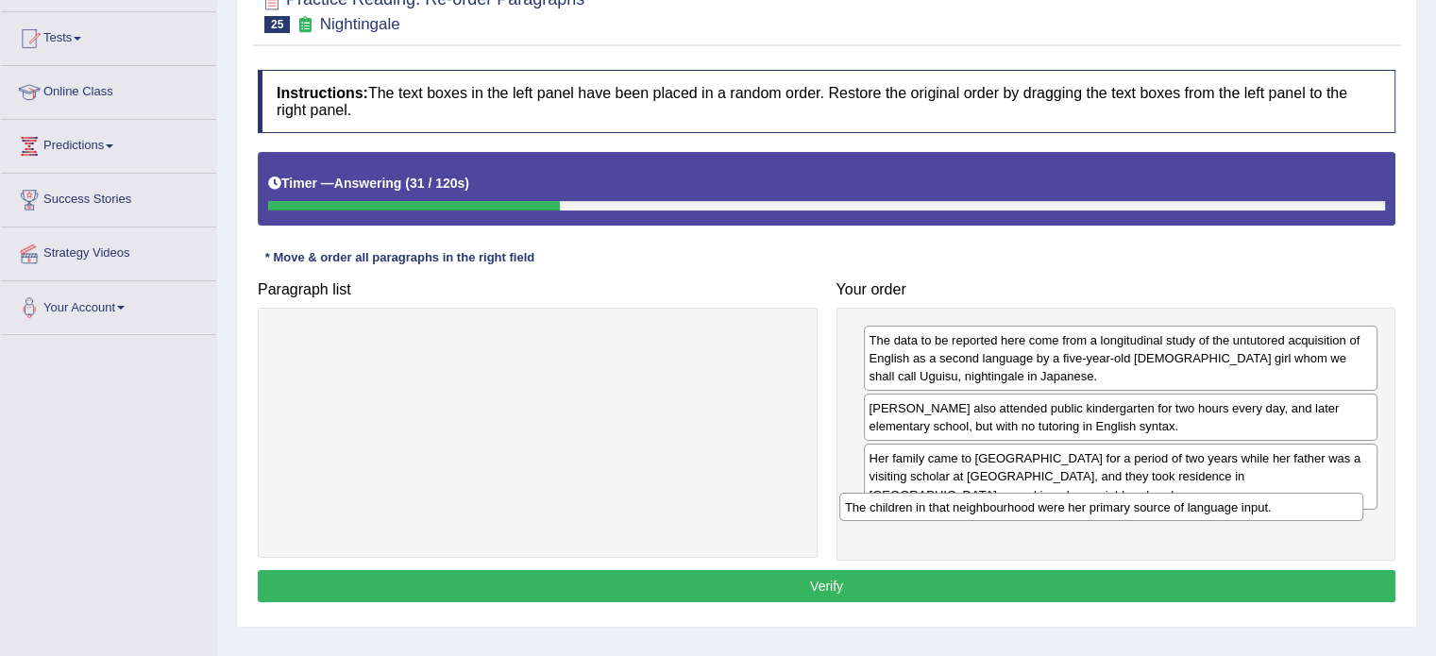
drag, startPoint x: 347, startPoint y: 337, endPoint x: 911, endPoint y: 505, distance: 589.2
click at [911, 505] on div "The children in that neighbourhood were her primary source of language input." at bounding box center [1101, 507] width 524 height 29
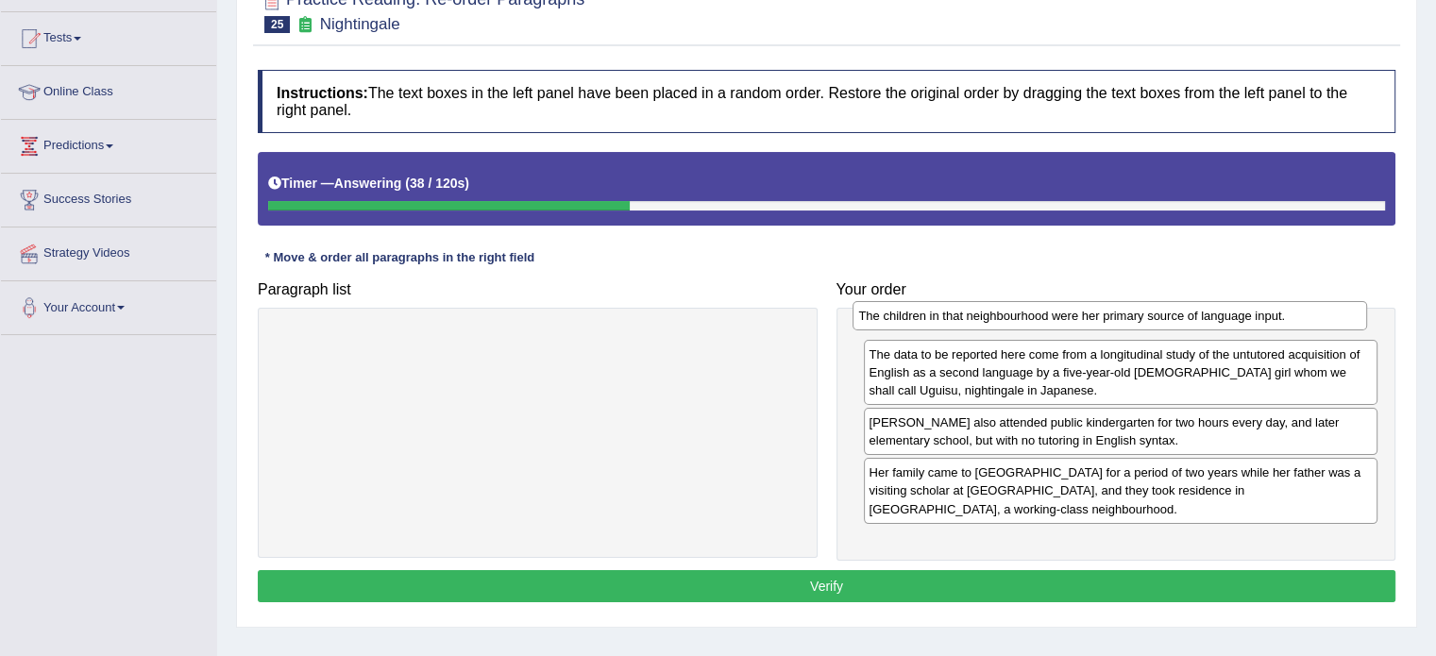
drag, startPoint x: 1001, startPoint y: 533, endPoint x: 991, endPoint y: 323, distance: 209.9
click at [991, 323] on div "The children in that neighbourhood were her primary source of language input." at bounding box center [1110, 315] width 515 height 29
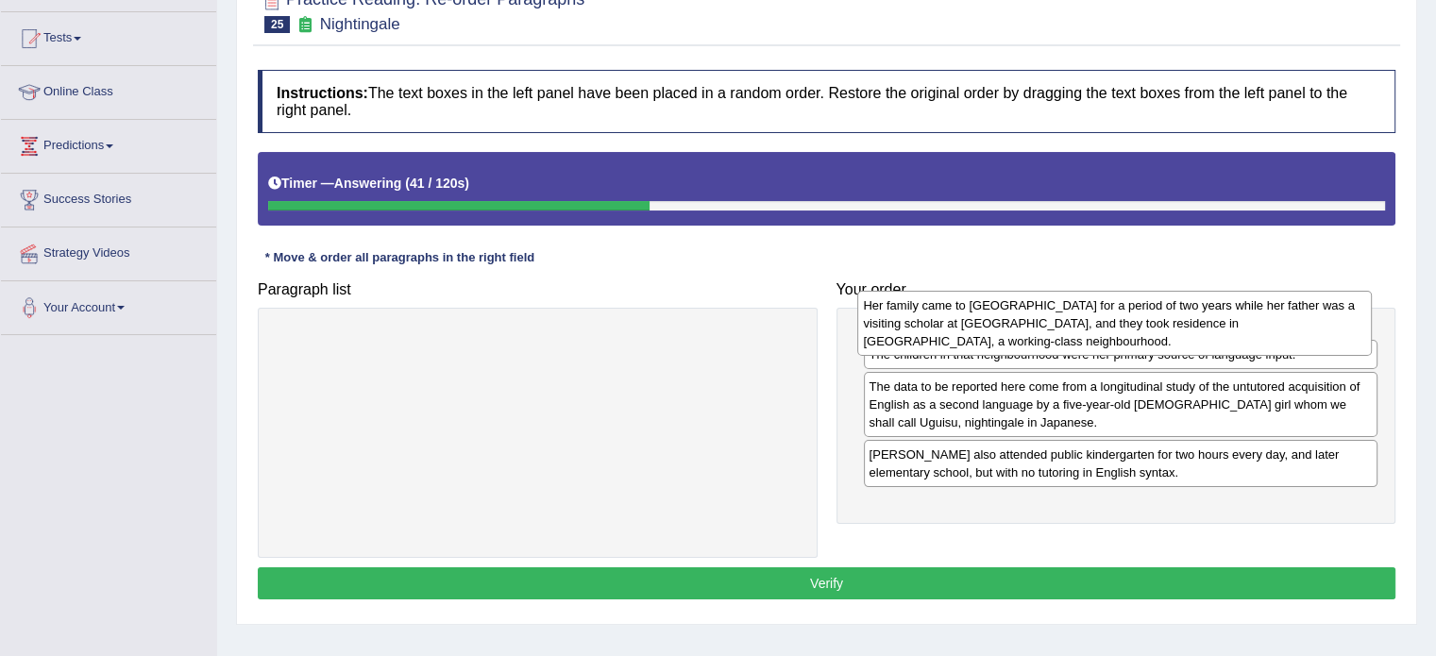
drag, startPoint x: 991, startPoint y: 521, endPoint x: 985, endPoint y: 336, distance: 185.2
click at [985, 336] on div "Her family came to the United States for a period of two years while her father…" at bounding box center [1114, 323] width 515 height 65
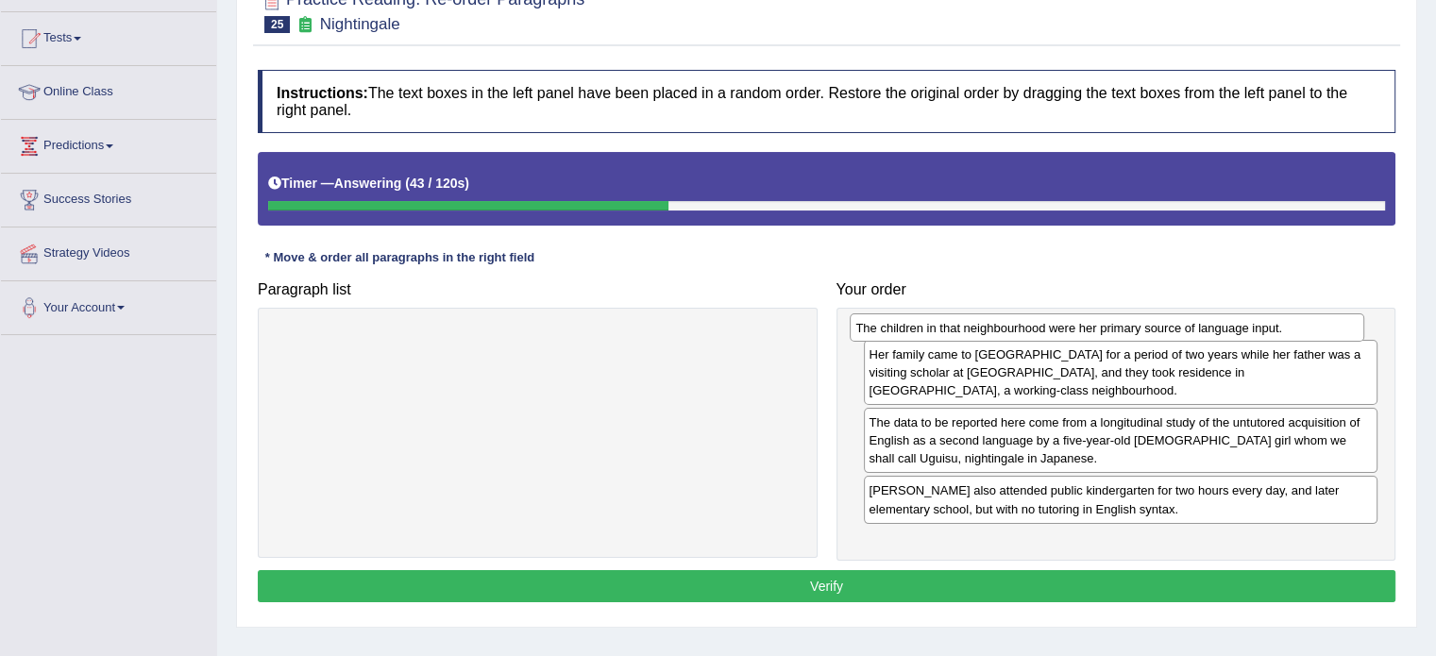
drag, startPoint x: 990, startPoint y: 403, endPoint x: 978, endPoint y: 305, distance: 98.9
click at [978, 313] on div "The children in that neighbourhood were her primary source of language input." at bounding box center [1107, 327] width 515 height 29
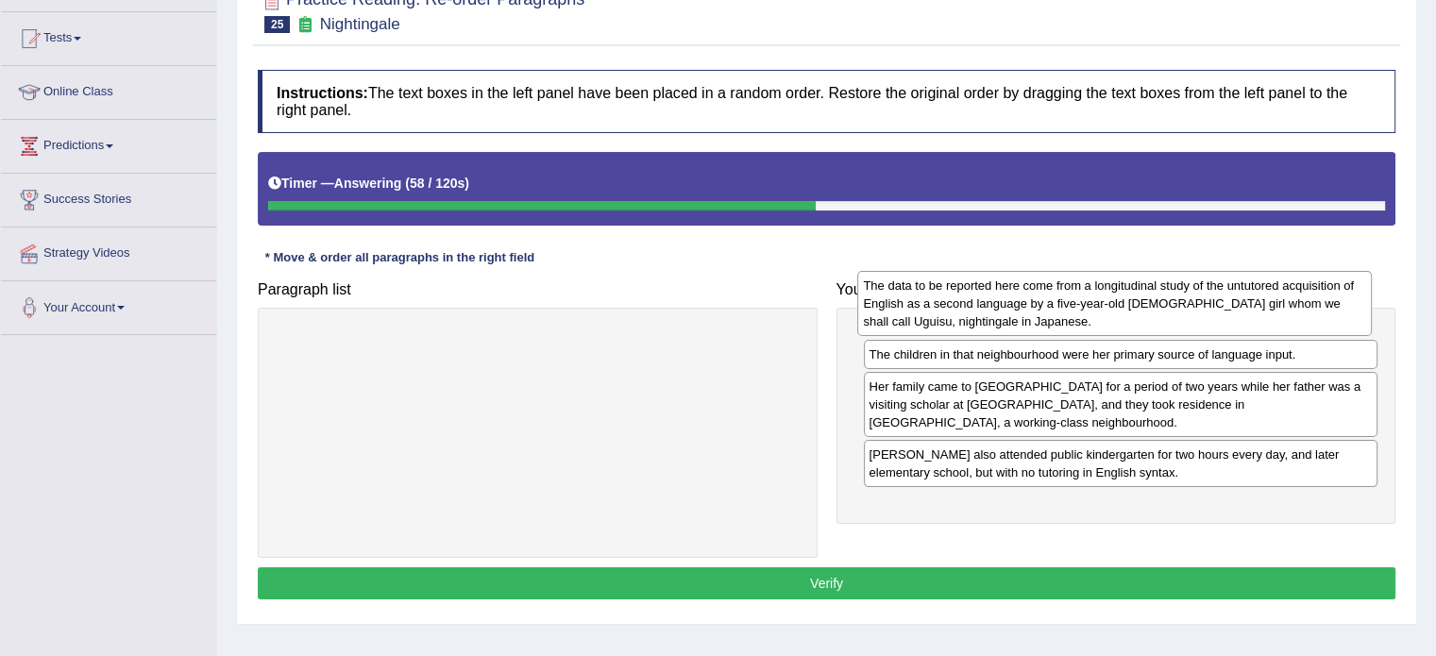
drag, startPoint x: 1006, startPoint y: 463, endPoint x: 1000, endPoint y: 309, distance: 154.0
click at [1000, 309] on div "The data to be reported here come from a longitudinal study of the untutored ac…" at bounding box center [1114, 303] width 515 height 65
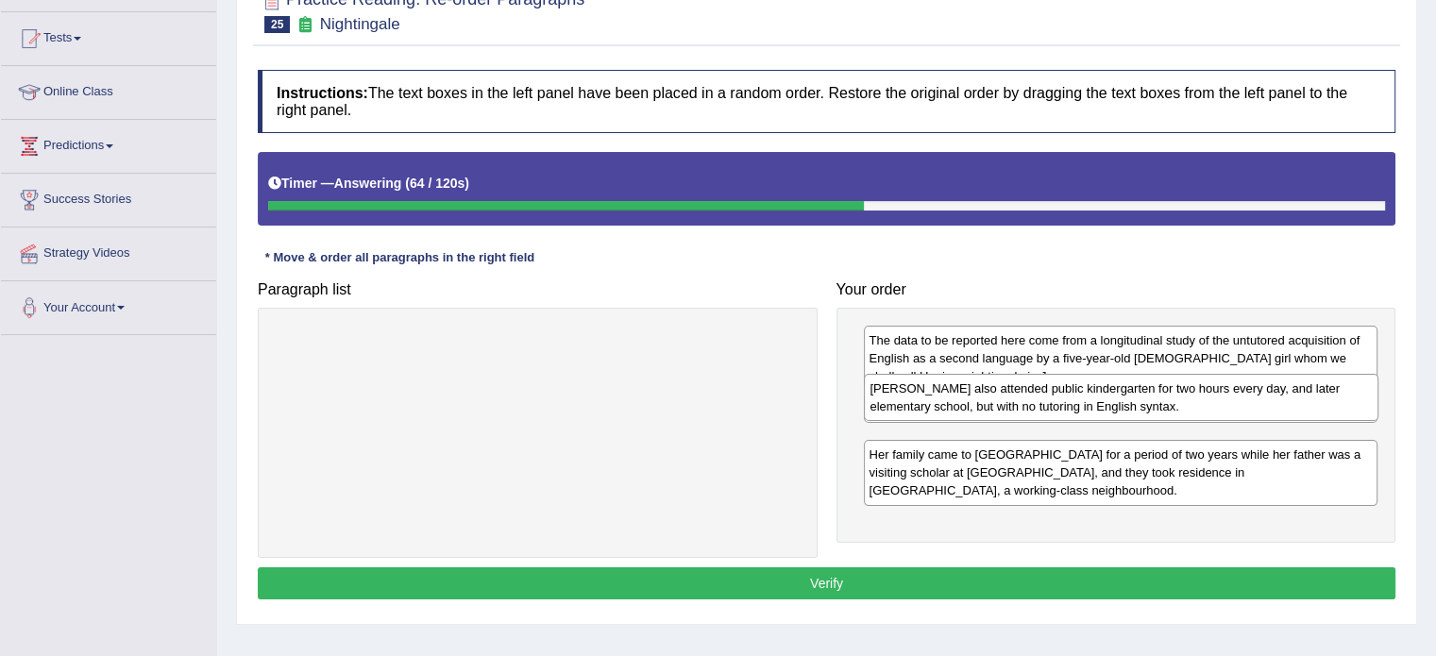
drag, startPoint x: 1018, startPoint y: 523, endPoint x: 1016, endPoint y: 390, distance: 133.2
click at [1016, 390] on div "Uguisu also attended public kindergarten for two hours every day, and later ele…" at bounding box center [1121, 397] width 515 height 47
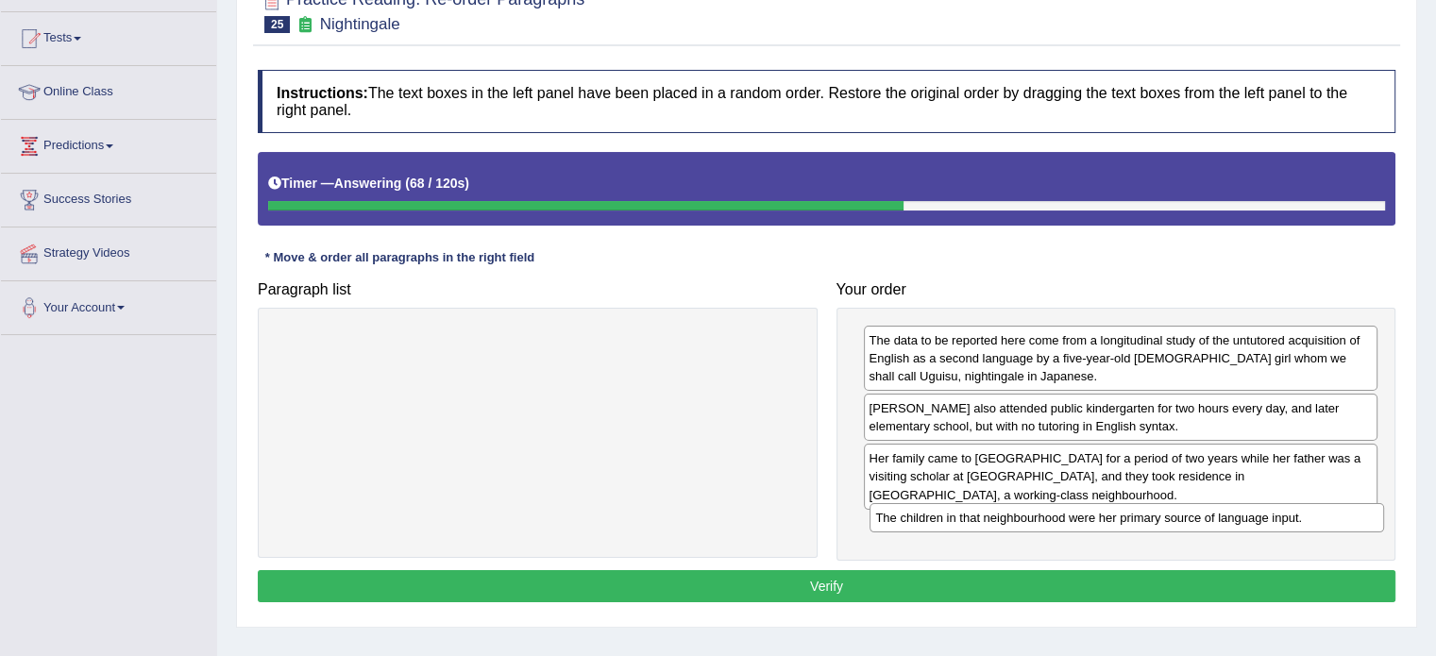
drag, startPoint x: 1024, startPoint y: 464, endPoint x: 1030, endPoint y: 524, distance: 60.8
click at [1030, 524] on div "The children in that neighbourhood were her primary source of language input." at bounding box center [1127, 517] width 515 height 29
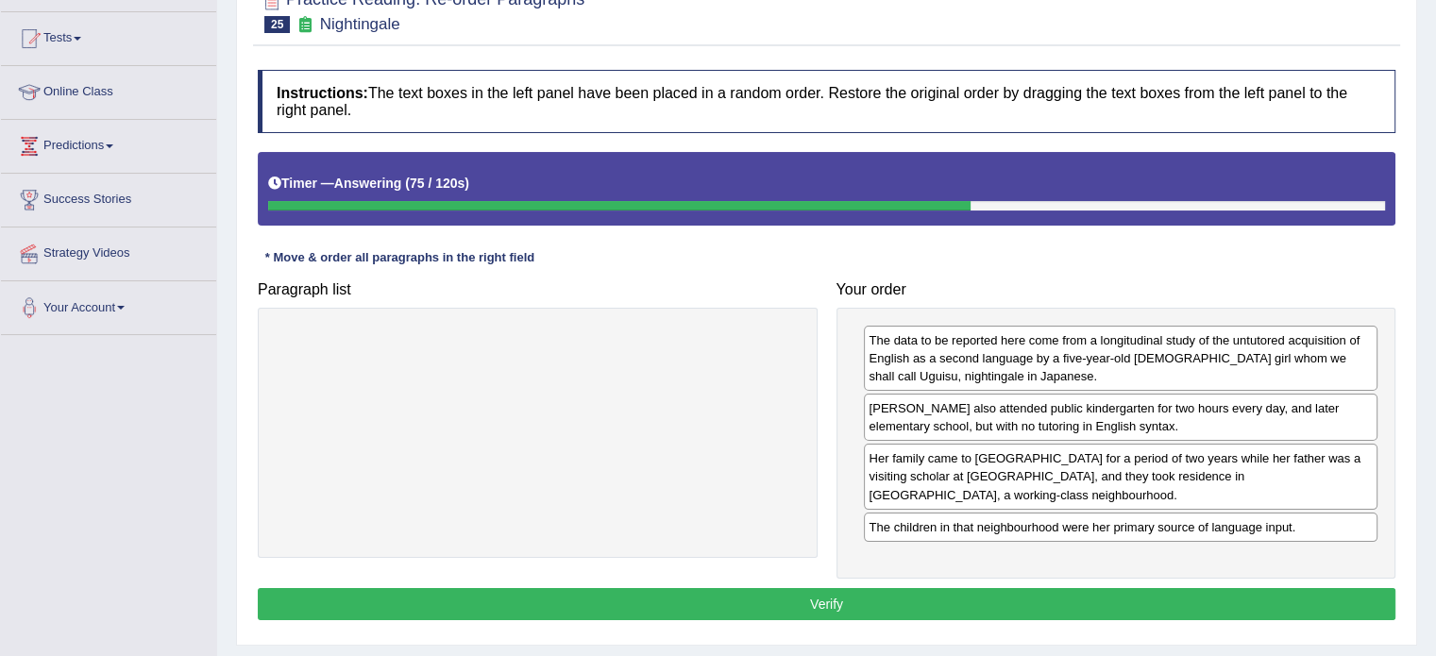
click at [737, 613] on button "Verify" at bounding box center [827, 604] width 1138 height 32
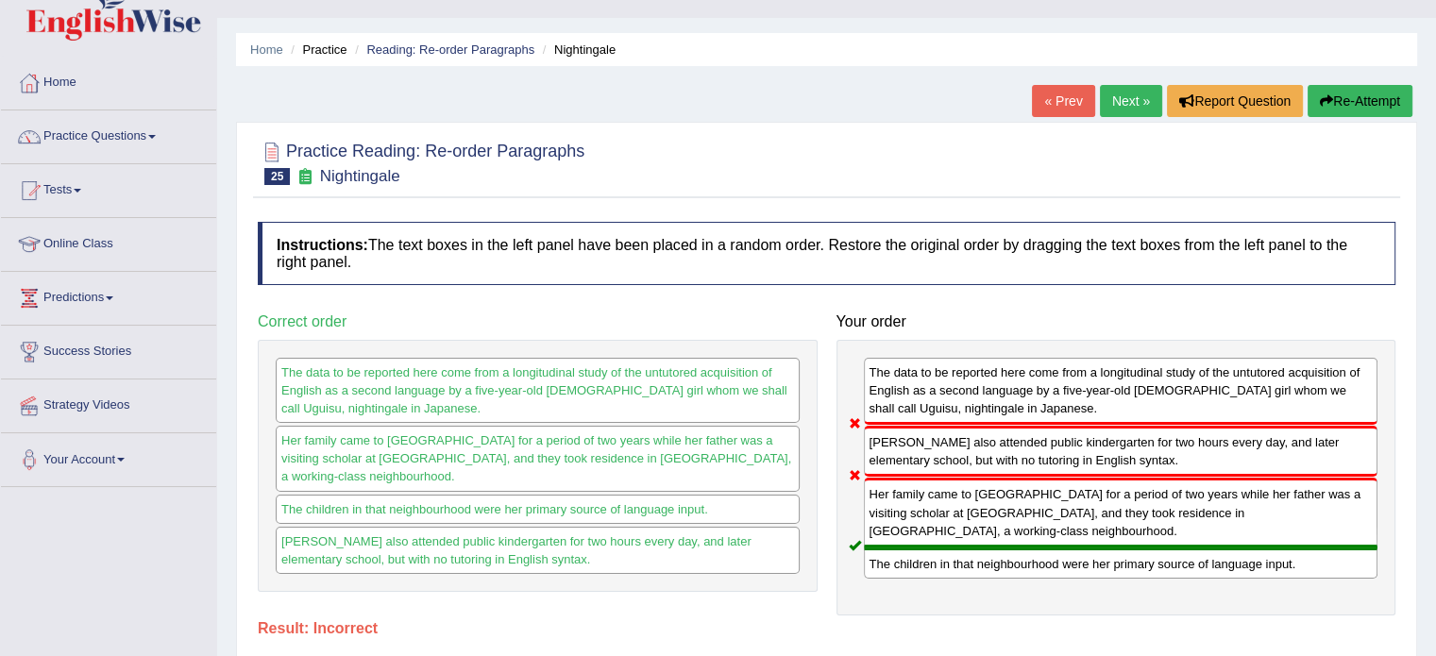
scroll to position [0, 0]
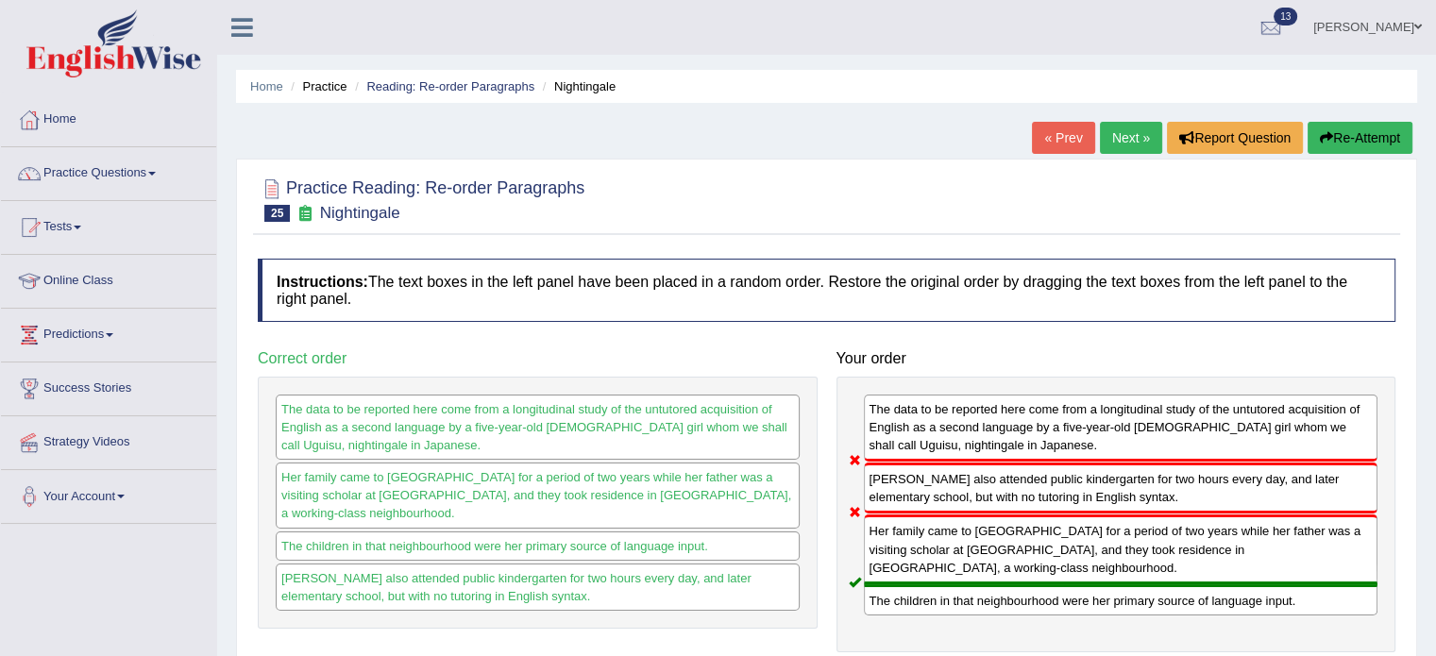
click at [1330, 123] on button "Re-Attempt" at bounding box center [1360, 138] width 105 height 32
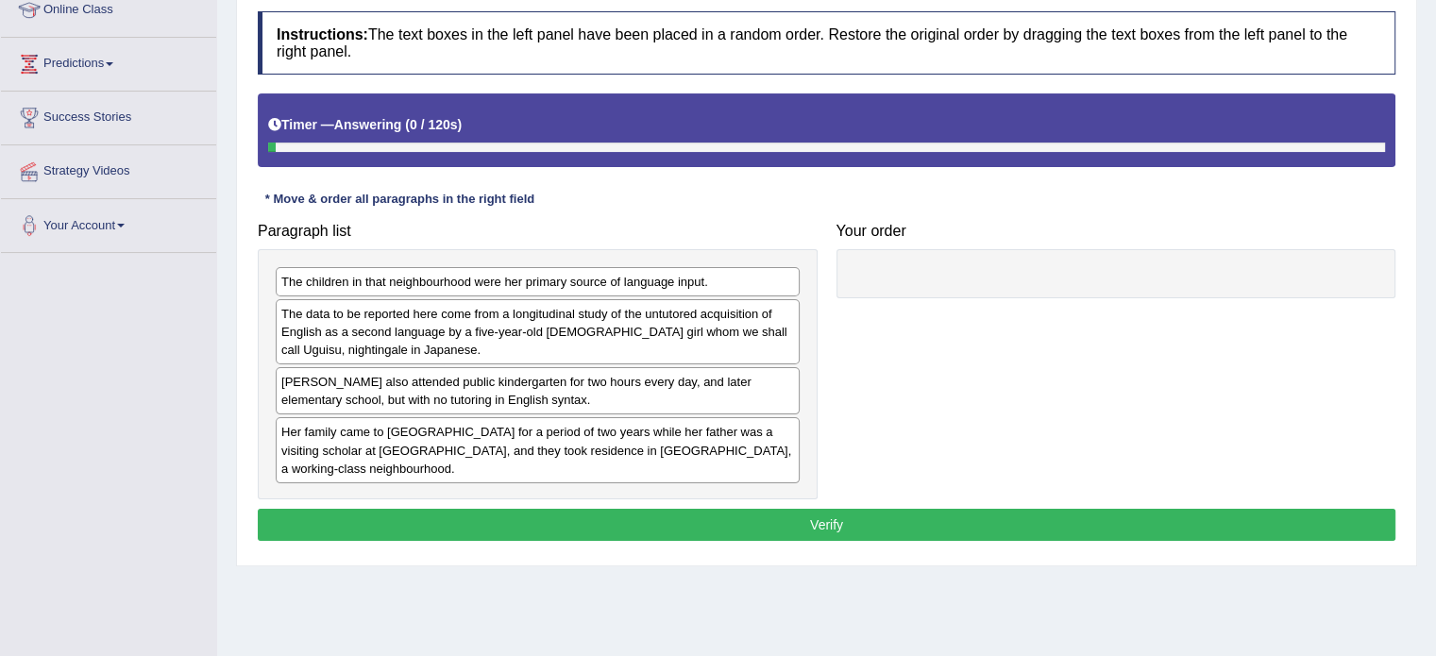
scroll to position [283, 0]
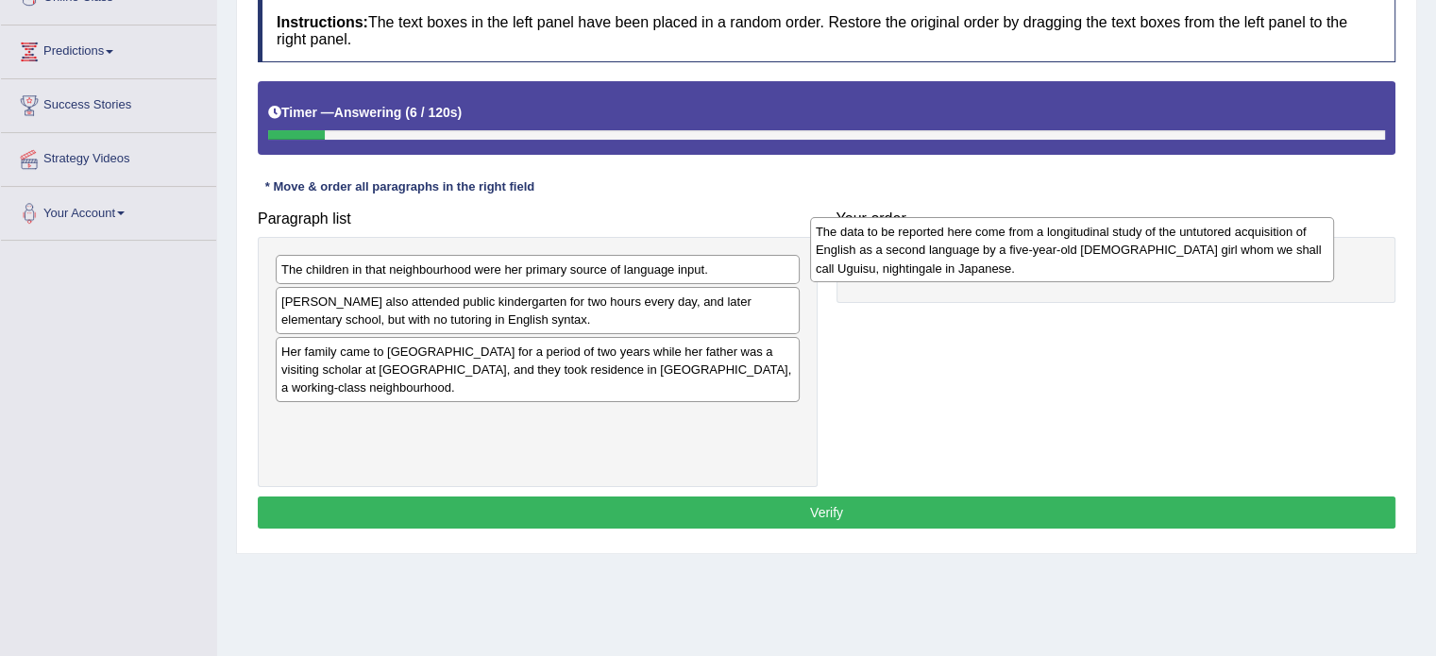
drag, startPoint x: 359, startPoint y: 315, endPoint x: 893, endPoint y: 246, distance: 538.9
click at [893, 246] on div "The data to be reported here come from a longitudinal study of the untutored ac…" at bounding box center [1072, 249] width 524 height 65
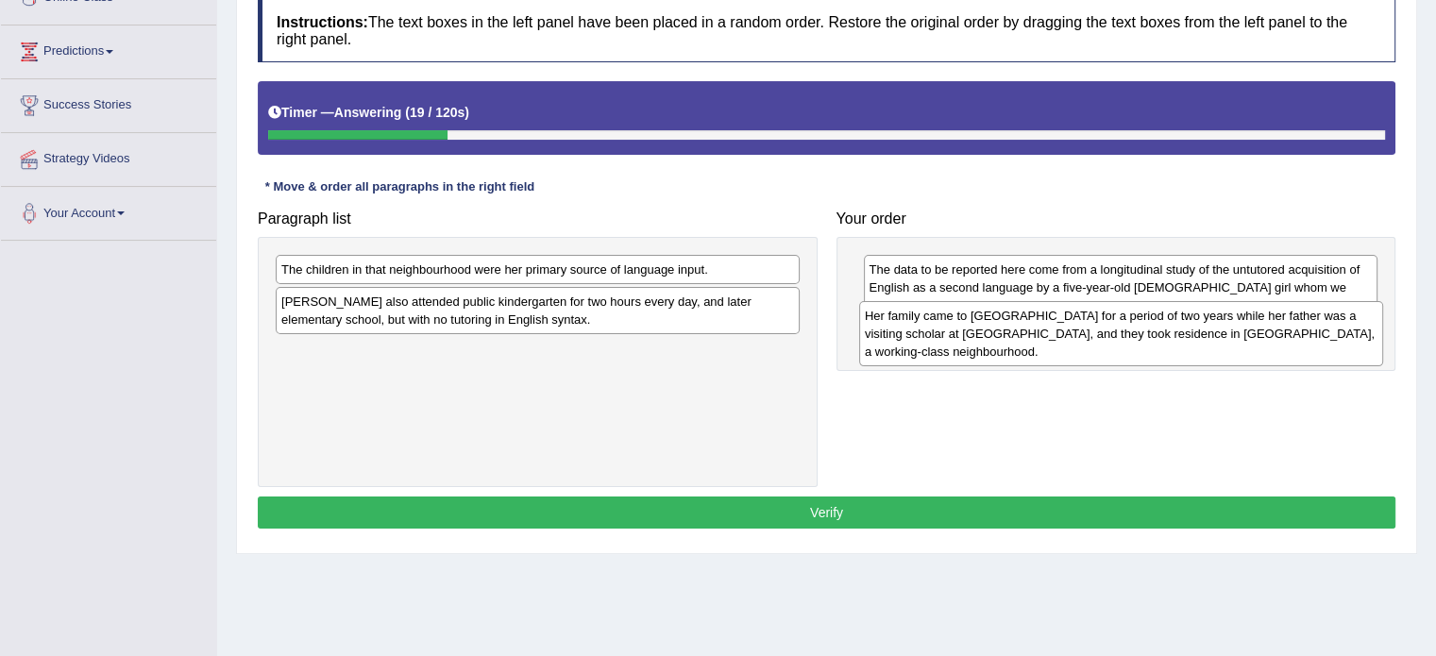
drag, startPoint x: 454, startPoint y: 377, endPoint x: 1039, endPoint y: 342, distance: 585.5
click at [1039, 342] on div "Her family came to [GEOGRAPHIC_DATA] for a period of two years while her father…" at bounding box center [1121, 333] width 524 height 65
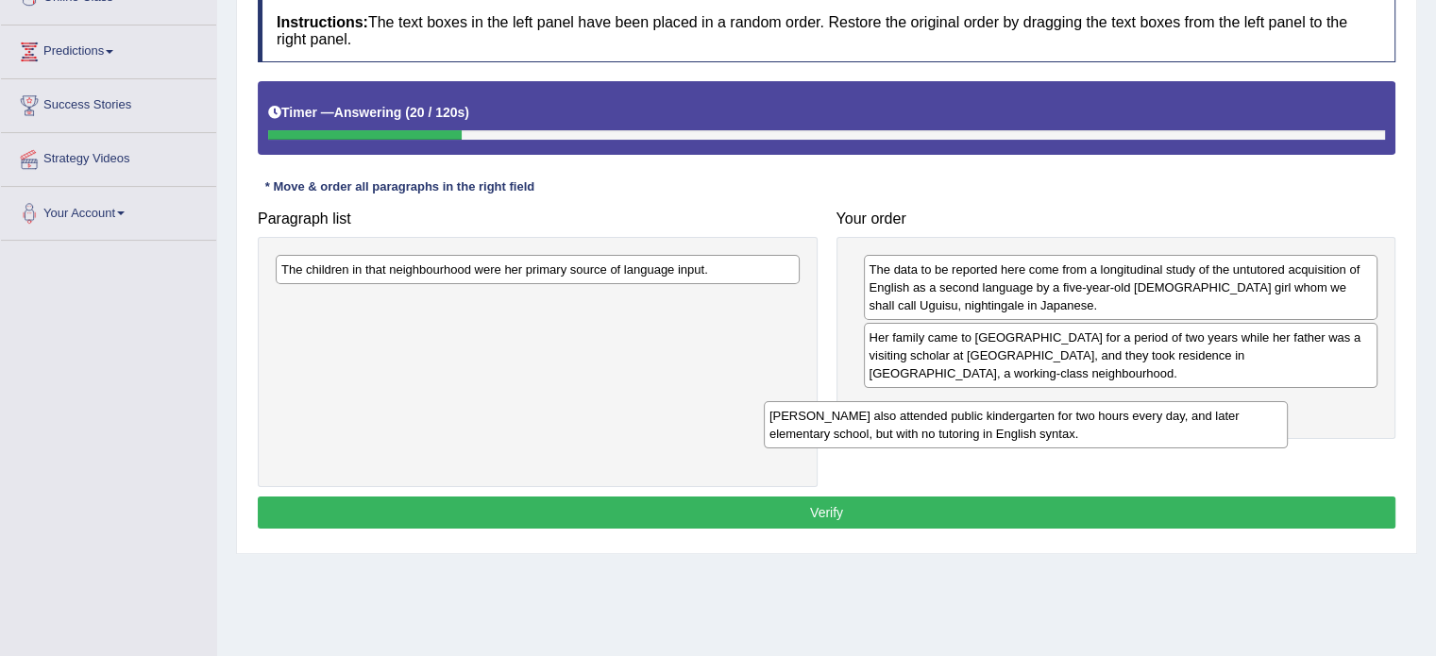
drag, startPoint x: 604, startPoint y: 303, endPoint x: 1167, endPoint y: 400, distance: 571.1
click at [1167, 401] on div "[PERSON_NAME] also attended public kindergarten for two hours every day, and la…" at bounding box center [1026, 424] width 524 height 47
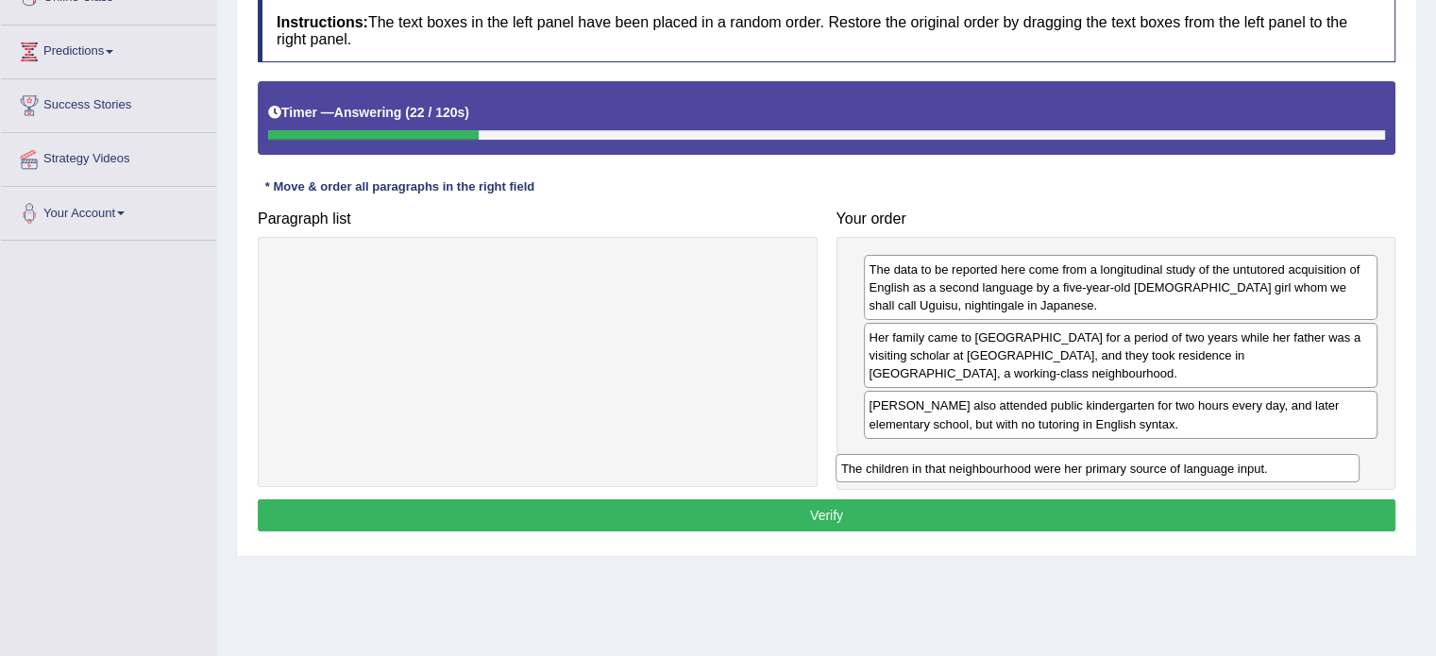
drag, startPoint x: 597, startPoint y: 272, endPoint x: 1159, endPoint y: 457, distance: 591.5
click at [1159, 457] on div "The children in that neighbourhood were her primary source of language input." at bounding box center [1098, 468] width 524 height 29
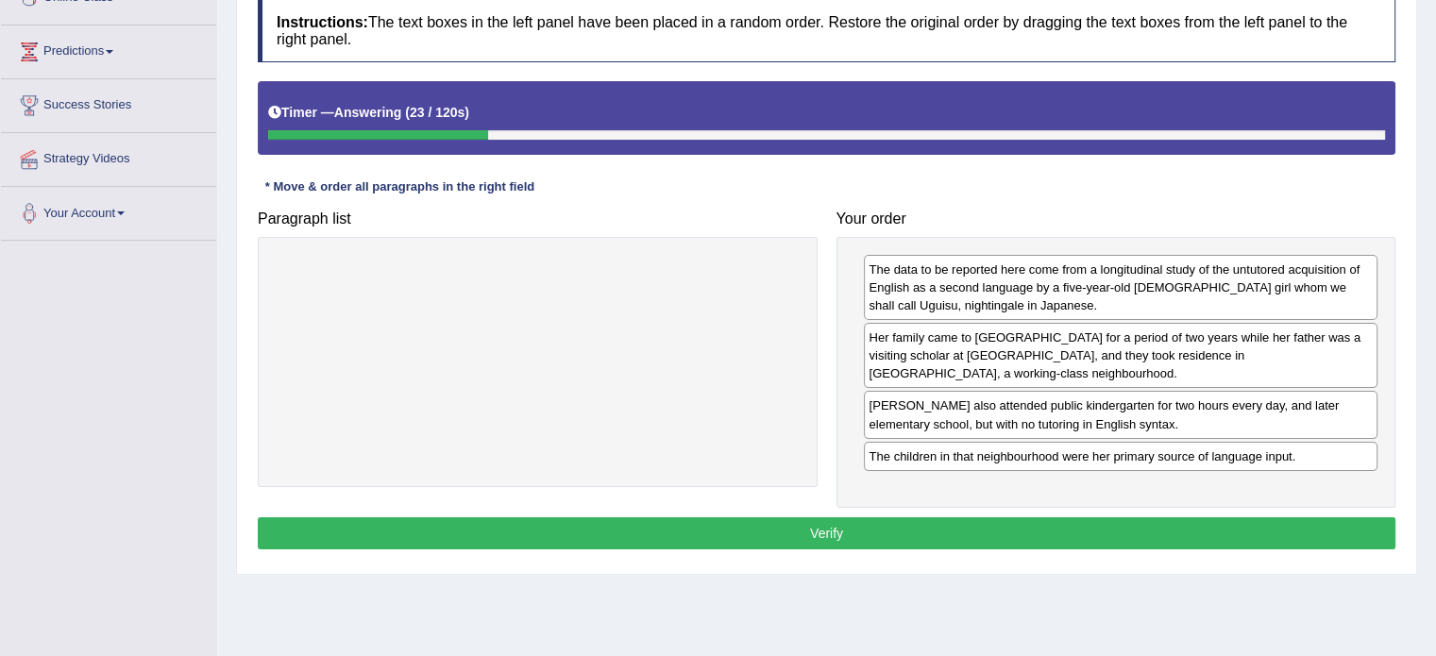
click at [1113, 520] on button "Verify" at bounding box center [827, 533] width 1138 height 32
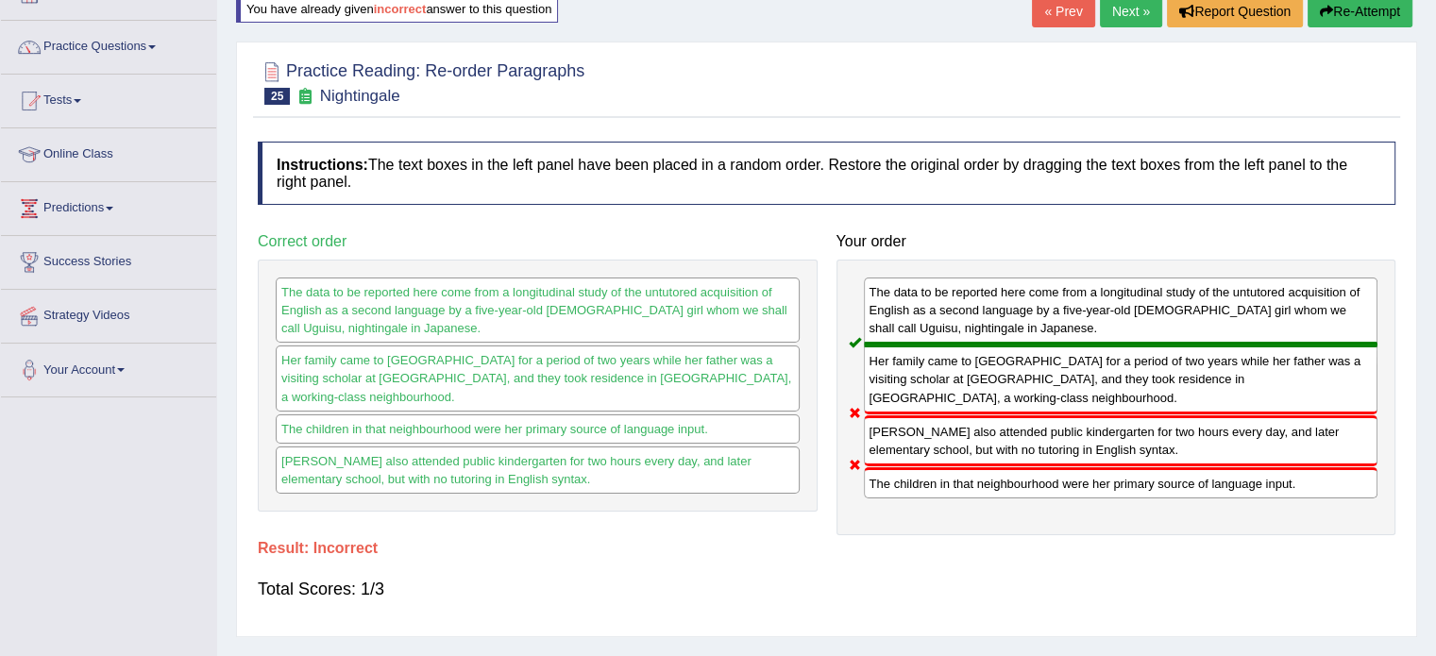
scroll to position [126, 0]
click at [1129, 22] on link "Next »" at bounding box center [1131, 12] width 62 height 32
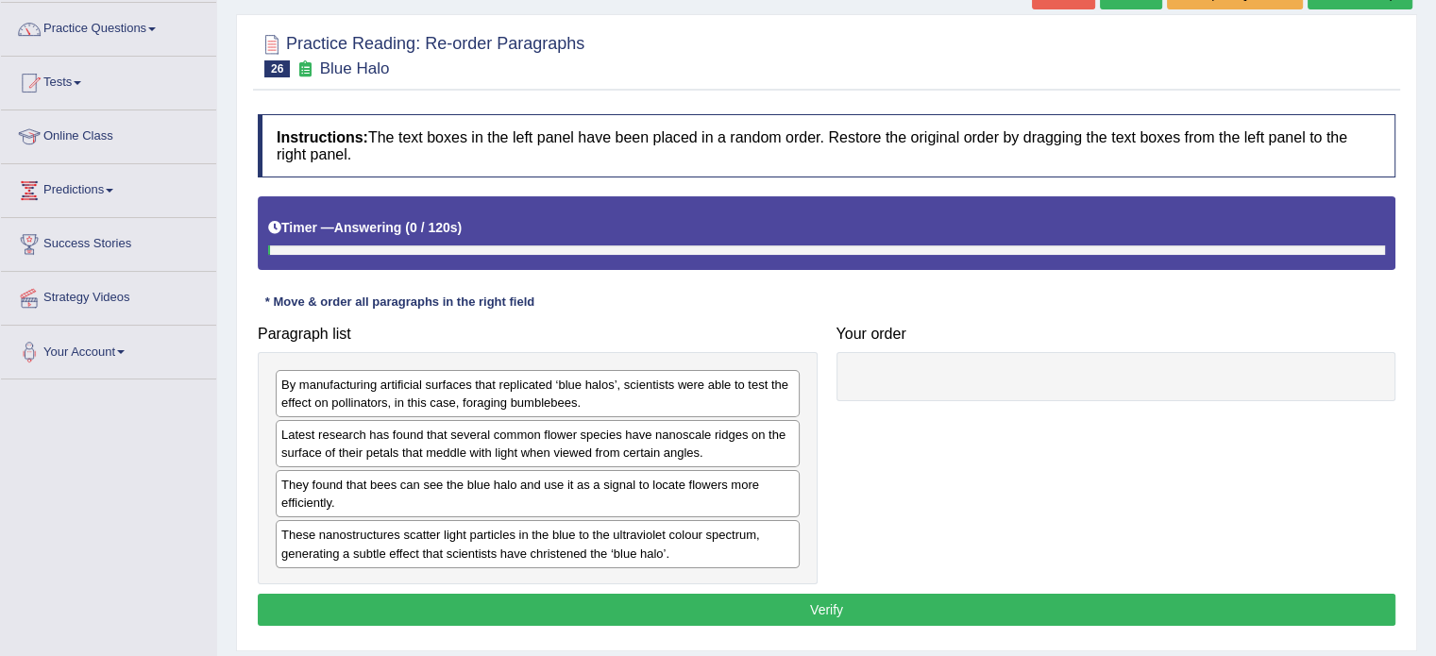
scroll to position [189, 0]
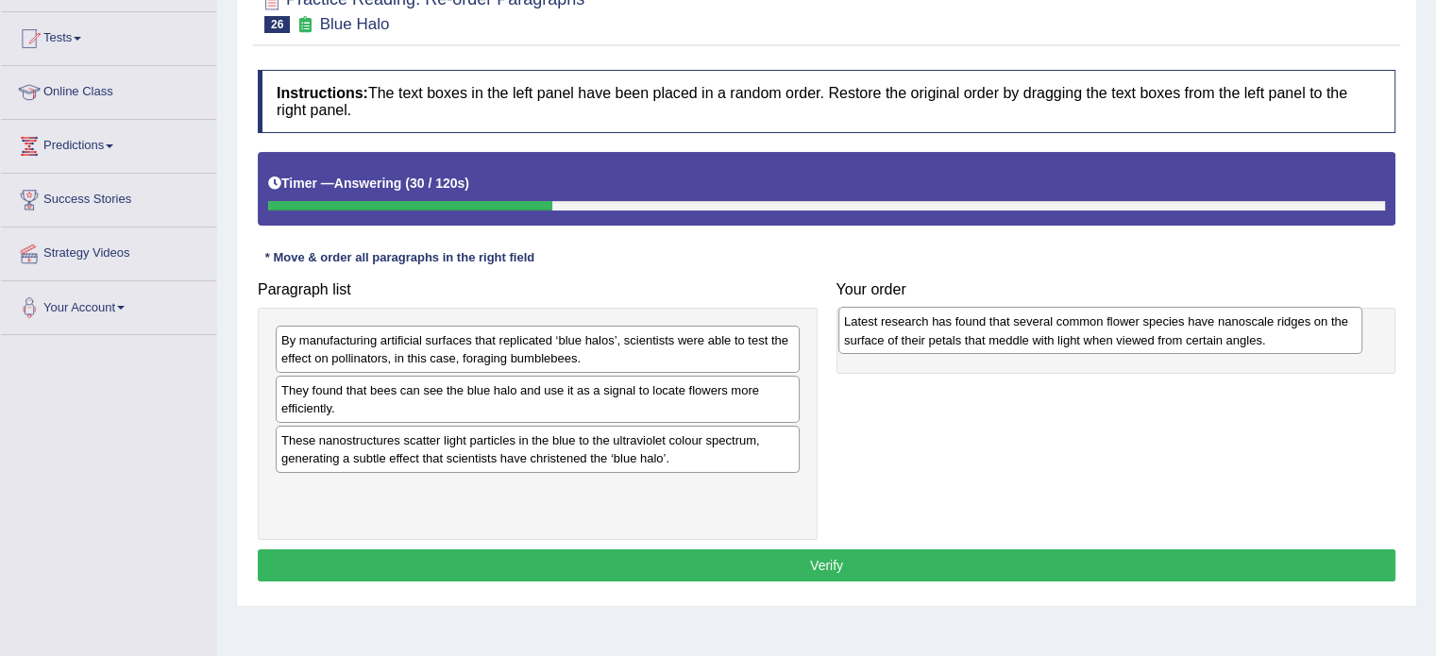
drag, startPoint x: 378, startPoint y: 415, endPoint x: 944, endPoint y: 344, distance: 571.0
click at [944, 344] on div "Latest research has found that several common flower species have nanoscale rid…" at bounding box center [1101, 330] width 524 height 47
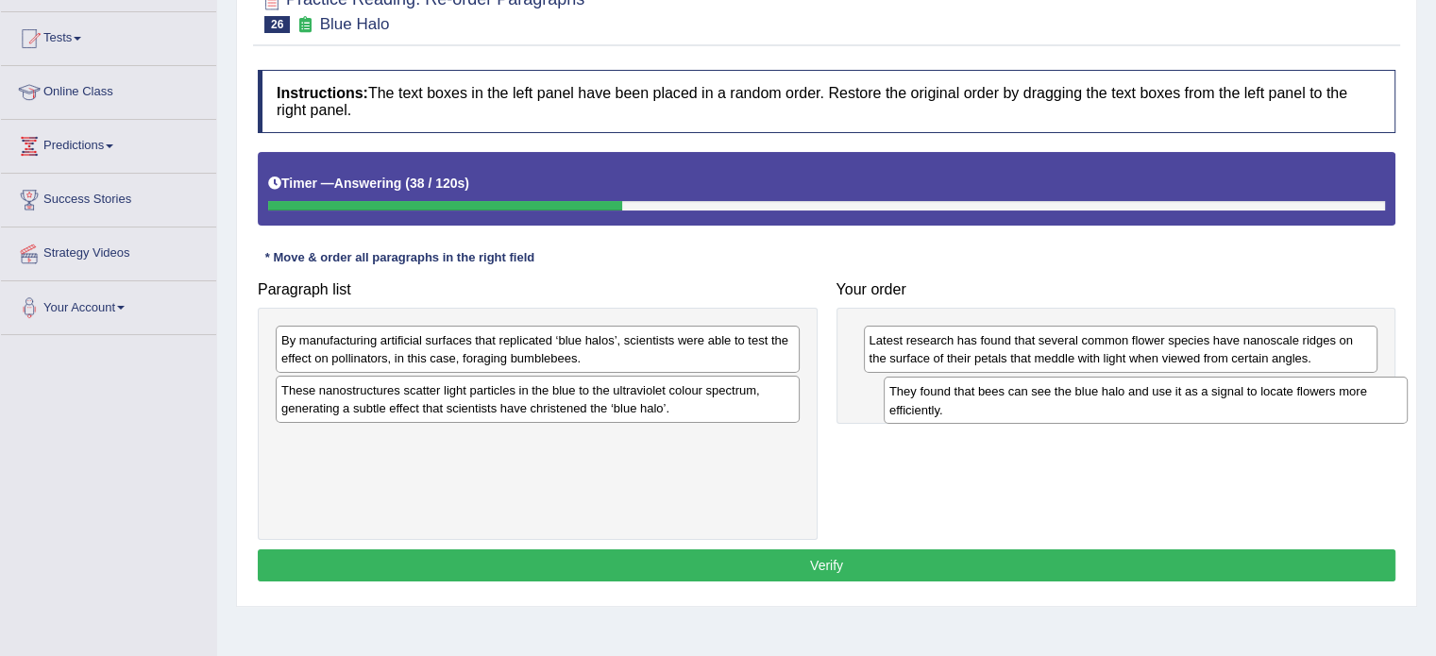
drag, startPoint x: 389, startPoint y: 415, endPoint x: 970, endPoint y: 406, distance: 580.8
click at [970, 406] on div "They found that bees can see the blue halo and use it as a signal to locate flo…" at bounding box center [1146, 400] width 524 height 47
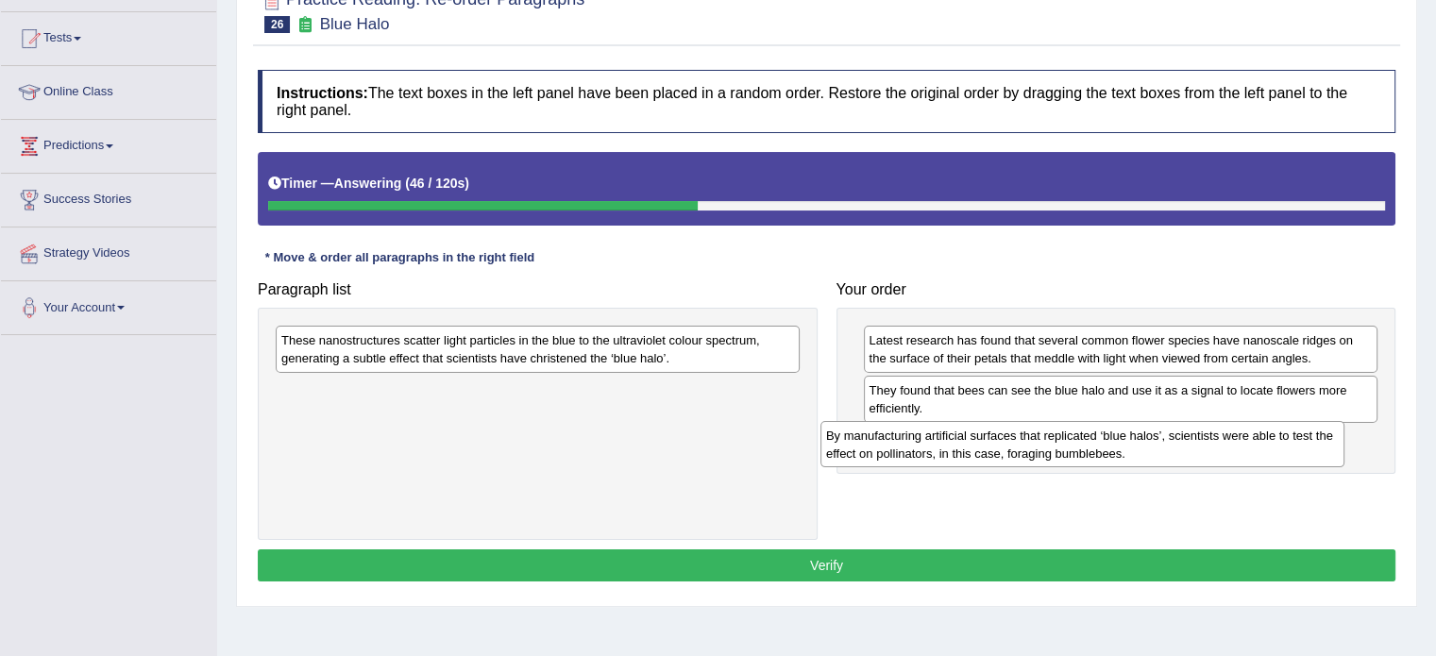
drag, startPoint x: 514, startPoint y: 356, endPoint x: 1065, endPoint y: 437, distance: 557.4
click at [1065, 437] on div "By manufacturing artificial surfaces that replicated ‘blue halos’, scientists w…" at bounding box center [1083, 444] width 524 height 47
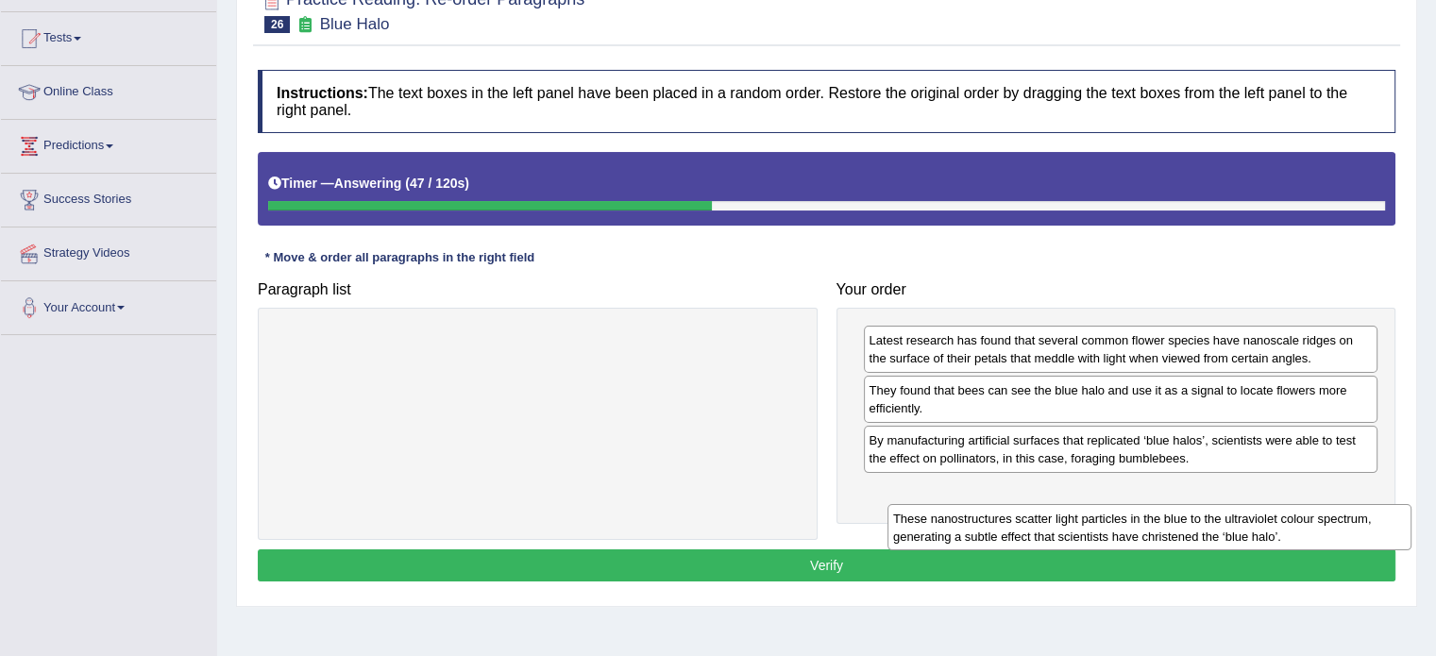
drag, startPoint x: 336, startPoint y: 349, endPoint x: 947, endPoint y: 526, distance: 635.9
click at [947, 526] on div "These nanostructures scatter light particles in the blue to the ultraviolet col…" at bounding box center [1150, 527] width 524 height 47
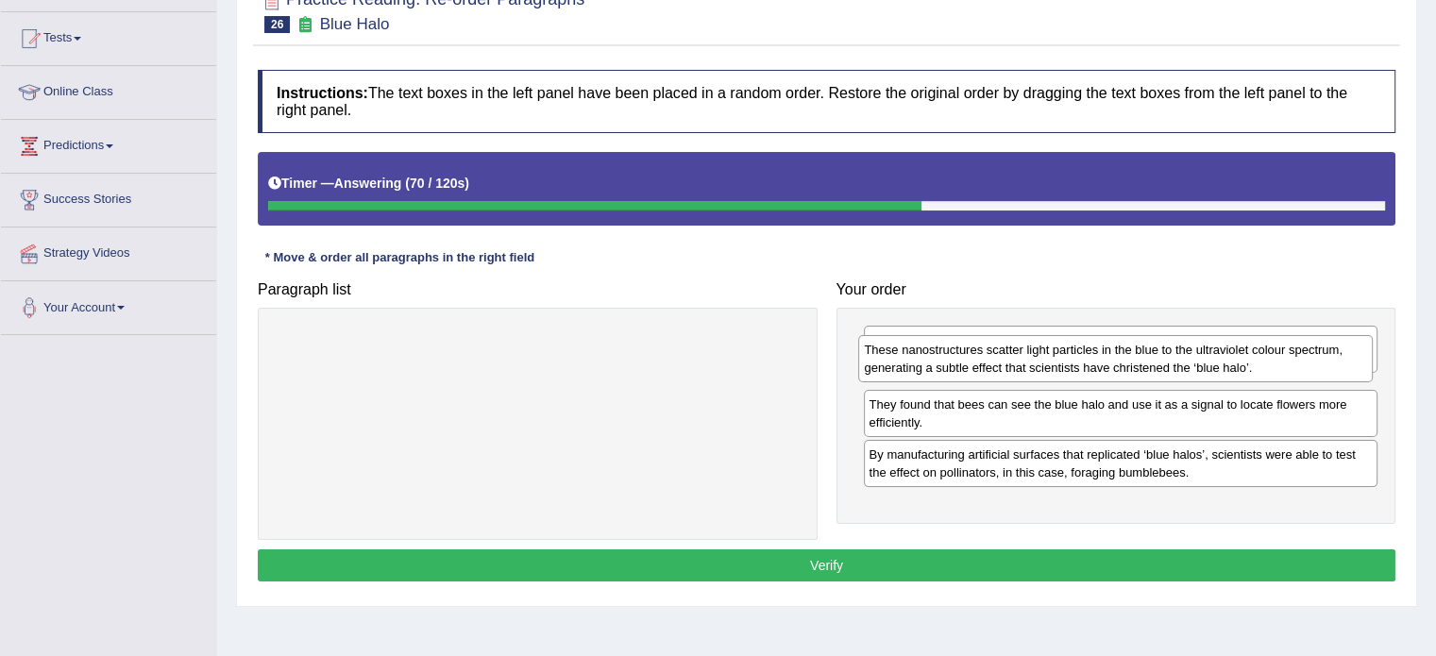
drag, startPoint x: 1008, startPoint y: 512, endPoint x: 1003, endPoint y: 377, distance: 135.1
click at [1003, 377] on div "These nanostructures scatter light particles in the blue to the ultraviolet col…" at bounding box center [1115, 358] width 515 height 47
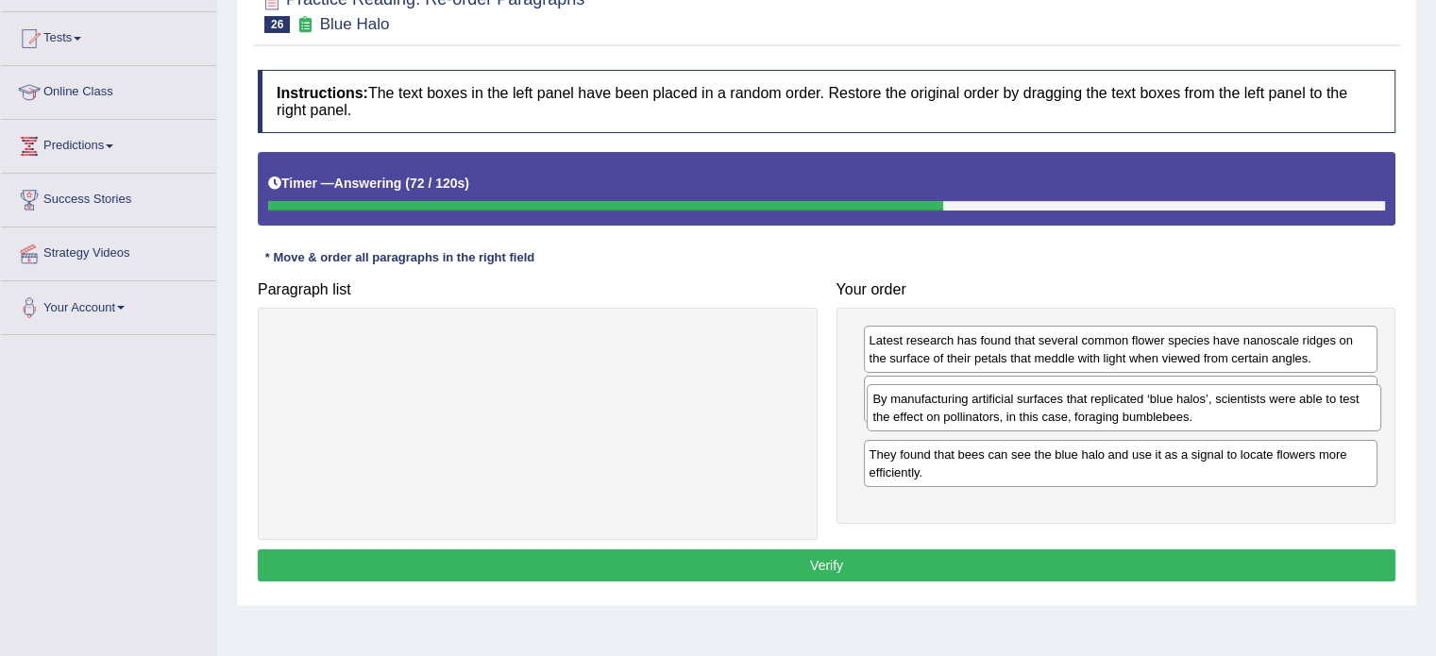
drag, startPoint x: 986, startPoint y: 508, endPoint x: 990, endPoint y: 417, distance: 90.7
click at [990, 417] on div "By manufacturing artificial surfaces that replicated ‘blue halos’, scientists w…" at bounding box center [1124, 407] width 515 height 47
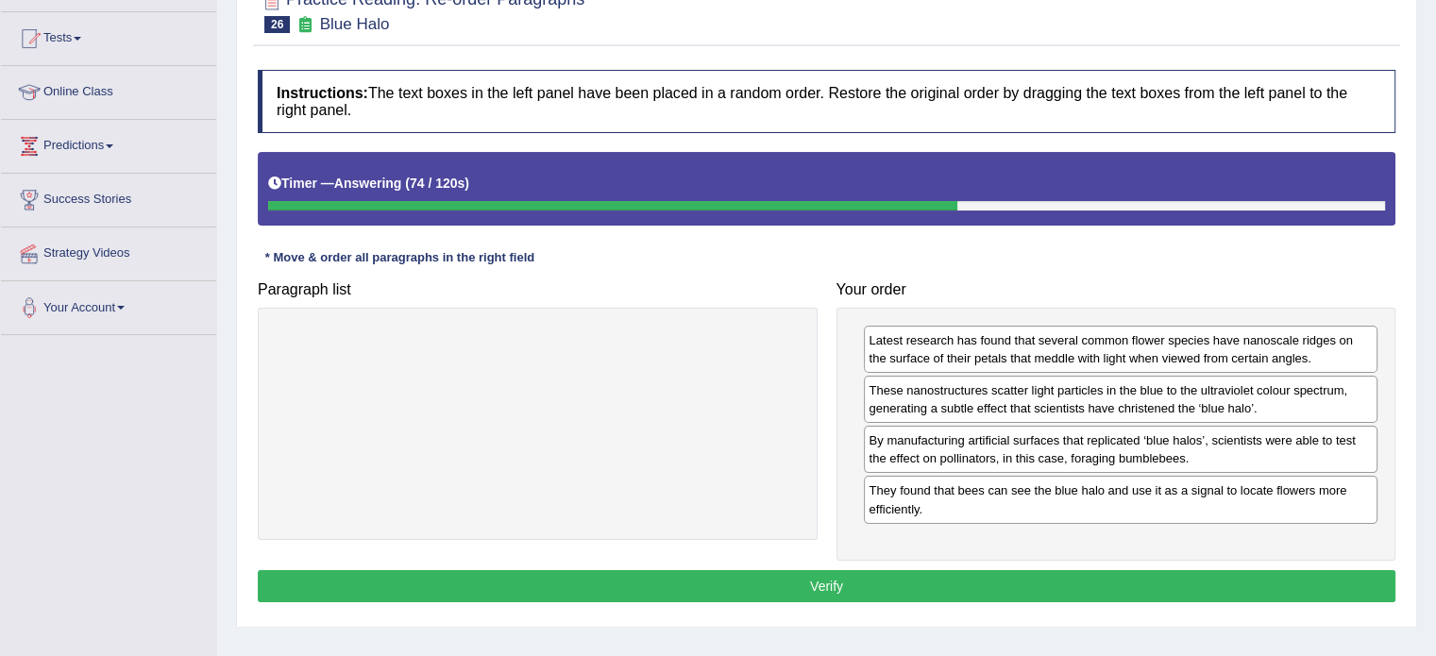
click at [949, 584] on button "Verify" at bounding box center [827, 586] width 1138 height 32
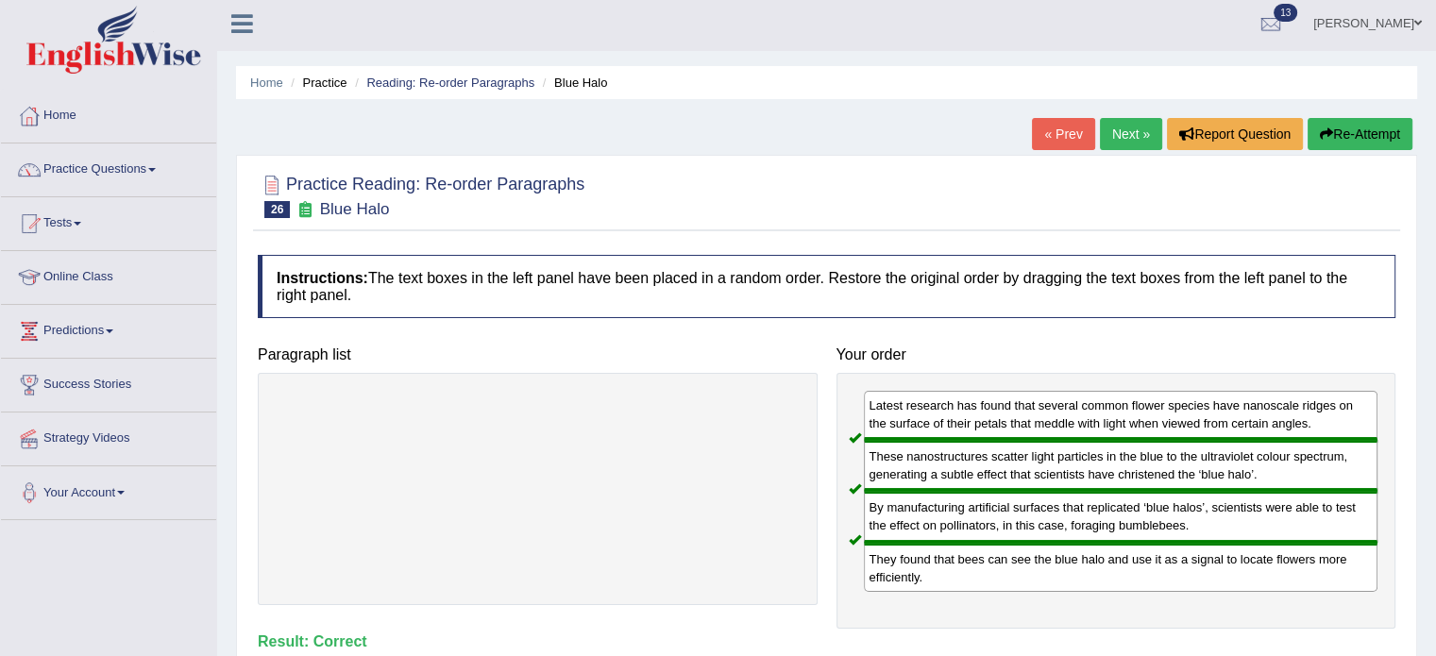
scroll to position [0, 0]
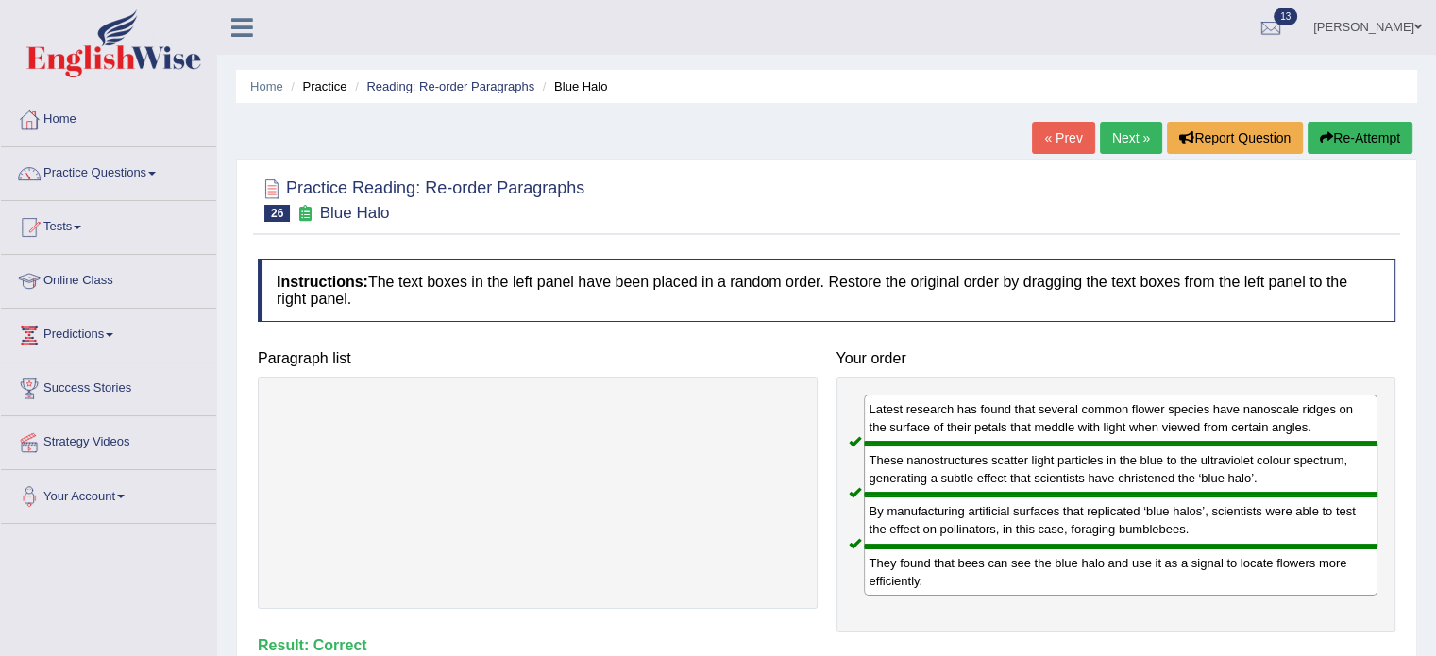
click at [1130, 135] on link "Next »" at bounding box center [1131, 138] width 62 height 32
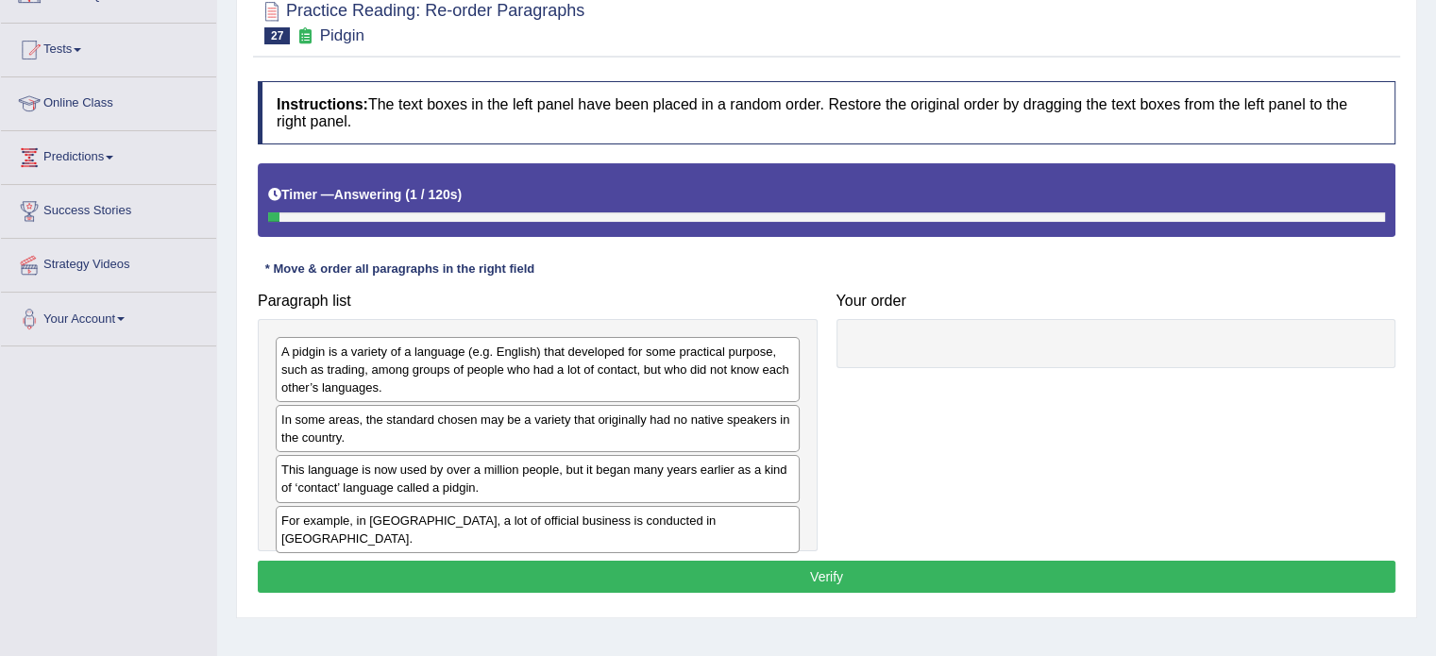
scroll to position [189, 0]
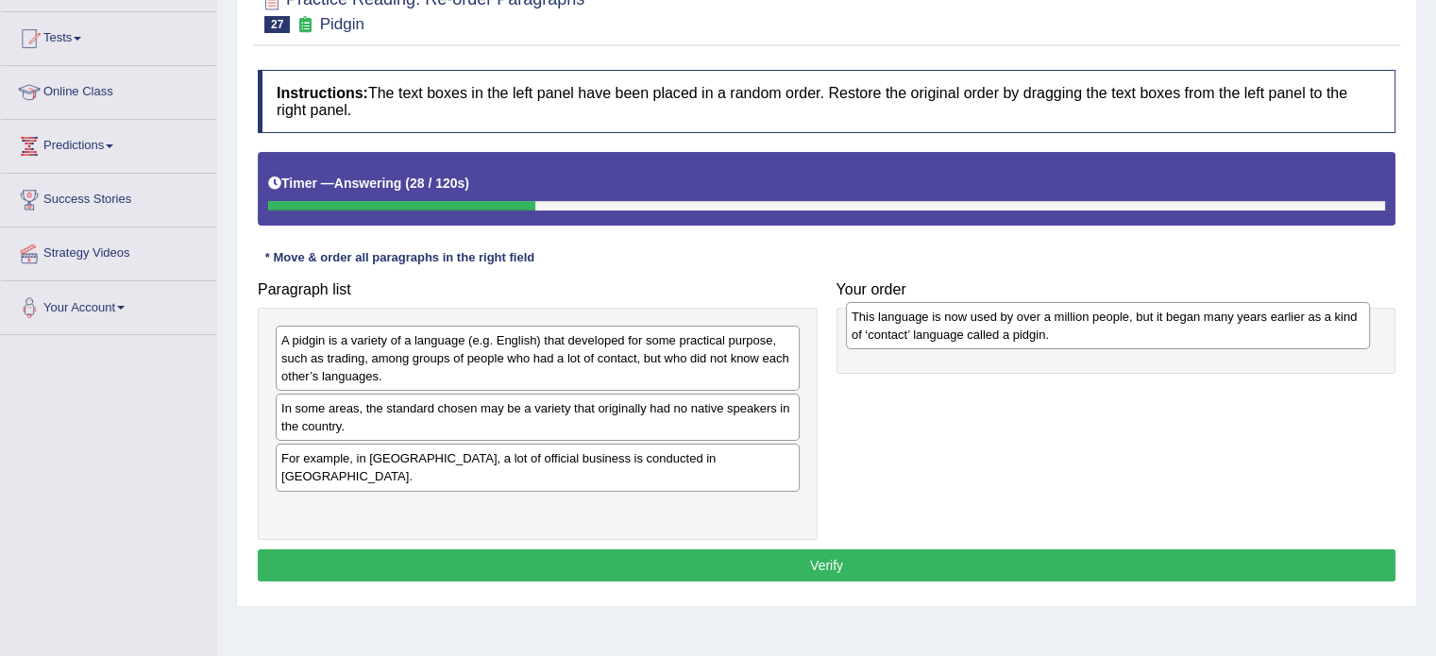
drag, startPoint x: 331, startPoint y: 472, endPoint x: 904, endPoint y: 329, distance: 589.9
click at [904, 329] on div "This language is now used by over a million people, but it began many years ear…" at bounding box center [1108, 325] width 524 height 47
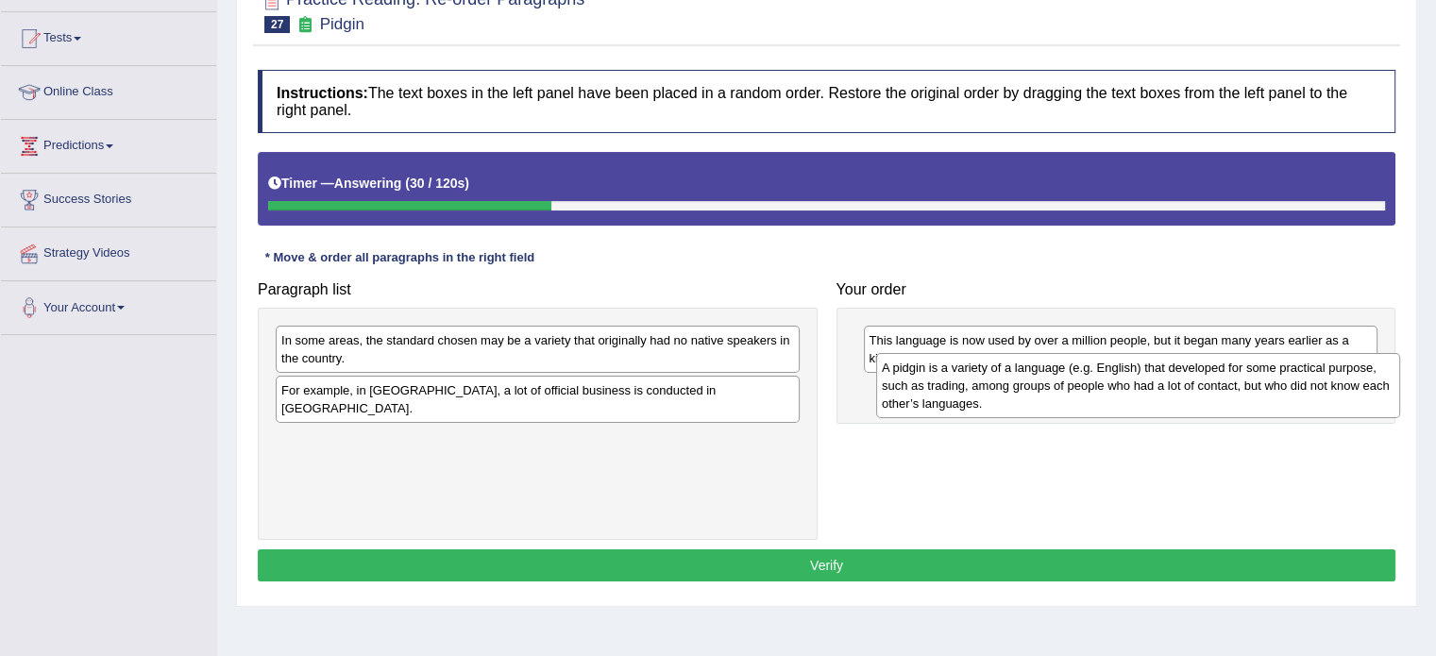
drag, startPoint x: 317, startPoint y: 354, endPoint x: 918, endPoint y: 381, distance: 601.2
click at [918, 381] on div "A pidgin is a variety of a language (e.g. English) that developed for some prac…" at bounding box center [1138, 385] width 524 height 65
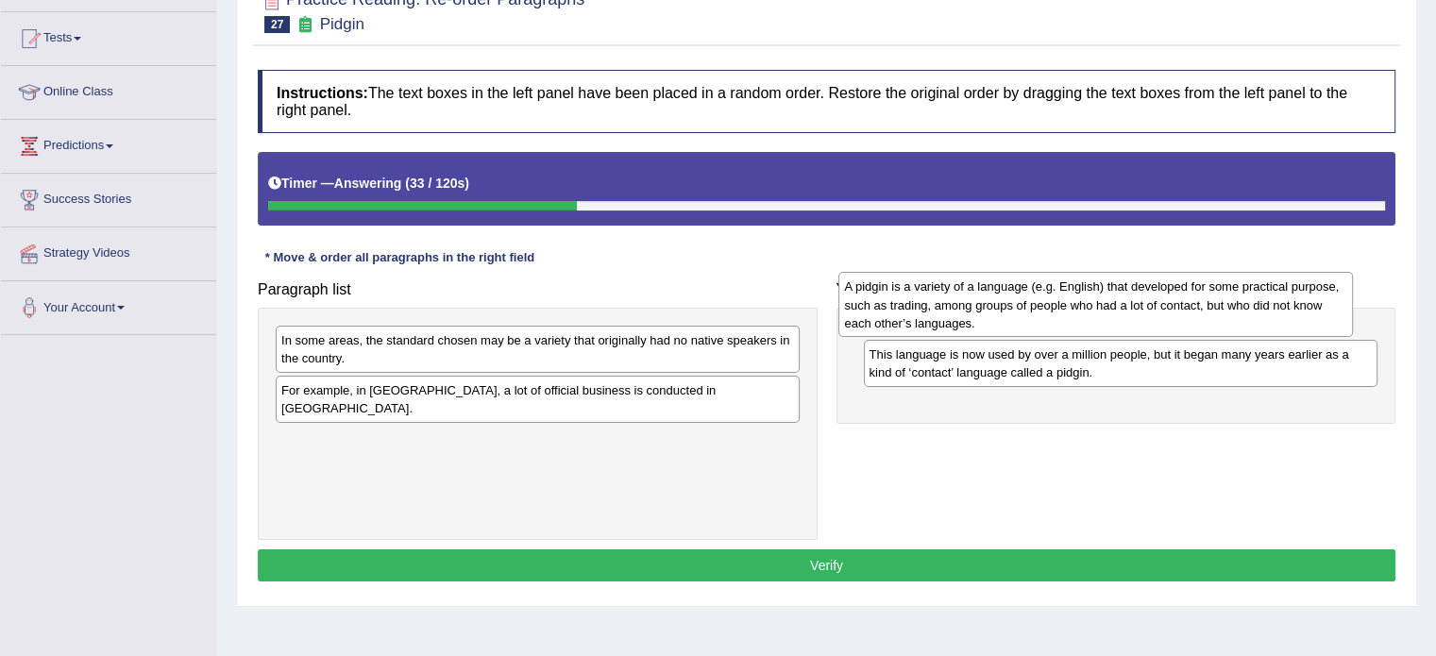
drag, startPoint x: 931, startPoint y: 427, endPoint x: 906, endPoint y: 324, distance: 105.8
click at [906, 324] on div "A pidgin is a variety of a language (e.g. English) that developed for some prac…" at bounding box center [1096, 304] width 515 height 65
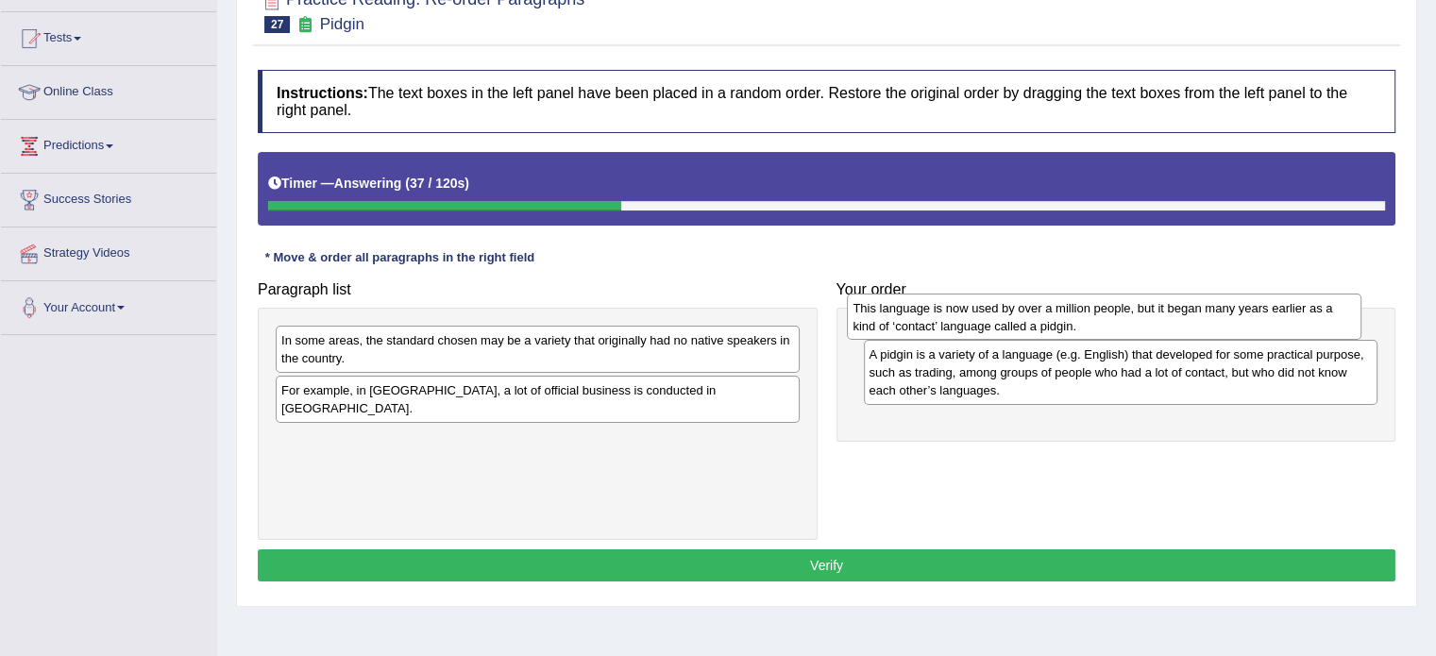
drag, startPoint x: 1052, startPoint y: 432, endPoint x: 1036, endPoint y: 323, distance: 109.8
click at [1036, 323] on div "This language is now used by over a million people, but it began many years ear…" at bounding box center [1104, 317] width 515 height 47
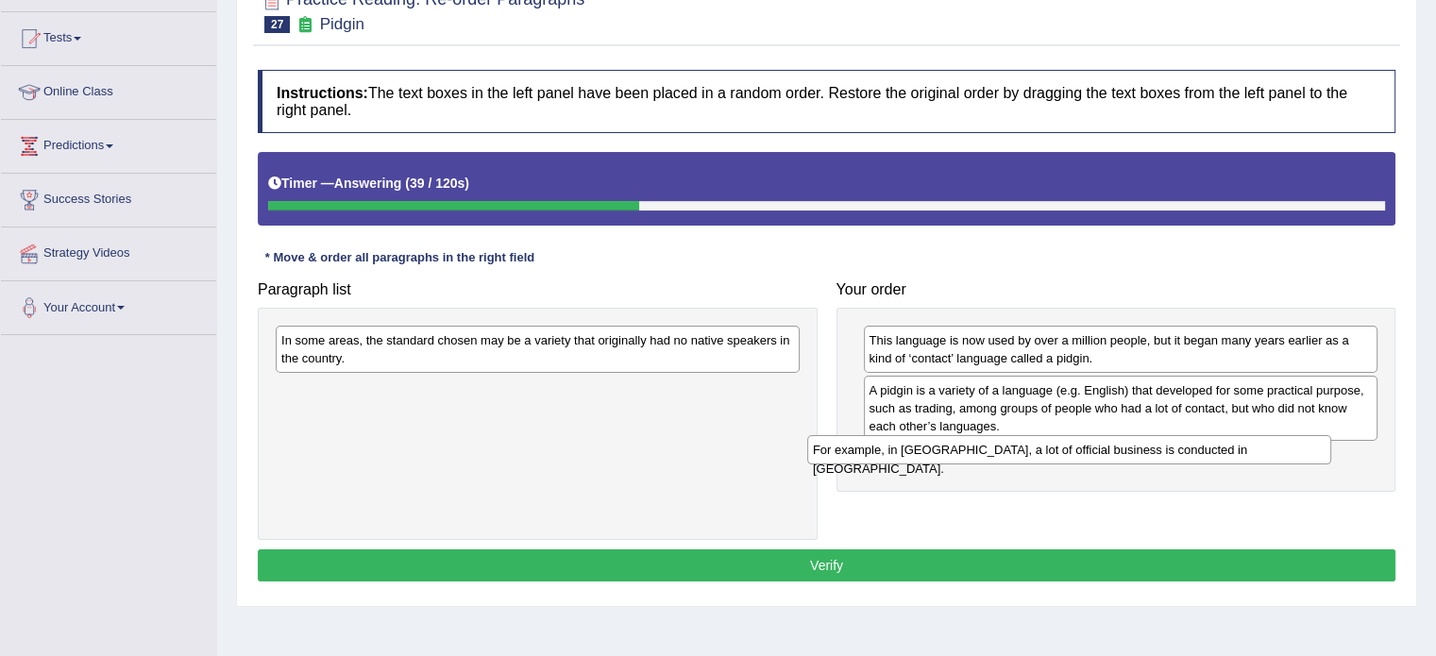
drag, startPoint x: 444, startPoint y: 396, endPoint x: 967, endPoint y: 449, distance: 525.9
click at [967, 449] on div "For example, in [GEOGRAPHIC_DATA], a lot of official business is conducted in […" at bounding box center [1069, 449] width 524 height 29
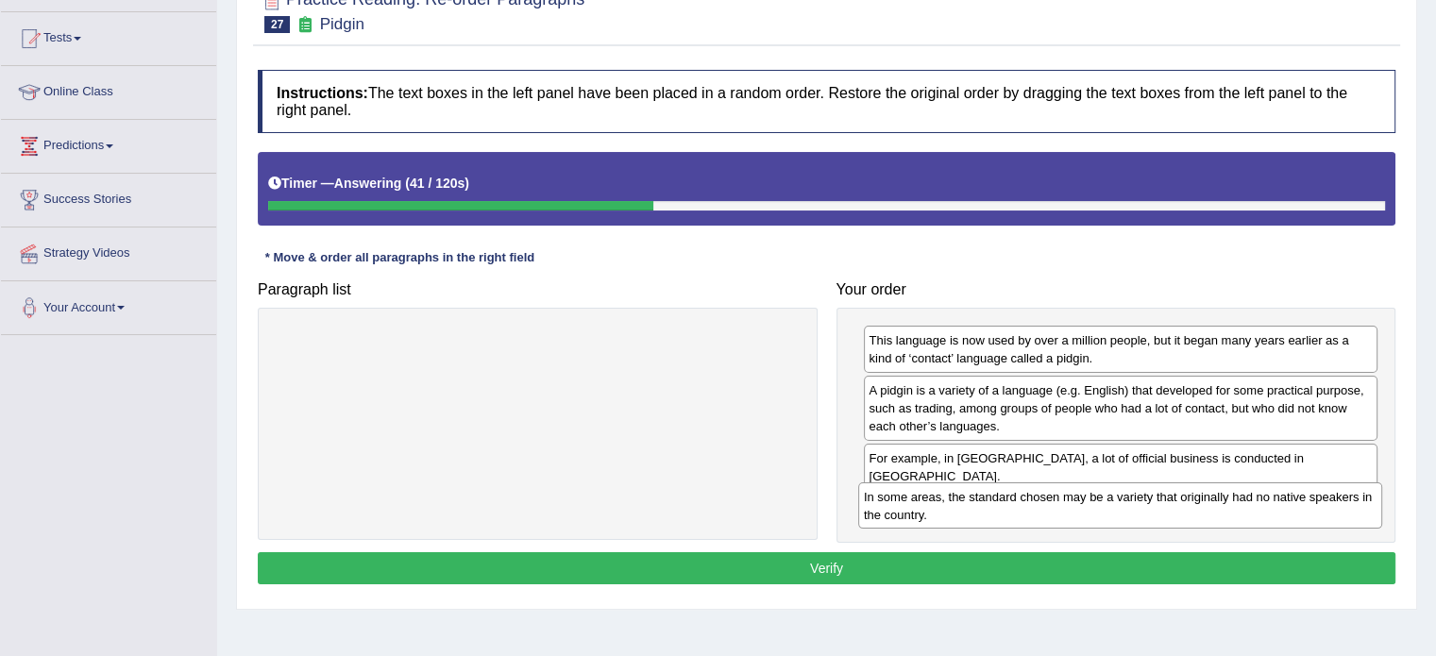
drag, startPoint x: 341, startPoint y: 355, endPoint x: 929, endPoint y: 511, distance: 608.6
click at [929, 512] on div "In some areas, the standard chosen may be a variety that originally had no nati…" at bounding box center [1120, 506] width 524 height 47
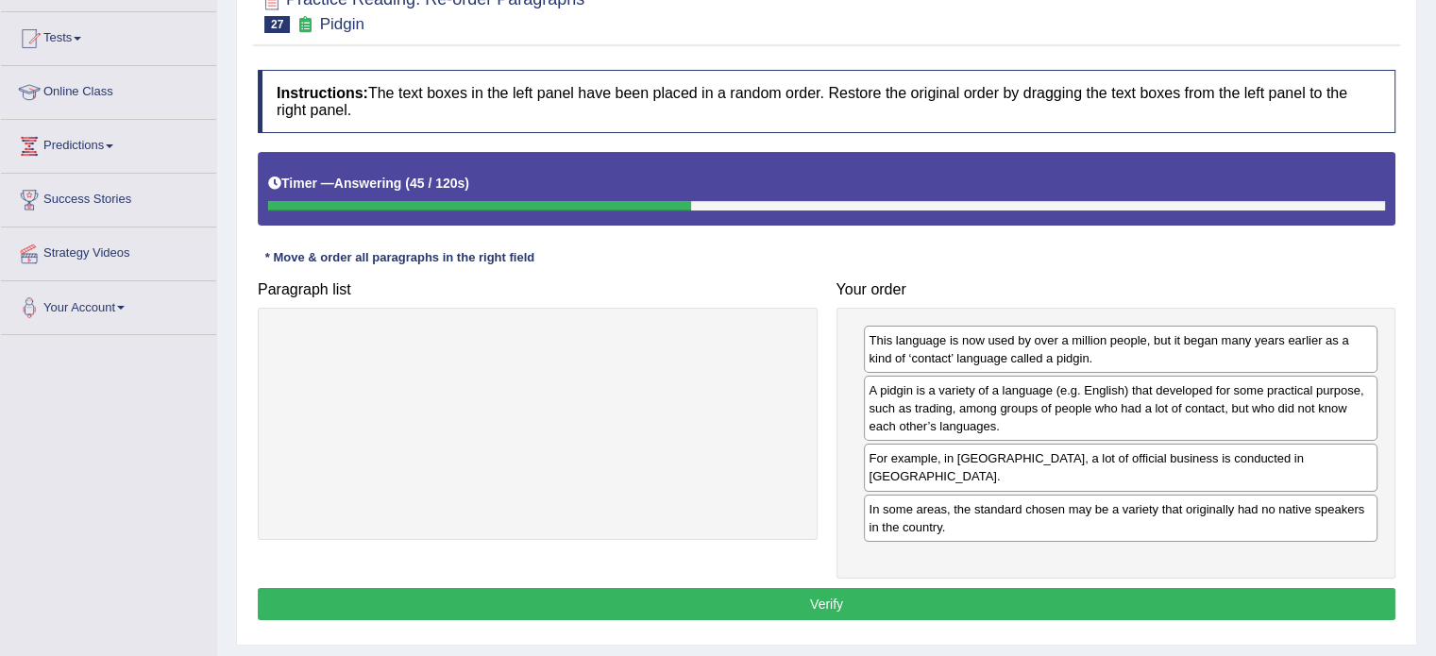
click at [919, 588] on button "Verify" at bounding box center [827, 604] width 1138 height 32
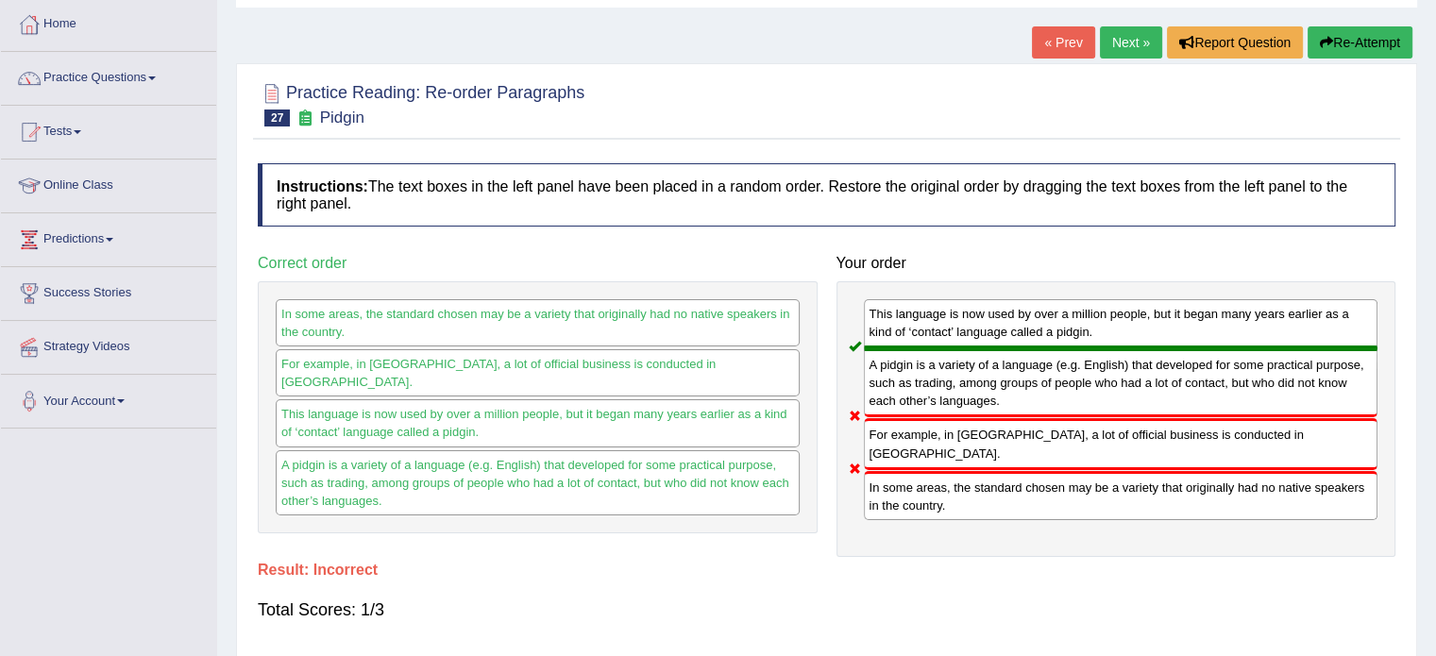
scroll to position [94, 0]
click at [1347, 42] on button "Re-Attempt" at bounding box center [1360, 43] width 105 height 32
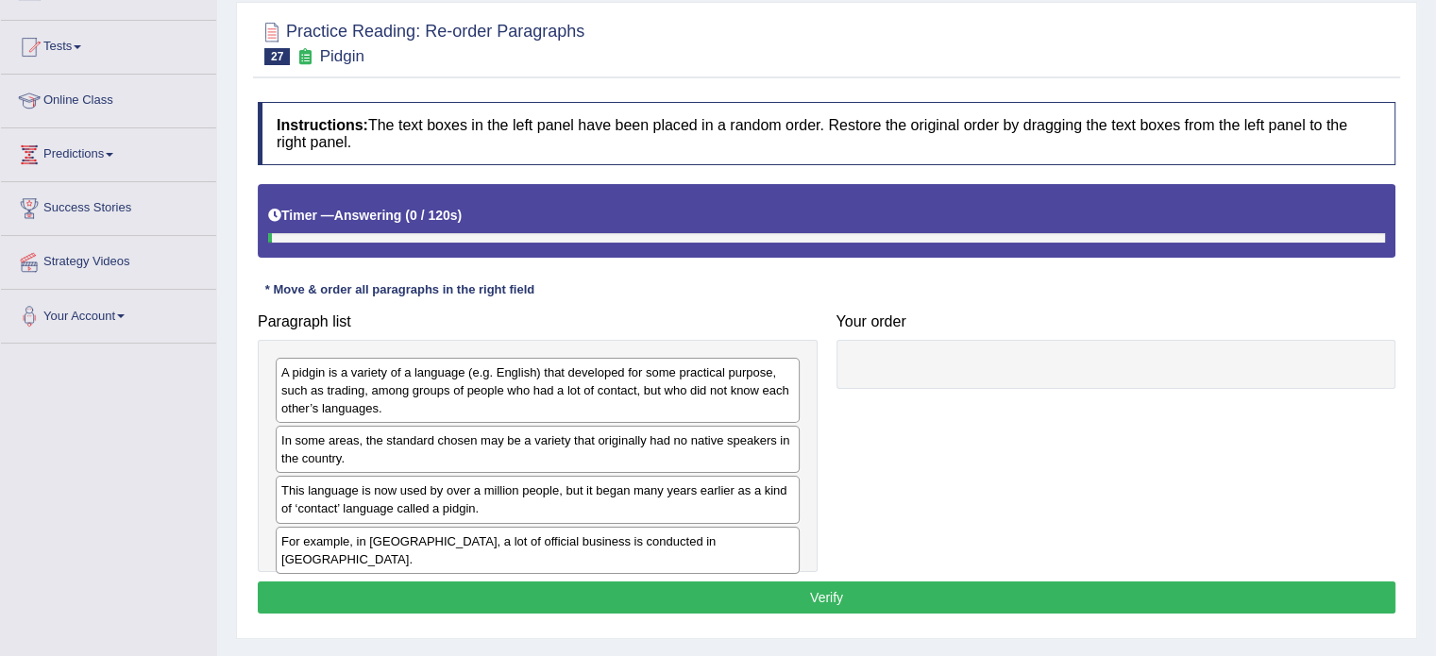
scroll to position [189, 0]
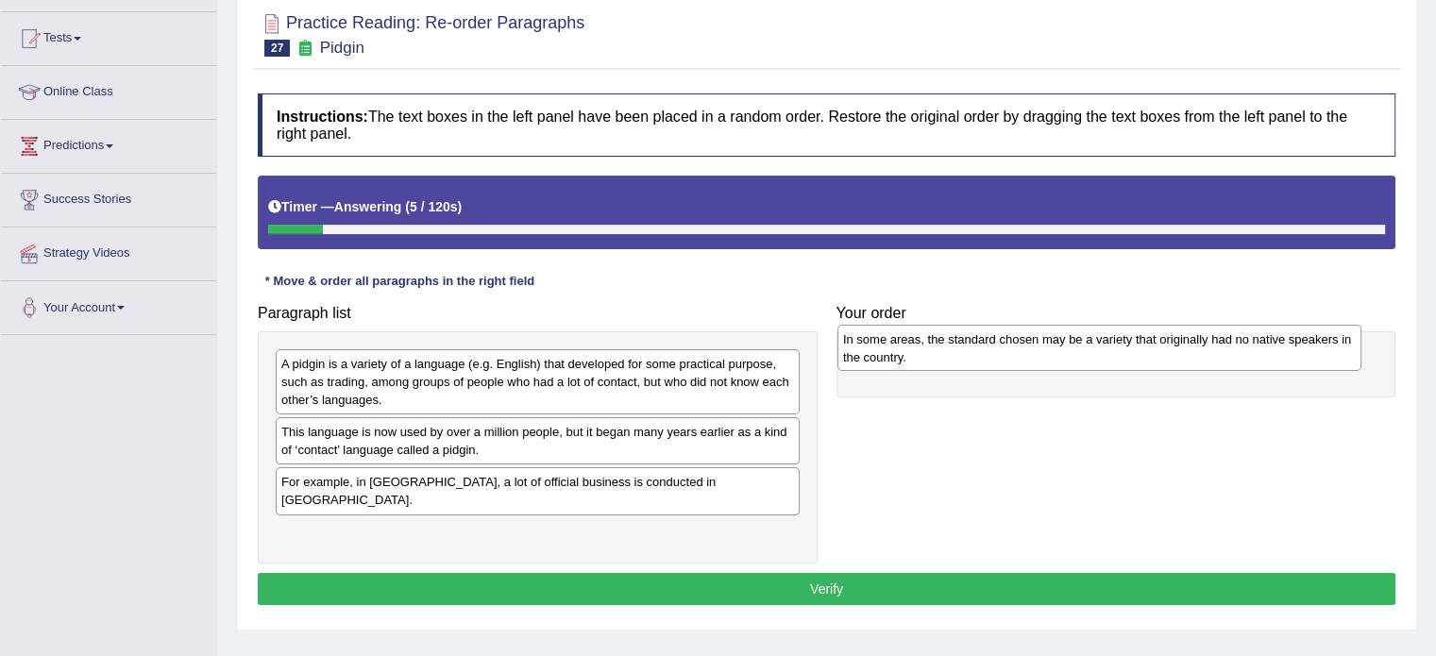
drag, startPoint x: 340, startPoint y: 437, endPoint x: 902, endPoint y: 345, distance: 569.4
click at [902, 345] on div "In some areas, the standard chosen may be a variety that originally had no nati…" at bounding box center [1100, 348] width 524 height 47
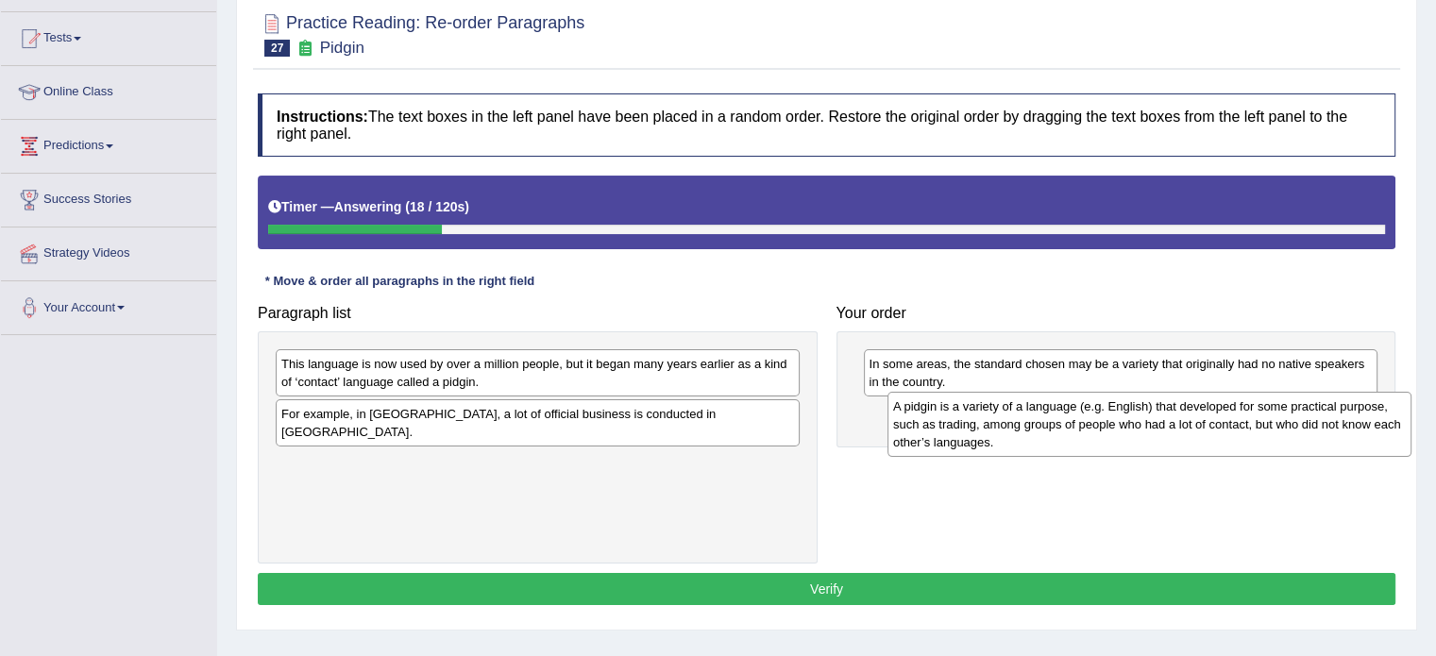
drag, startPoint x: 334, startPoint y: 399, endPoint x: 956, endPoint y: 442, distance: 622.8
click at [956, 442] on div "A pidgin is a variety of a language (e.g. English) that developed for some prac…" at bounding box center [1150, 424] width 524 height 65
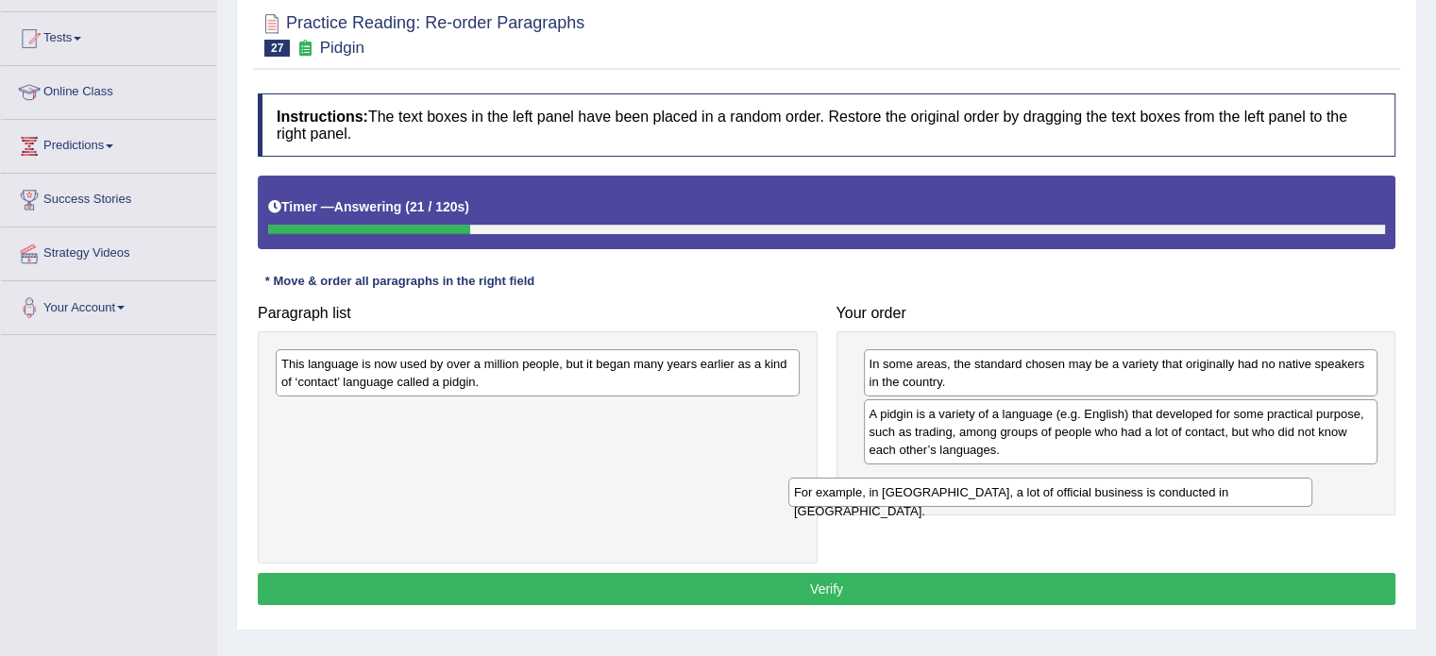
drag, startPoint x: 413, startPoint y: 418, endPoint x: 937, endPoint y: 496, distance: 529.8
click at [937, 496] on div "For example, in Papua New Guinea, a lot of official business is conducted in To…" at bounding box center [1050, 492] width 524 height 29
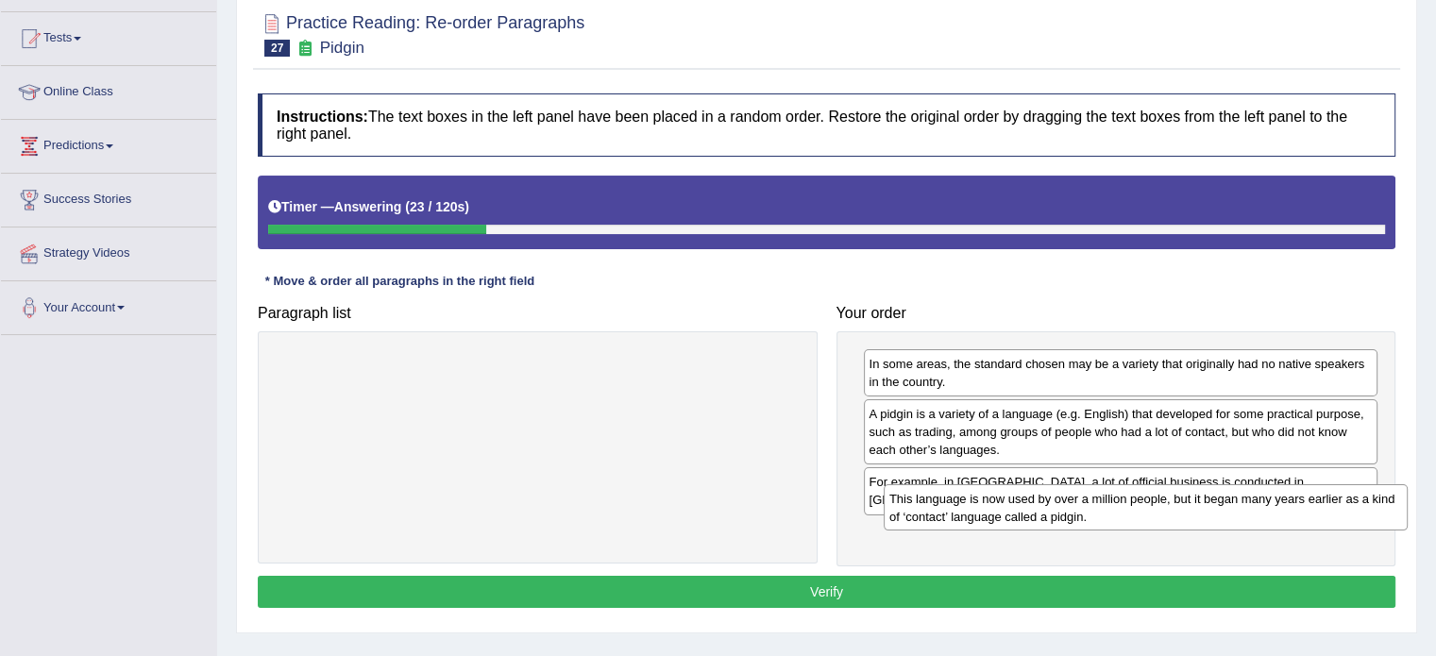
drag, startPoint x: 315, startPoint y: 347, endPoint x: 917, endPoint y: 482, distance: 616.3
click at [917, 484] on div "This language is now used by over a million people, but it began many years ear…" at bounding box center [1146, 507] width 524 height 47
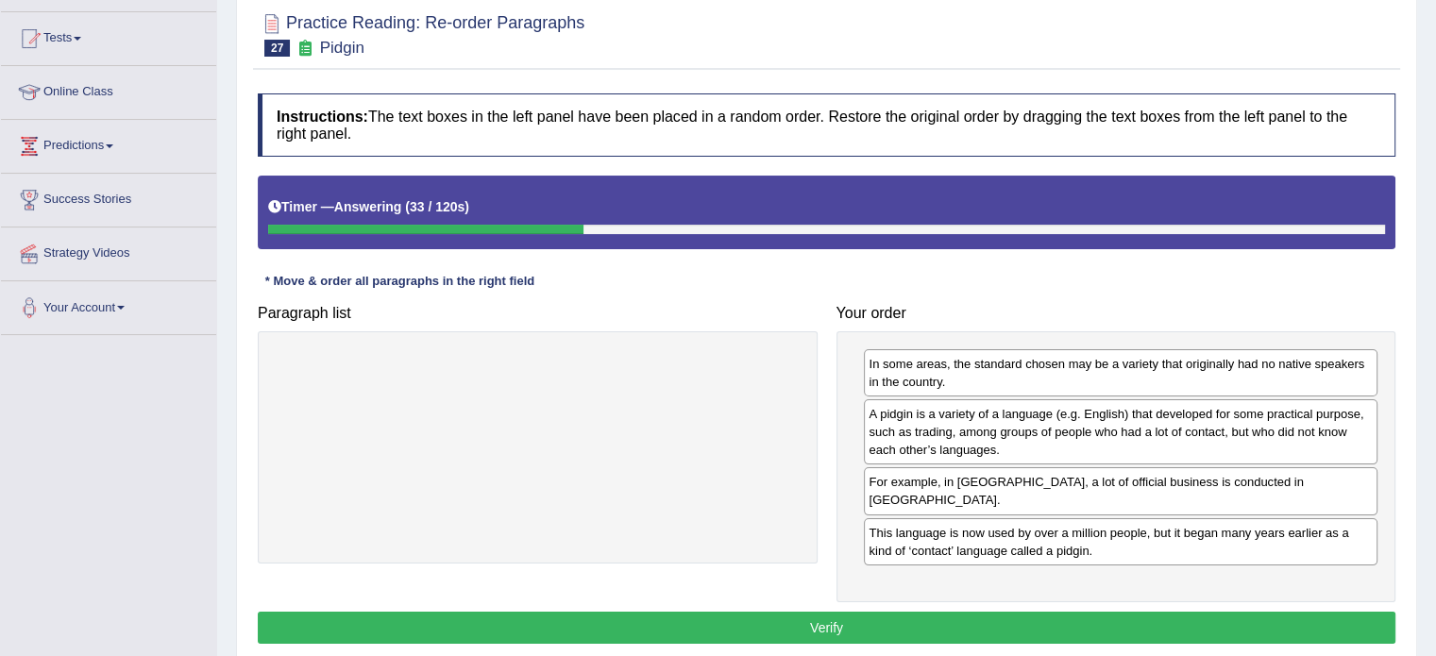
click at [962, 612] on button "Verify" at bounding box center [827, 628] width 1138 height 32
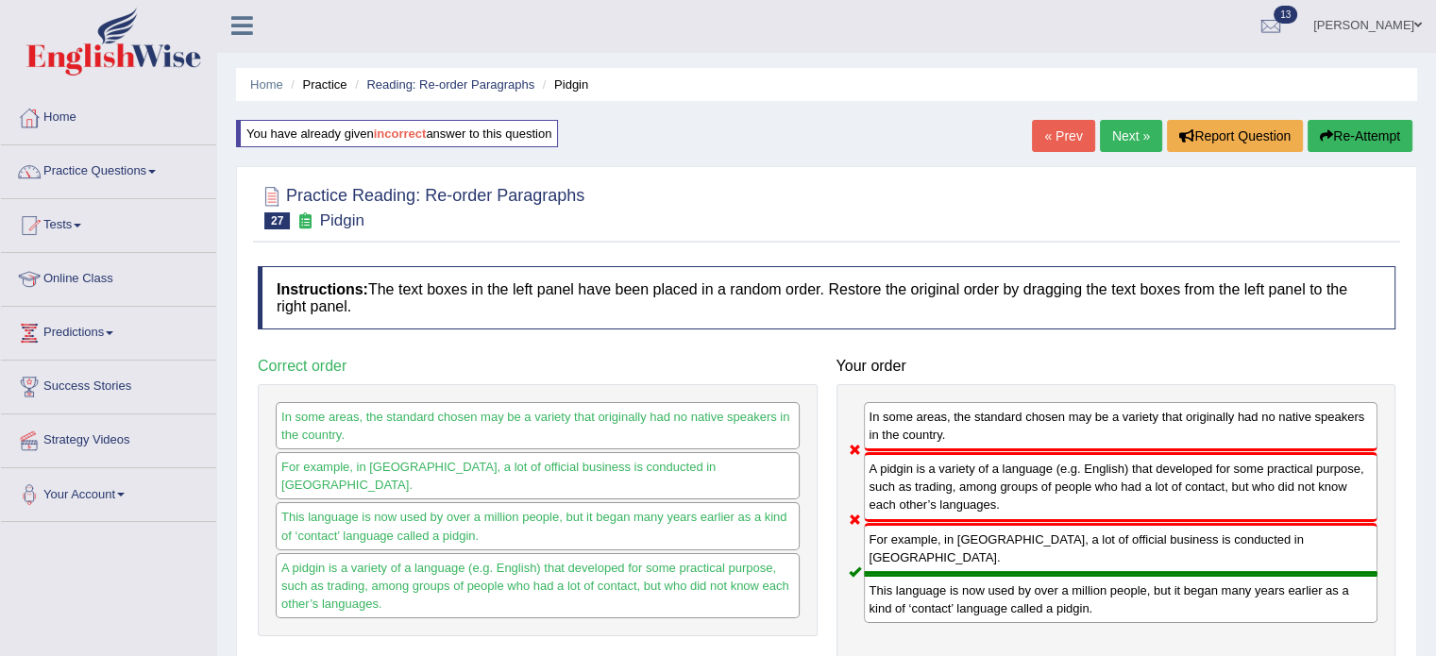
scroll to position [0, 0]
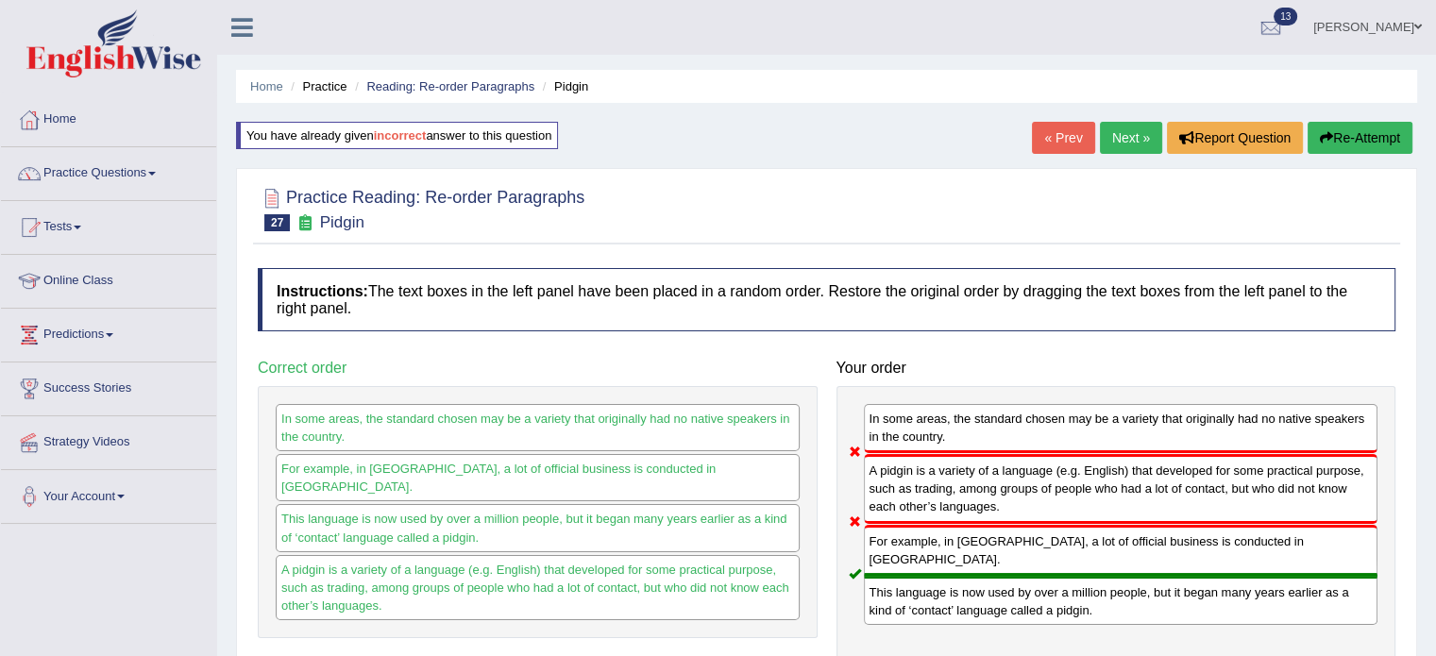
click at [1125, 142] on link "Next »" at bounding box center [1131, 138] width 62 height 32
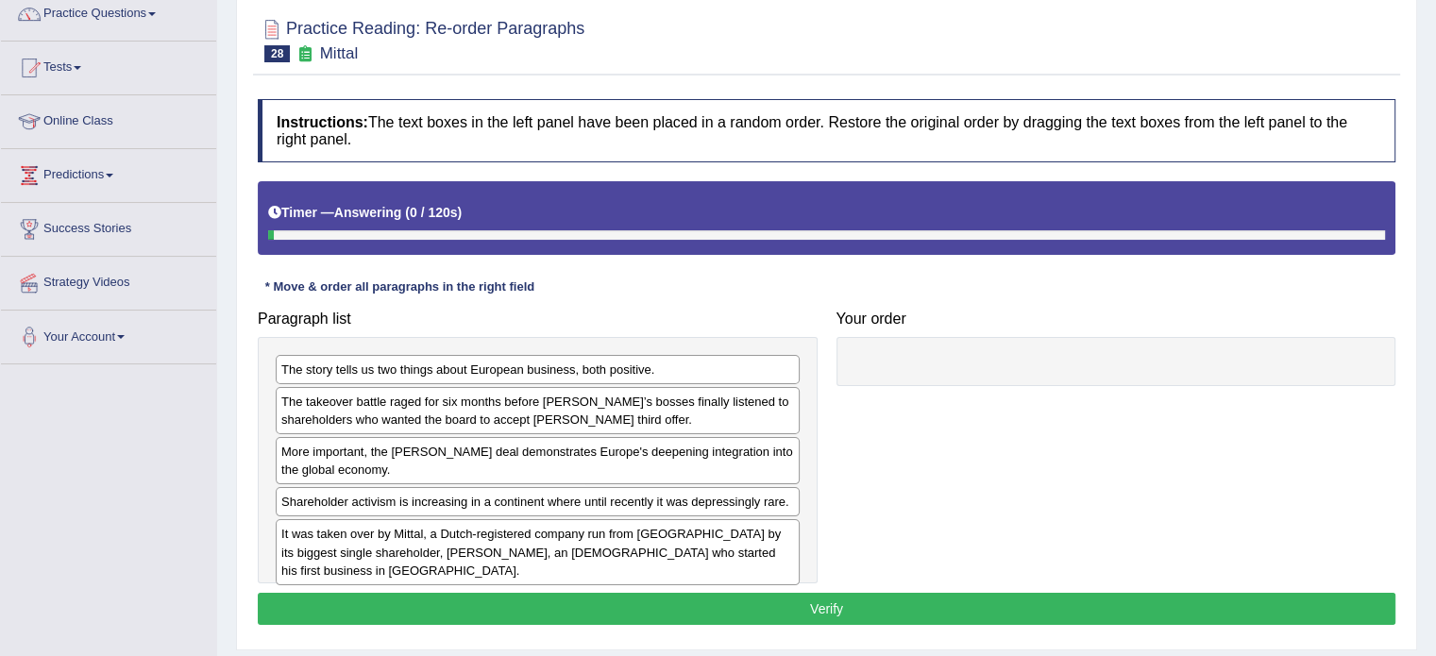
scroll to position [189, 0]
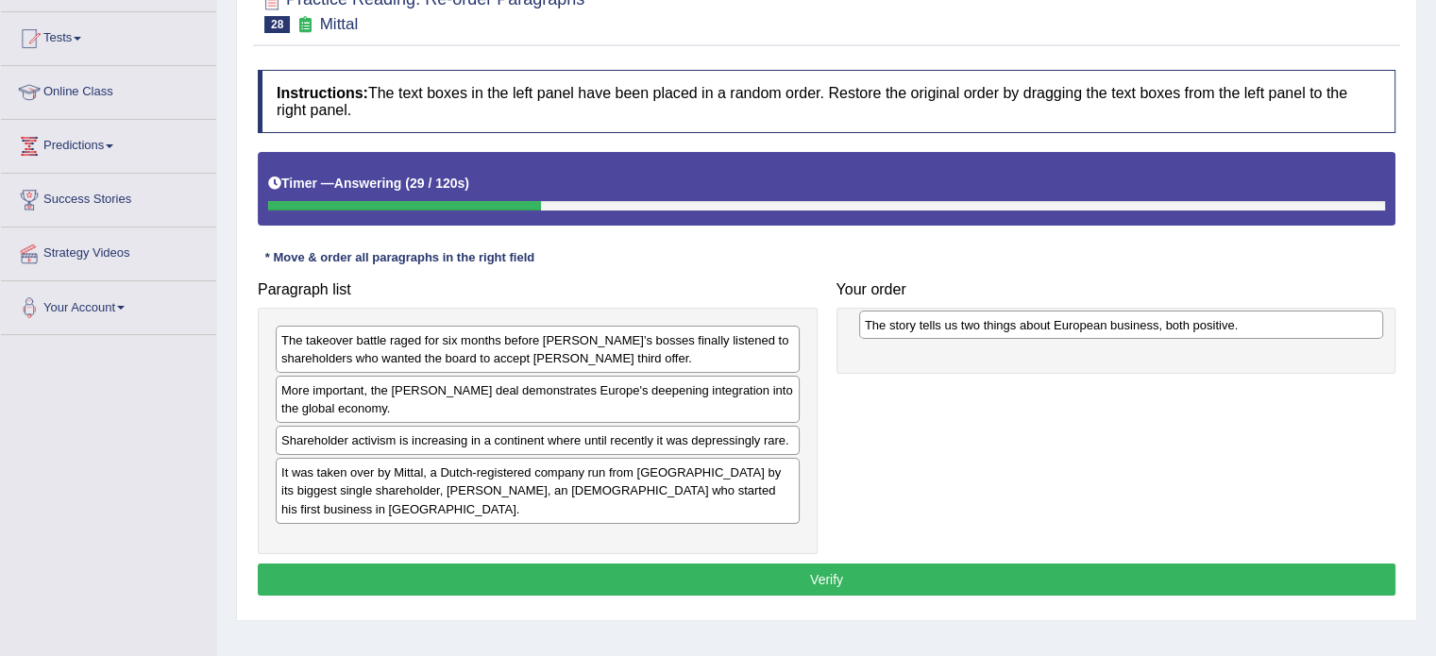
drag, startPoint x: 426, startPoint y: 344, endPoint x: 959, endPoint y: 324, distance: 533.9
click at [959, 324] on div "The story tells us two things about European business, both positive." at bounding box center [1121, 325] width 524 height 29
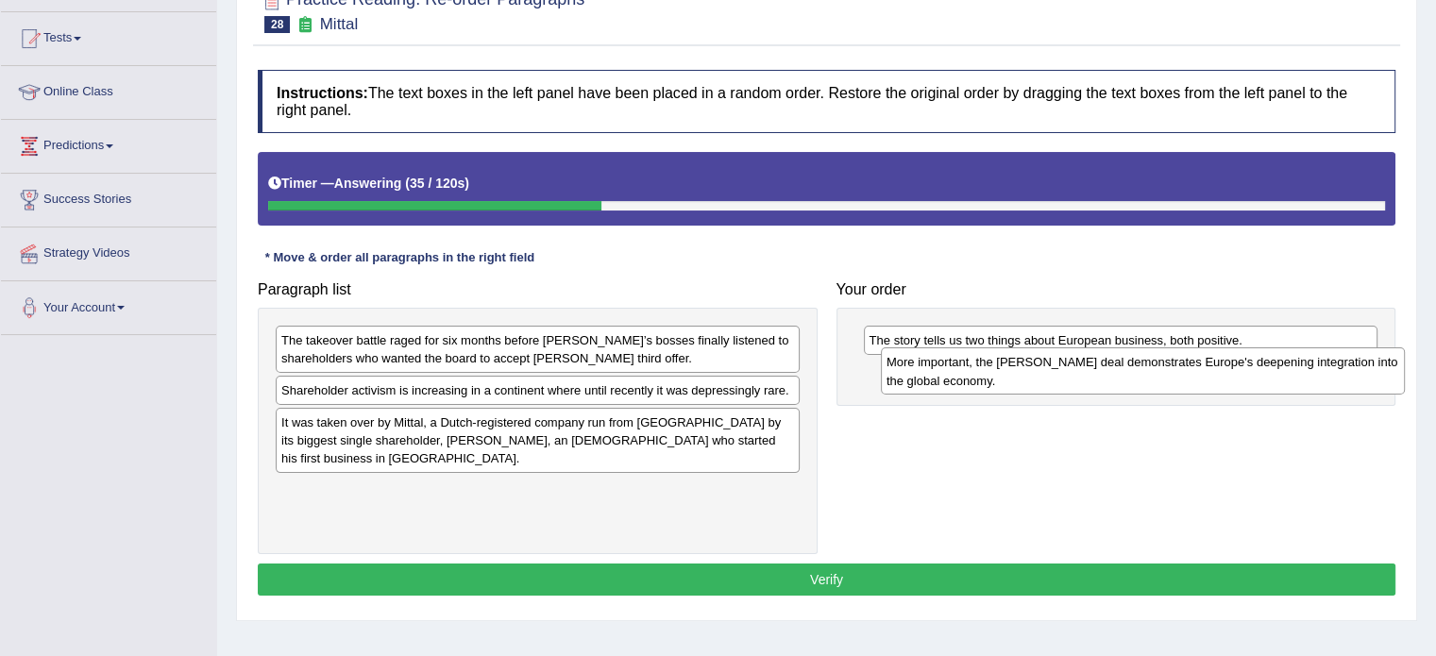
drag, startPoint x: 462, startPoint y: 408, endPoint x: 945, endPoint y: 378, distance: 484.4
click at [945, 378] on div "More important, the Arcelor Mittal deal demonstrates Europe's deepening integra…" at bounding box center [1143, 370] width 524 height 47
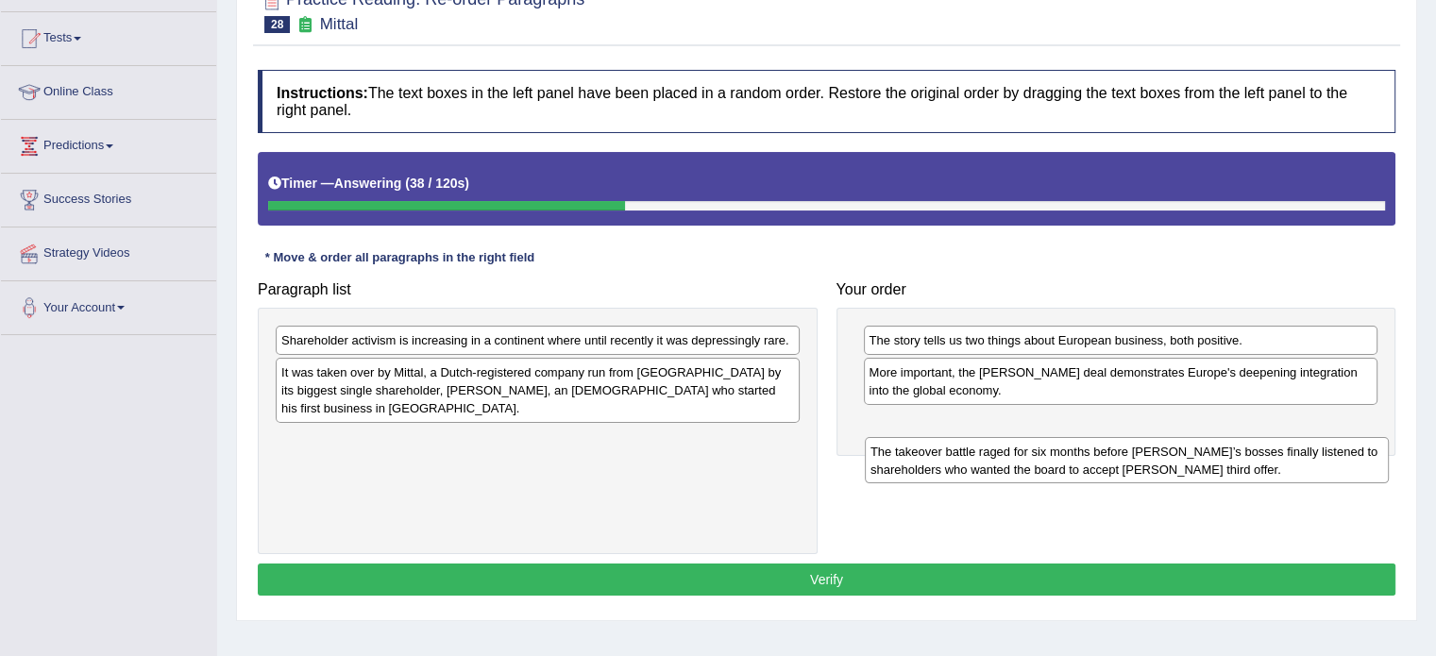
drag, startPoint x: 332, startPoint y: 355, endPoint x: 925, endPoint y: 438, distance: 598.8
click at [925, 438] on div "The takeover battle raged for six months before Arcelor’s bosses finally listen…" at bounding box center [1127, 460] width 524 height 47
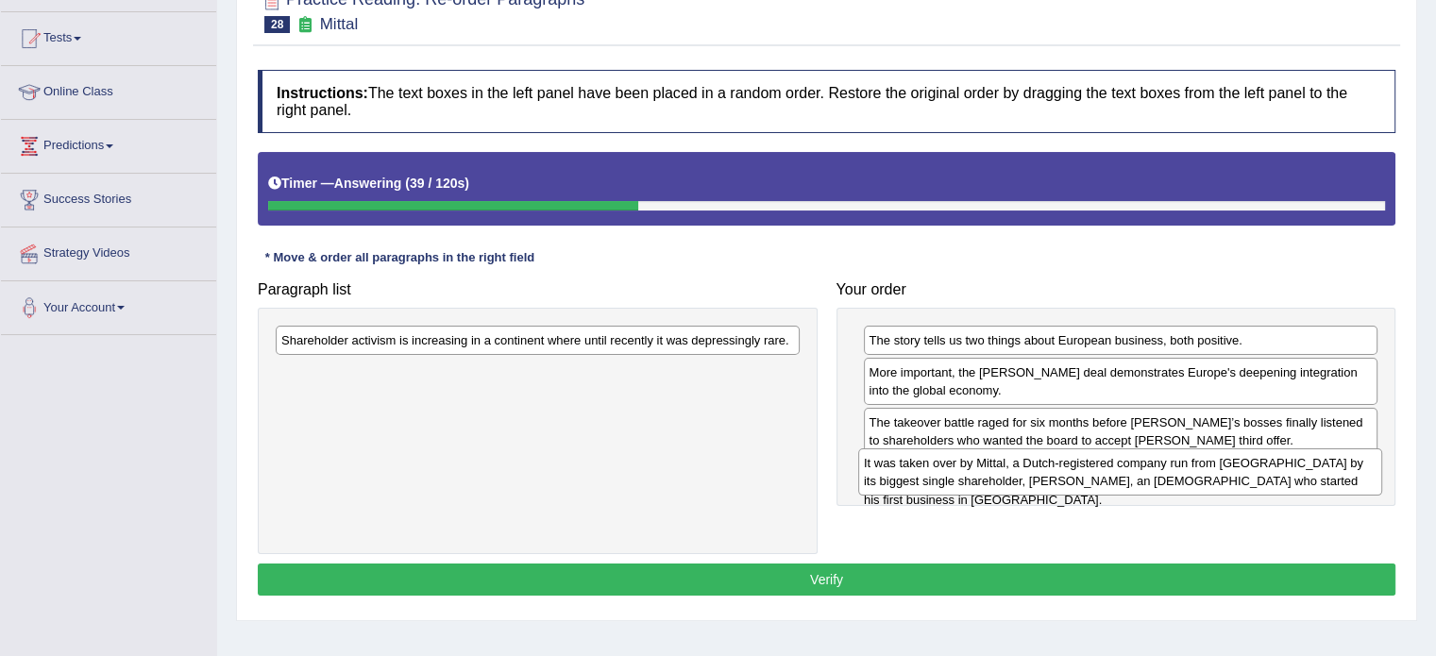
drag, startPoint x: 378, startPoint y: 388, endPoint x: 937, endPoint y: 474, distance: 565.6
click at [938, 474] on div "It was taken over by Mittal, a Dutch-registered company run from London by its …" at bounding box center [1120, 472] width 524 height 47
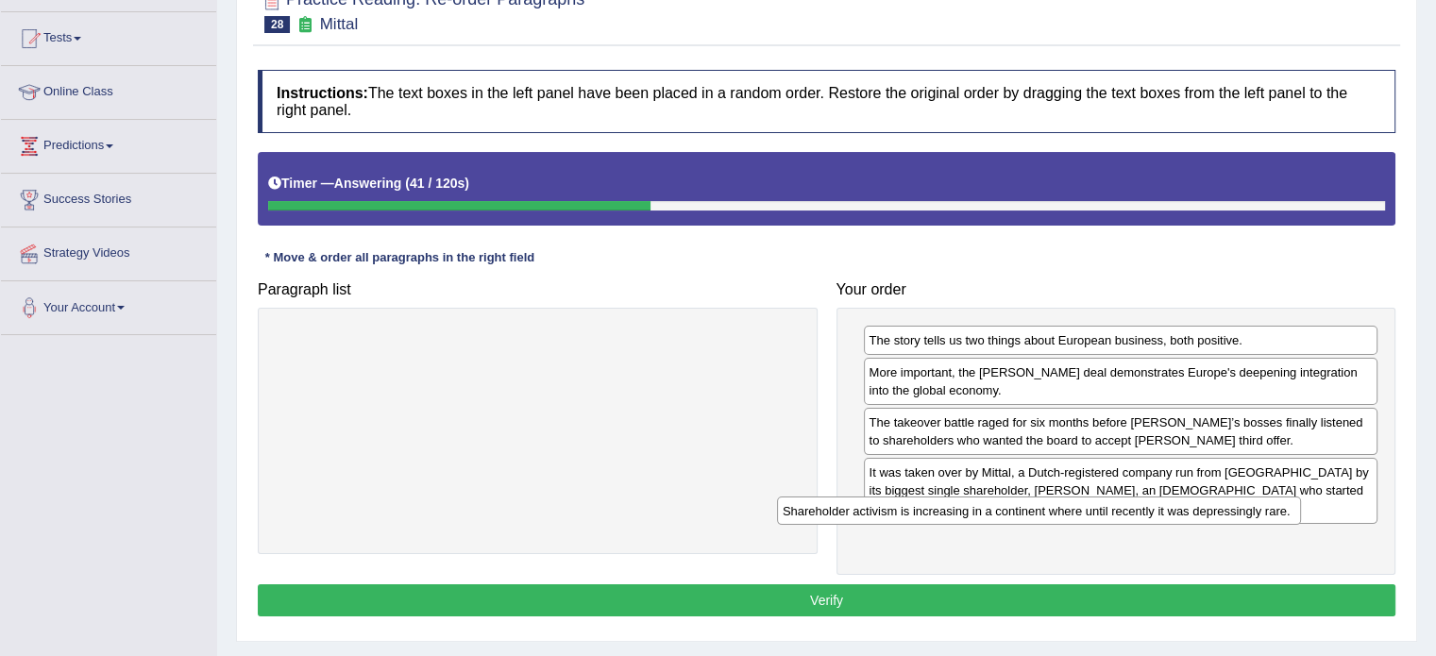
drag, startPoint x: 432, startPoint y: 345, endPoint x: 1006, endPoint y: 525, distance: 600.9
click at [1006, 525] on div "Shareholder activism is increasing in a continent where until recently it was d…" at bounding box center [1039, 511] width 524 height 29
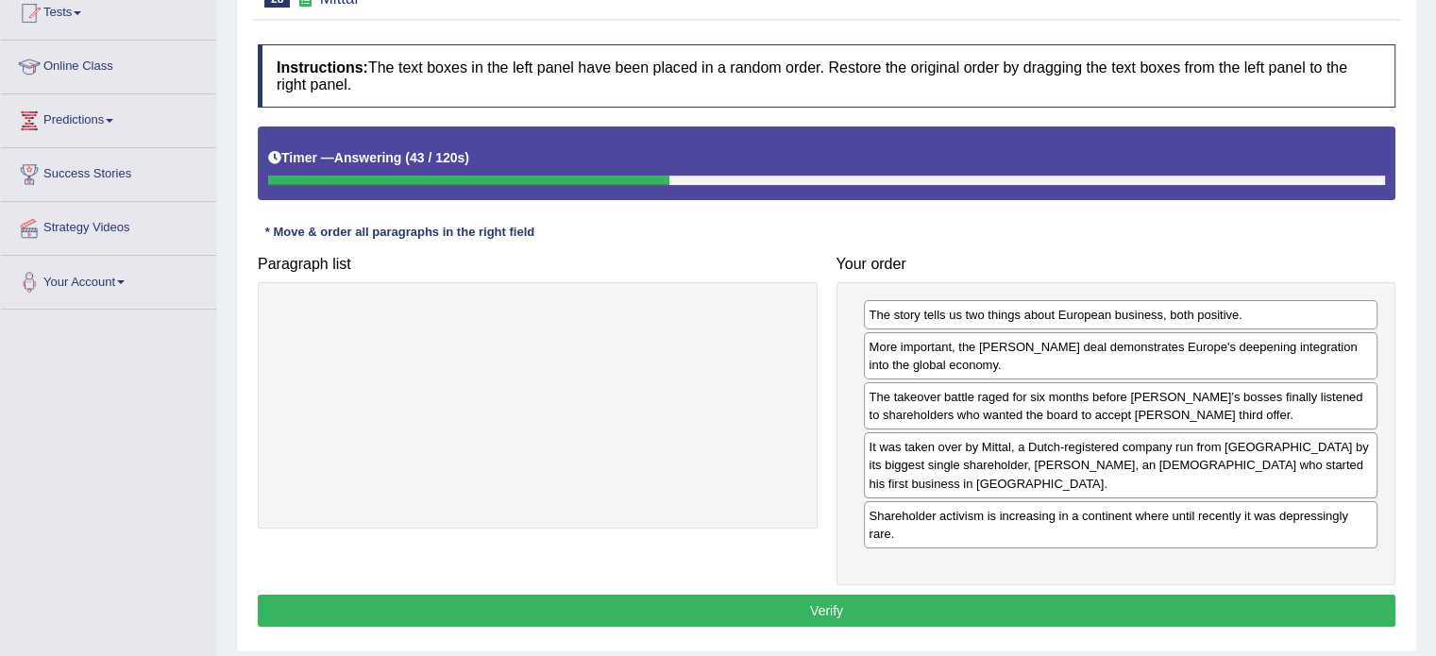
scroll to position [251, 0]
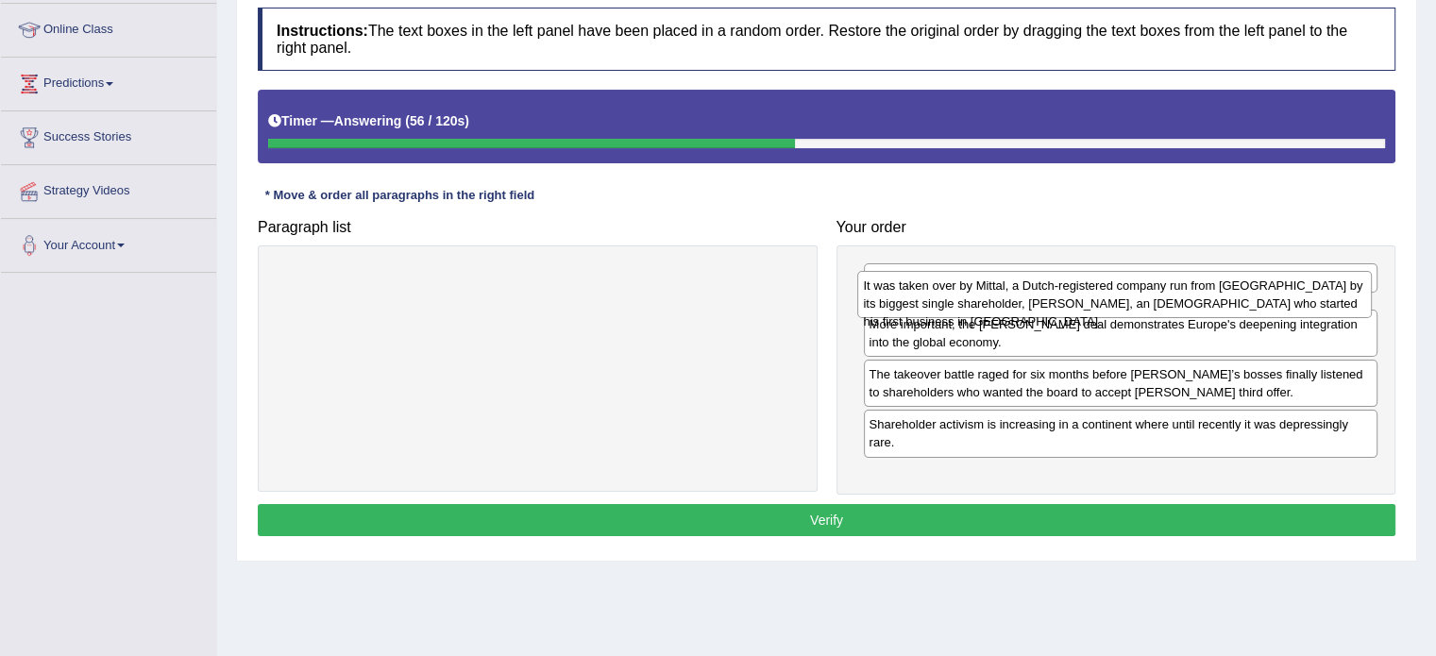
drag, startPoint x: 978, startPoint y: 418, endPoint x: 973, endPoint y: 294, distance: 124.8
click at [973, 294] on div "It was taken over by Mittal, a Dutch-registered company run from London by its …" at bounding box center [1114, 294] width 515 height 47
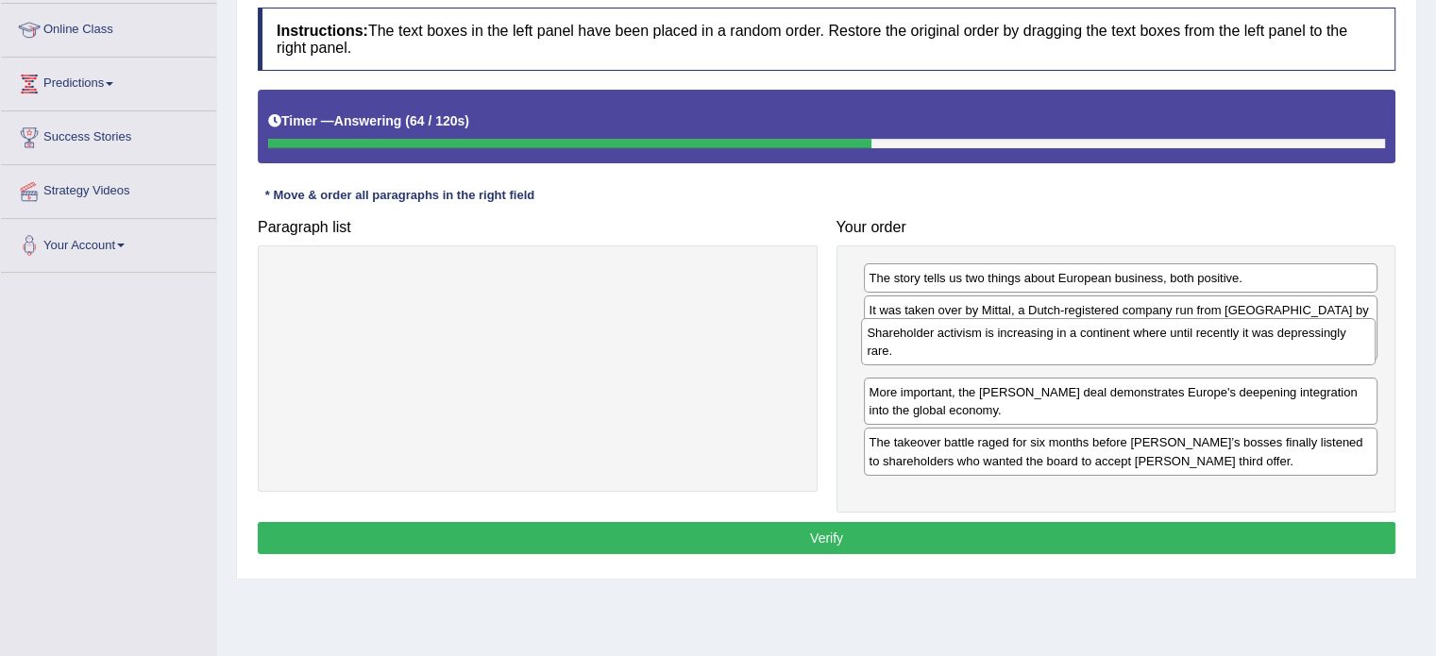
drag, startPoint x: 997, startPoint y: 483, endPoint x: 995, endPoint y: 355, distance: 127.5
click at [995, 355] on div "Shareholder activism is increasing in a continent where until recently it was d…" at bounding box center [1118, 341] width 515 height 47
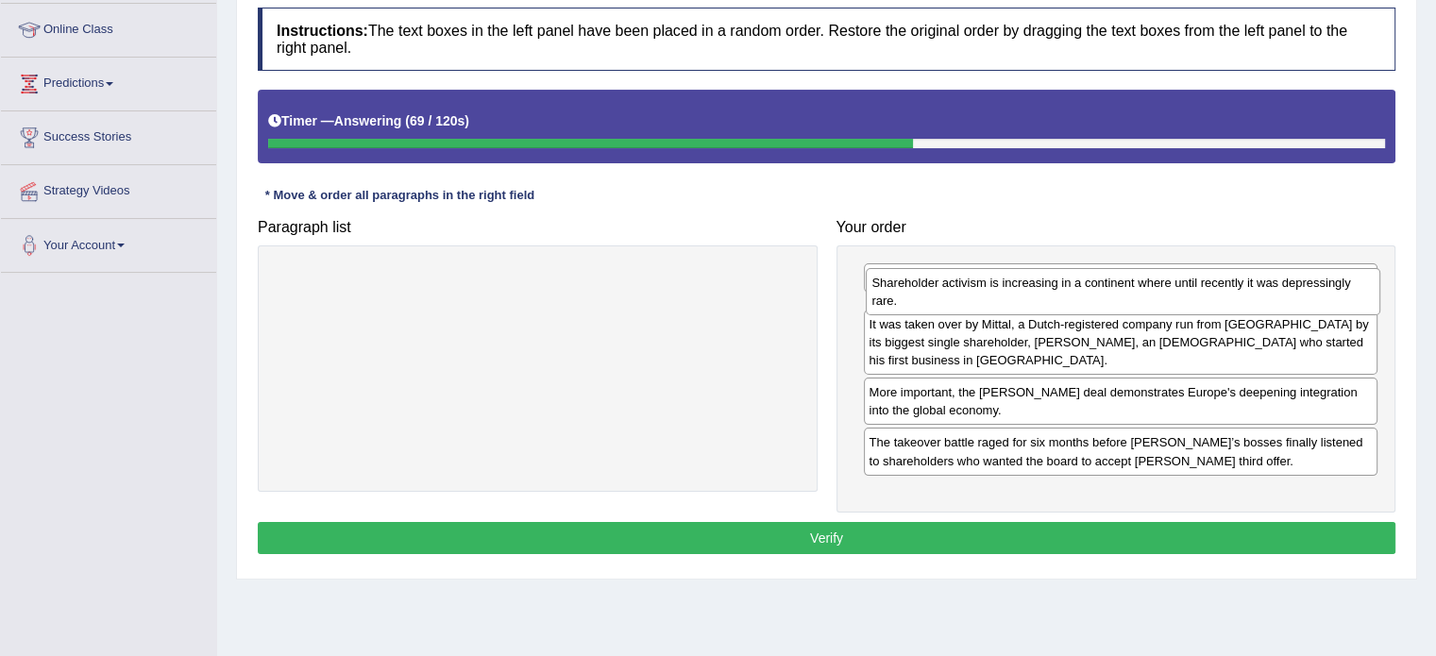
drag, startPoint x: 991, startPoint y: 375, endPoint x: 992, endPoint y: 297, distance: 77.4
click at [992, 297] on div "Shareholder activism is increasing in a continent where until recently it was d…" at bounding box center [1123, 291] width 515 height 47
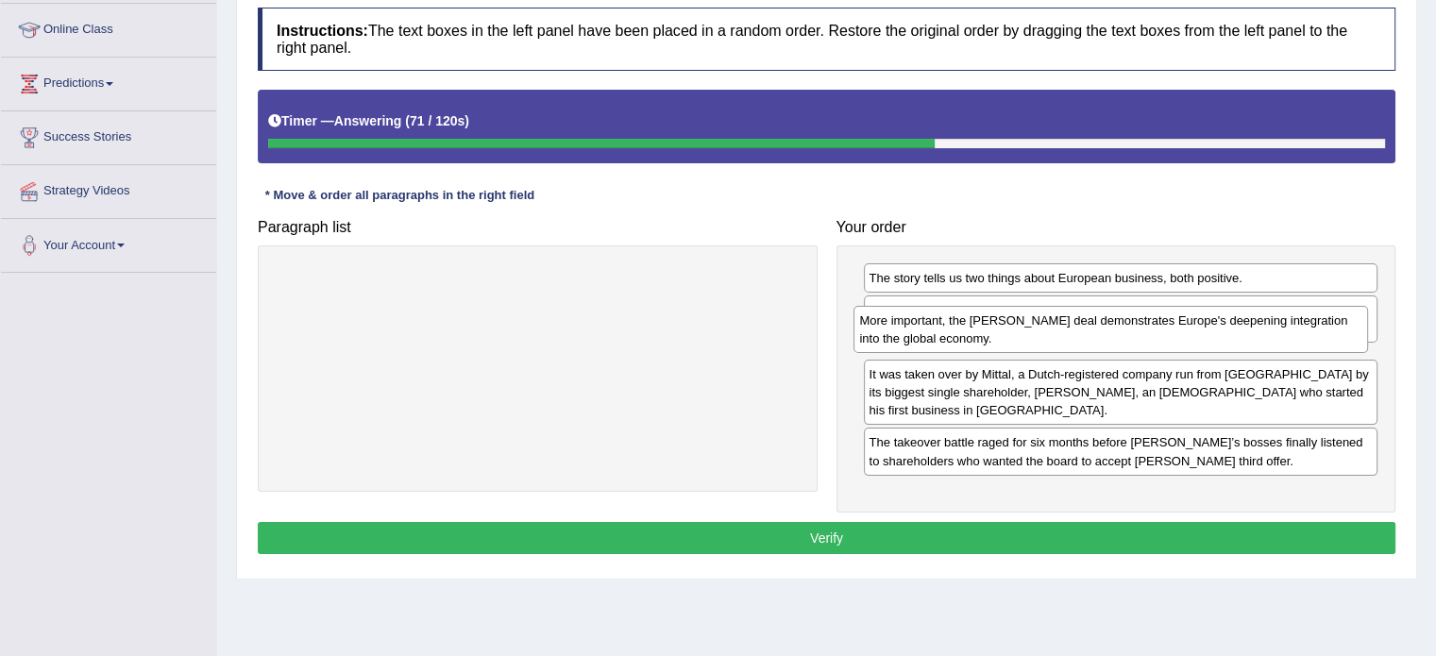
drag, startPoint x: 991, startPoint y: 432, endPoint x: 982, endPoint y: 342, distance: 90.2
click at [982, 342] on div "More important, the Arcelor Mittal deal demonstrates Europe's deepening integra…" at bounding box center [1111, 329] width 515 height 47
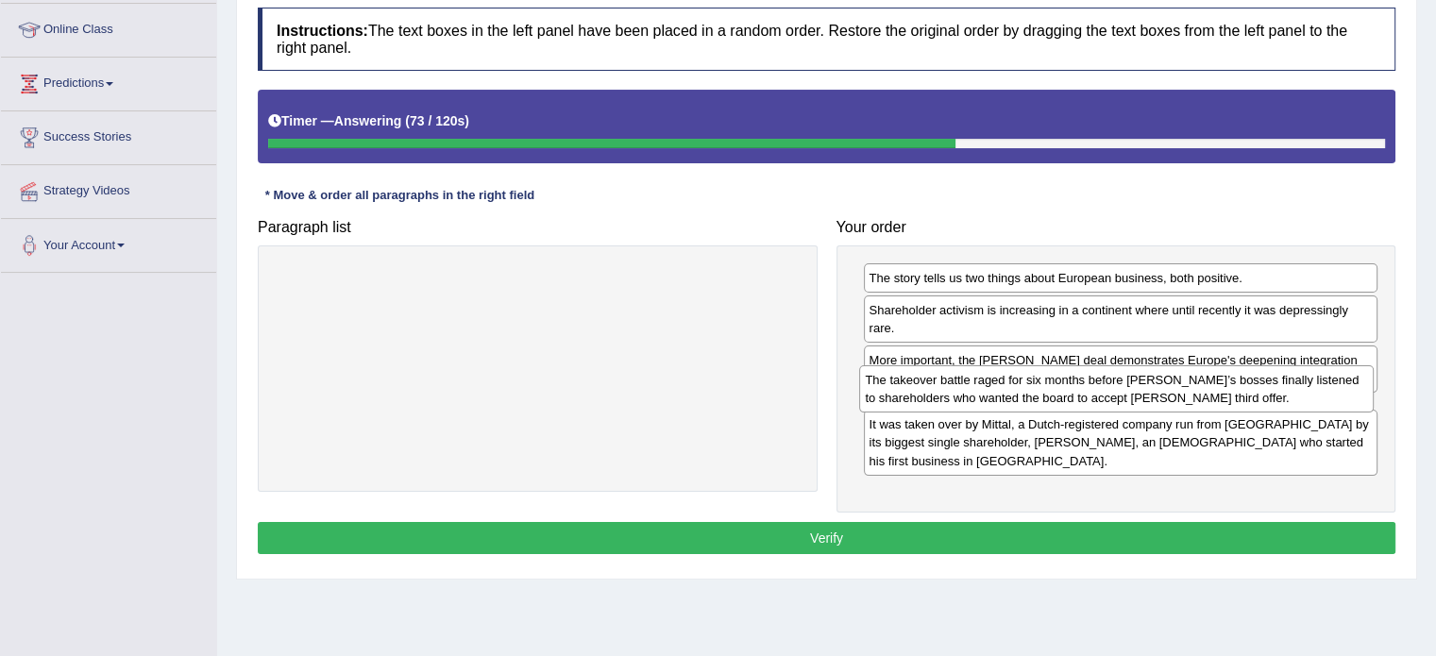
drag, startPoint x: 993, startPoint y: 469, endPoint x: 990, endPoint y: 390, distance: 79.4
click at [990, 390] on div "The takeover battle raged for six months before Arcelor’s bosses finally listen…" at bounding box center [1116, 388] width 515 height 47
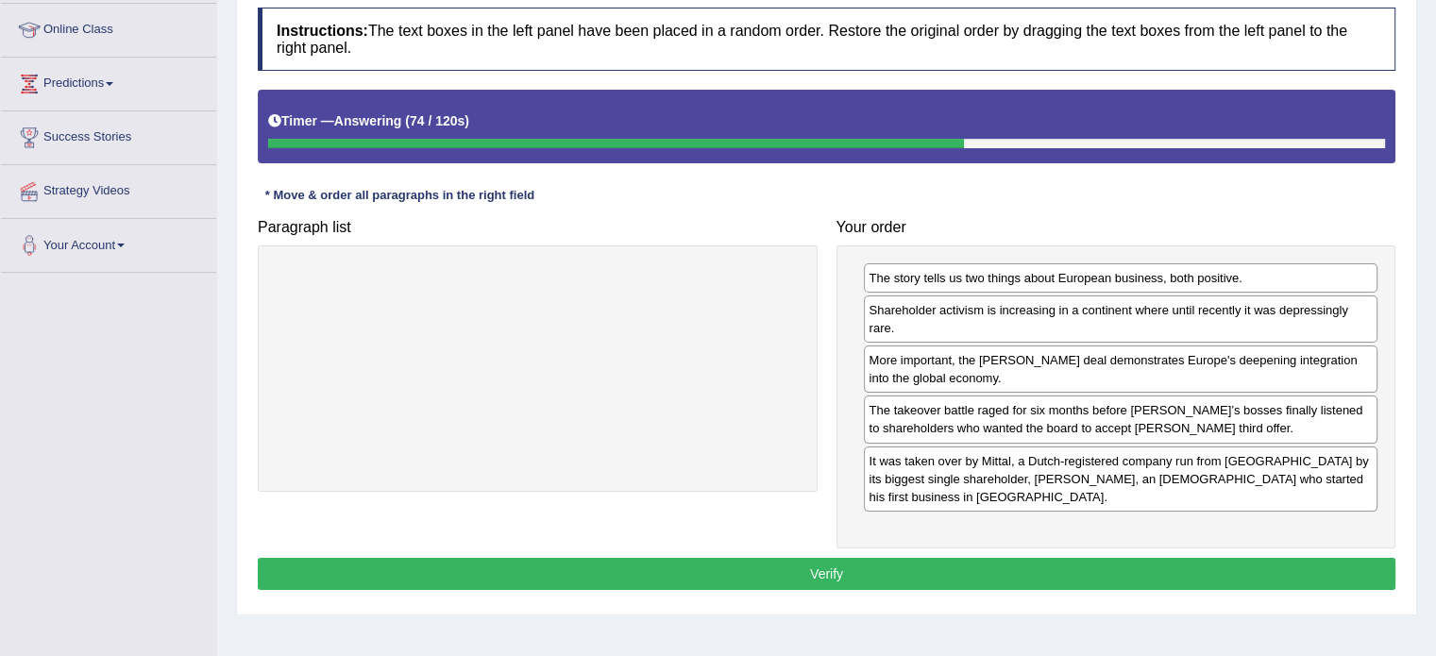
click at [958, 558] on button "Verify" at bounding box center [827, 574] width 1138 height 32
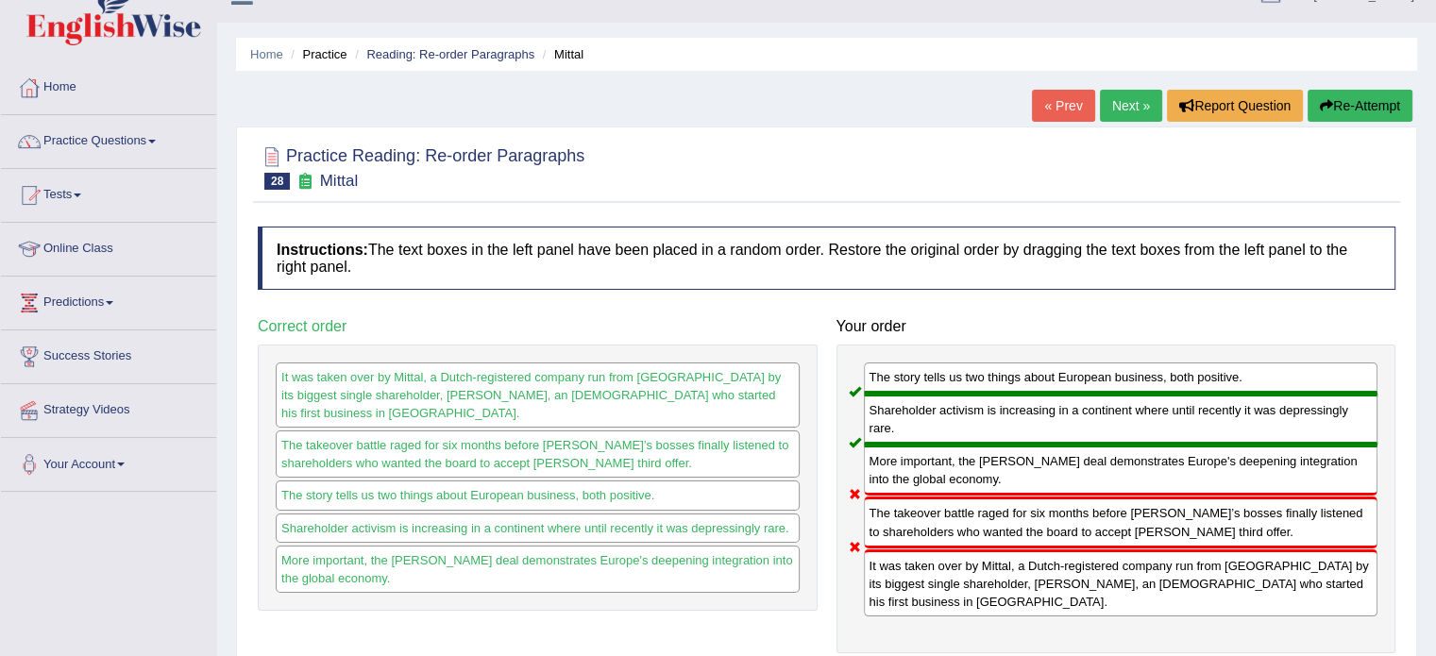
scroll to position [31, 0]
click at [1123, 108] on link "Next »" at bounding box center [1131, 107] width 62 height 32
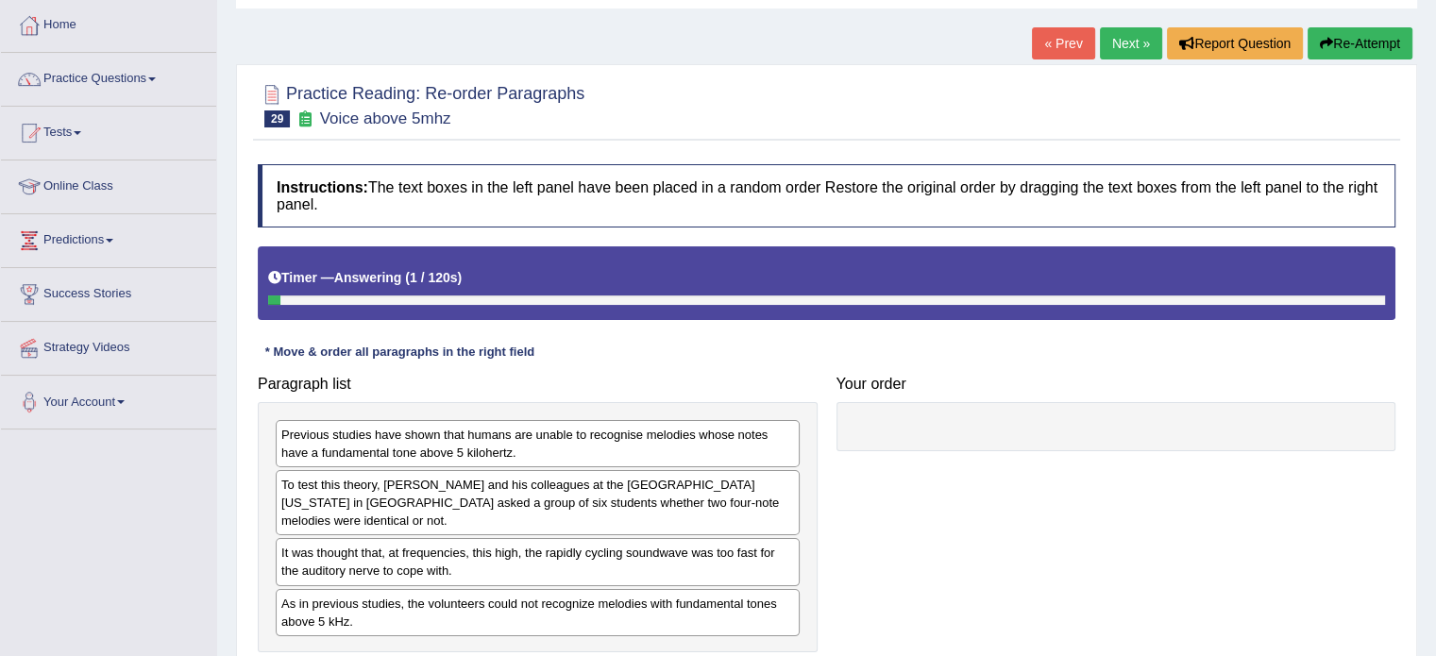
scroll to position [157, 0]
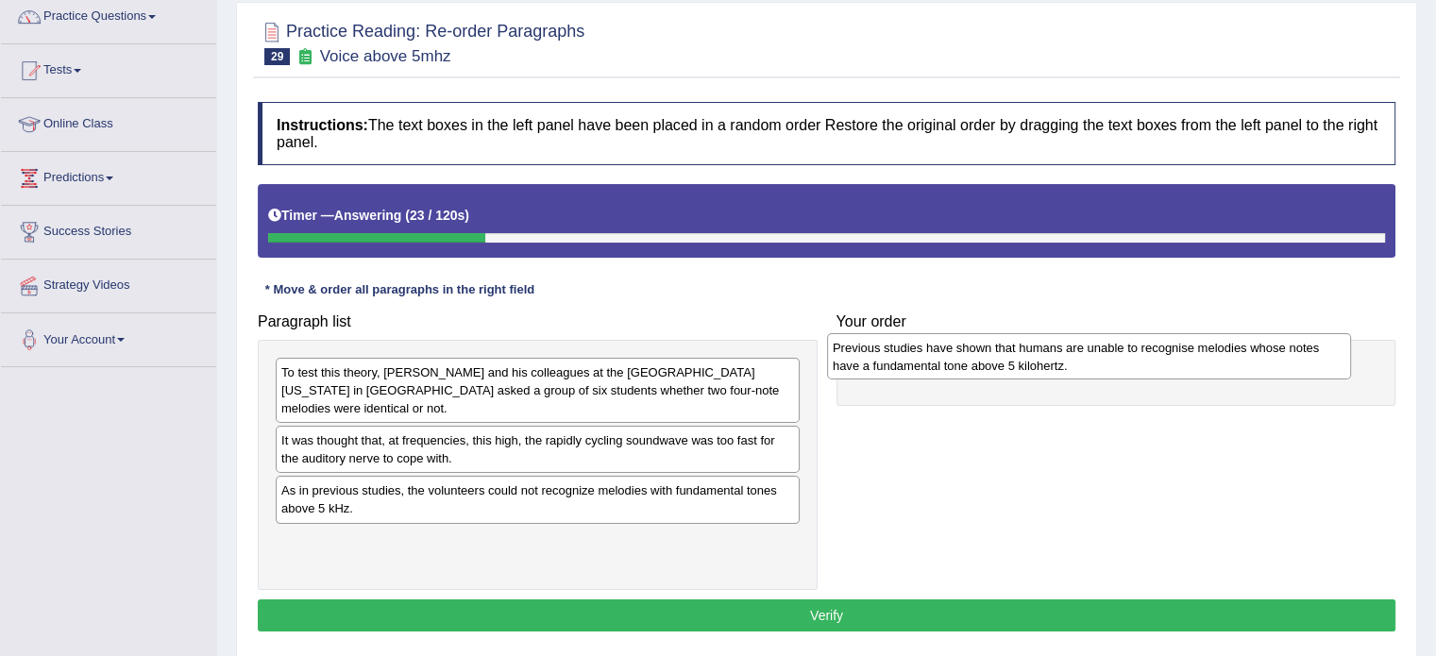
drag, startPoint x: 388, startPoint y: 381, endPoint x: 895, endPoint y: 357, distance: 507.6
click at [895, 357] on div "Previous studies have shown that humans are unable to recognise melodies whose …" at bounding box center [1089, 356] width 524 height 47
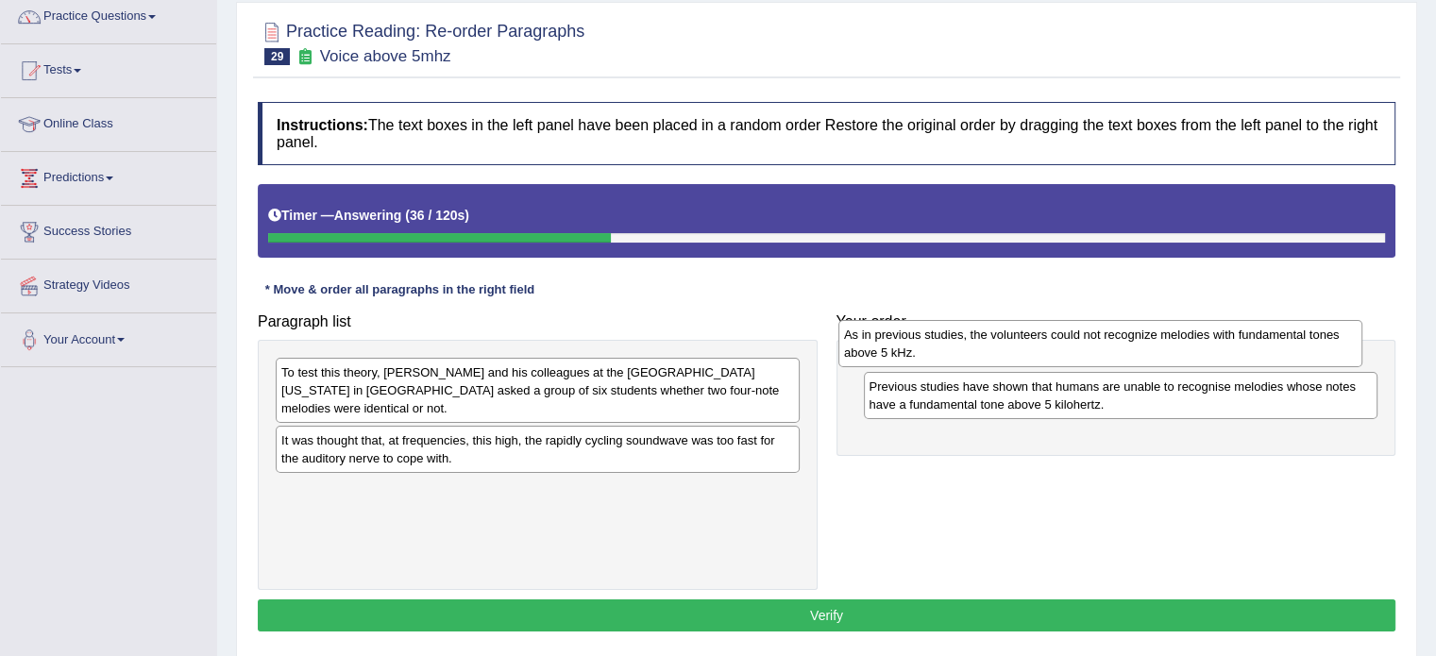
drag, startPoint x: 466, startPoint y: 499, endPoint x: 1029, endPoint y: 345, distance: 583.4
click at [1029, 345] on div "As in previous studies, the volunteers could not recognize melodies with fundam…" at bounding box center [1101, 343] width 524 height 47
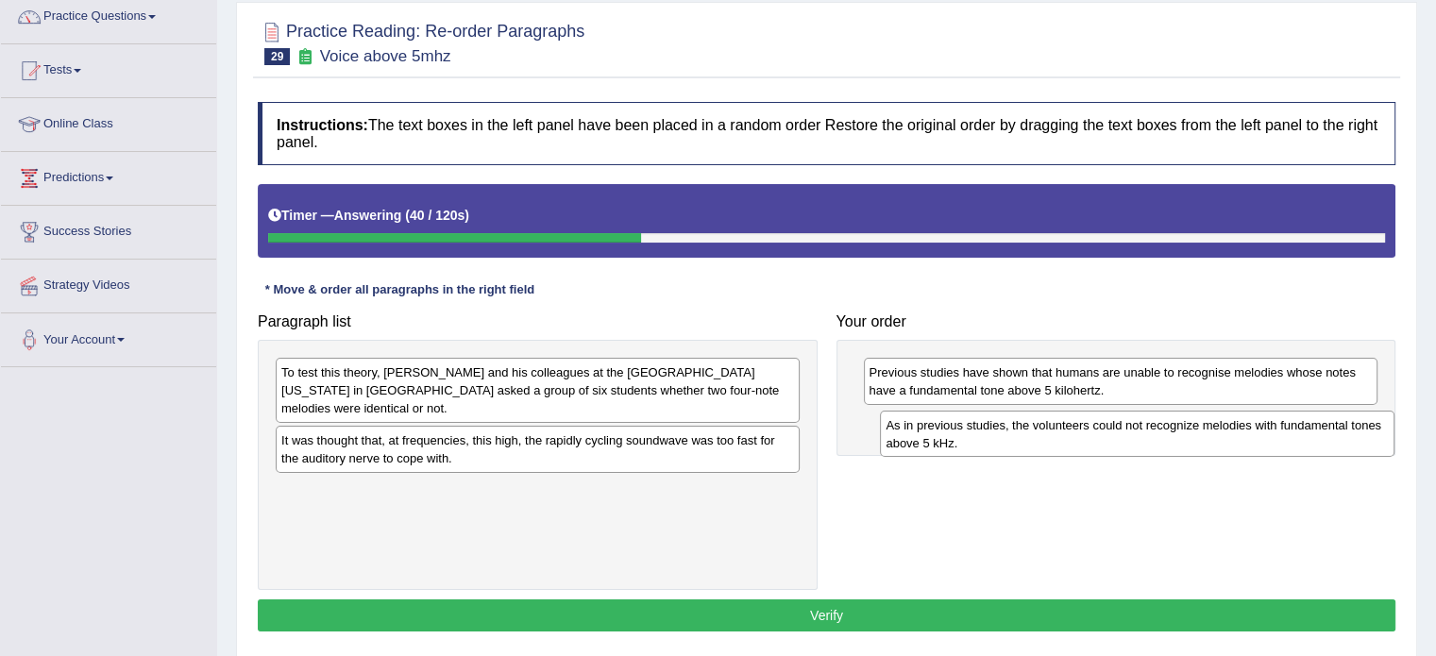
drag, startPoint x: 956, startPoint y: 381, endPoint x: 974, endPoint y: 432, distance: 54.1
click at [974, 432] on div "As in previous studies, the volunteers could not recognize melodies with fundam…" at bounding box center [1137, 434] width 515 height 47
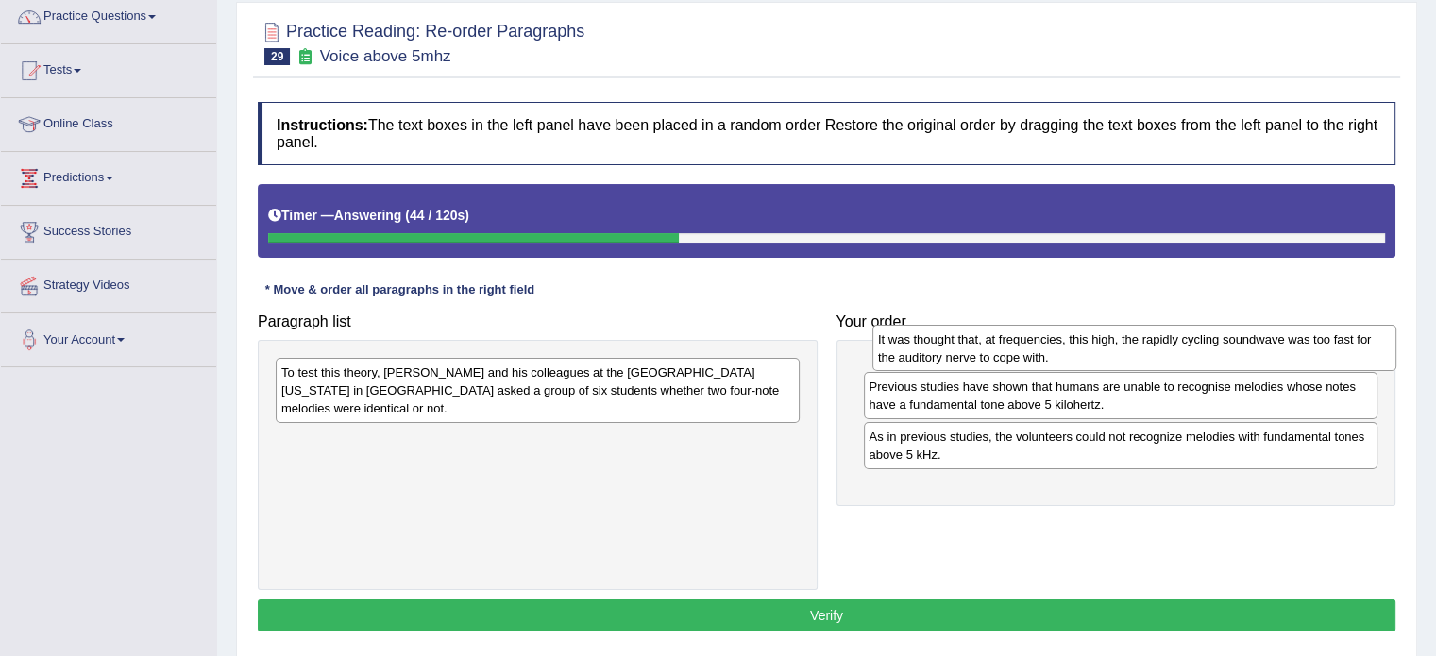
drag, startPoint x: 389, startPoint y: 457, endPoint x: 986, endPoint y: 357, distance: 605.1
click at [986, 357] on div "It was thought that, at frequencies, this high, the rapidly cycling soundwave w…" at bounding box center [1134, 348] width 524 height 47
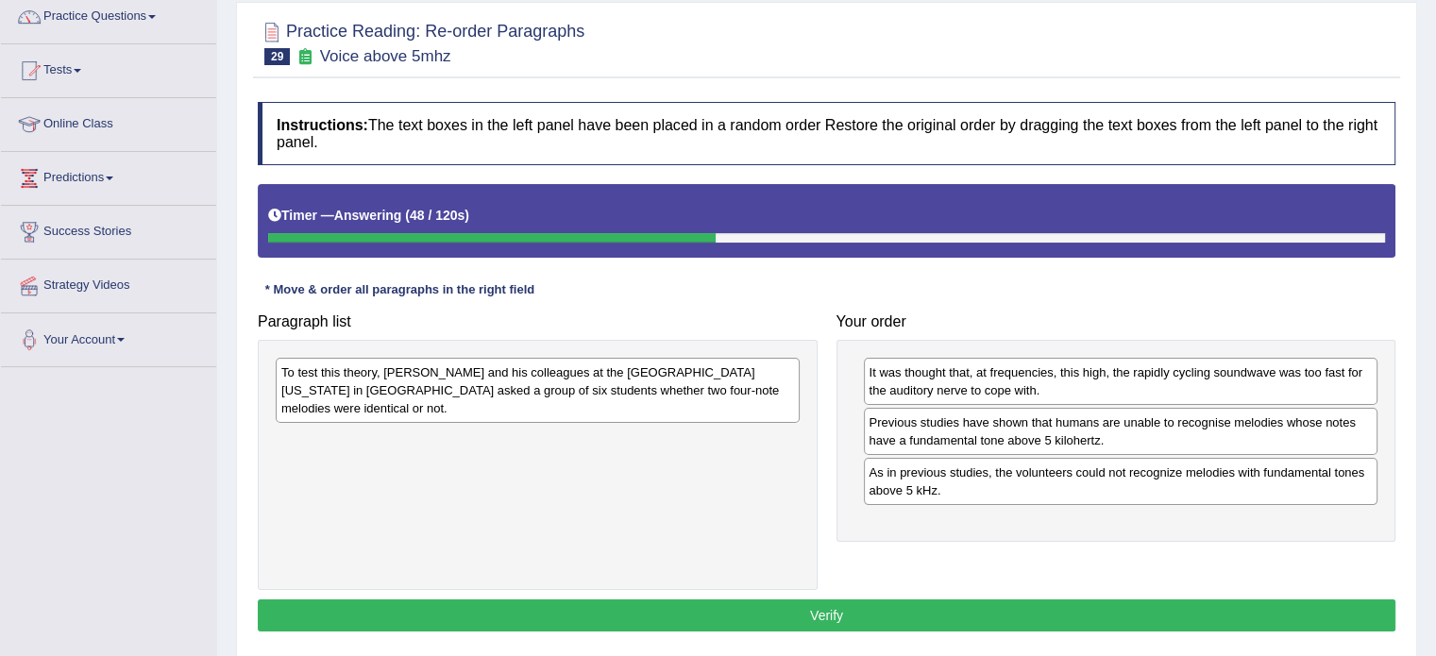
click at [386, 407] on div "To test this theory, Andrew Oxenham and his colleagues at the University of Min…" at bounding box center [538, 390] width 524 height 65
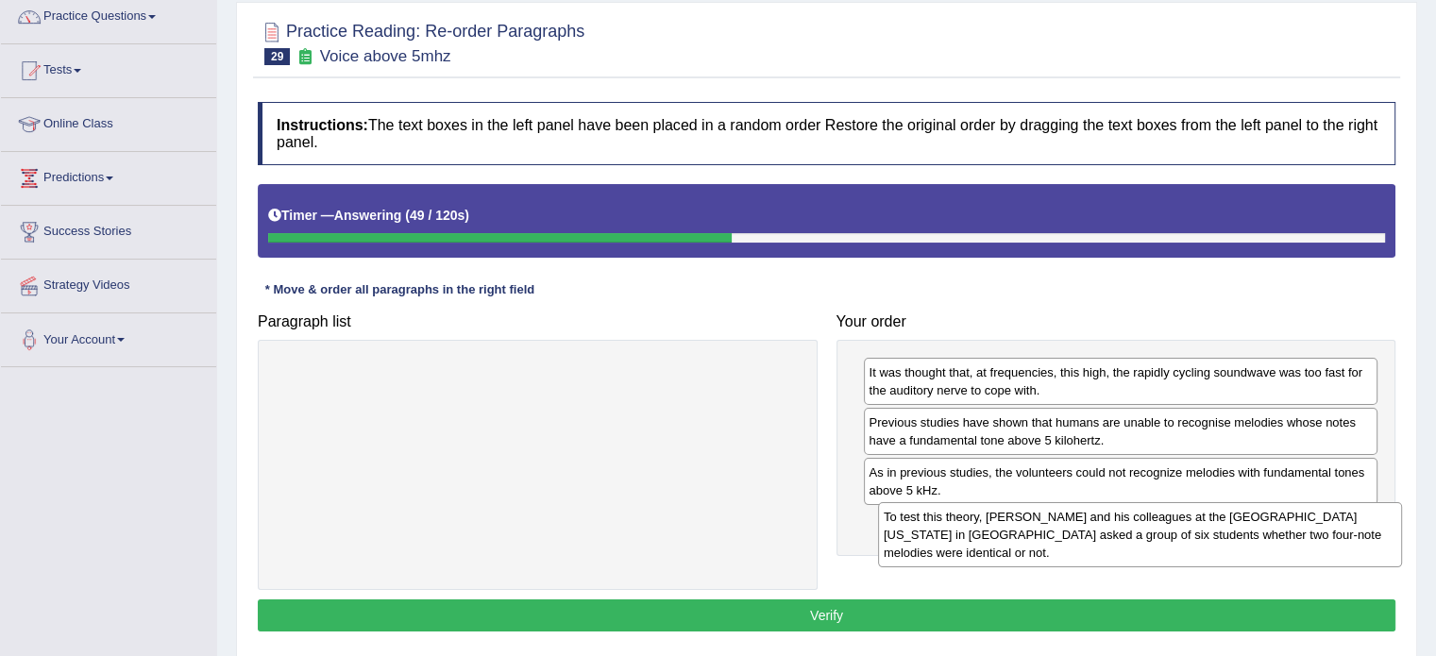
drag, startPoint x: 386, startPoint y: 407, endPoint x: 989, endPoint y: 551, distance: 619.5
click at [989, 551] on div "To test this theory, Andrew Oxenham and his colleagues at the University of Min…" at bounding box center [1140, 534] width 524 height 65
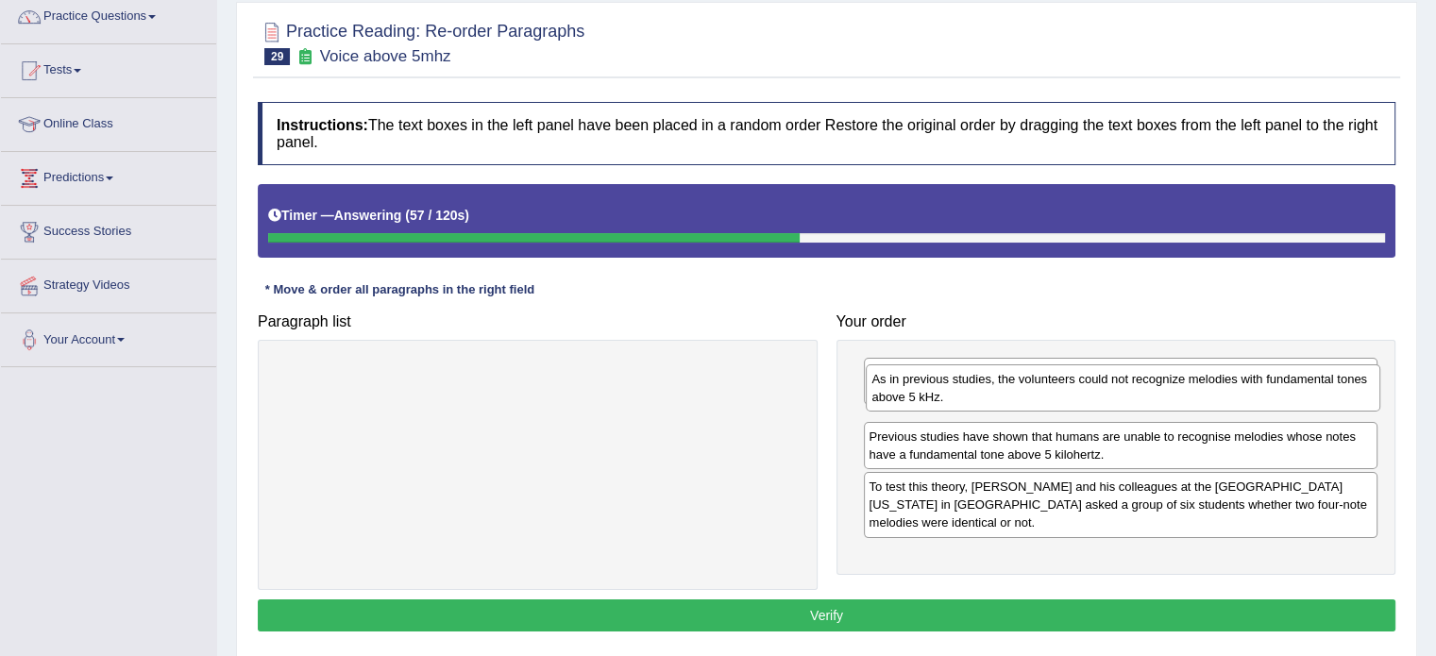
drag, startPoint x: 967, startPoint y: 490, endPoint x: 969, endPoint y: 398, distance: 91.6
click at [969, 398] on div "As in previous studies, the volunteers could not recognize melodies with fundam…" at bounding box center [1123, 387] width 515 height 47
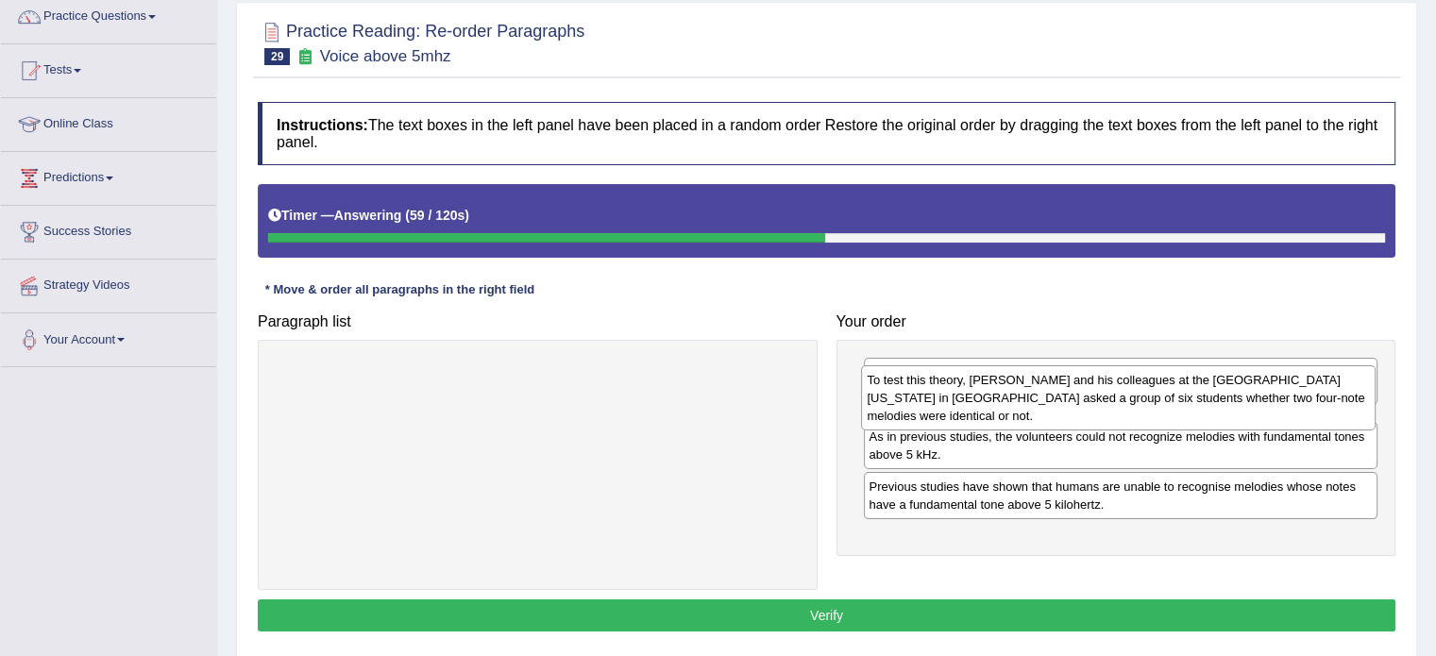
drag, startPoint x: 971, startPoint y: 543, endPoint x: 968, endPoint y: 403, distance: 139.8
click at [968, 403] on div "To test this theory, Andrew Oxenham and his colleagues at the University of Min…" at bounding box center [1118, 397] width 515 height 65
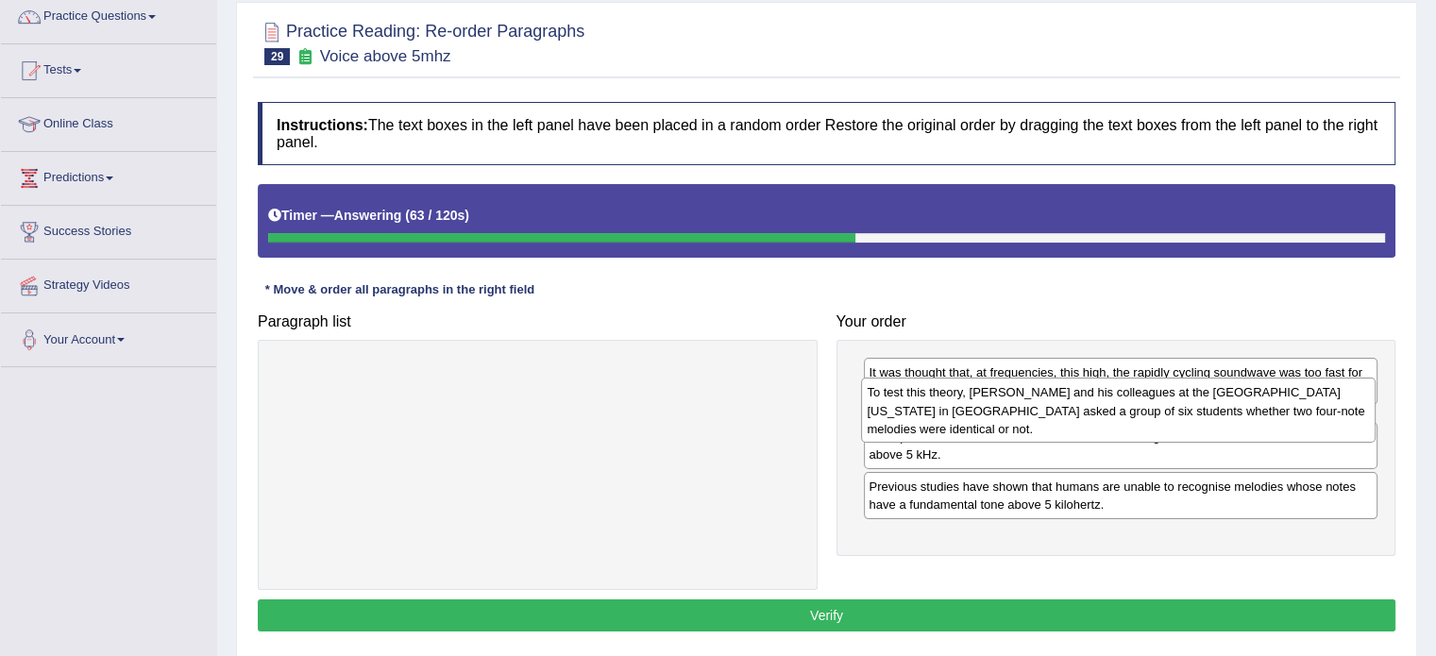
drag, startPoint x: 959, startPoint y: 442, endPoint x: 957, endPoint y: 415, distance: 26.5
click at [957, 415] on div "To test this theory, Andrew Oxenham and his colleagues at the University of Min…" at bounding box center [1118, 410] width 515 height 65
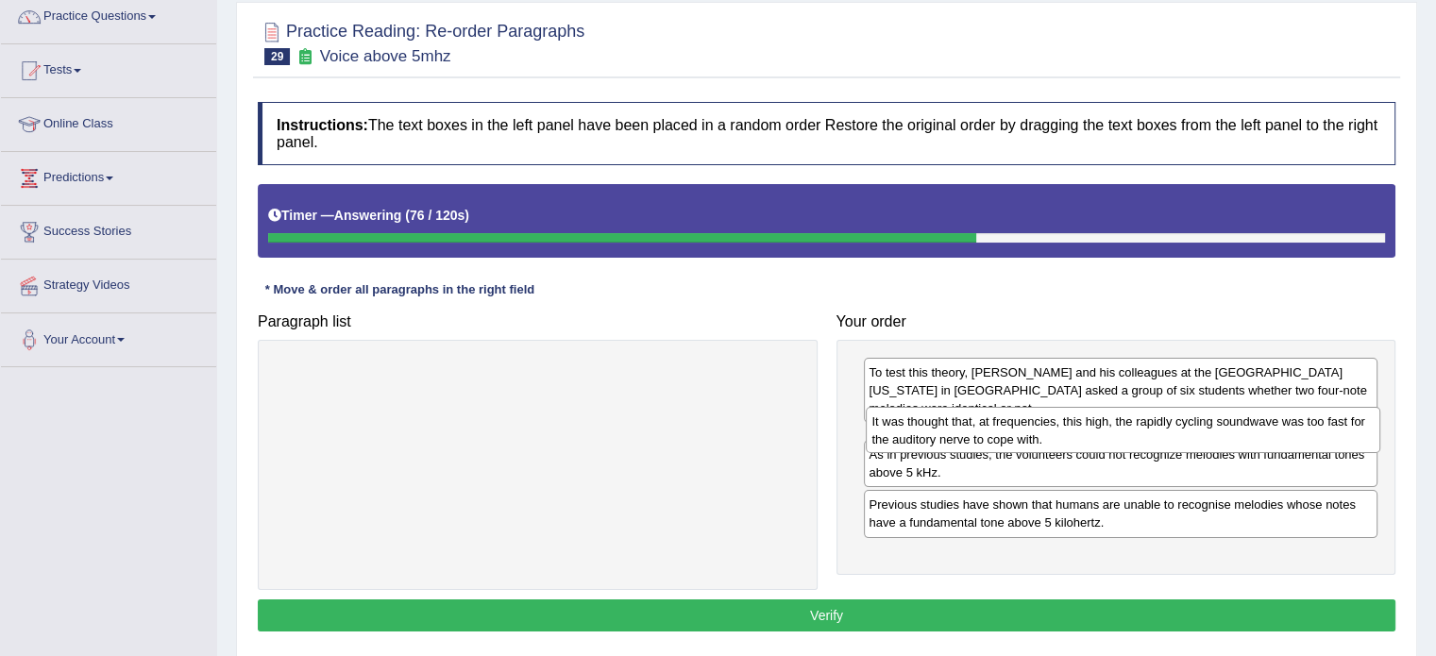
drag, startPoint x: 990, startPoint y: 378, endPoint x: 992, endPoint y: 427, distance: 49.2
click at [992, 427] on div "It was thought that, at frequencies, this high, the rapidly cycling soundwave w…" at bounding box center [1123, 430] width 515 height 47
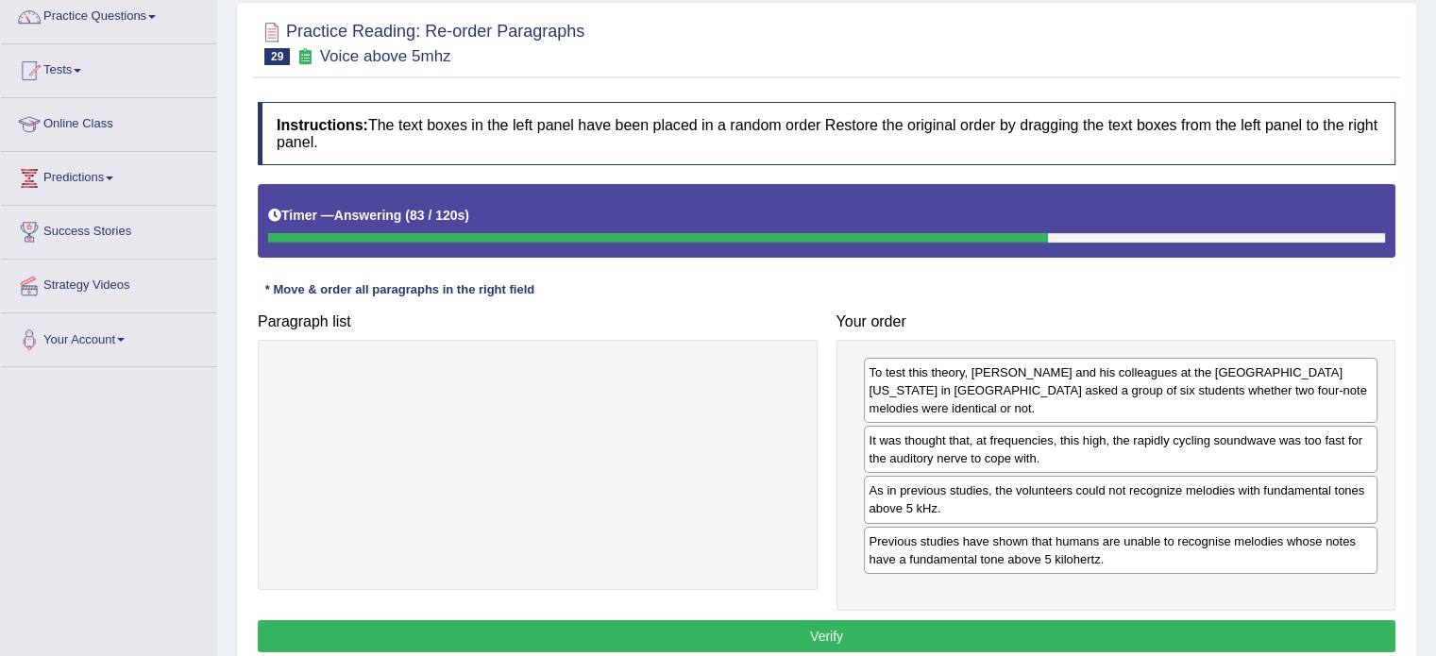
click at [980, 639] on button "Verify" at bounding box center [827, 636] width 1138 height 32
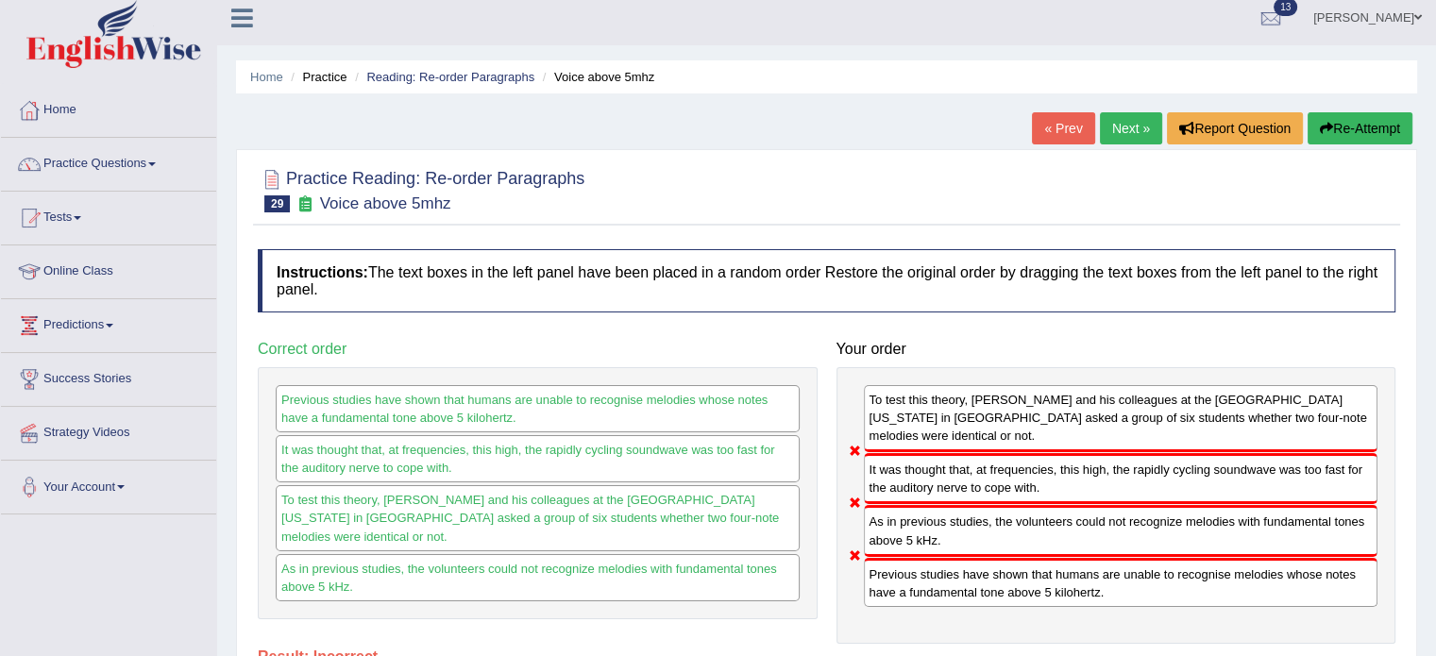
scroll to position [0, 0]
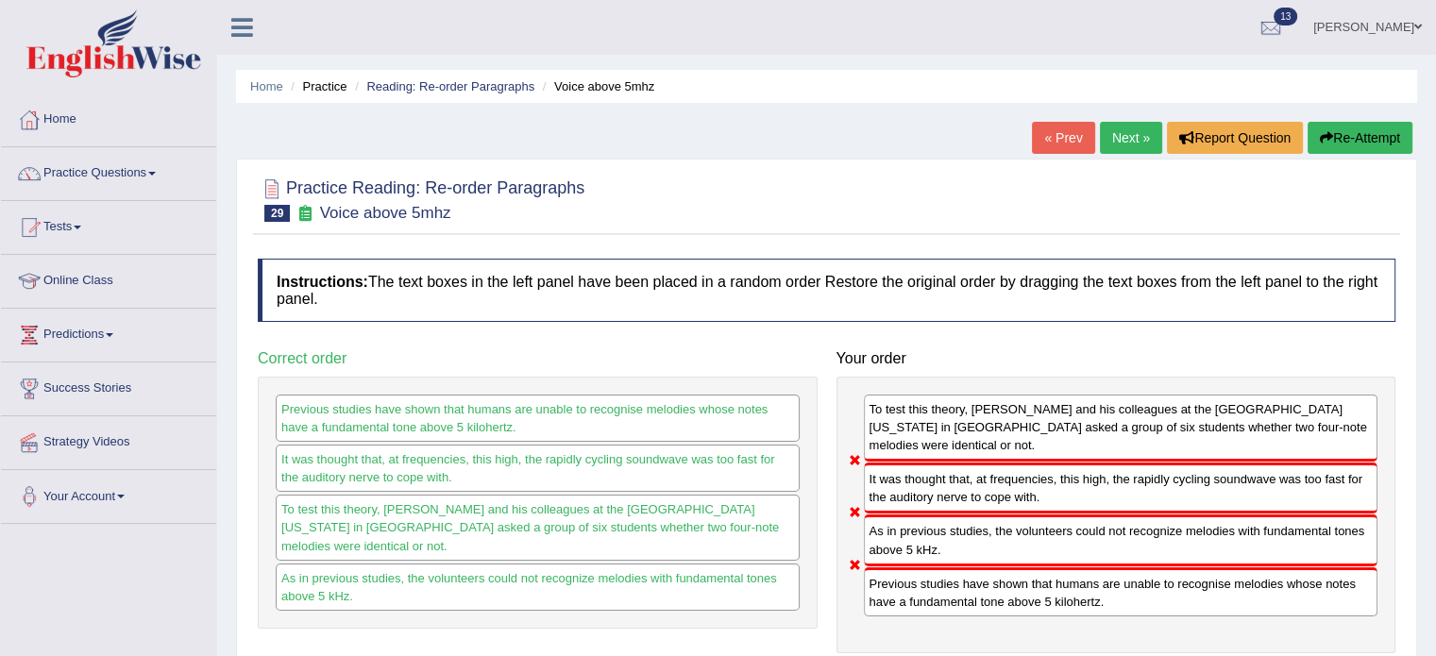
click at [1112, 137] on link "Next »" at bounding box center [1131, 138] width 62 height 32
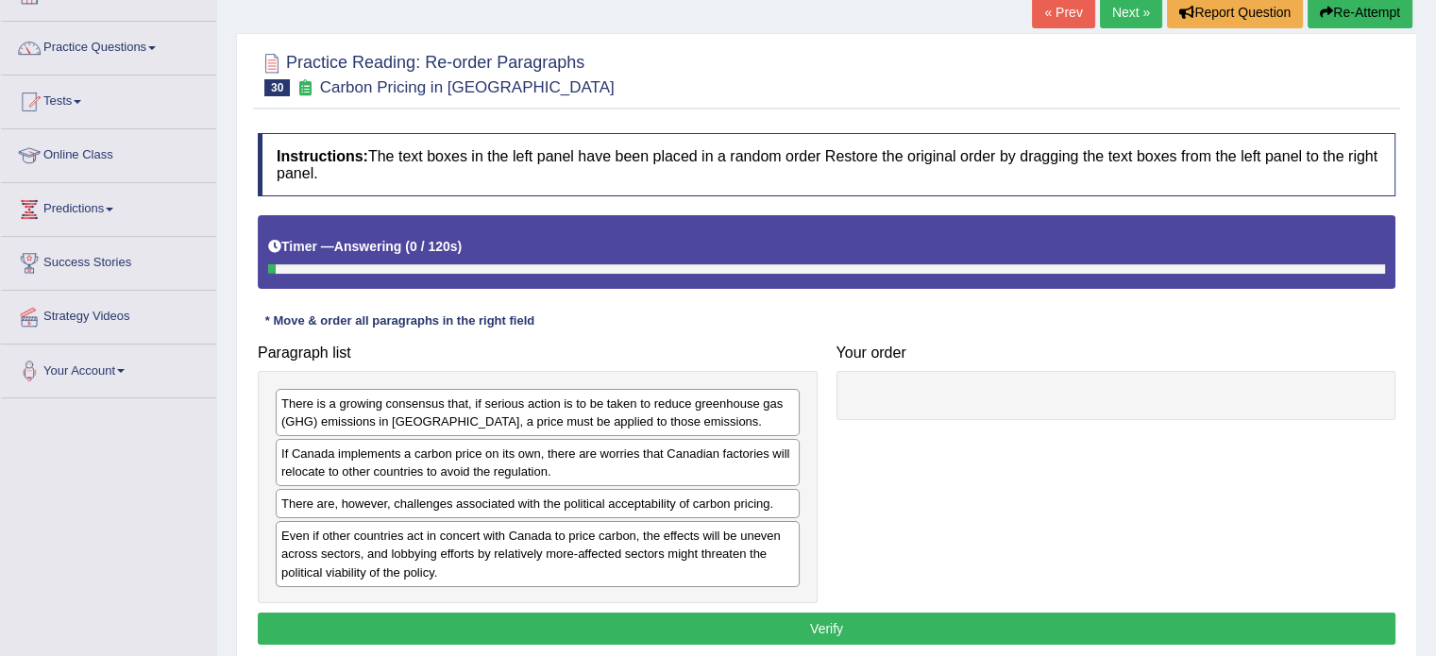
scroll to position [157, 0]
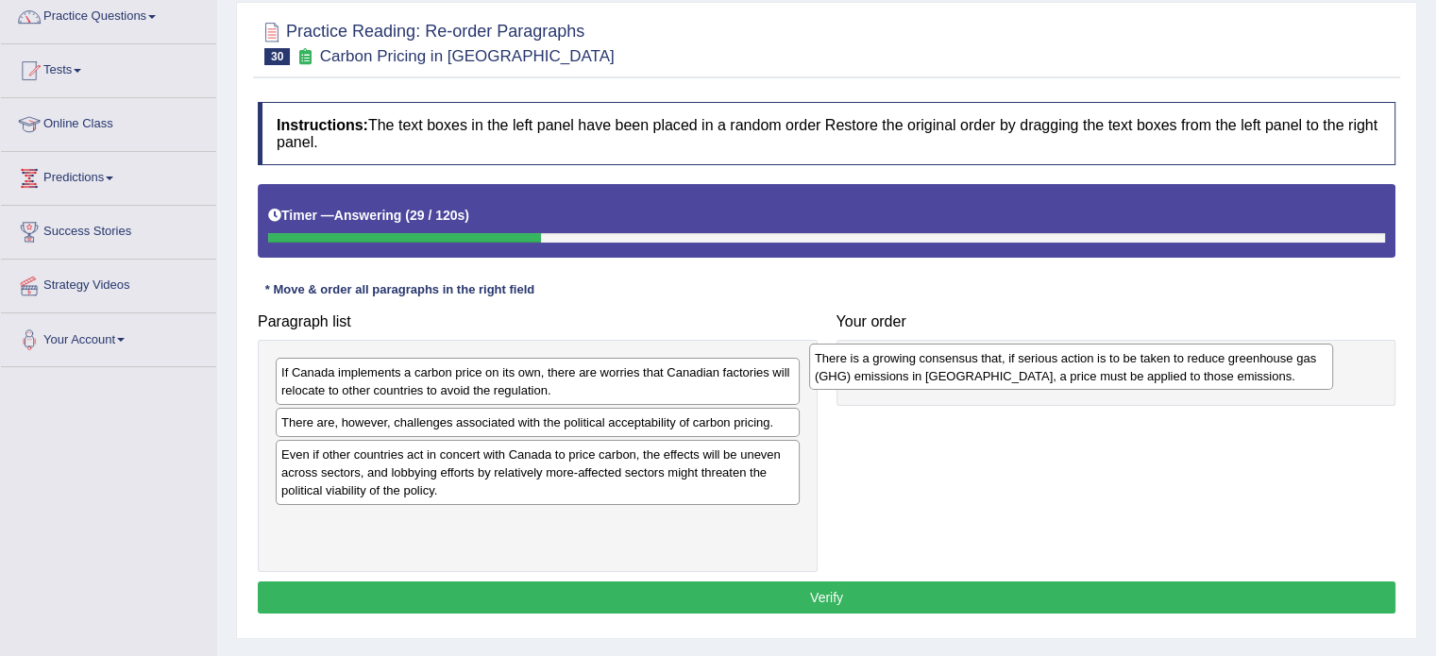
drag, startPoint x: 396, startPoint y: 383, endPoint x: 944, endPoint y: 369, distance: 548.8
click at [944, 369] on div "There is a growing consensus that, if serious action is to be taken to reduce g…" at bounding box center [1071, 367] width 524 height 47
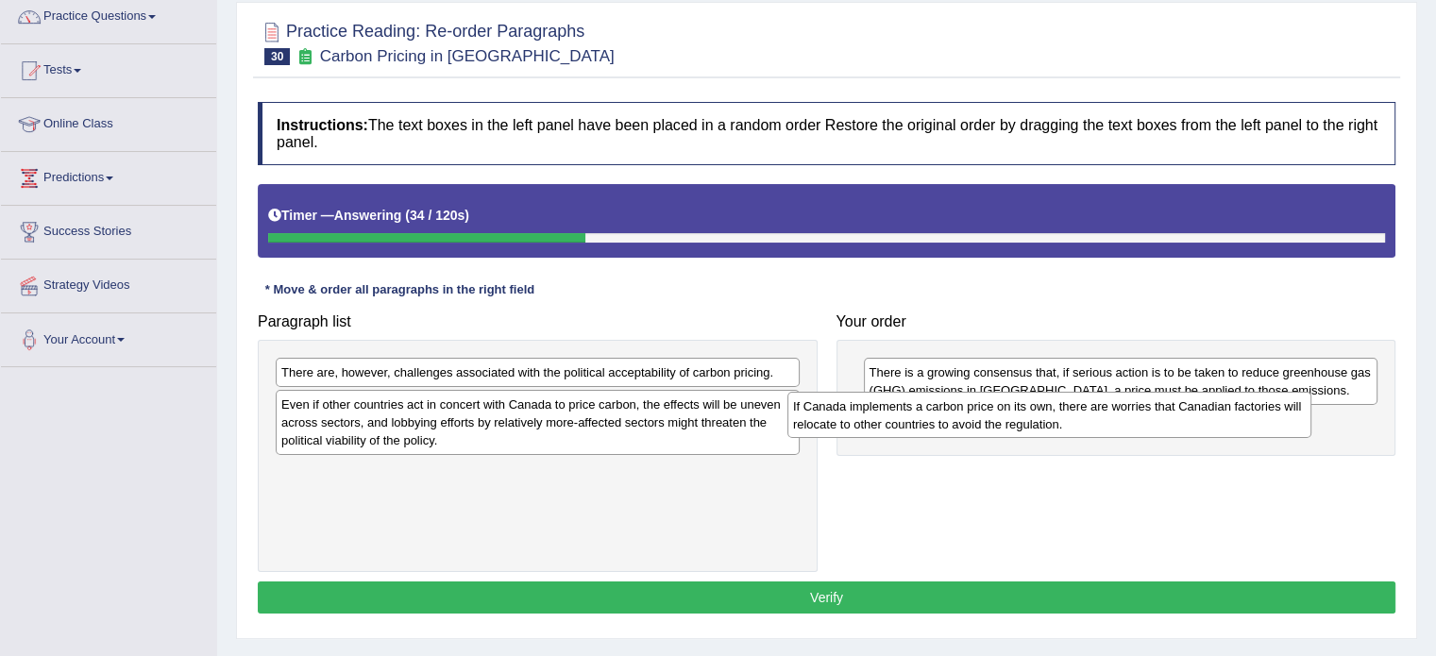
drag, startPoint x: 428, startPoint y: 380, endPoint x: 962, endPoint y: 413, distance: 535.5
click at [962, 413] on div "If Canada implements a carbon price on its own, there are worries that Canadian…" at bounding box center [1050, 415] width 524 height 47
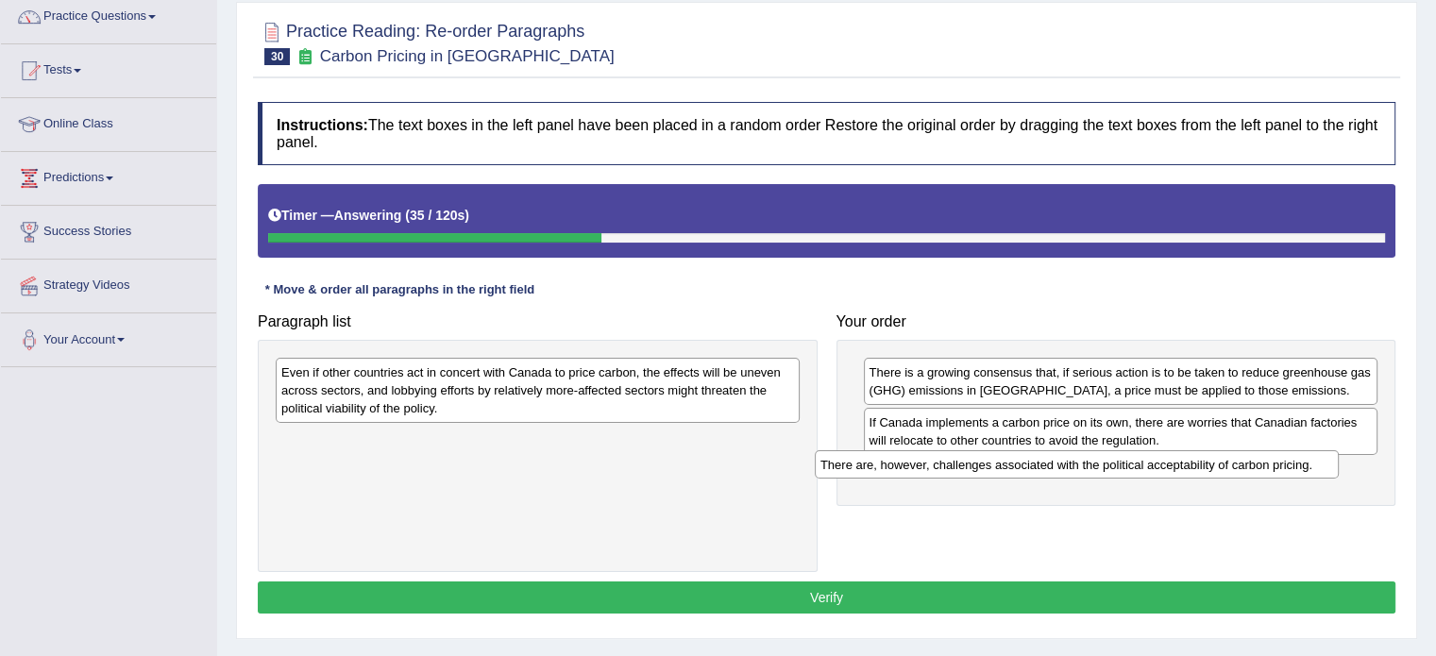
drag, startPoint x: 425, startPoint y: 379, endPoint x: 967, endPoint y: 469, distance: 549.5
click at [966, 469] on div "There are, however, challenges associated with the political acceptability of c…" at bounding box center [1077, 464] width 524 height 29
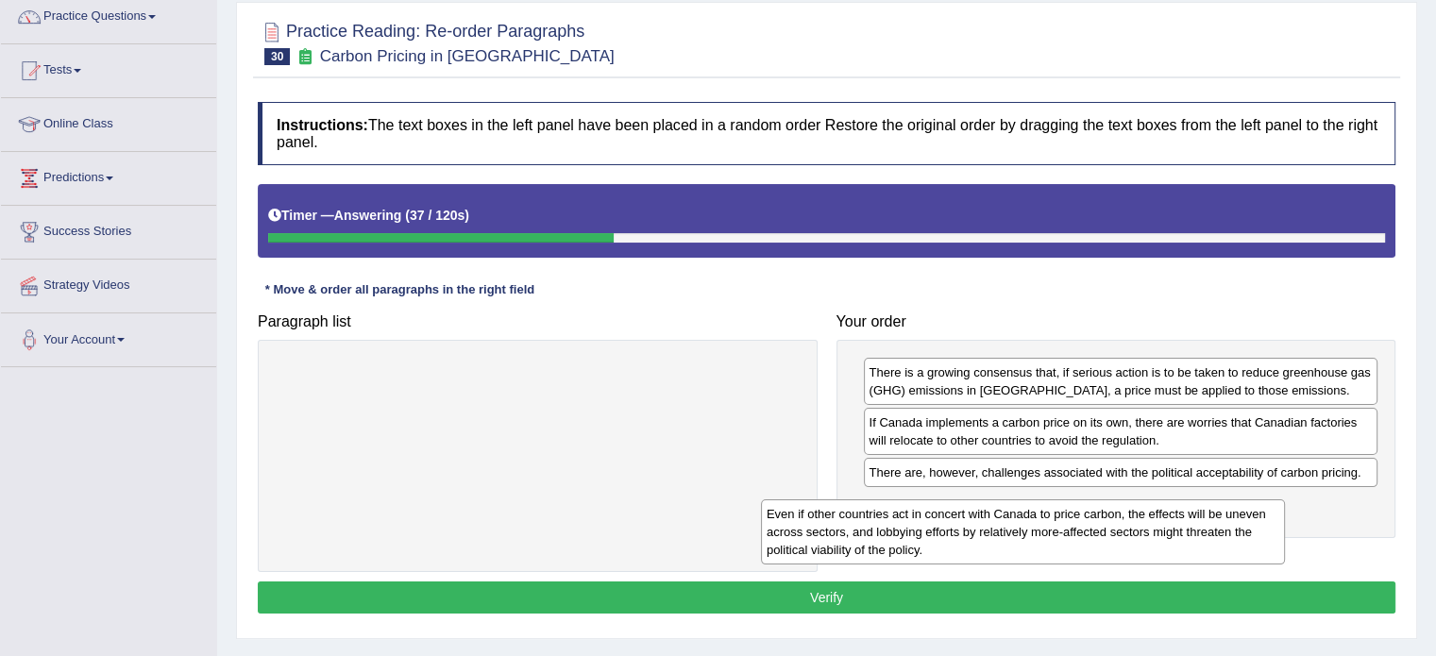
drag, startPoint x: 473, startPoint y: 387, endPoint x: 1081, endPoint y: 534, distance: 625.5
click at [1080, 534] on div "Even if other countries act in concert with Canada to price carbon, the effects…" at bounding box center [1023, 532] width 524 height 65
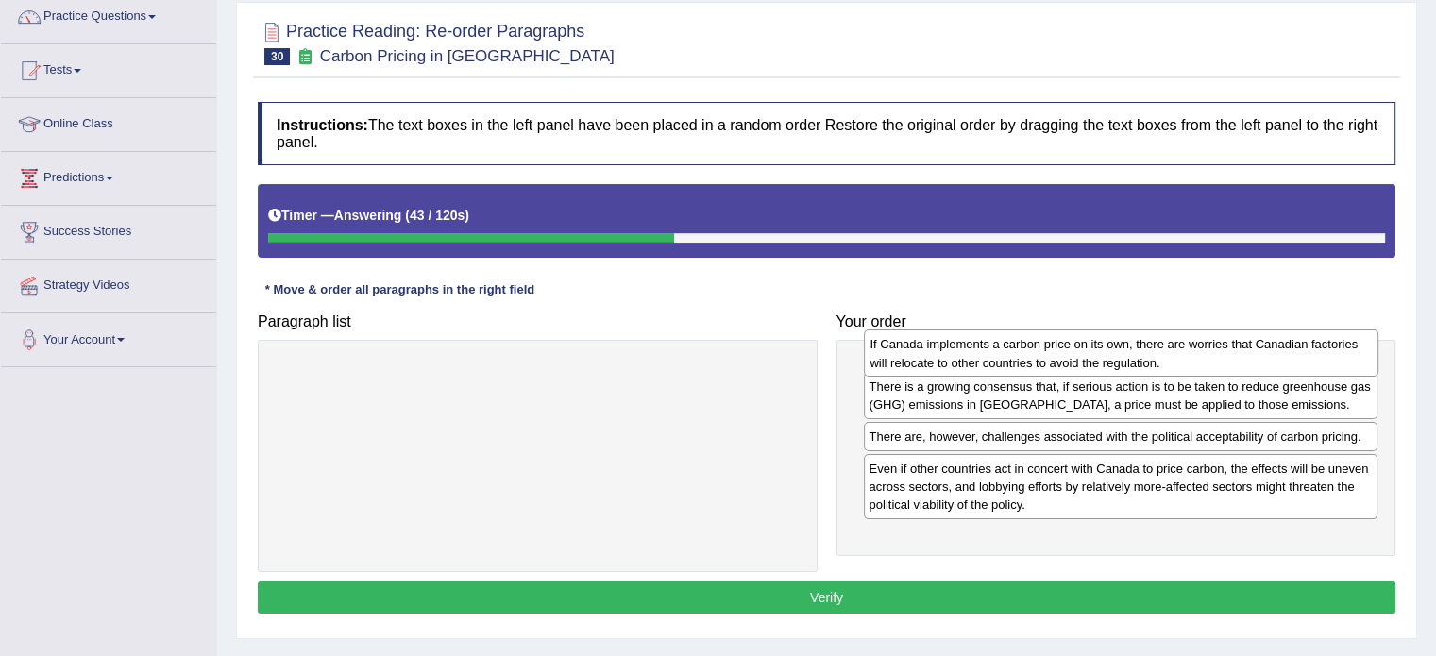
drag, startPoint x: 966, startPoint y: 444, endPoint x: 967, endPoint y: 365, distance: 78.4
click at [967, 365] on div "If Canada implements a carbon price on its own, there are worries that Canadian…" at bounding box center [1121, 353] width 515 height 47
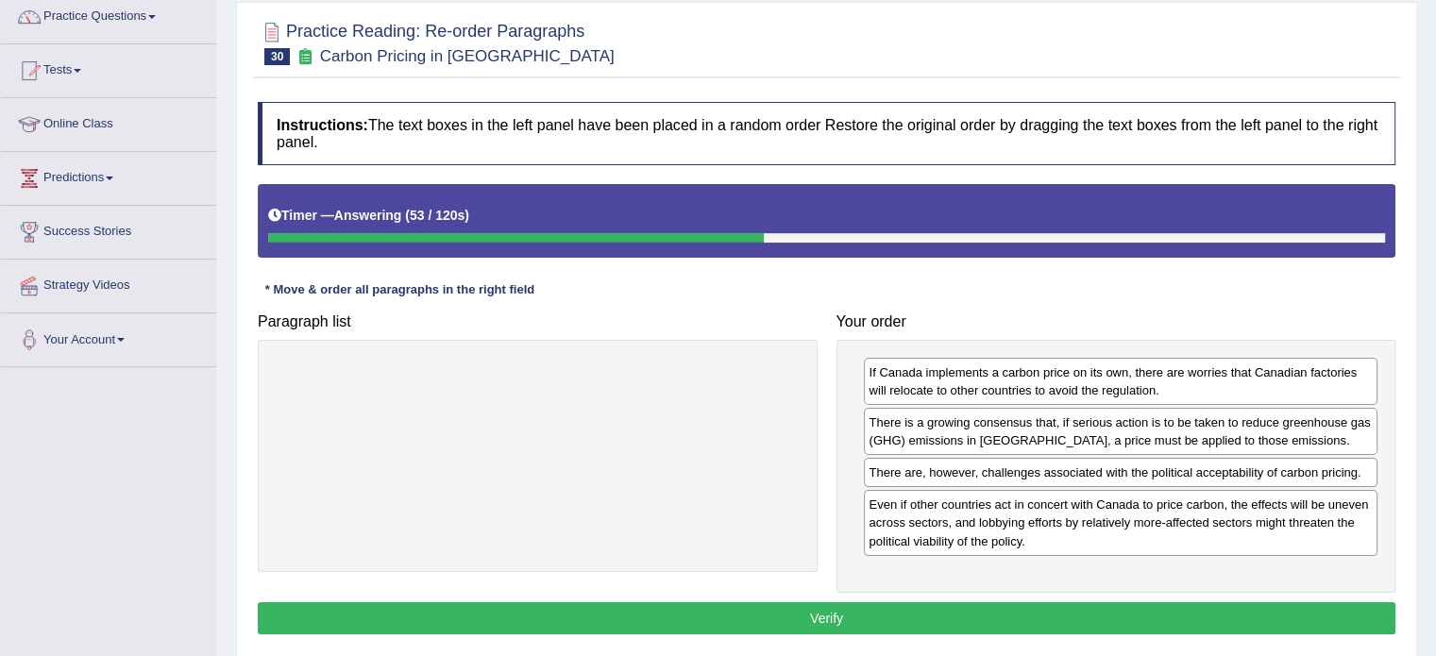
click at [979, 615] on button "Verify" at bounding box center [827, 618] width 1138 height 32
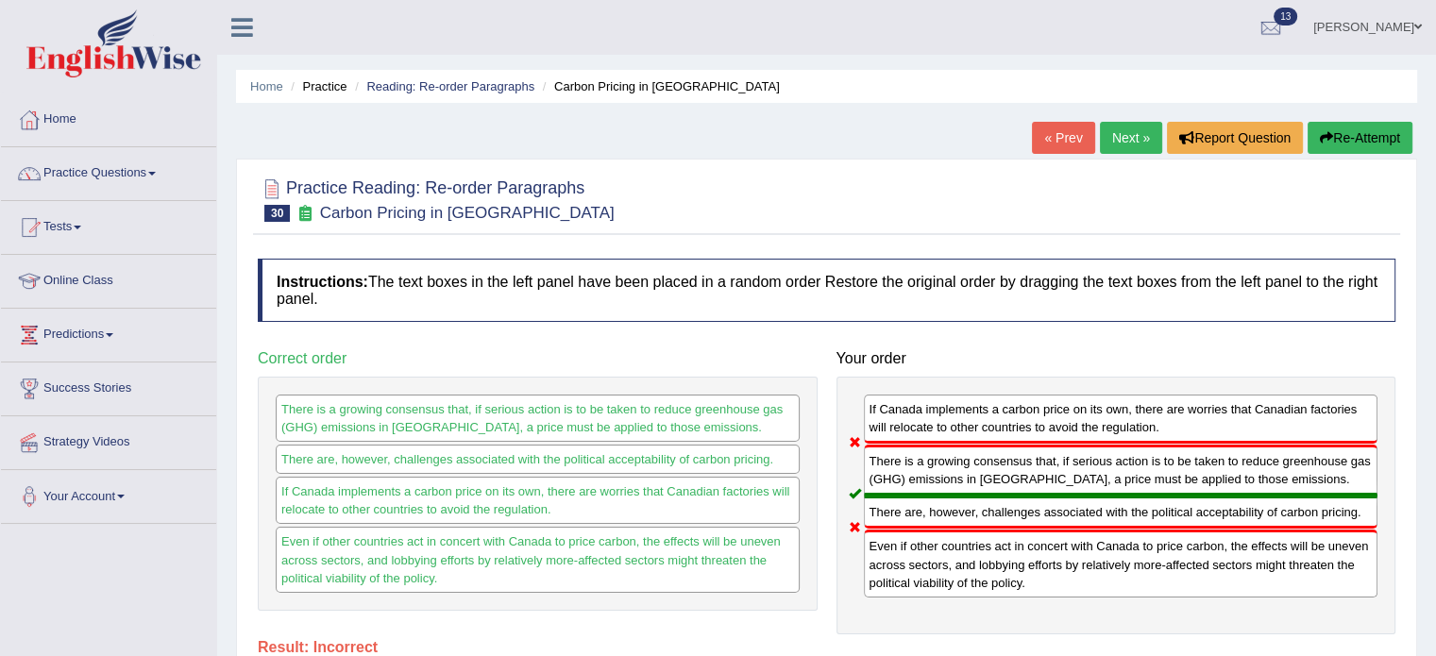
scroll to position [0, 0]
click at [1352, 151] on button "Re-Attempt" at bounding box center [1360, 138] width 105 height 32
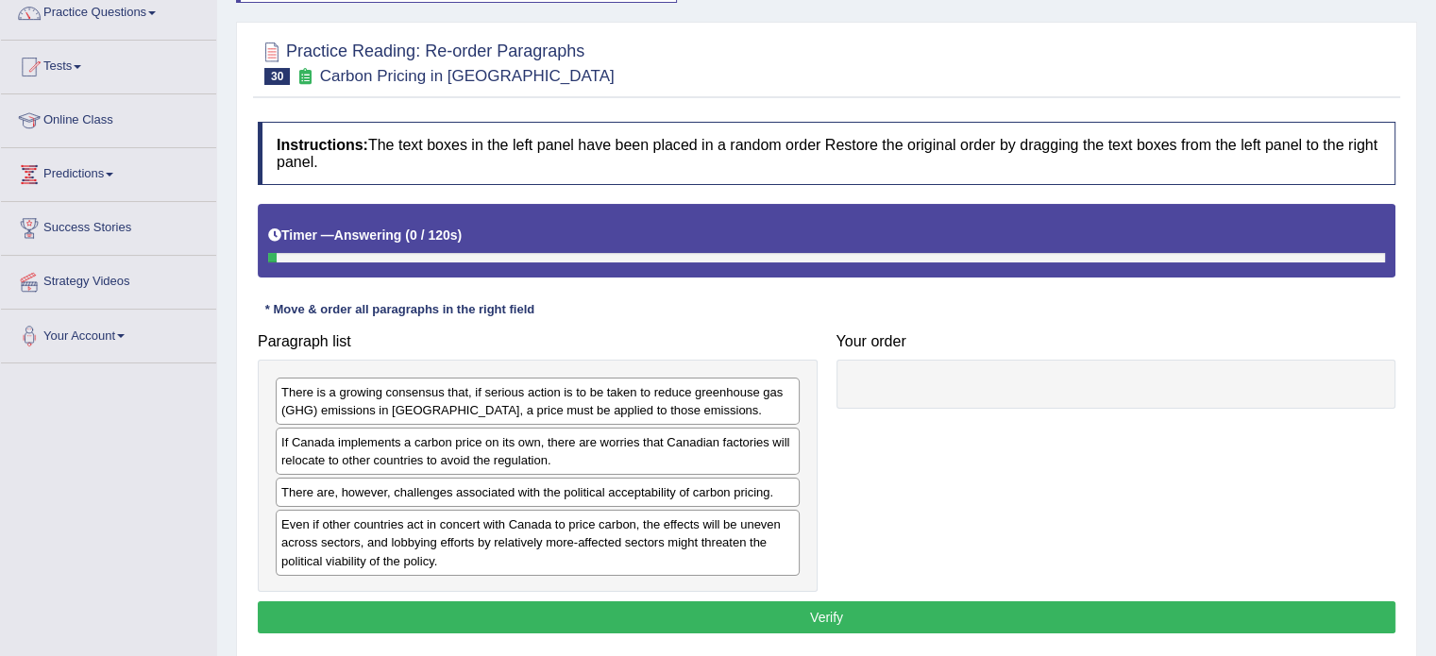
scroll to position [189, 0]
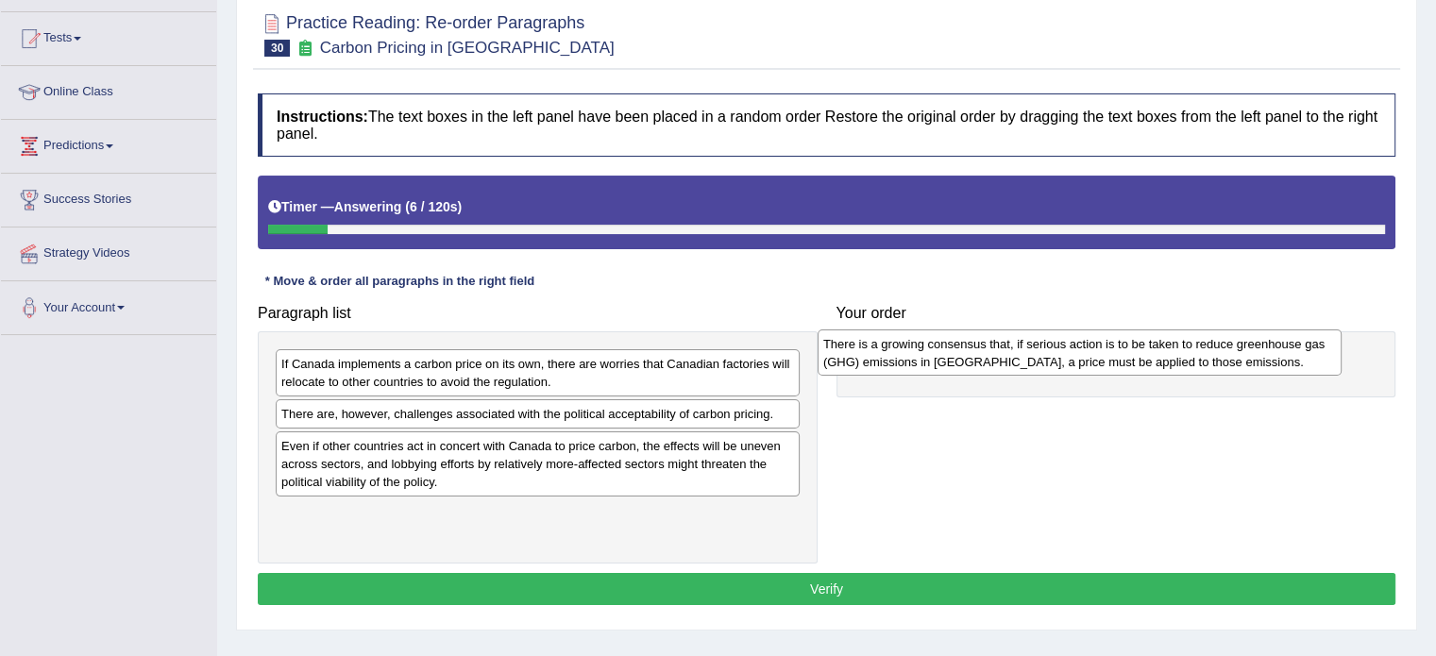
drag, startPoint x: 323, startPoint y: 378, endPoint x: 865, endPoint y: 358, distance: 542.4
click at [865, 358] on div "There is a growing consensus that, if serious action is to be taken to reduce g…" at bounding box center [1080, 353] width 524 height 47
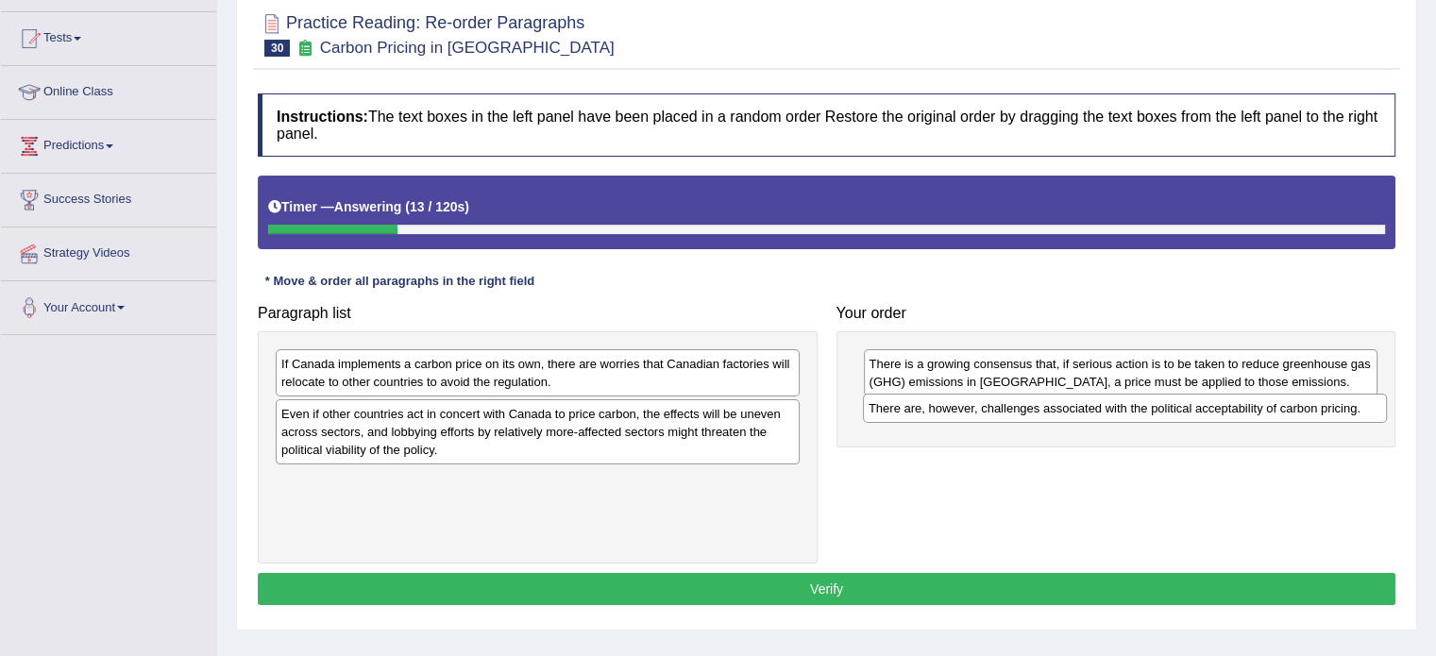
drag, startPoint x: 383, startPoint y: 417, endPoint x: 957, endPoint y: 411, distance: 574.1
click at [957, 411] on div "There are, however, challenges associated with the political acceptability of c…" at bounding box center [1125, 408] width 524 height 29
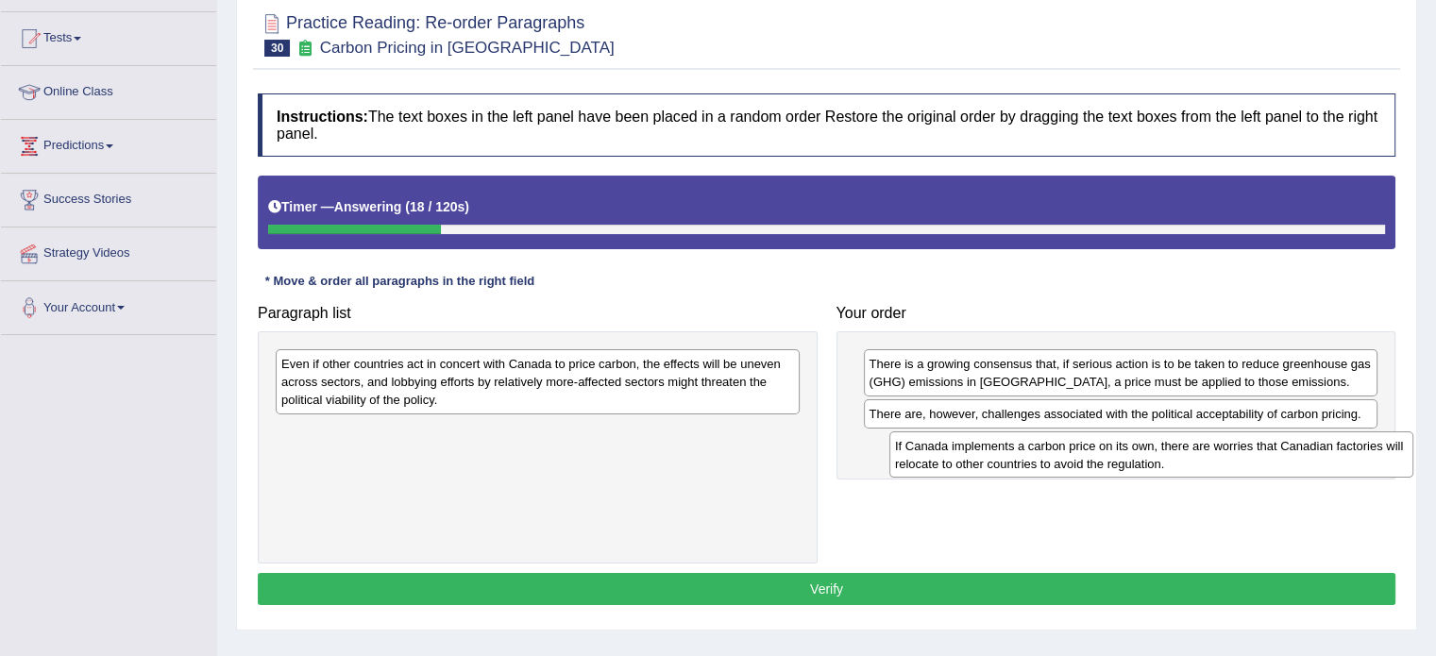
drag, startPoint x: 434, startPoint y: 373, endPoint x: 1025, endPoint y: 452, distance: 595.5
click at [1035, 454] on div "If Canada implements a carbon price on its own, there are worries that Canadian…" at bounding box center [1151, 455] width 524 height 47
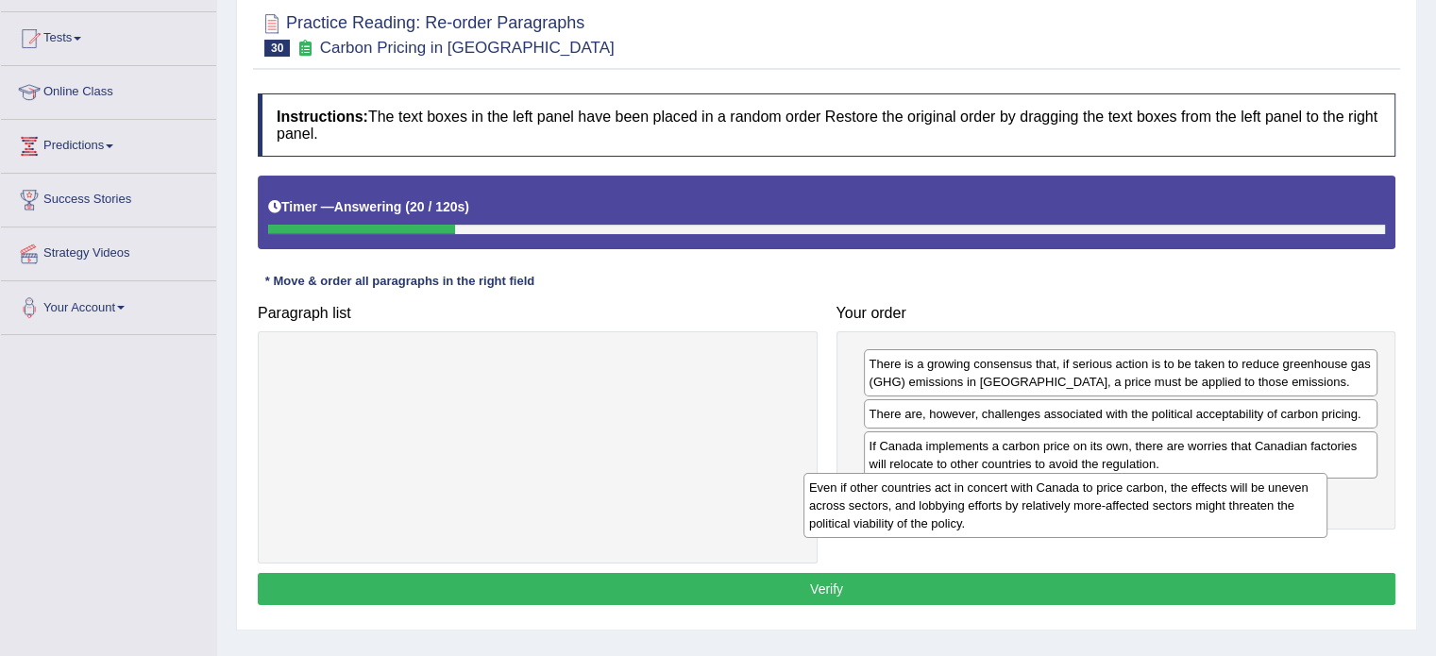
drag, startPoint x: 439, startPoint y: 374, endPoint x: 977, endPoint y: 497, distance: 552.0
click at [976, 497] on div "Even if other countries act in concert with Canada to price carbon, the effects…" at bounding box center [1066, 505] width 524 height 65
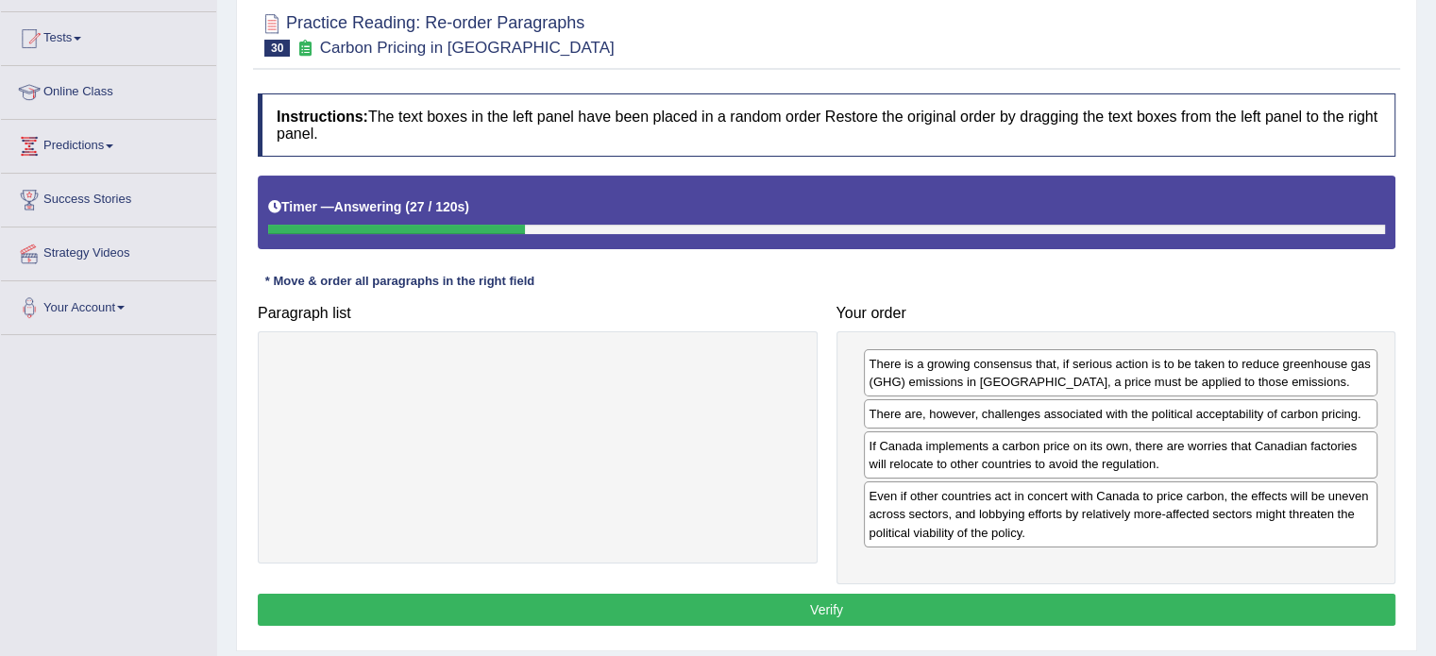
click at [1123, 600] on button "Verify" at bounding box center [827, 610] width 1138 height 32
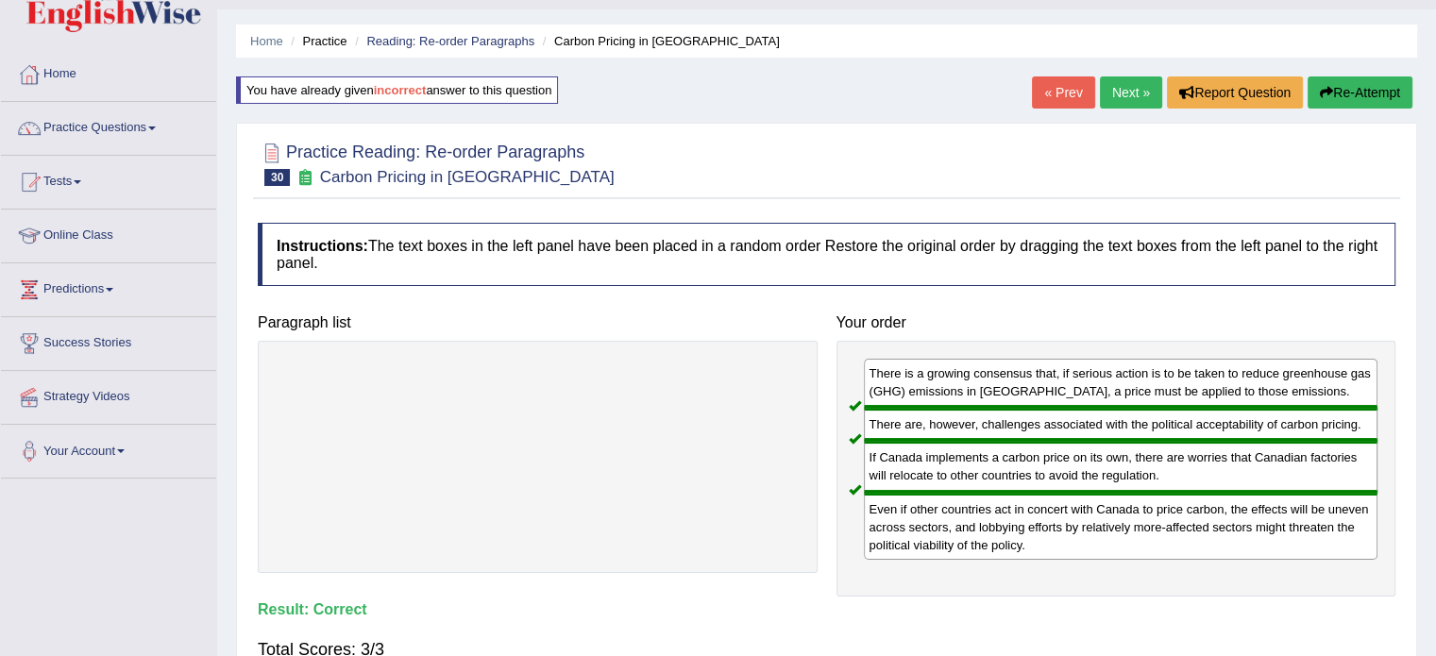
scroll to position [31, 0]
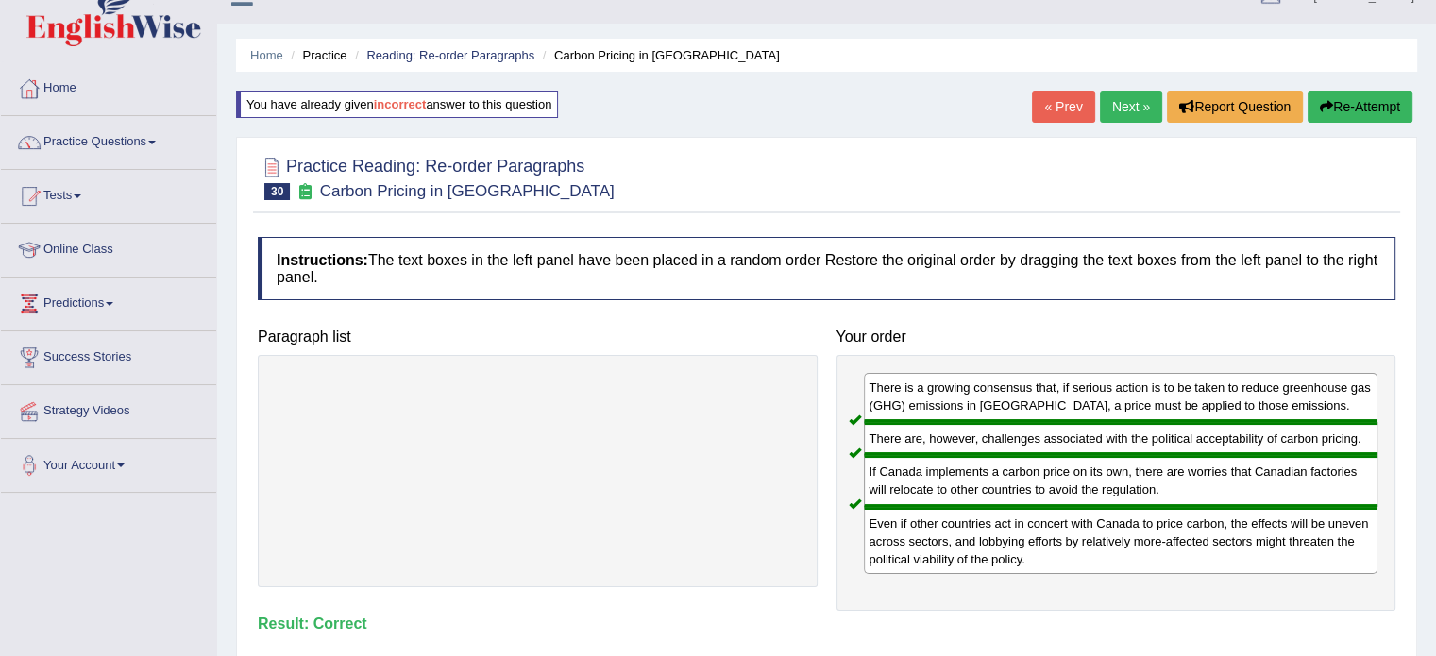
click at [1122, 117] on link "Next »" at bounding box center [1131, 107] width 62 height 32
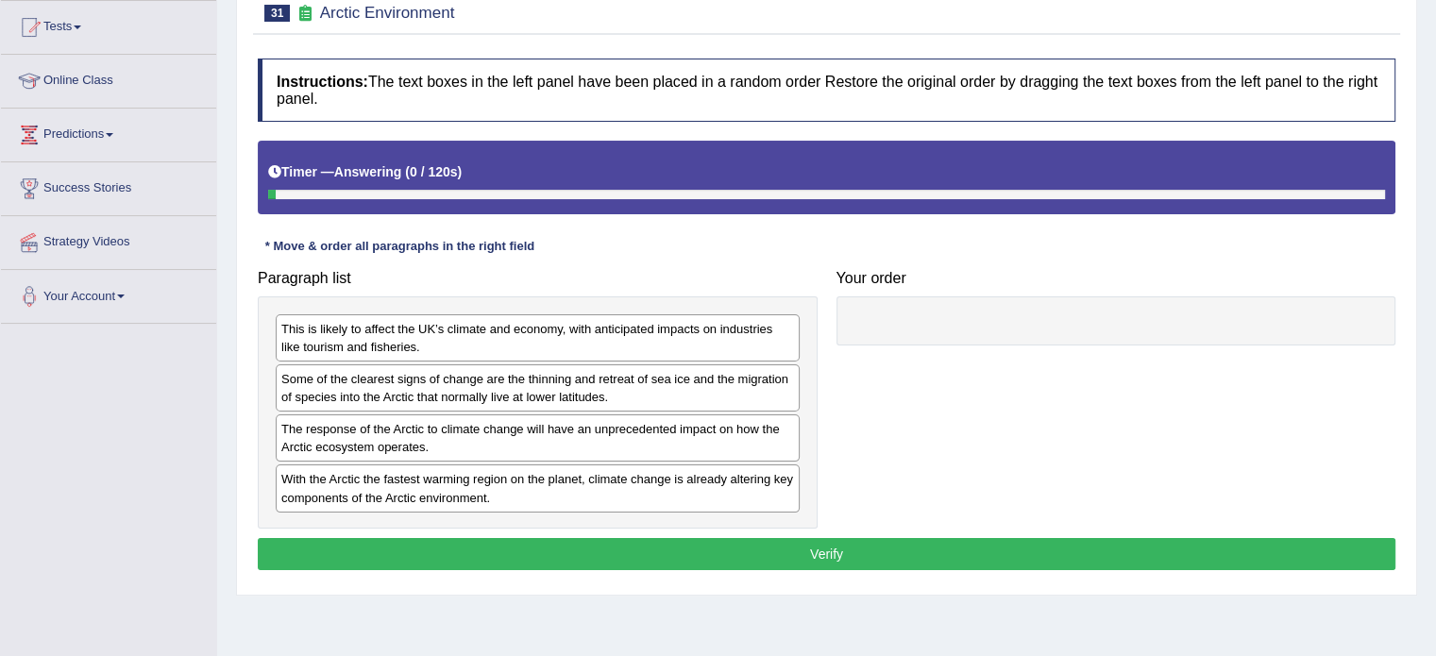
scroll to position [220, 0]
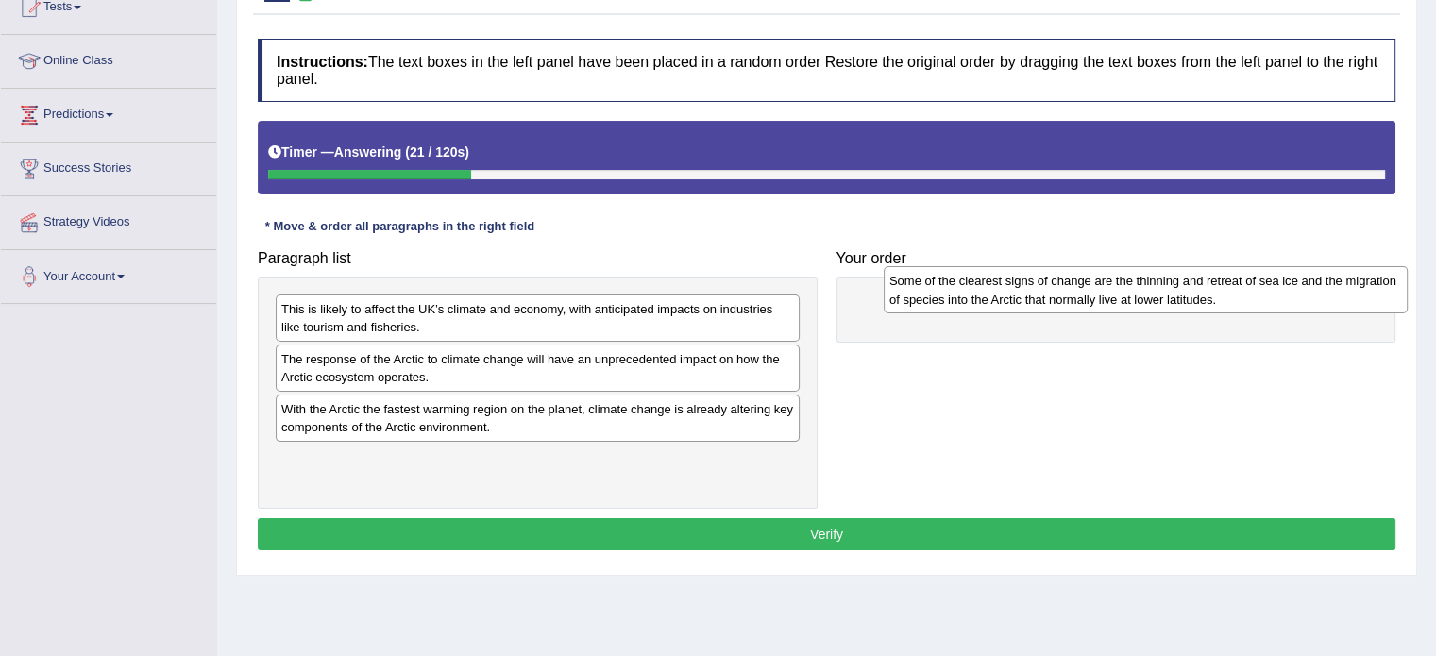
drag, startPoint x: 384, startPoint y: 380, endPoint x: 993, endPoint y: 301, distance: 614.1
click at [993, 301] on div "Some of the clearest signs of change are the thinning and retreat of sea ice an…" at bounding box center [1146, 289] width 524 height 47
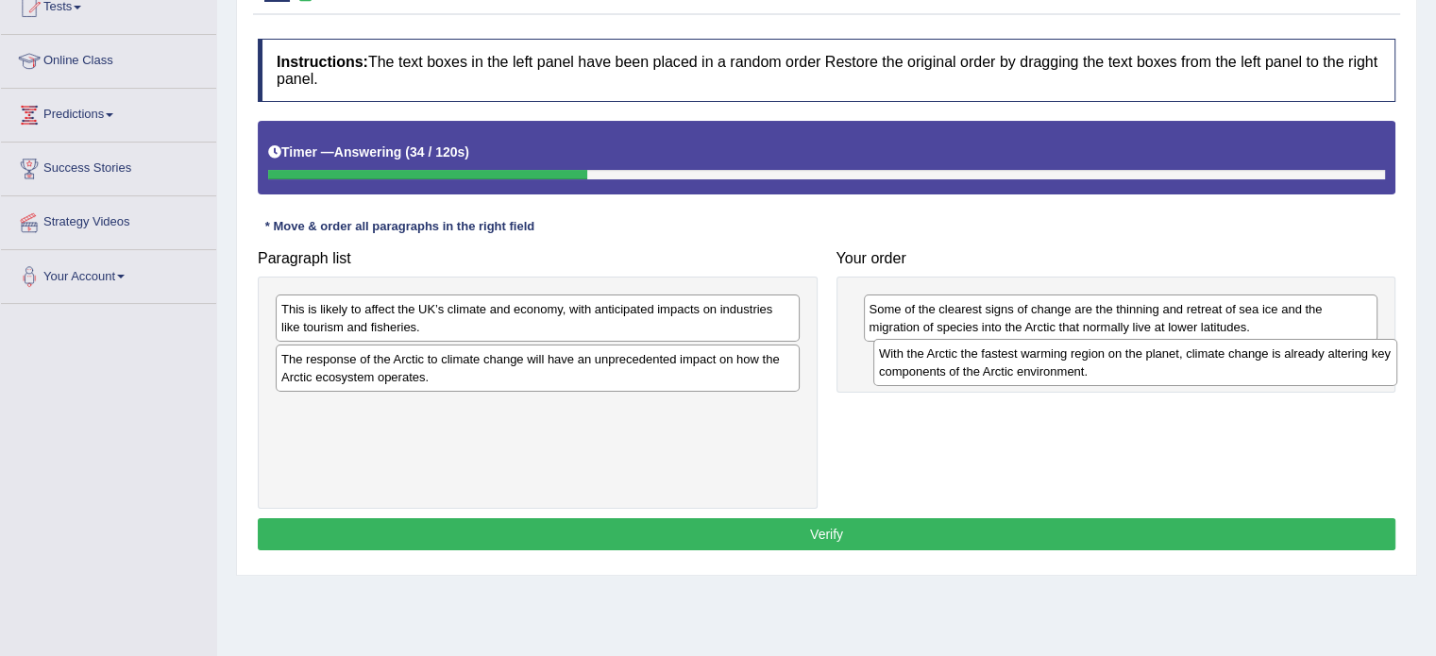
drag, startPoint x: 377, startPoint y: 428, endPoint x: 974, endPoint y: 373, distance: 600.2
click at [974, 373] on div "With the Arctic the fastest warming region on the planet, climate change is alr…" at bounding box center [1135, 362] width 524 height 47
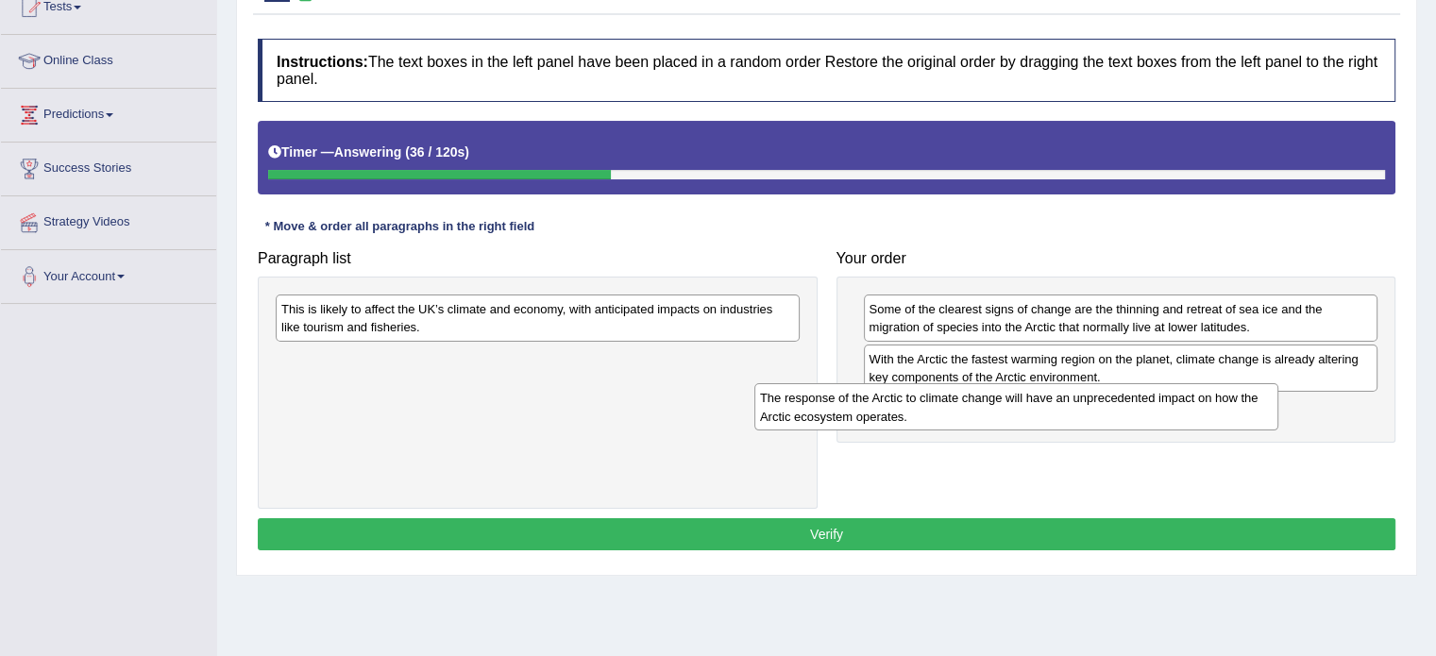
drag, startPoint x: 340, startPoint y: 367, endPoint x: 858, endPoint y: 383, distance: 518.6
click at [858, 383] on div "The response of the Arctic to climate change will have an unprecedented impact …" at bounding box center [1016, 406] width 524 height 47
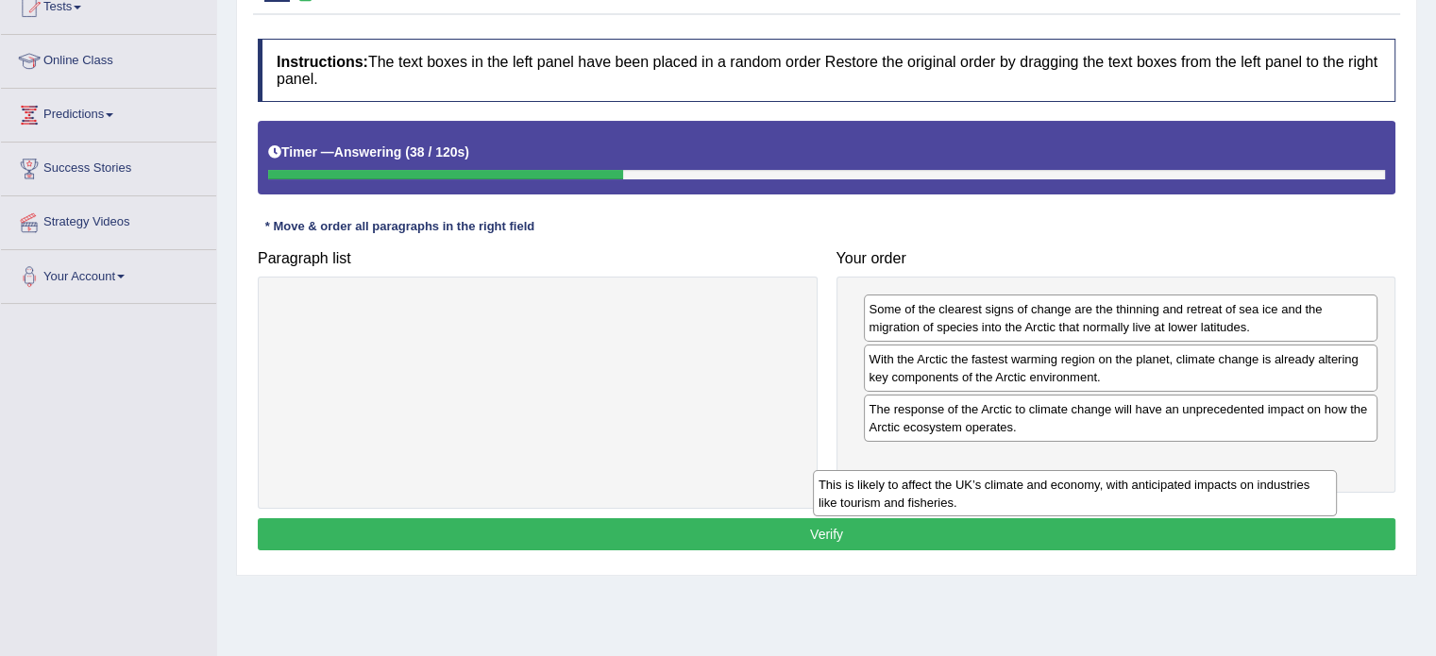
drag, startPoint x: 389, startPoint y: 305, endPoint x: 957, endPoint y: 455, distance: 587.9
click at [952, 470] on div "This is likely to affect the UK’s climate and economy, with anticipated impacts…" at bounding box center [1075, 493] width 524 height 47
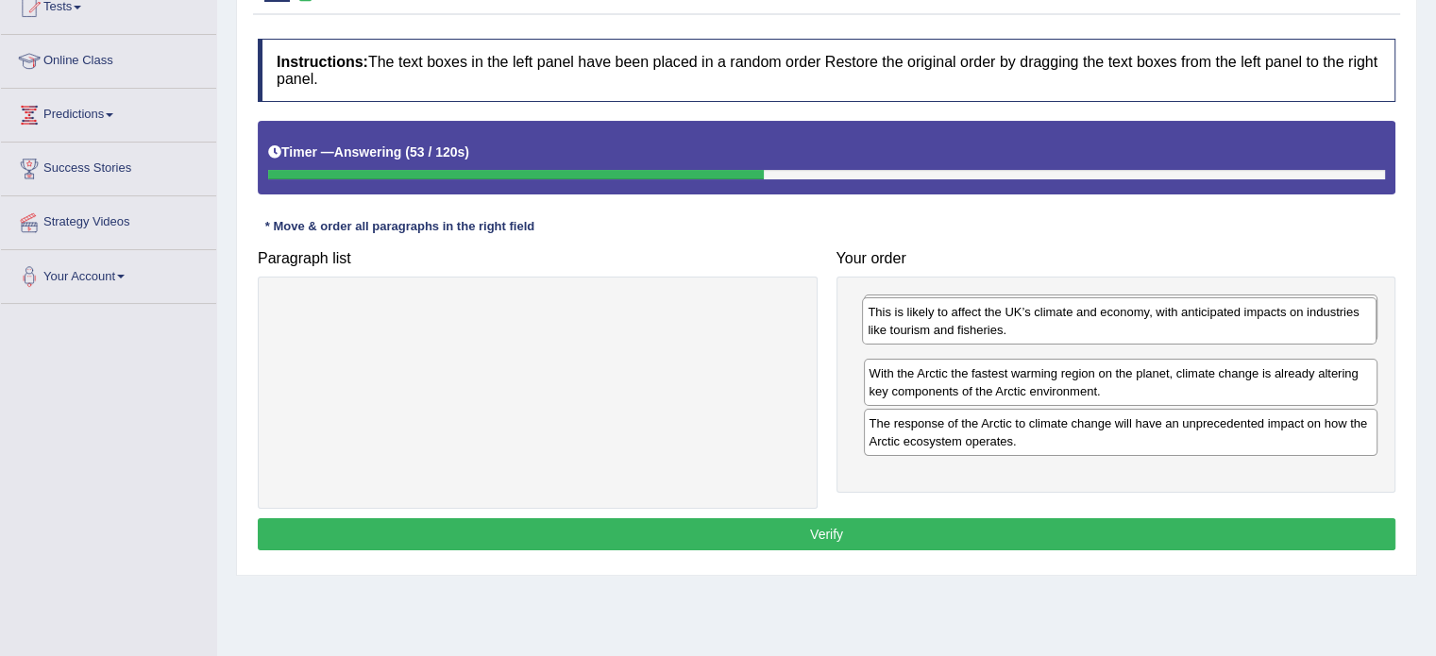
drag, startPoint x: 972, startPoint y: 473, endPoint x: 974, endPoint y: 332, distance: 140.7
click at [972, 329] on div "This is likely to affect the UK’s climate and economy, with anticipated impacts…" at bounding box center [1119, 320] width 515 height 47
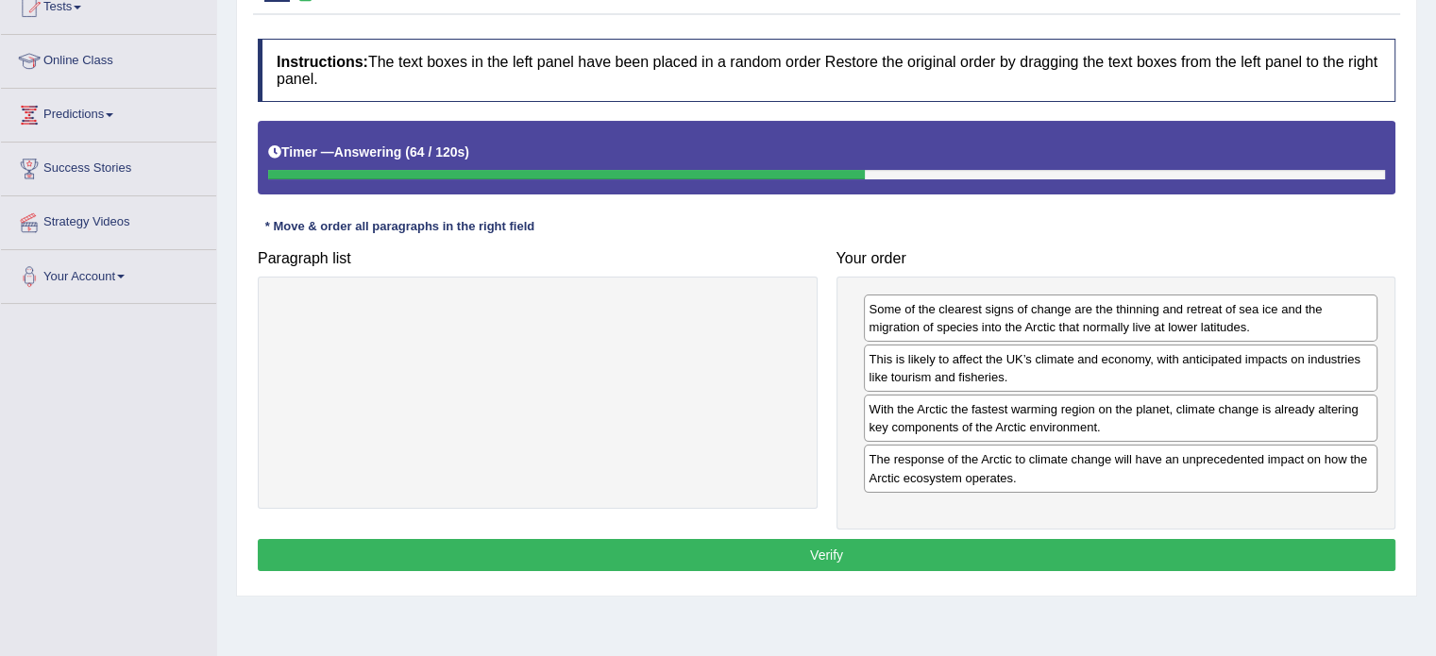
click at [982, 551] on button "Verify" at bounding box center [827, 555] width 1138 height 32
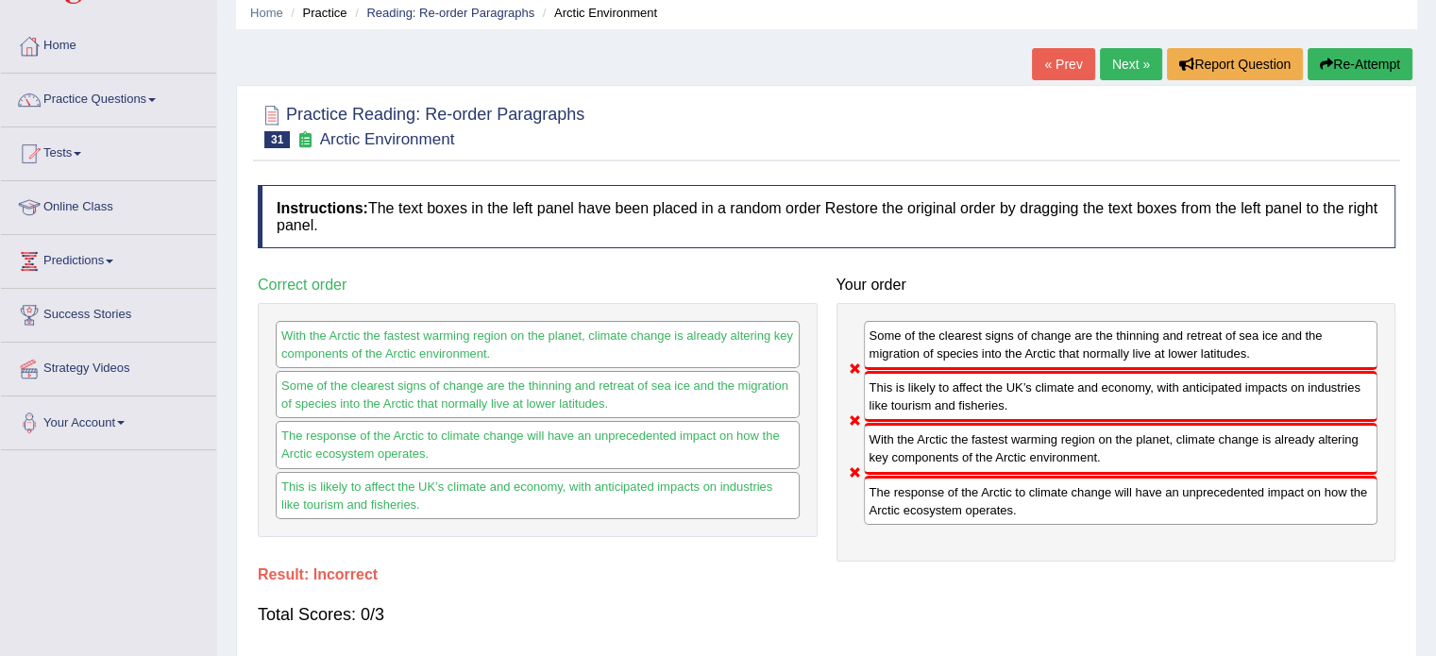
scroll to position [0, 0]
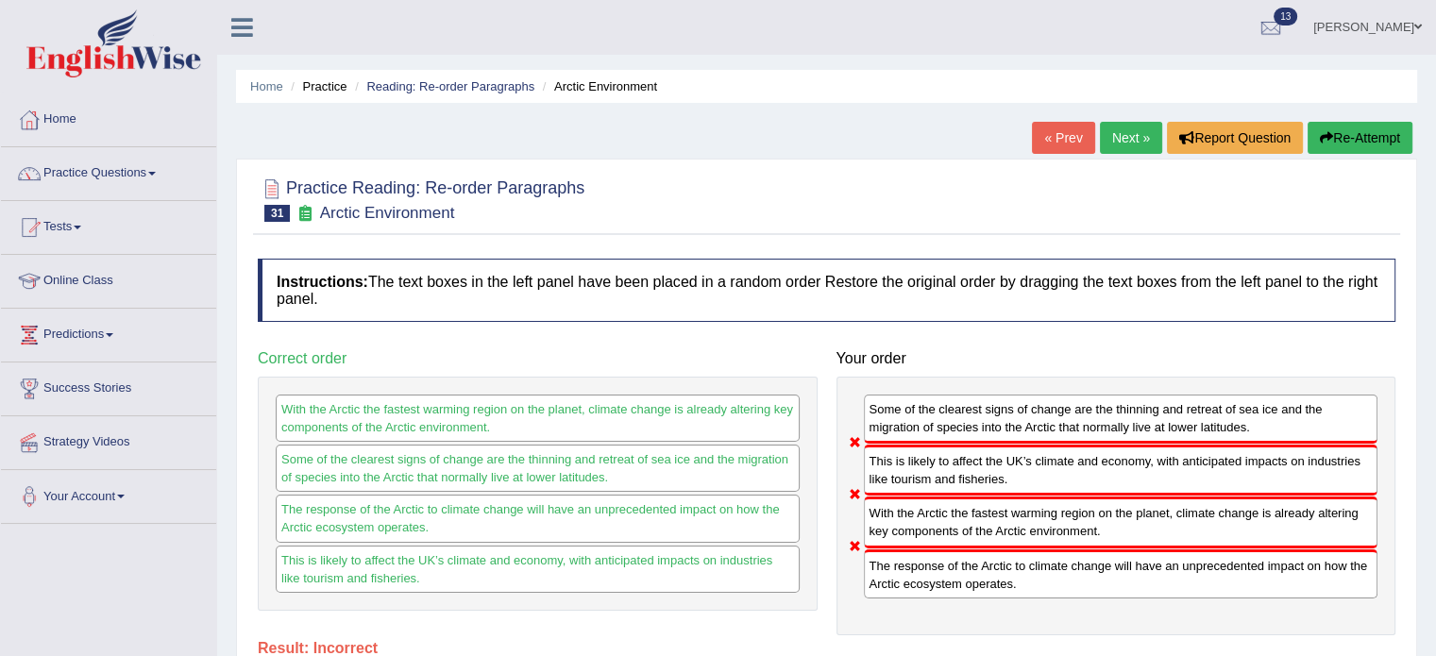
click at [1375, 127] on button "Re-Attempt" at bounding box center [1360, 138] width 105 height 32
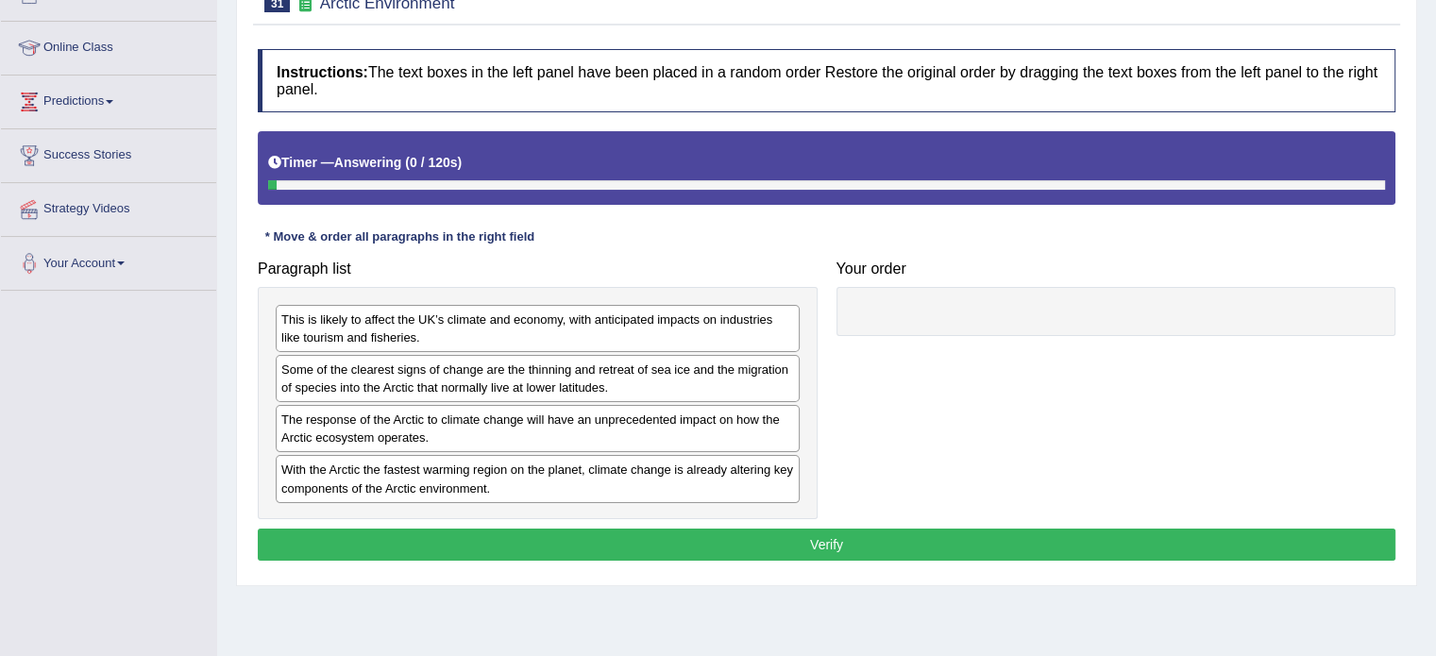
scroll to position [251, 0]
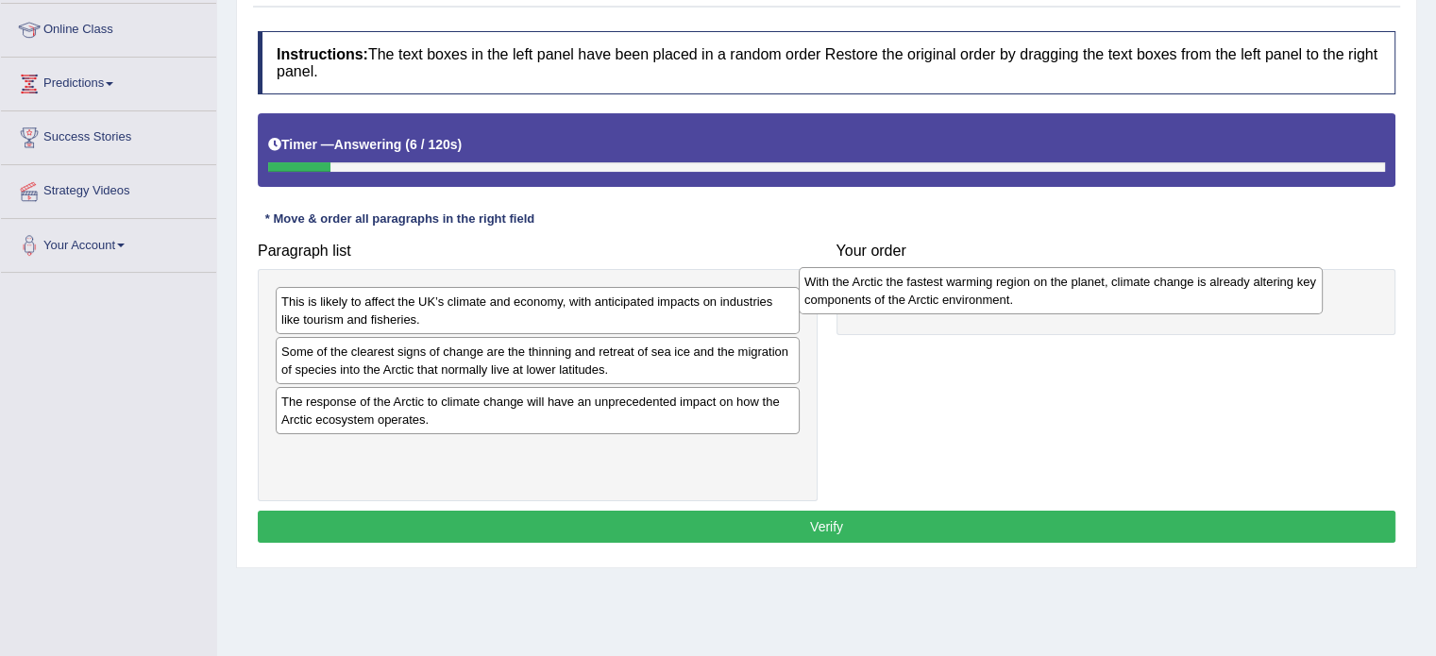
drag, startPoint x: 472, startPoint y: 466, endPoint x: 993, endPoint y: 297, distance: 547.7
click at [993, 297] on div "With the Arctic the fastest warming region on the planet, climate change is alr…" at bounding box center [1061, 290] width 524 height 47
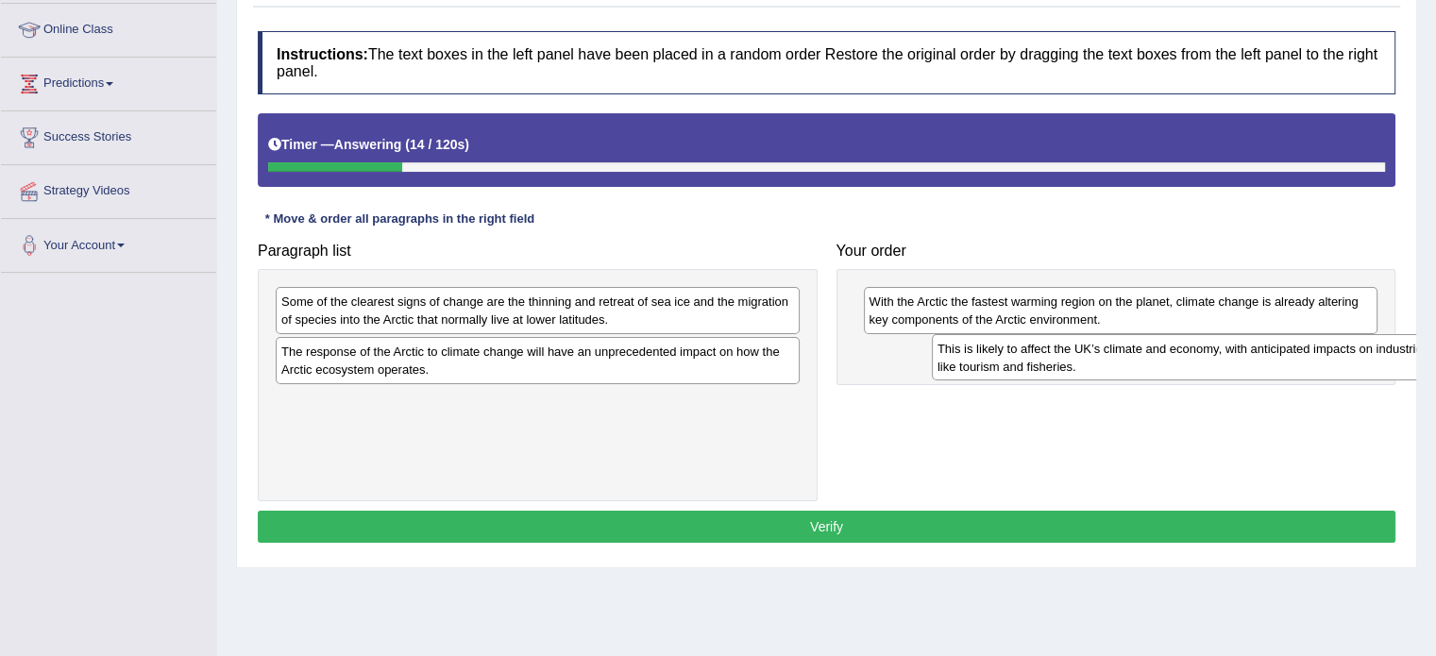
drag, startPoint x: 374, startPoint y: 308, endPoint x: 1036, endPoint y: 349, distance: 663.2
click at [1036, 349] on div "This is likely to affect the UK’s climate and economy, with anticipated impacts…" at bounding box center [1194, 357] width 524 height 47
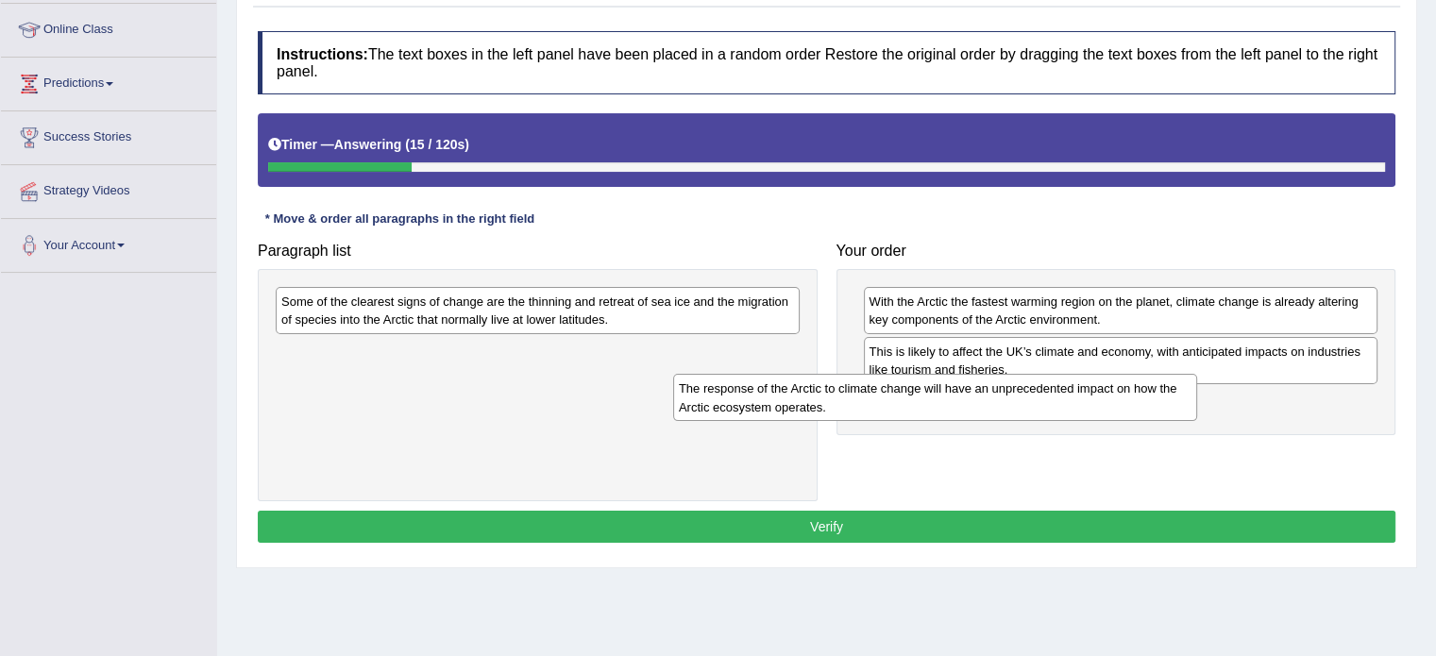
drag, startPoint x: 432, startPoint y: 377, endPoint x: 986, endPoint y: 415, distance: 554.6
click at [986, 415] on div "The response of the Arctic to climate change will have an unprecedented impact …" at bounding box center [935, 397] width 524 height 47
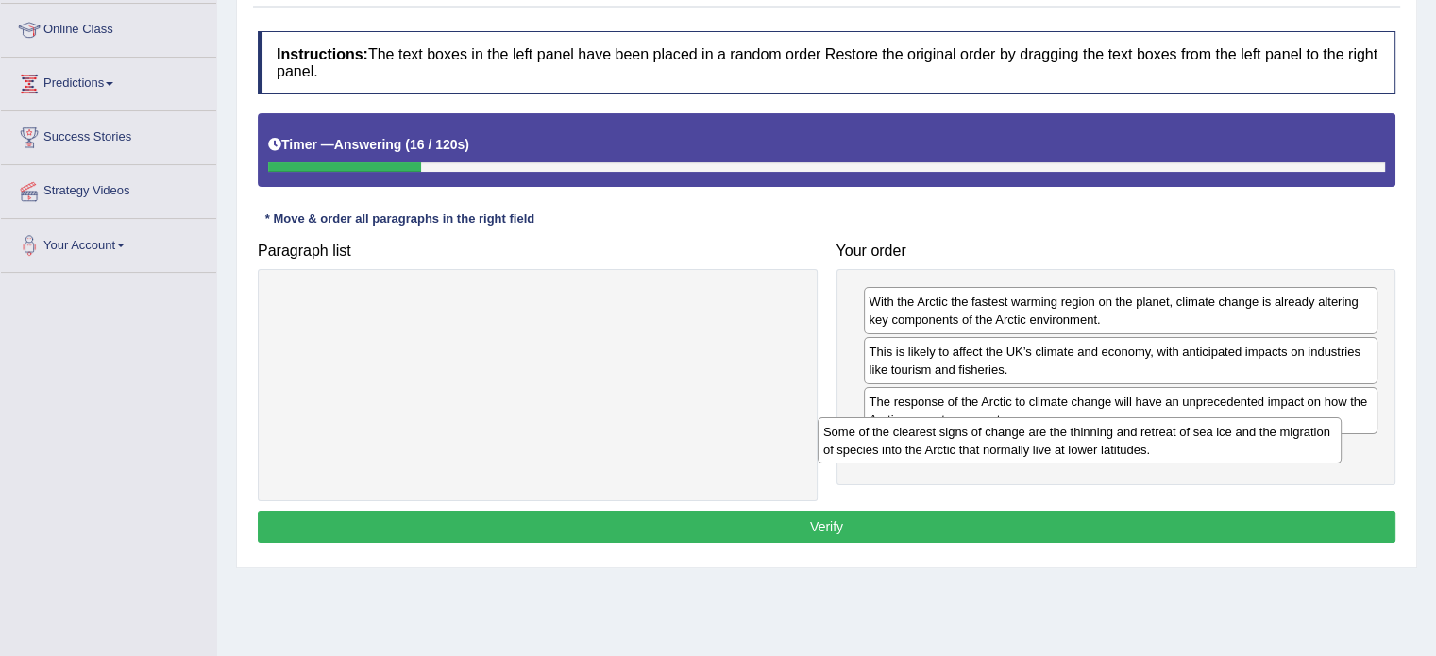
drag, startPoint x: 399, startPoint y: 316, endPoint x: 997, endPoint y: 454, distance: 613.4
click at [989, 452] on div "Some of the clearest signs of change are the thinning and retreat of sea ice an…" at bounding box center [1080, 440] width 524 height 47
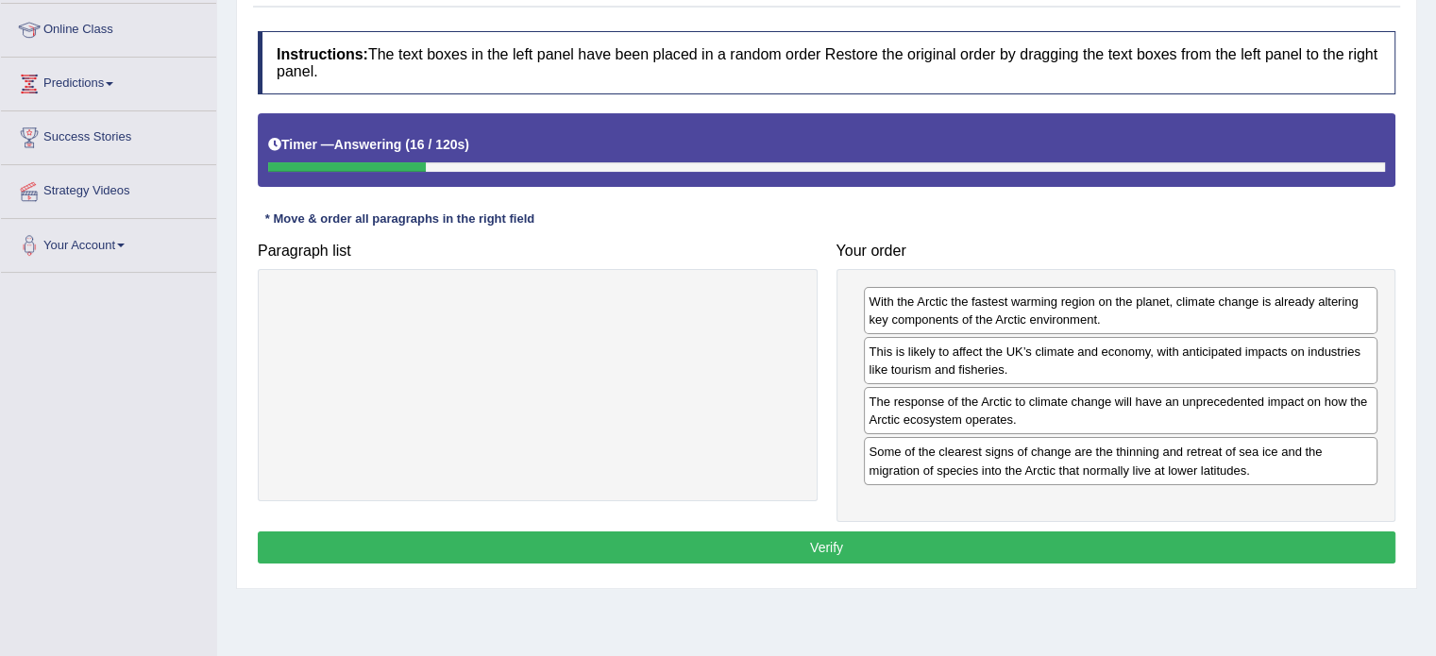
click at [856, 535] on button "Verify" at bounding box center [827, 548] width 1138 height 32
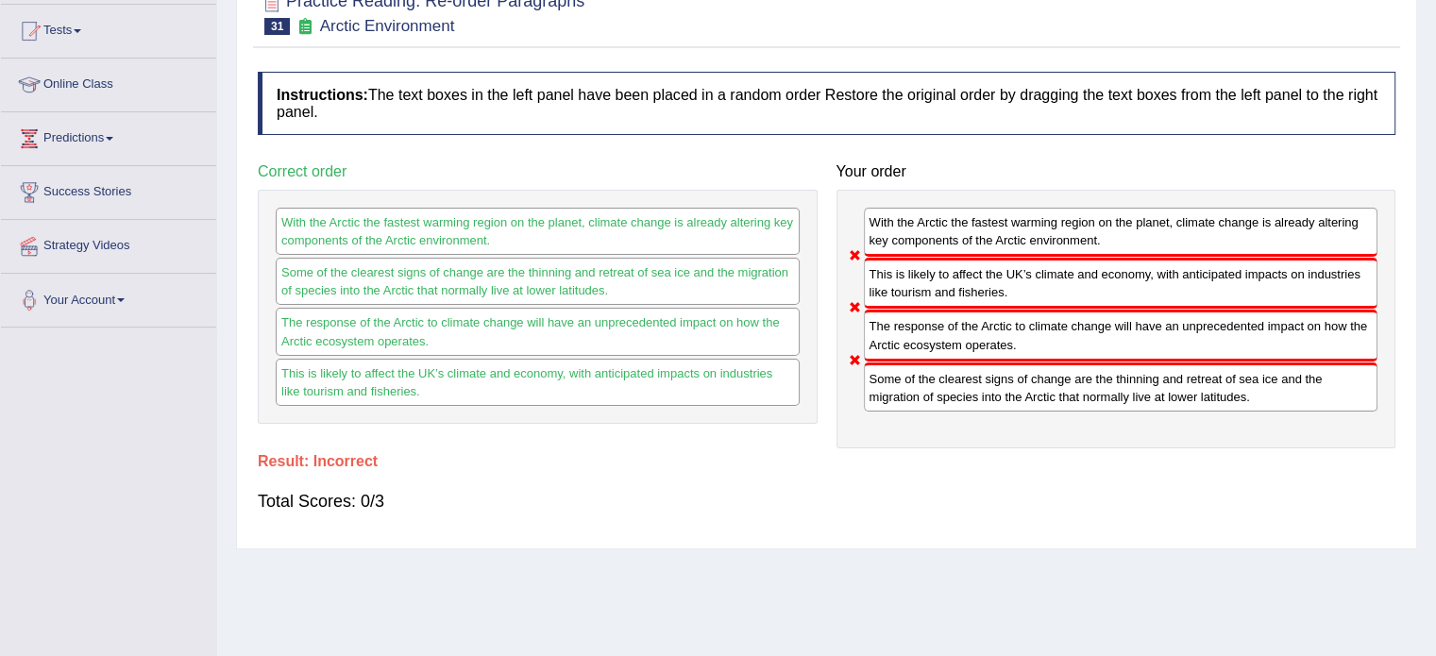
scroll to position [31, 0]
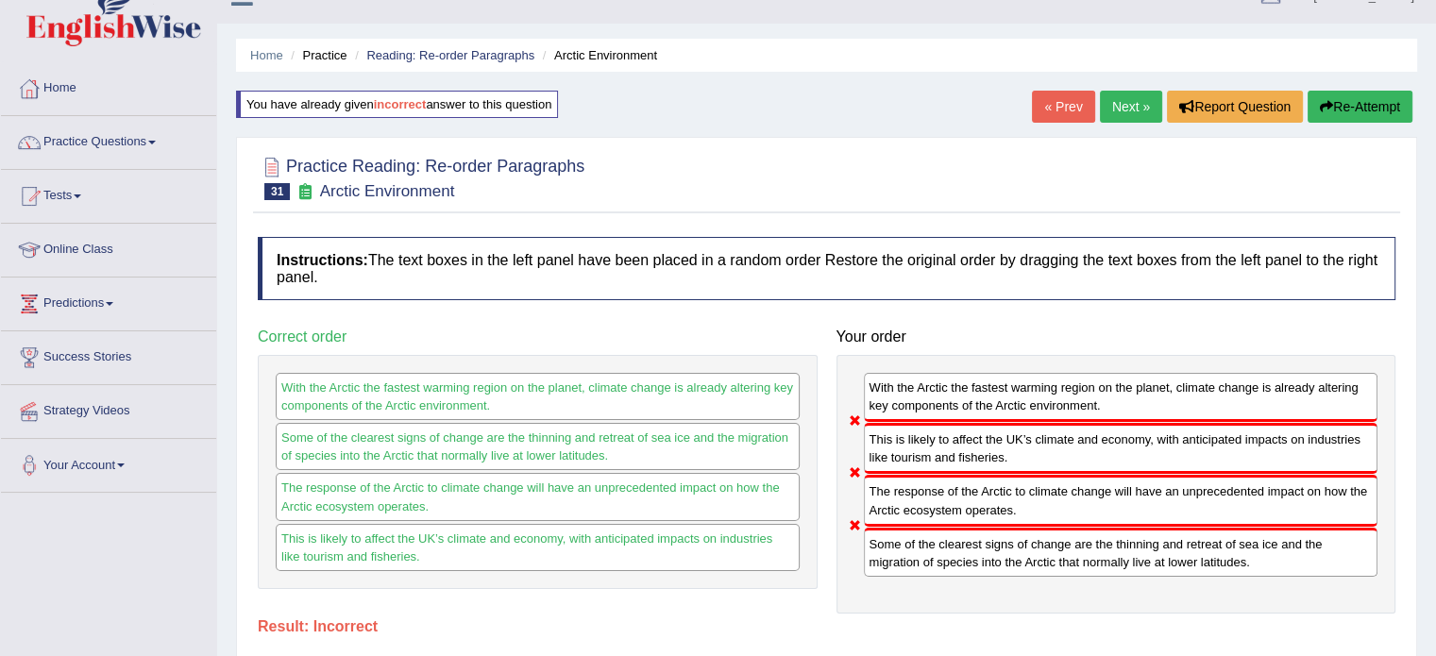
click at [1122, 101] on link "Next »" at bounding box center [1131, 107] width 62 height 32
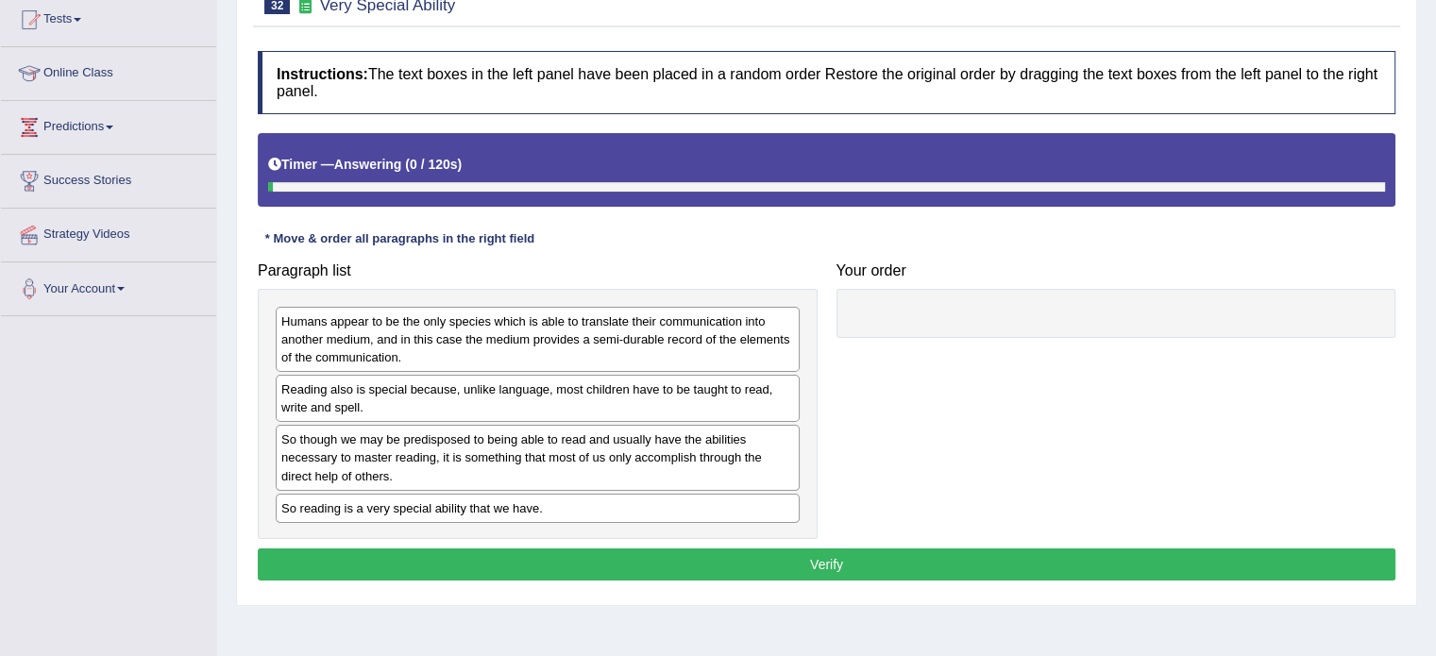
scroll to position [220, 0]
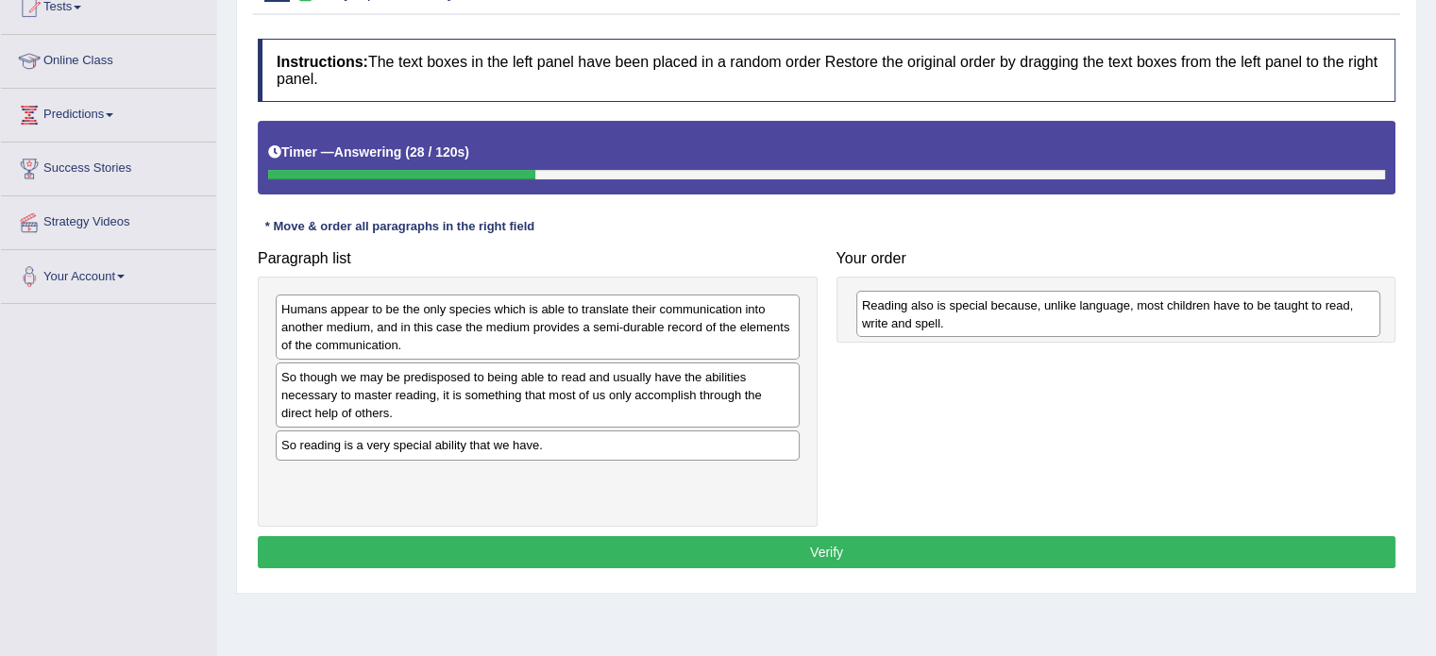
drag, startPoint x: 334, startPoint y: 377, endPoint x: 918, endPoint y: 282, distance: 591.1
click at [918, 291] on div "Reading also is special because, unlike language, most children have to be taug…" at bounding box center [1118, 314] width 524 height 47
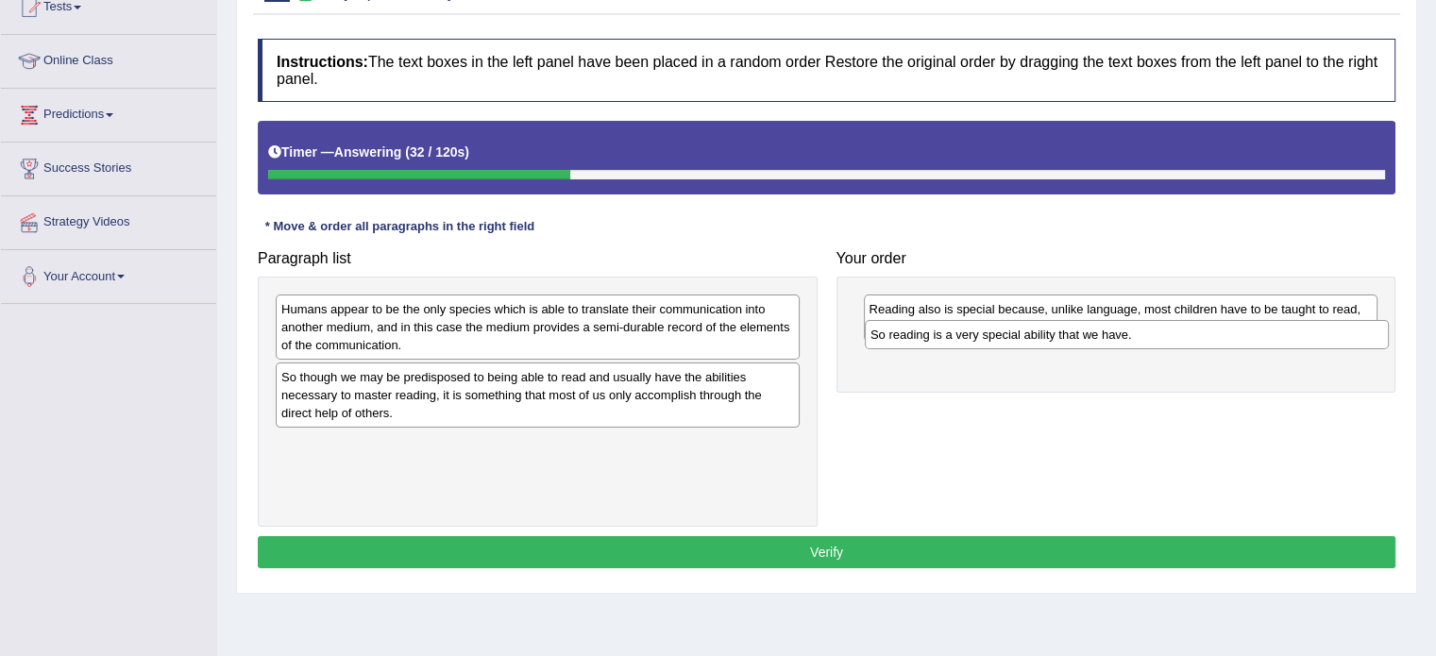
drag, startPoint x: 468, startPoint y: 451, endPoint x: 1056, endPoint y: 350, distance: 596.0
click at [1056, 349] on div "So reading is a very special ability that we have." at bounding box center [1127, 334] width 524 height 29
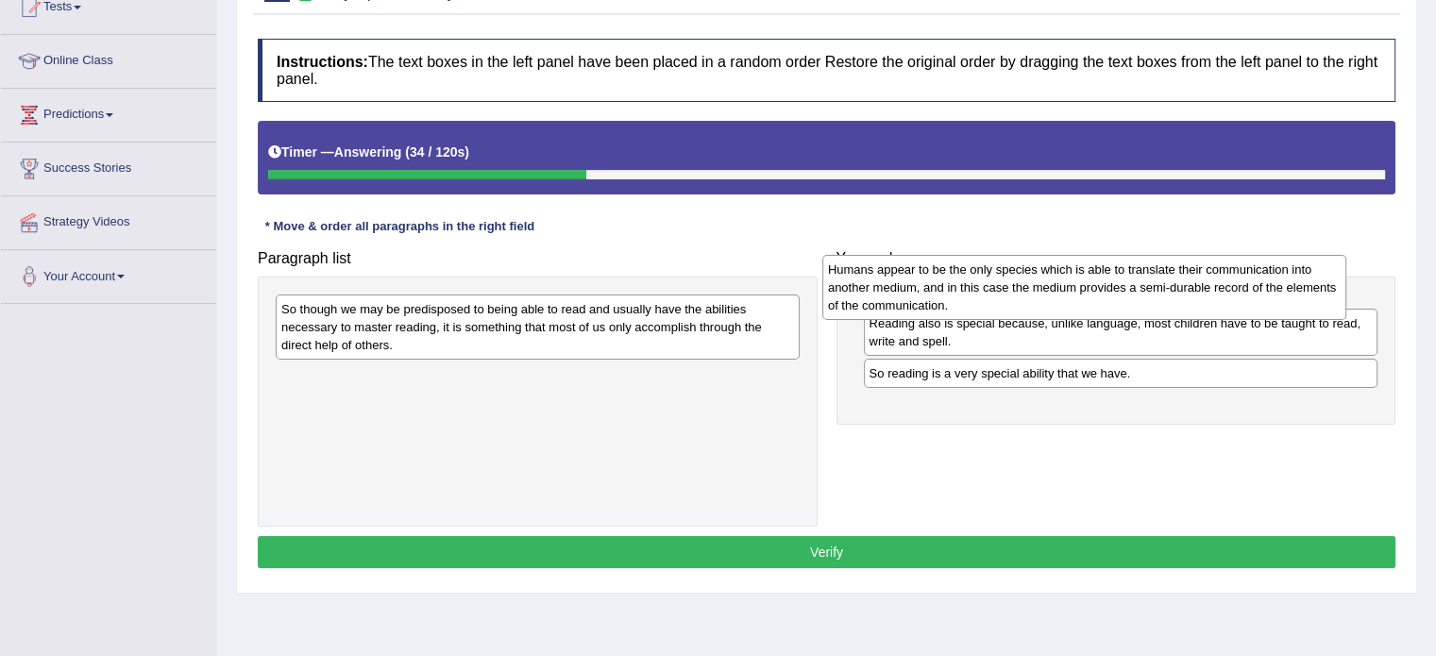
drag, startPoint x: 435, startPoint y: 339, endPoint x: 986, endPoint y: 298, distance: 552.0
click at [986, 298] on div "Humans appear to be the only species which is able to translate their communica…" at bounding box center [1084, 287] width 524 height 65
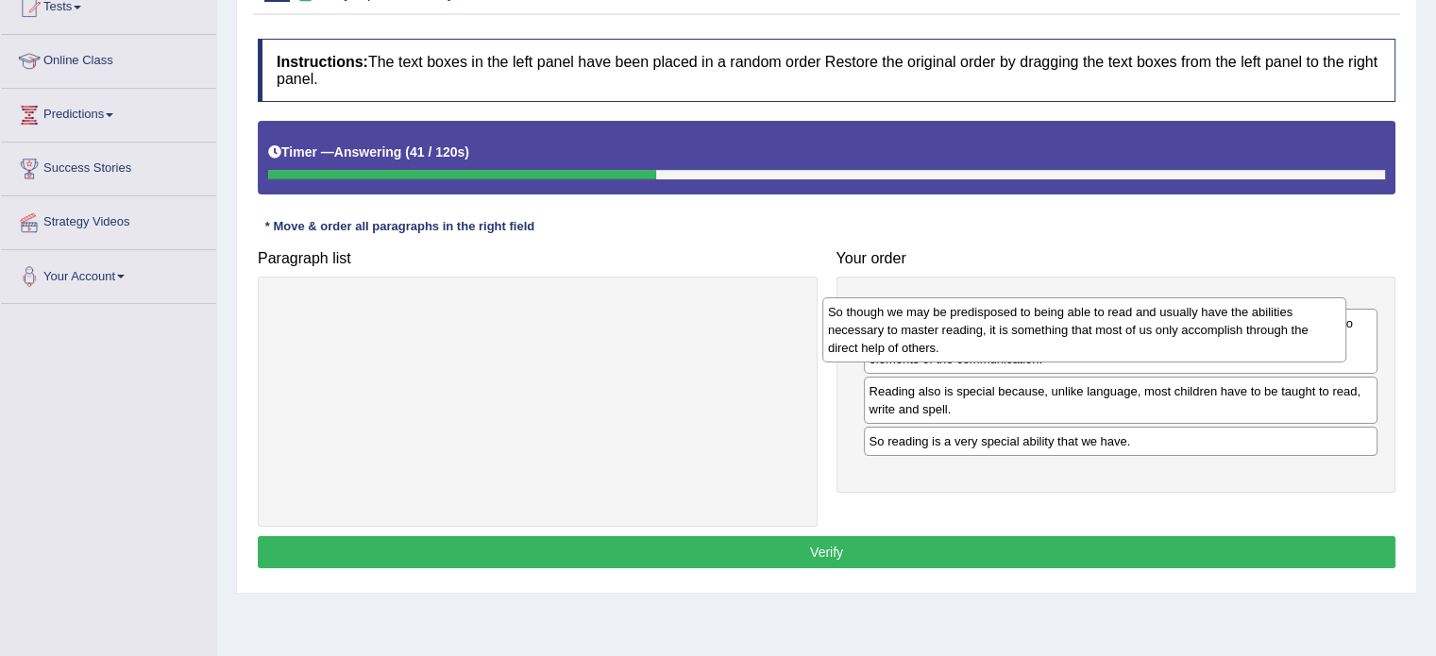
drag, startPoint x: 499, startPoint y: 320, endPoint x: 1063, endPoint y: 337, distance: 564.9
click at [1063, 337] on div "So though we may be predisposed to being able to read and usually have the abil…" at bounding box center [1084, 329] width 524 height 65
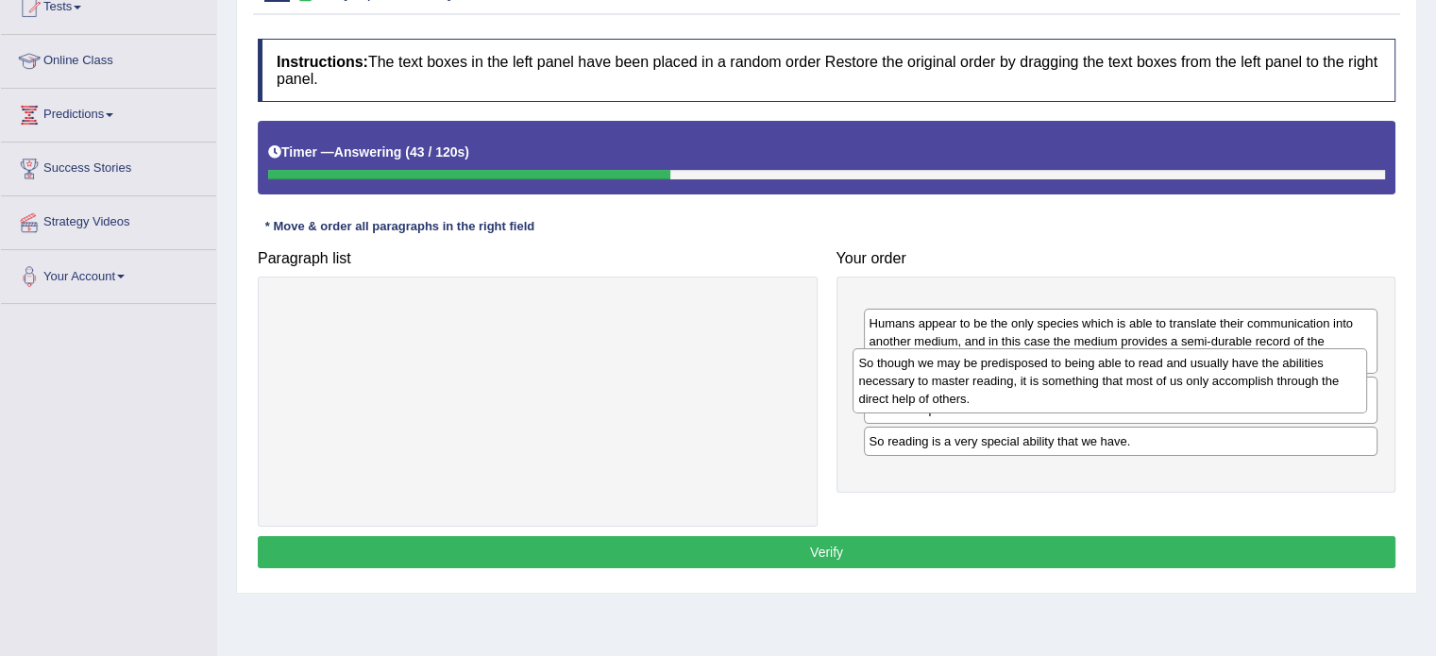
drag, startPoint x: 1038, startPoint y: 331, endPoint x: 1027, endPoint y: 385, distance: 54.8
click at [1027, 385] on div "So though we may be predisposed to being able to read and usually have the abil…" at bounding box center [1110, 380] width 515 height 65
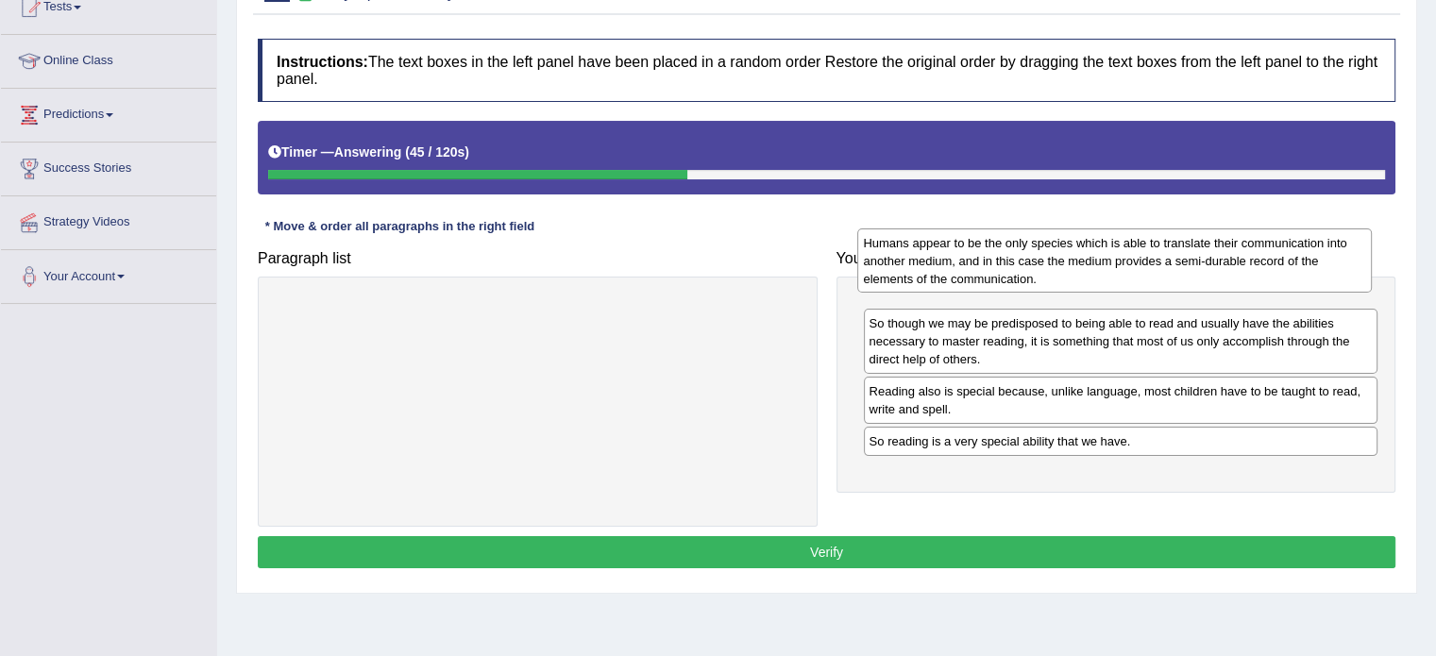
drag, startPoint x: 1023, startPoint y: 396, endPoint x: 1015, endPoint y: 261, distance: 135.2
click at [1016, 261] on div "Humans appear to be the only species which is able to translate their communica…" at bounding box center [1114, 261] width 515 height 65
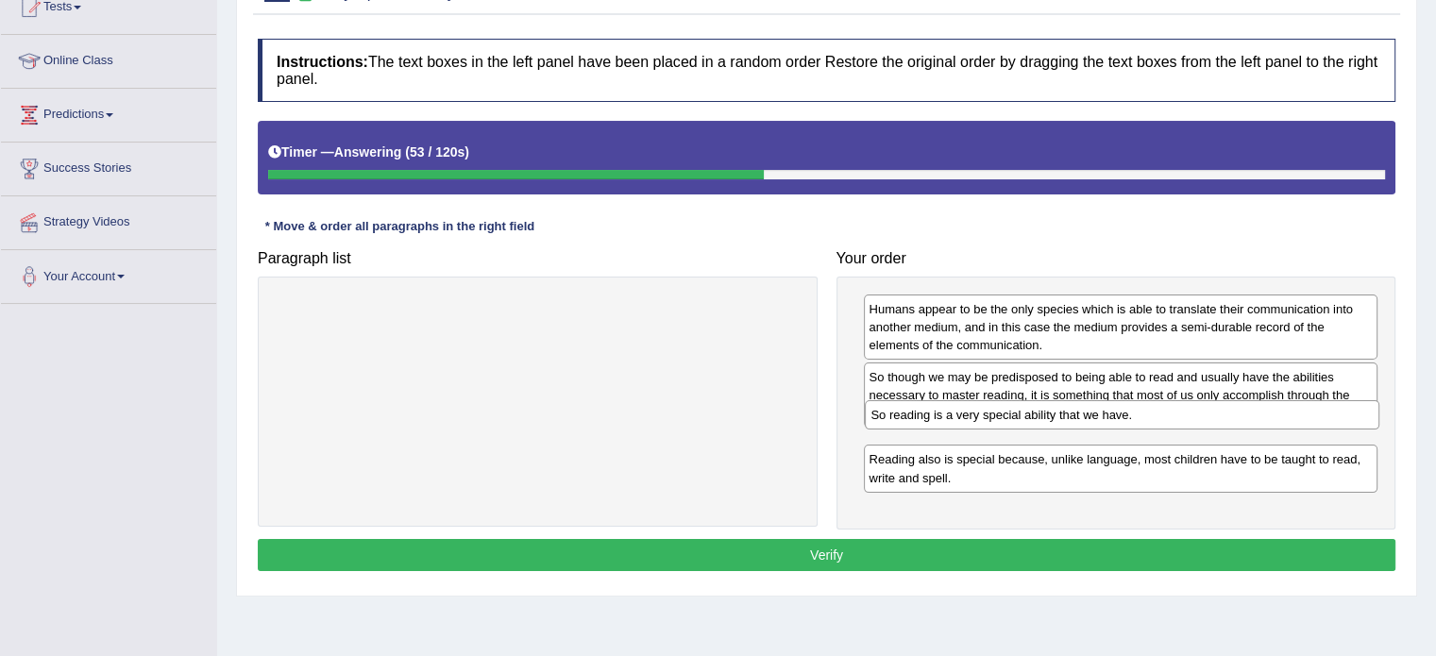
drag, startPoint x: 1067, startPoint y: 499, endPoint x: 1069, endPoint y: 419, distance: 79.3
click at [1069, 419] on div "So reading is a very special ability that we have." at bounding box center [1122, 414] width 515 height 29
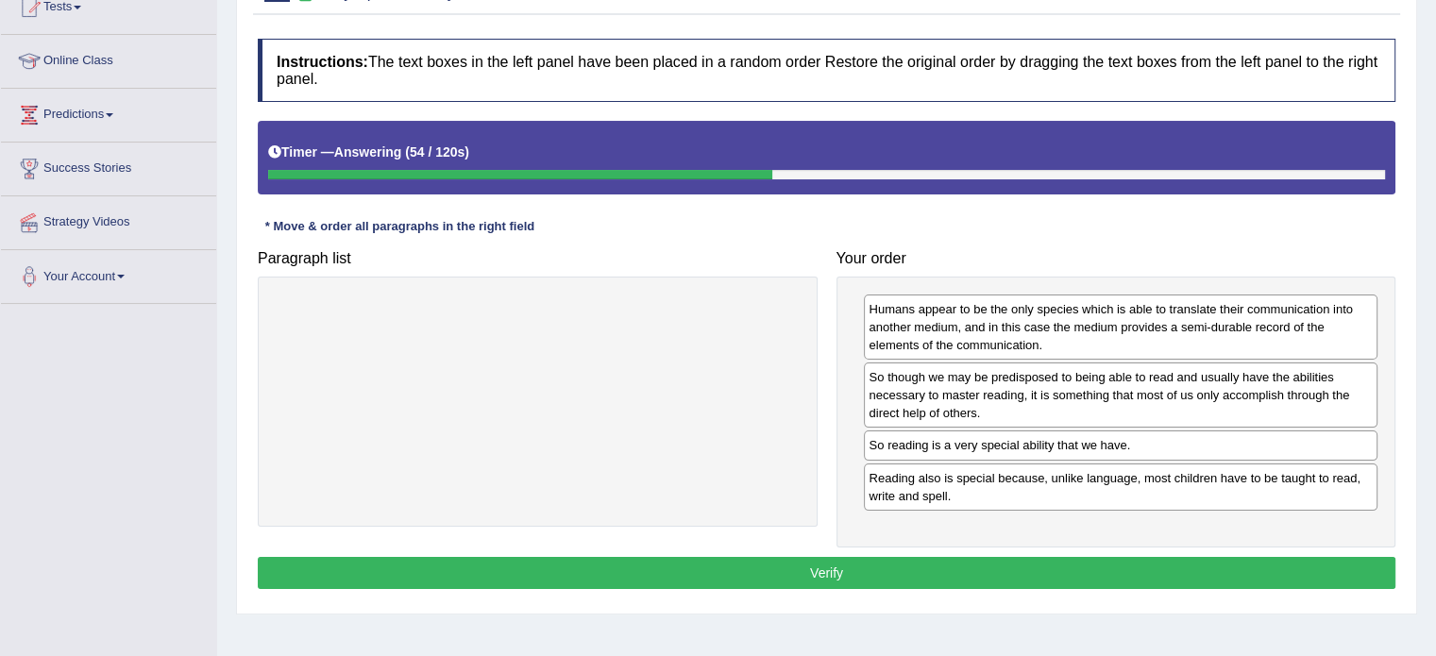
click at [1051, 598] on div "Instructions: The text boxes in the left panel have been placed in a random ord…" at bounding box center [826, 316] width 1147 height 575
click at [1058, 561] on button "Verify" at bounding box center [827, 573] width 1138 height 32
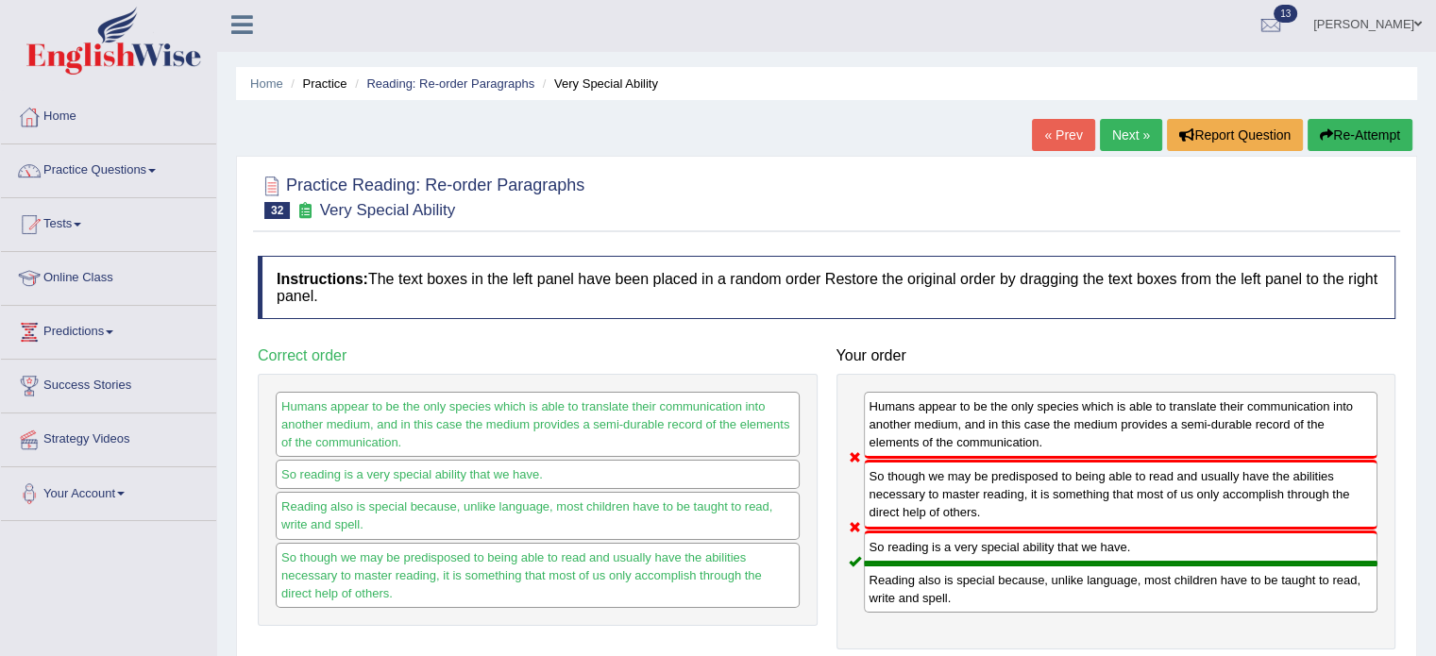
scroll to position [0, 0]
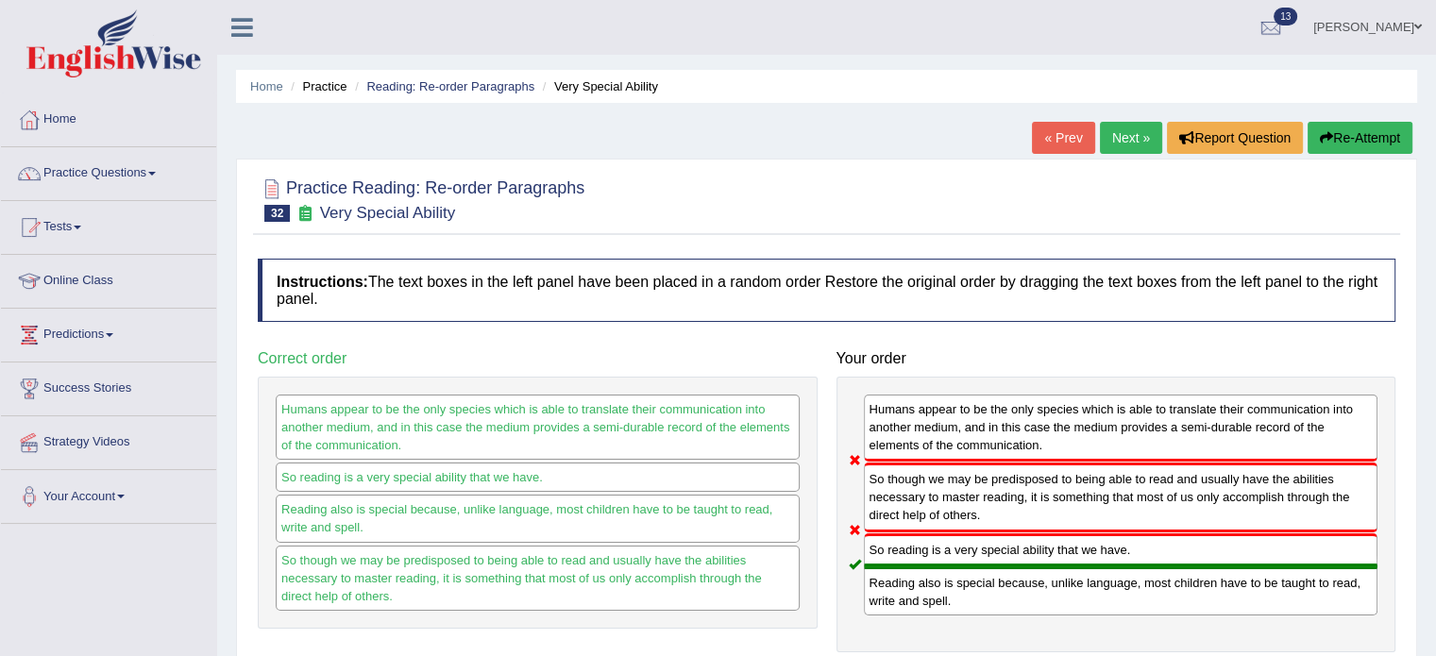
click at [1134, 129] on link "Next »" at bounding box center [1131, 138] width 62 height 32
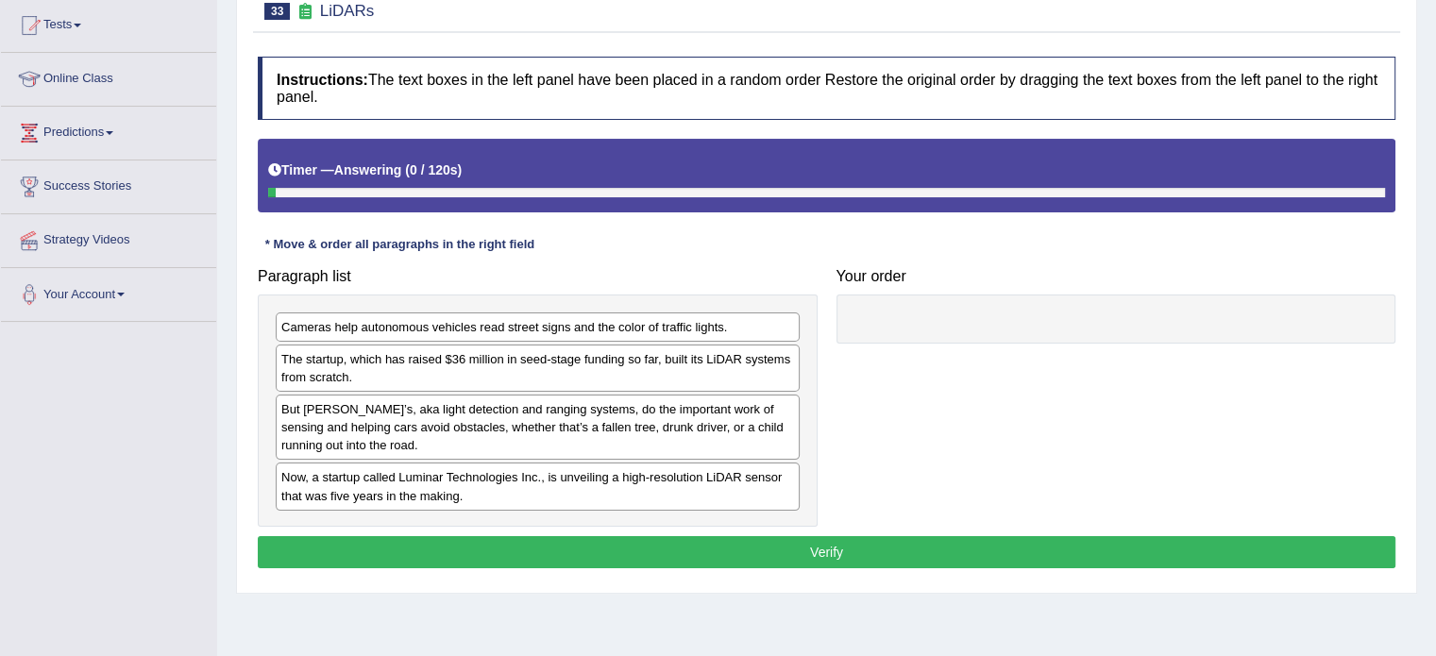
scroll to position [220, 0]
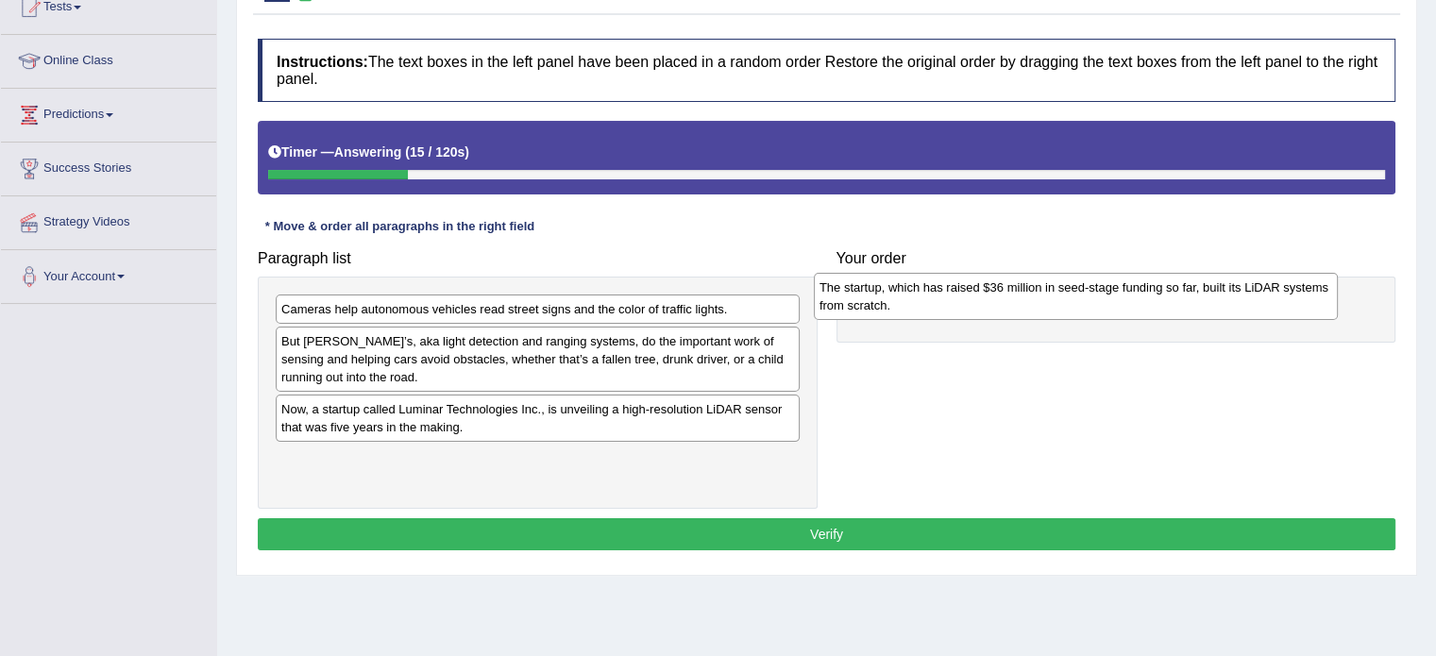
drag, startPoint x: 316, startPoint y: 348, endPoint x: 856, endPoint y: 295, distance: 542.8
click at [856, 295] on div "The startup, which has raised $36 million in seed-stage funding so far, built i…" at bounding box center [1076, 296] width 524 height 47
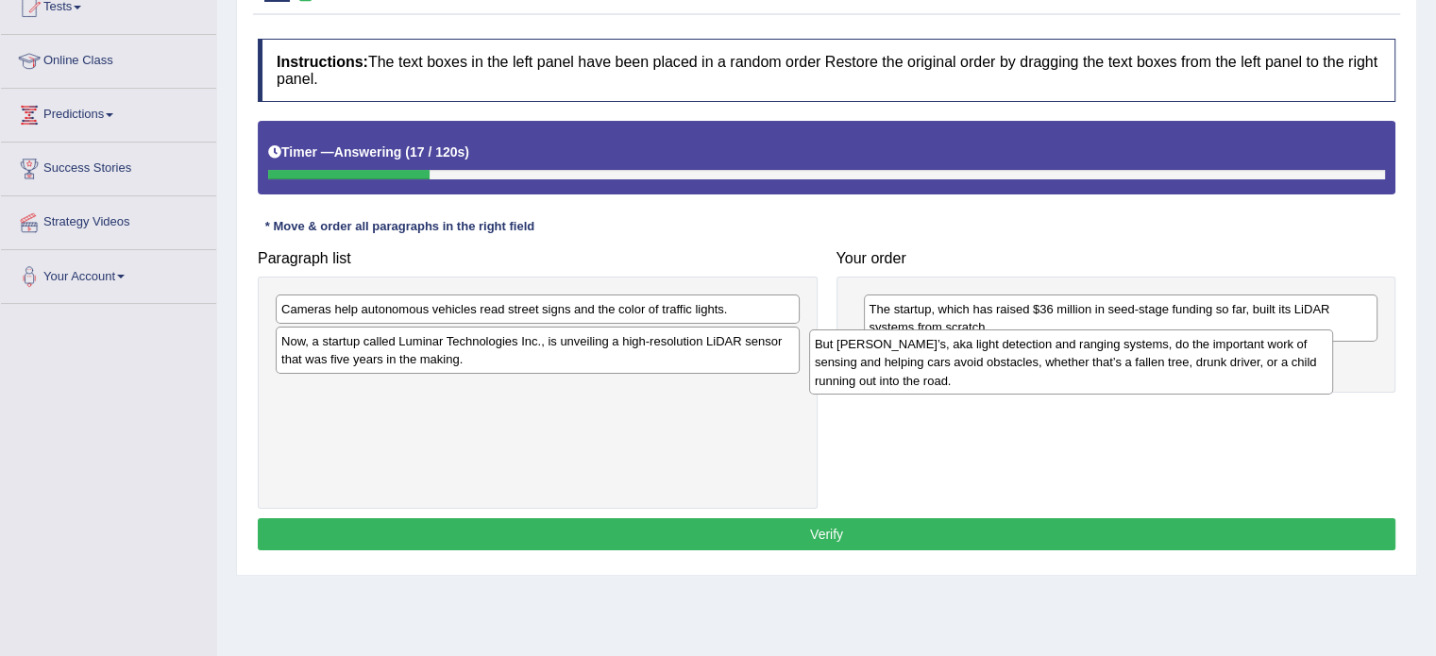
drag, startPoint x: 333, startPoint y: 361, endPoint x: 867, endPoint y: 364, distance: 533.5
click at [867, 364] on div "But [PERSON_NAME]’s, aka light detection and ranging systems, do the important …" at bounding box center [1071, 362] width 524 height 65
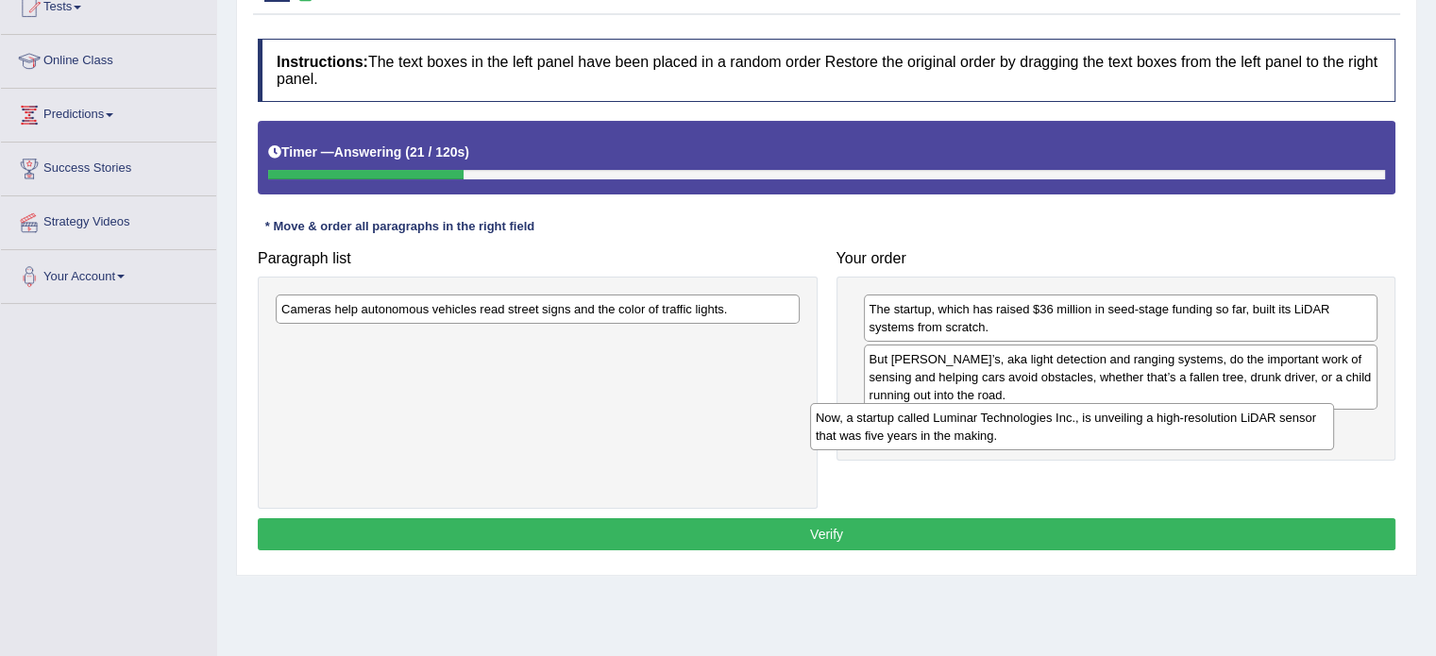
drag, startPoint x: 363, startPoint y: 354, endPoint x: 920, endPoint y: 432, distance: 562.5
click at [929, 432] on div "Now, a startup called Luminar Technologies Inc., is unveiling a high-resolution…" at bounding box center [1072, 426] width 524 height 47
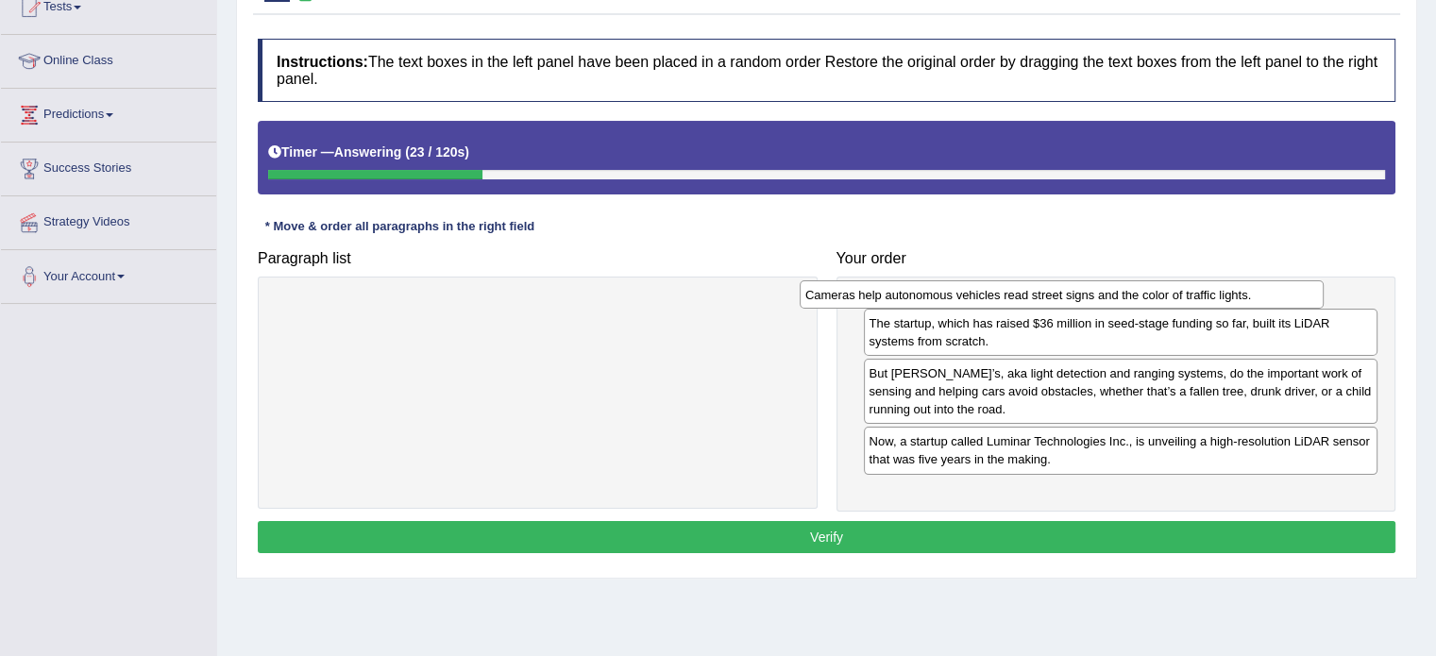
drag, startPoint x: 371, startPoint y: 304, endPoint x: 923, endPoint y: 287, distance: 552.7
click at [923, 287] on div "Cameras help autonomous vehicles read street signs and the color of traffic lig…" at bounding box center [1062, 294] width 524 height 29
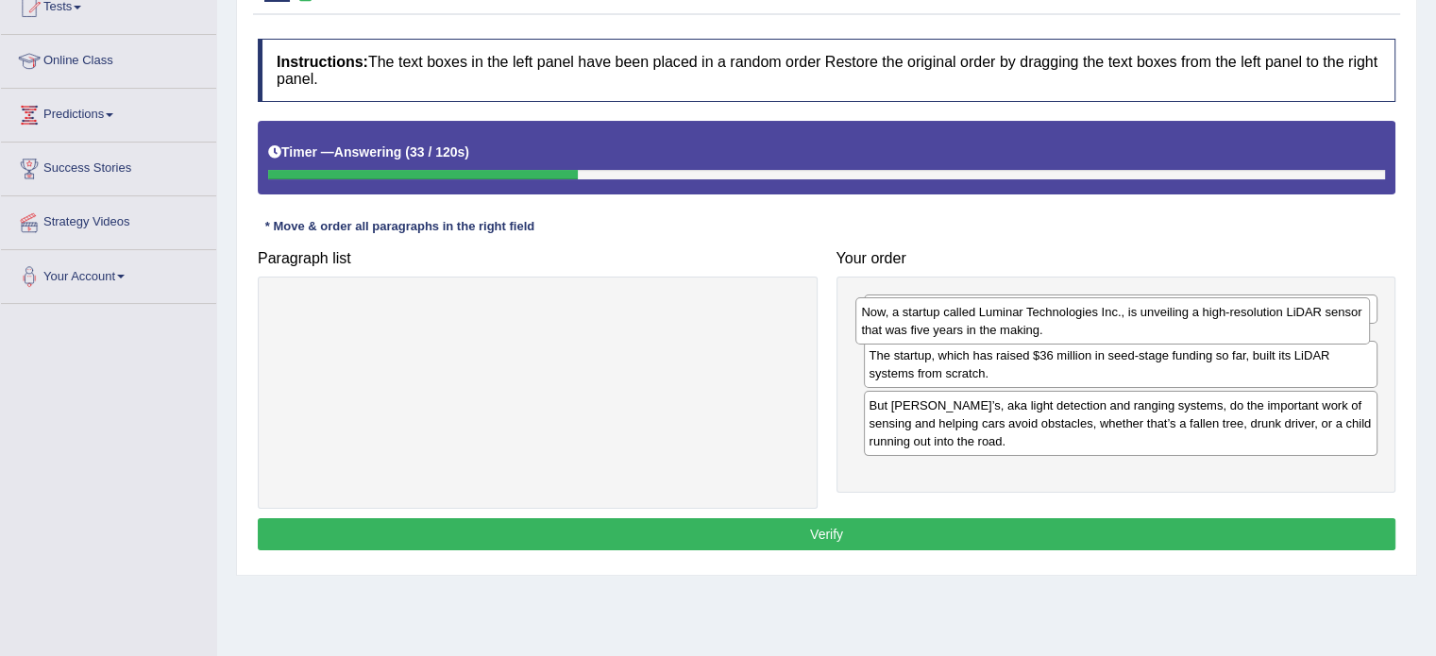
drag, startPoint x: 981, startPoint y: 482, endPoint x: 974, endPoint y: 335, distance: 146.6
click at [974, 335] on div "Now, a startup called Luminar Technologies Inc., is unveiling a high-resolution…" at bounding box center [1113, 320] width 515 height 47
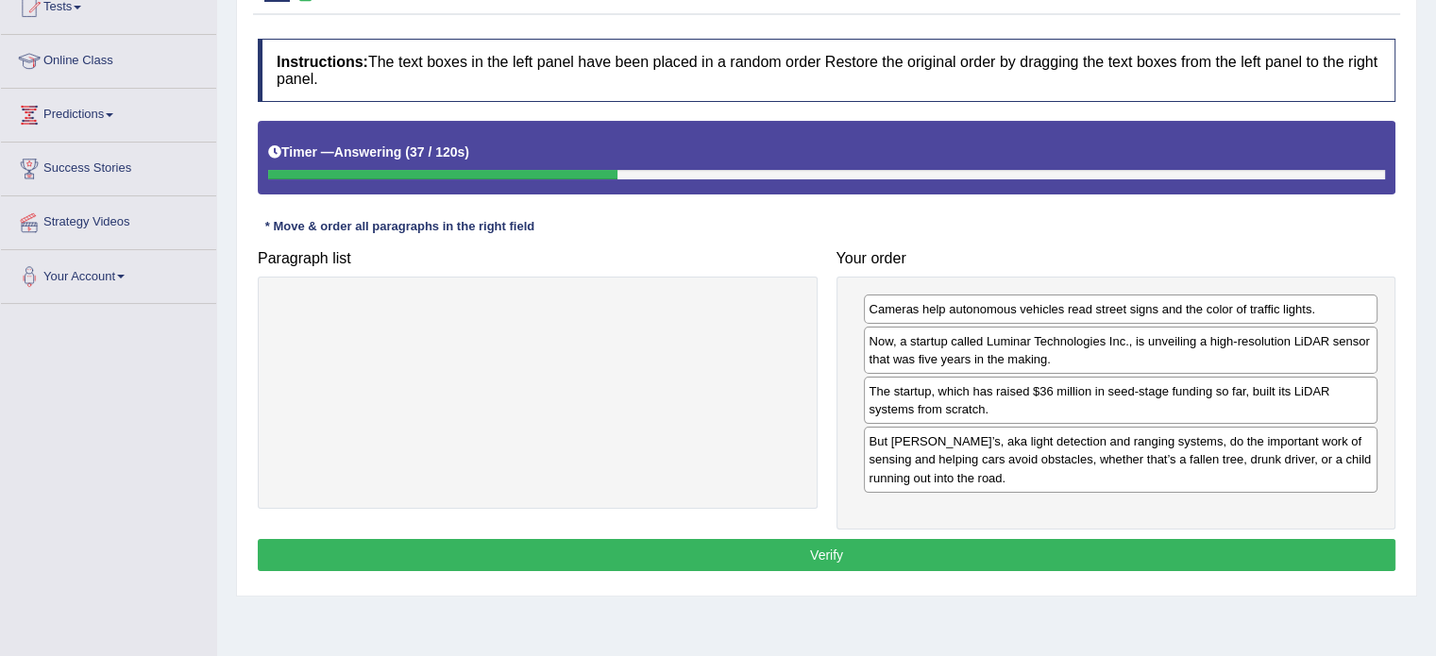
click at [919, 353] on div "Now, a startup called Luminar Technologies Inc., is unveiling a high-resolution…" at bounding box center [1121, 350] width 515 height 47
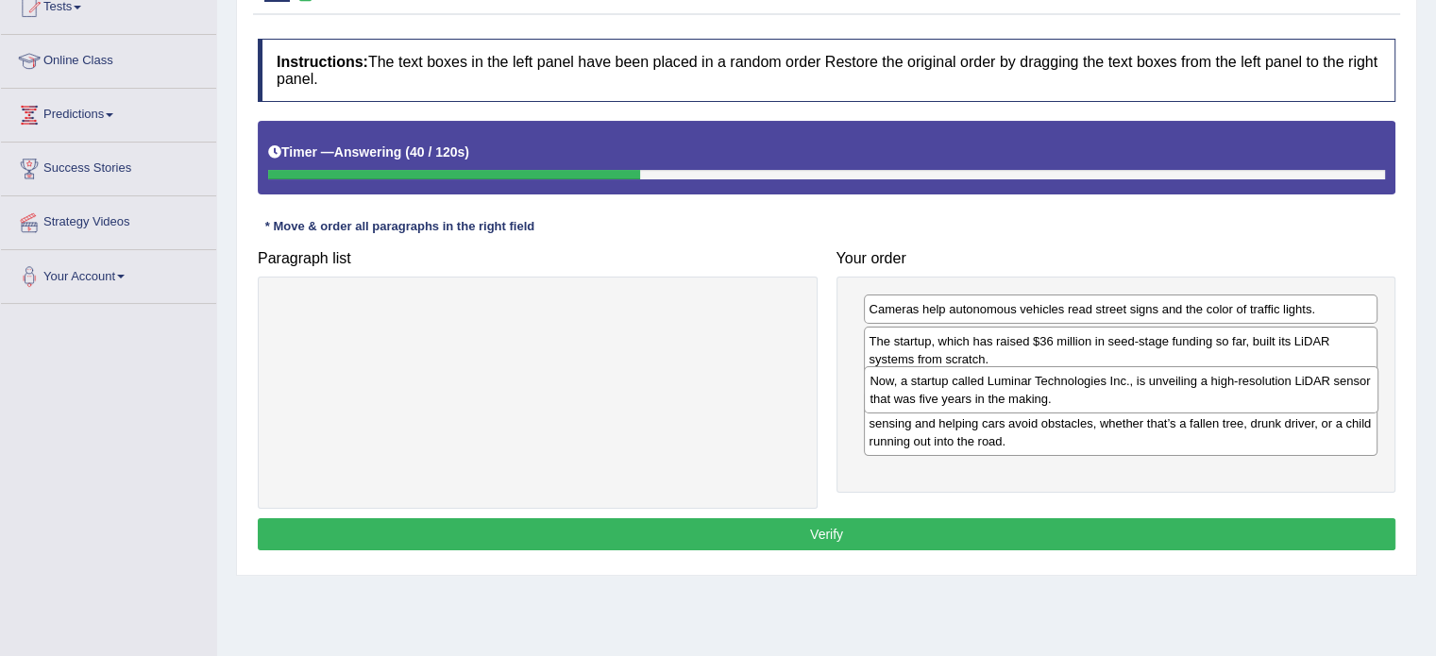
drag, startPoint x: 919, startPoint y: 353, endPoint x: 920, endPoint y: 393, distance: 39.7
click at [920, 393] on div "Now, a startup called Luminar Technologies Inc., is unveiling a high-resolution…" at bounding box center [1121, 389] width 515 height 47
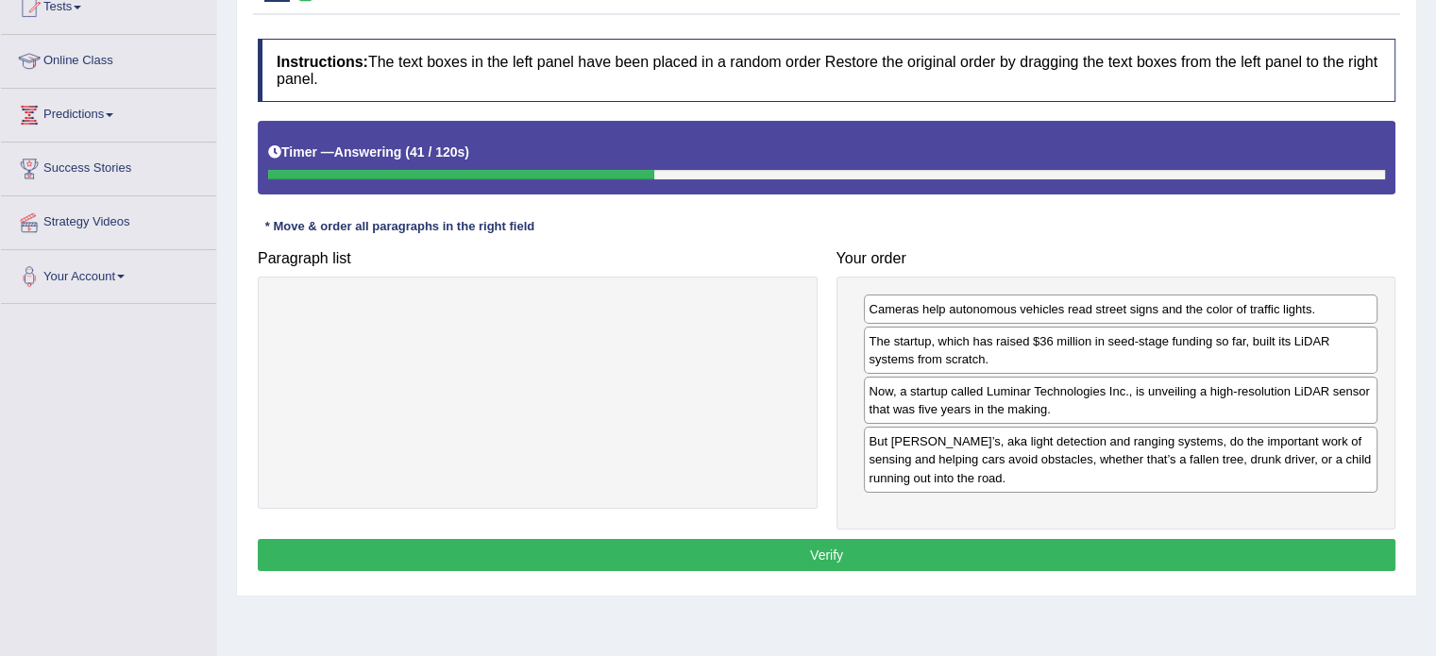
click at [920, 545] on button "Verify" at bounding box center [827, 555] width 1138 height 32
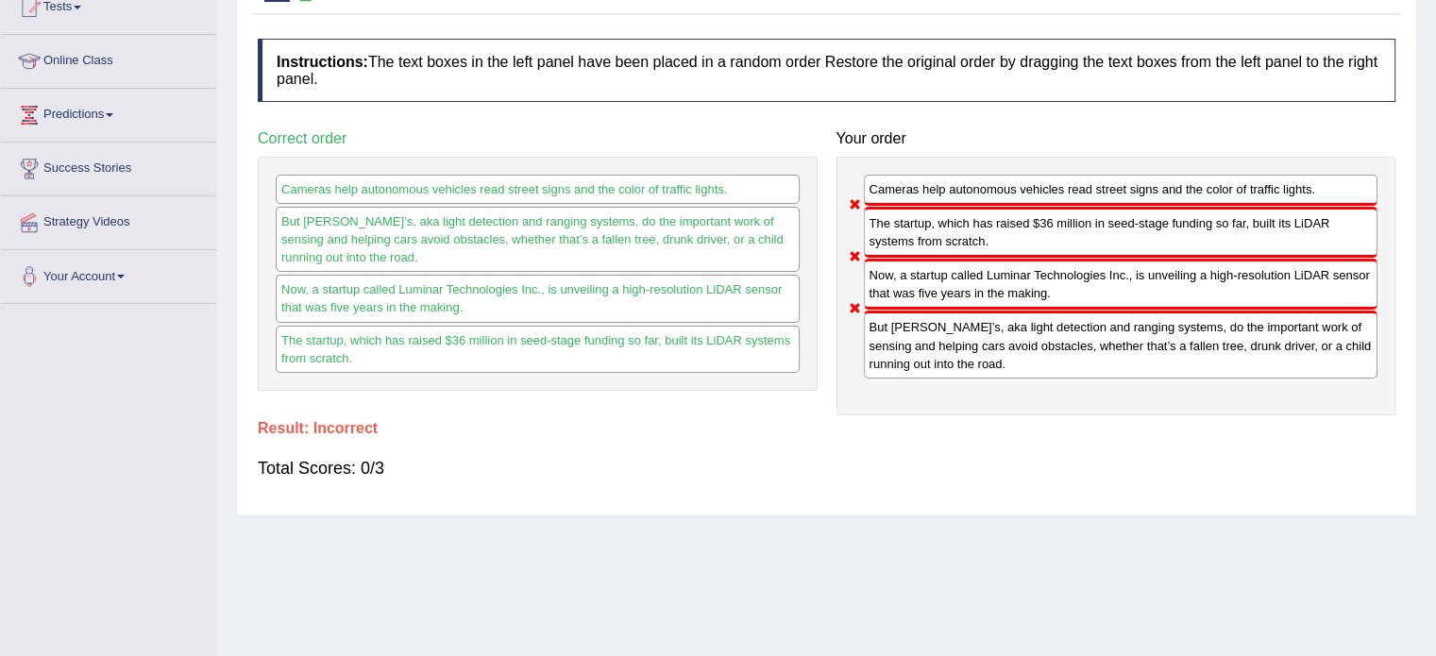
click at [935, 362] on div "But [PERSON_NAME]’s, aka light detection and ranging systems, do the important …" at bounding box center [1121, 344] width 515 height 67
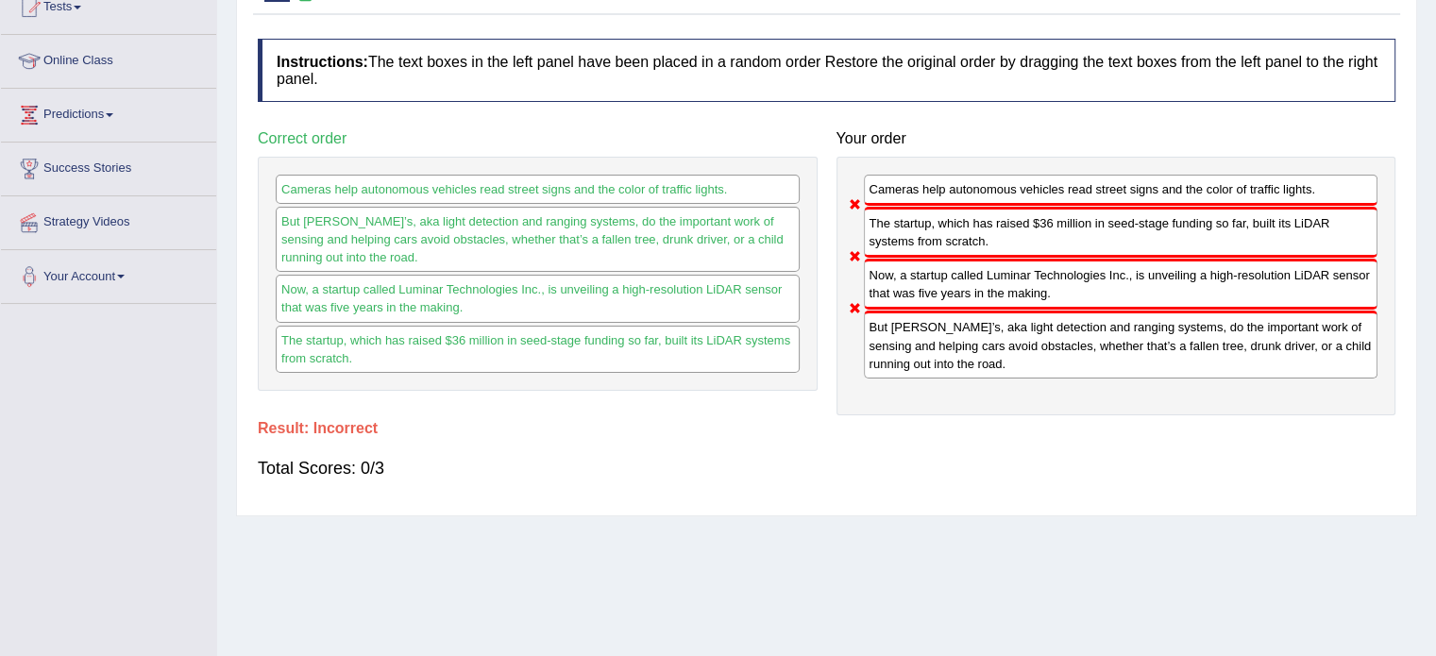
click at [935, 362] on div "But [PERSON_NAME]’s, aka light detection and ranging systems, do the important …" at bounding box center [1121, 344] width 515 height 67
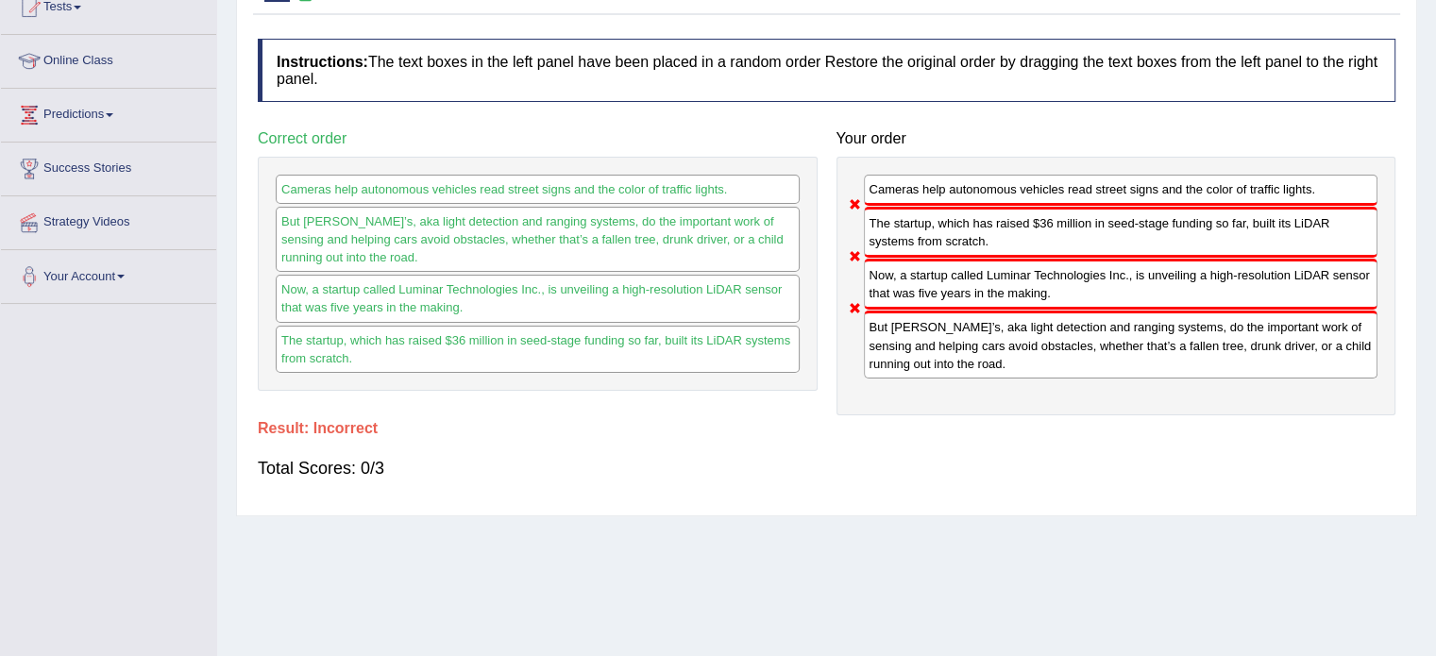
click at [935, 362] on div "But [PERSON_NAME]’s, aka light detection and ranging systems, do the important …" at bounding box center [1121, 344] width 515 height 67
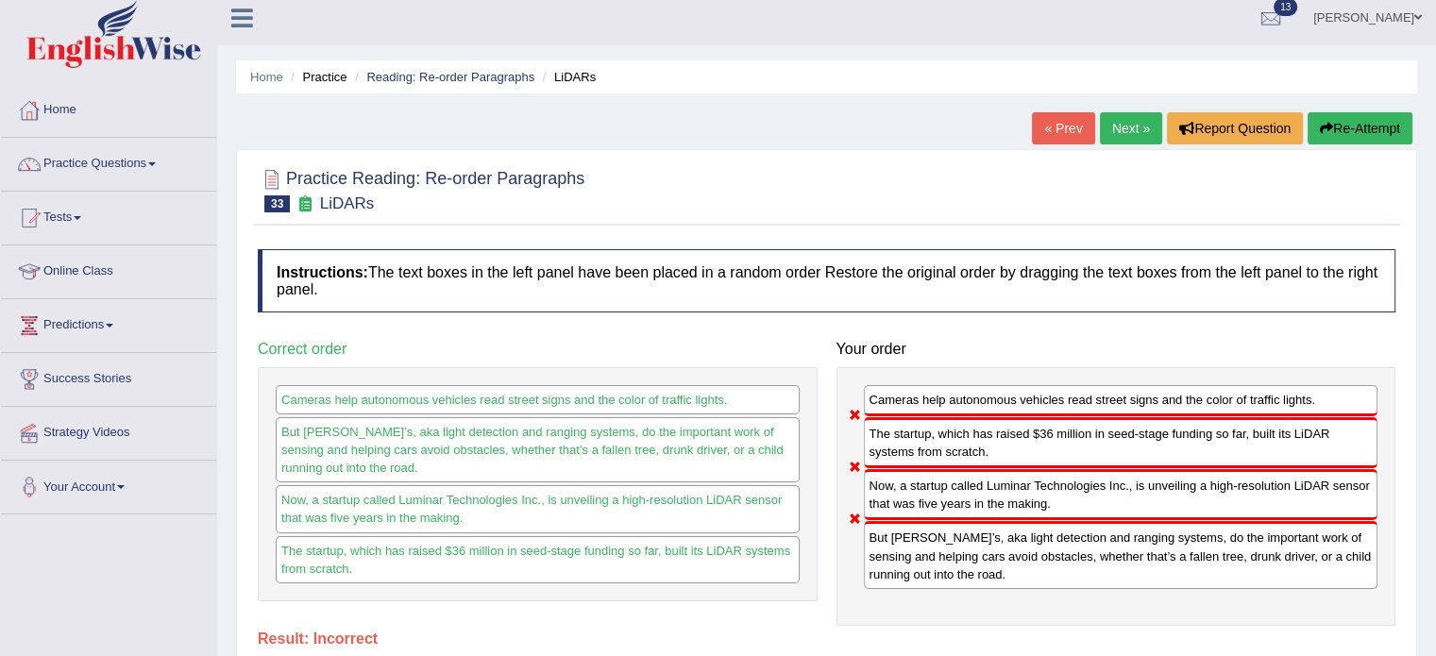
scroll to position [0, 0]
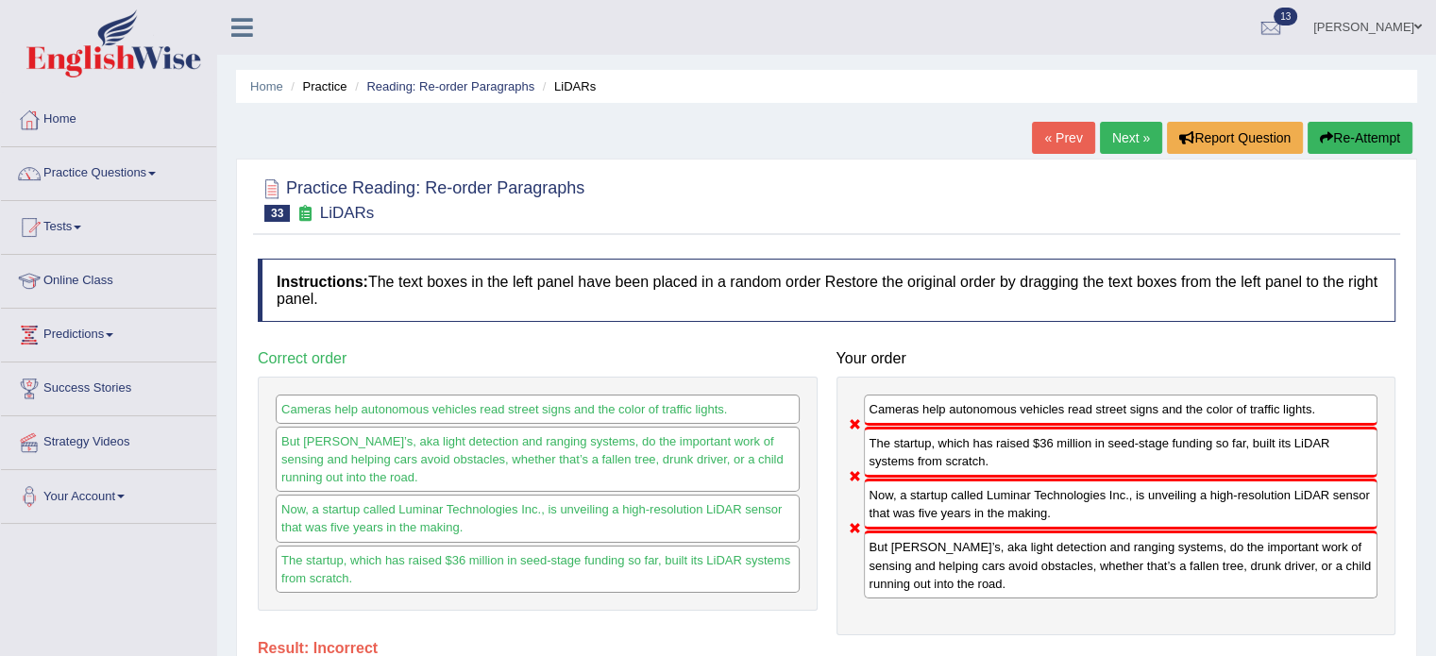
click at [1320, 136] on icon "button" at bounding box center [1326, 137] width 13 height 13
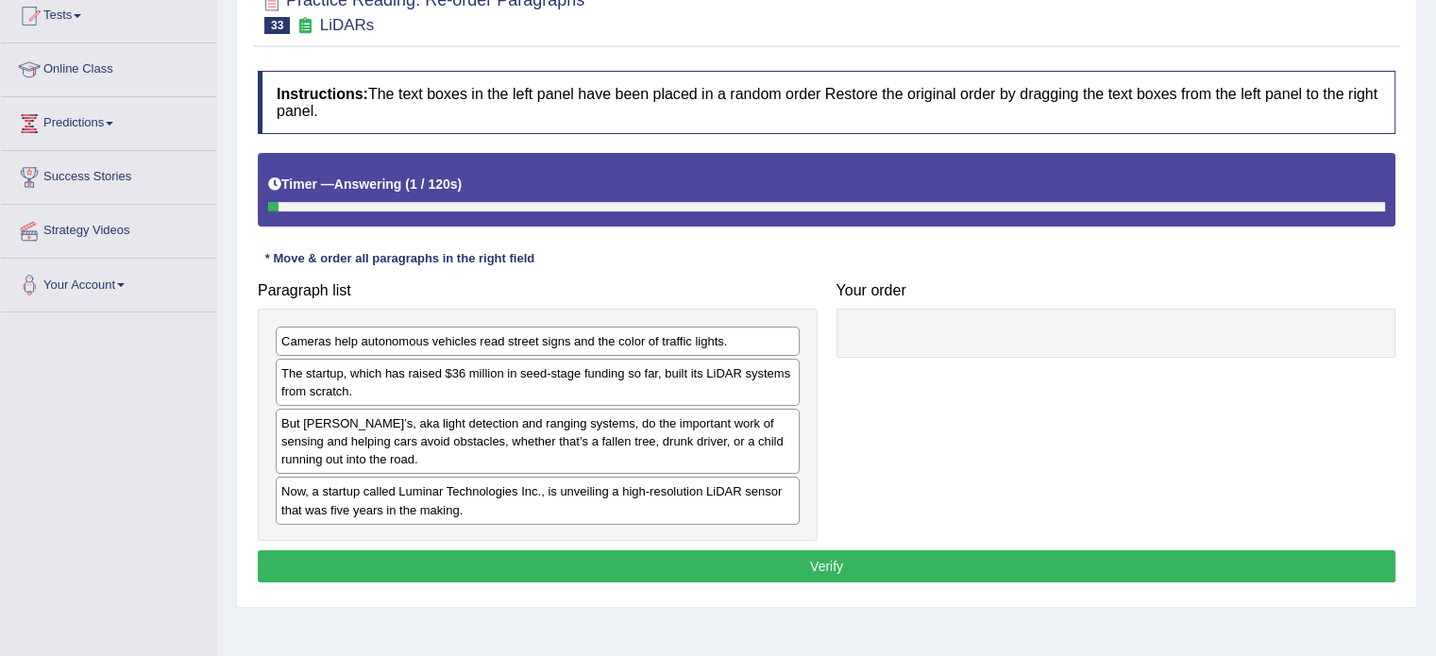
scroll to position [220, 0]
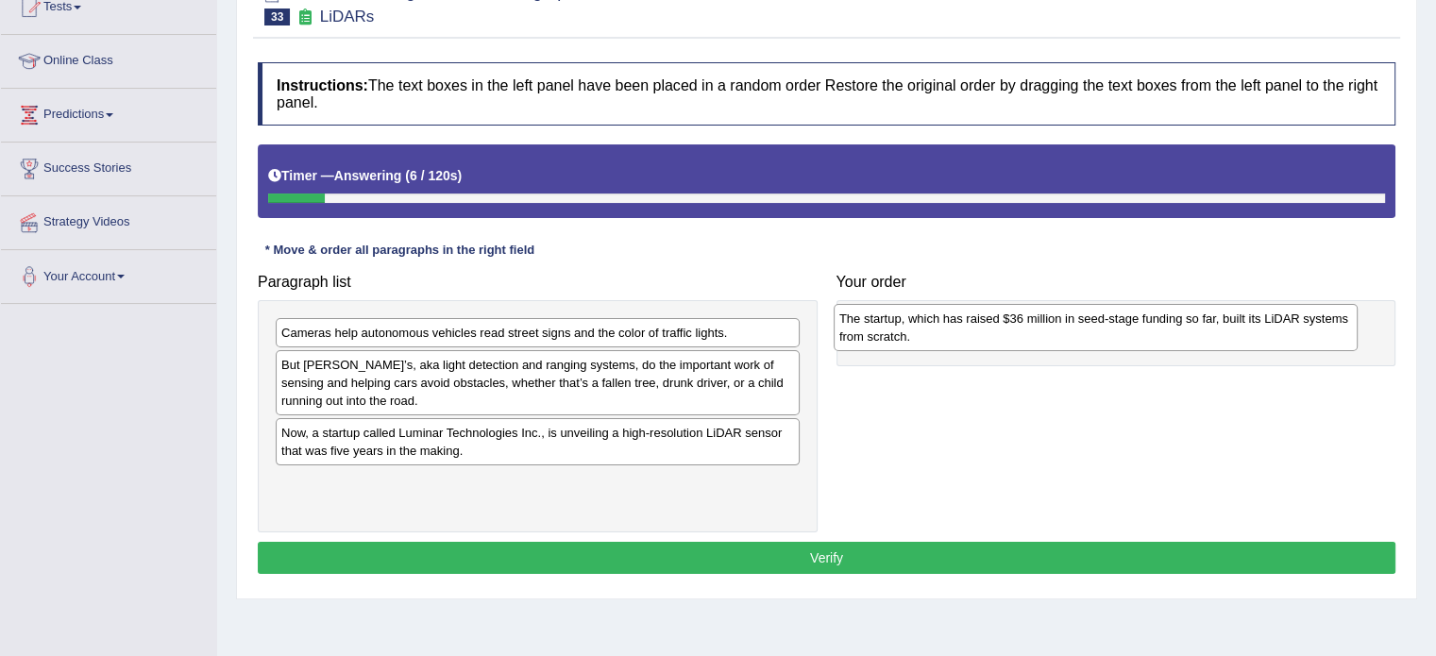
drag, startPoint x: 466, startPoint y: 381, endPoint x: 1024, endPoint y: 335, distance: 559.9
click at [1024, 335] on div "The startup, which has raised $36 million in seed-stage funding so far, built i…" at bounding box center [1096, 327] width 524 height 47
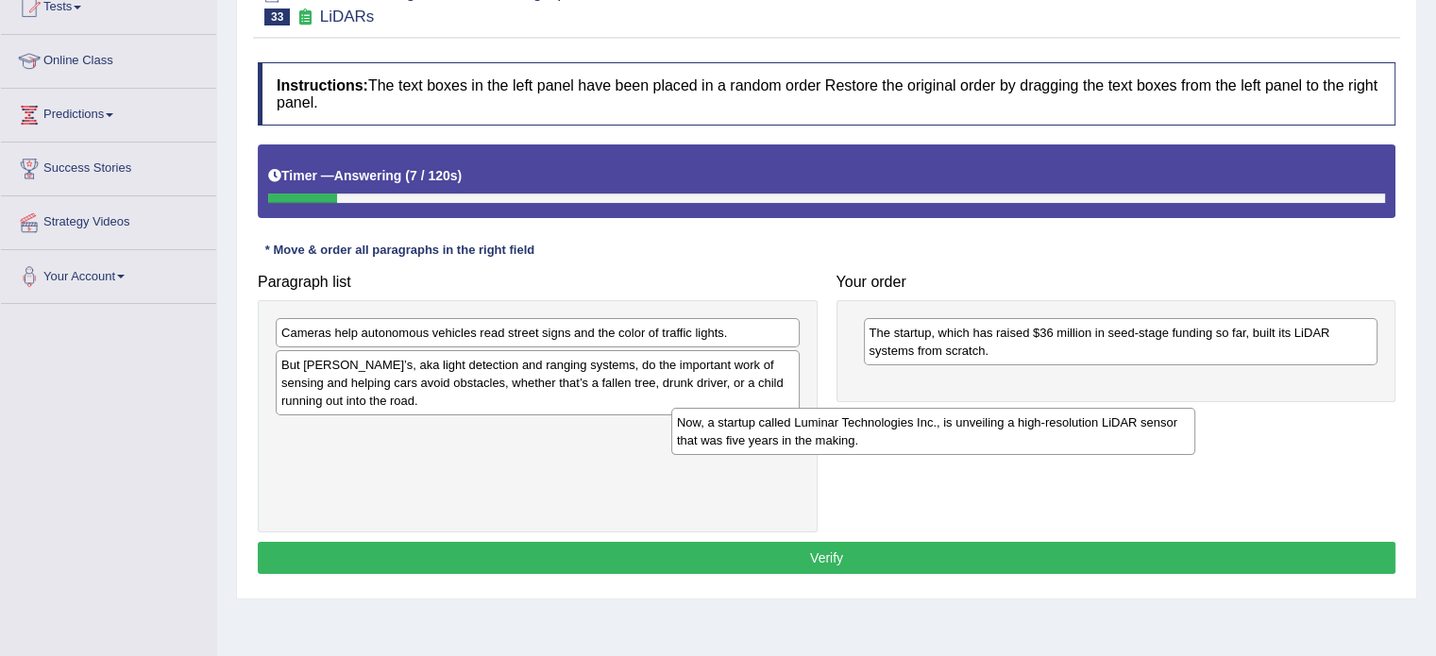
drag, startPoint x: 562, startPoint y: 415, endPoint x: 629, endPoint y: 407, distance: 67.5
click at [883, 408] on div "Now, a startup called Luminar Technologies Inc., is unveiling a high-resolution…" at bounding box center [933, 431] width 524 height 47
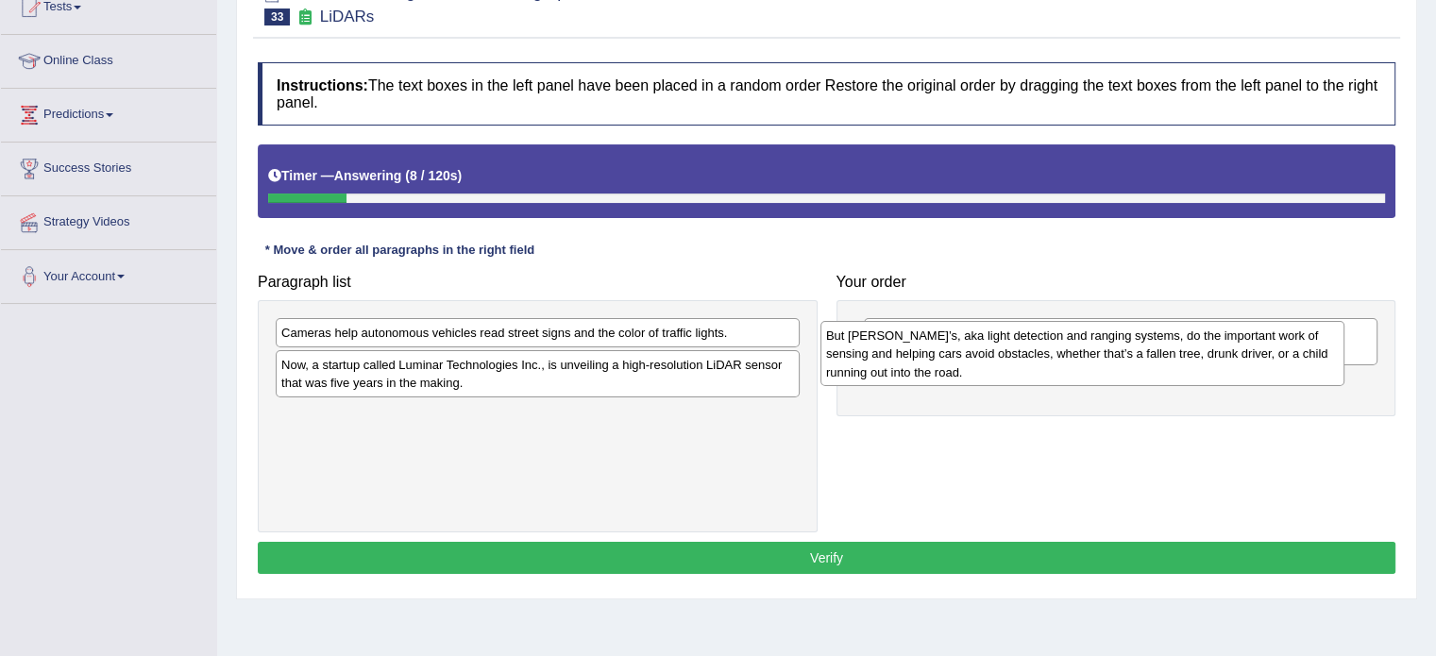
drag, startPoint x: 511, startPoint y: 392, endPoint x: 1043, endPoint y: 384, distance: 532.6
click at [1043, 384] on div "But [PERSON_NAME]’s, aka light detection and ranging systems, do the important …" at bounding box center [1083, 353] width 524 height 65
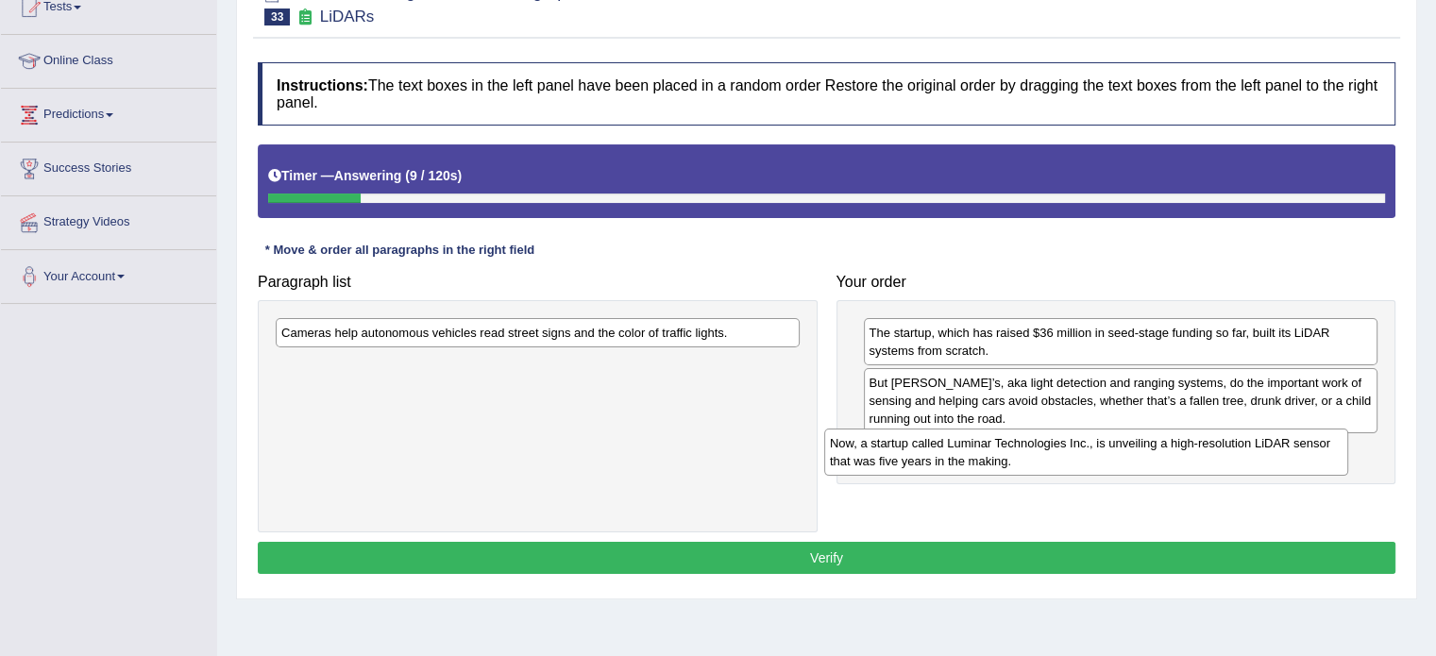
drag, startPoint x: 623, startPoint y: 381, endPoint x: 870, endPoint y: 377, distance: 246.5
click at [1138, 459] on div "Now, a startup called Luminar Technologies Inc., is unveiling a high-resolution…" at bounding box center [1086, 452] width 524 height 47
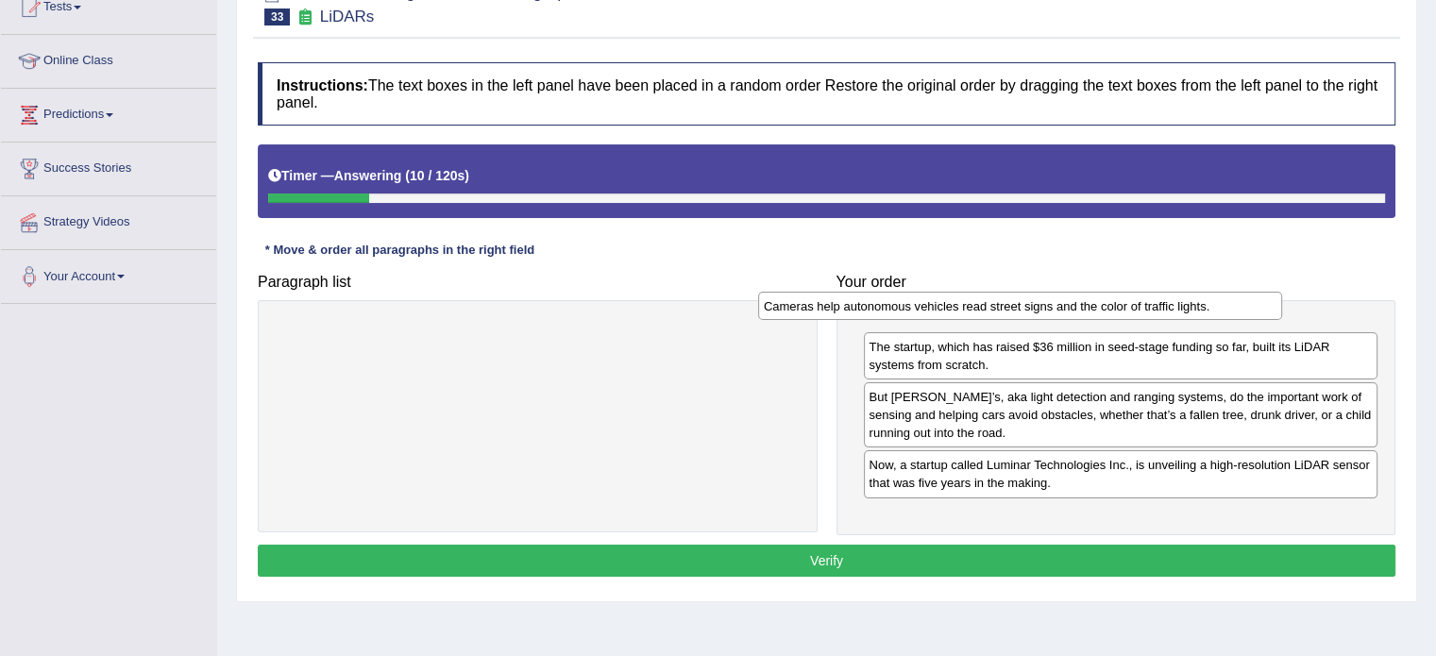
drag, startPoint x: 635, startPoint y: 332, endPoint x: 1124, endPoint y: 305, distance: 489.0
click at [1124, 305] on div "Cameras help autonomous vehicles read street signs and the color of traffic lig…" at bounding box center [1020, 306] width 524 height 29
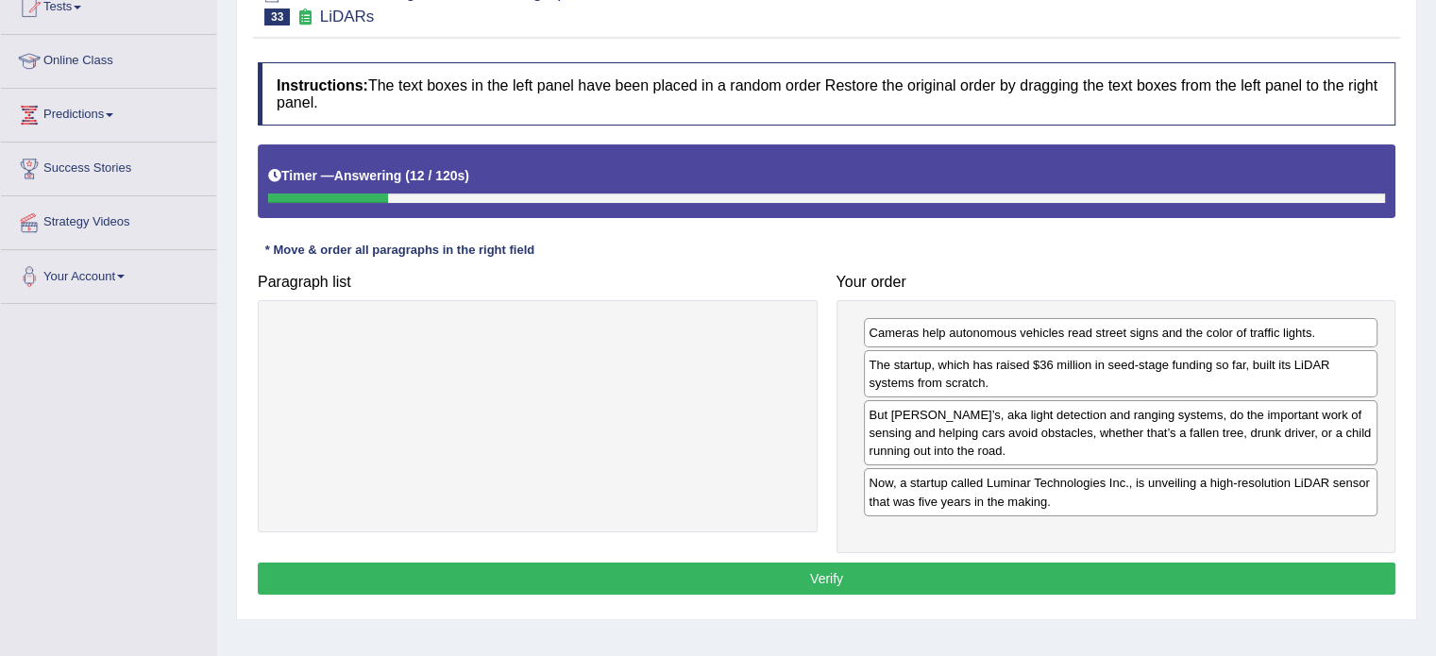
click at [957, 586] on button "Verify" at bounding box center [827, 579] width 1138 height 32
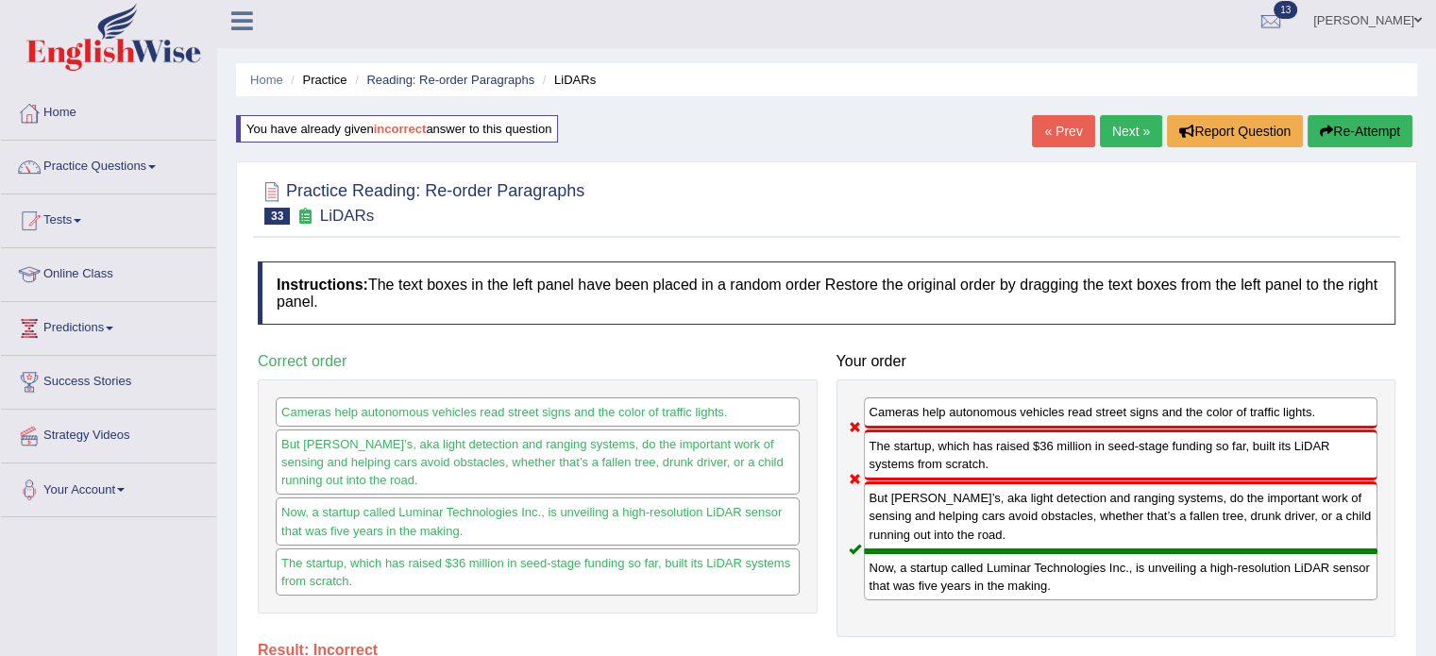
scroll to position [0, 0]
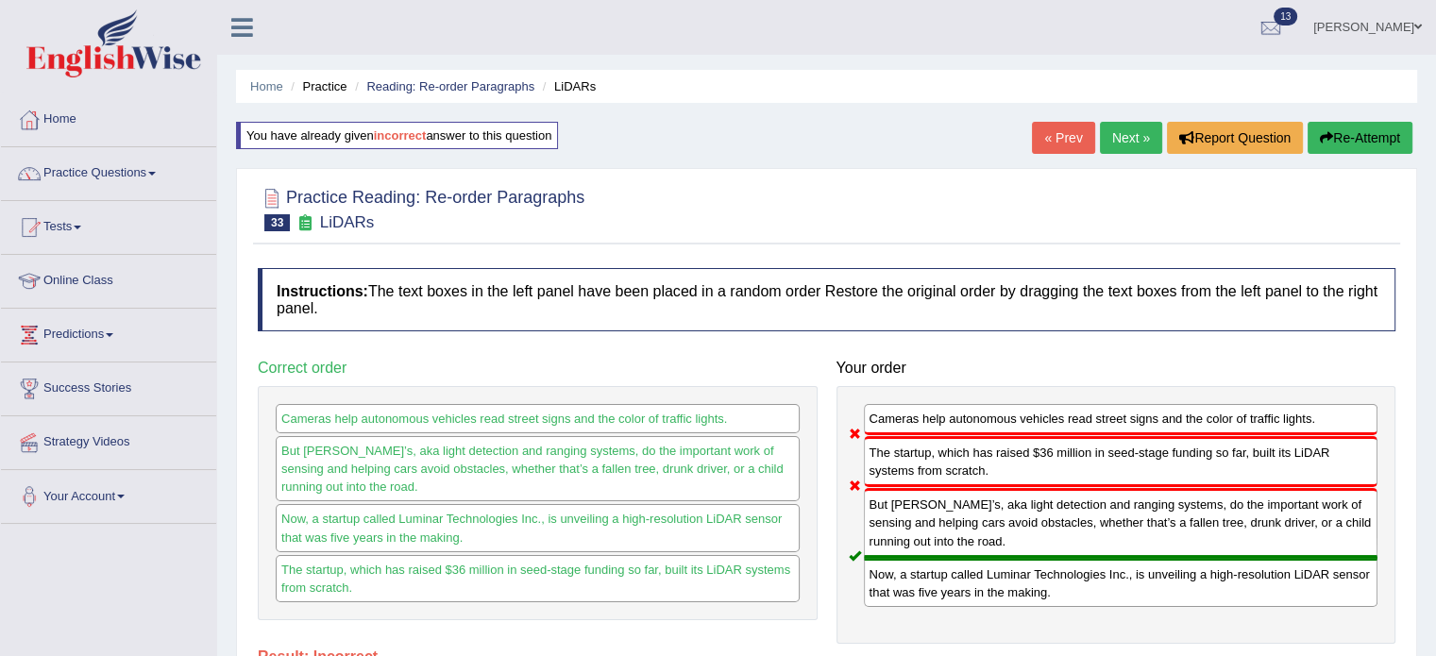
click at [1130, 145] on link "Next »" at bounding box center [1131, 138] width 62 height 32
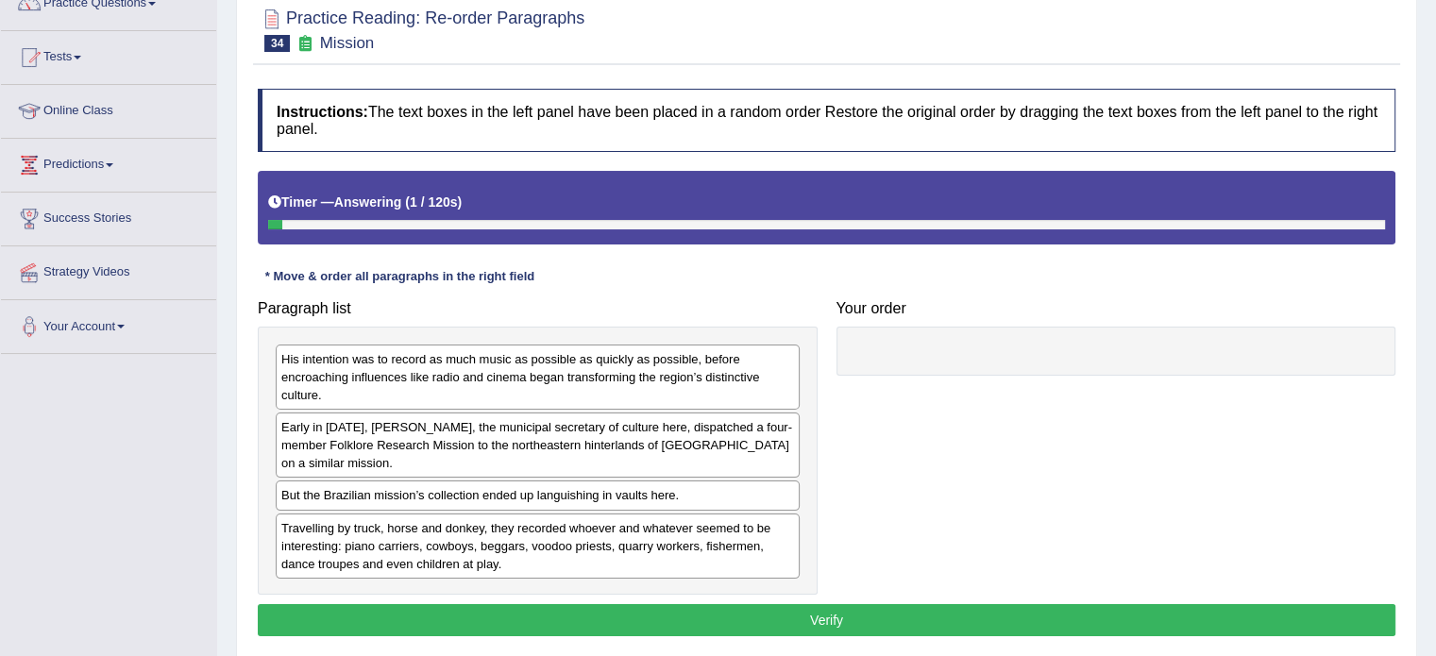
scroll to position [189, 0]
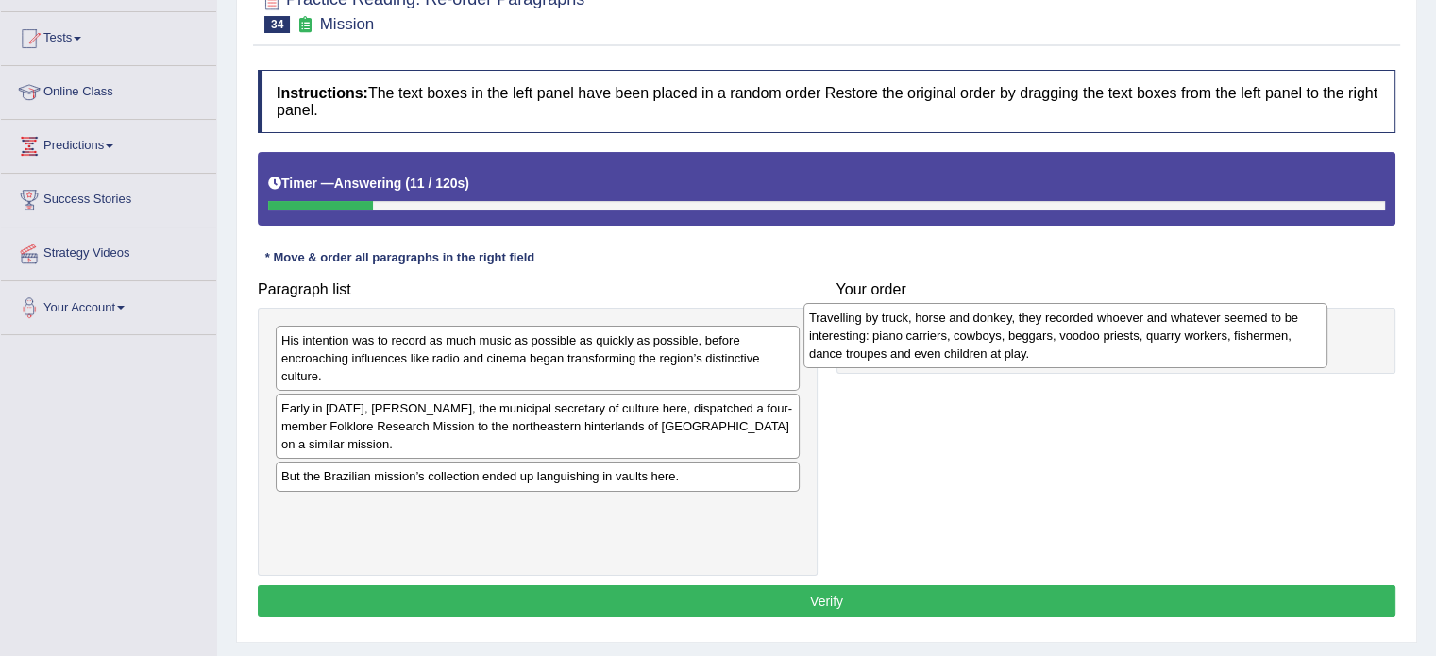
drag, startPoint x: 432, startPoint y: 538, endPoint x: 960, endPoint y: 348, distance: 561.8
click at [960, 348] on div "Travelling by truck, horse and donkey, they recorded whoever and whatever seeme…" at bounding box center [1066, 335] width 524 height 65
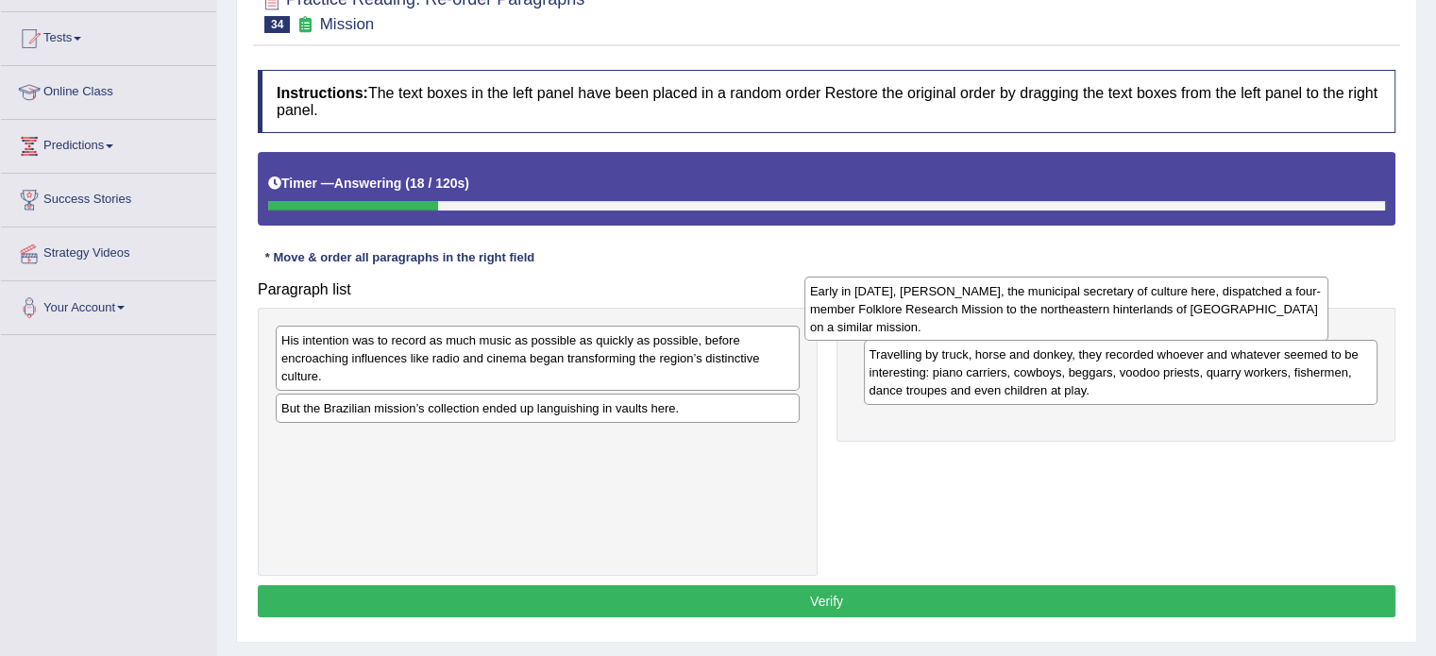
drag, startPoint x: 409, startPoint y: 424, endPoint x: 938, endPoint y: 307, distance: 541.6
click at [938, 307] on div "Early in [DATE], [PERSON_NAME], the municipal secretary of culture here, dispat…" at bounding box center [1067, 309] width 524 height 65
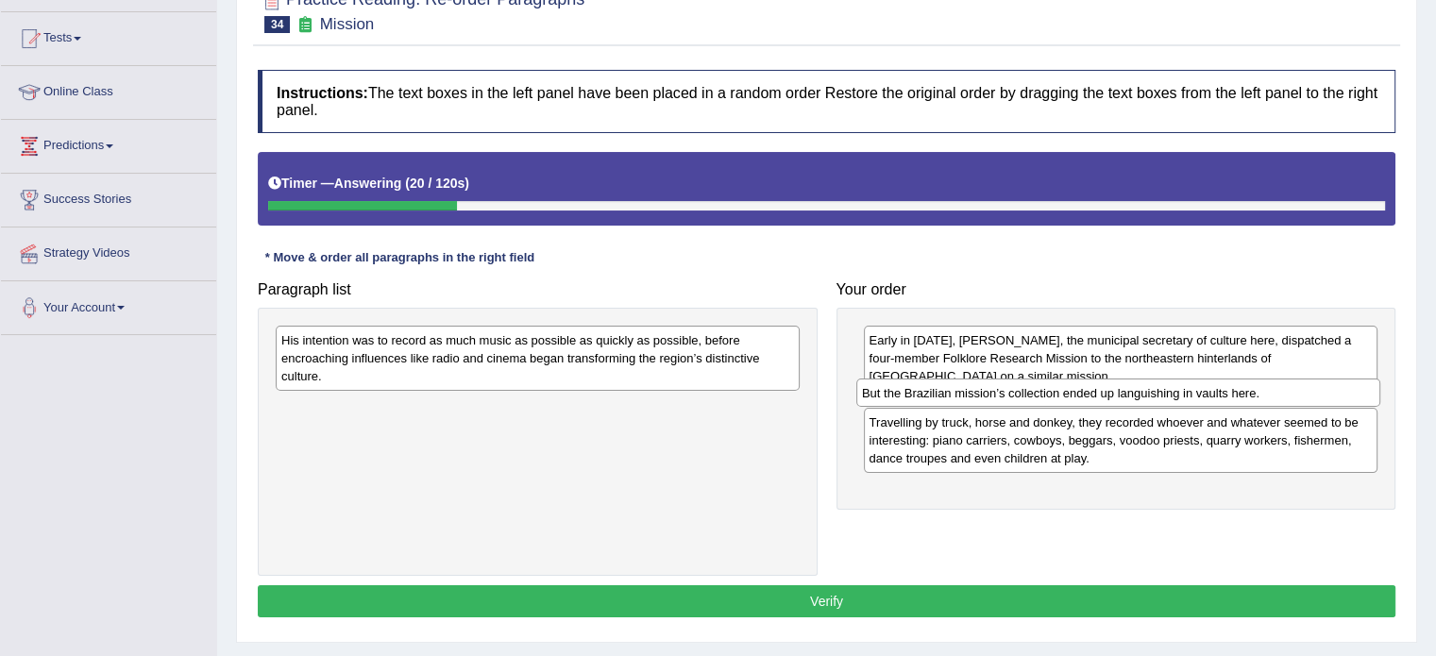
drag, startPoint x: 473, startPoint y: 415, endPoint x: 1071, endPoint y: 399, distance: 597.9
click at [1071, 399] on div "But the Brazilian mission’s collection ended up languishing in vaults here." at bounding box center [1118, 393] width 524 height 29
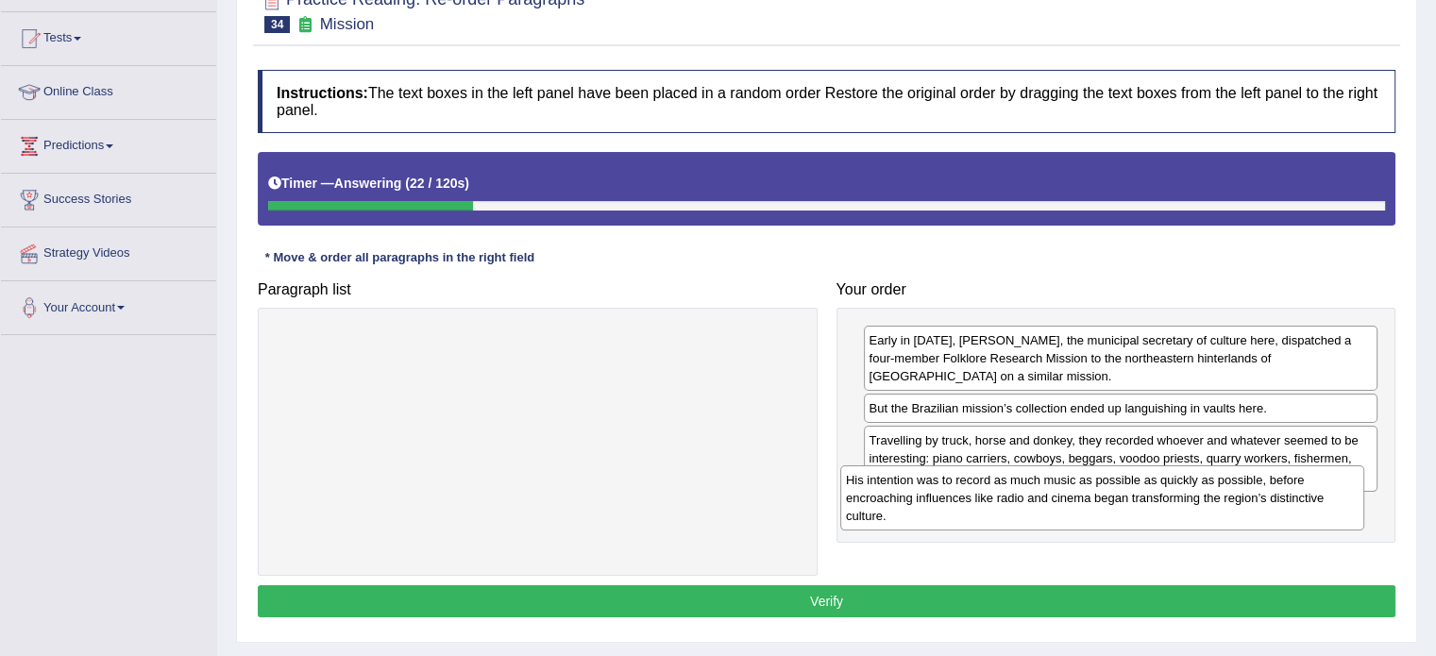
drag, startPoint x: 536, startPoint y: 381, endPoint x: 1103, endPoint y: 520, distance: 583.5
click at [1103, 520] on div "His intention was to record as much music as possible as quickly as possible, b…" at bounding box center [1102, 498] width 524 height 65
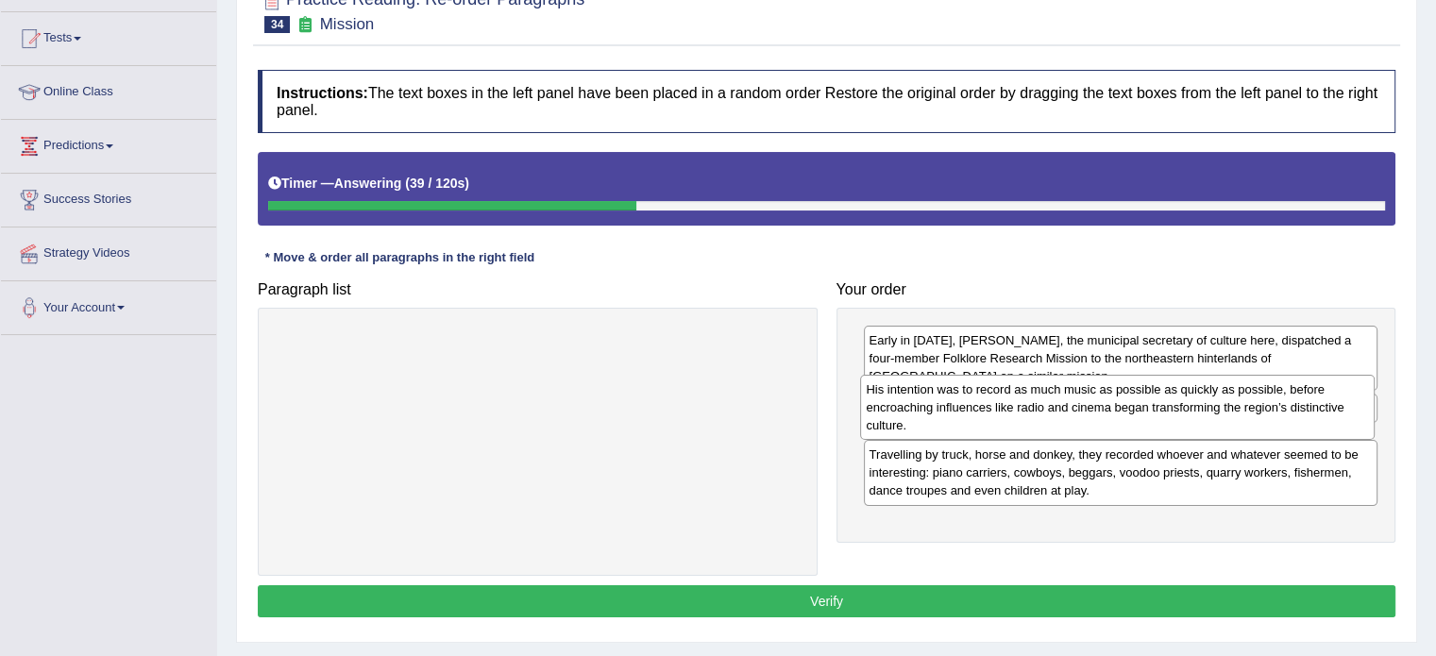
drag, startPoint x: 1073, startPoint y: 533, endPoint x: 1070, endPoint y: 415, distance: 118.1
click at [1070, 415] on div "His intention was to record as much music as possible as quickly as possible, b…" at bounding box center [1117, 407] width 515 height 65
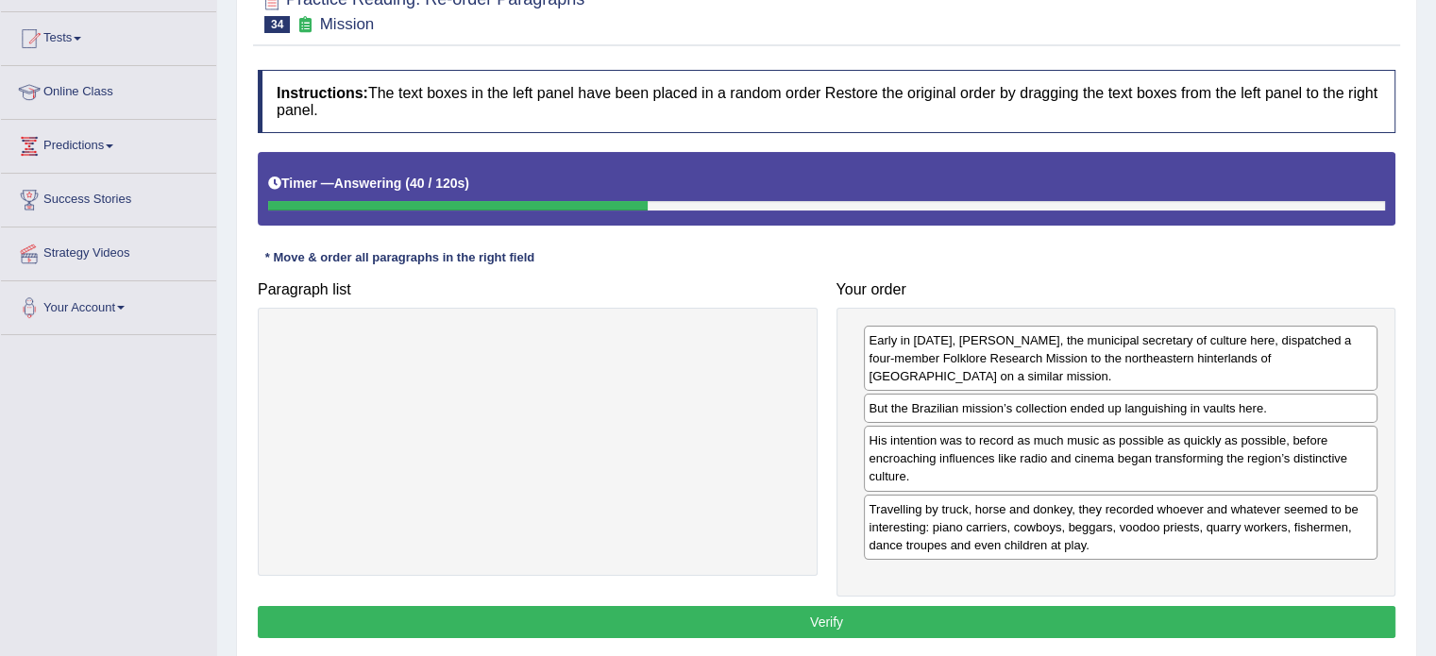
click at [1041, 623] on button "Verify" at bounding box center [827, 622] width 1138 height 32
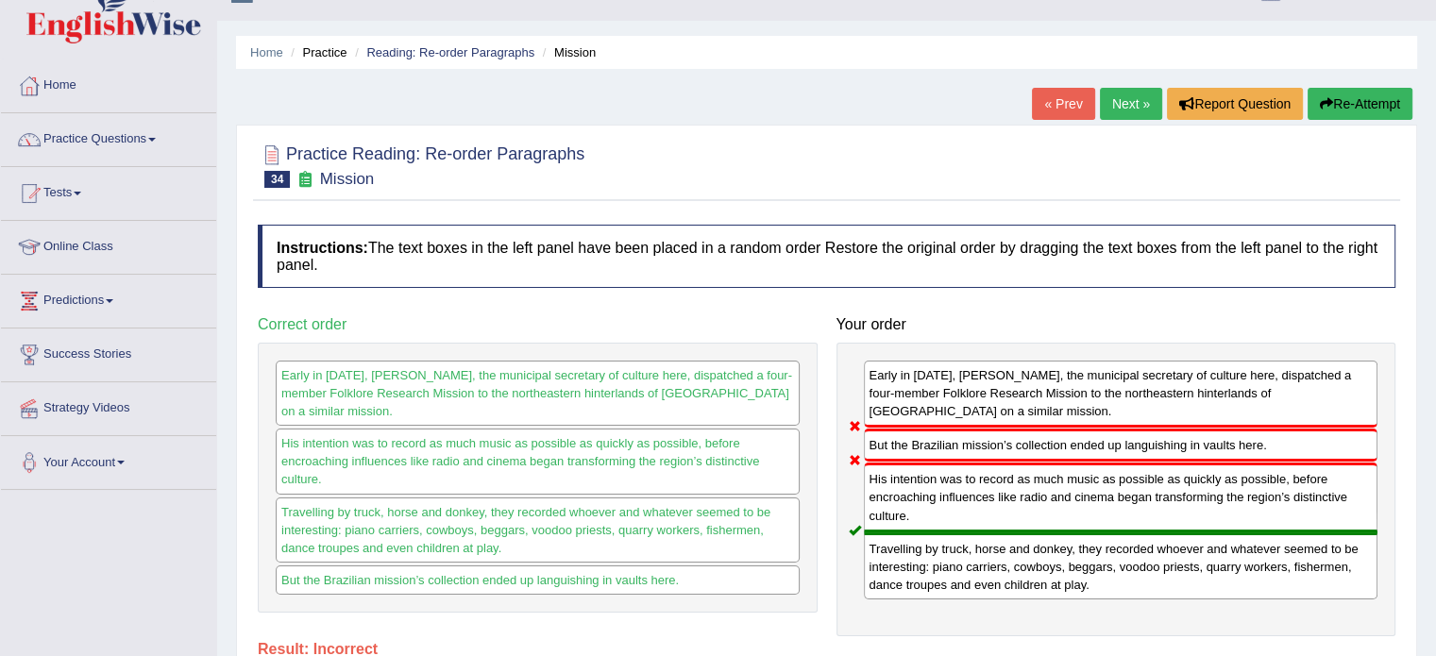
scroll to position [0, 0]
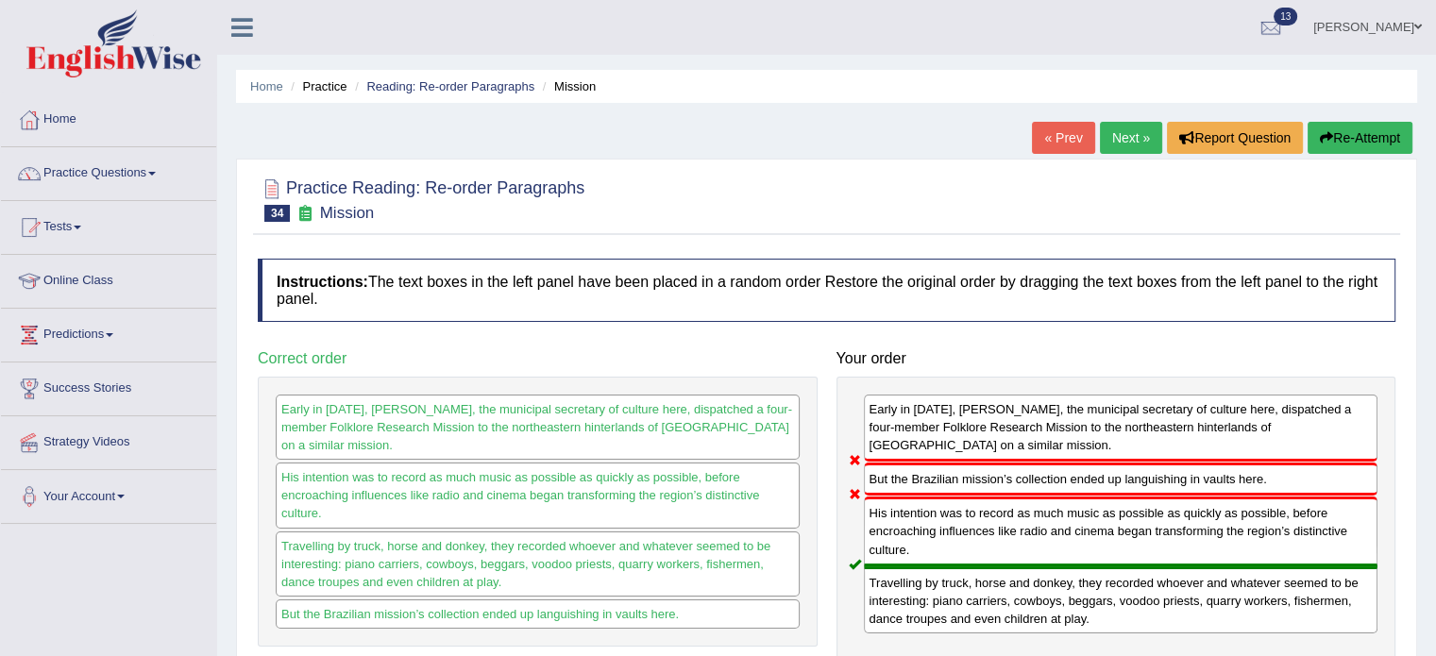
click at [1359, 139] on button "Re-Attempt" at bounding box center [1360, 138] width 105 height 32
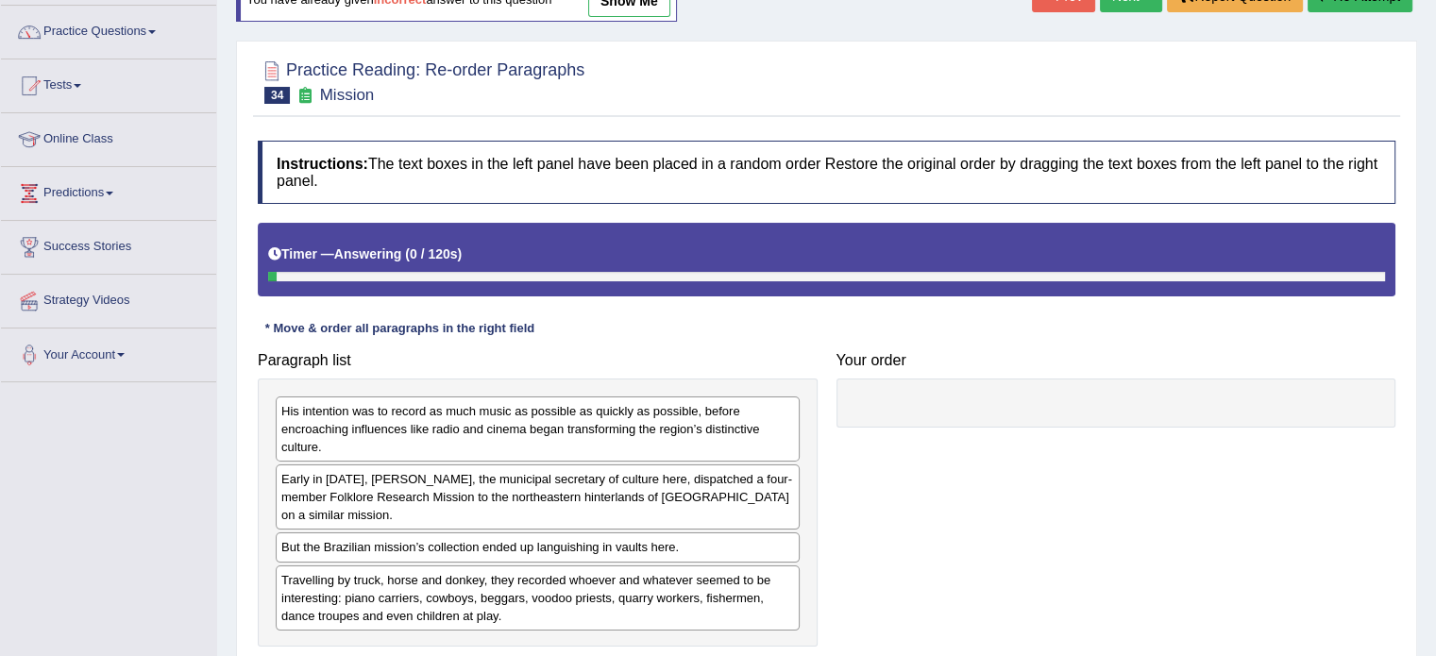
scroll to position [220, 0]
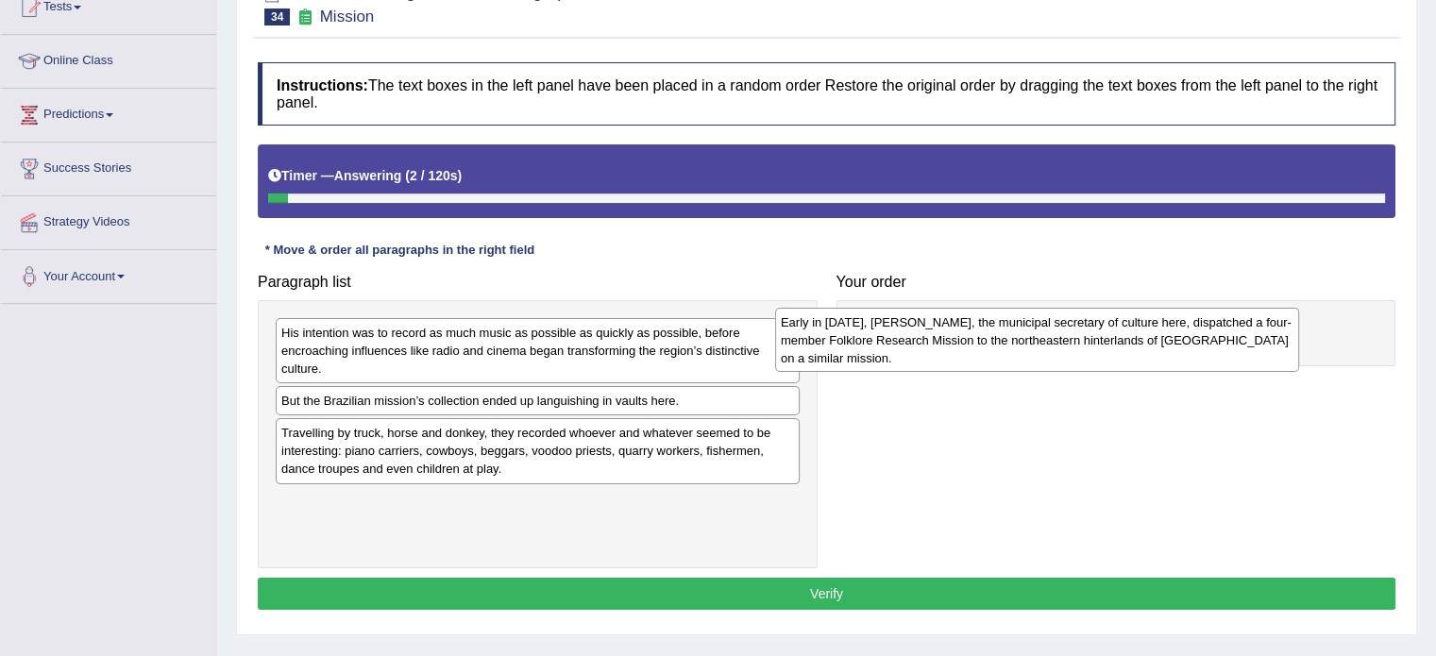
drag, startPoint x: 499, startPoint y: 411, endPoint x: 1147, endPoint y: 314, distance: 655.8
click at [1147, 314] on div "Early in [DATE], [PERSON_NAME], the municipal secretary of culture here, dispat…" at bounding box center [1037, 340] width 524 height 65
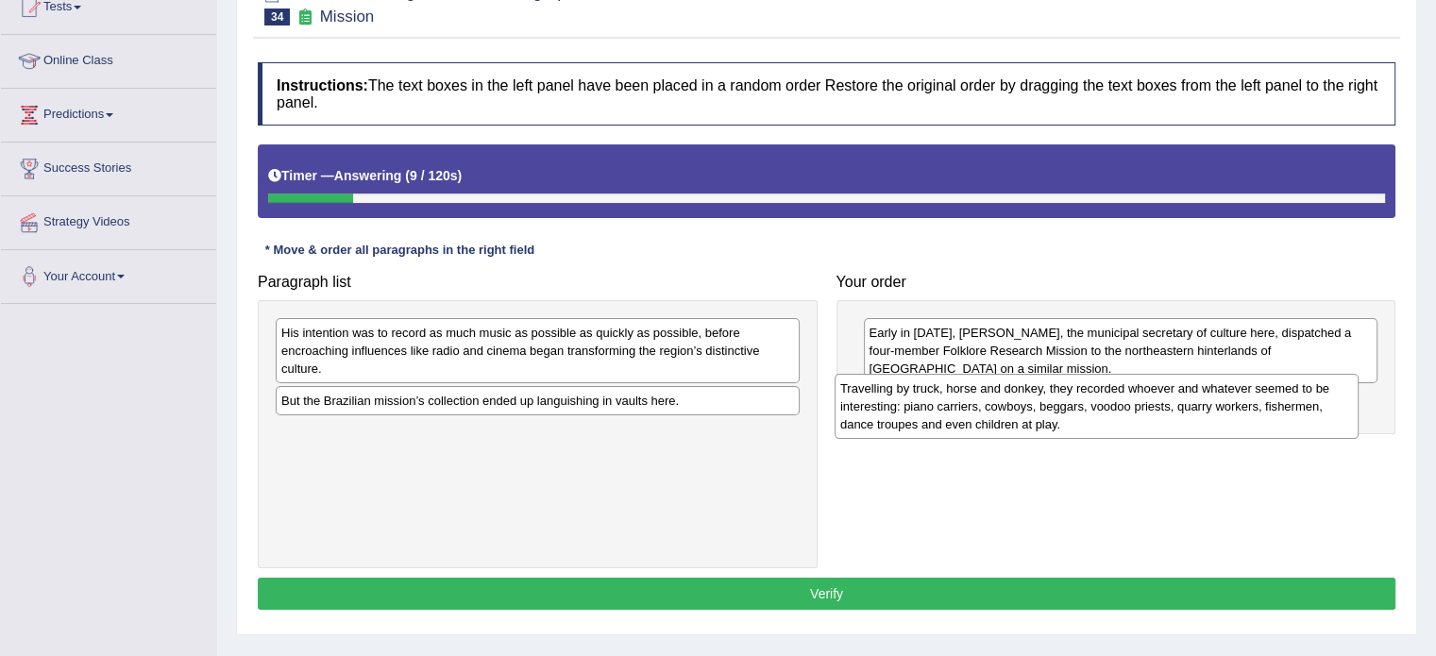
drag, startPoint x: 449, startPoint y: 449, endPoint x: 1008, endPoint y: 405, distance: 560.7
click at [1008, 405] on div "Travelling by truck, horse and donkey, they recorded whoever and whatever seeme…" at bounding box center [1097, 406] width 524 height 65
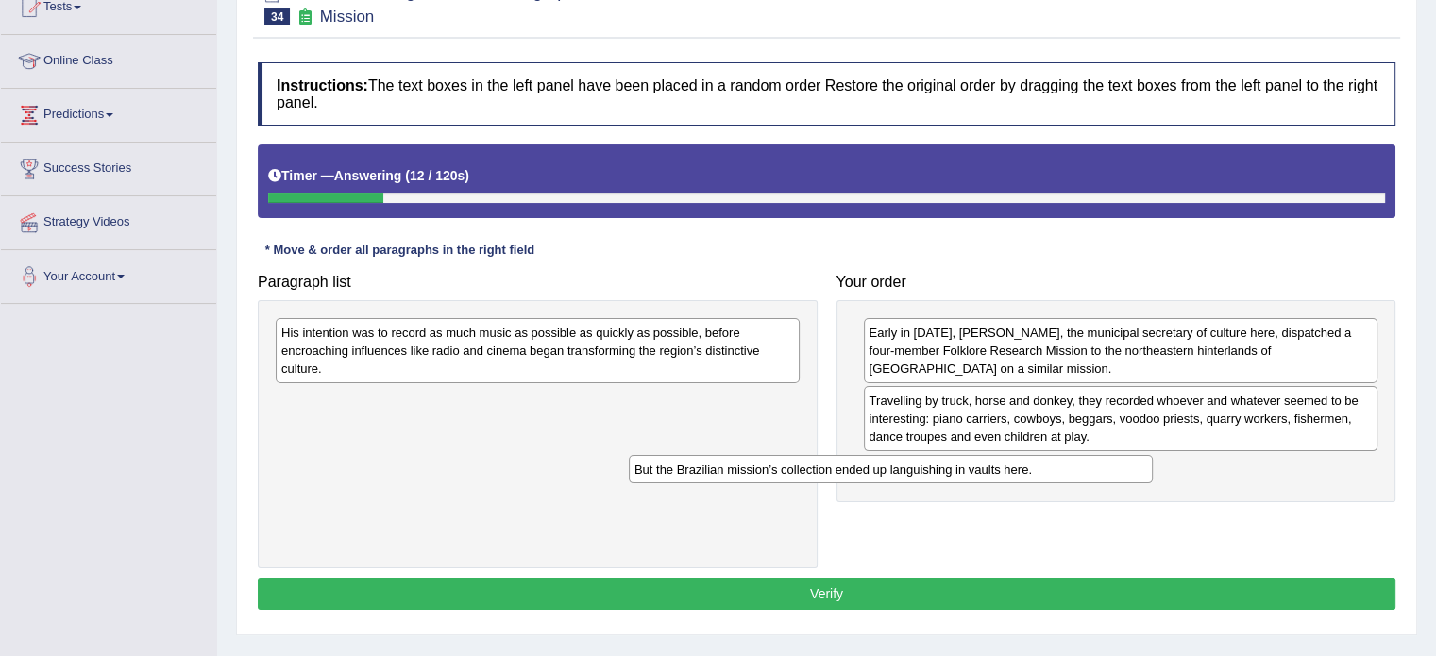
drag, startPoint x: 460, startPoint y: 411, endPoint x: 1036, endPoint y: 483, distance: 580.6
click at [1035, 483] on div "But the Brazilian mission’s collection ended up languishing in vaults here." at bounding box center [891, 469] width 524 height 29
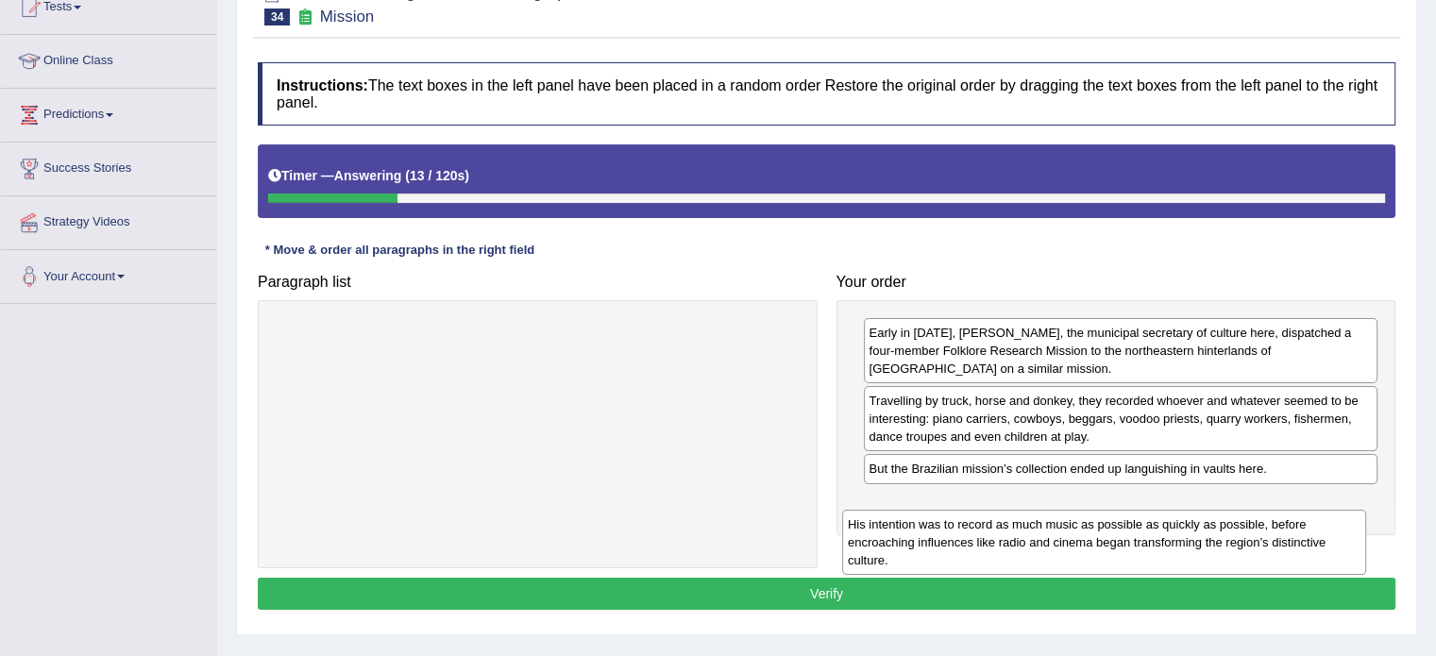
drag, startPoint x: 522, startPoint y: 353, endPoint x: 1092, endPoint y: 518, distance: 592.9
click at [1092, 518] on div "His intention was to record as much music as possible as quickly as possible, b…" at bounding box center [1104, 542] width 524 height 65
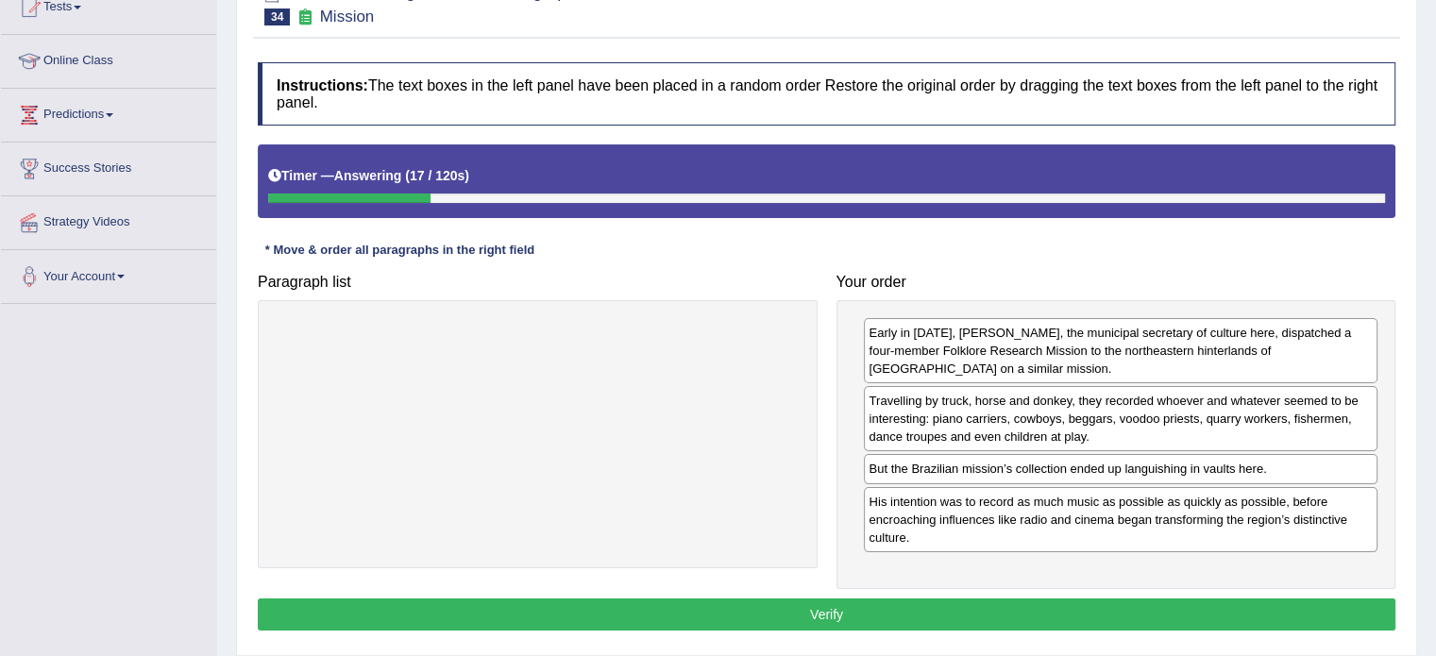
click at [982, 615] on button "Verify" at bounding box center [827, 615] width 1138 height 32
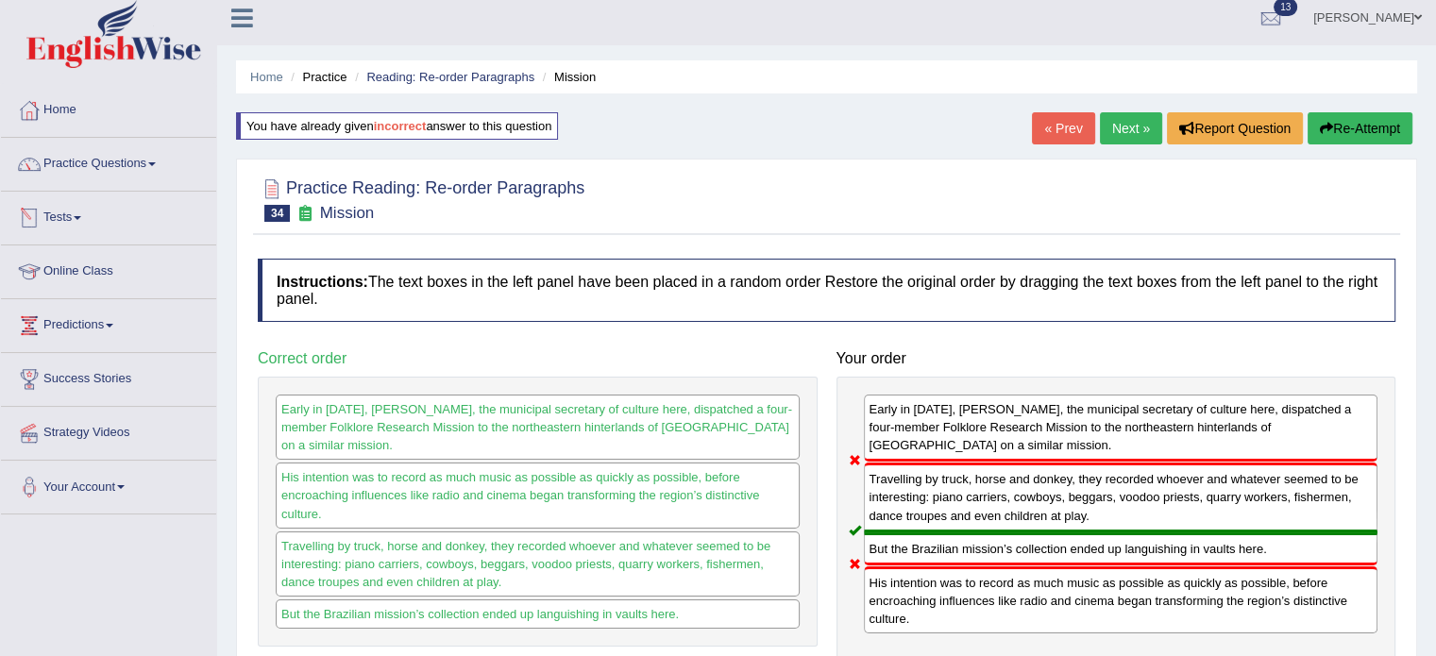
scroll to position [0, 0]
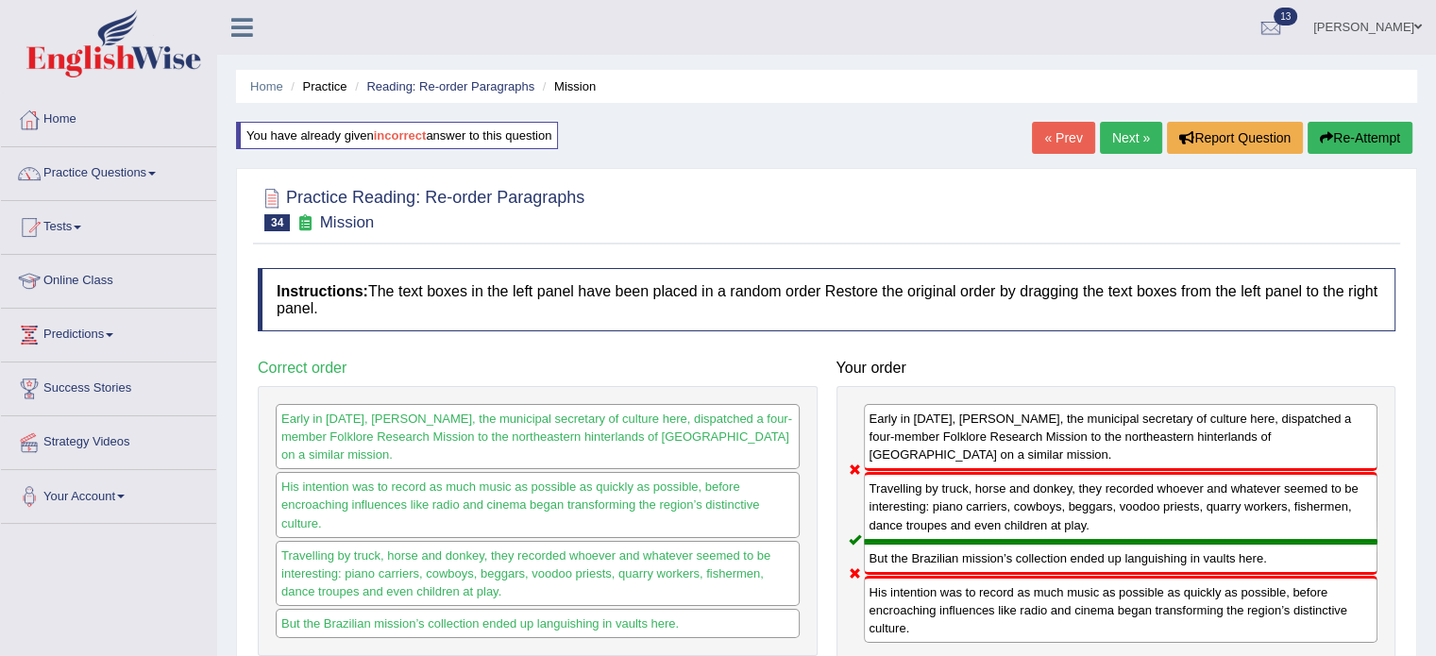
click at [1127, 142] on link "Next »" at bounding box center [1131, 138] width 62 height 32
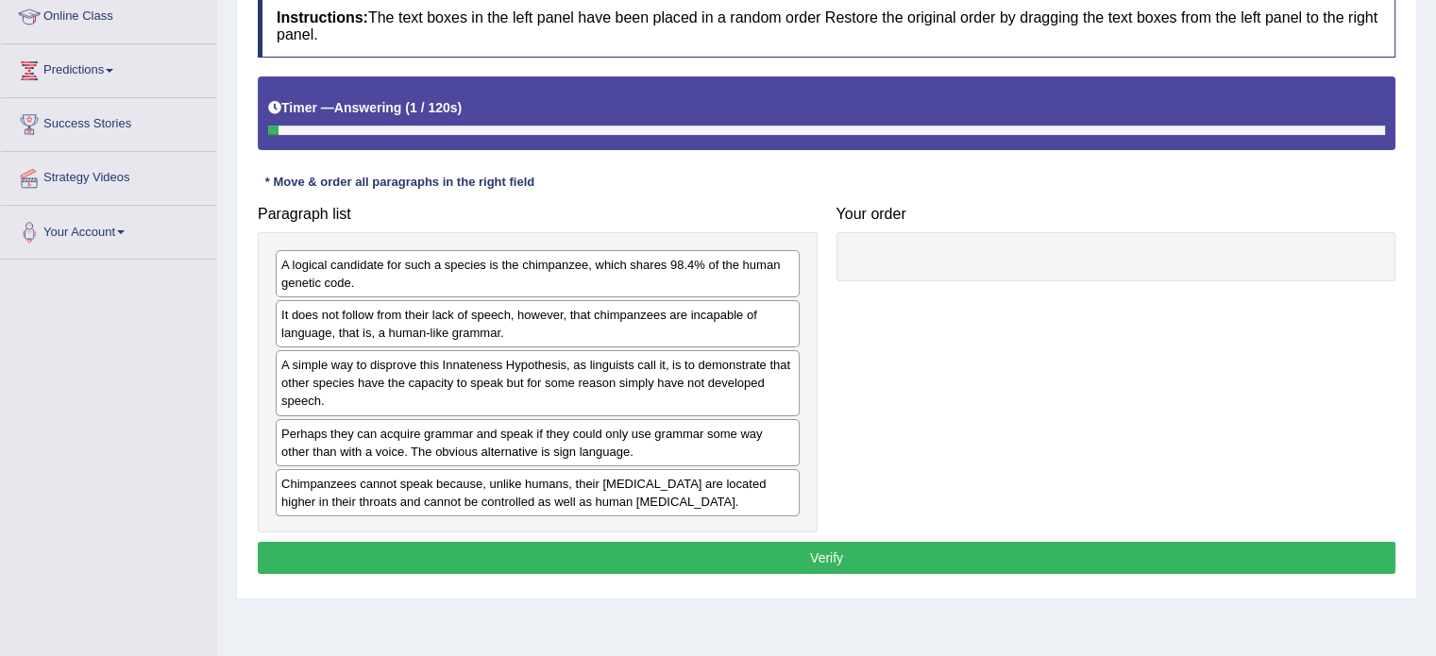
scroll to position [283, 0]
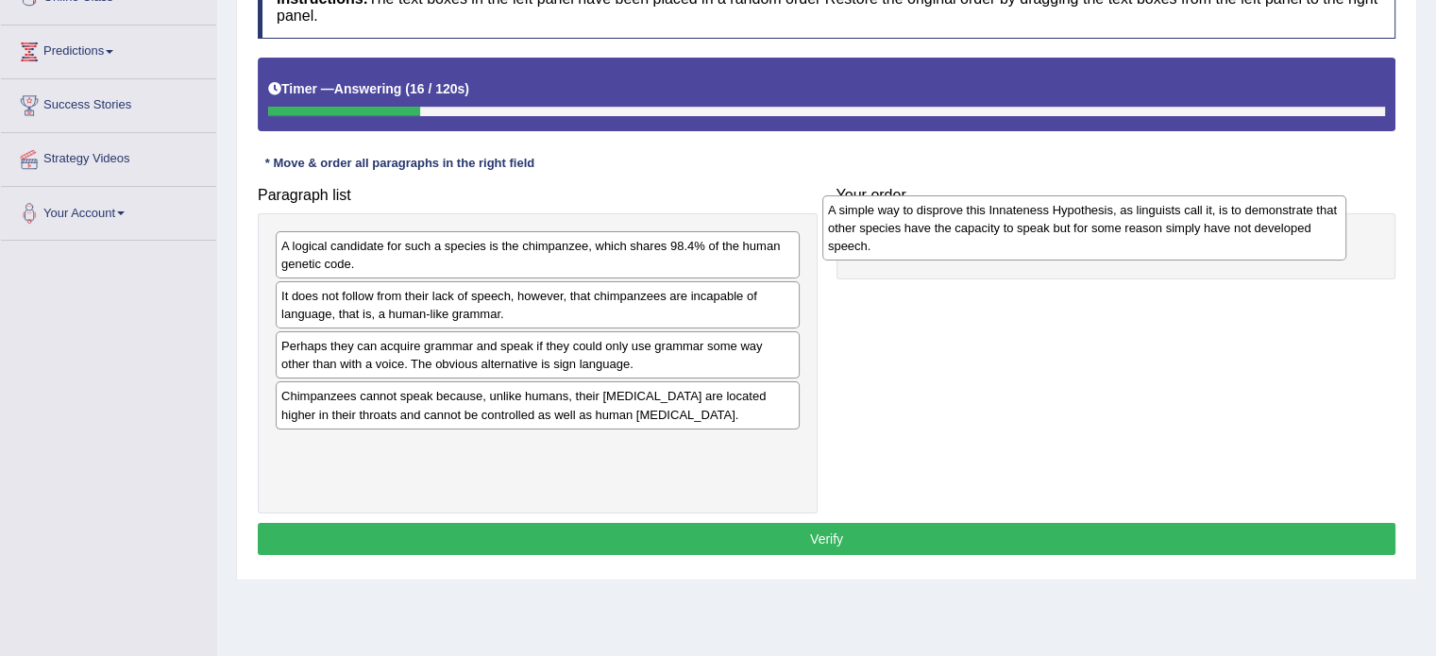
drag, startPoint x: 384, startPoint y: 352, endPoint x: 931, endPoint y: 217, distance: 563.2
click at [931, 217] on div "A simple way to disprove this Innateness Hypothesis, as linguists call it, is t…" at bounding box center [1084, 227] width 524 height 65
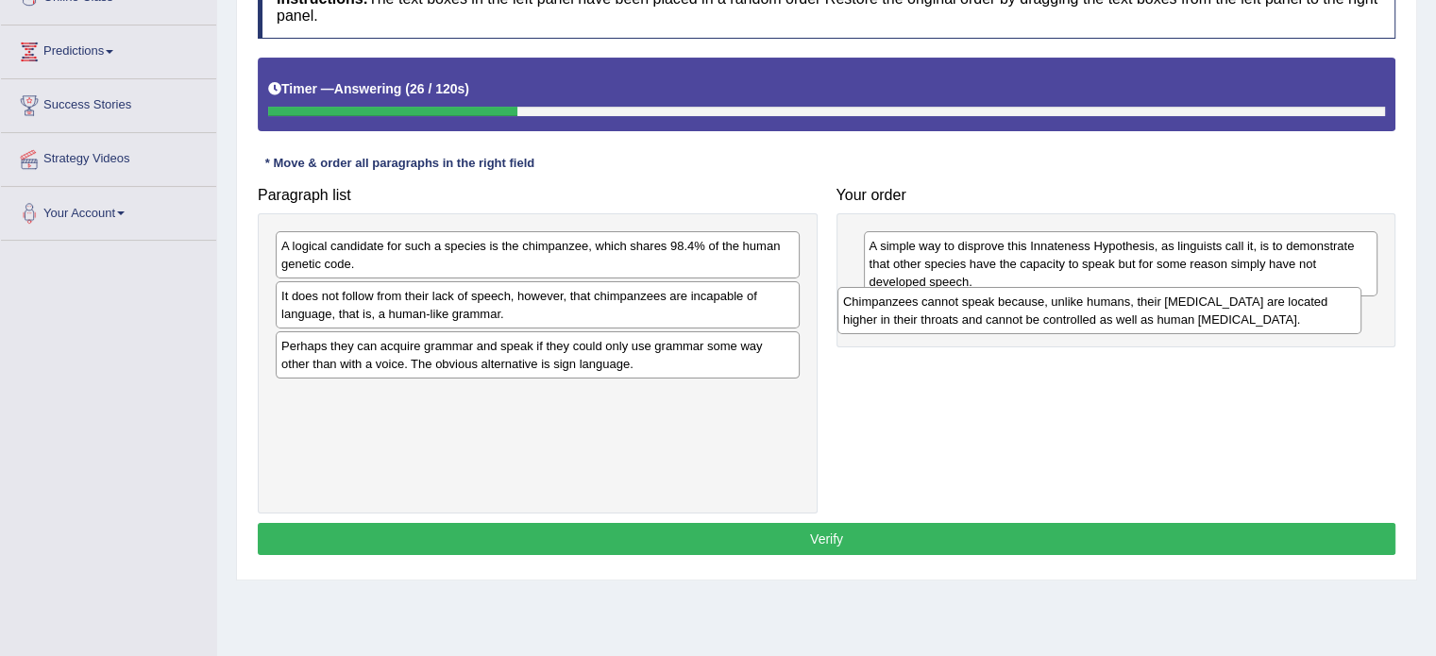
drag, startPoint x: 456, startPoint y: 413, endPoint x: 969, endPoint y: 319, distance: 521.2
click at [969, 319] on div "Chimpanzees cannot speak because, unlike humans, their [MEDICAL_DATA] are locat…" at bounding box center [1100, 310] width 524 height 47
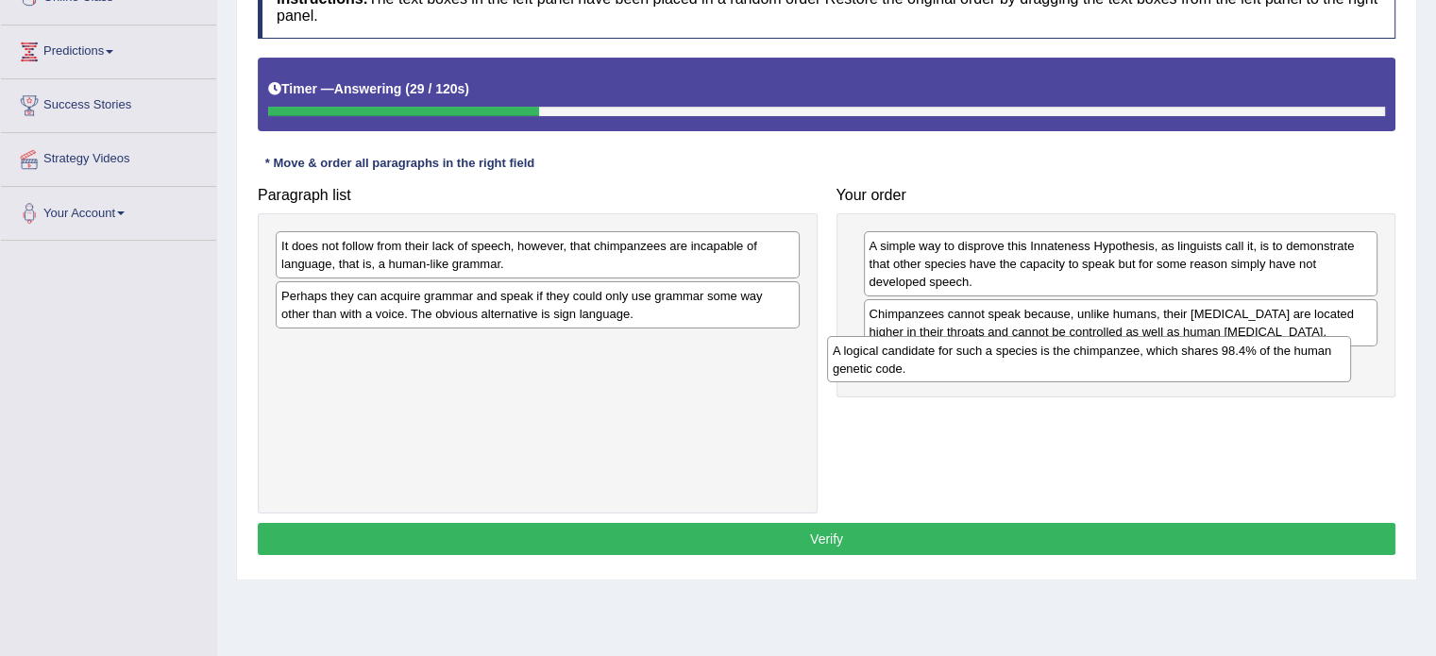
drag, startPoint x: 368, startPoint y: 250, endPoint x: 906, endPoint y: 346, distance: 545.7
click at [906, 346] on div "A logical candidate for such a species is the chimpanzee, which shares 98.4% of…" at bounding box center [1089, 359] width 524 height 47
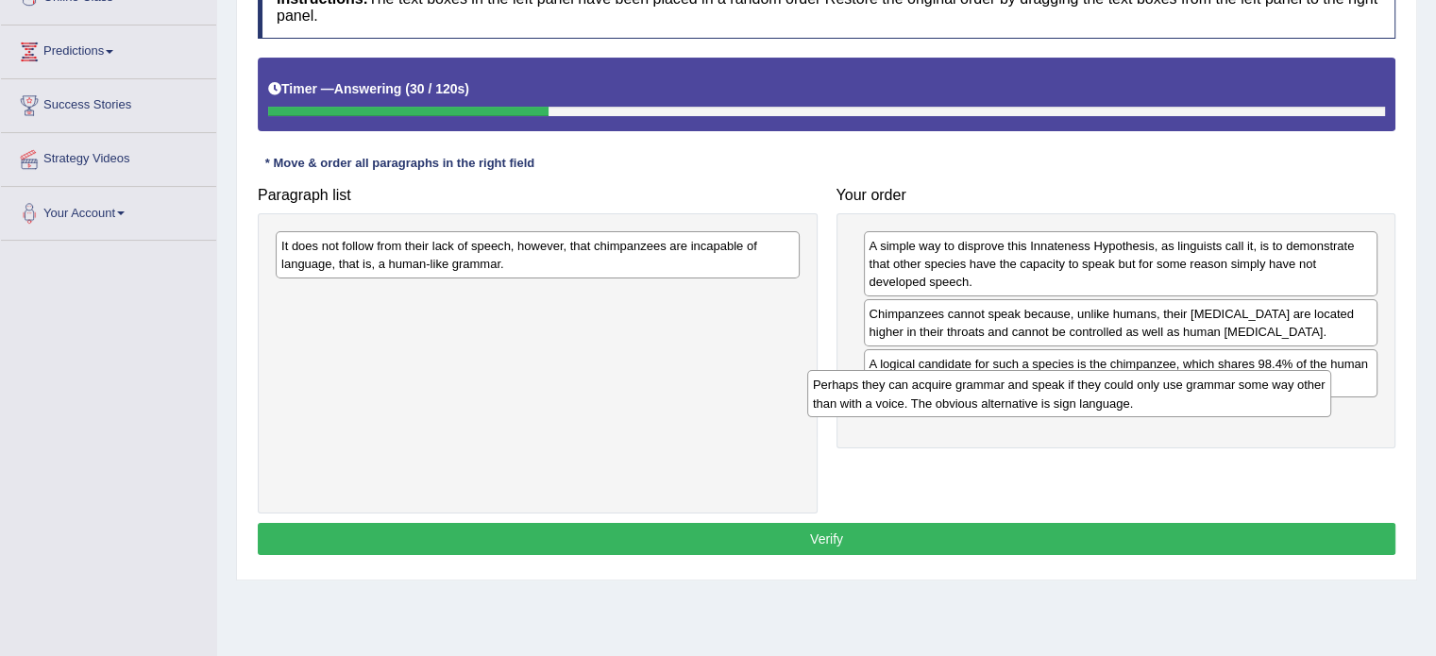
drag, startPoint x: 381, startPoint y: 299, endPoint x: 982, endPoint y: 390, distance: 608.3
click at [1011, 400] on div "Perhaps they can acquire grammar and speak if they could only use grammar some …" at bounding box center [1069, 393] width 524 height 47
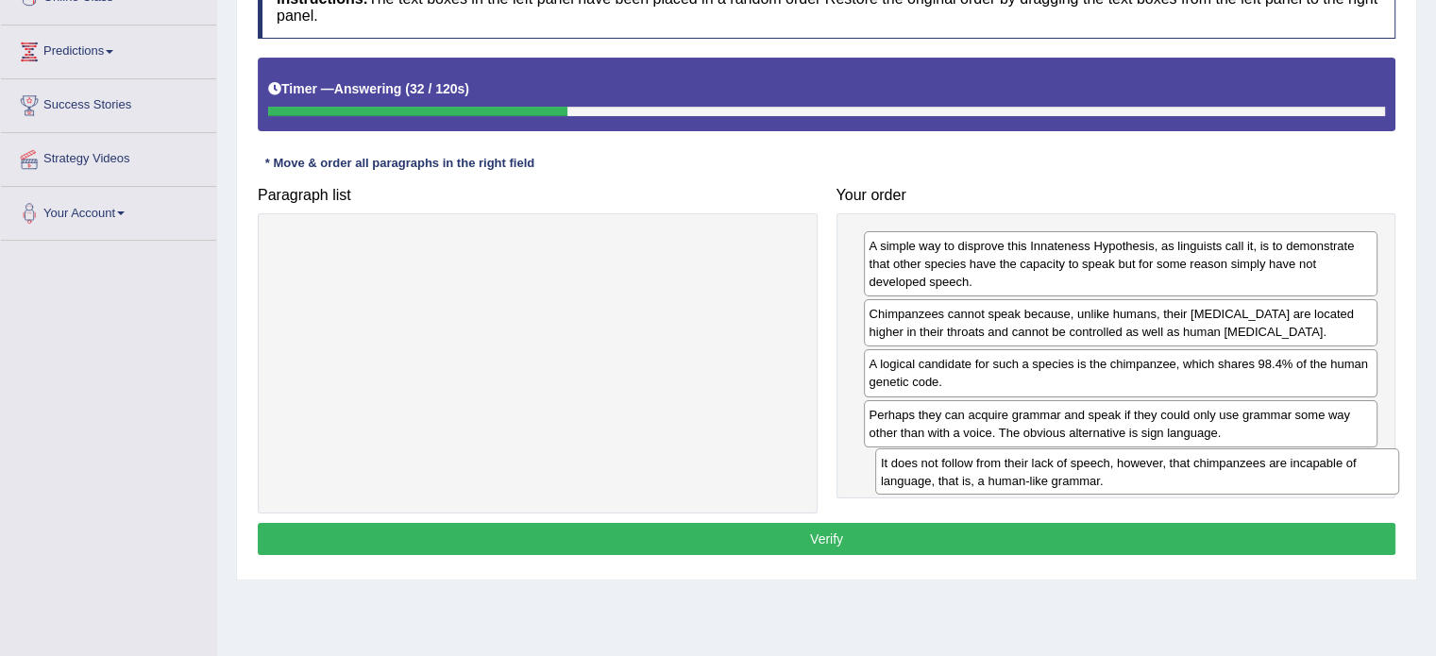
drag, startPoint x: 415, startPoint y: 258, endPoint x: 1009, endPoint y: 474, distance: 633.0
click at [1009, 474] on div "It does not follow from their lack of speech, however, that chimpanzees are inc…" at bounding box center [1137, 472] width 524 height 47
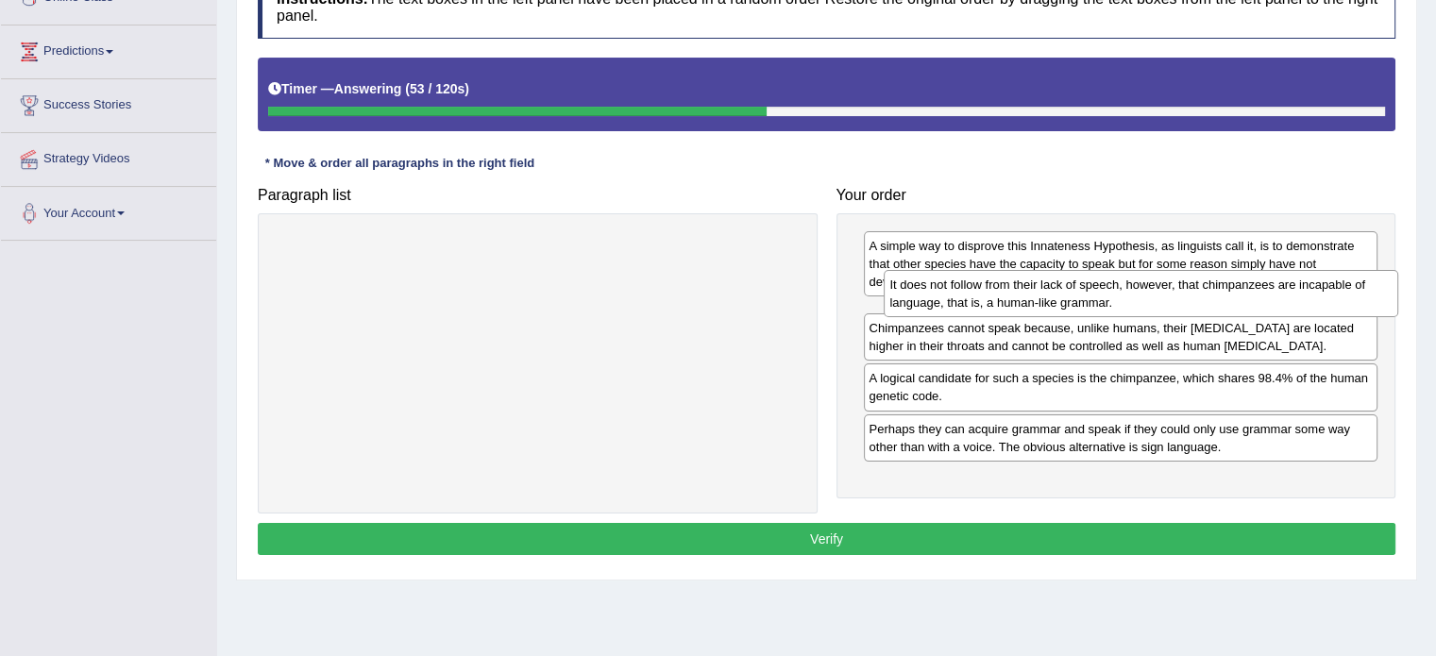
drag, startPoint x: 1050, startPoint y: 483, endPoint x: 1071, endPoint y: 304, distance: 179.7
click at [1071, 304] on div "It does not follow from their lack of speech, however, that chimpanzees are inc…" at bounding box center [1141, 293] width 515 height 47
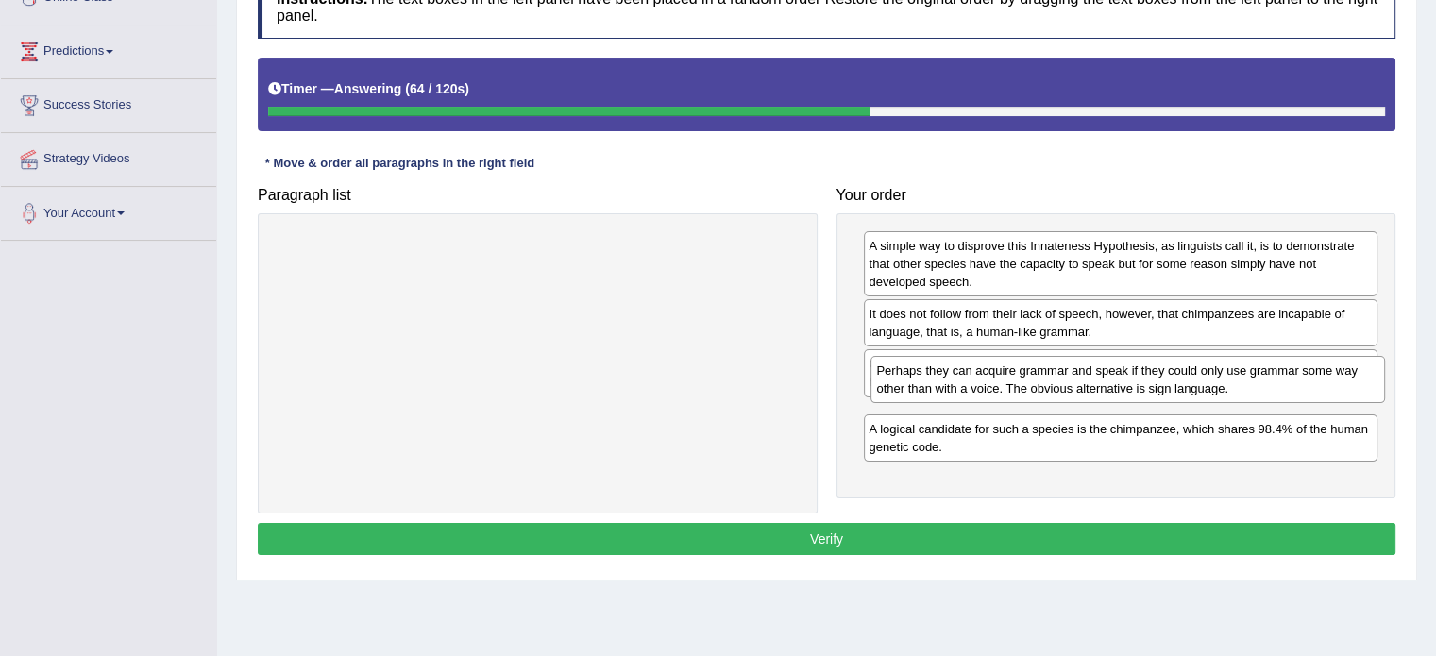
drag, startPoint x: 944, startPoint y: 483, endPoint x: 952, endPoint y: 391, distance: 92.8
click at [952, 391] on div "Perhaps they can acquire grammar and speak if they could only use grammar some …" at bounding box center [1128, 379] width 515 height 47
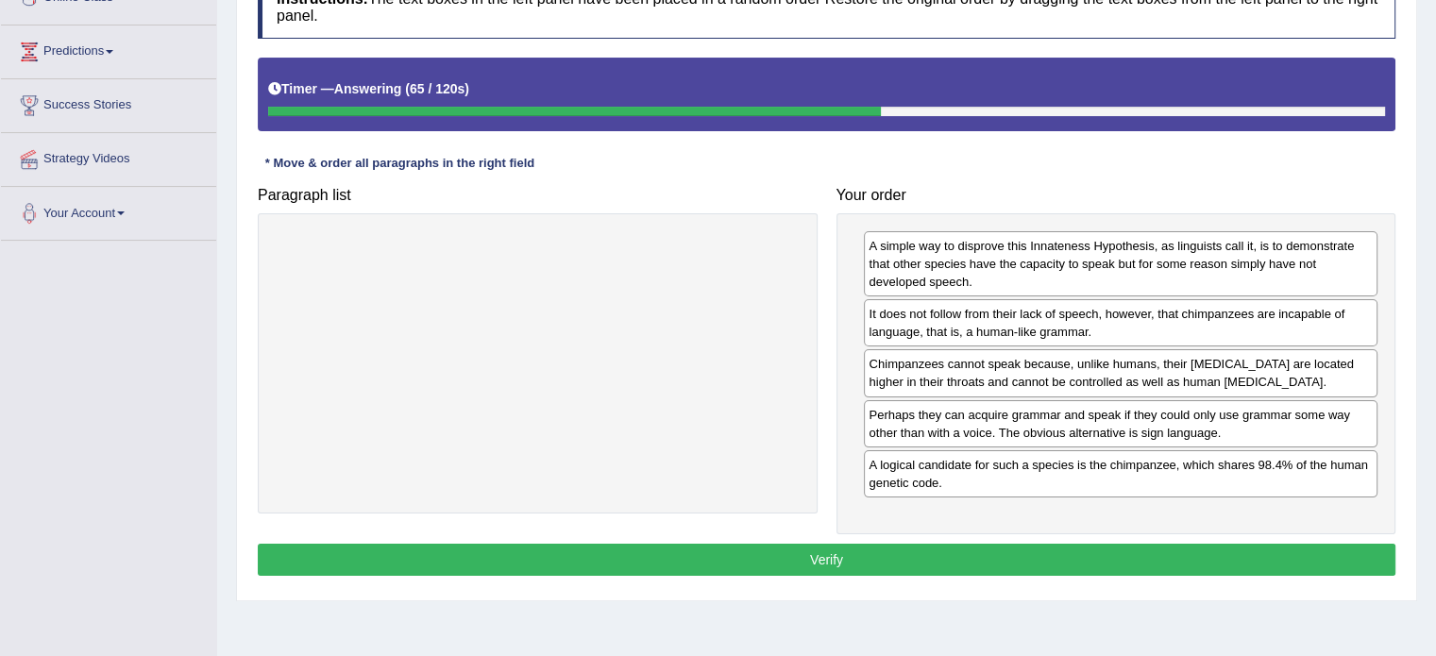
click at [971, 559] on button "Verify" at bounding box center [827, 560] width 1138 height 32
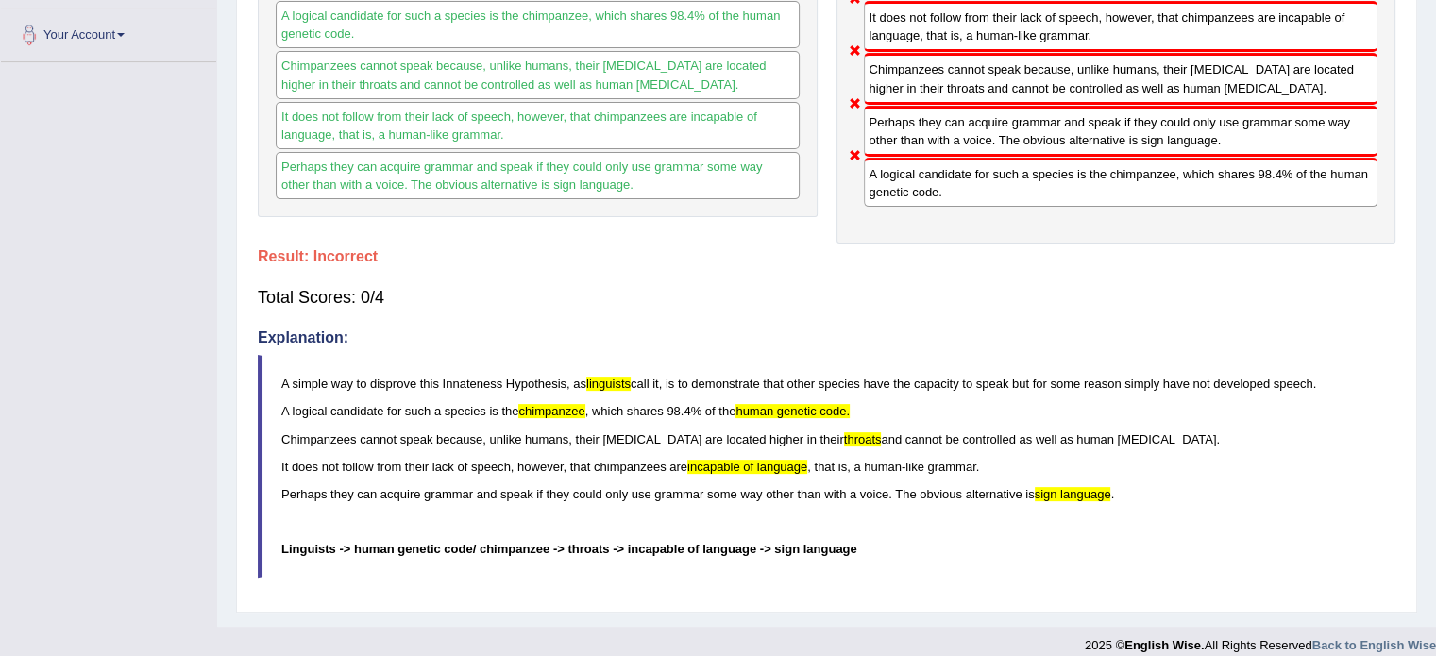
scroll to position [472, 0]
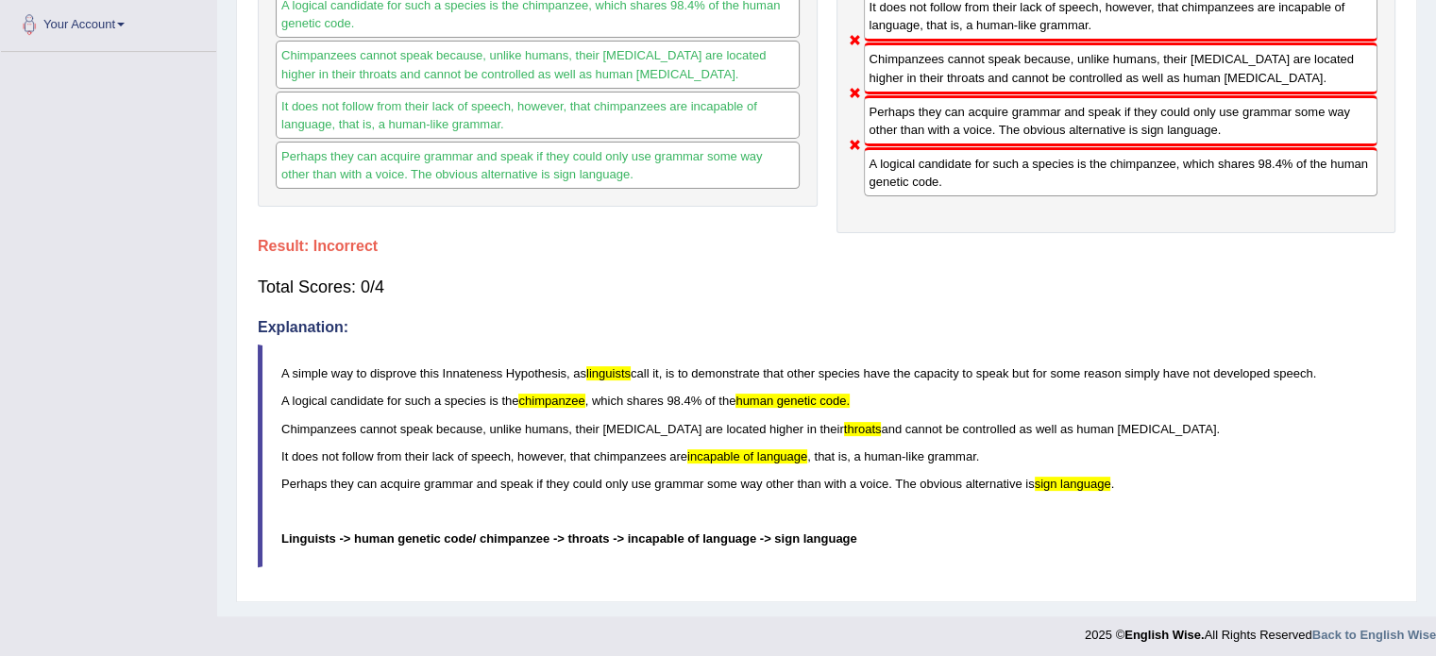
click at [589, 538] on p "Linguists -> human genetic code/ chimpanzee -> throats -> incapable of language…" at bounding box center [837, 539] width 1113 height 18
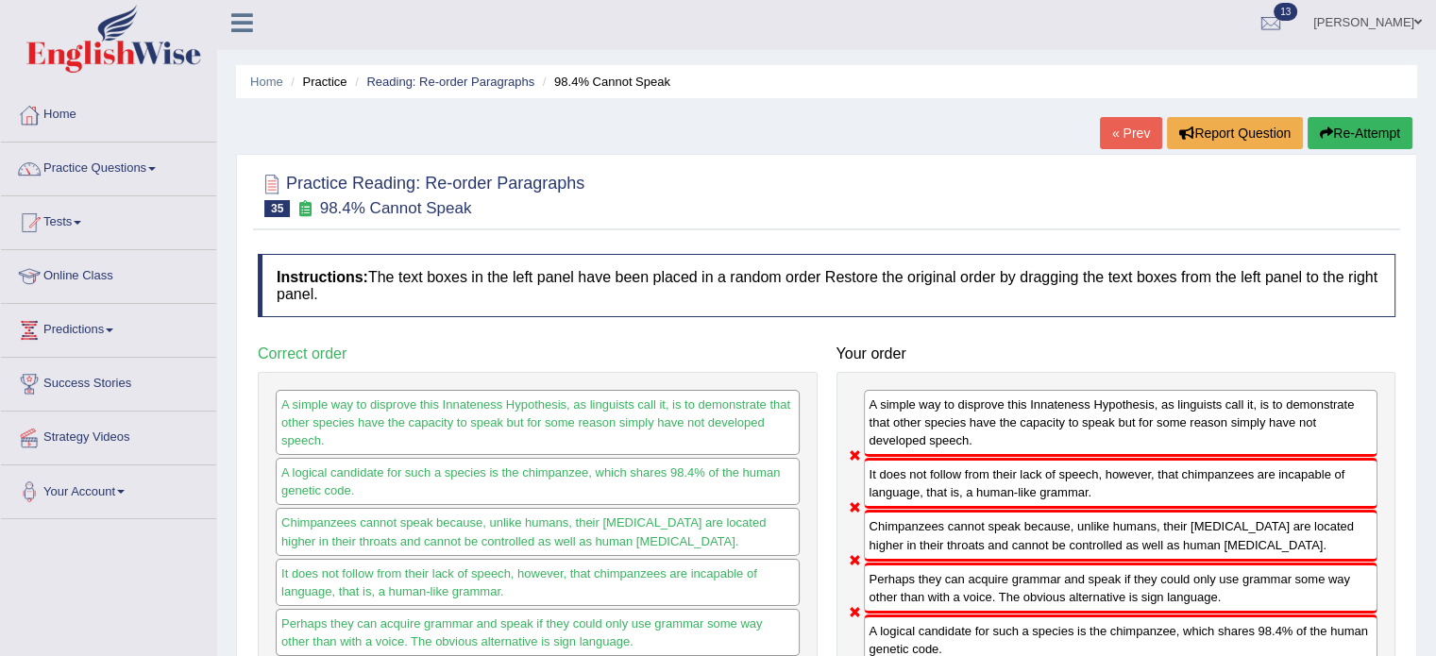
scroll to position [0, 0]
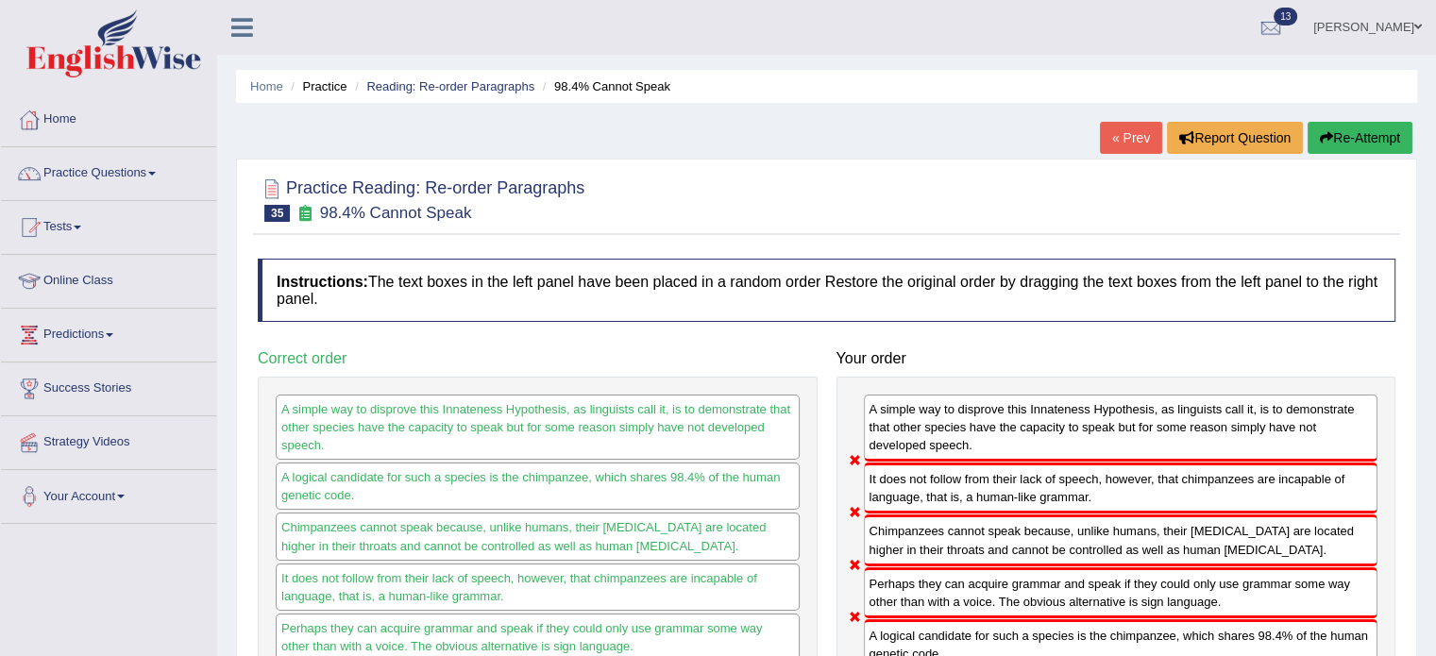
click at [1360, 143] on button "Re-Attempt" at bounding box center [1360, 138] width 105 height 32
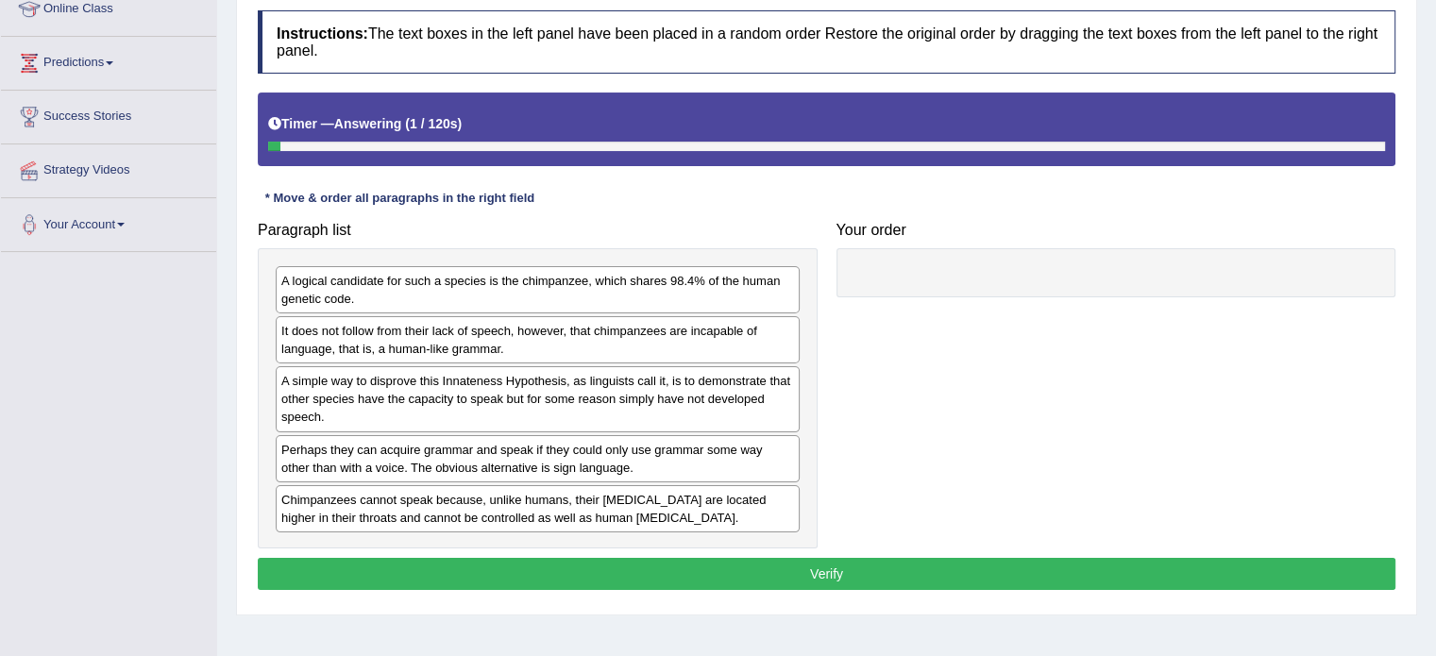
scroll to position [283, 0]
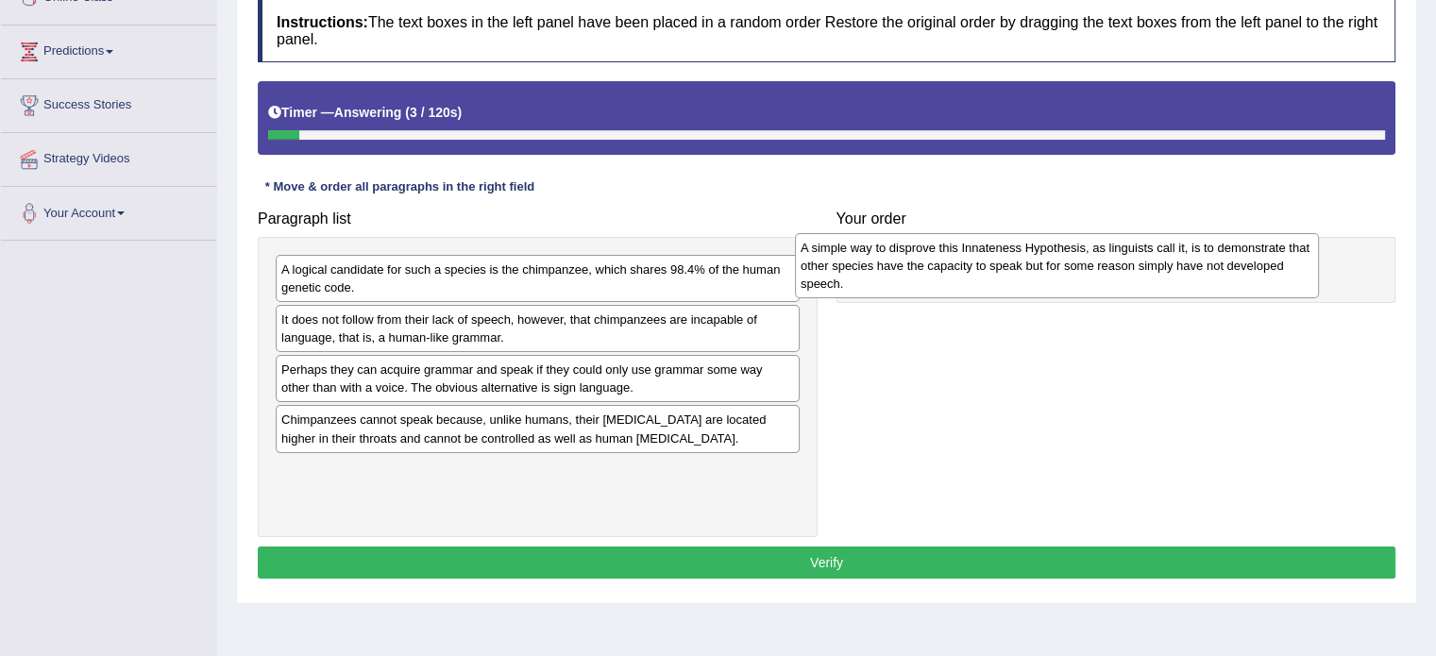
drag, startPoint x: 437, startPoint y: 379, endPoint x: 957, endPoint y: 258, distance: 534.1
click at [957, 258] on div "A simple way to disprove this Innateness Hypothesis, as linguists call it, is t…" at bounding box center [1057, 265] width 524 height 65
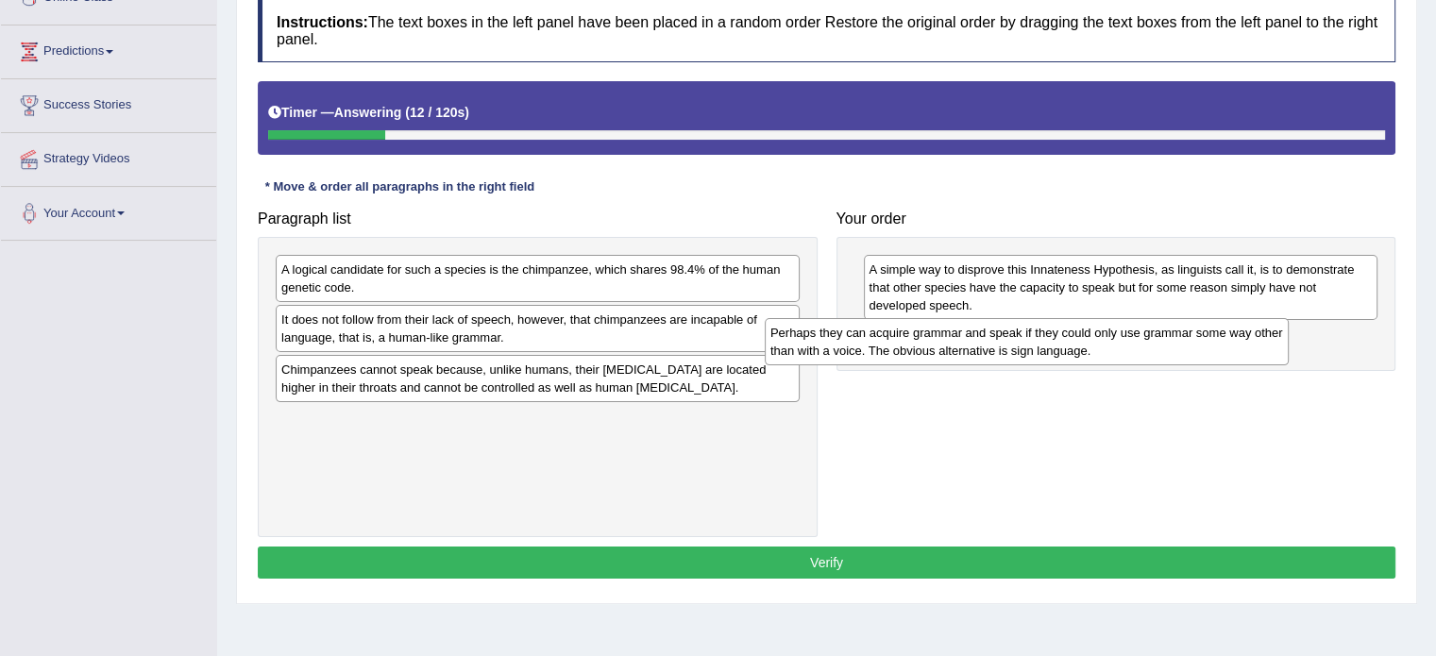
drag, startPoint x: 347, startPoint y: 386, endPoint x: 847, endPoint y: 347, distance: 501.1
click at [847, 347] on div "Perhaps they can acquire grammar and speak if they could only use grammar some …" at bounding box center [1027, 341] width 524 height 47
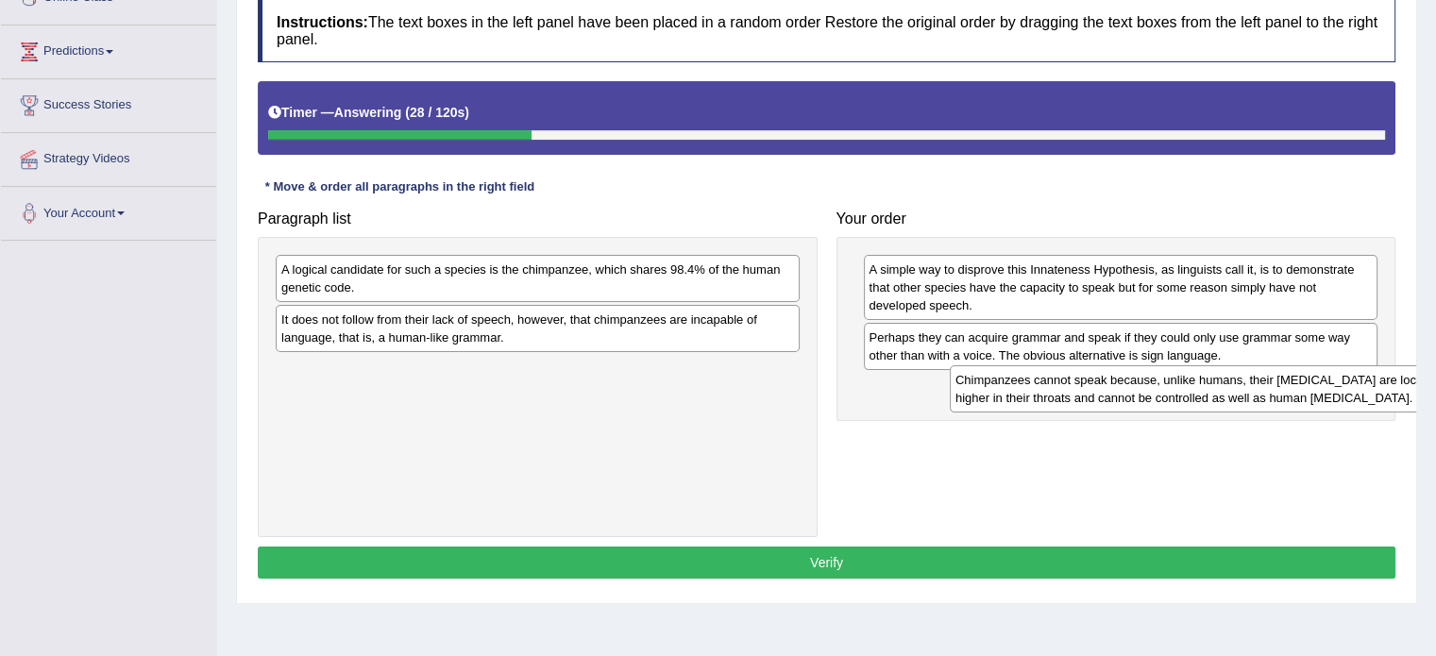
drag, startPoint x: 363, startPoint y: 381, endPoint x: 1037, endPoint y: 393, distance: 674.3
click at [1037, 393] on div "Chimpanzees cannot speak because, unlike humans, their [MEDICAL_DATA] are locat…" at bounding box center [1212, 388] width 524 height 47
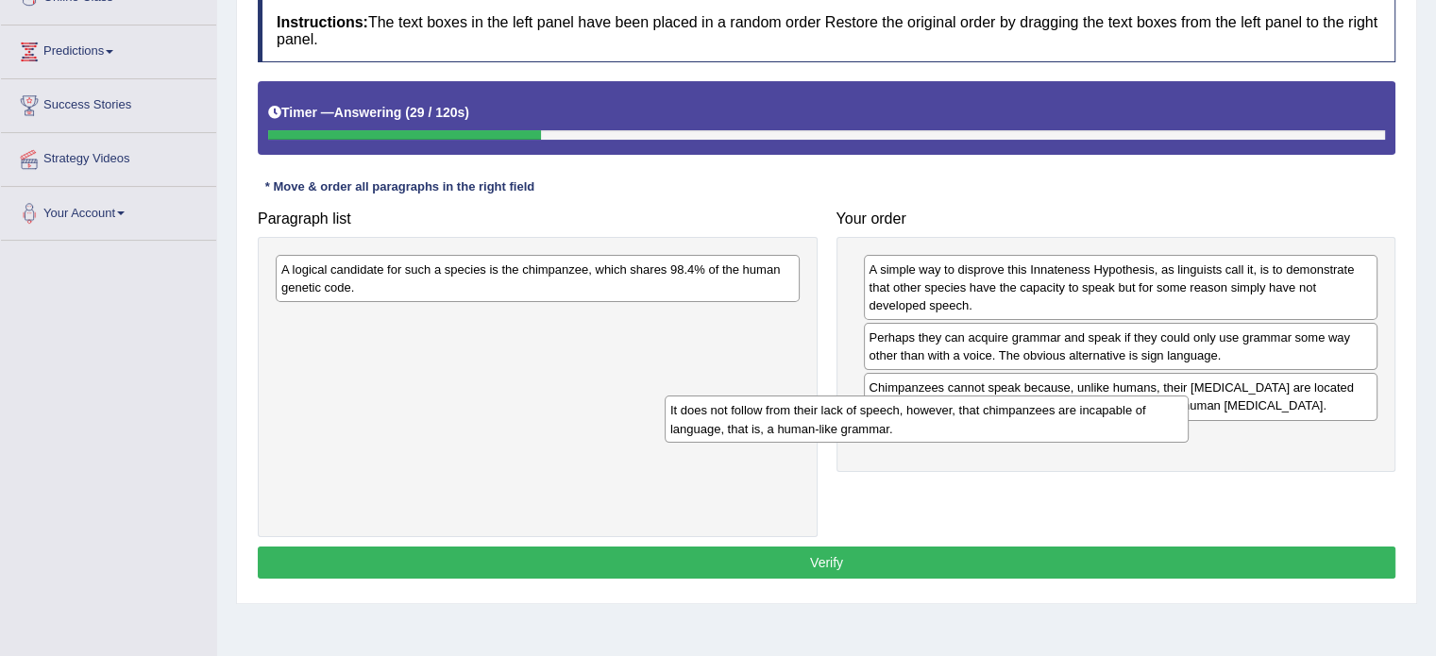
drag, startPoint x: 508, startPoint y: 326, endPoint x: 945, endPoint y: 406, distance: 444.5
click at [1027, 432] on div "It does not follow from their lack of speech, however, that chimpanzees are inc…" at bounding box center [927, 419] width 524 height 47
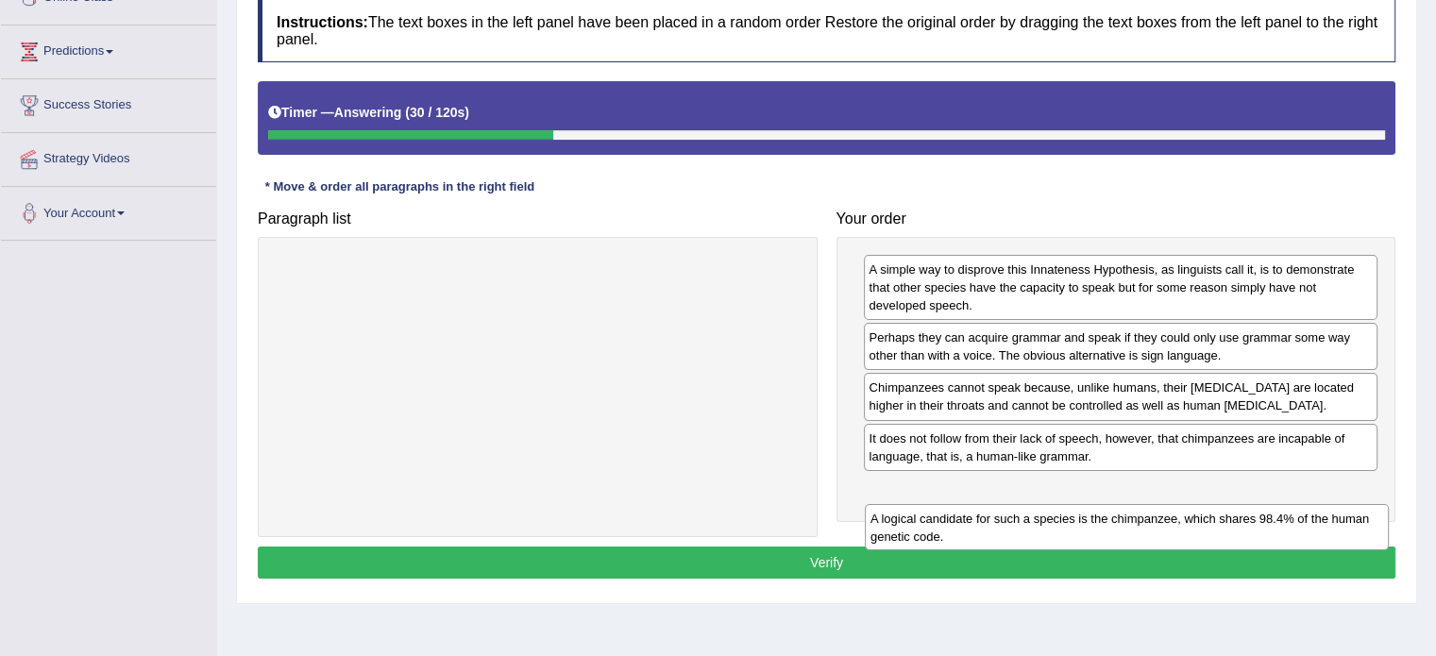
drag, startPoint x: 463, startPoint y: 267, endPoint x: 1060, endPoint y: 519, distance: 648.7
click at [1060, 519] on div "A logical candidate for such a species is the chimpanzee, which shares 98.4% of…" at bounding box center [1127, 527] width 524 height 47
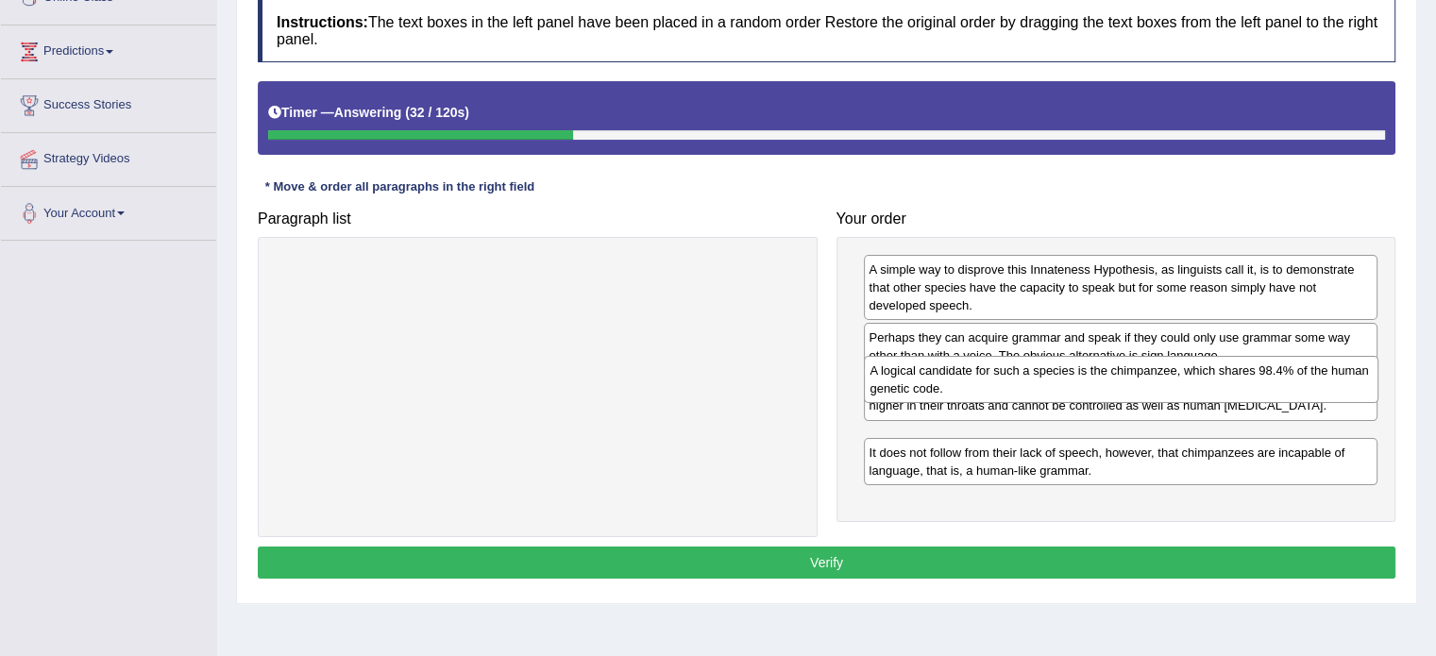
drag, startPoint x: 1047, startPoint y: 513, endPoint x: 1048, endPoint y: 396, distance: 117.1
click at [1048, 396] on div "A logical candidate for such a species is the chimpanzee, which shares 98.4% of…" at bounding box center [1121, 379] width 515 height 47
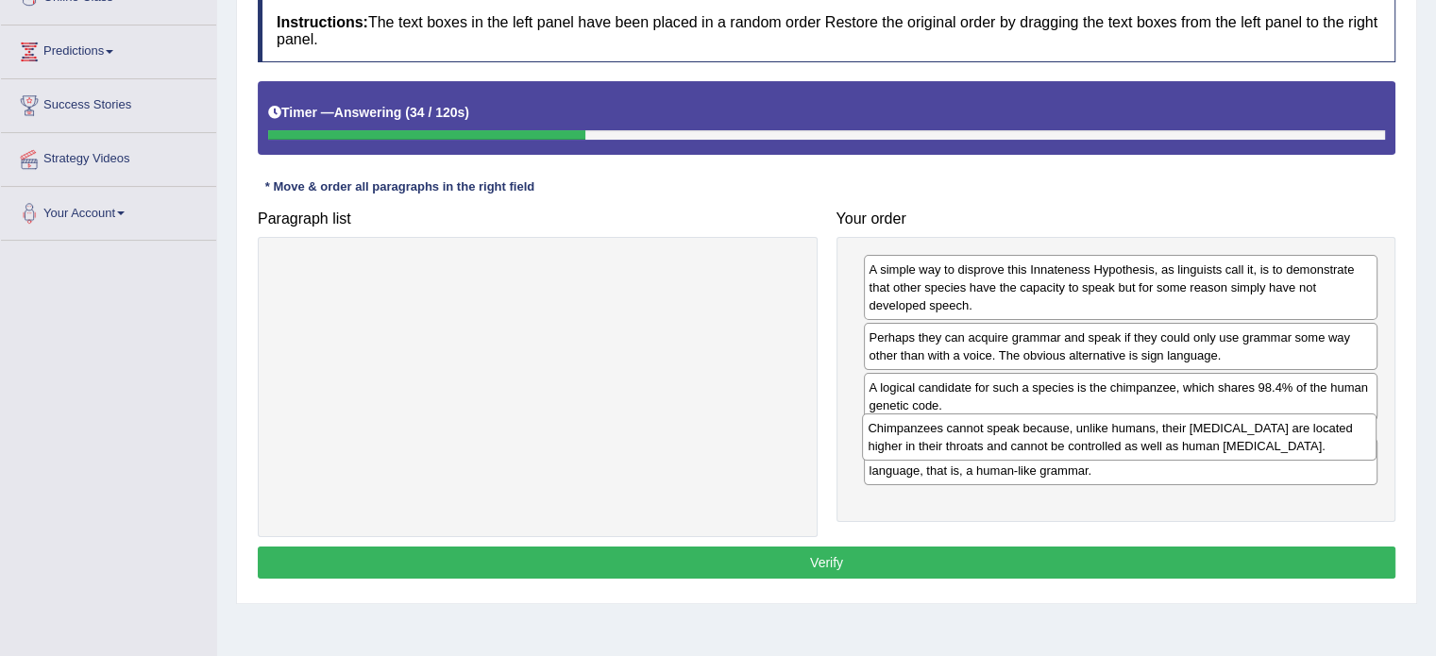
drag, startPoint x: 1042, startPoint y: 408, endPoint x: 1041, endPoint y: 458, distance: 50.1
click at [1041, 458] on div "Chimpanzees cannot speak because, unlike humans, their [MEDICAL_DATA] are locat…" at bounding box center [1119, 437] width 515 height 47
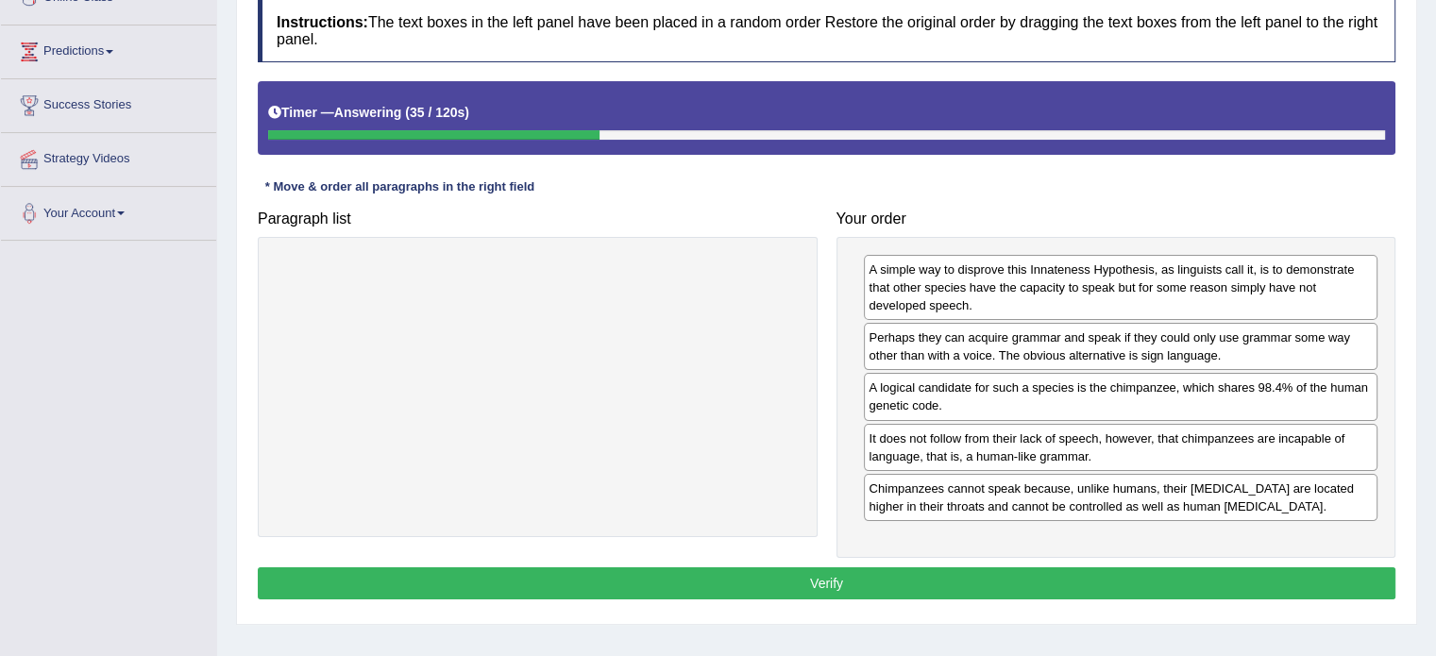
click at [987, 573] on button "Verify" at bounding box center [827, 584] width 1138 height 32
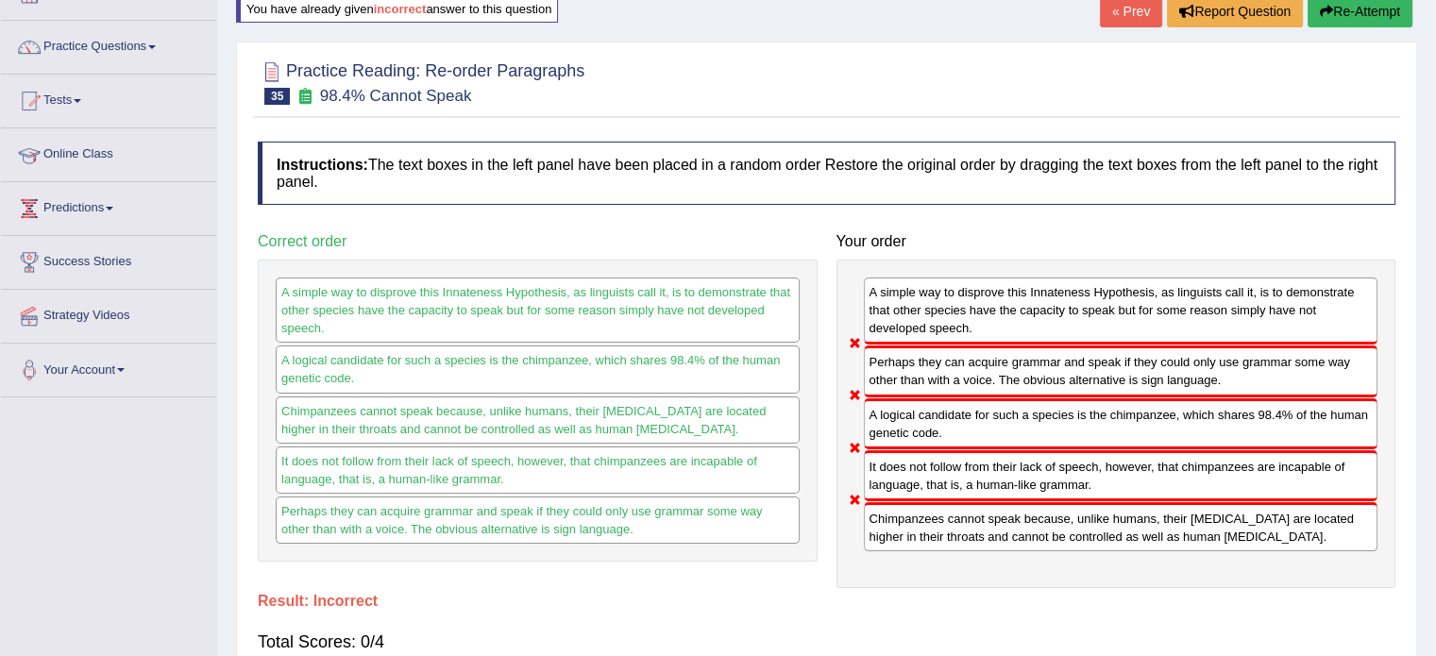
scroll to position [126, 0]
click at [139, 45] on link "Practice Questions" at bounding box center [108, 45] width 215 height 47
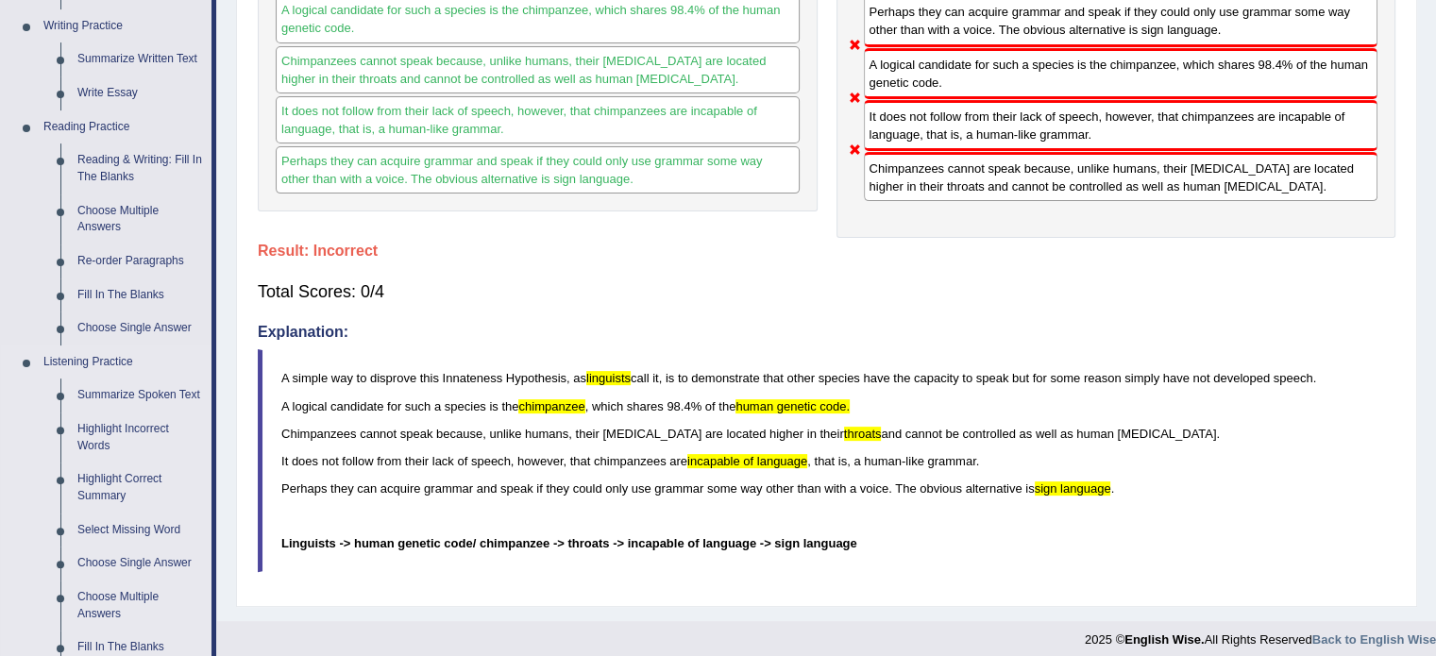
scroll to position [472, 0]
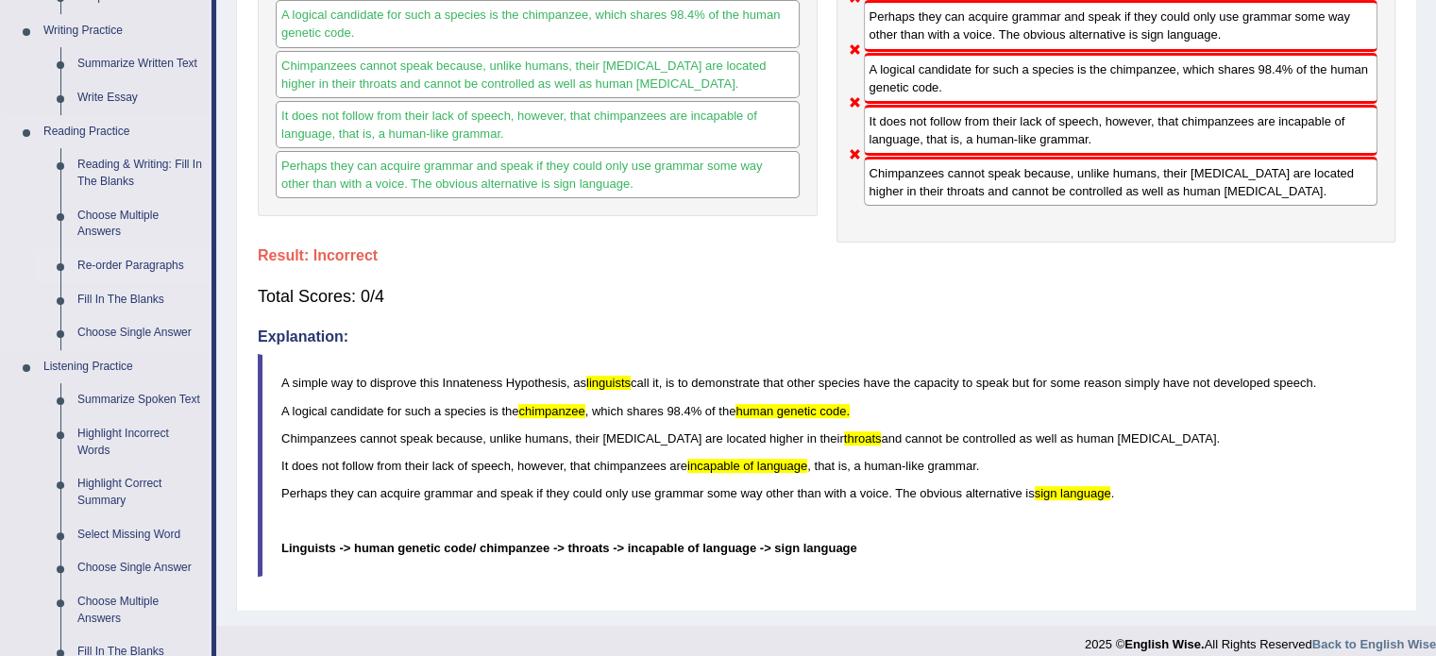
click at [130, 261] on link "Re-order Paragraphs" at bounding box center [140, 266] width 143 height 34
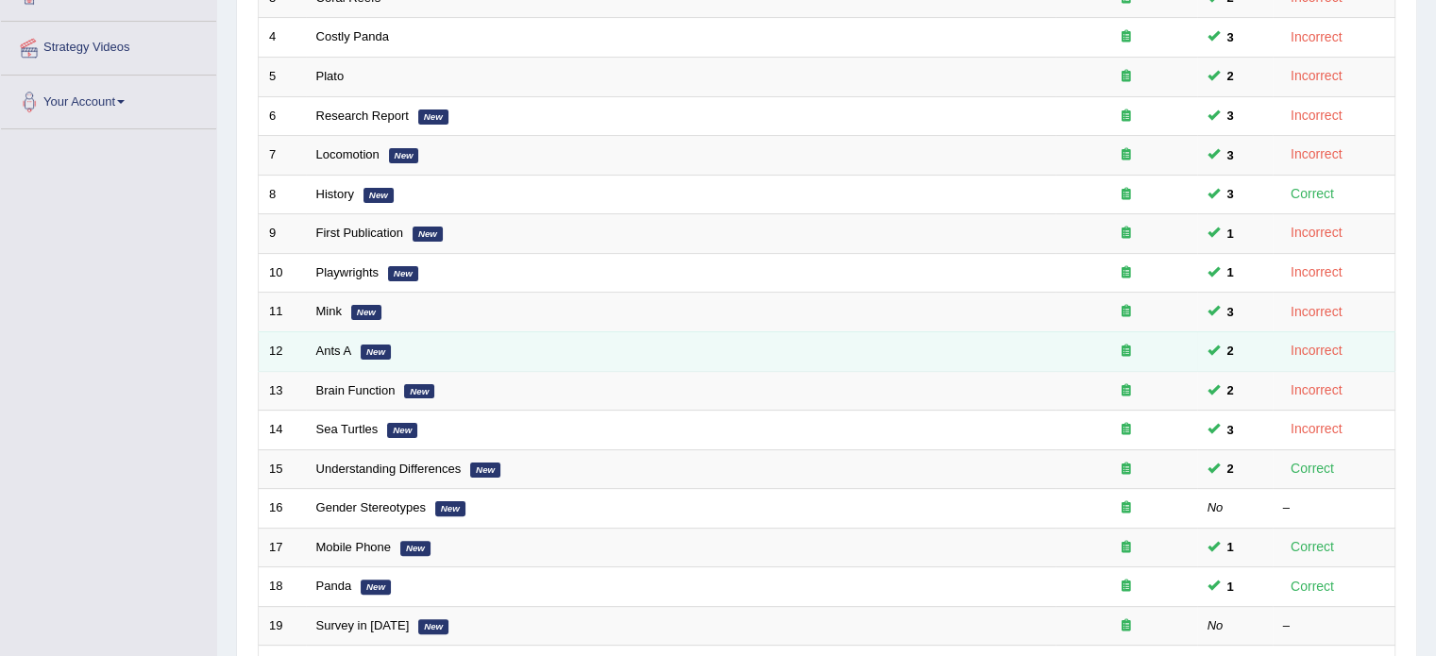
scroll to position [472, 0]
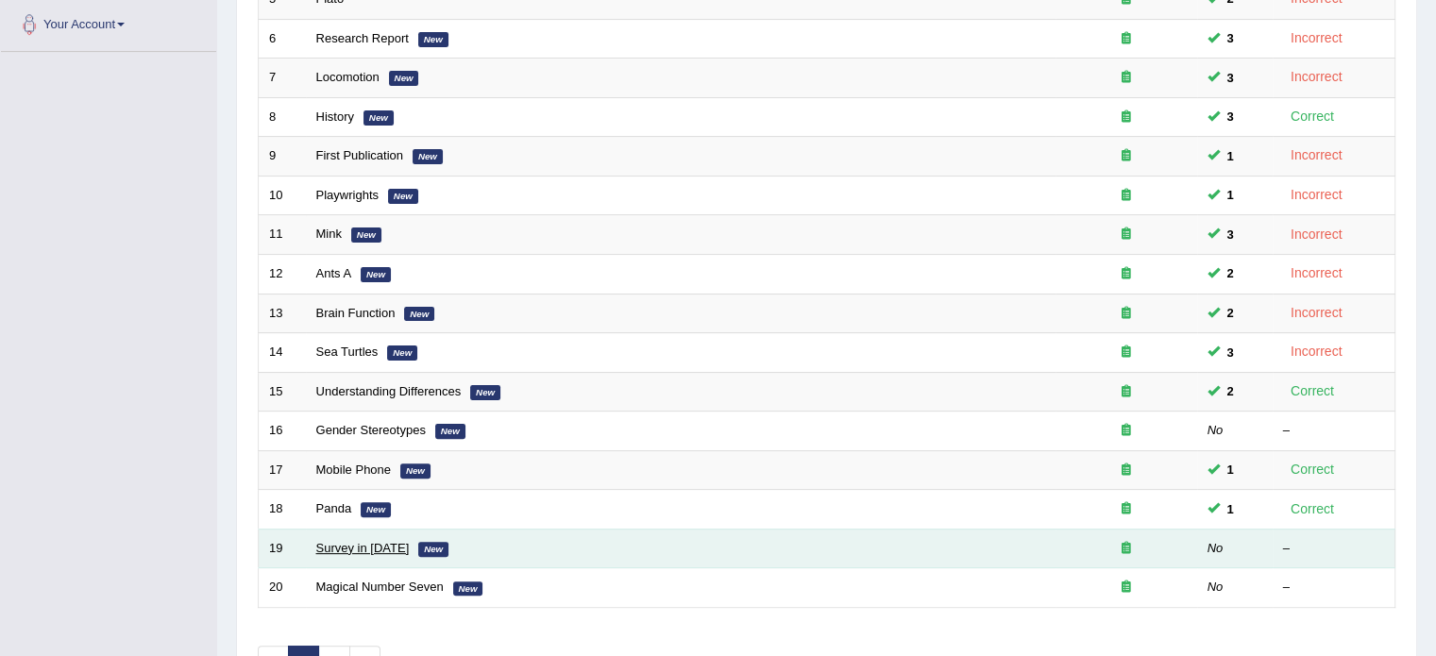
click at [368, 546] on link "Survey in [DATE]" at bounding box center [362, 548] width 93 height 14
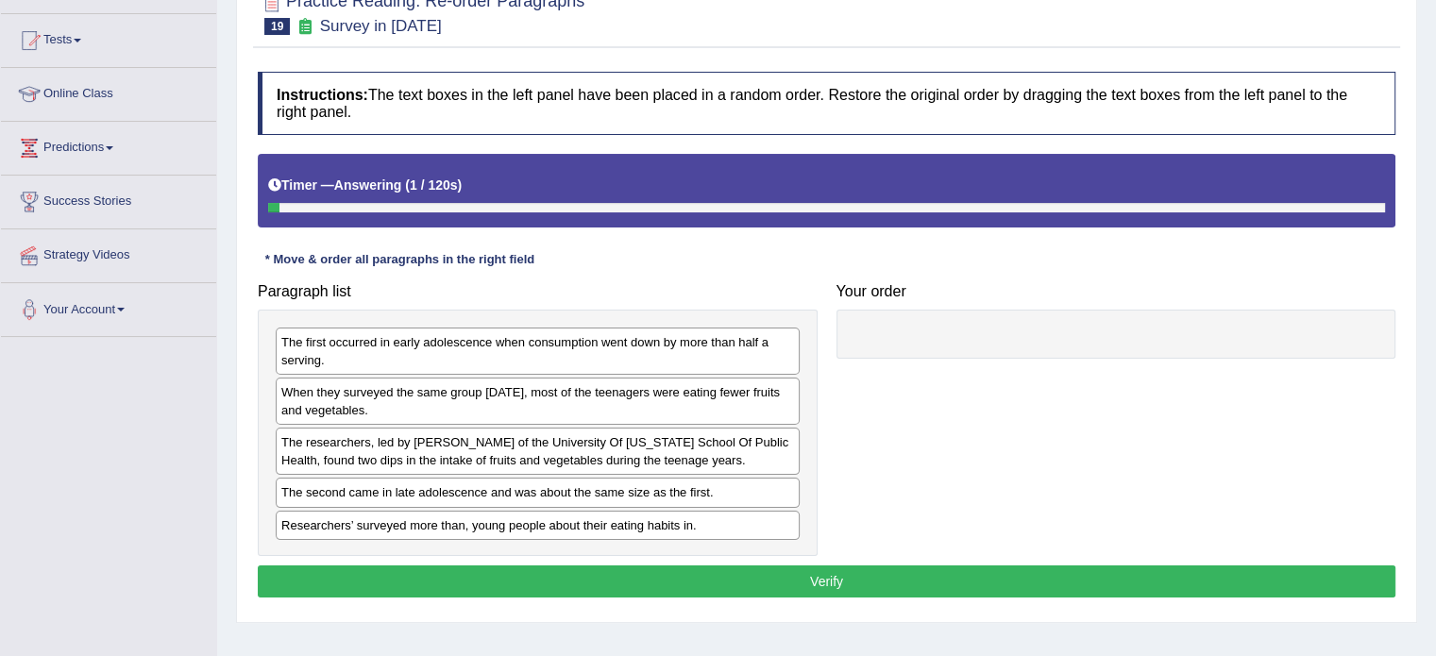
scroll to position [189, 0]
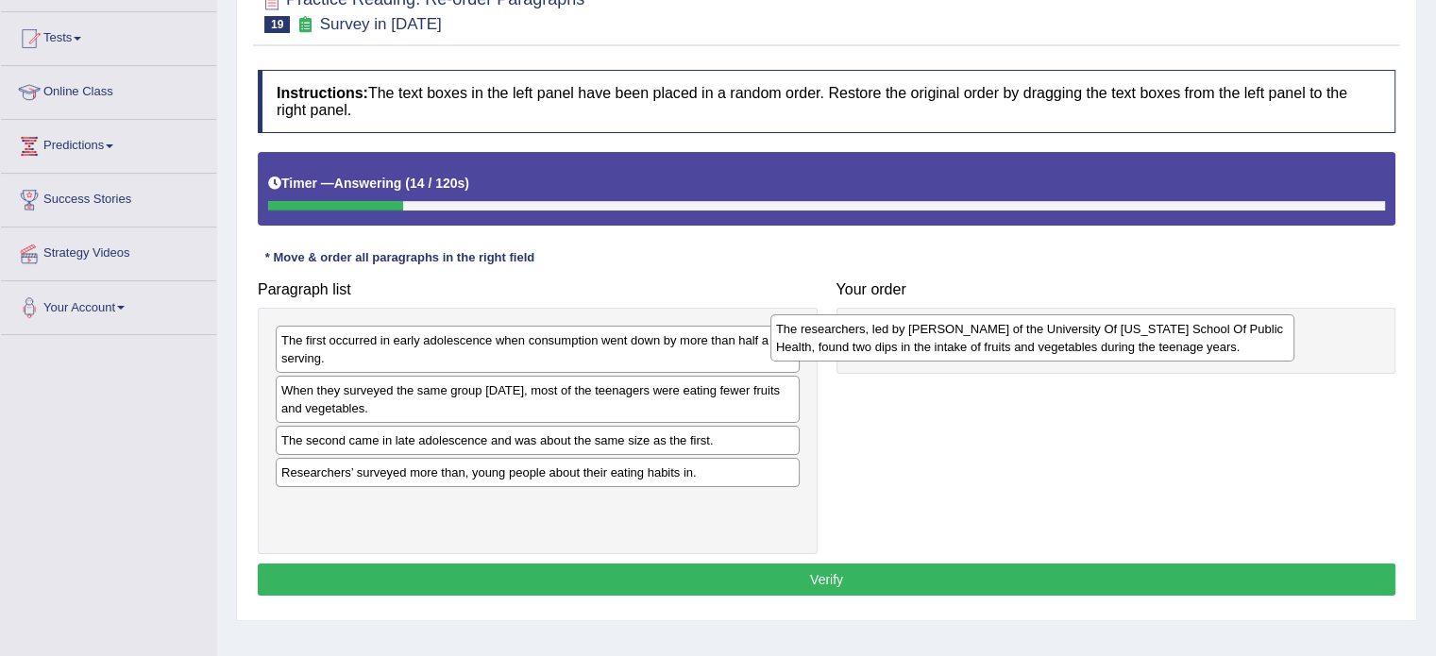
drag, startPoint x: 522, startPoint y: 454, endPoint x: 1008, endPoint y: 344, distance: 498.7
click at [1008, 344] on div "The researchers, led by [PERSON_NAME] of the University Of [US_STATE] School Of…" at bounding box center [1033, 337] width 524 height 47
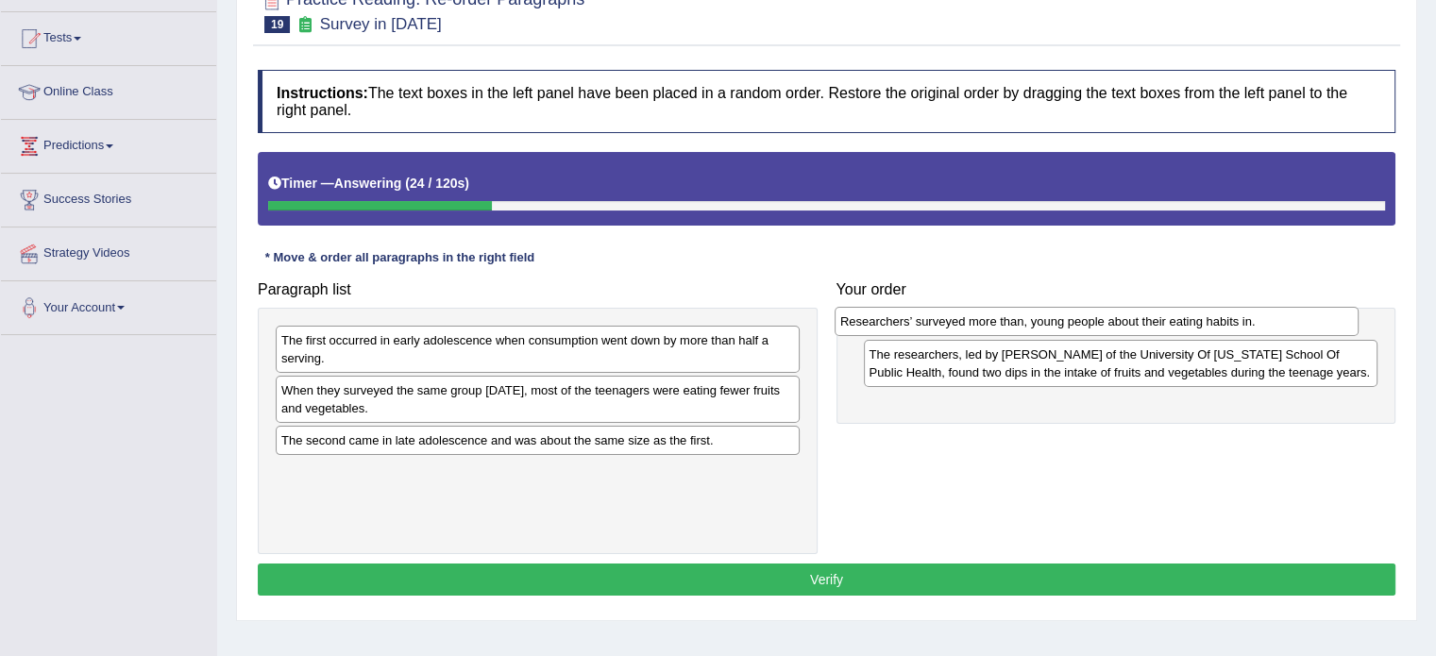
drag, startPoint x: 408, startPoint y: 472, endPoint x: 971, endPoint y: 324, distance: 582.0
click at [969, 323] on div "Researchers’ surveyed more than, young people about their eating habits in." at bounding box center [1097, 321] width 524 height 29
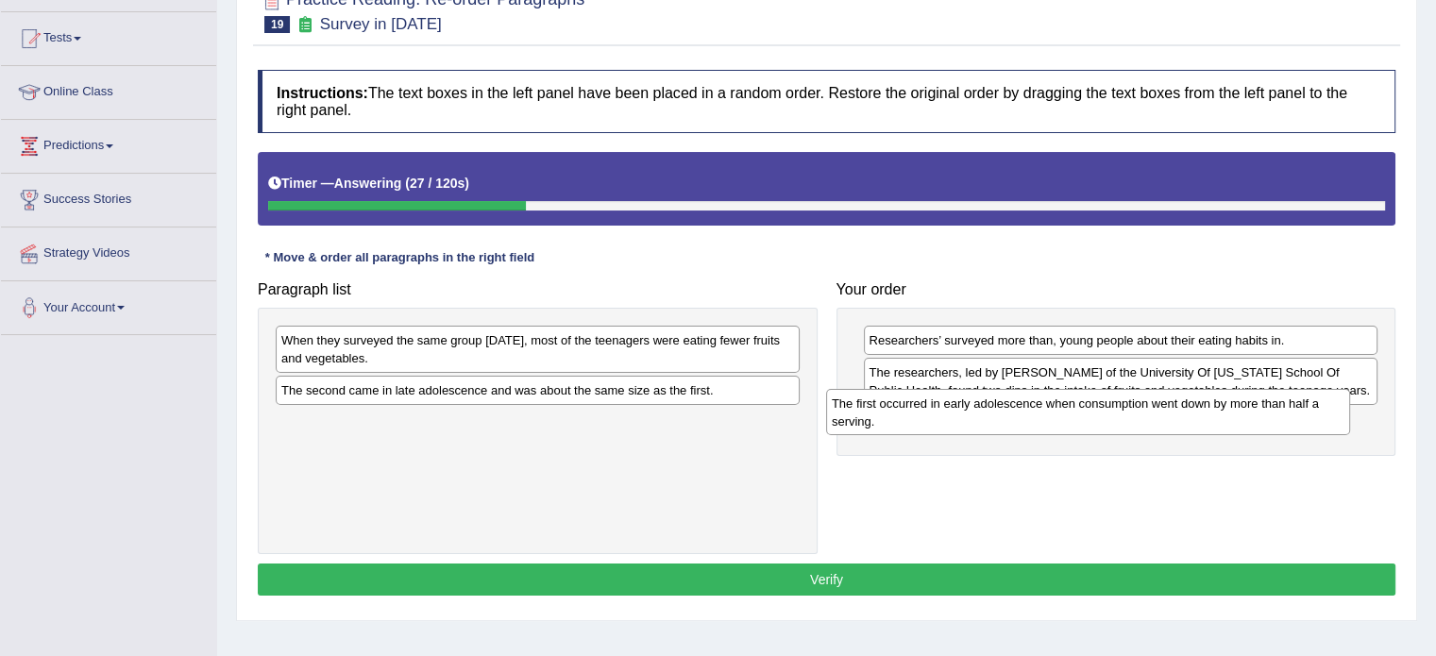
drag, startPoint x: 330, startPoint y: 350, endPoint x: 875, endPoint y: 418, distance: 550.0
click at [884, 414] on div "The first occurred in early adolescence when consumption went down by more than…" at bounding box center [1088, 412] width 524 height 47
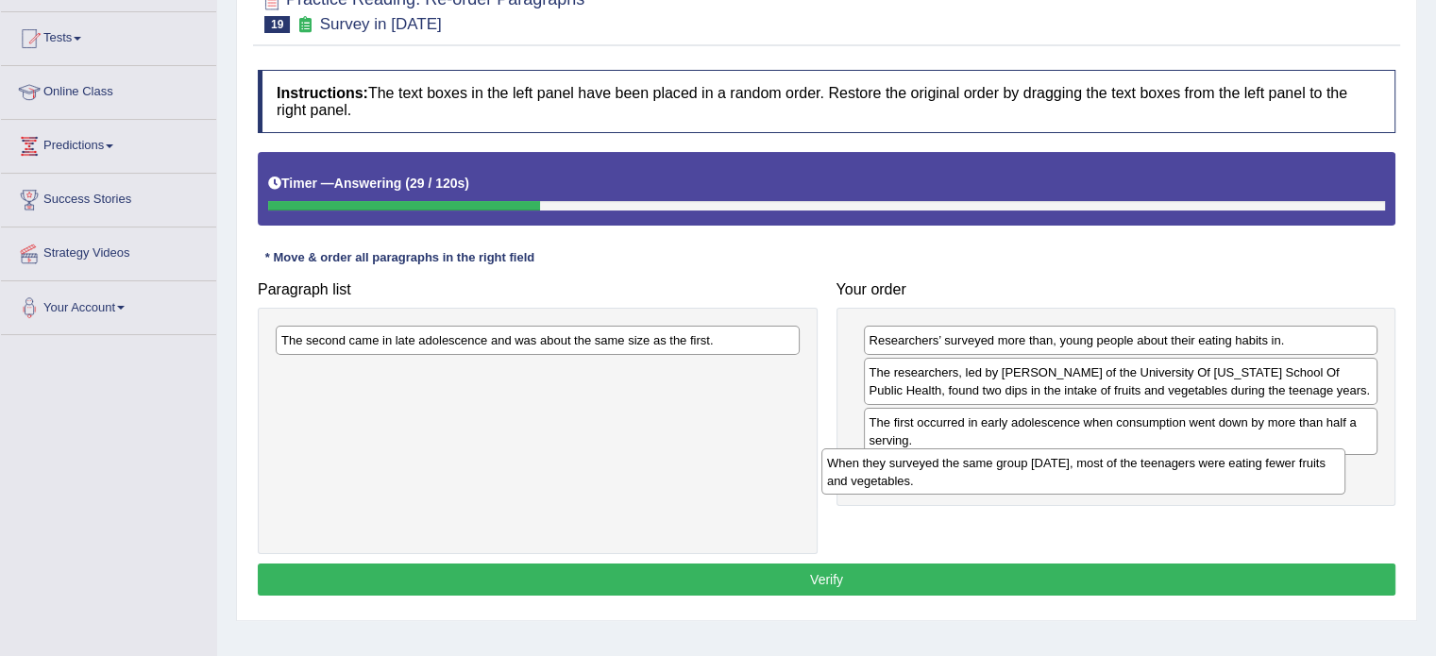
drag, startPoint x: 456, startPoint y: 351, endPoint x: 1012, endPoint y: 469, distance: 568.6
click at [1012, 469] on div "When they surveyed the same group [DATE], most of the teenagers were eating few…" at bounding box center [1084, 472] width 524 height 47
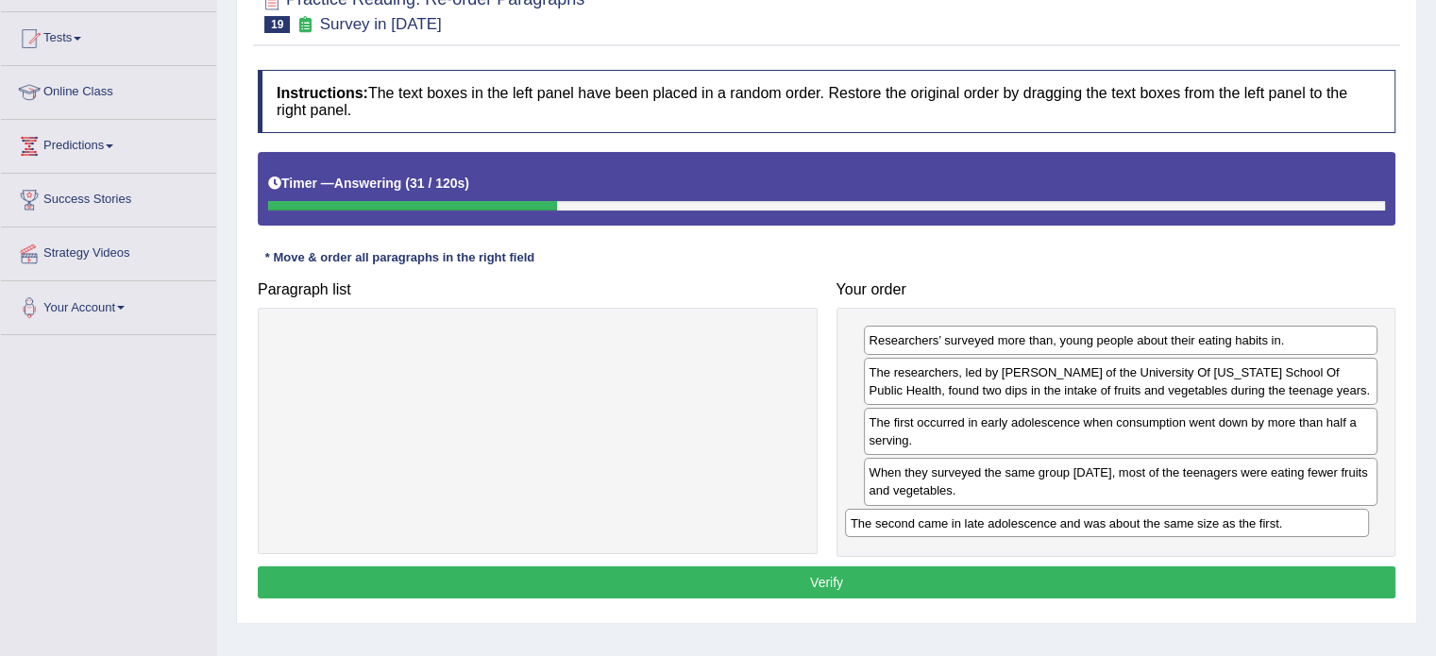
drag, startPoint x: 514, startPoint y: 349, endPoint x: 1065, endPoint y: 524, distance: 578.5
click at [1065, 524] on div "The second came in late adolescence and was about the same size as the first." at bounding box center [1107, 523] width 524 height 29
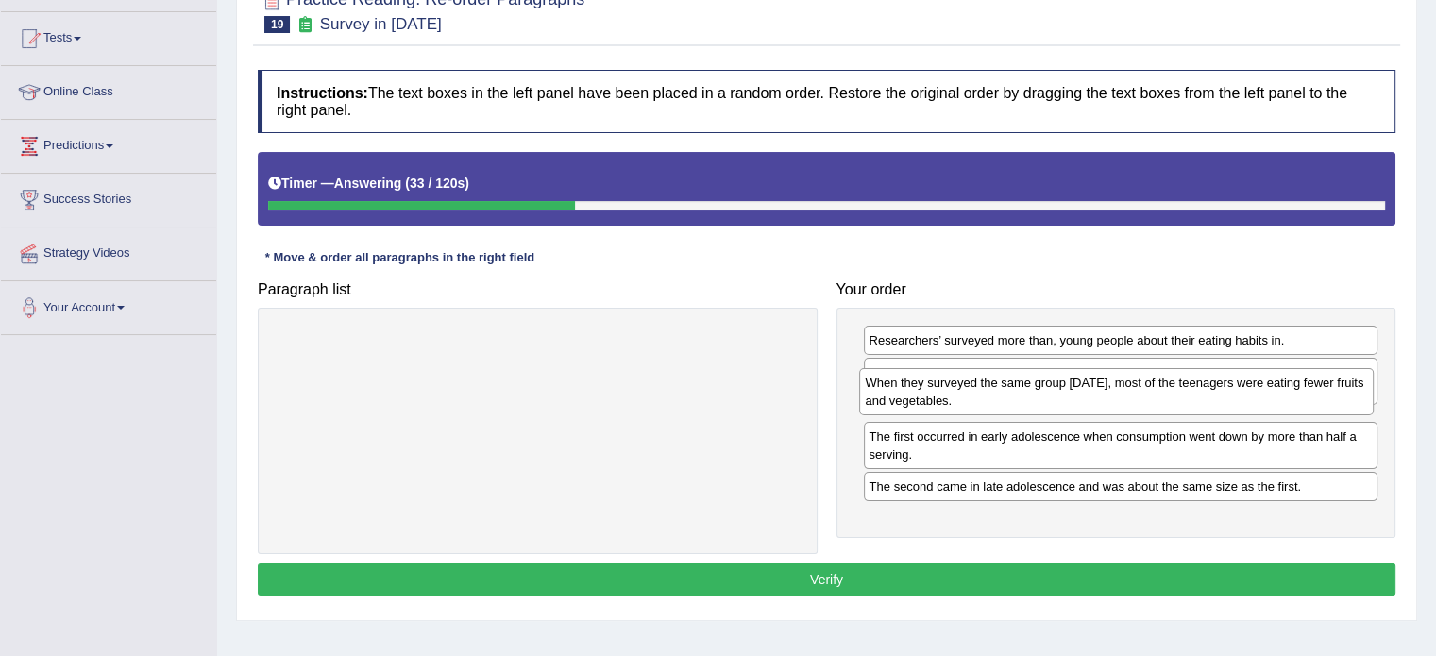
drag, startPoint x: 944, startPoint y: 481, endPoint x: 940, endPoint y: 392, distance: 88.8
click at [940, 392] on div "When they surveyed the same group [DATE], most of the teenagers were eating few…" at bounding box center [1116, 391] width 515 height 47
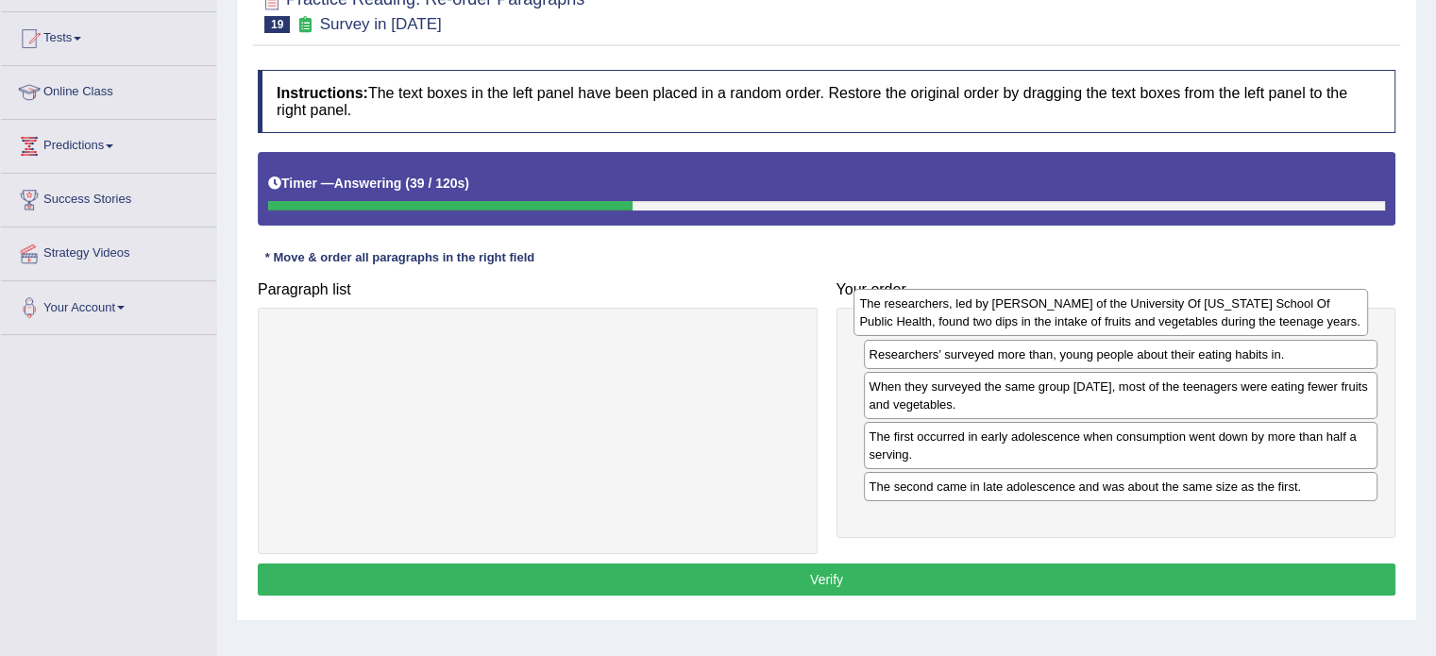
drag, startPoint x: 1050, startPoint y: 381, endPoint x: 1041, endPoint y: 313, distance: 68.6
click at [1041, 313] on div "The researchers, led by [PERSON_NAME] of the University Of [US_STATE] School Of…" at bounding box center [1111, 312] width 515 height 47
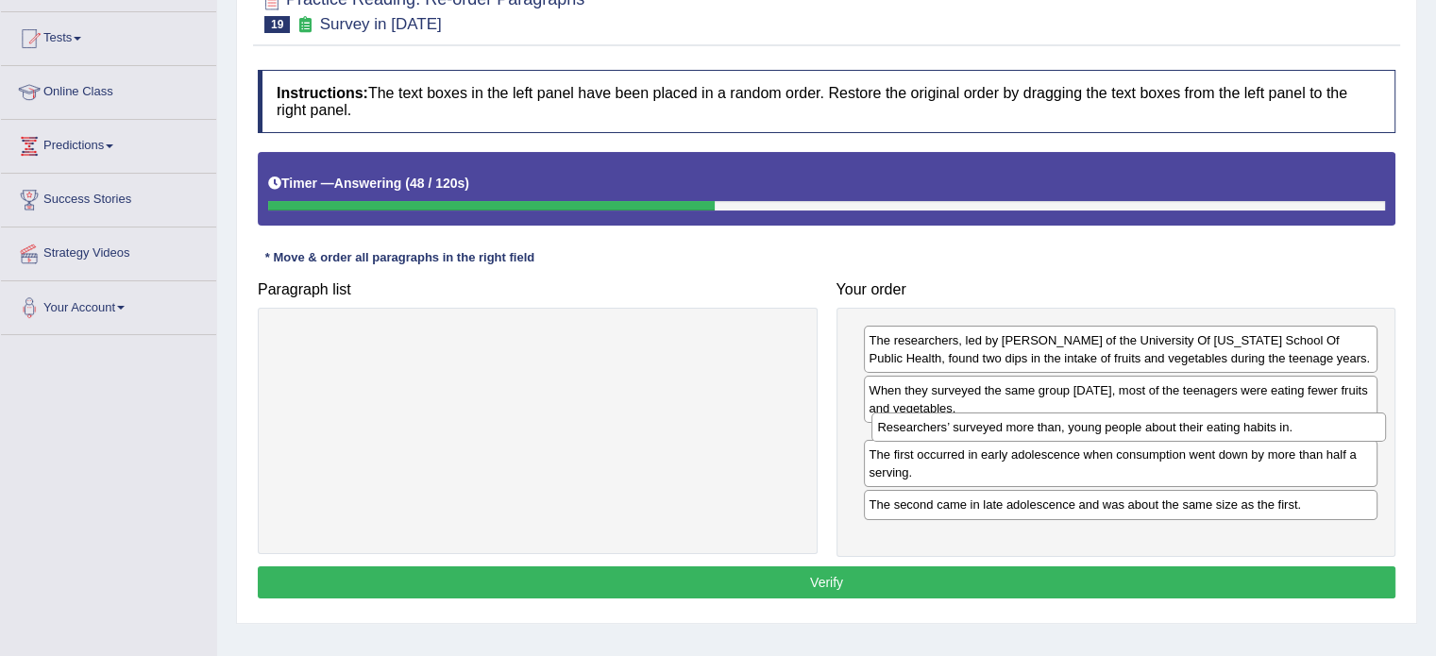
drag, startPoint x: 1022, startPoint y: 392, endPoint x: 1030, endPoint y: 430, distance: 38.7
click at [1030, 430] on div "Researchers’ surveyed more than, young people about their eating habits in." at bounding box center [1129, 427] width 515 height 29
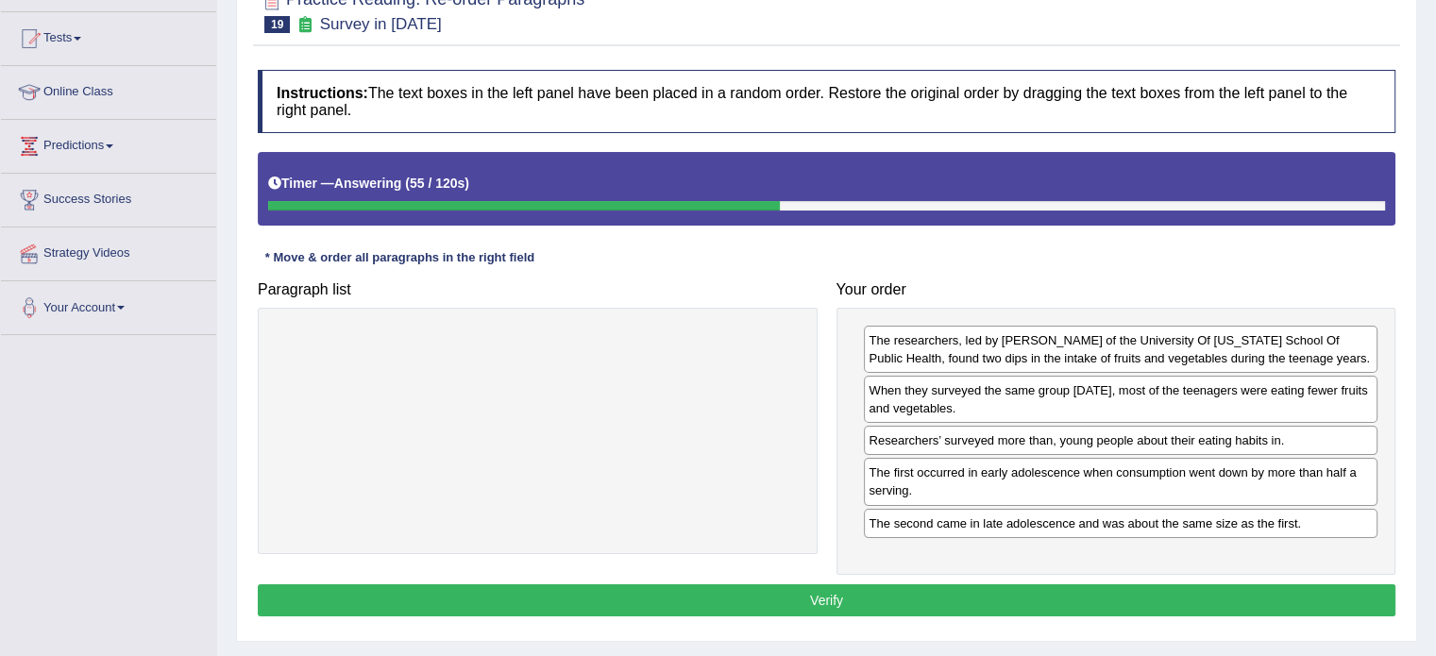
click at [940, 612] on div "Instructions: The text boxes in the left panel have been placed in a random ord…" at bounding box center [826, 345] width 1147 height 571
click at [943, 597] on button "Verify" at bounding box center [827, 600] width 1138 height 32
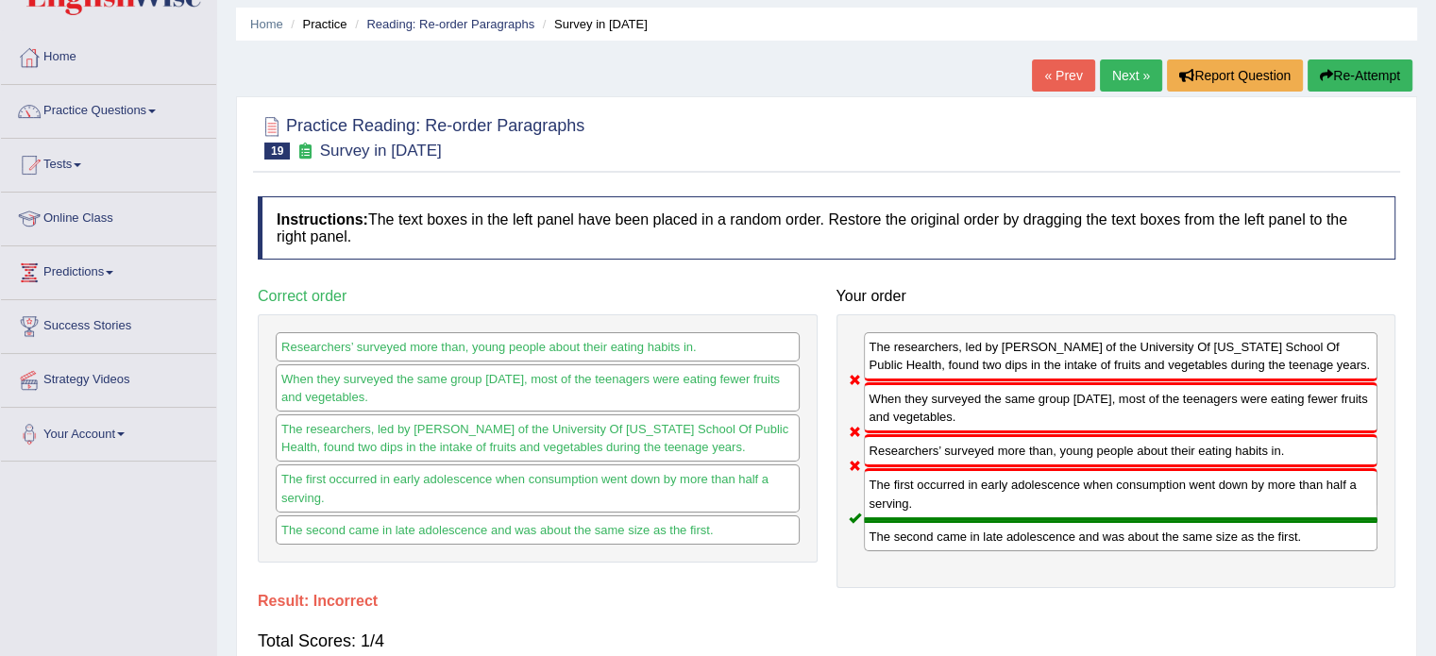
scroll to position [0, 0]
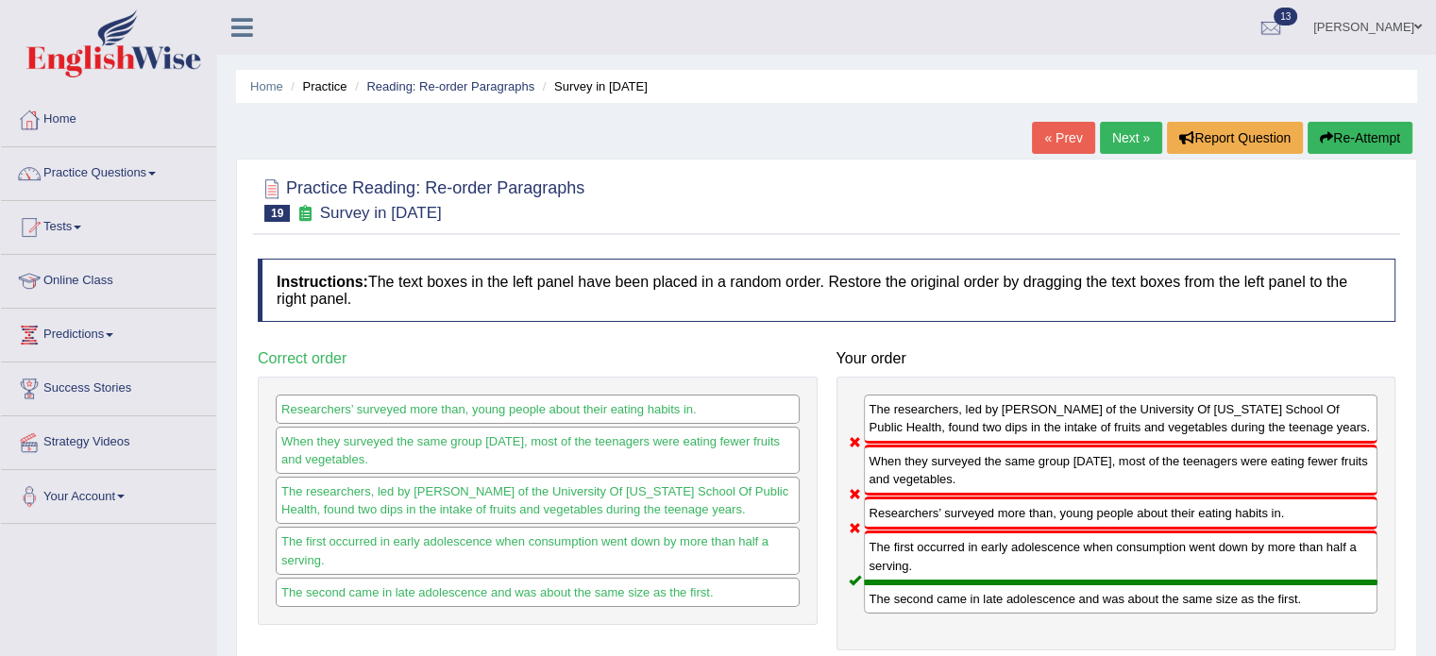
click at [1350, 155] on div "« Prev Next » Report Question Re-Attempt" at bounding box center [1224, 140] width 385 height 37
click at [1347, 144] on button "Re-Attempt" at bounding box center [1360, 138] width 105 height 32
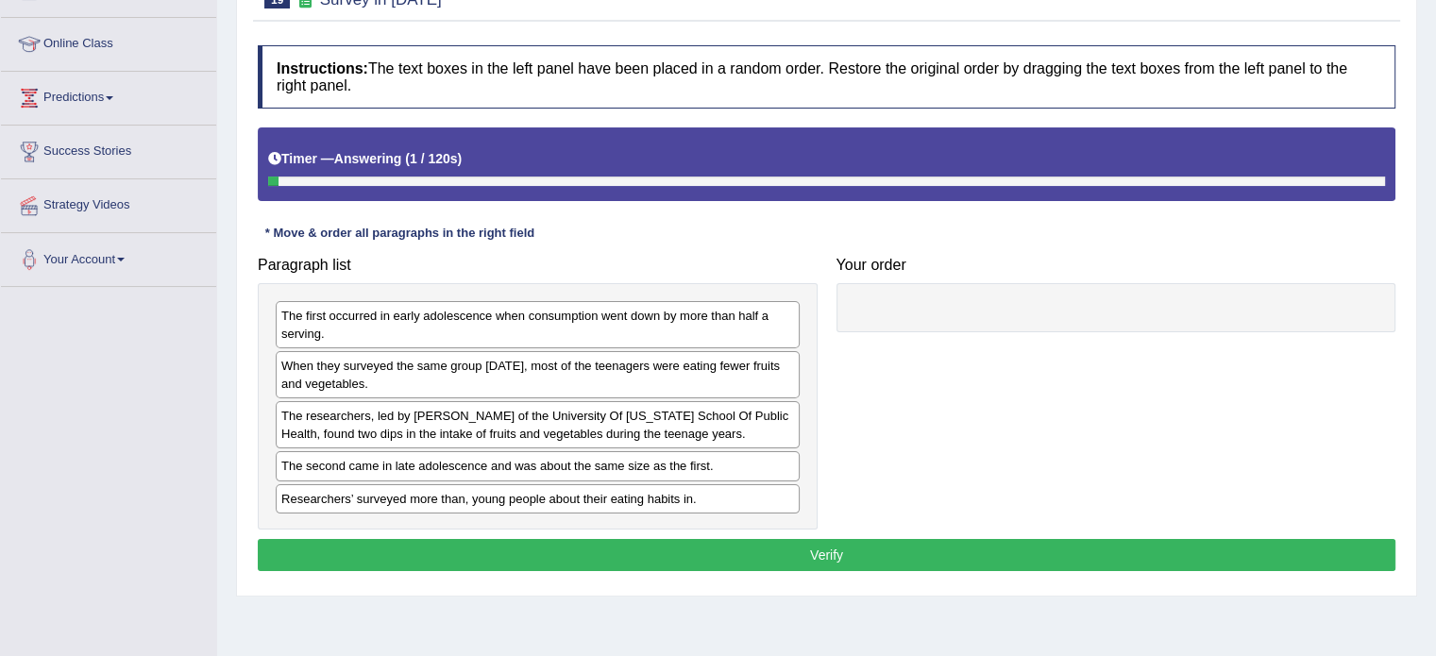
scroll to position [251, 0]
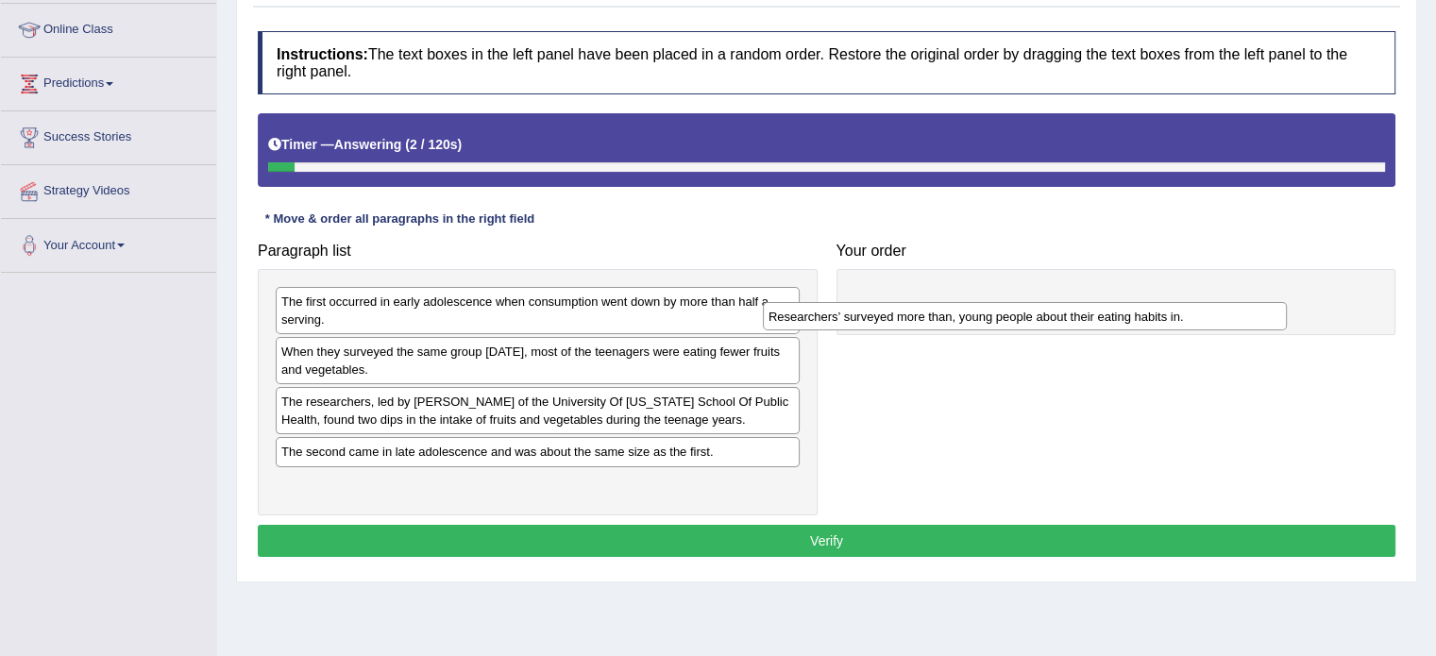
drag, startPoint x: 429, startPoint y: 483, endPoint x: 960, endPoint y: 283, distance: 567.7
click at [960, 302] on div "Researchers’ surveyed more than, young people about their eating habits in." at bounding box center [1025, 316] width 524 height 29
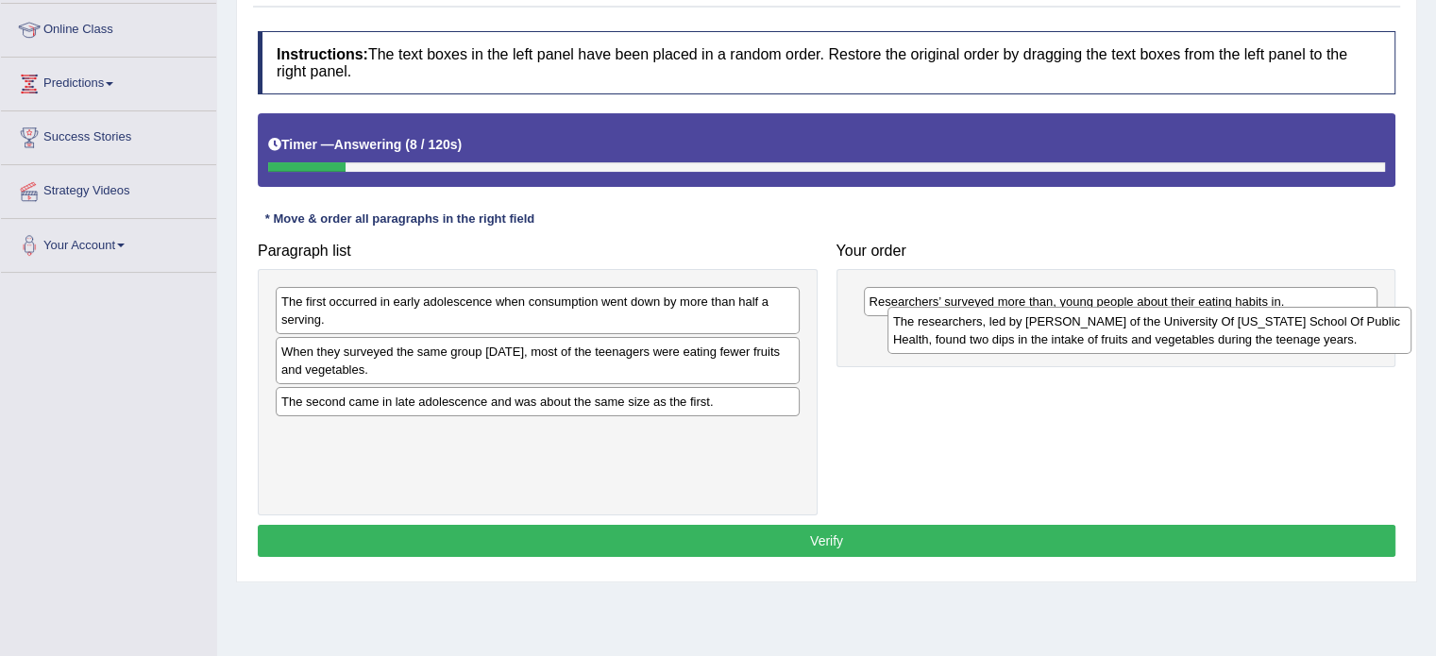
drag, startPoint x: 421, startPoint y: 413, endPoint x: 1031, endPoint y: 326, distance: 616.1
click at [1031, 326] on div "The researchers, led by [PERSON_NAME] of the University Of [US_STATE] School Of…" at bounding box center [1150, 330] width 524 height 47
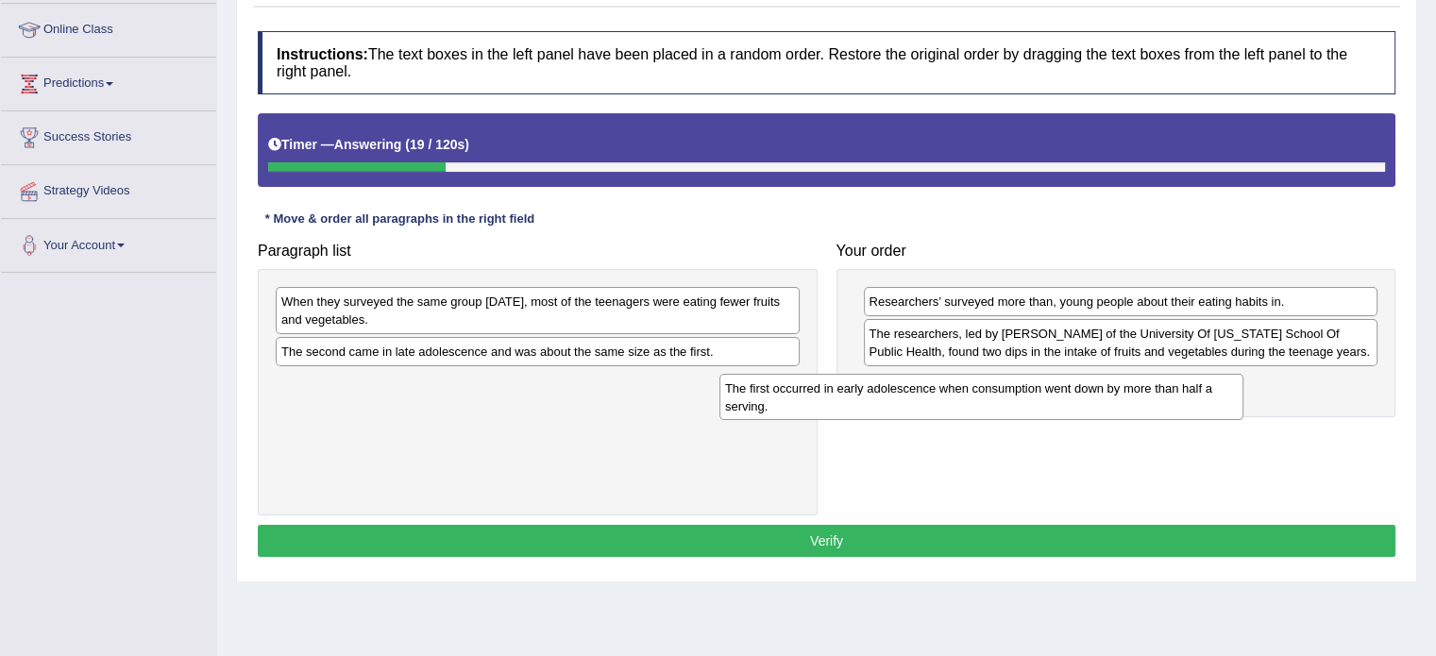
drag, startPoint x: 370, startPoint y: 313, endPoint x: 823, endPoint y: 401, distance: 461.7
click at [823, 401] on div "The first occurred in early adolescence when consumption went down by more than…" at bounding box center [982, 397] width 524 height 47
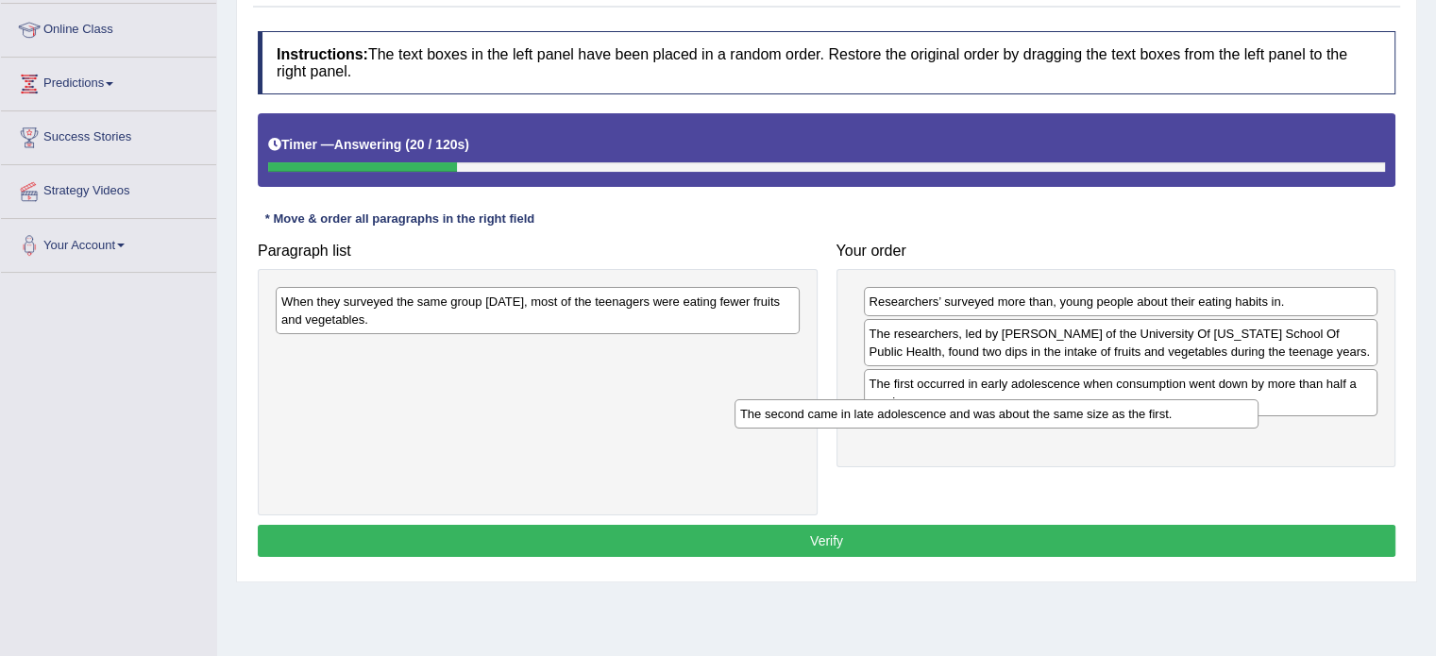
drag, startPoint x: 517, startPoint y: 357, endPoint x: 977, endPoint y: 419, distance: 464.1
click at [977, 419] on div "The second came in late adolescence and was about the same size as the first." at bounding box center [997, 413] width 524 height 29
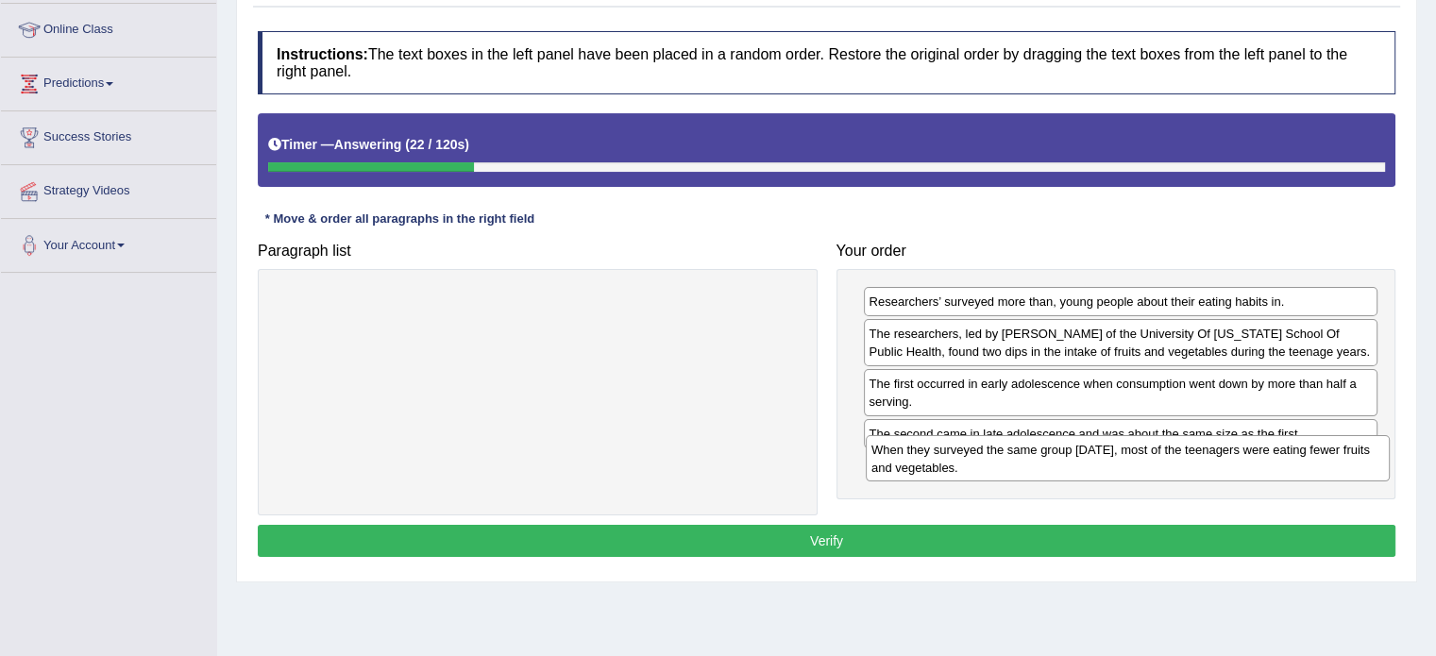
drag, startPoint x: 487, startPoint y: 333, endPoint x: 1017, endPoint y: 461, distance: 544.9
click at [1017, 461] on div "When they surveyed the same group [DATE], most of the teenagers were eating few…" at bounding box center [1128, 458] width 524 height 47
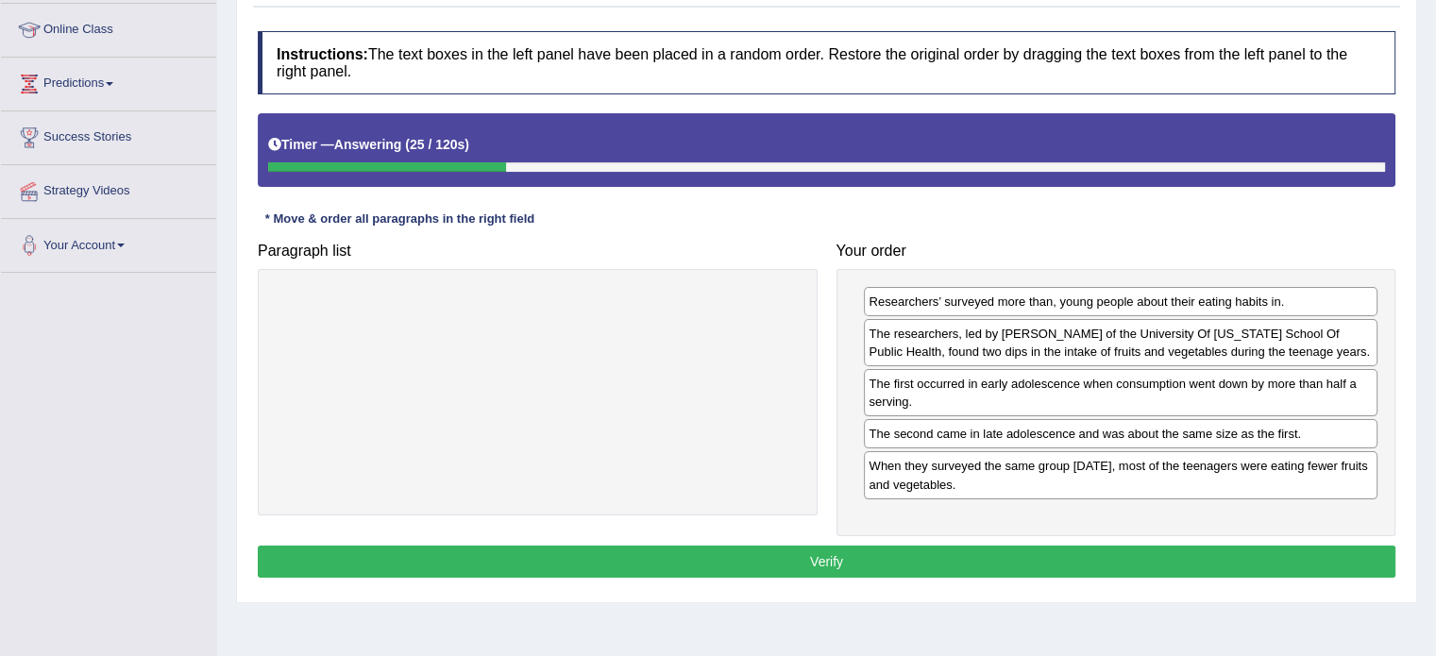
click at [1107, 561] on button "Verify" at bounding box center [827, 562] width 1138 height 32
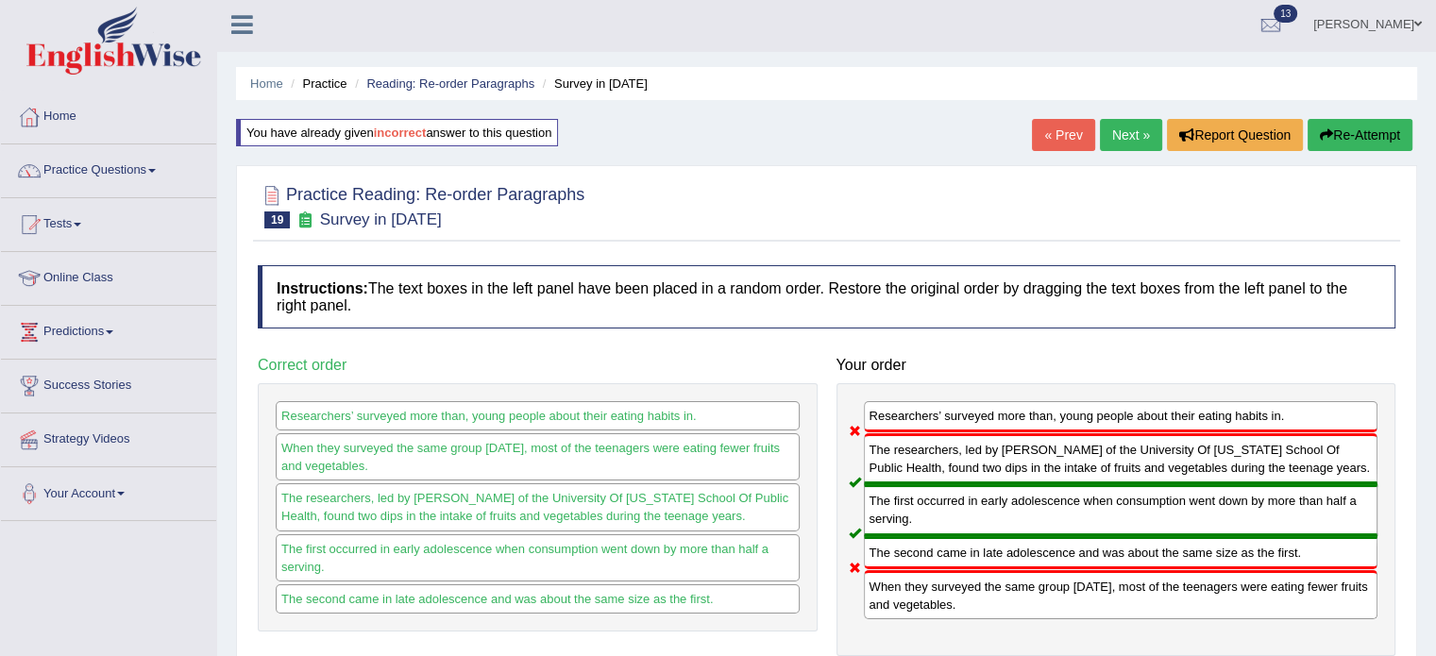
scroll to position [0, 0]
